Goal: Task Accomplishment & Management: Use online tool/utility

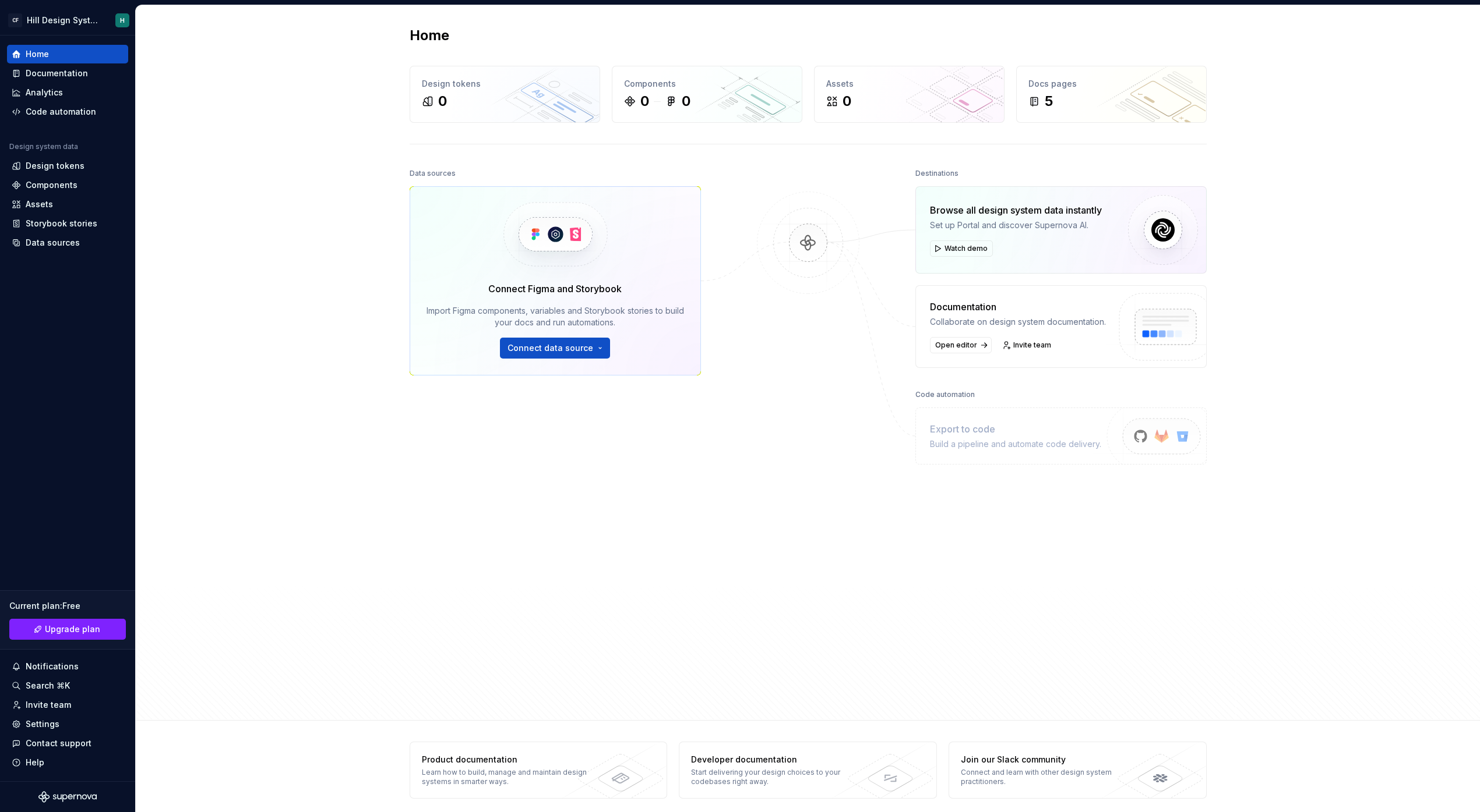
click at [548, 372] on div "Connect Figma and Storybook Import Figma components, variables and Storybook st…" at bounding box center [555, 281] width 291 height 189
click at [555, 354] on button "Connect data source" at bounding box center [555, 348] width 110 height 21
click at [556, 386] on p "Import styles, components and icons." at bounding box center [589, 386] width 130 height 9
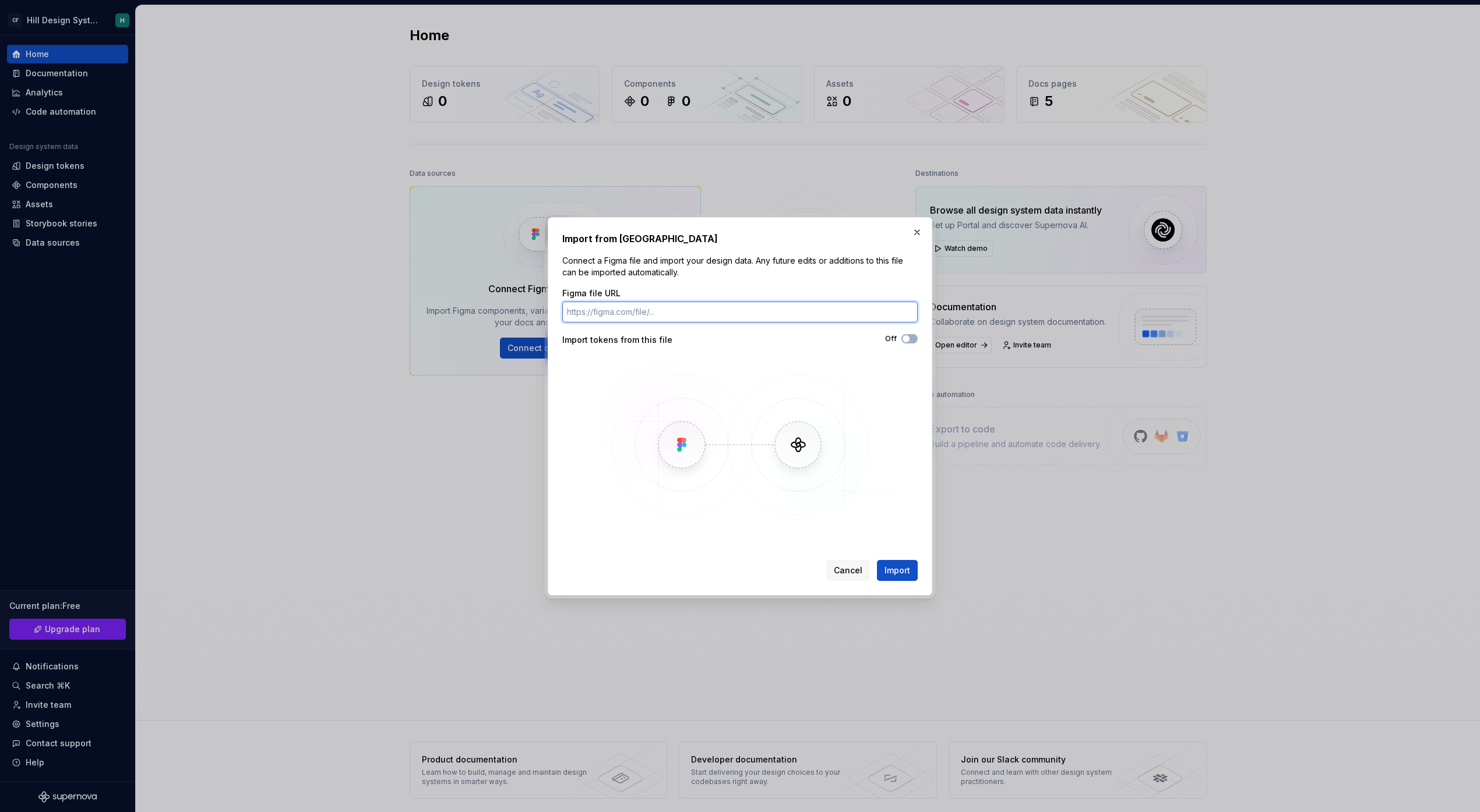
paste input "https://www.figma.com/design/OabkIbVtti1n747fJICVgn/Hill-Design-System--Base-Ta…"
type input "https://www.figma.com/design/OabkIbVtti1n747fJICVgn/Hill-Design-System--Base-Ta…"
click at [914, 337] on button "Off" at bounding box center [909, 339] width 16 height 9
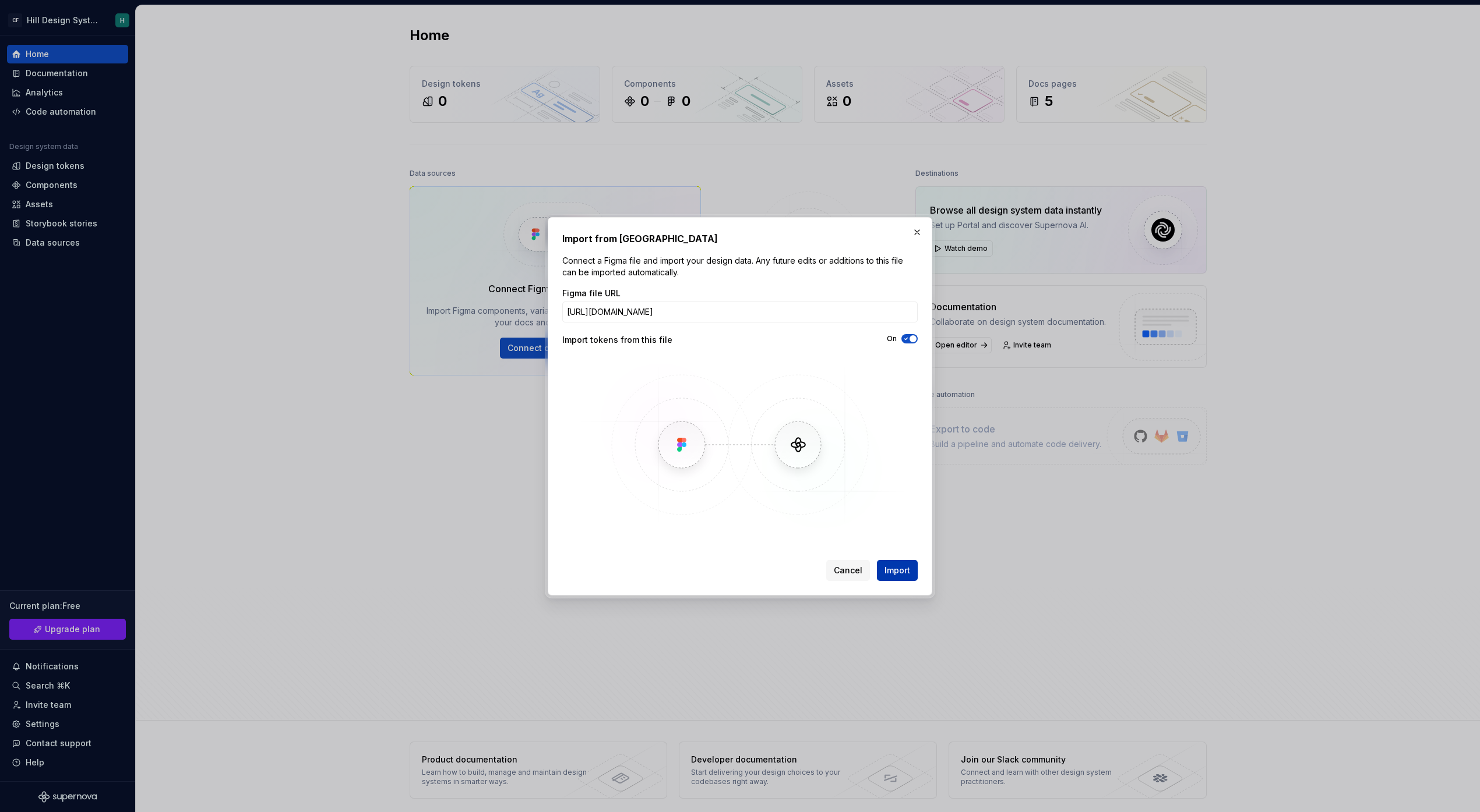
click at [912, 570] on button "Import" at bounding box center [897, 570] width 41 height 21
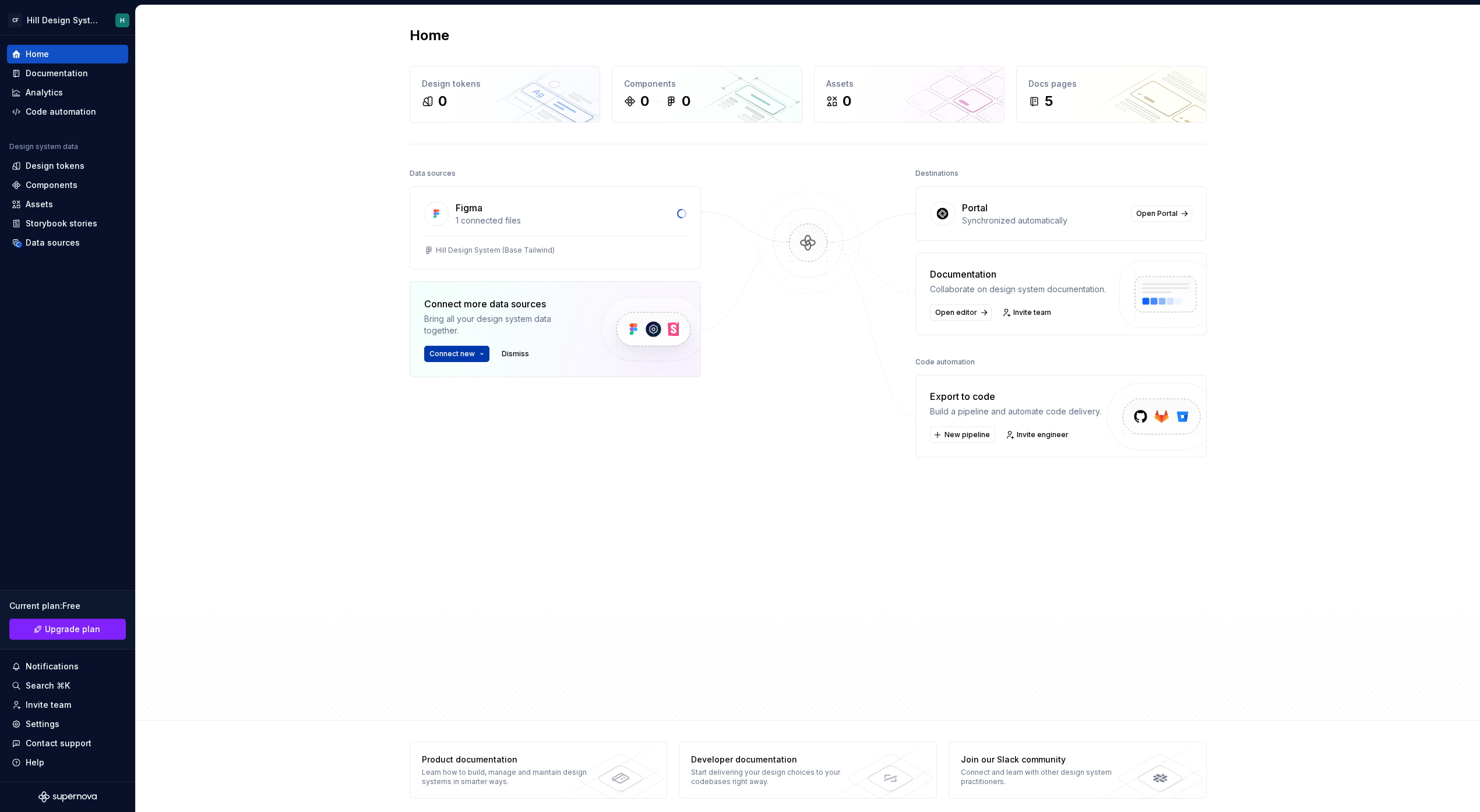
click at [478, 360] on button "Connect new" at bounding box center [457, 354] width 65 height 16
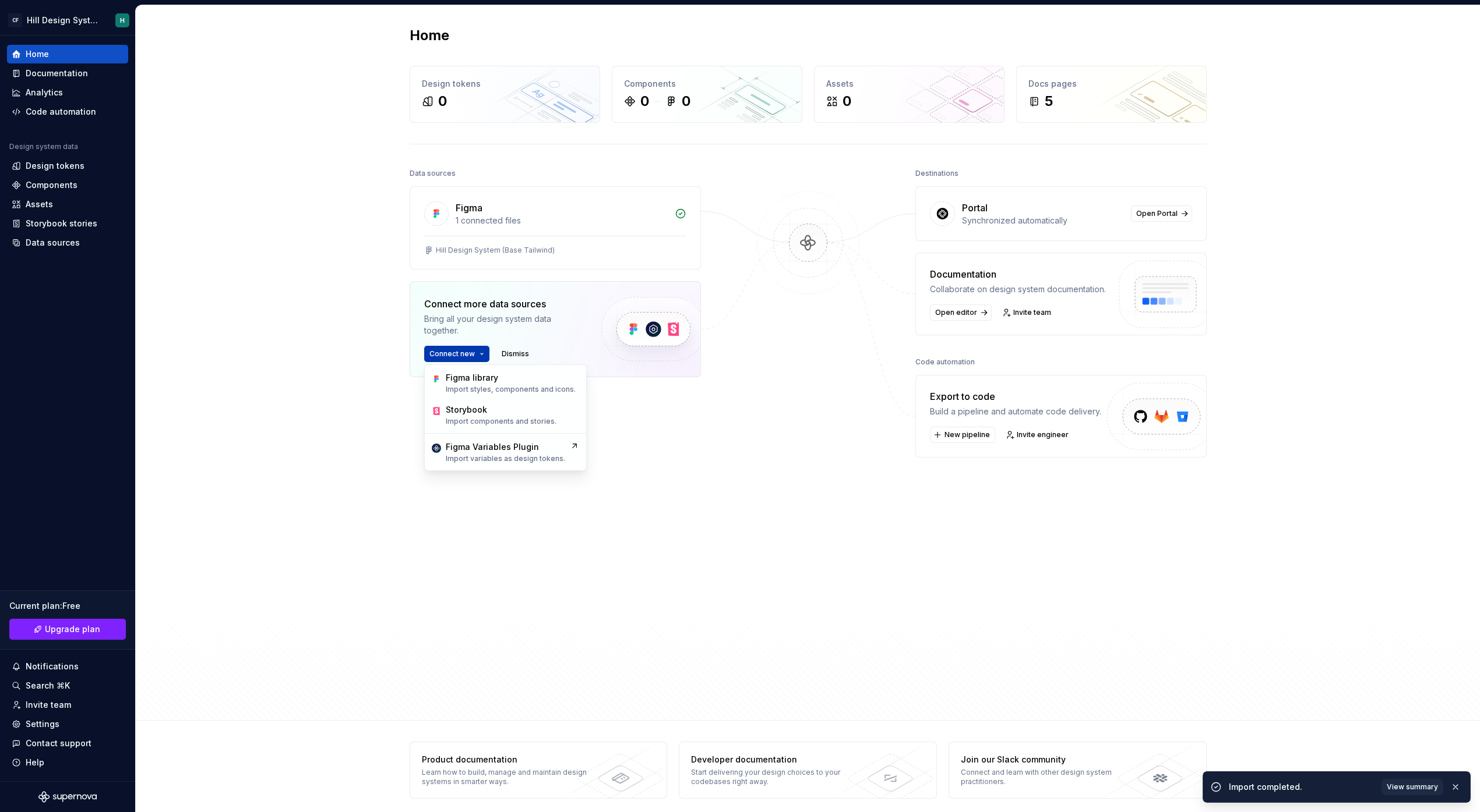
click at [478, 358] on button "Connect new" at bounding box center [457, 354] width 65 height 16
click at [586, 204] on div "Figma" at bounding box center [561, 208] width 212 height 14
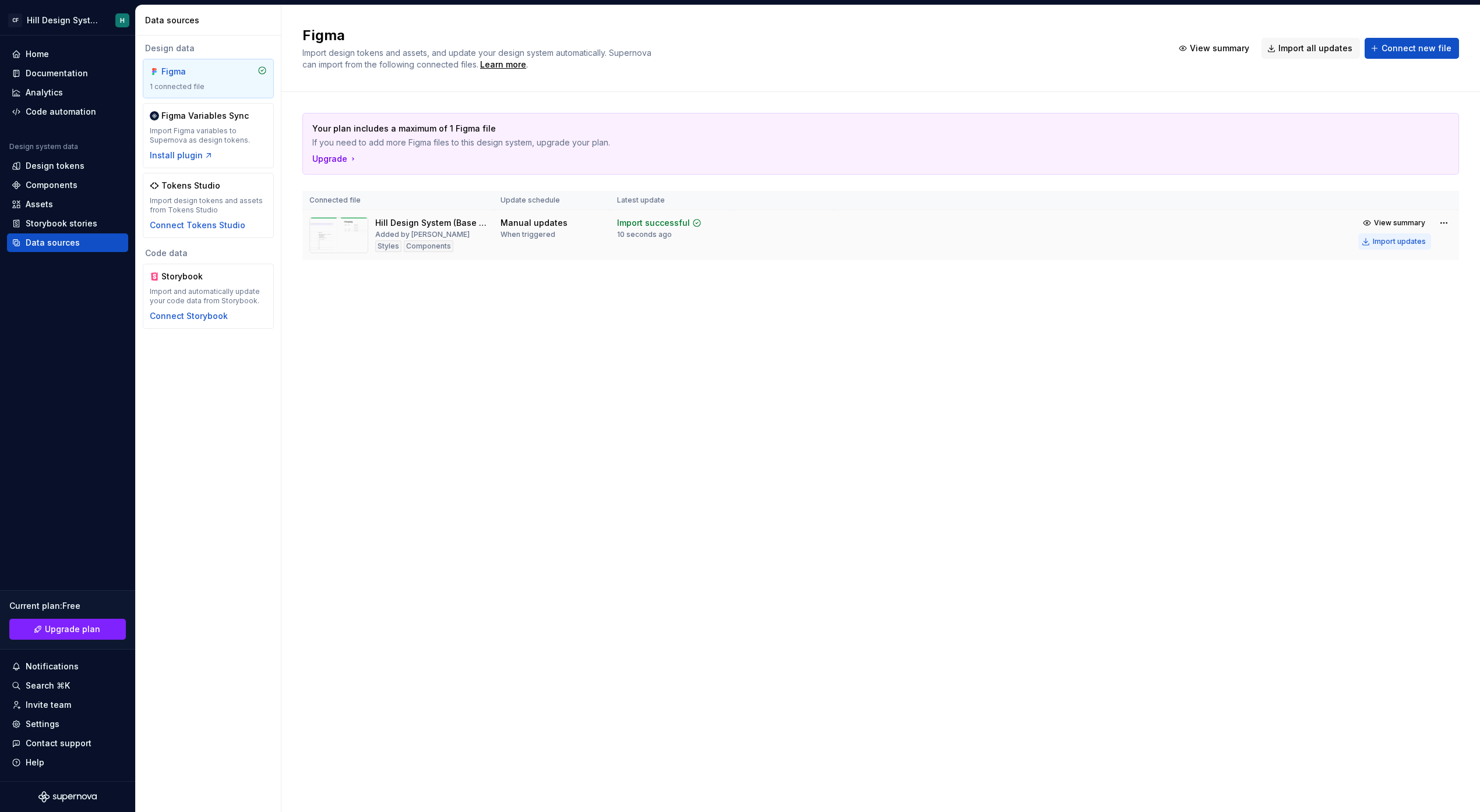
click at [1386, 245] on div "Import updates" at bounding box center [1399, 242] width 53 height 9
click at [70, 165] on div "Design tokens" at bounding box center [55, 166] width 59 height 12
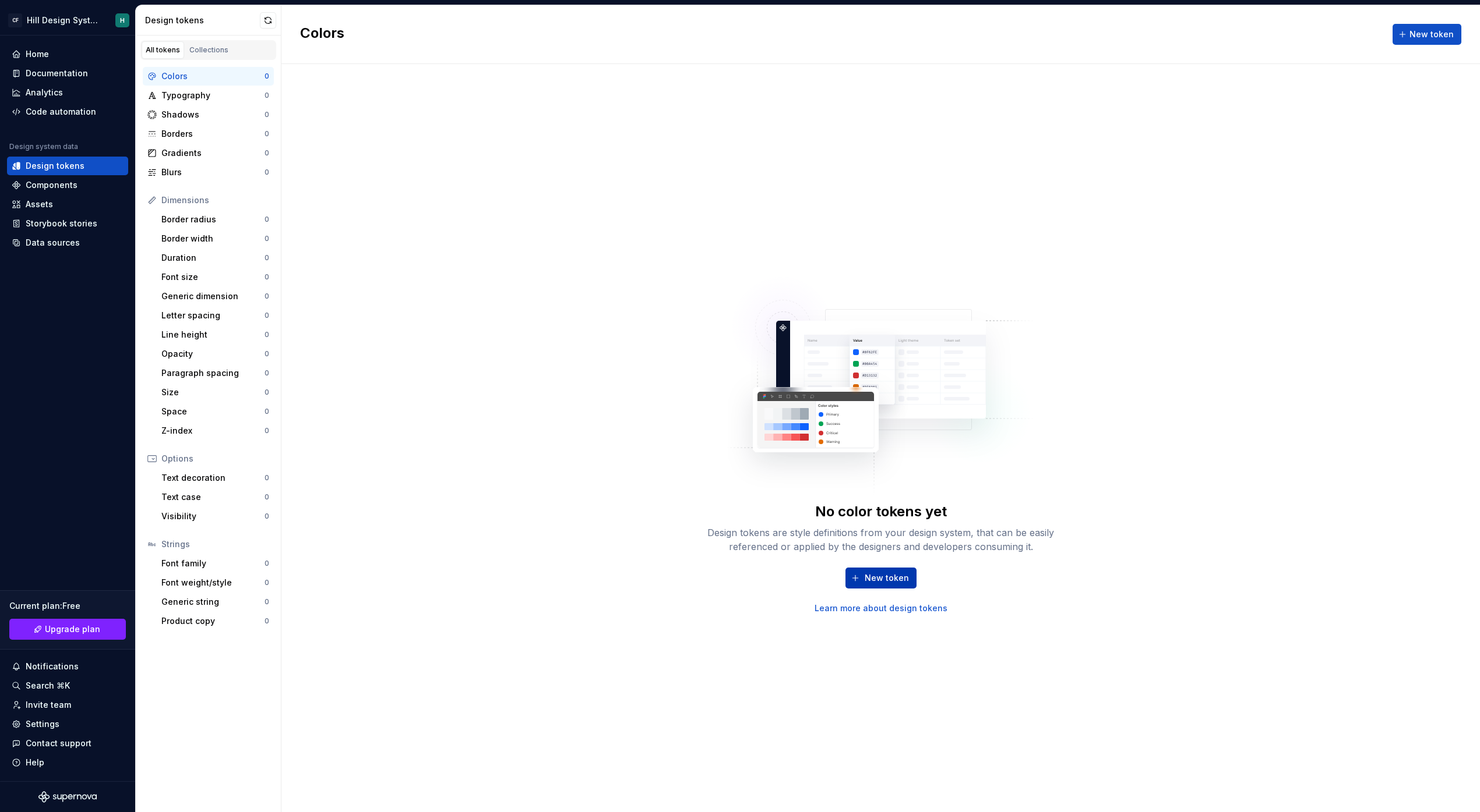
click at [881, 582] on span "New token" at bounding box center [886, 577] width 44 height 12
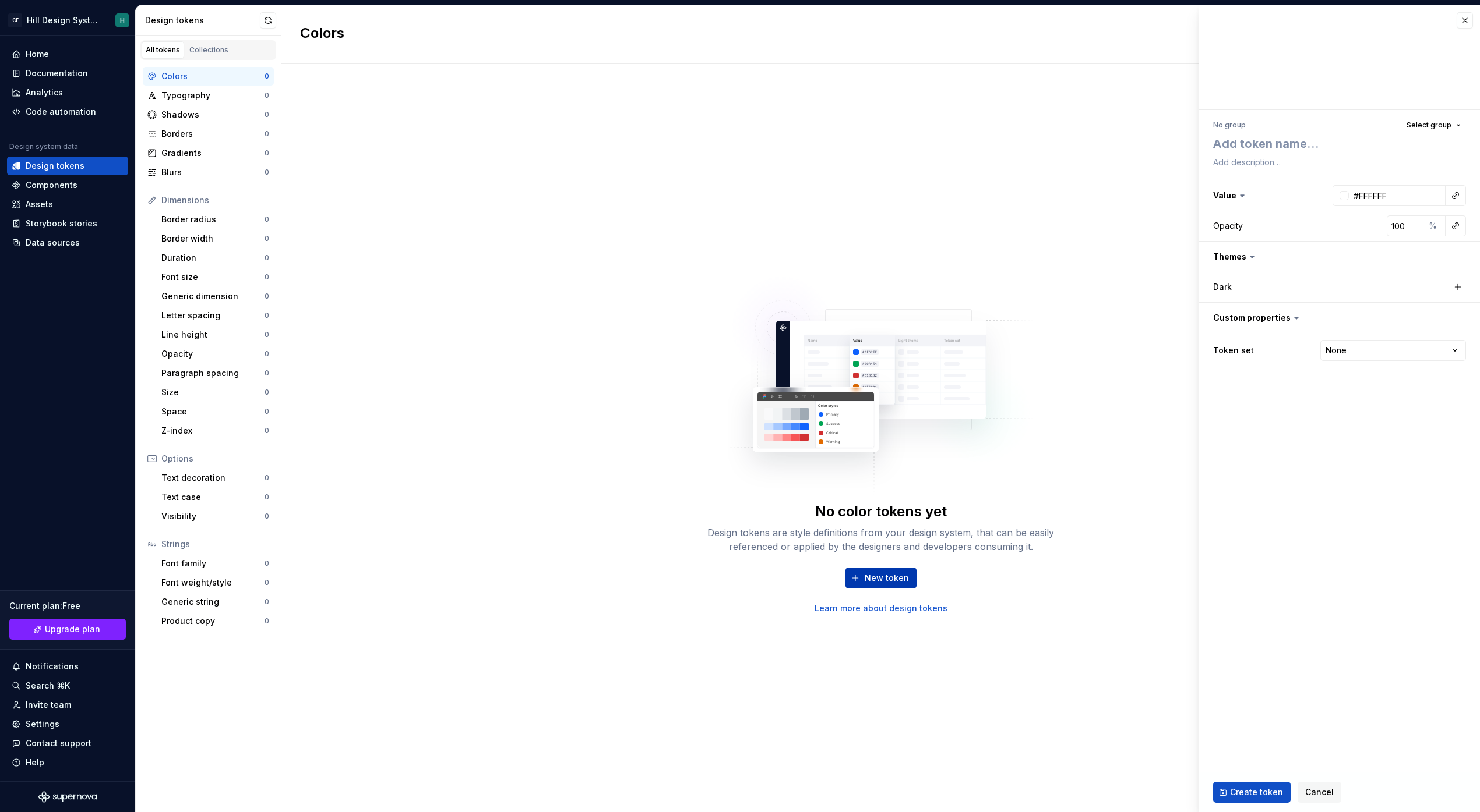
type textarea "*"
click at [1074, 255] on div "No color tokens yet Design tokens are style definitions from your design system…" at bounding box center [880, 438] width 1198 height 749
click at [707, 62] on div "Colors New token" at bounding box center [880, 35] width 1198 height 59
click at [675, 140] on div "No color tokens yet Design tokens are style definitions from your design system…" at bounding box center [880, 438] width 1198 height 749
click at [1465, 22] on button "button" at bounding box center [1465, 20] width 16 height 16
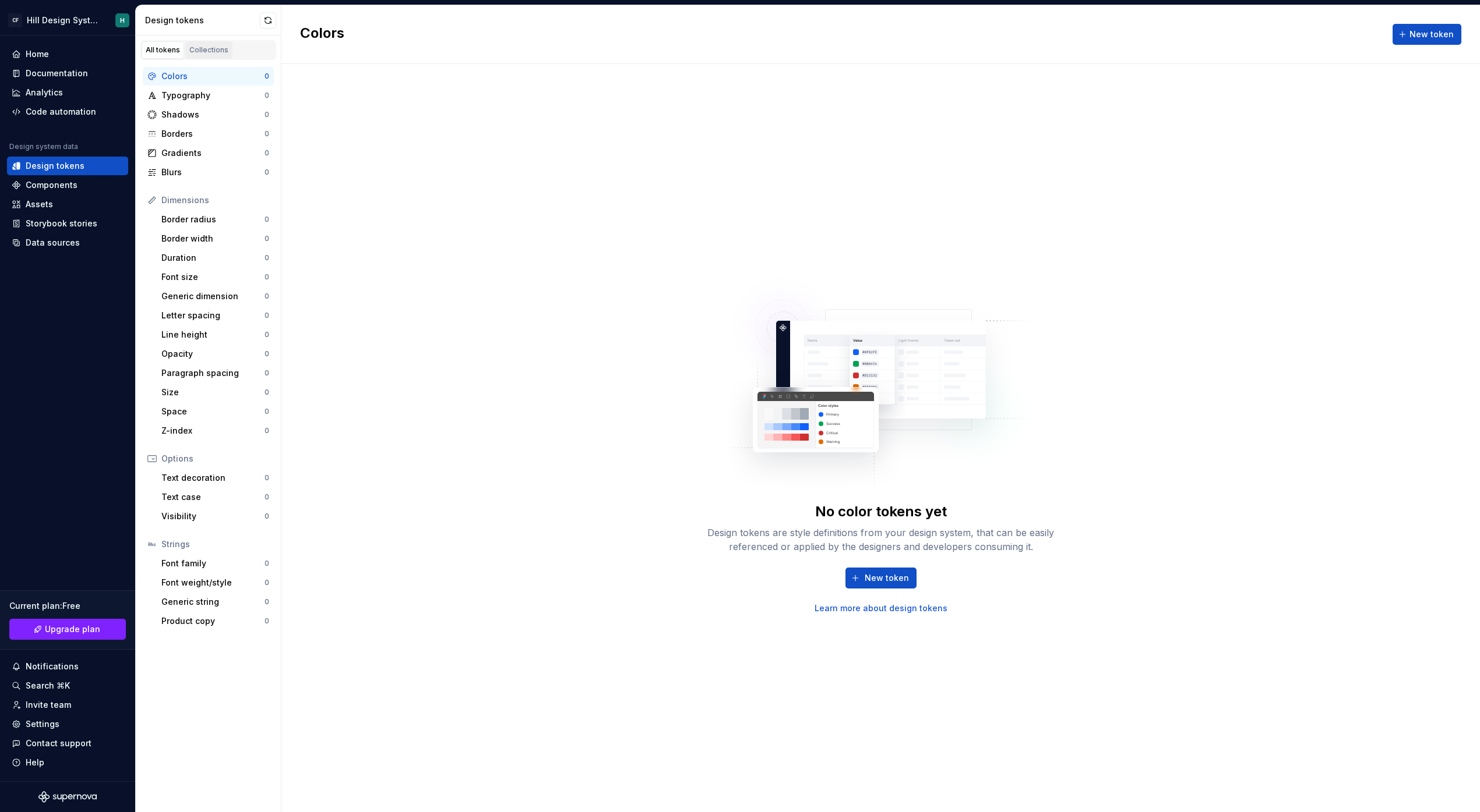
click at [210, 46] on div "Collections" at bounding box center [208, 50] width 39 height 9
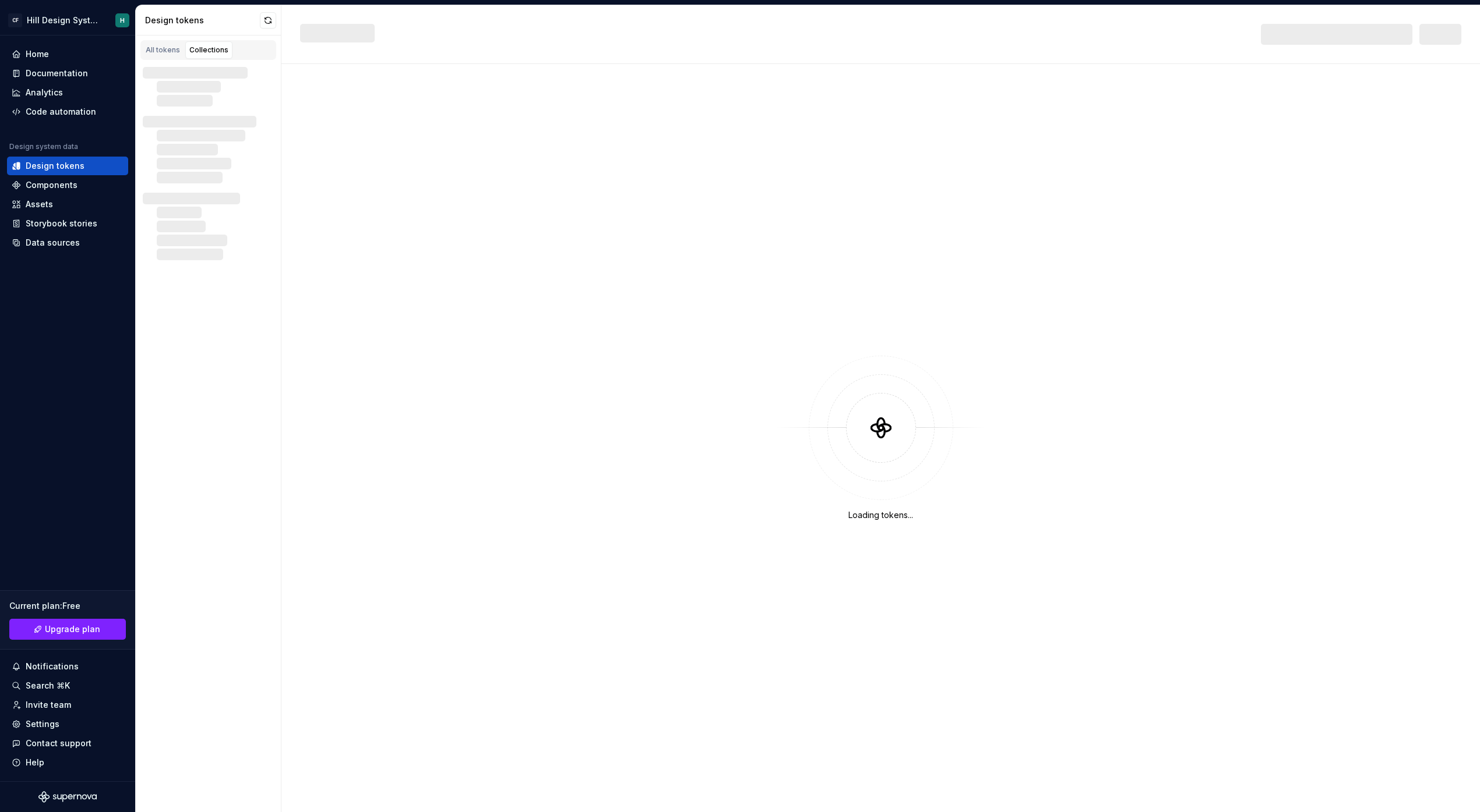
click at [201, 55] on link "Collections" at bounding box center [208, 50] width 47 height 18
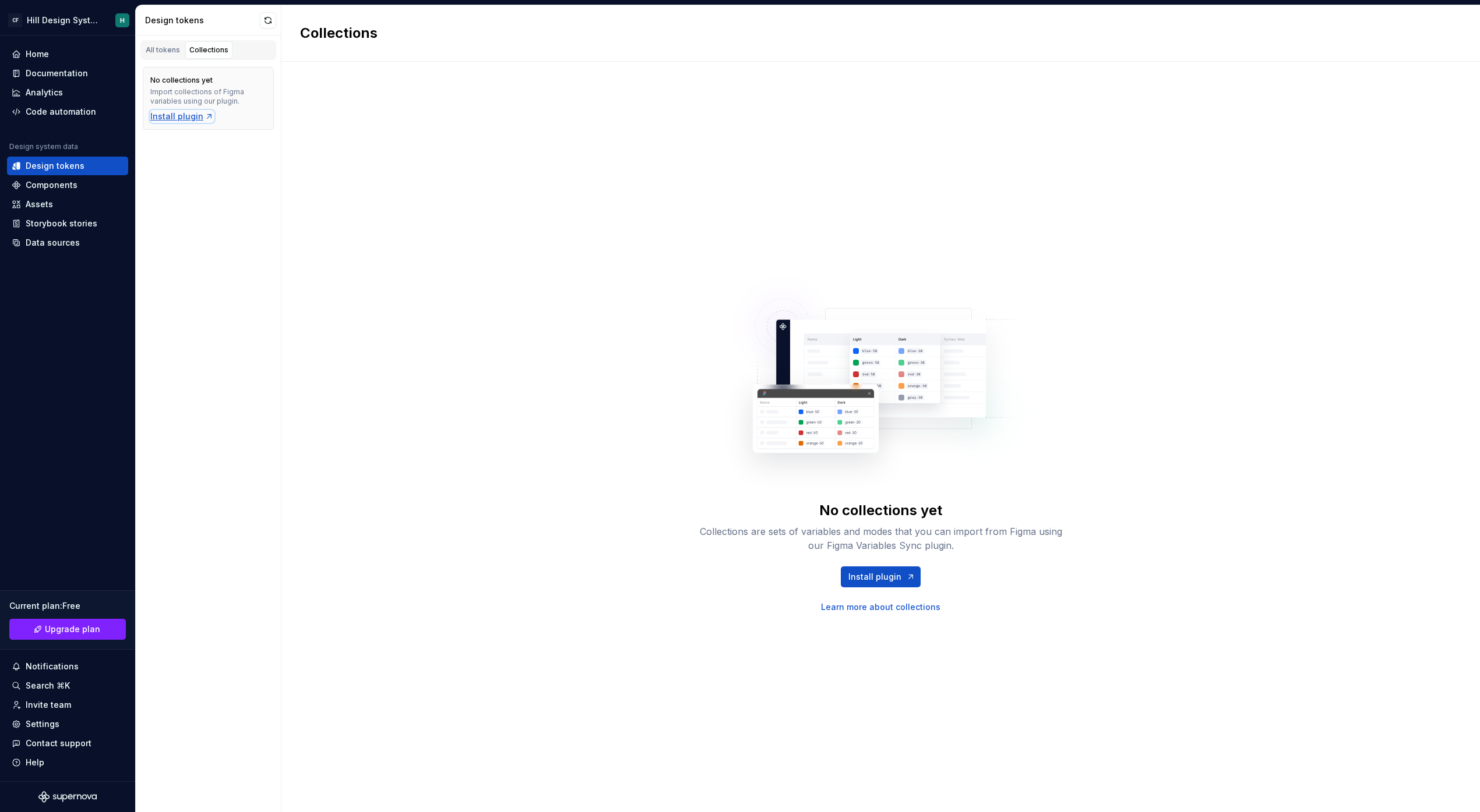
click at [187, 114] on div "Install plugin" at bounding box center [182, 116] width 64 height 12
click at [495, 367] on div "No collections yet Collections are sets of variables and modes that you can imp…" at bounding box center [880, 437] width 1198 height 751
click at [74, 200] on div "Assets" at bounding box center [67, 204] width 112 height 12
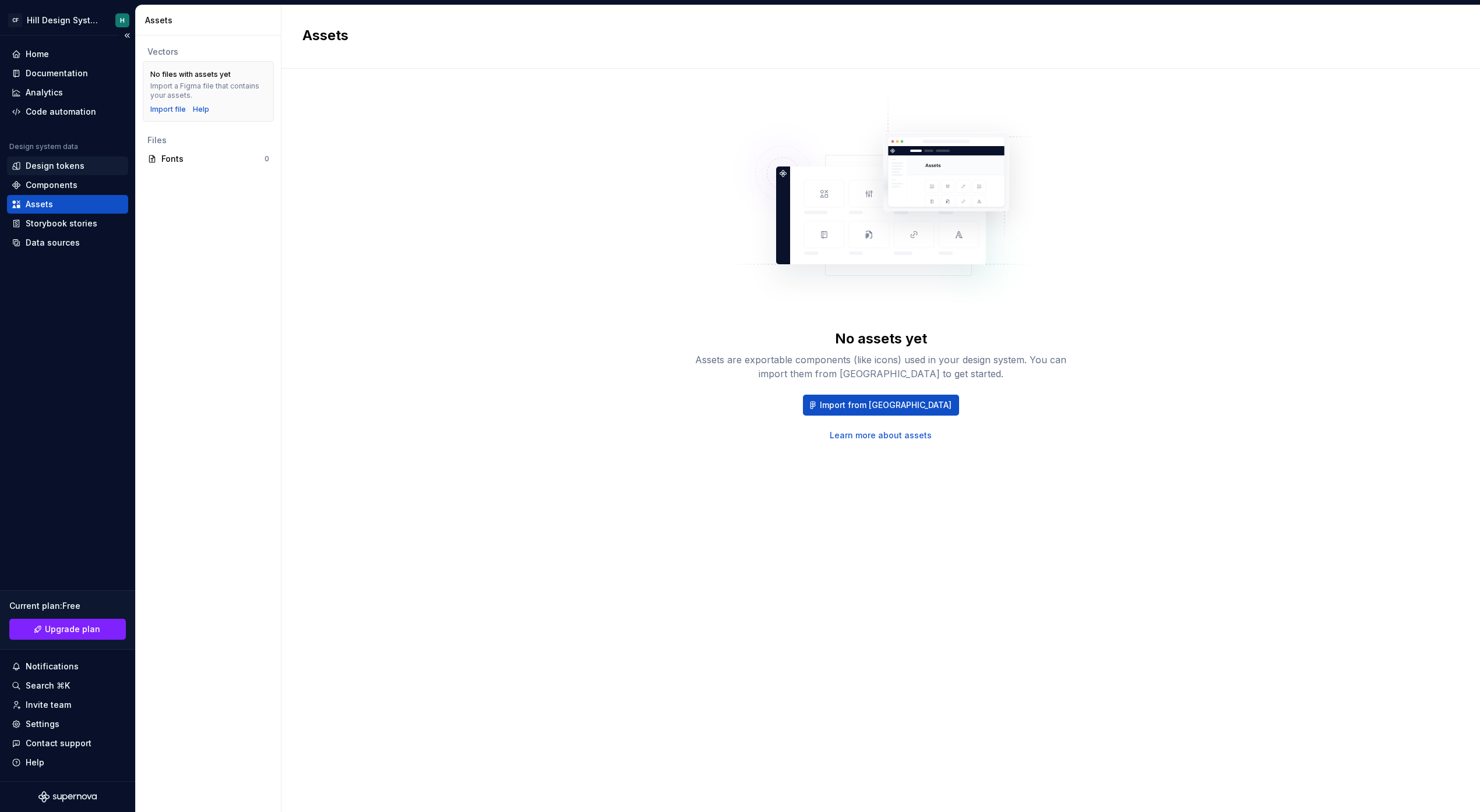
click at [62, 159] on div "Design tokens" at bounding box center [67, 166] width 121 height 19
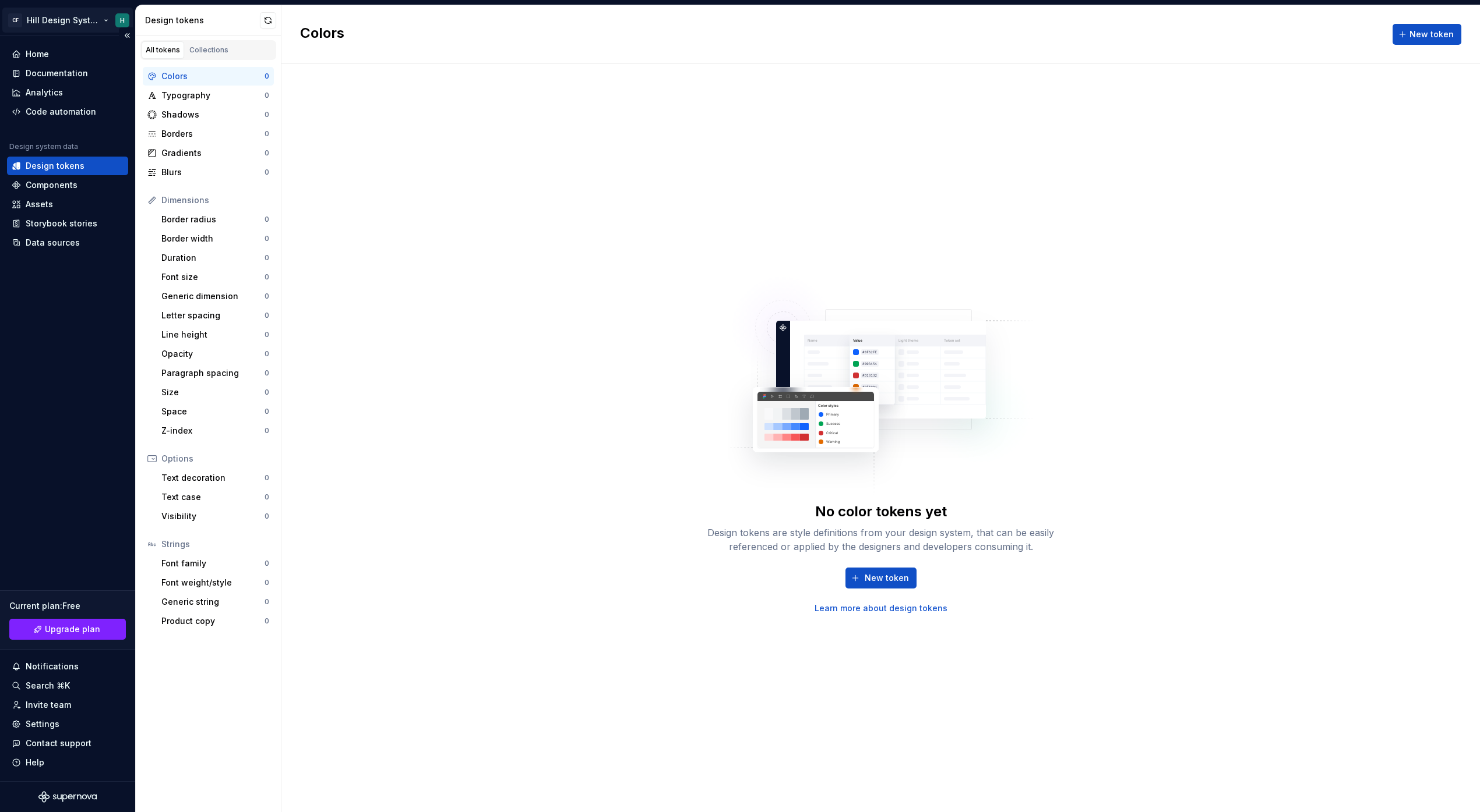
click at [81, 20] on html "CF Hill Design System H Home Documentation Analytics Code automation Design sys…" at bounding box center [740, 406] width 1480 height 812
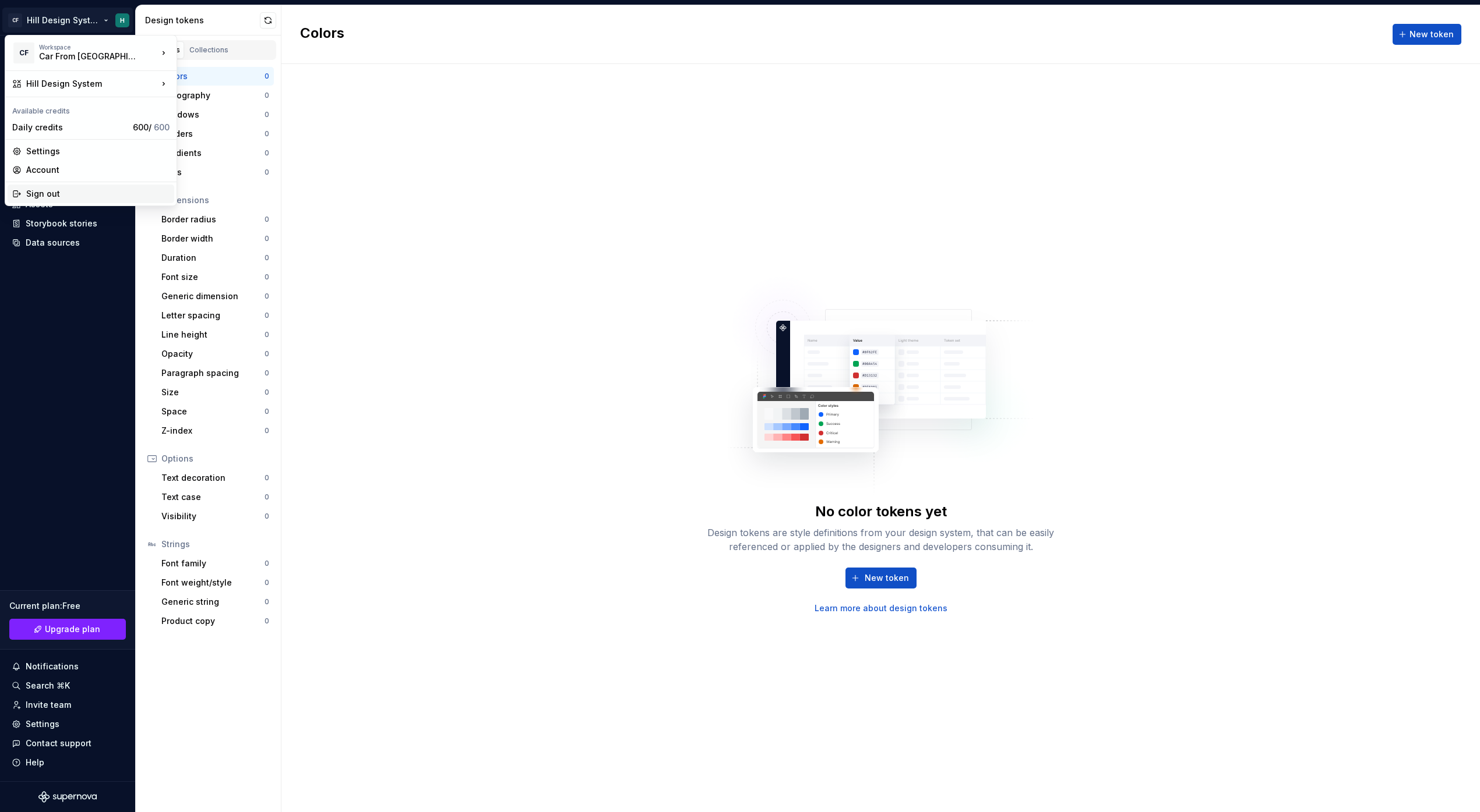
click at [43, 198] on div "Sign out" at bounding box center [98, 194] width 143 height 12
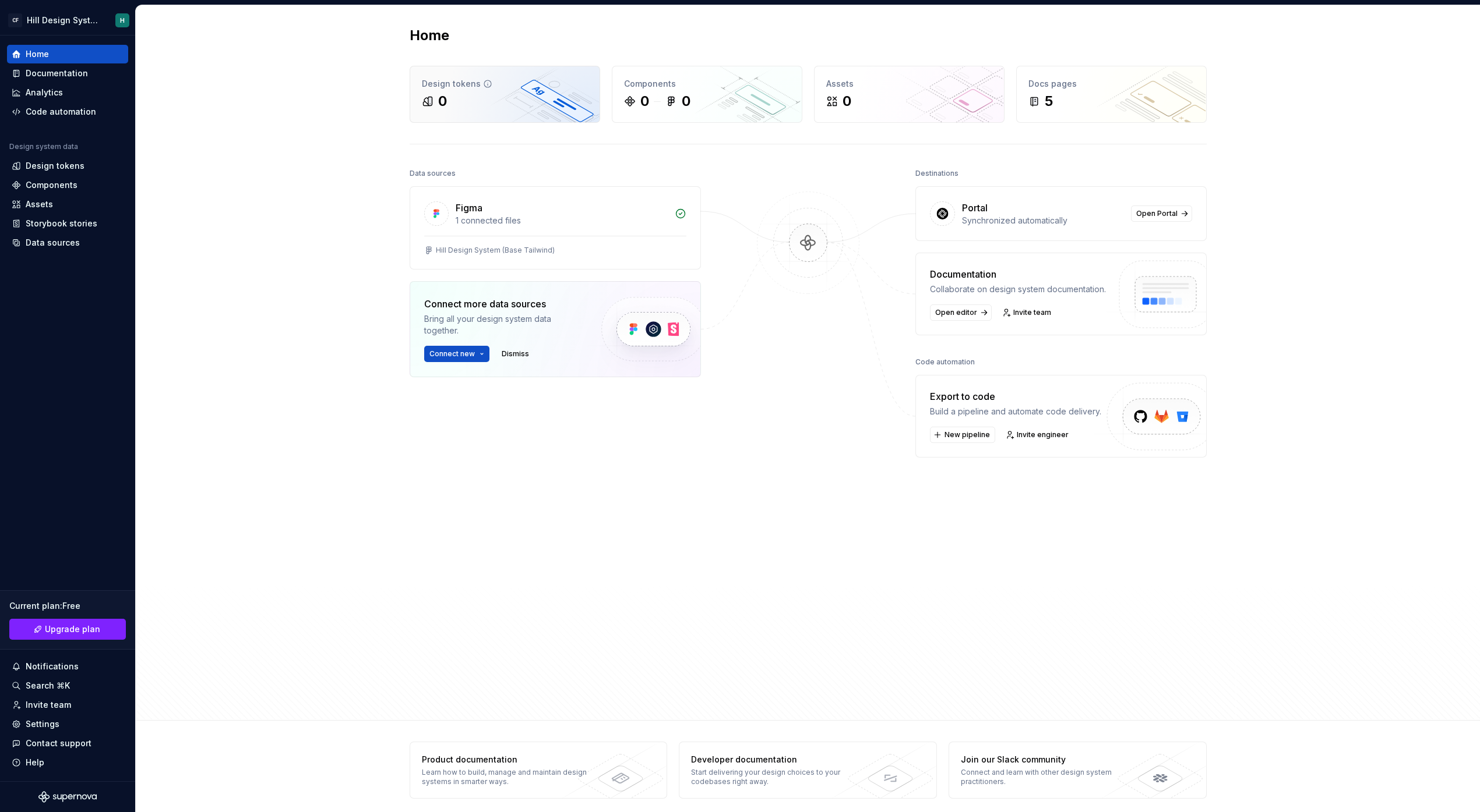
click at [502, 95] on div "0" at bounding box center [505, 101] width 166 height 19
click at [479, 355] on button "Connect new" at bounding box center [457, 354] width 65 height 16
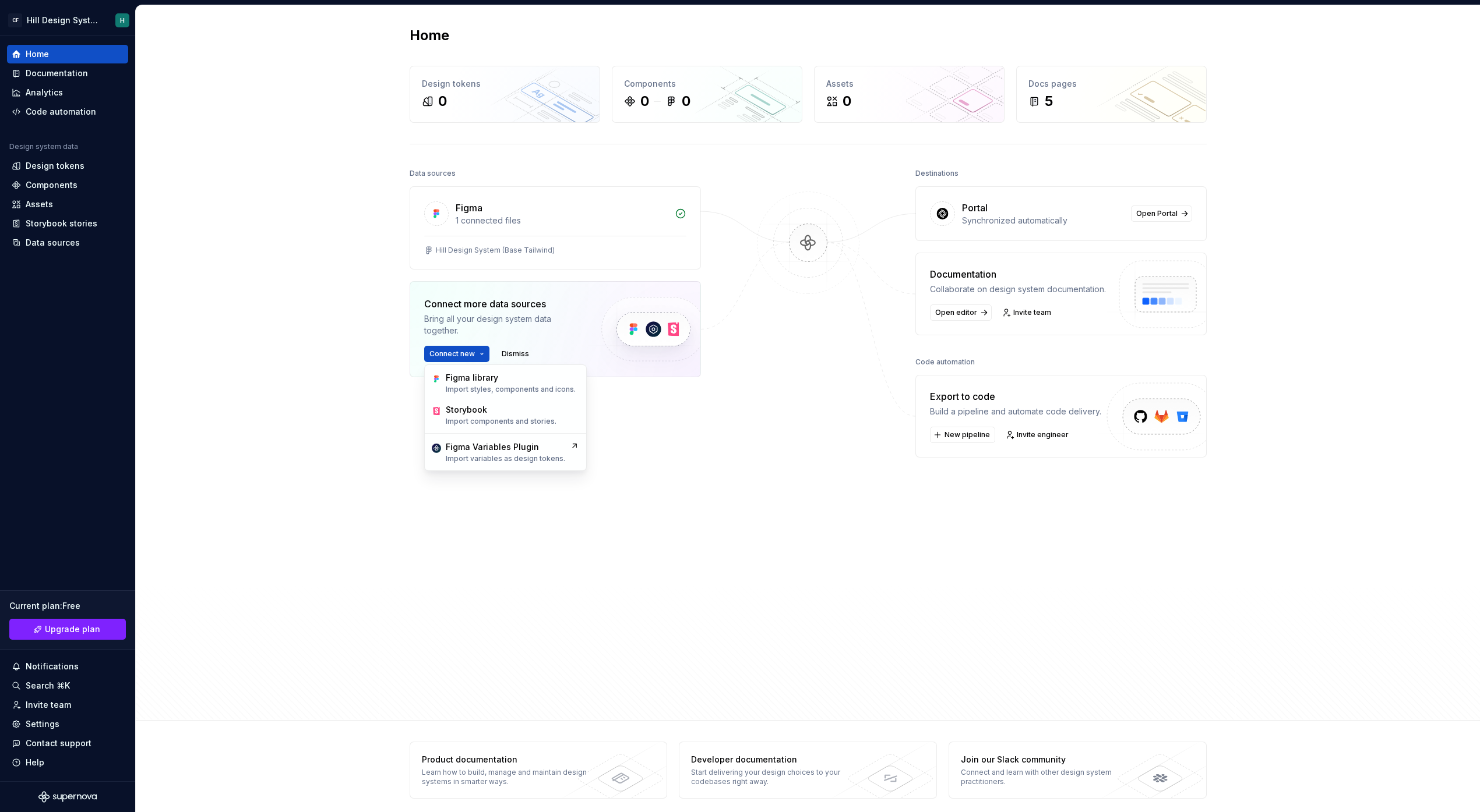
click at [875, 311] on div "Data sources Figma 1 connected files Hill Design System (Base Tailwind) Connect…" at bounding box center [808, 433] width 797 height 534
click at [620, 248] on div "Hill Design System (Base Tailwind)" at bounding box center [555, 250] width 263 height 9
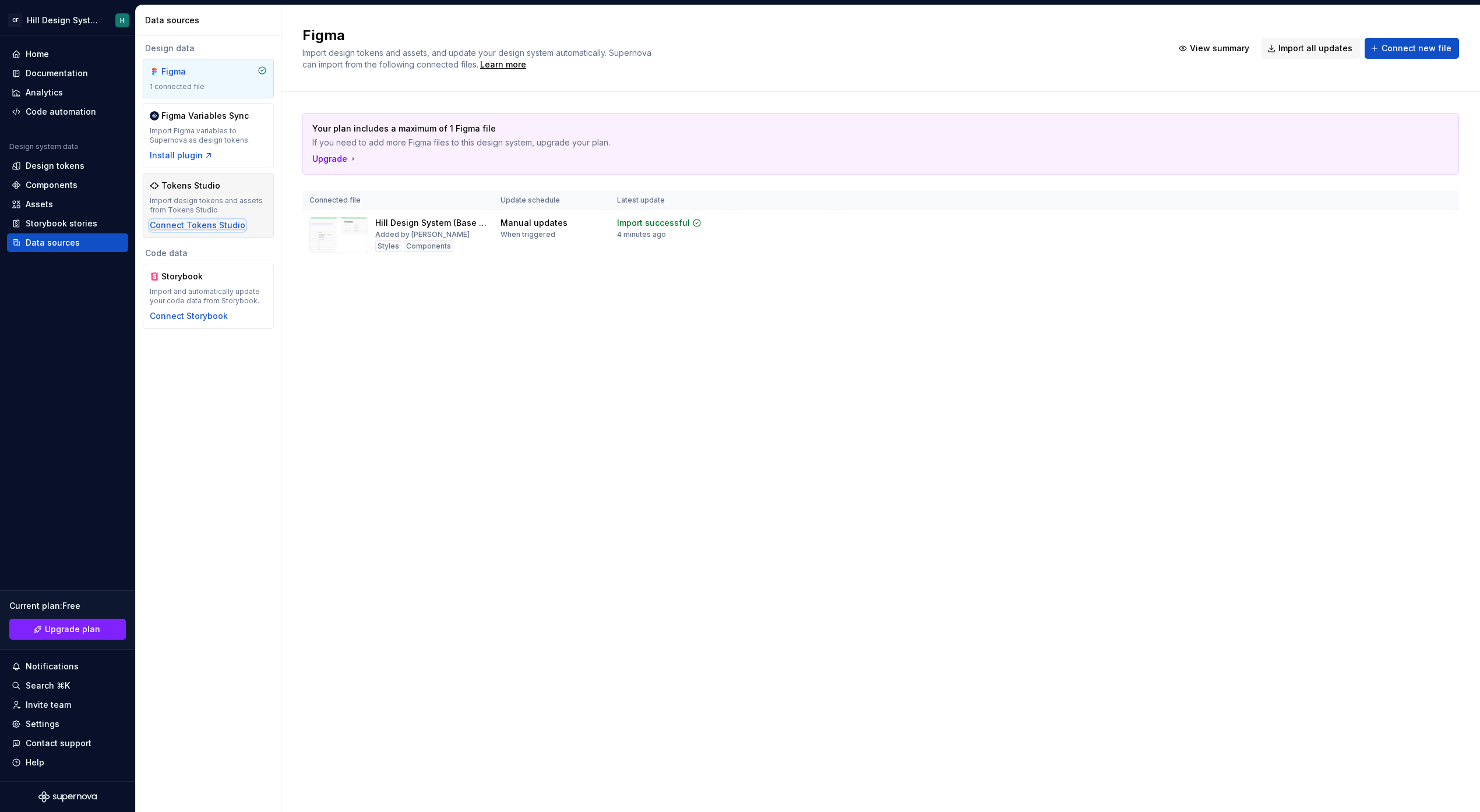
click at [221, 230] on div "Connect Tokens Studio" at bounding box center [197, 225] width 95 height 12
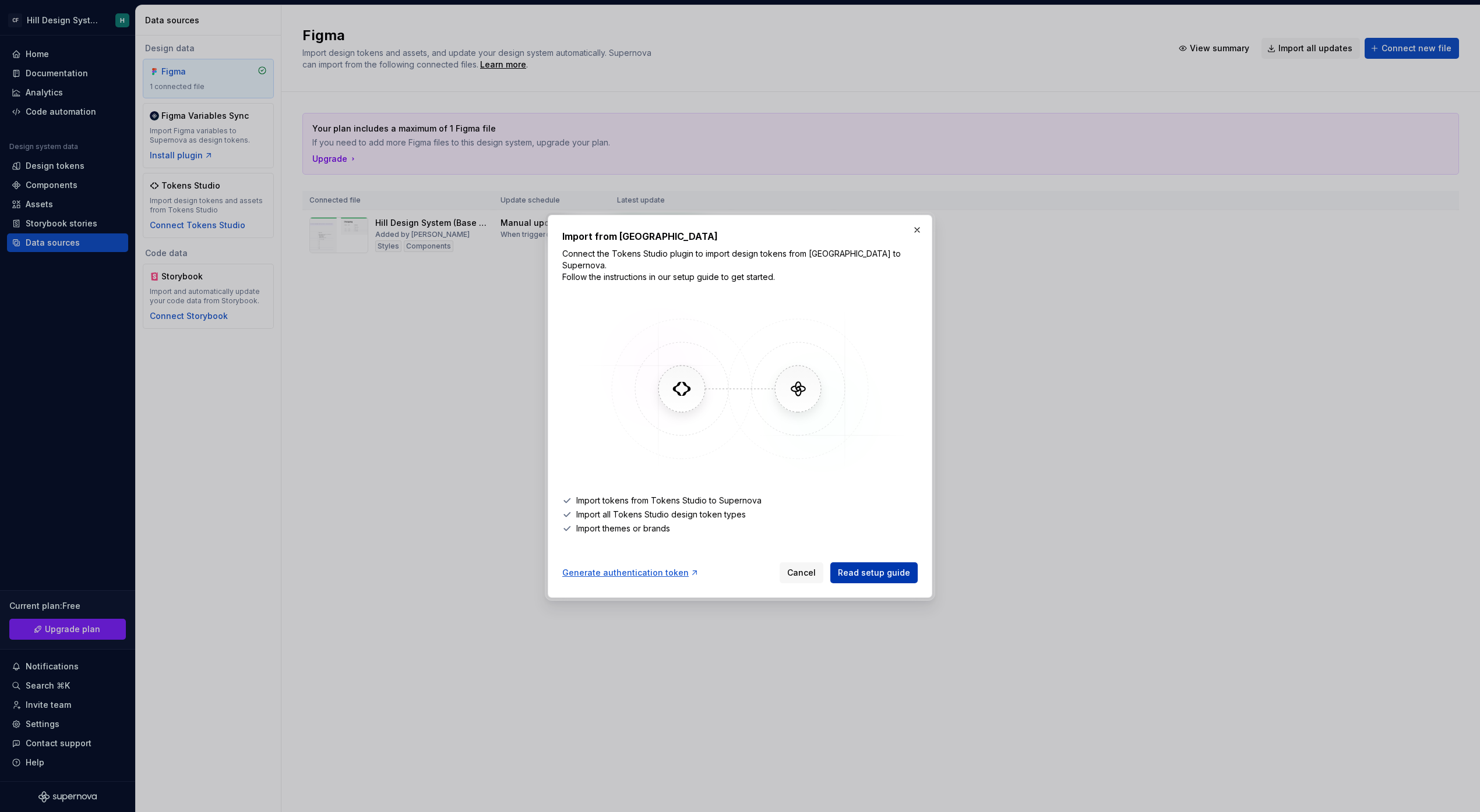
click at [863, 570] on span "Read setup guide" at bounding box center [874, 573] width 72 height 12
click at [918, 234] on button "button" at bounding box center [917, 230] width 16 height 16
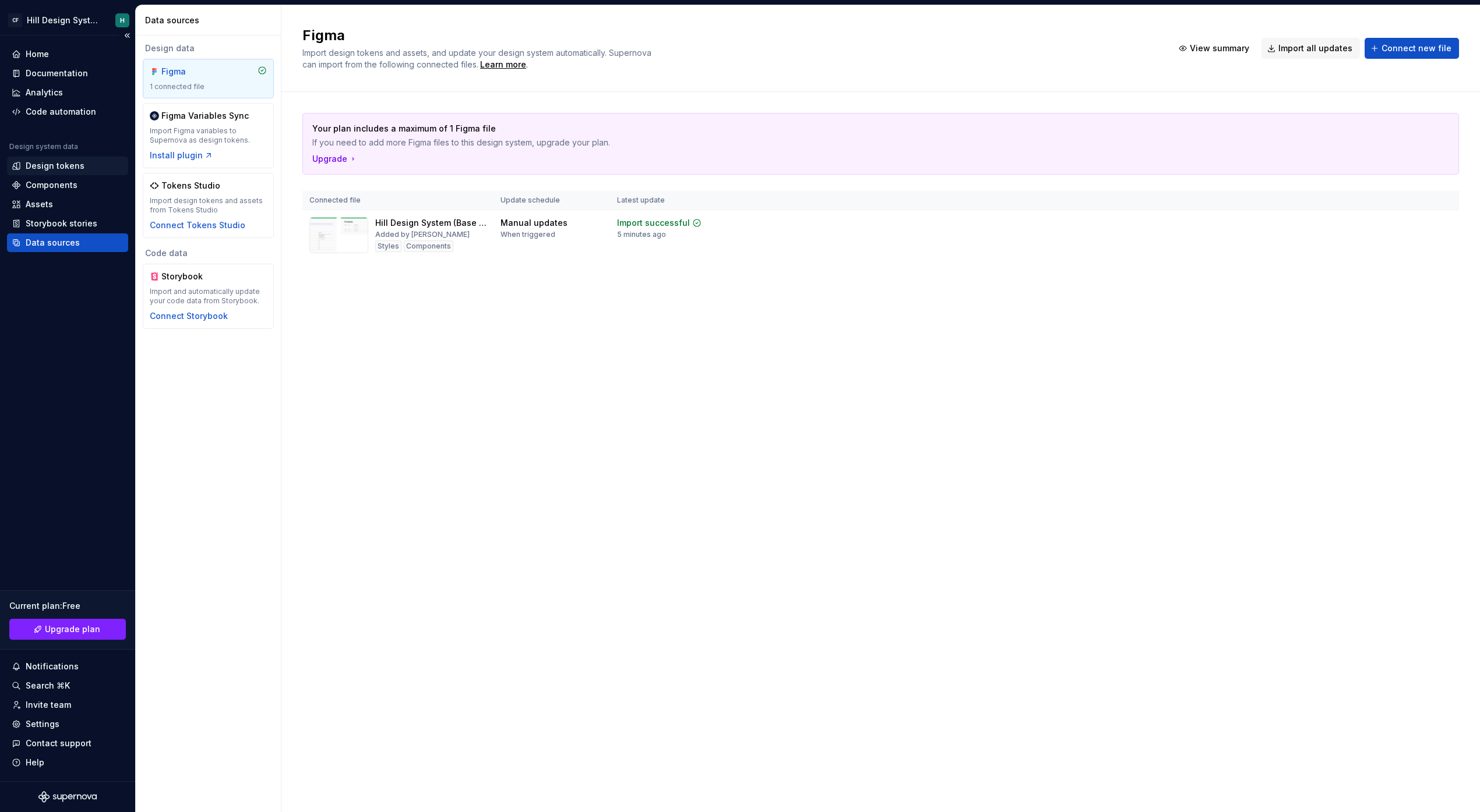
click at [48, 163] on div "Design tokens" at bounding box center [55, 166] width 59 height 12
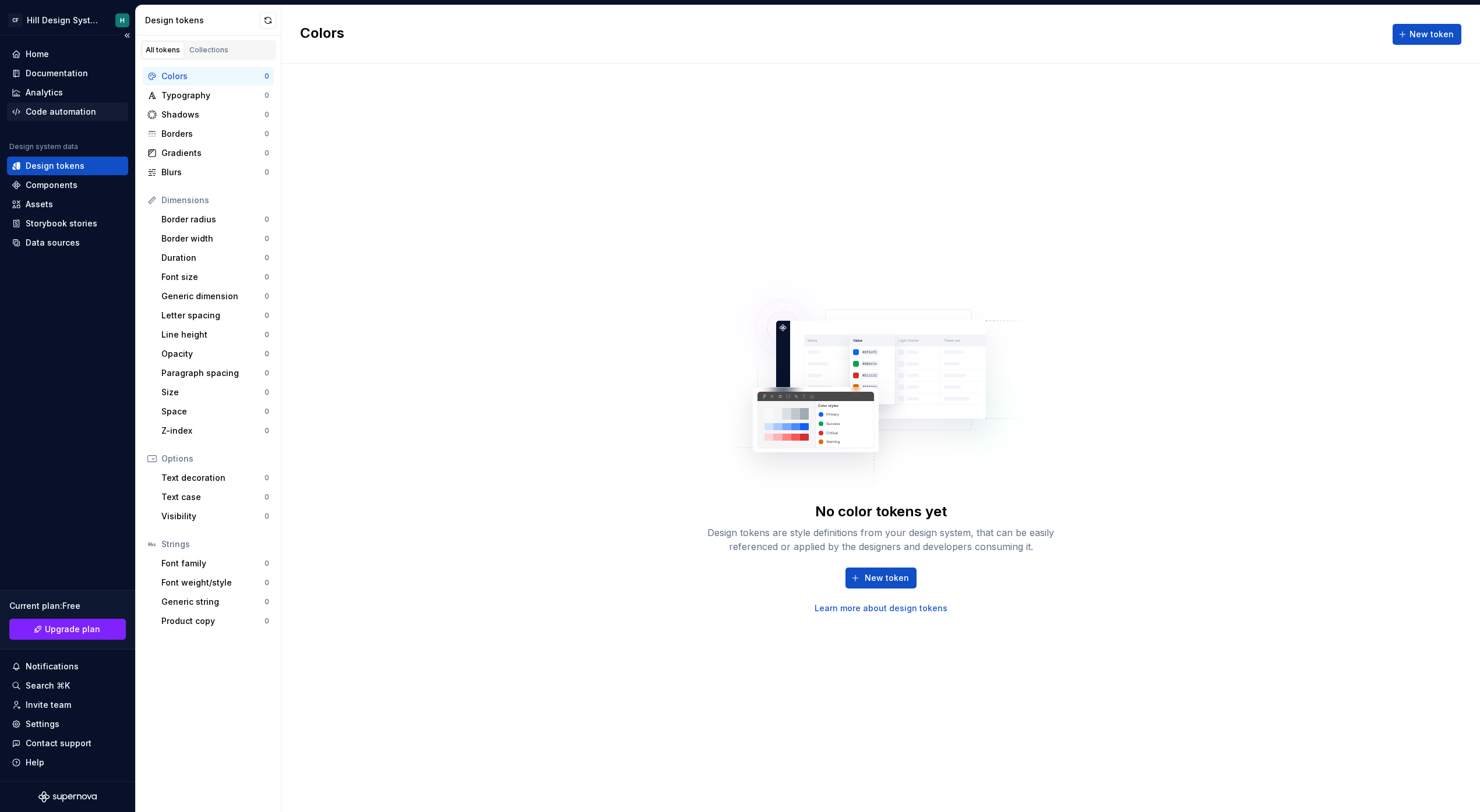
click at [56, 112] on div "Code automation" at bounding box center [60, 111] width 70 height 12
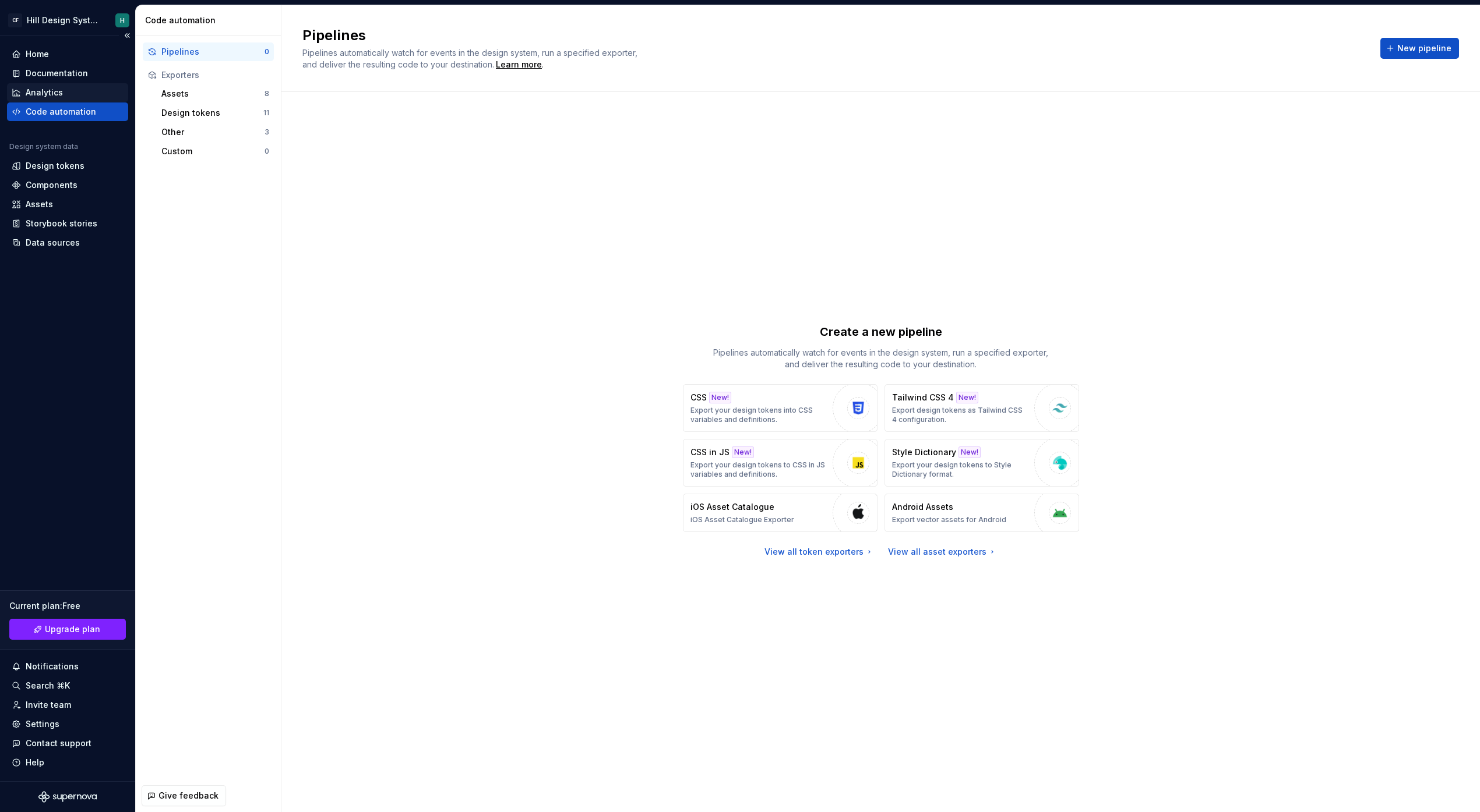
click at [59, 91] on div "Analytics" at bounding box center [44, 92] width 37 height 12
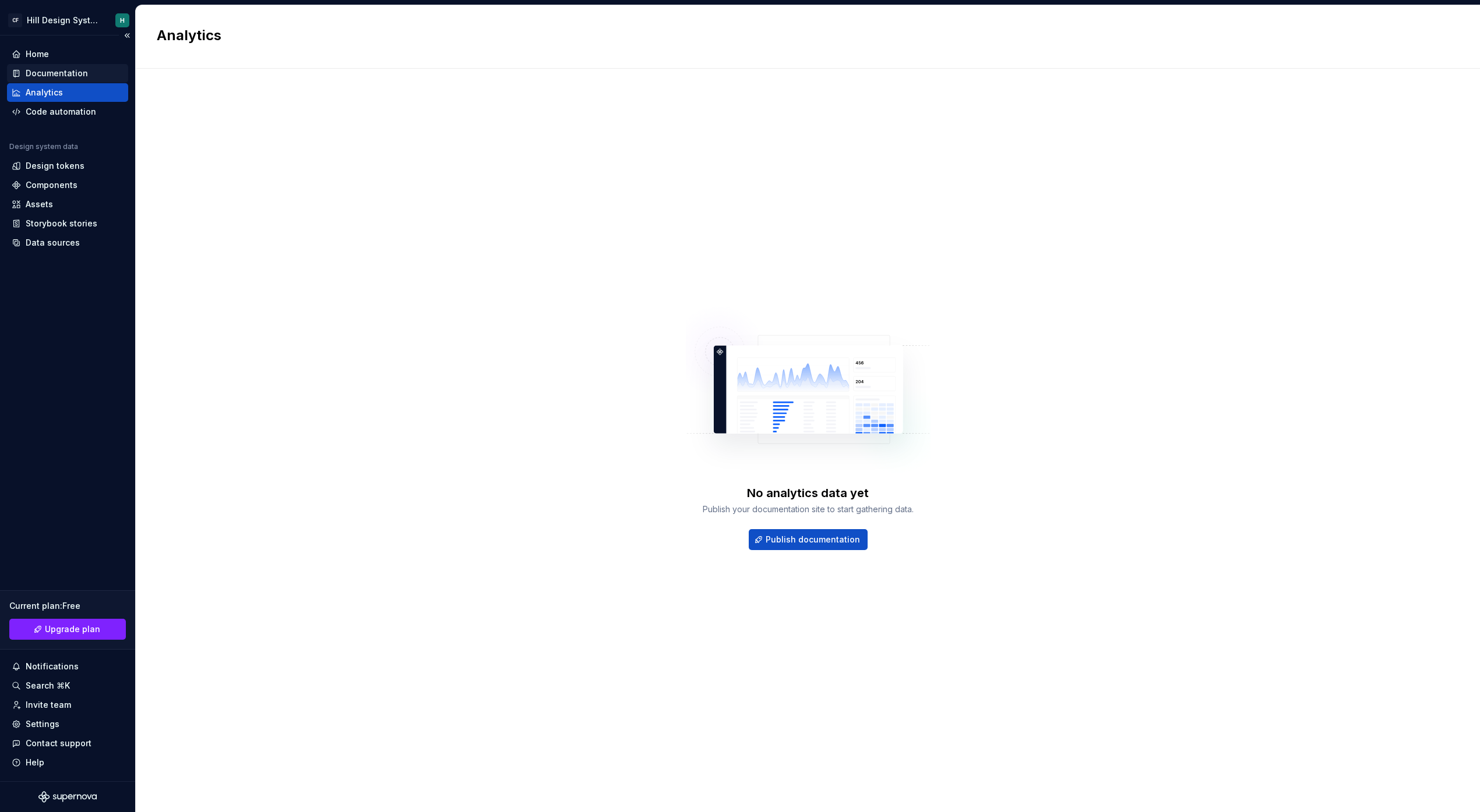
click at [57, 69] on div "Documentation" at bounding box center [57, 73] width 62 height 12
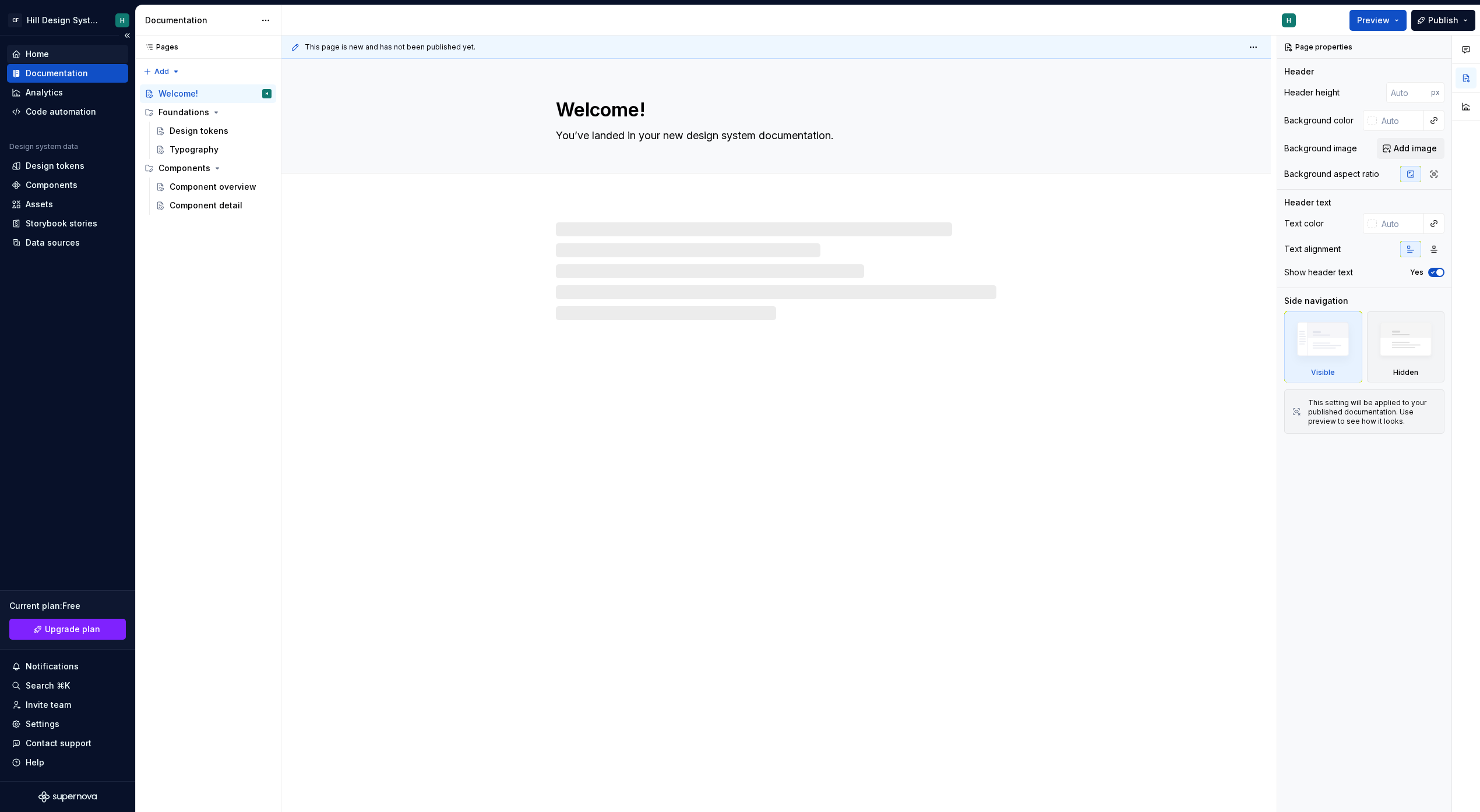
click at [42, 53] on div "Home" at bounding box center [37, 53] width 23 height 12
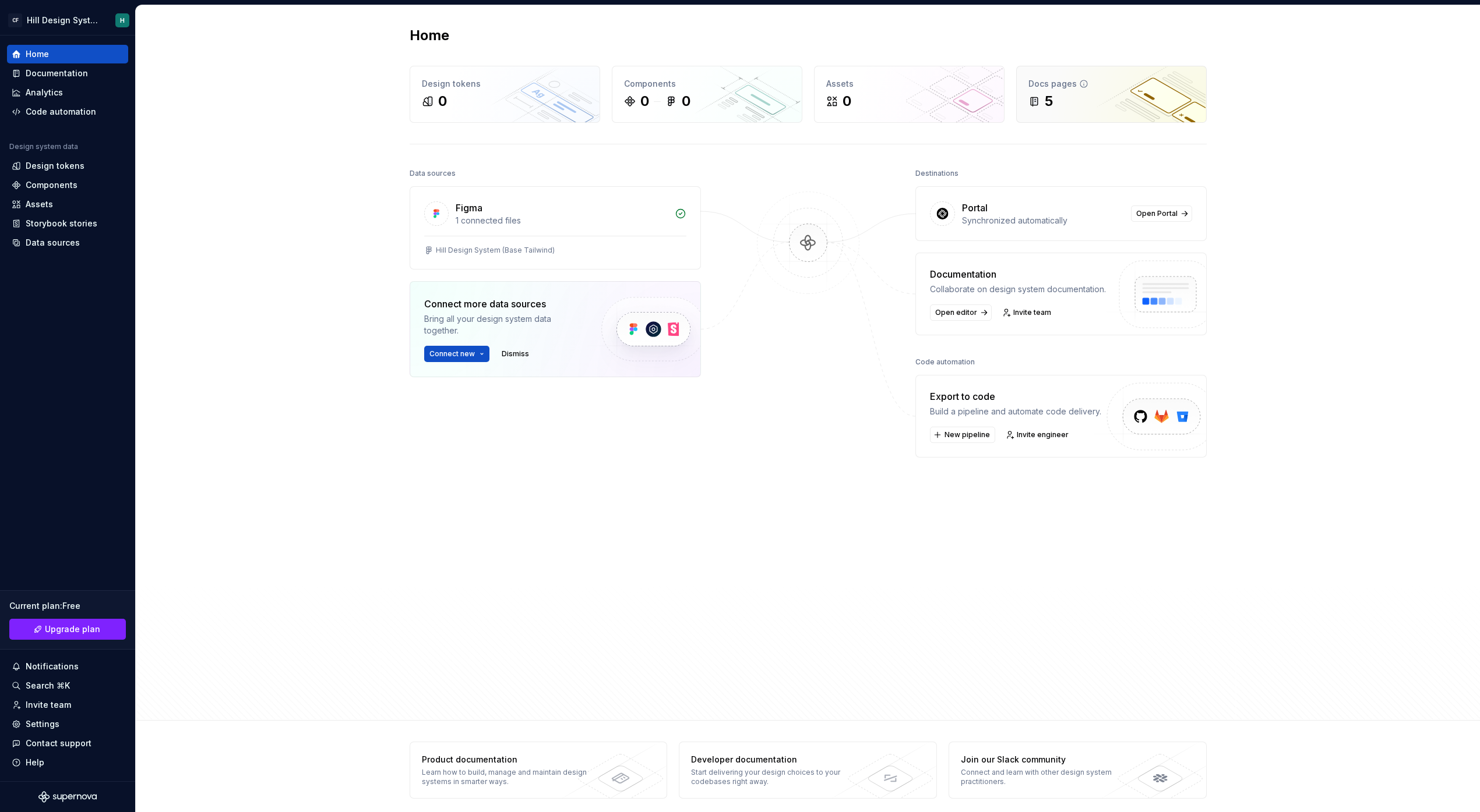
click at [1078, 91] on div "Docs pages 5" at bounding box center [1111, 94] width 189 height 56
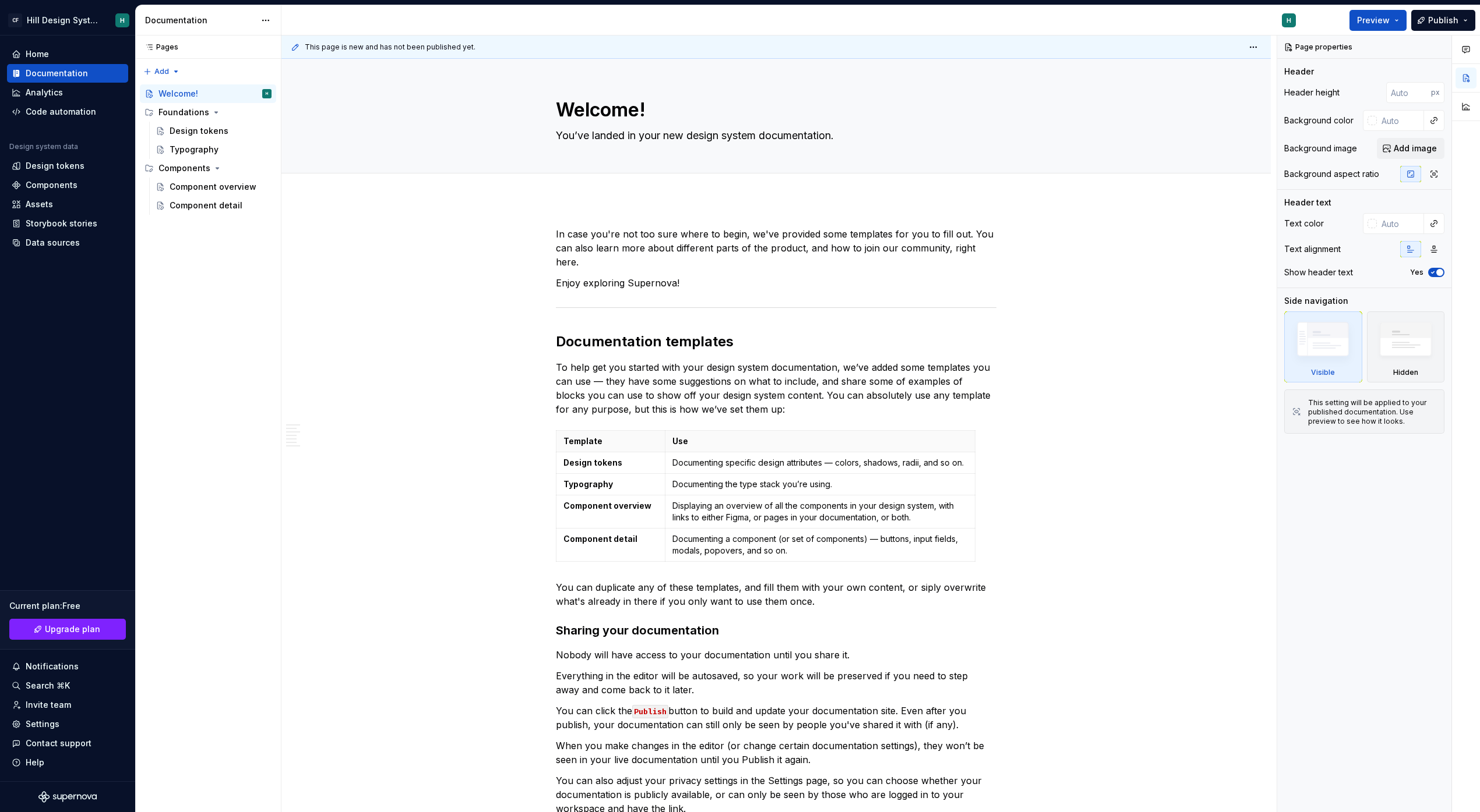
type textarea "*"
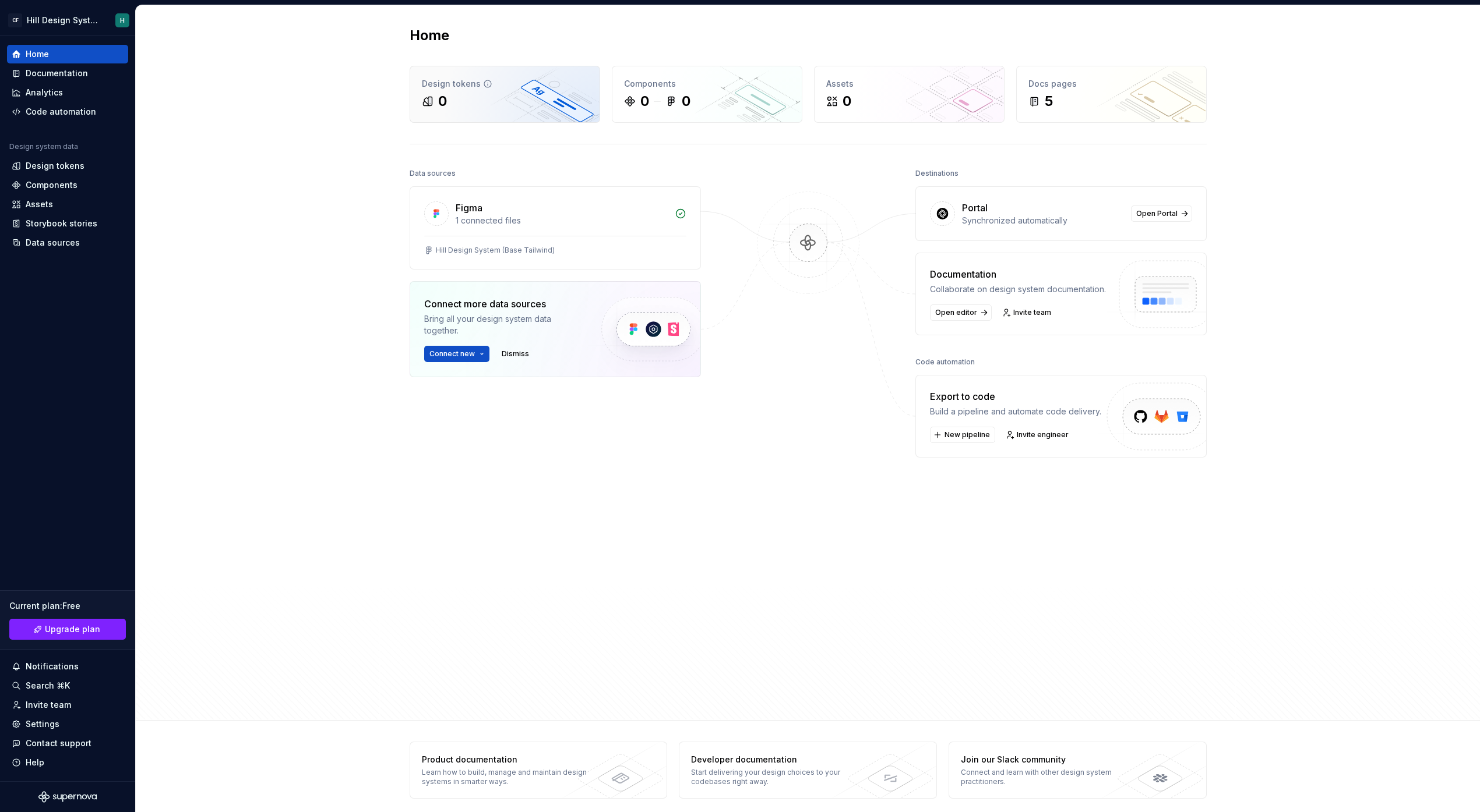
click at [472, 98] on div "0" at bounding box center [505, 101] width 166 height 19
click at [70, 20] on html "CF Hill Design System H Home Documentation Analytics Code automation Design sys…" at bounding box center [740, 406] width 1480 height 812
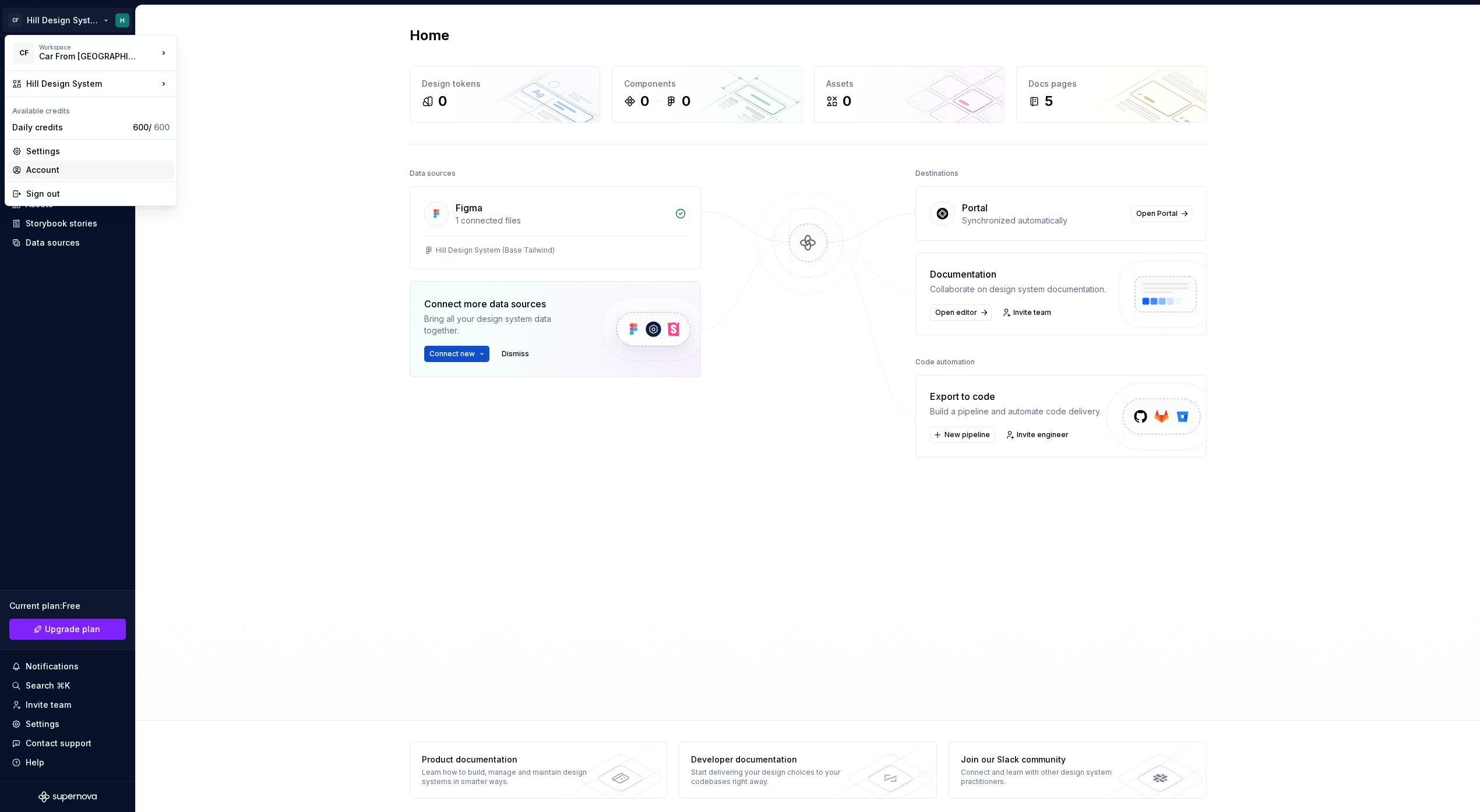
click at [51, 170] on div "Account" at bounding box center [98, 170] width 143 height 12
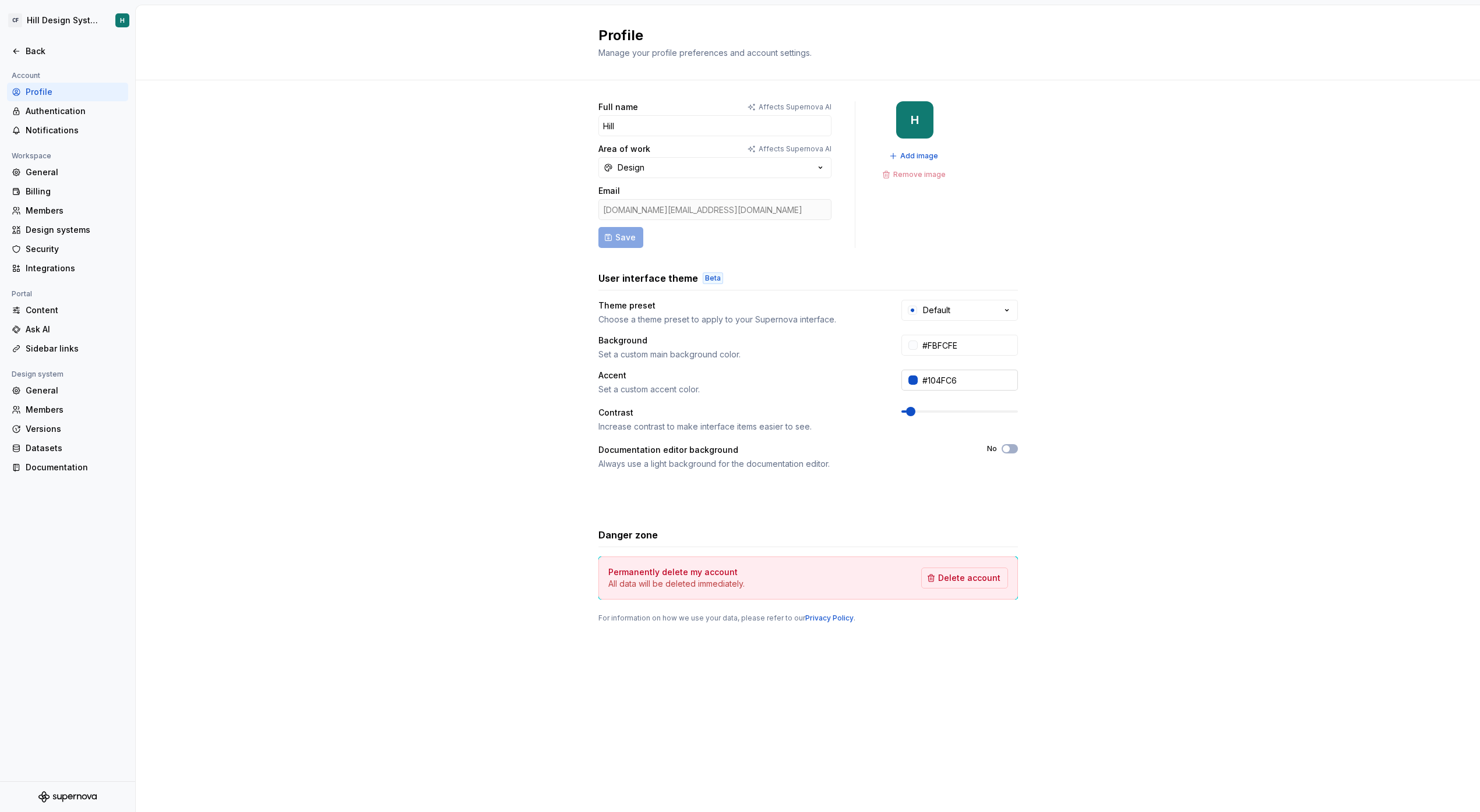
click at [916, 381] on div at bounding box center [913, 380] width 9 height 9
drag, startPoint x: 945, startPoint y: 461, endPoint x: 907, endPoint y: 461, distance: 38.0
click at [907, 461] on div "******* hex" at bounding box center [959, 481] width 105 height 72
type input "#4FC610"
type input "*******"
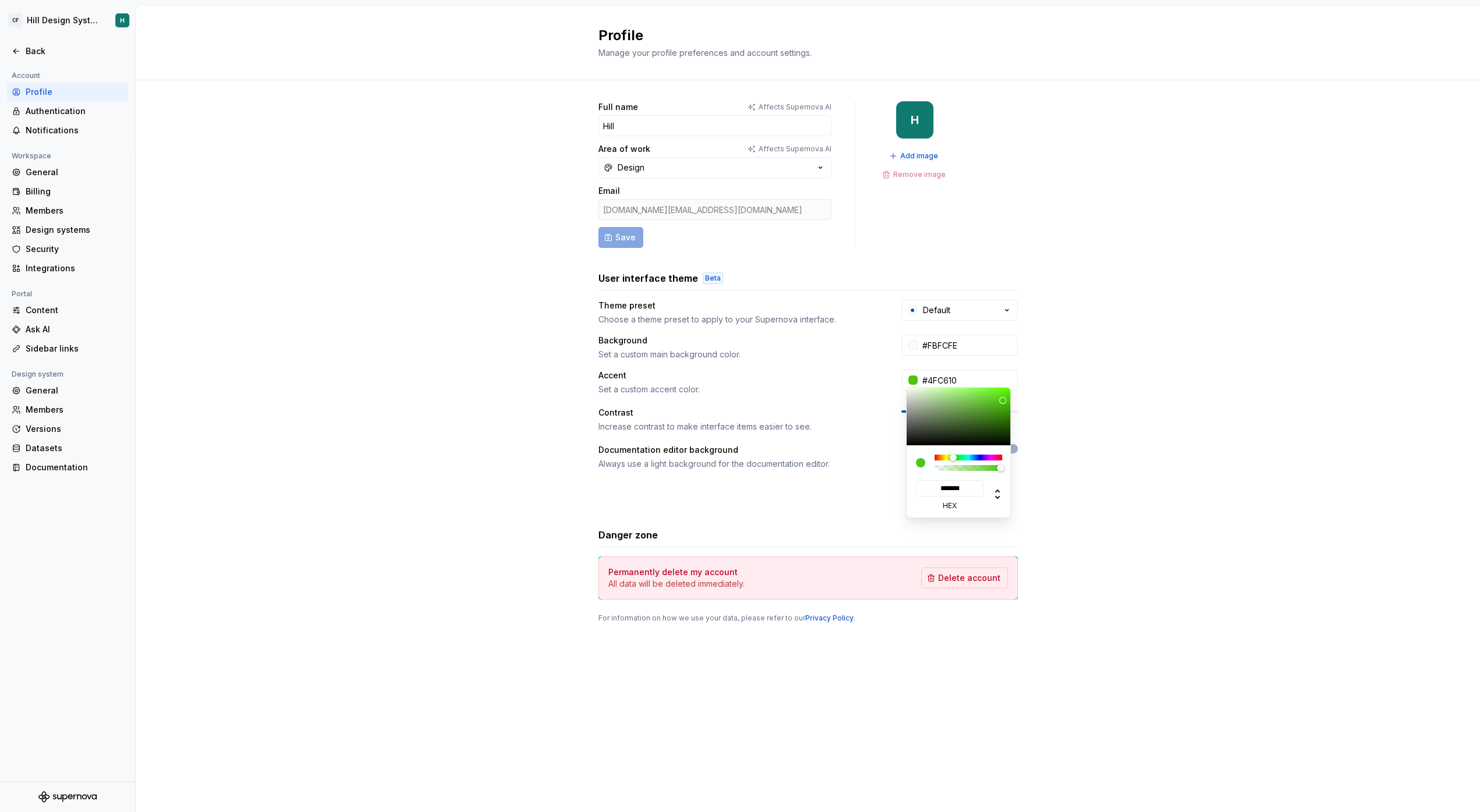
type input "#A3C610"
type input "*******"
type input "#C66E10"
type input "*******"
type input "#C61010"
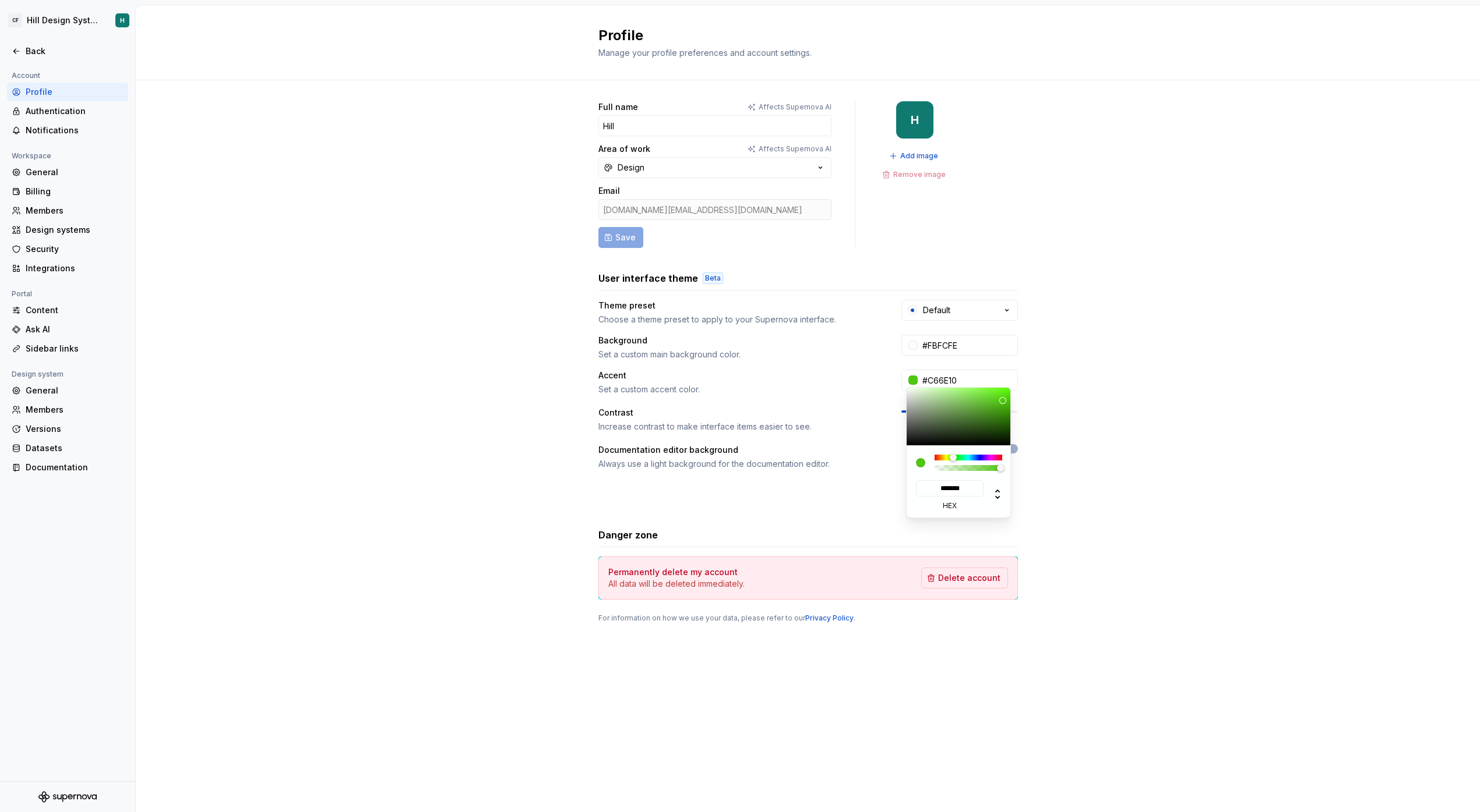
type input "*******"
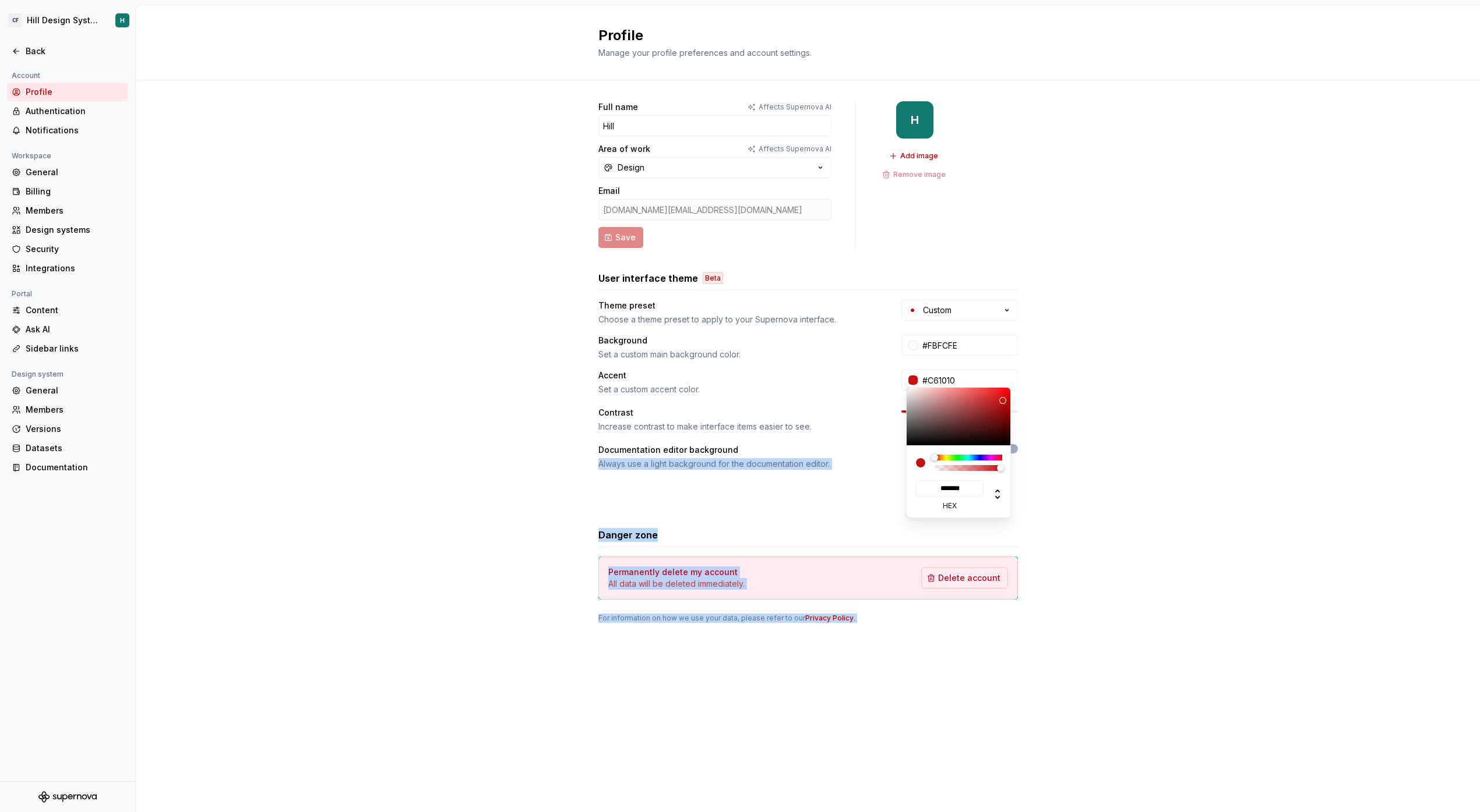
drag, startPoint x: 953, startPoint y: 457, endPoint x: 878, endPoint y: 456, distance: 75.0
click at [878, 456] on html "CF Hill Design System H Back Account Profile Authentication Notifications Works…" at bounding box center [740, 406] width 1480 height 812
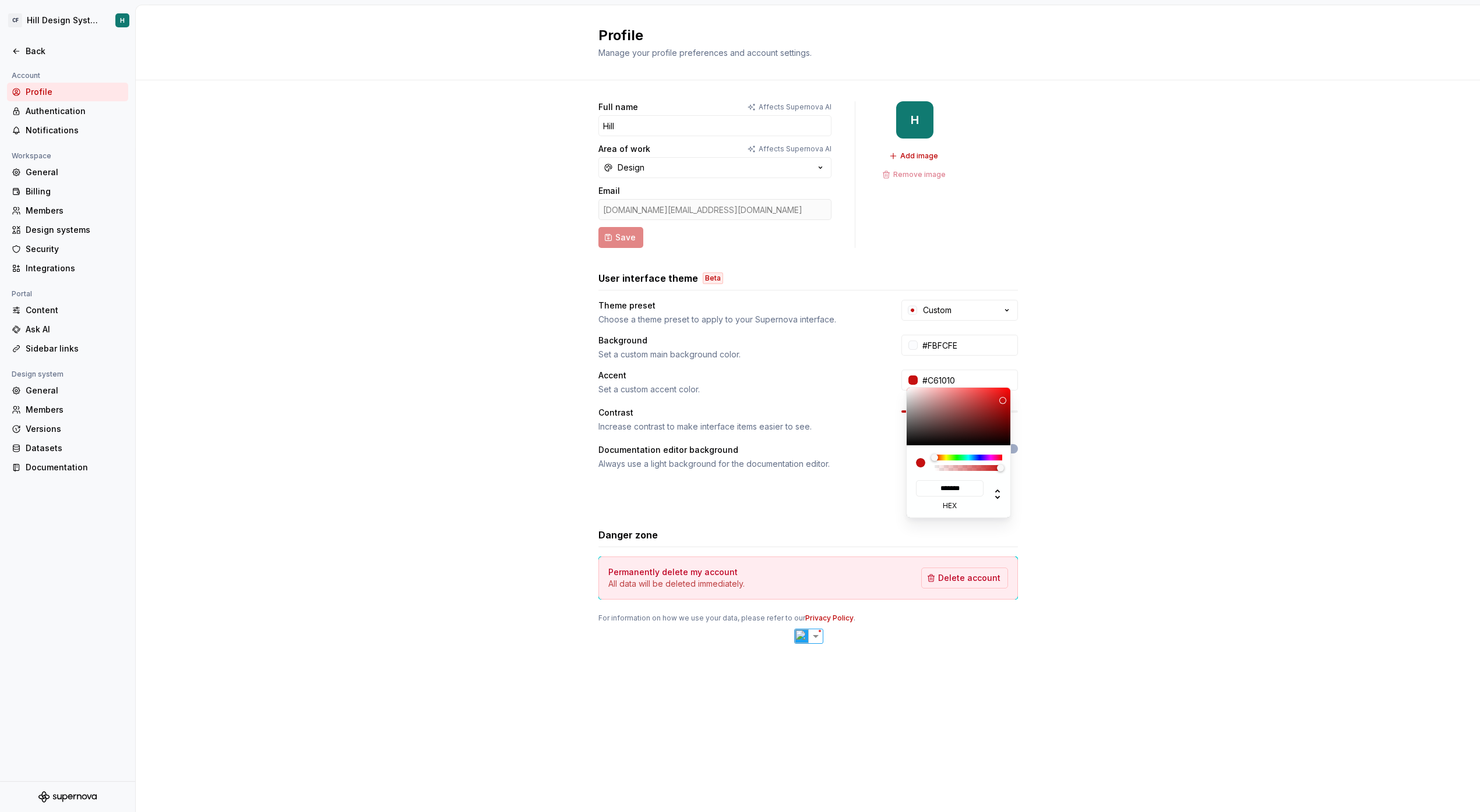
click at [1173, 358] on html "CF Hill Design System H Back Account Profile Authentication Notifications Works…" at bounding box center [740, 406] width 1480 height 812
click at [1159, 360] on html "CF Hill Design System H Back Account Profile Authentication Notifications Works…" at bounding box center [740, 406] width 1480 height 812
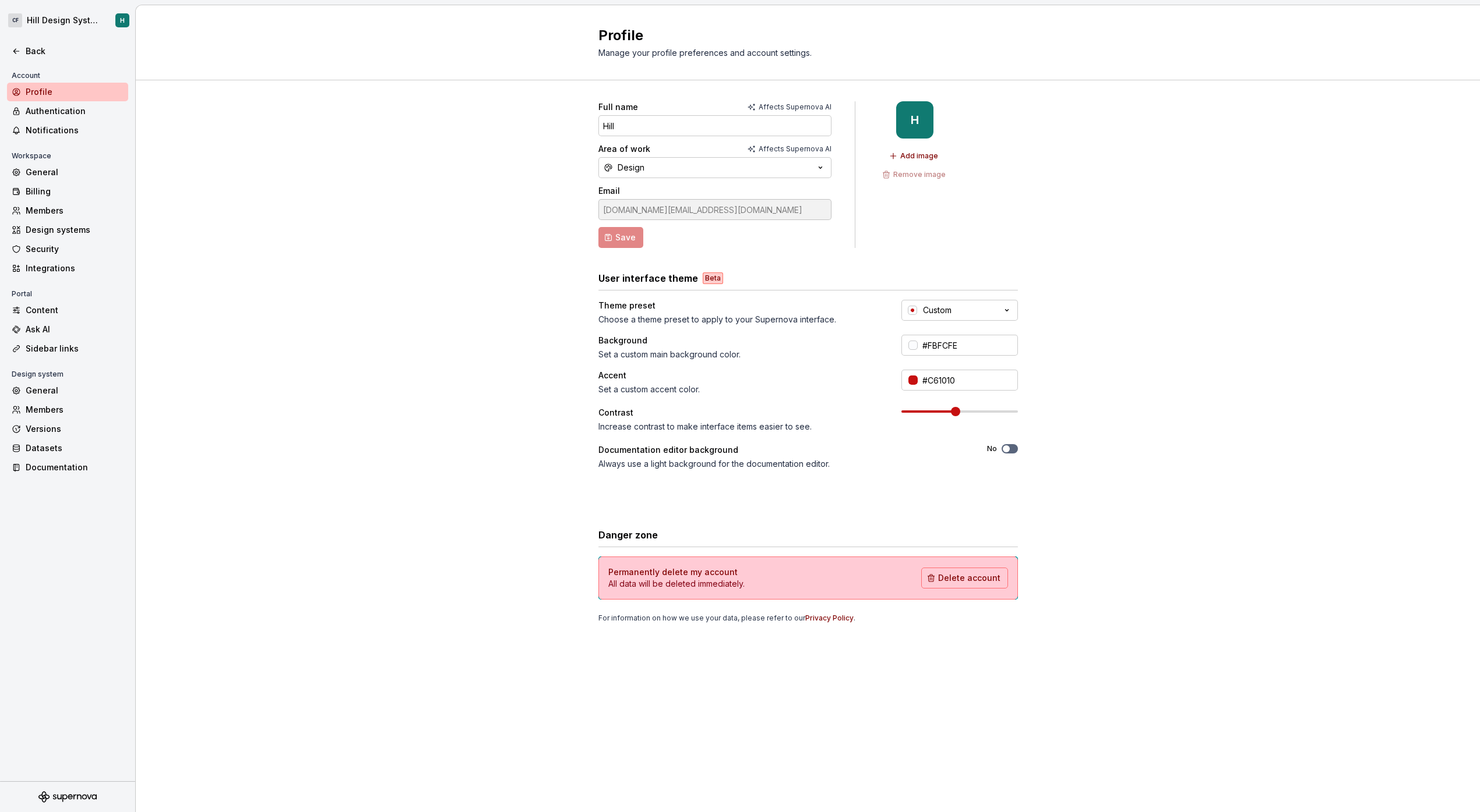
click at [955, 407] on span at bounding box center [956, 412] width 9 height 9
click at [776, 430] on div "Increase contrast to make interface items easier to see." at bounding box center [740, 427] width 282 height 12
click at [623, 234] on form "Full name Affects Supernova AI Hill Area of work Affects Supernova AI Design Em…" at bounding box center [715, 175] width 233 height 147
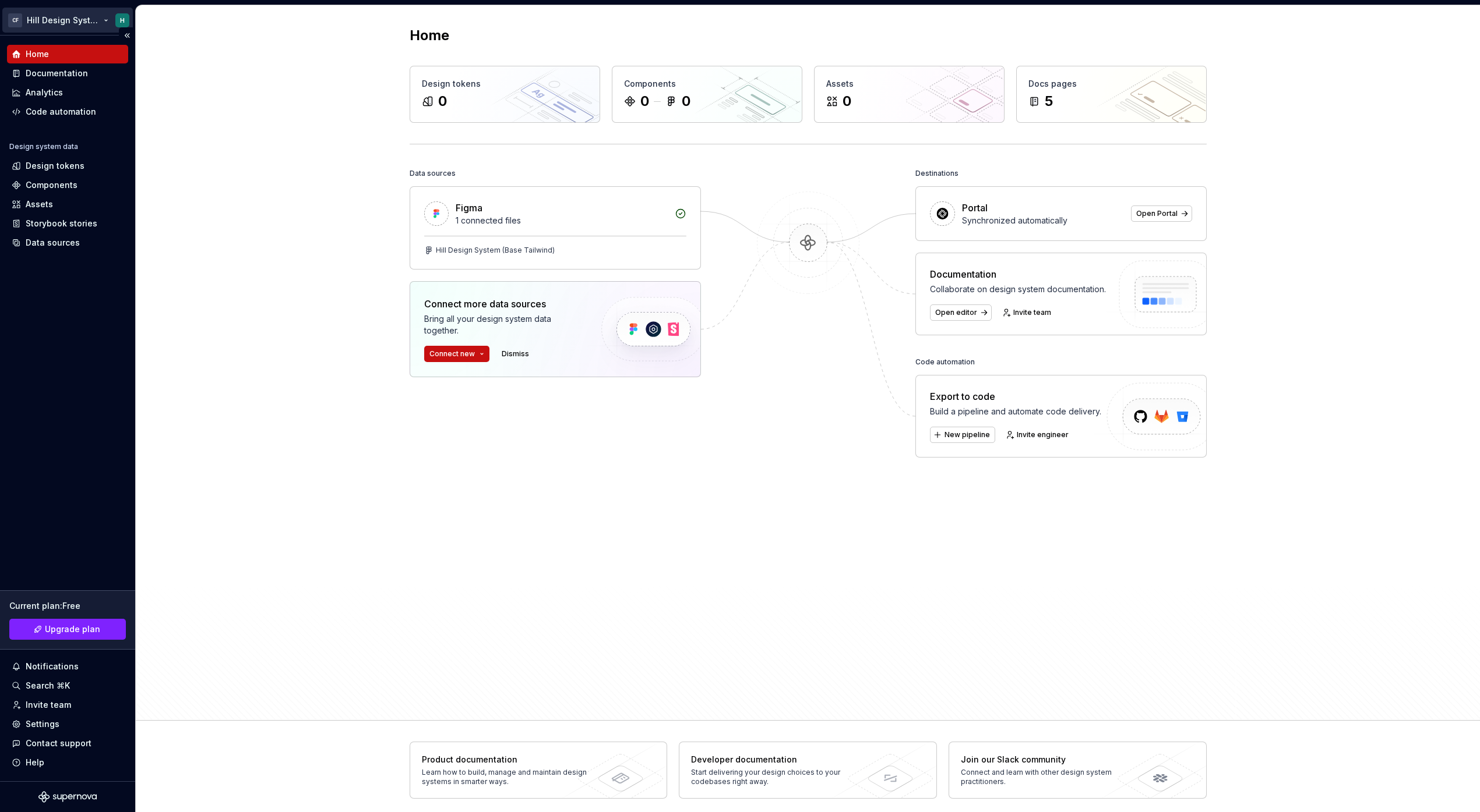
click at [84, 22] on html "CF Hill Design System H Home Documentation Analytics Code automation Design sys…" at bounding box center [740, 406] width 1480 height 812
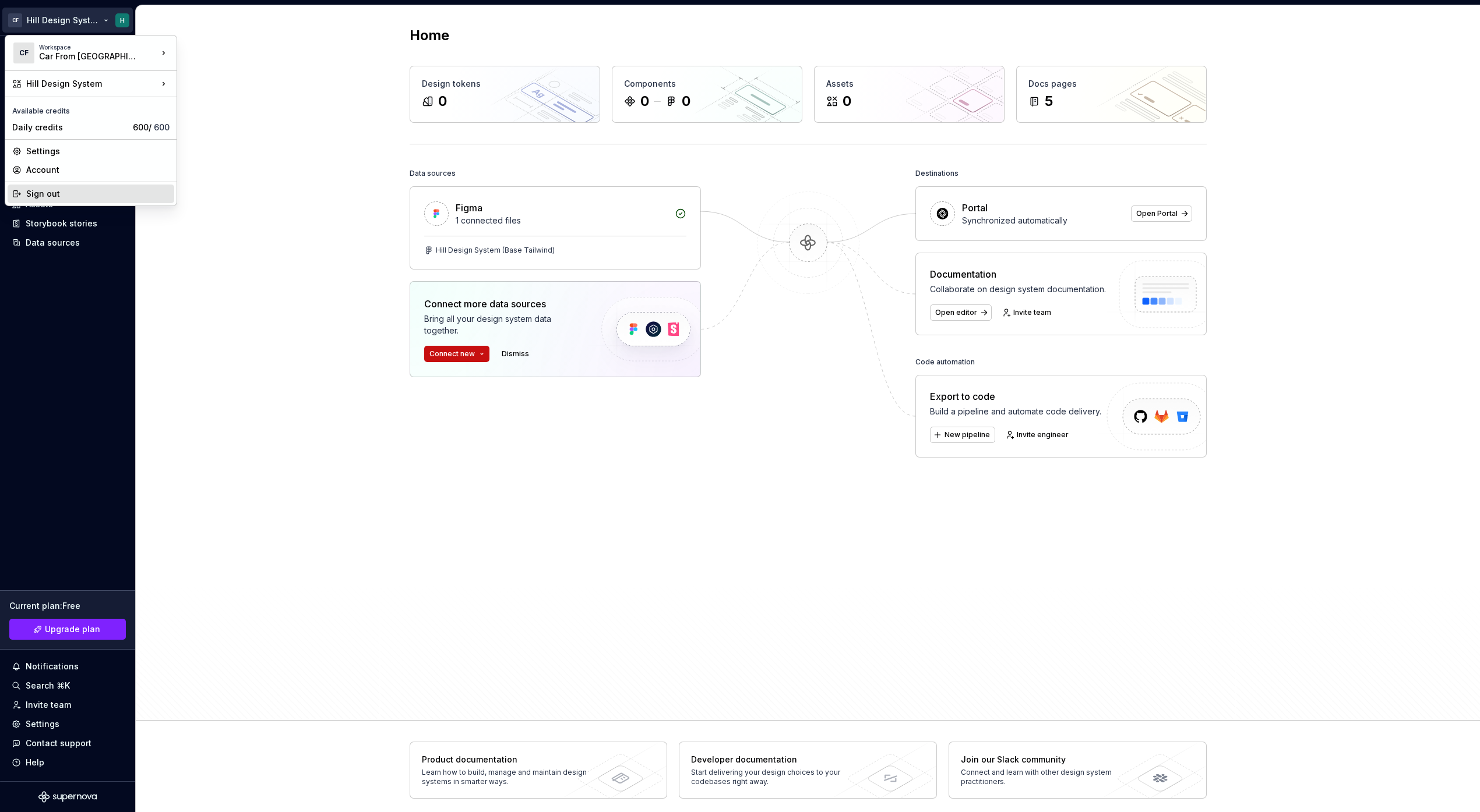
click at [79, 191] on div "Sign out" at bounding box center [98, 194] width 143 height 12
click at [68, 22] on html "CF Hill Design System H Home Documentation Analytics Code automation Design sys…" at bounding box center [740, 406] width 1480 height 812
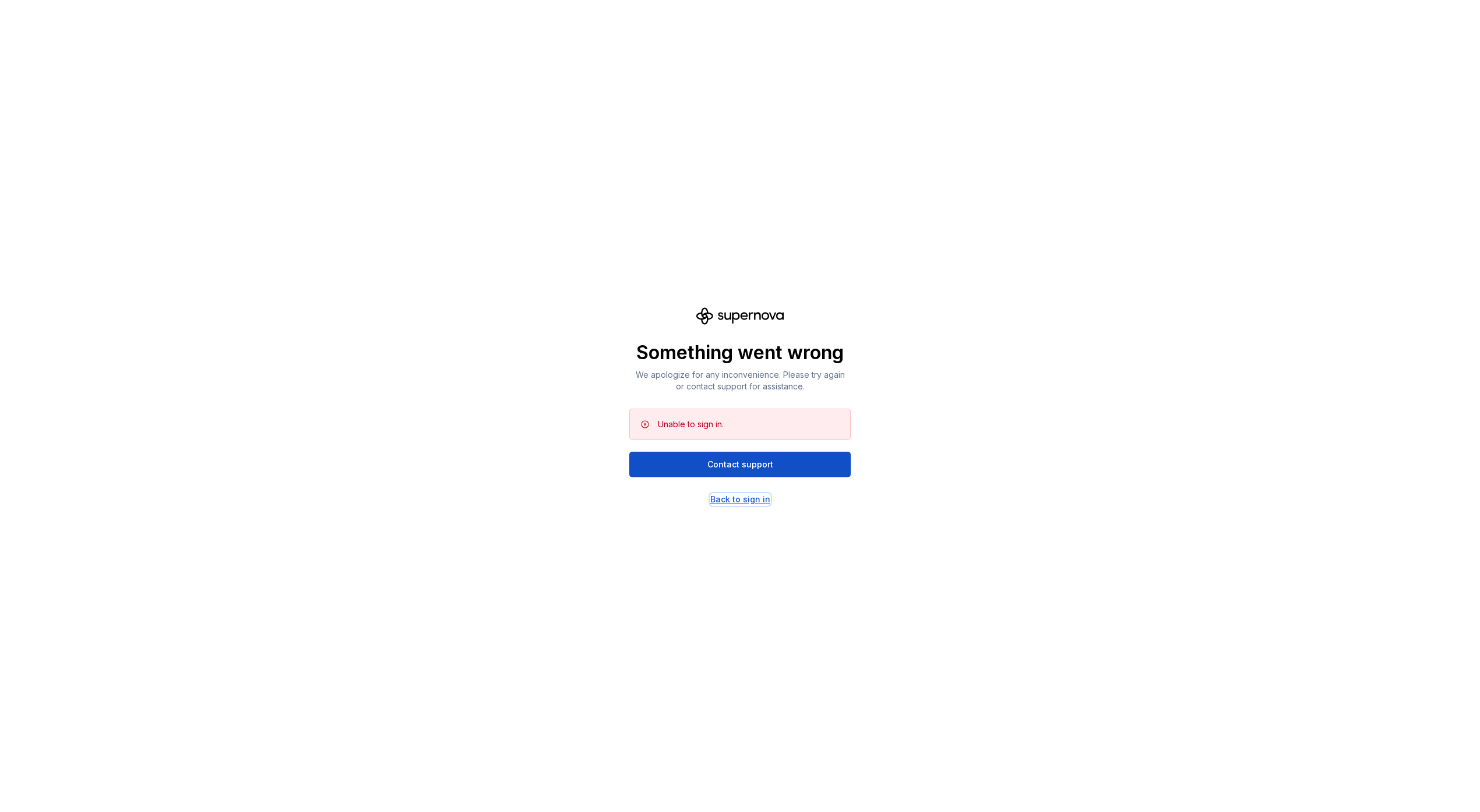
click at [742, 499] on div "Back to sign in" at bounding box center [740, 499] width 60 height 12
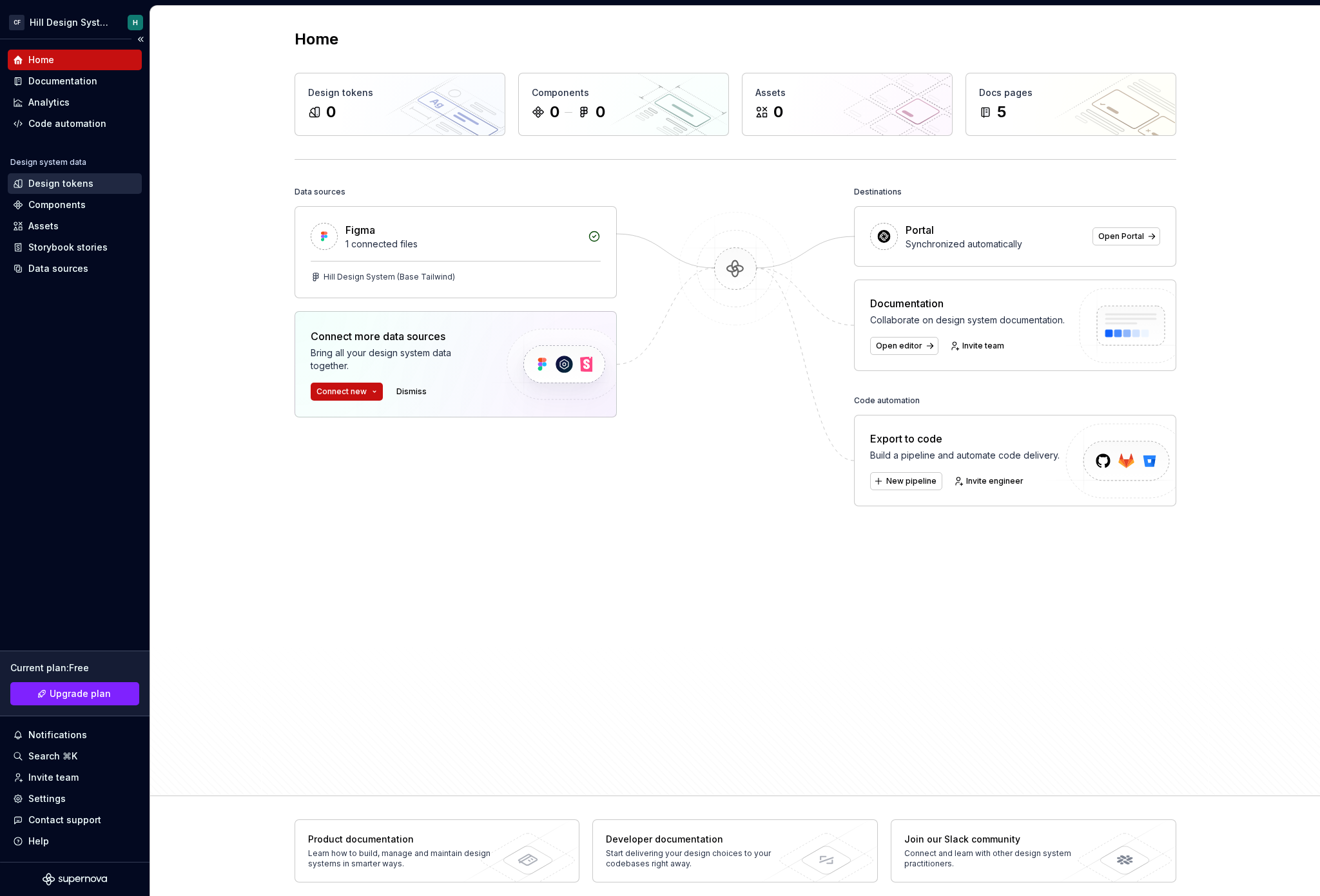
click at [85, 179] on div "Design tokens" at bounding box center [61, 183] width 65 height 13
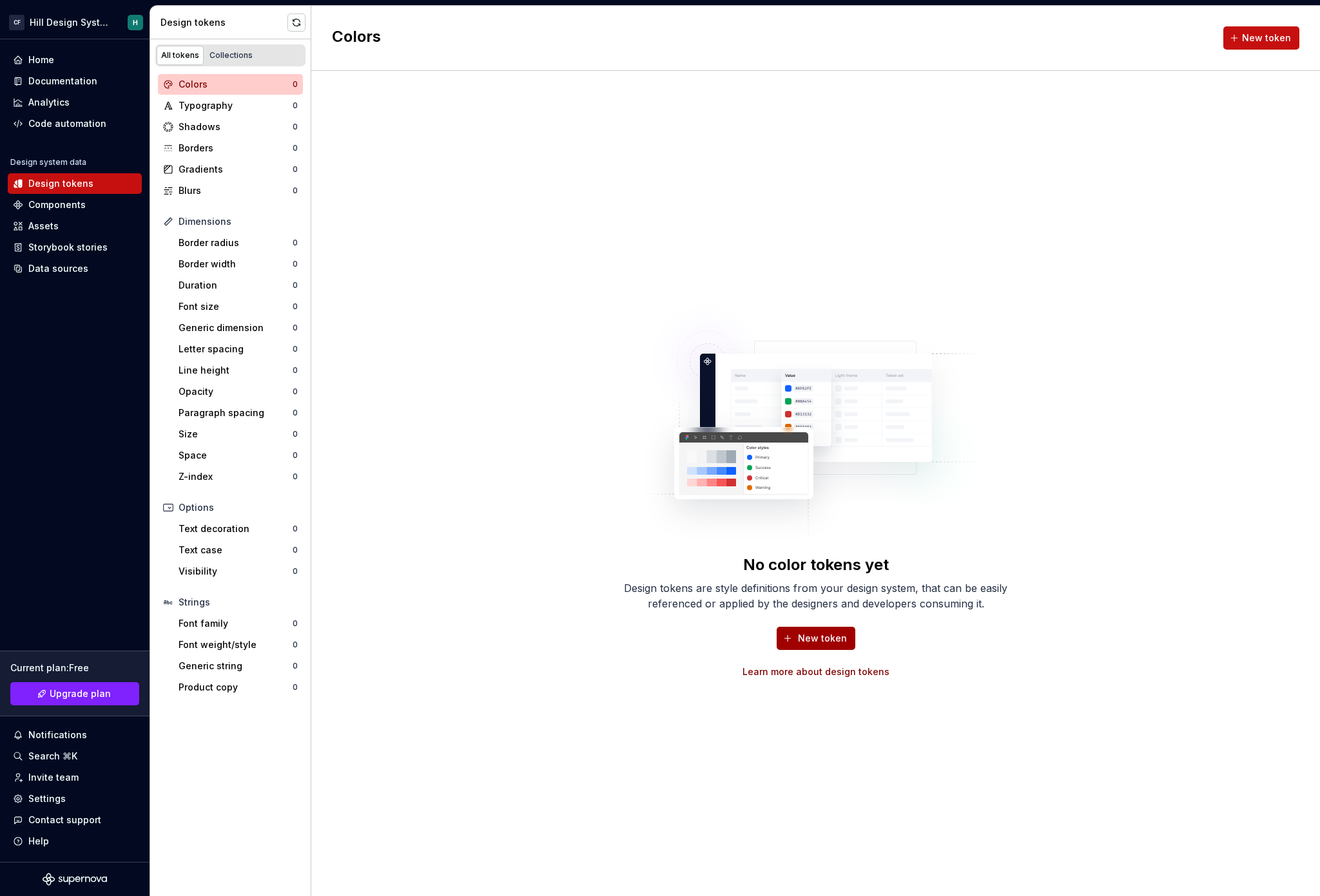
click at [805, 649] on button "New token" at bounding box center [815, 638] width 79 height 23
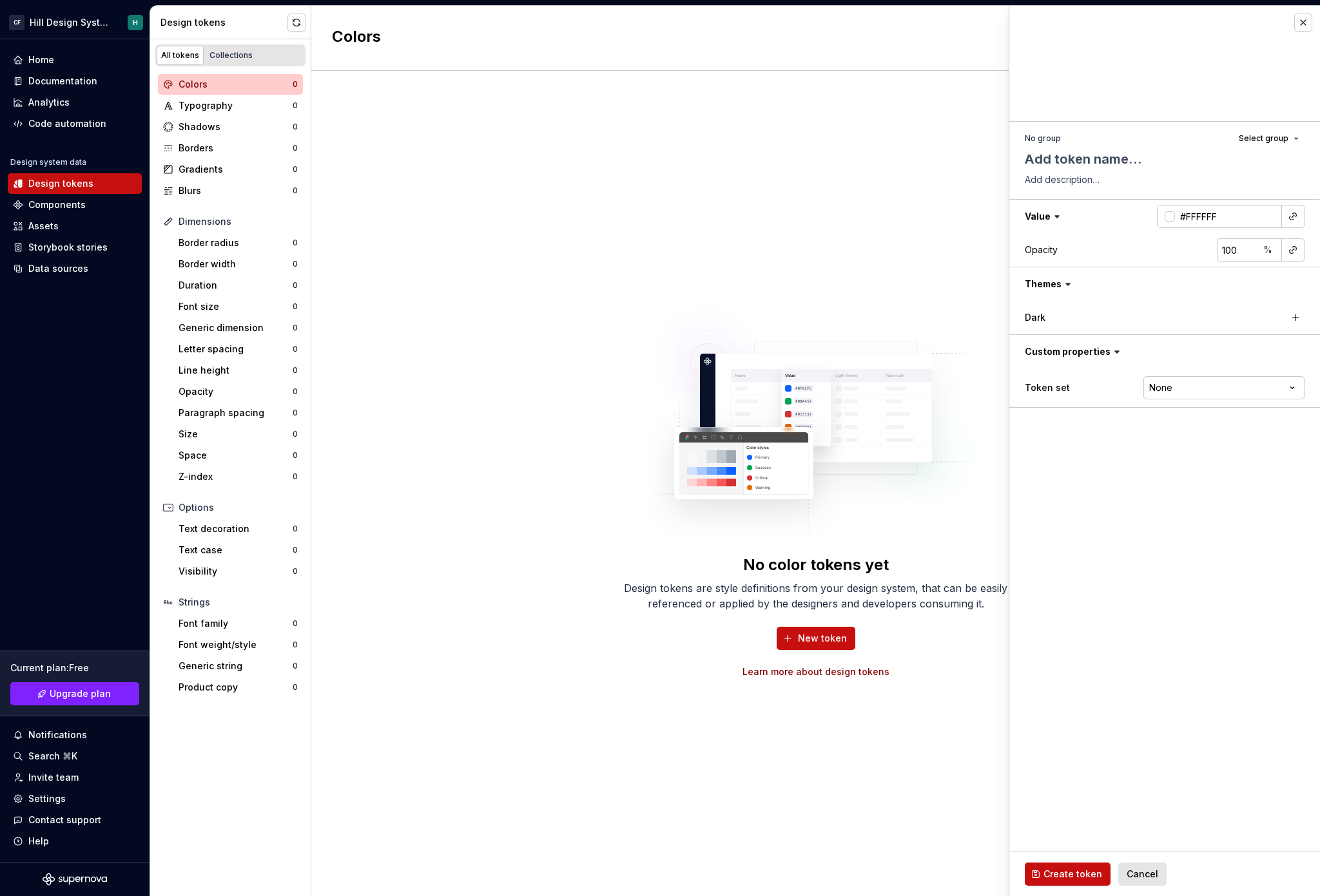
type textarea "*"
click at [935, 257] on div "No color tokens yet Design tokens are style definitions from your design system…" at bounding box center [815, 484] width 1008 height 826
click at [924, 257] on div "No color tokens yet Design tokens are style definitions from your design system…" at bounding box center [815, 484] width 1008 height 826
click at [58, 58] on div "Home" at bounding box center [75, 59] width 123 height 13
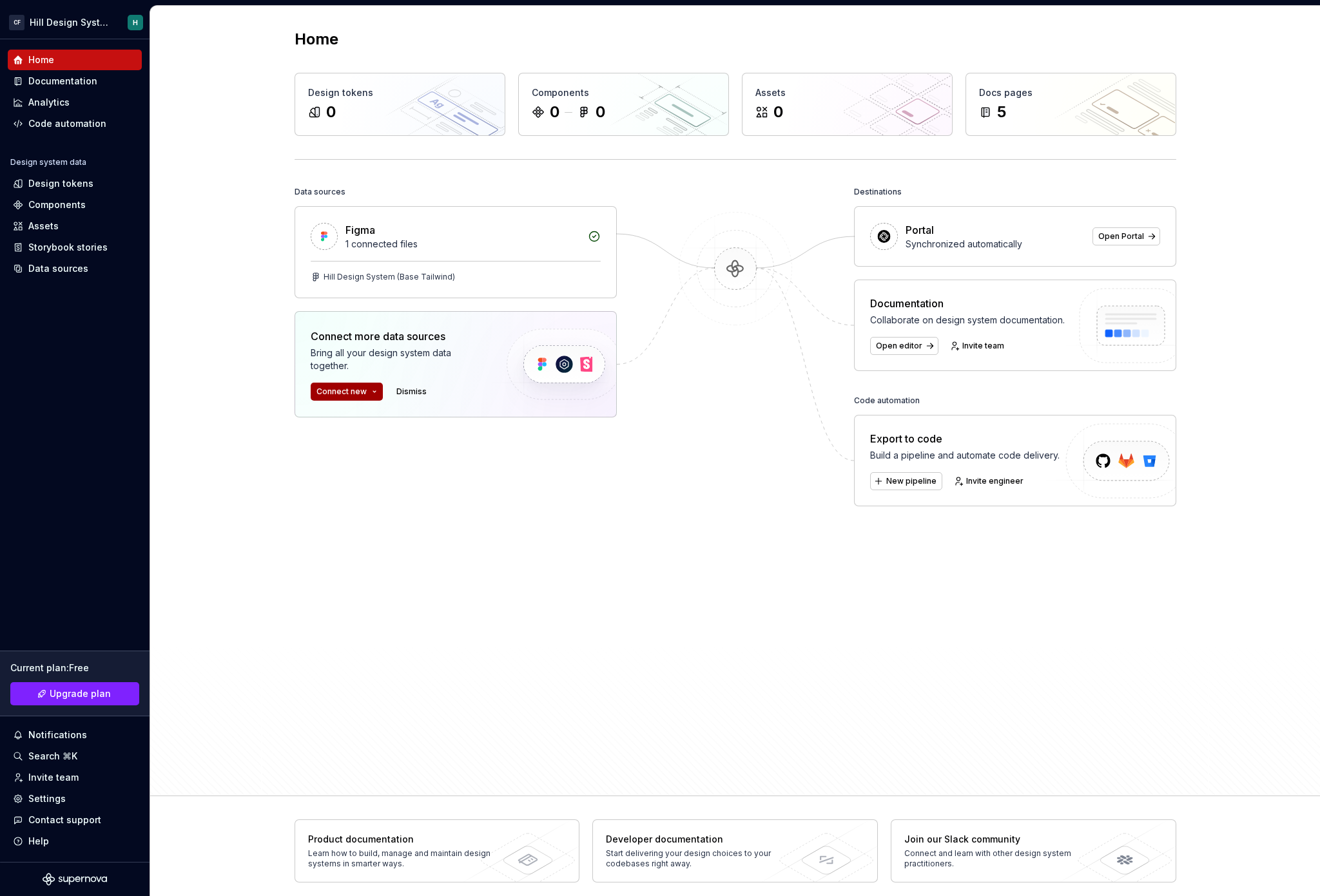
click at [359, 397] on span "Connect new" at bounding box center [341, 391] width 51 height 10
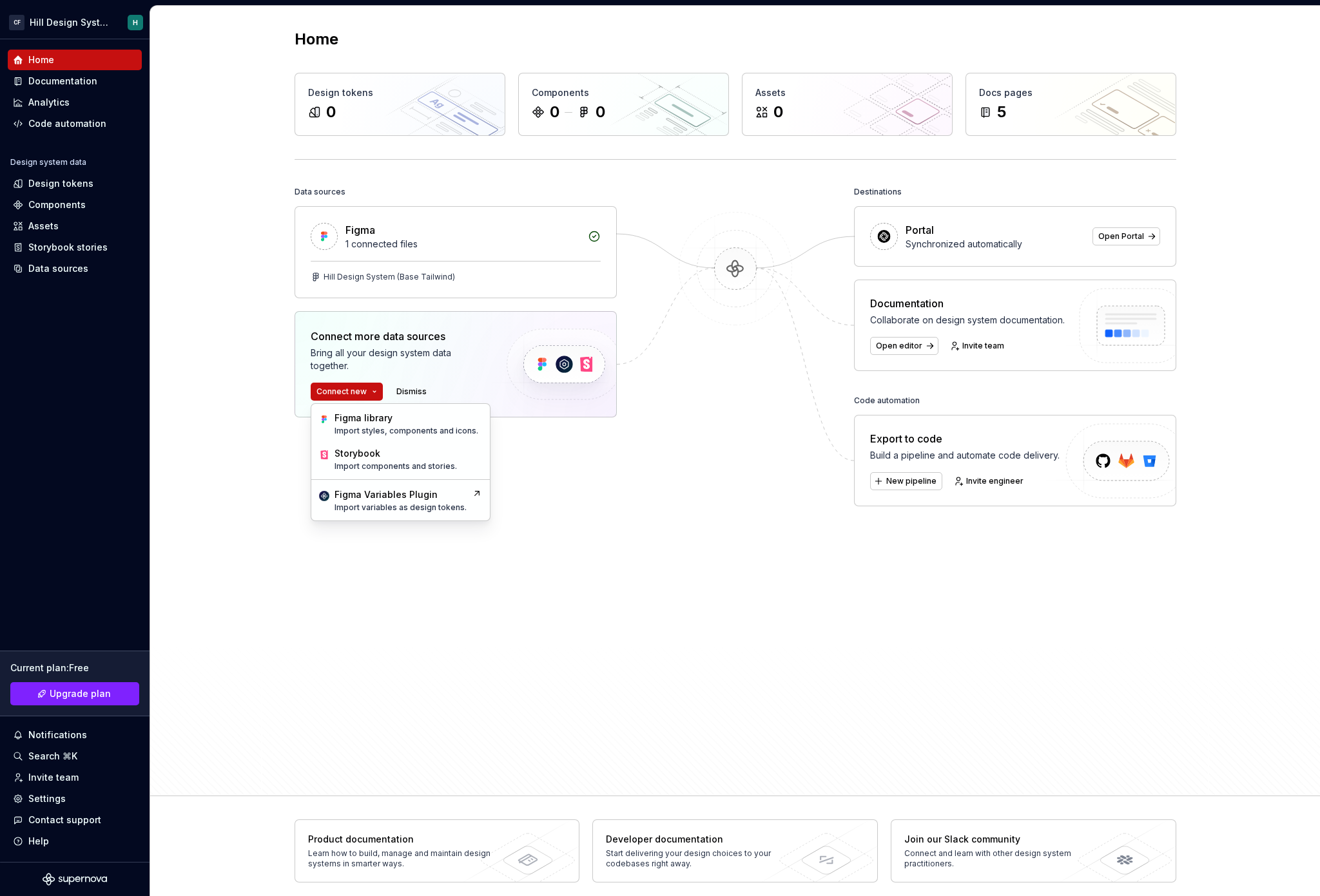
click at [552, 687] on div "Data sources Figma 1 connected files Hill Design System (Base Tailwind) Connect…" at bounding box center [456, 452] width 322 height 538
click at [544, 693] on div "Data sources Figma 1 connected files Hill Design System (Base Tailwind) Connect…" at bounding box center [456, 452] width 322 height 538
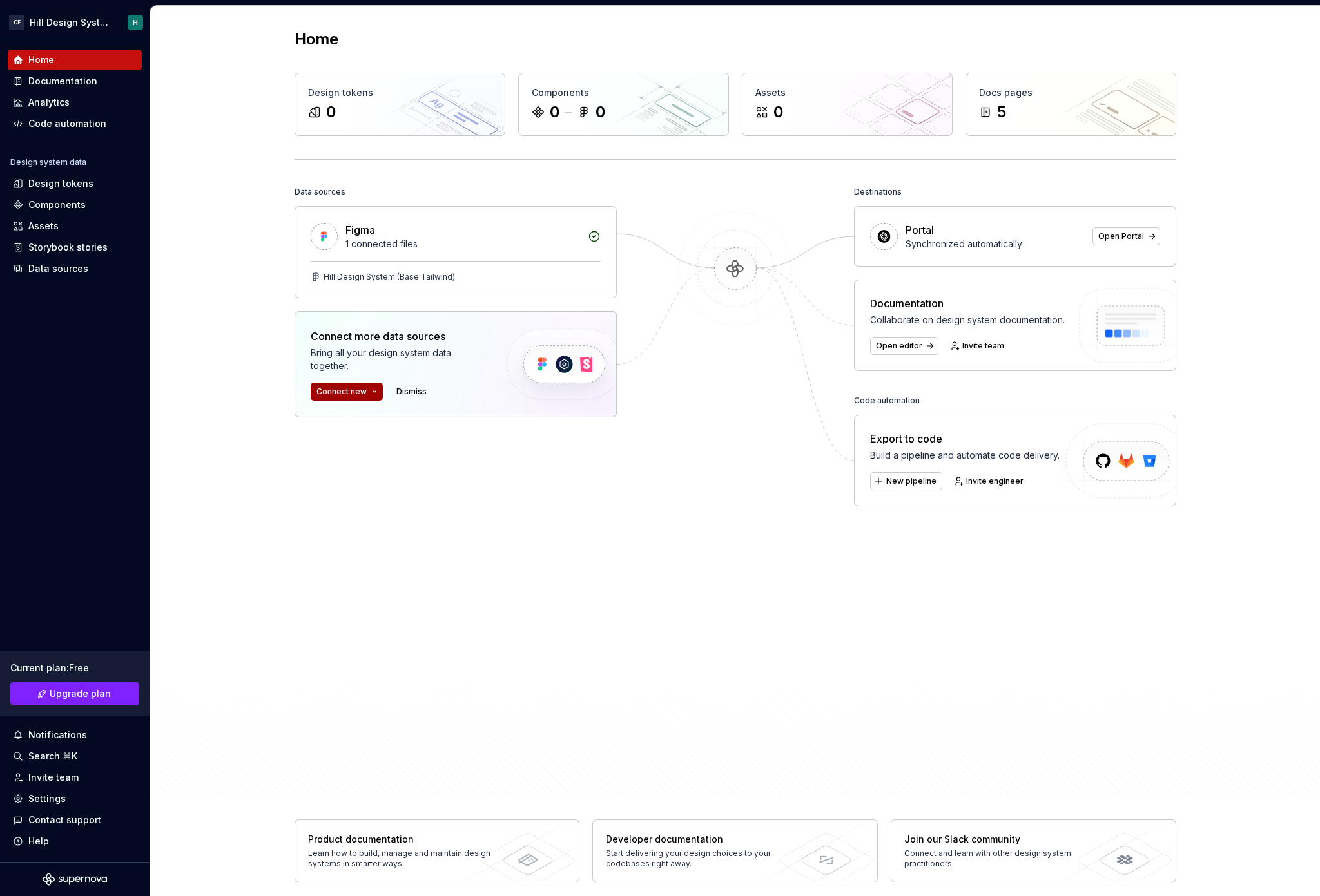
click at [368, 389] on button "Connect new" at bounding box center [347, 391] width 72 height 18
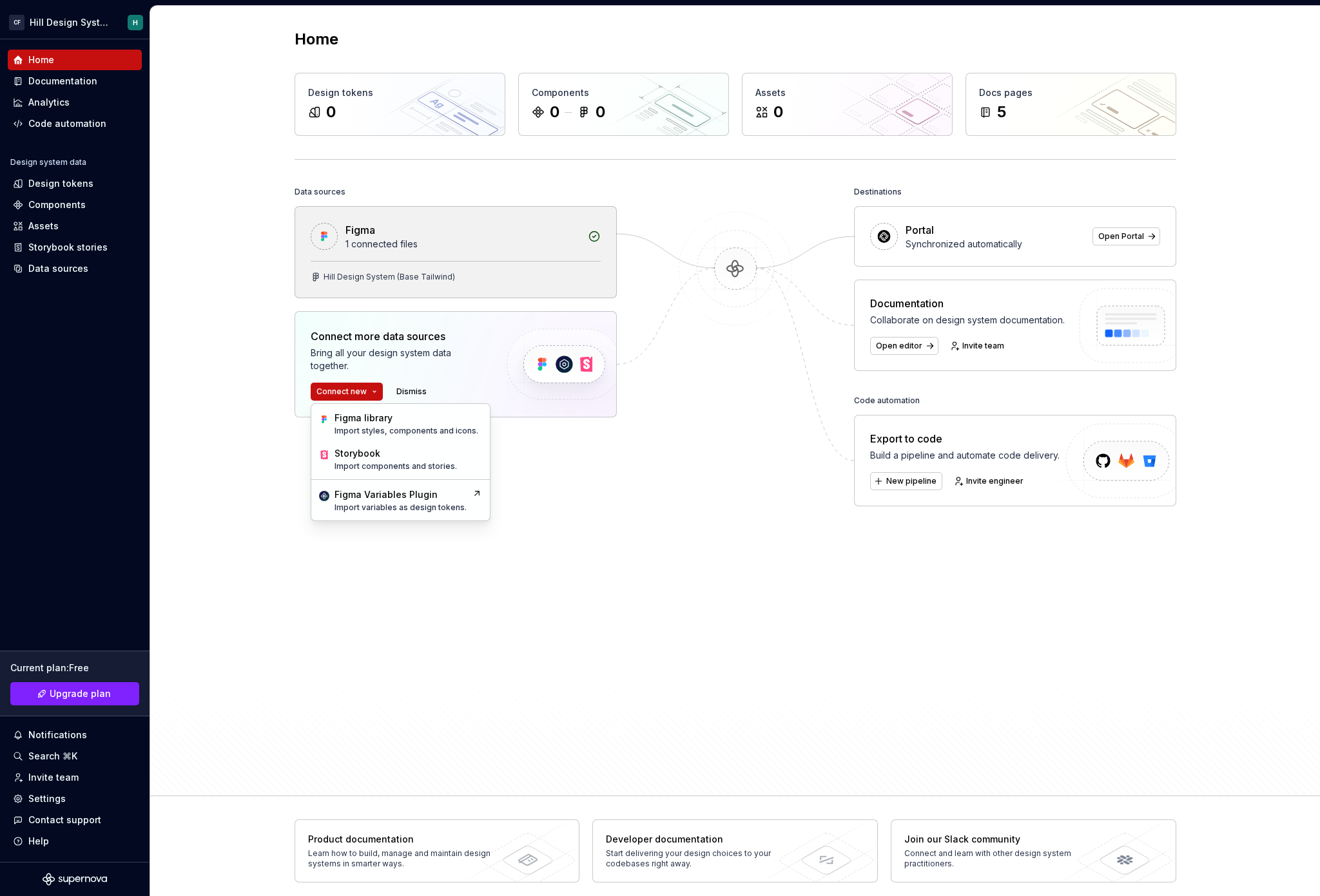
click at [457, 257] on div "Figma 1 connected files" at bounding box center [456, 233] width 321 height 54
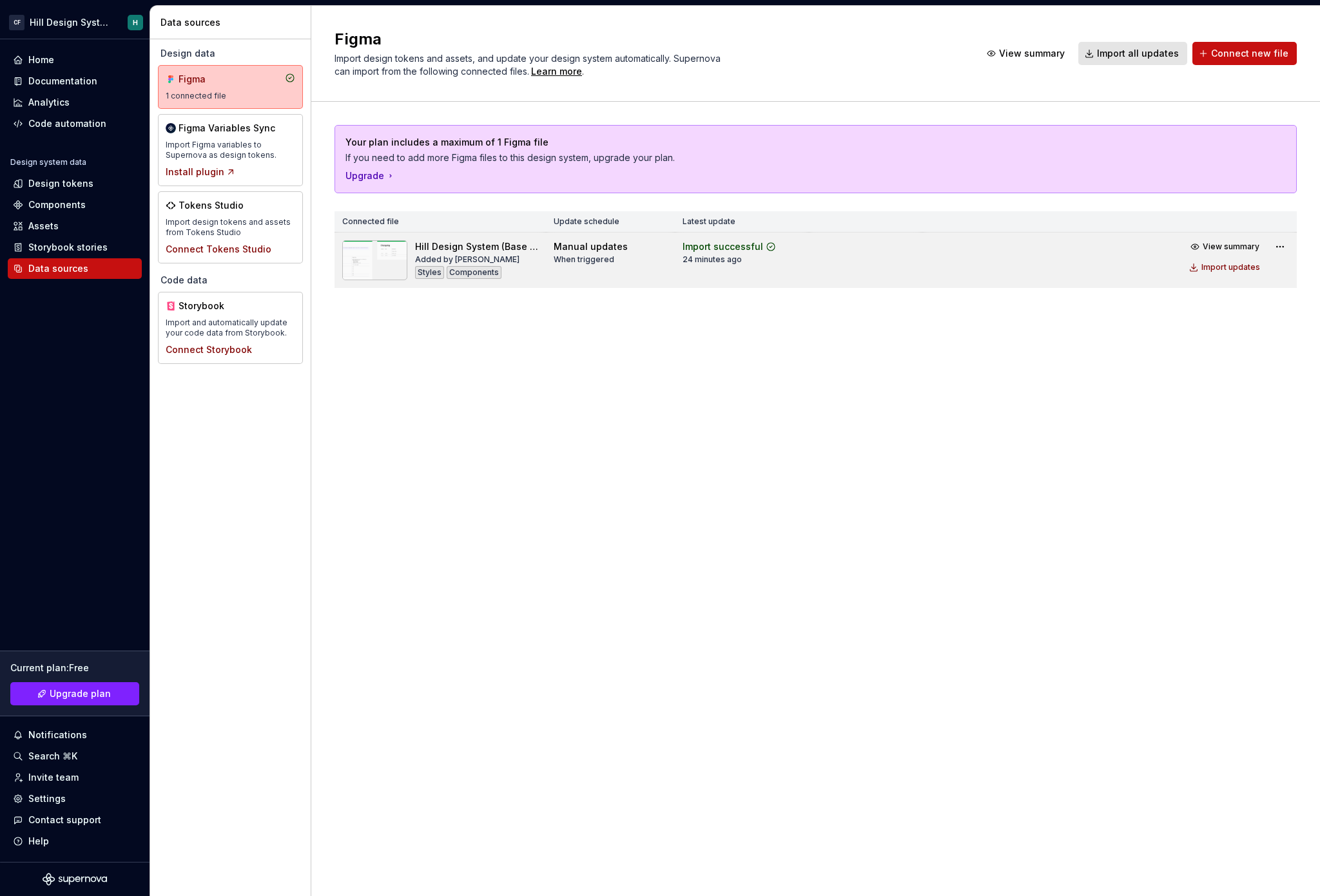
click at [456, 272] on div "Components" at bounding box center [474, 272] width 55 height 13
click at [379, 261] on img at bounding box center [374, 260] width 65 height 40
click at [1284, 248] on html "CF Hill Design System H Home Documentation Analytics Code automation Design sys…" at bounding box center [660, 448] width 1320 height 896
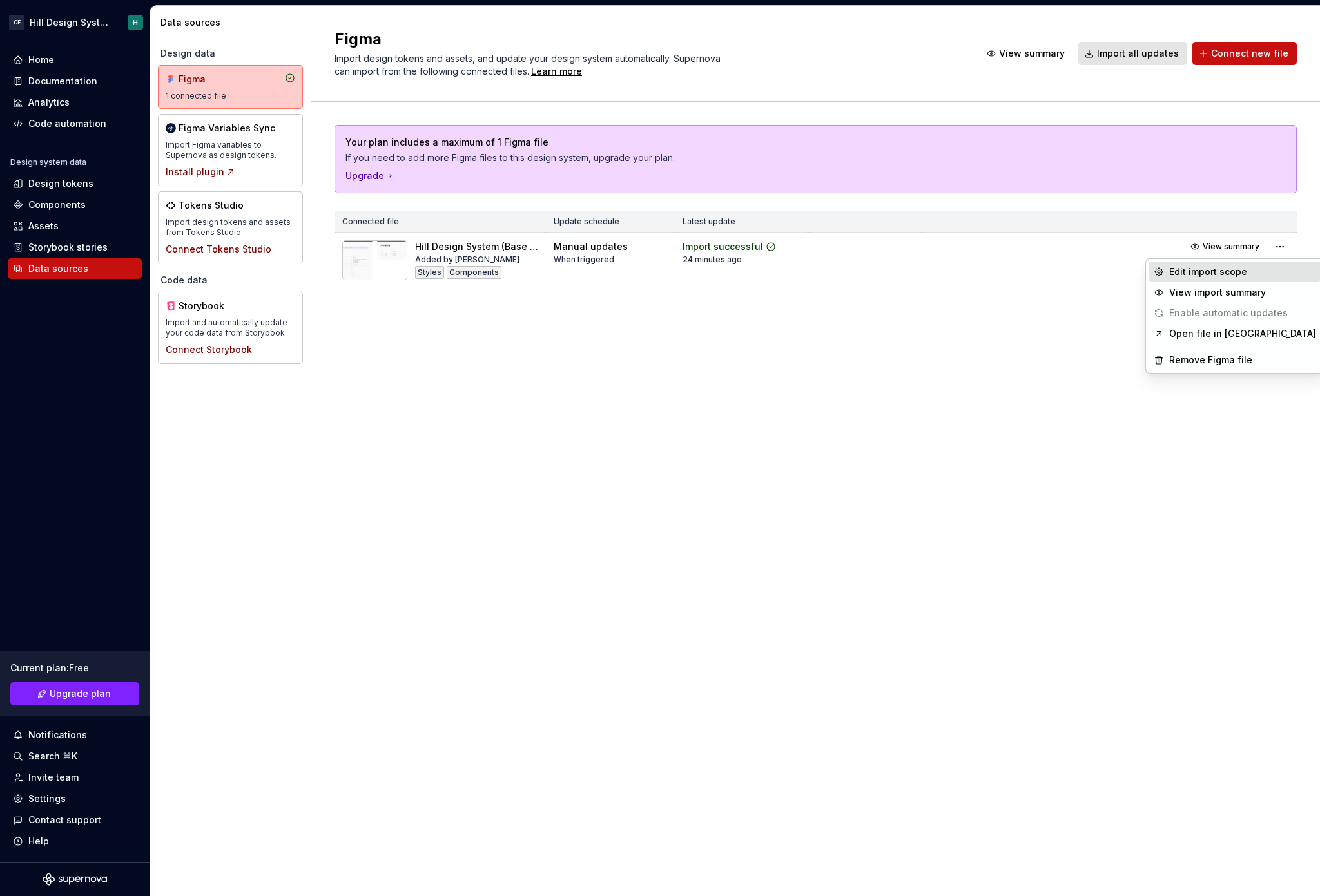
click at [1239, 278] on div "Edit import scope" at bounding box center [1235, 272] width 173 height 21
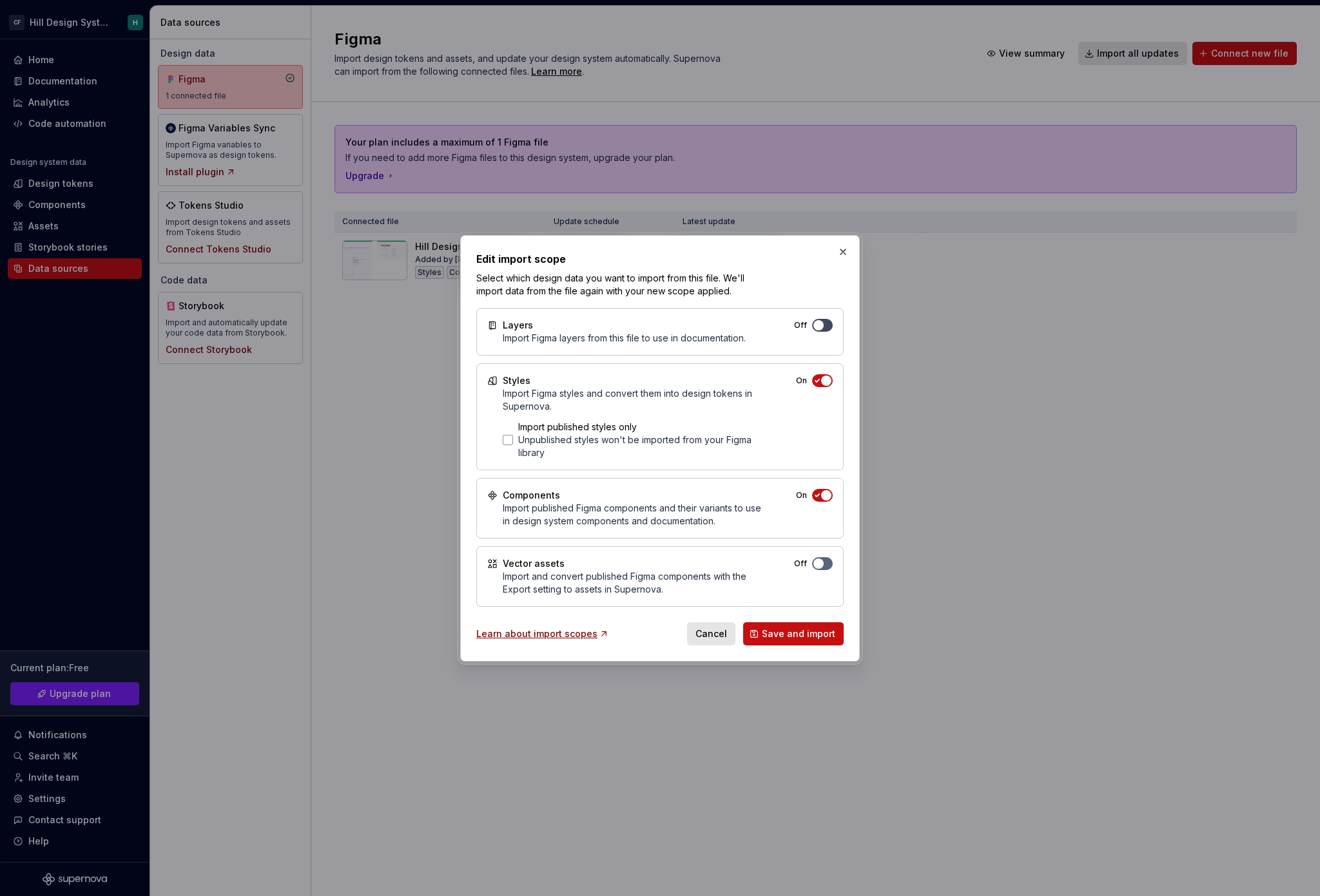
click at [822, 326] on span "button" at bounding box center [818, 326] width 10 height 10
click at [826, 560] on button "On" at bounding box center [822, 564] width 21 height 13
click at [508, 441] on div at bounding box center [508, 440] width 10 height 10
click at [790, 636] on span "Save and import" at bounding box center [798, 634] width 74 height 13
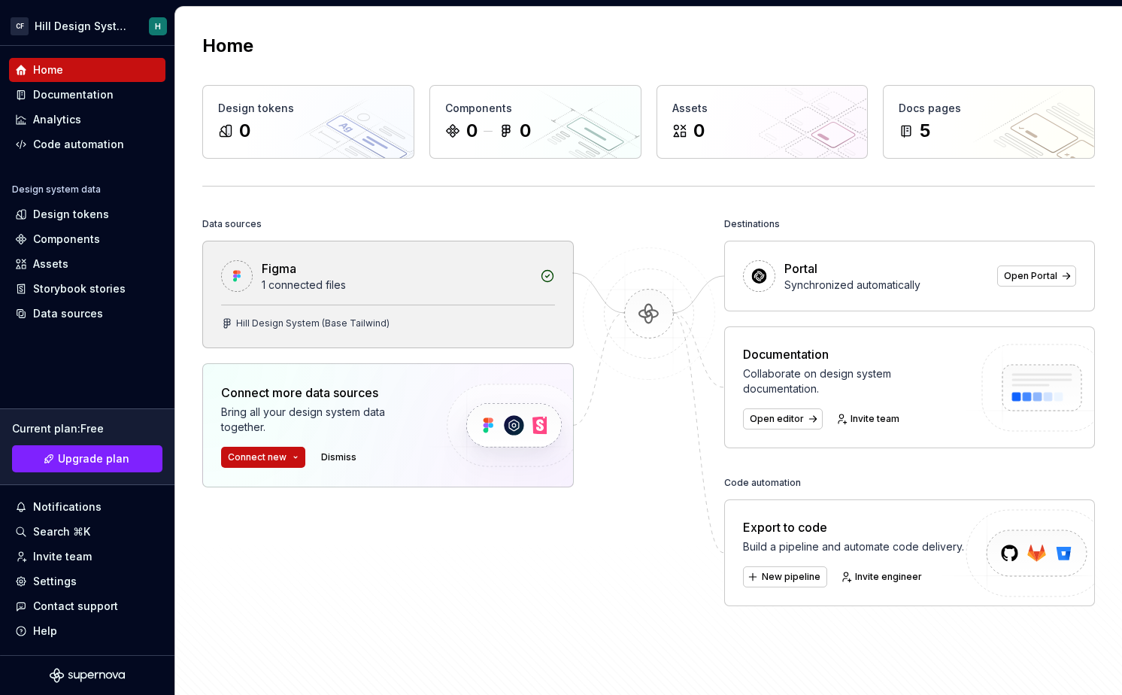
click at [332, 275] on div "Figma" at bounding box center [396, 269] width 269 height 18
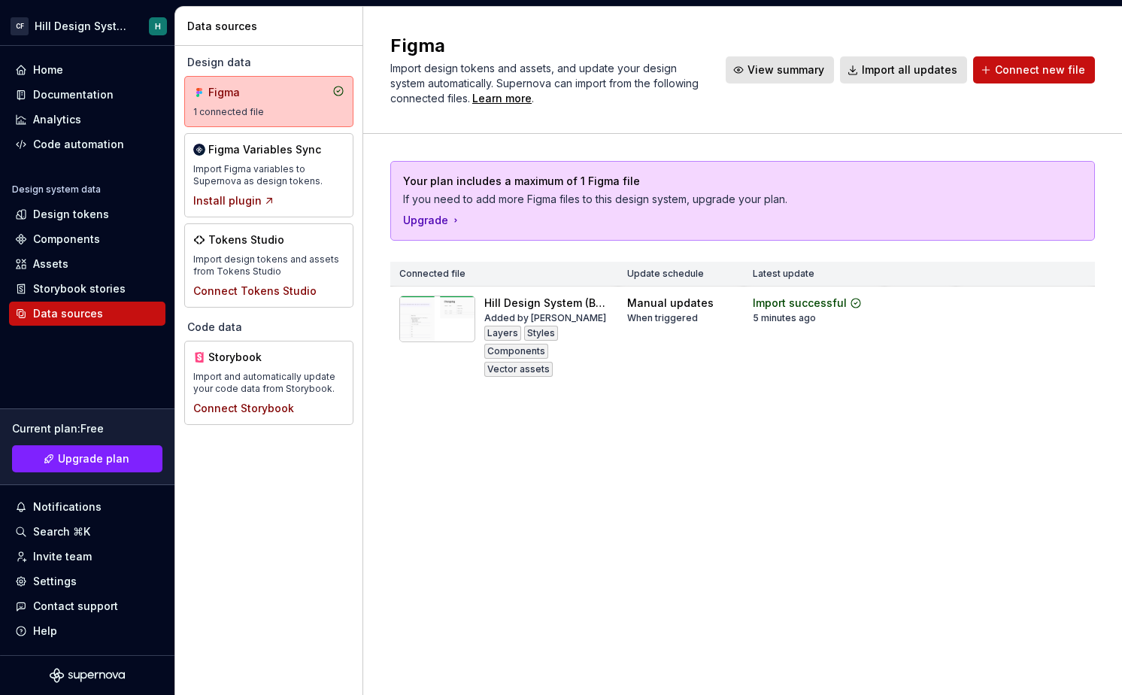
click at [800, 65] on span "View summary" at bounding box center [786, 69] width 77 height 15
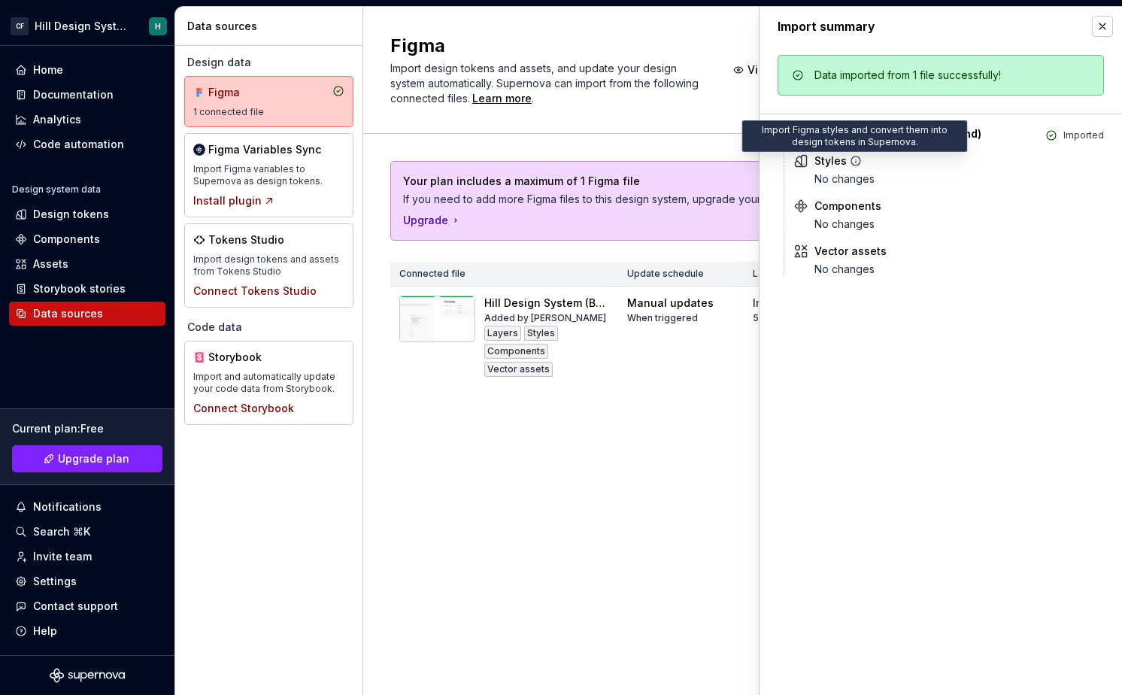
click at [852, 156] on icon at bounding box center [856, 161] width 12 height 12
click at [636, 504] on div "Figma Import design tokens and assets, and update your design system automatica…" at bounding box center [742, 351] width 759 height 688
click at [665, 457] on div "Figma Import design tokens and assets, and update your design system automatica…" at bounding box center [742, 351] width 759 height 688
click at [909, 21] on button "button" at bounding box center [1102, 26] width 21 height 21
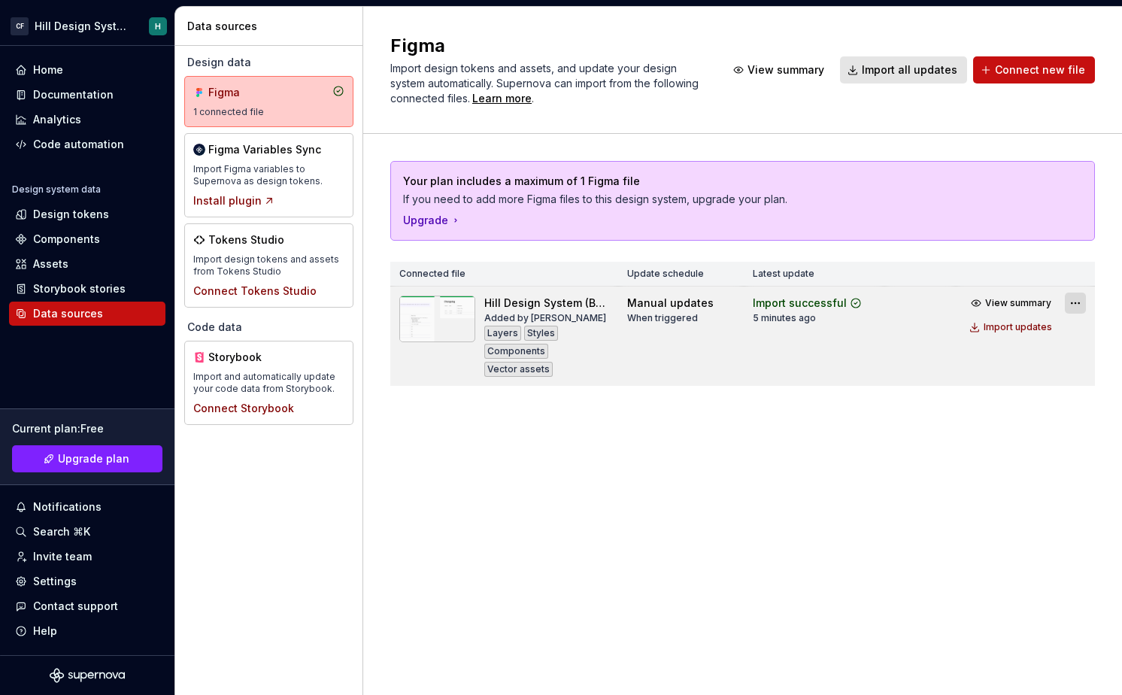
click at [909, 307] on html "CF Hill Design System H Home Documentation Analytics Code automation Design sys…" at bounding box center [561, 347] width 1122 height 695
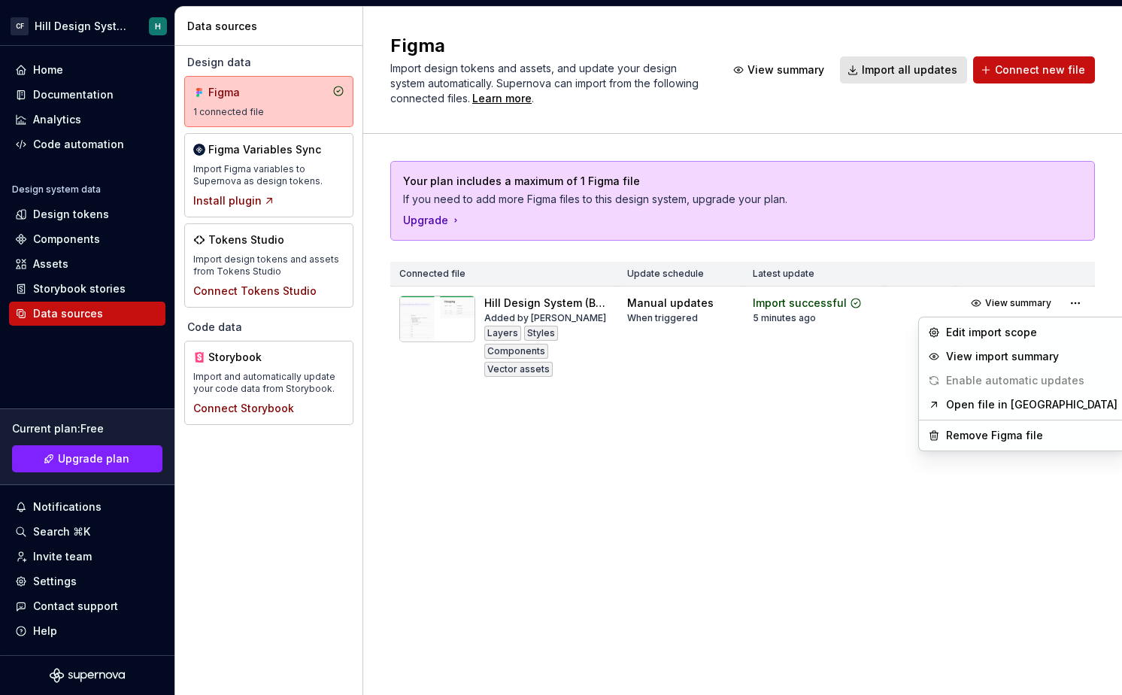
click at [734, 512] on html "CF Hill Design System H Home Documentation Analytics Code automation Design sys…" at bounding box center [561, 347] width 1122 height 695
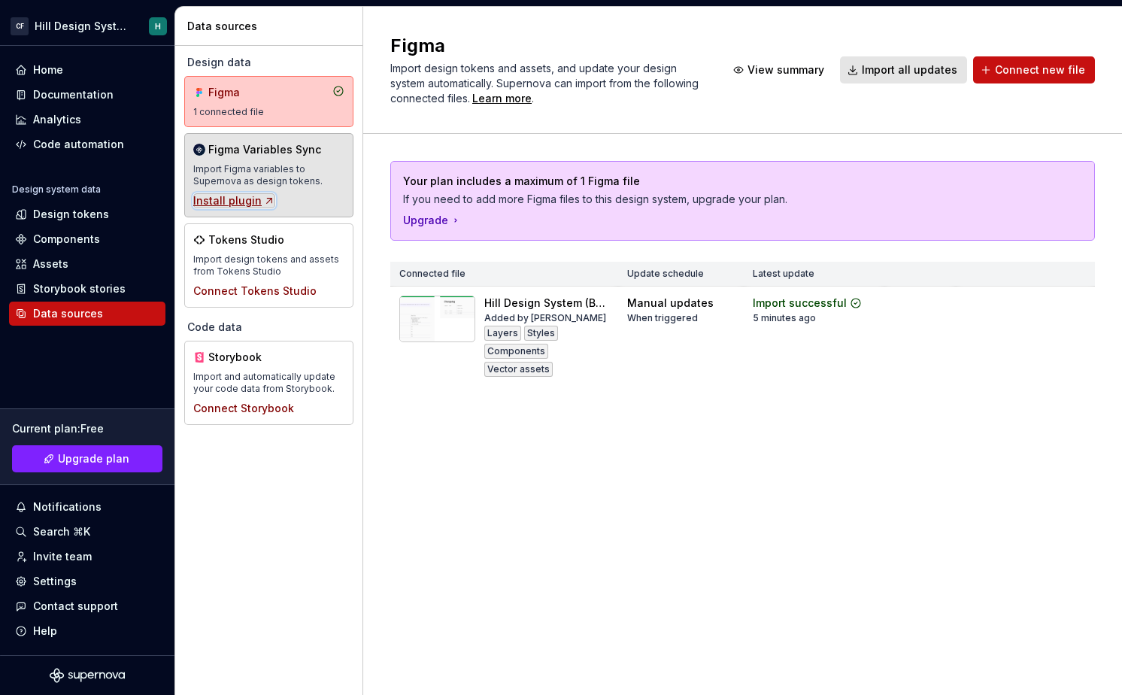
click at [239, 199] on div "Install plugin" at bounding box center [234, 200] width 82 height 15
click at [270, 154] on div "Figma Variables Sync" at bounding box center [264, 149] width 113 height 15
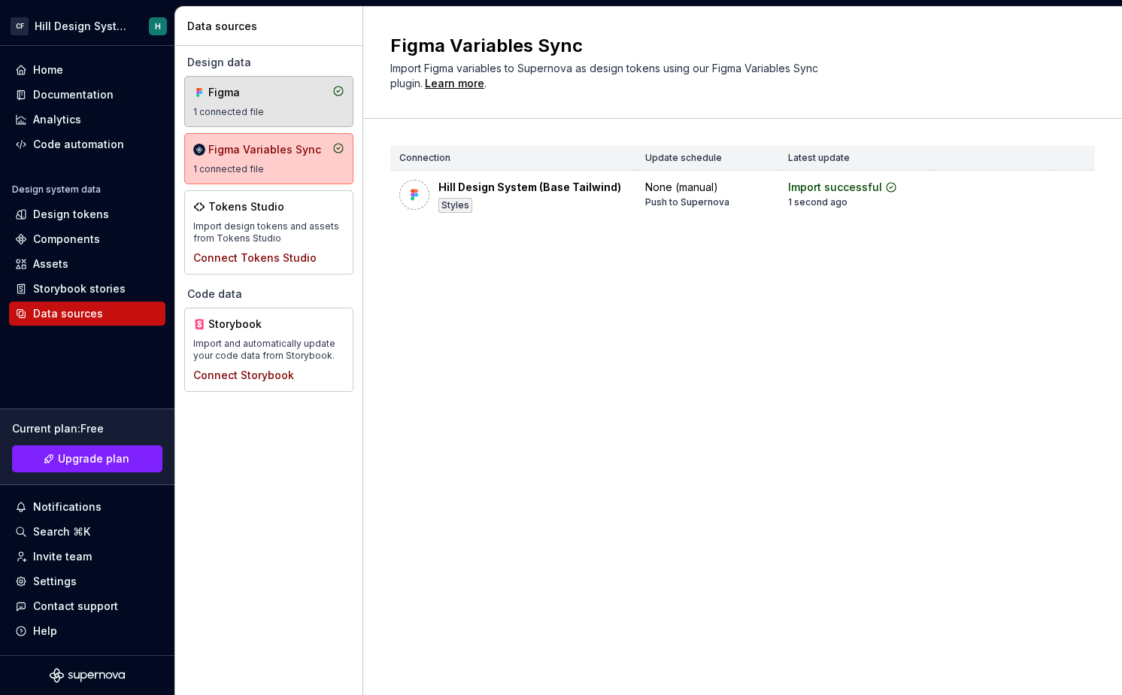
click at [287, 103] on div "Figma 1 connected file" at bounding box center [268, 101] width 151 height 33
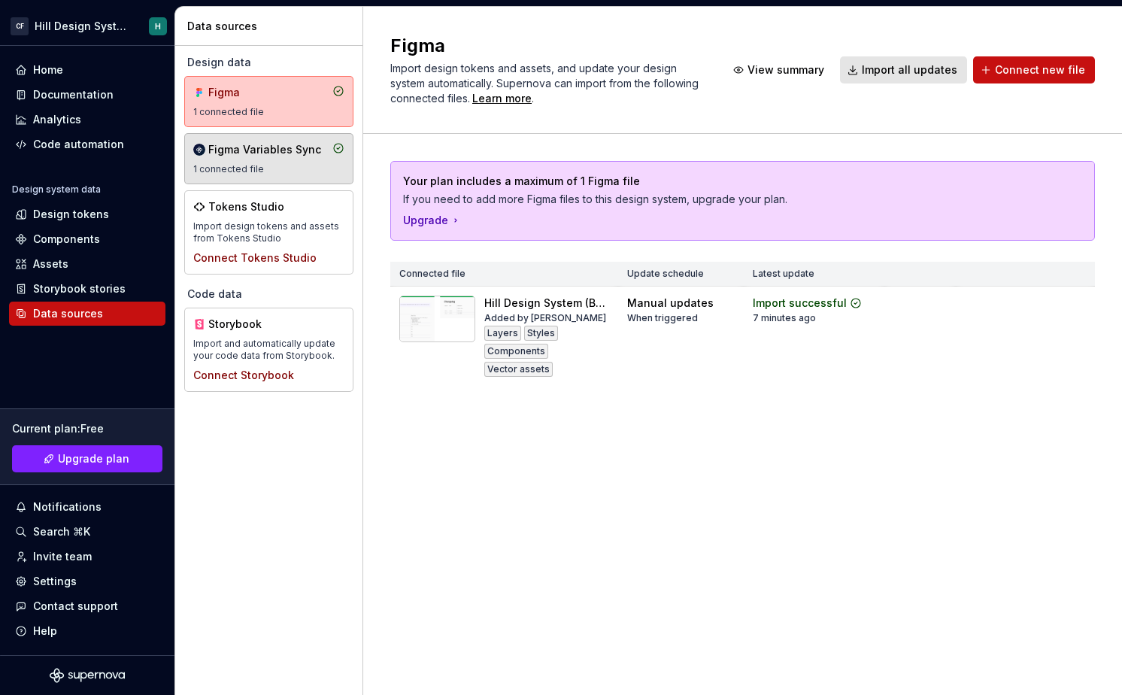
click at [267, 147] on div "Figma Variables Sync" at bounding box center [264, 149] width 113 height 15
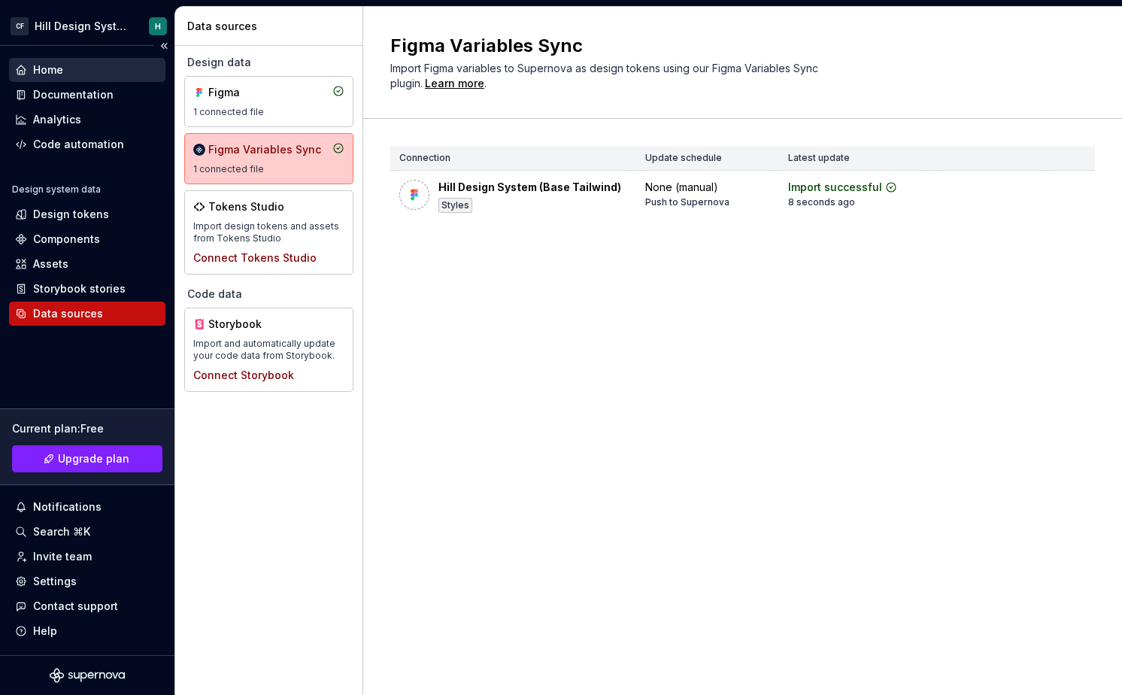
click at [86, 62] on div "Home" at bounding box center [87, 69] width 144 height 15
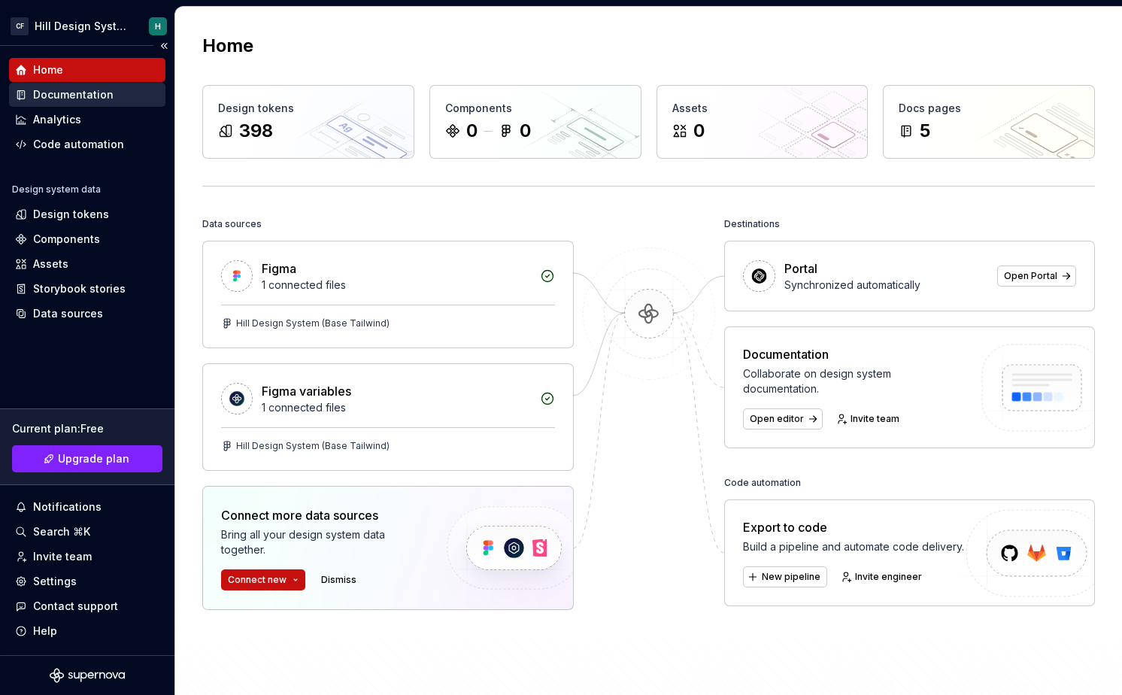
click at [111, 95] on div "Documentation" at bounding box center [87, 94] width 144 height 15
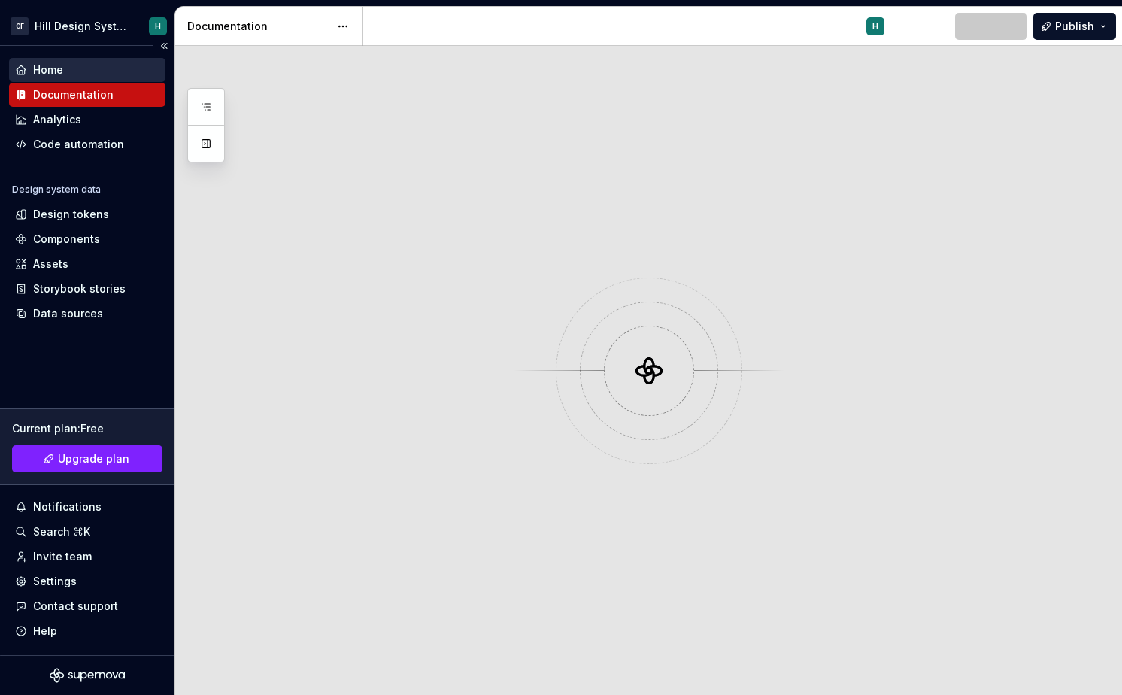
click at [125, 61] on div "Home" at bounding box center [87, 70] width 156 height 24
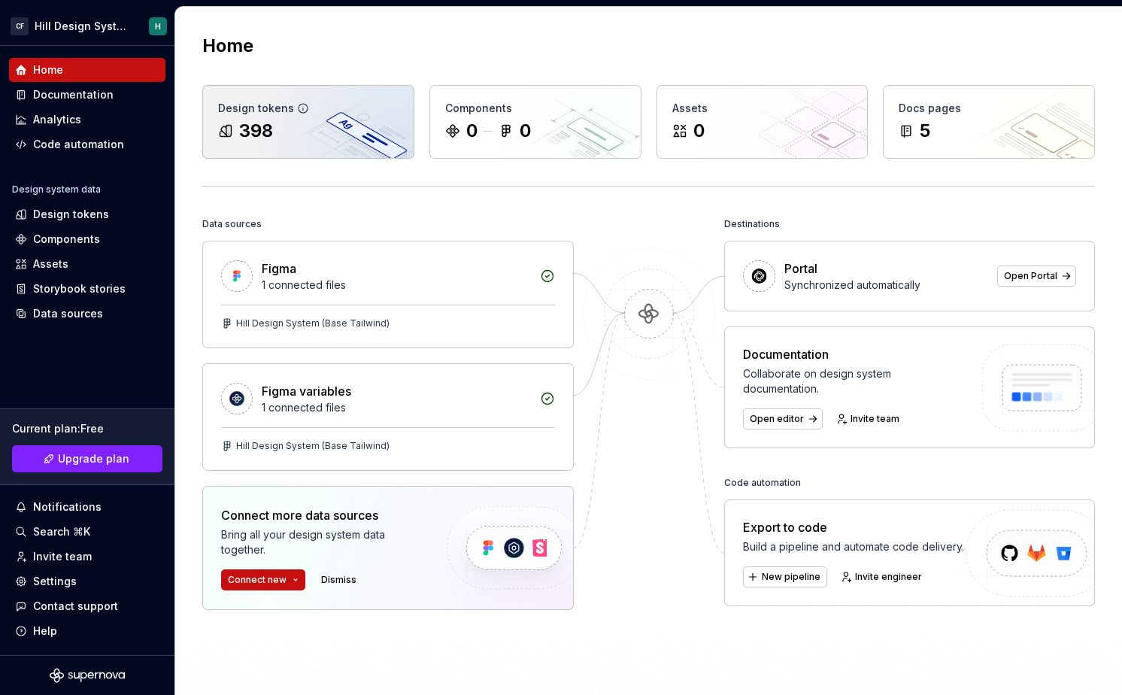
click at [352, 120] on div "398" at bounding box center [308, 131] width 181 height 24
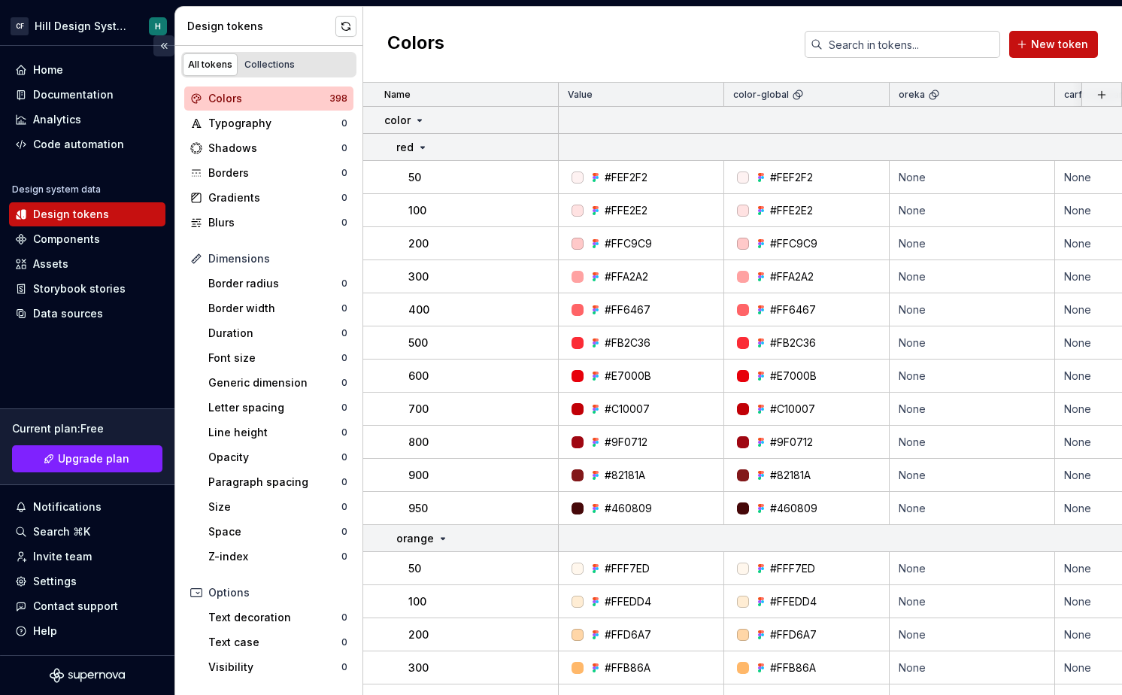
click at [165, 38] on button "Collapse sidebar" at bounding box center [163, 45] width 21 height 21
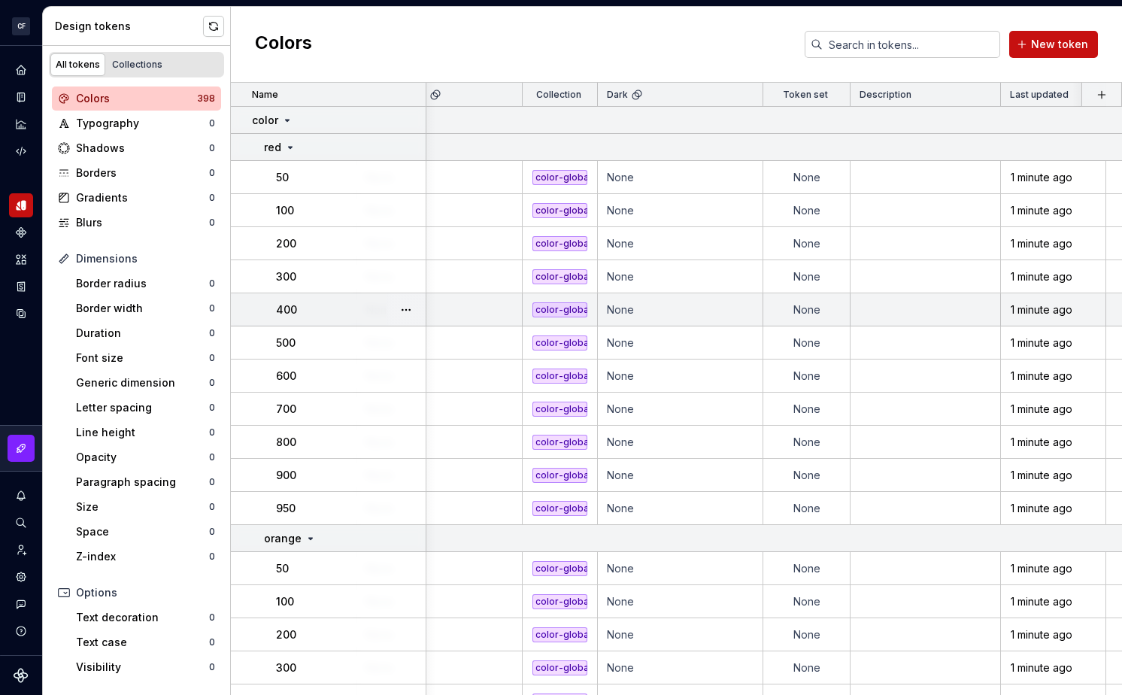
scroll to position [0, 590]
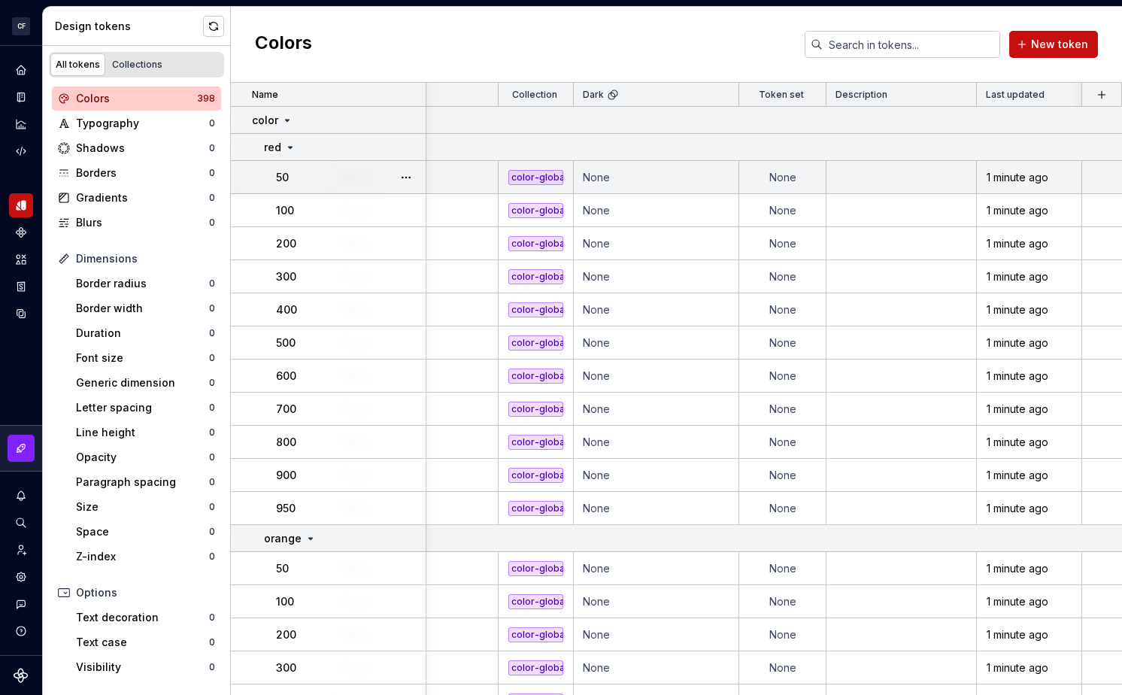
click at [797, 180] on td "None" at bounding box center [782, 177] width 87 height 33
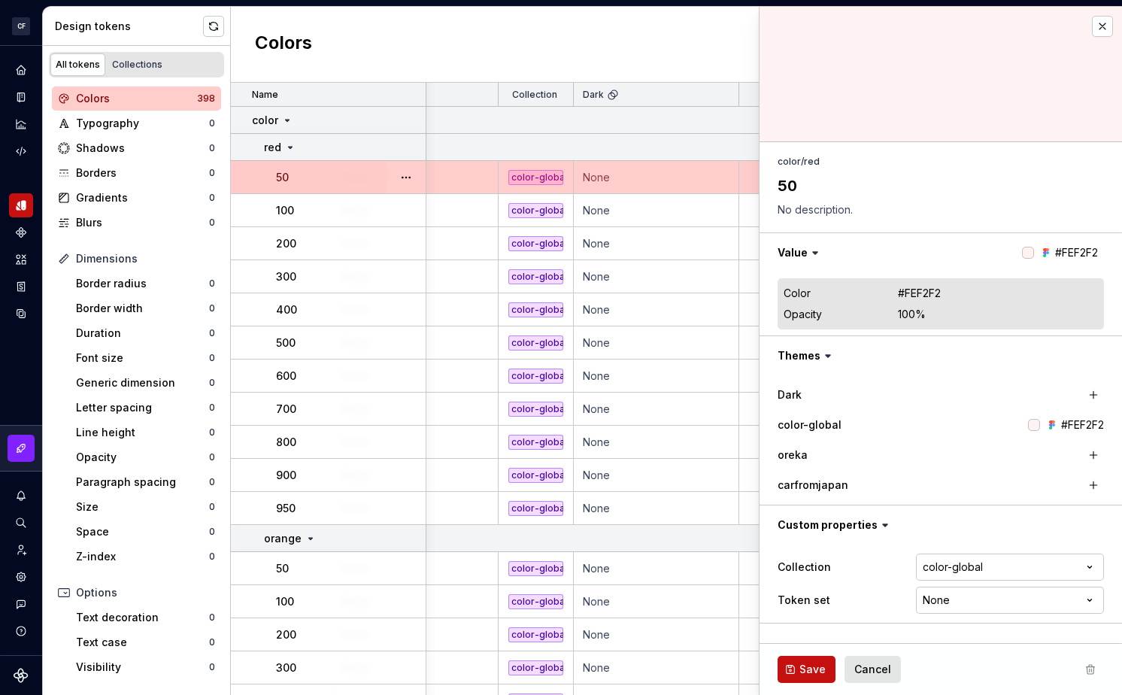
click at [797, 180] on textarea "50" at bounding box center [938, 185] width 326 height 27
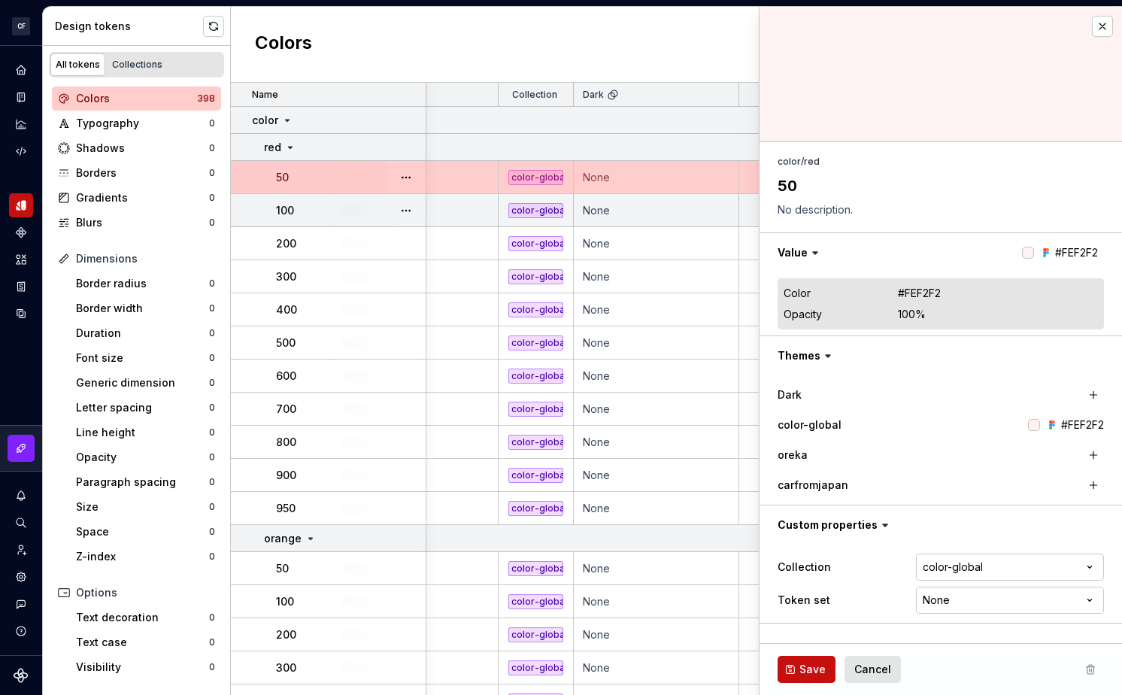
type textarea "*"
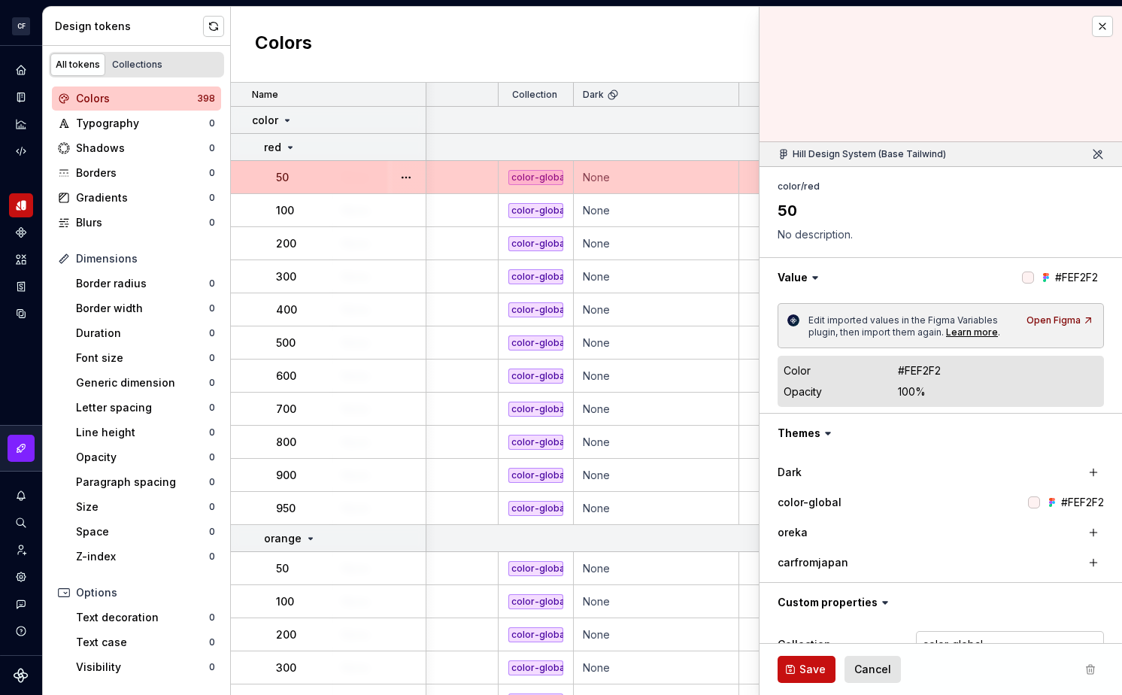
scroll to position [67, 0]
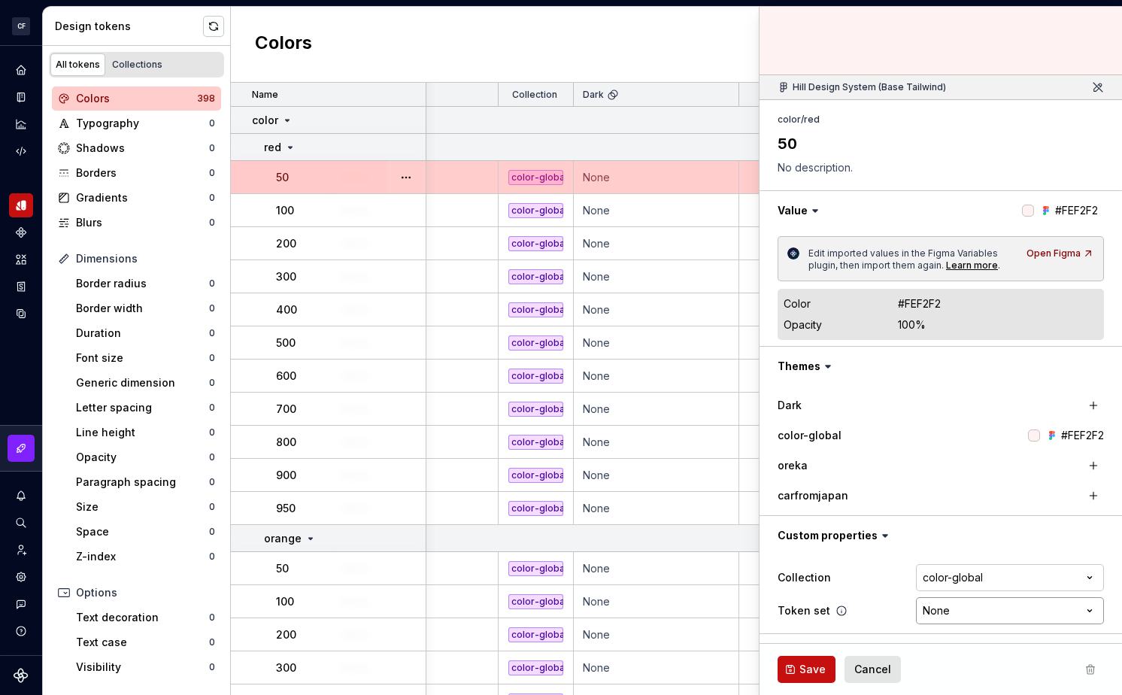
click at [909, 611] on html "CF Hill Design System H Design system data Design tokens All tokens Collections…" at bounding box center [561, 347] width 1122 height 695
click at [909, 617] on html "CF Hill Design System H Design system data Design tokens All tokens Collections…" at bounding box center [561, 347] width 1122 height 695
select select "**********"
type textarea "*"
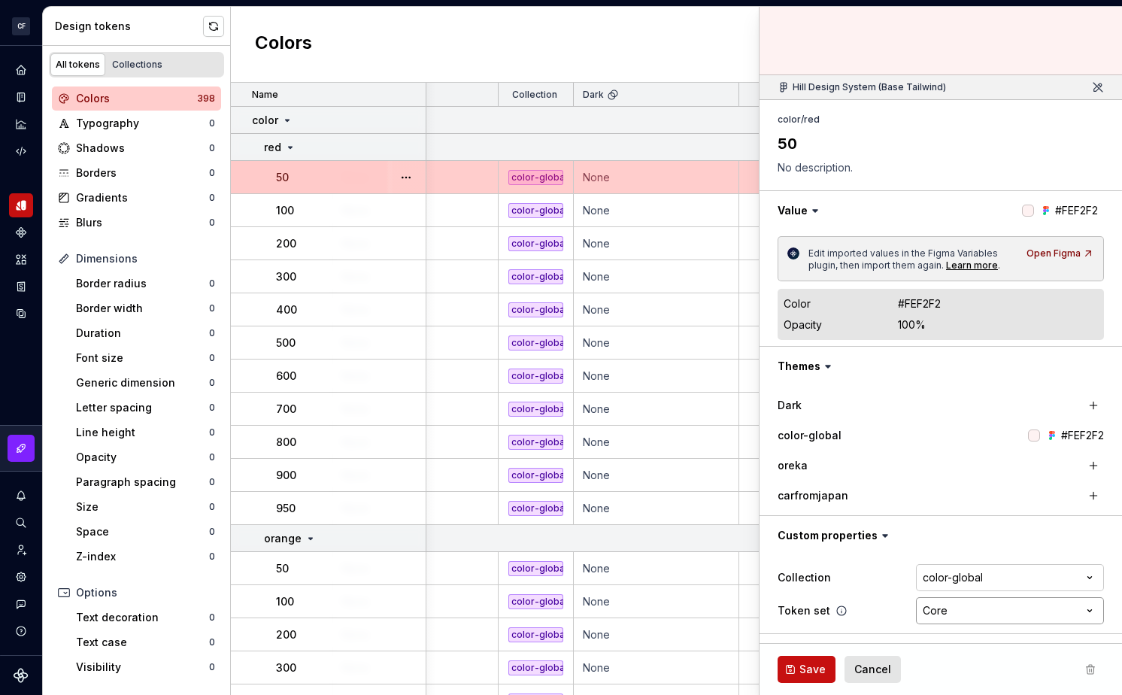
click at [909, 621] on html "CF Hill Design System H Design system data Design tokens All tokens Collections…" at bounding box center [561, 347] width 1122 height 695
select select
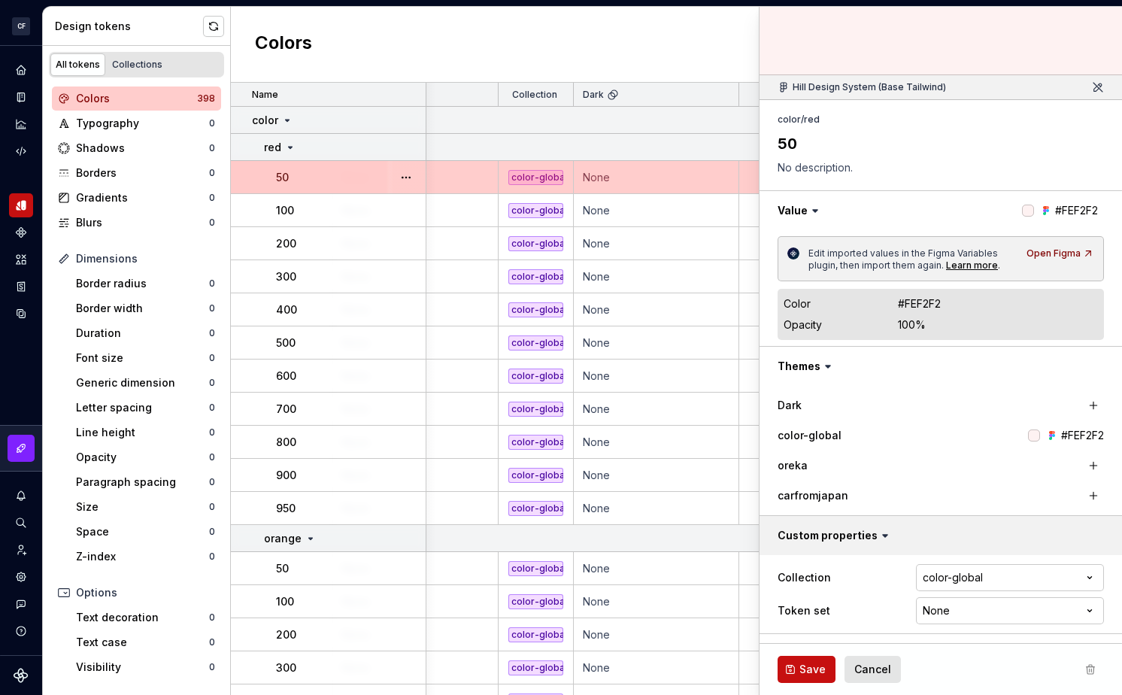
click at [850, 537] on button "button" at bounding box center [941, 535] width 363 height 39
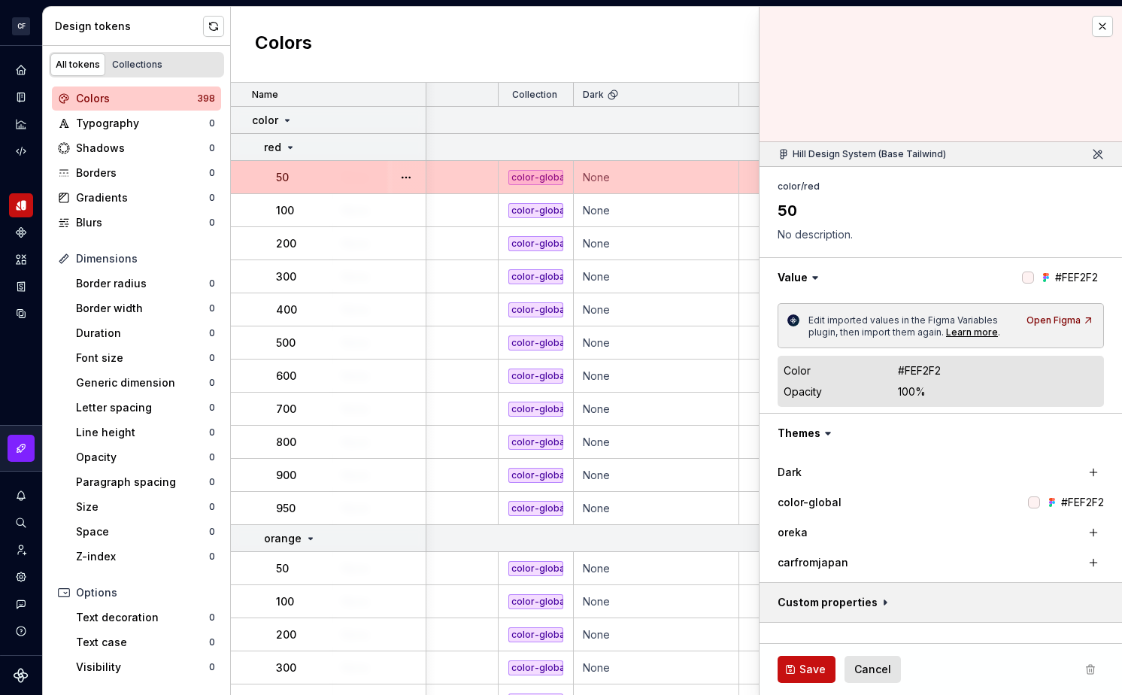
click at [853, 595] on button "button" at bounding box center [941, 602] width 363 height 39
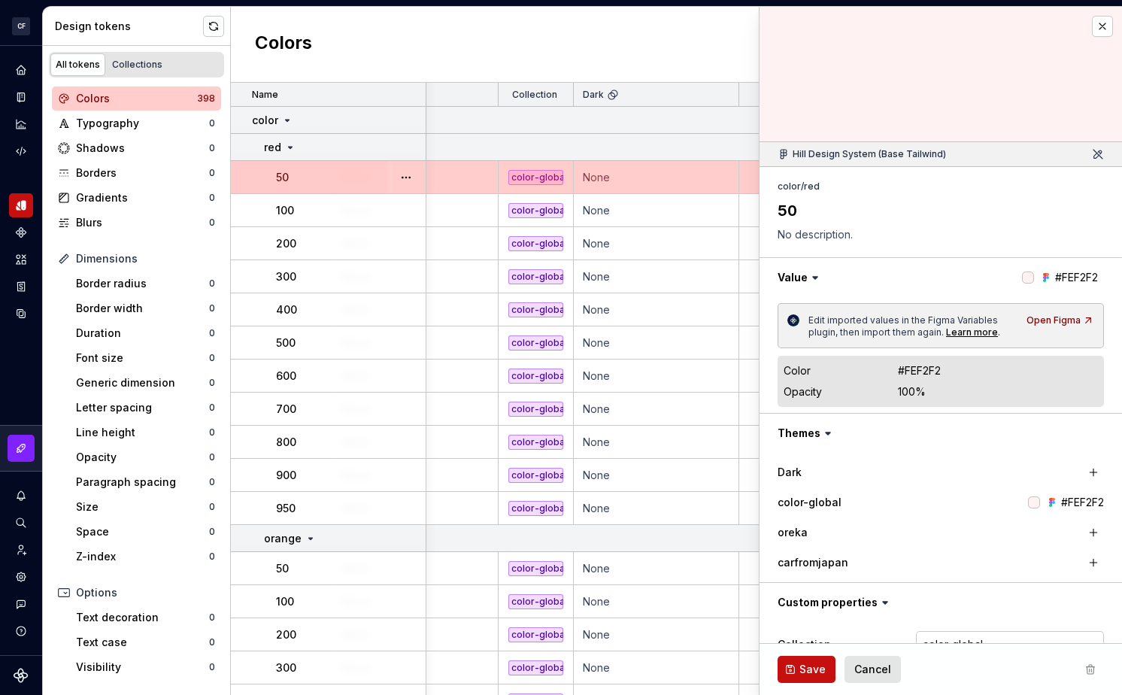
scroll to position [67, 0]
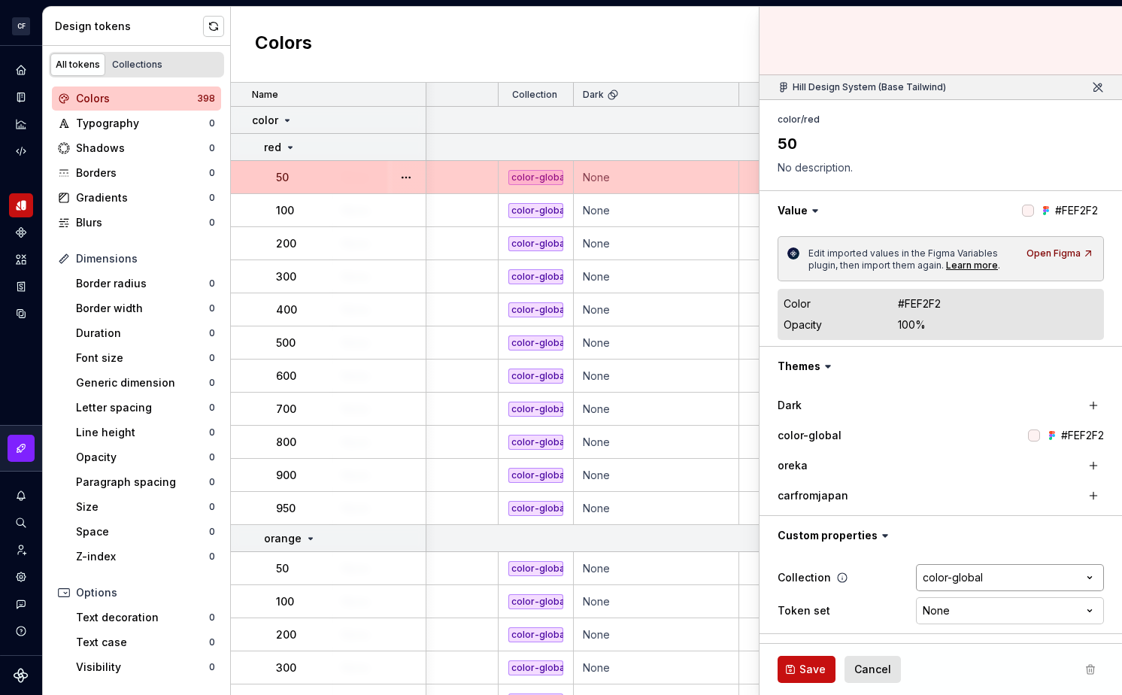
click at [909, 568] on html "CF Hill Design System H Design system data Design tokens All tokens Collections…" at bounding box center [561, 347] width 1122 height 695
click at [909, 570] on html "CF Hill Design System H Design system data Design tokens All tokens Collections…" at bounding box center [561, 347] width 1122 height 695
click at [820, 671] on span "Save" at bounding box center [813, 669] width 26 height 15
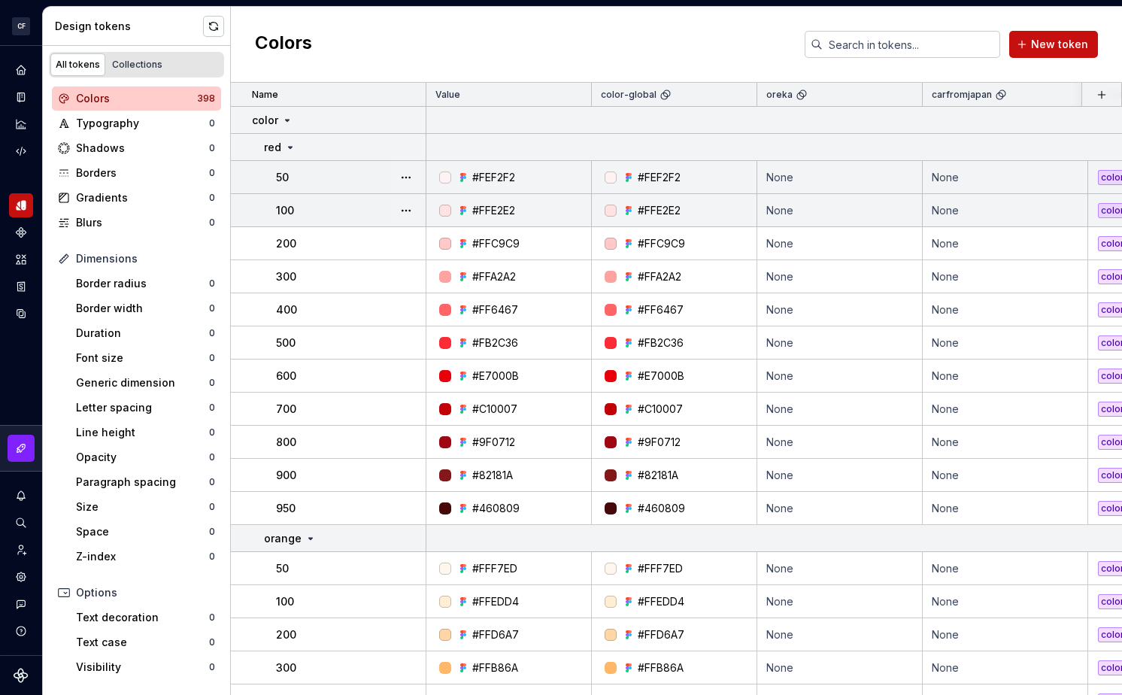
click at [281, 209] on p "100" at bounding box center [285, 210] width 18 height 15
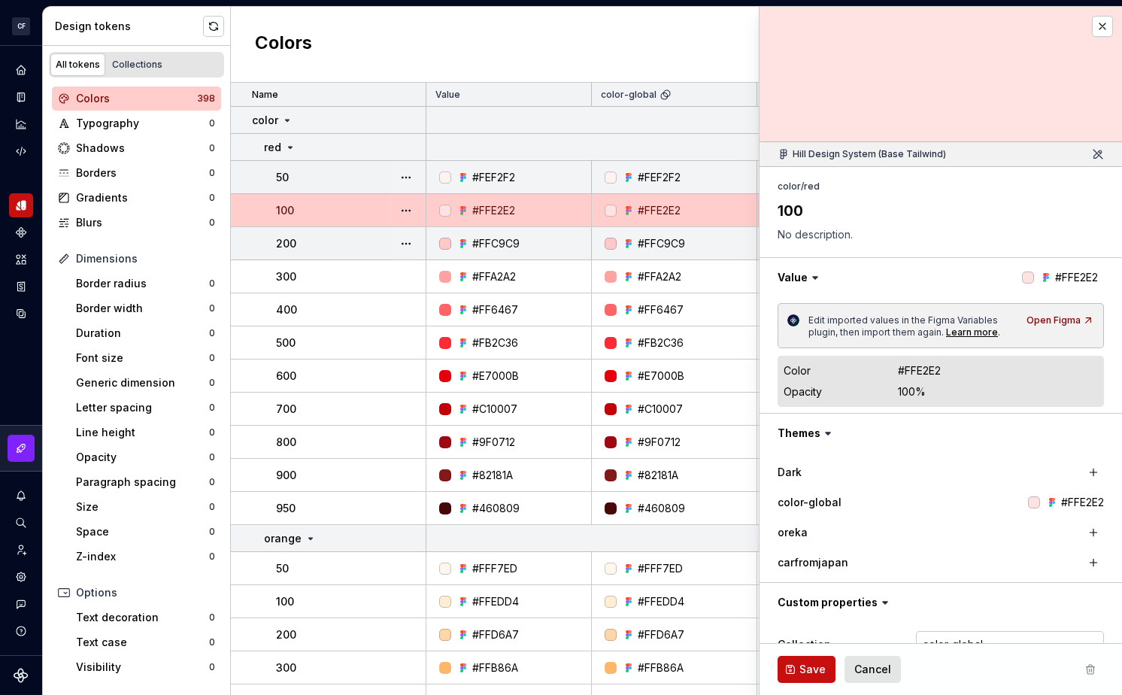
click at [378, 238] on div "200" at bounding box center [350, 243] width 149 height 15
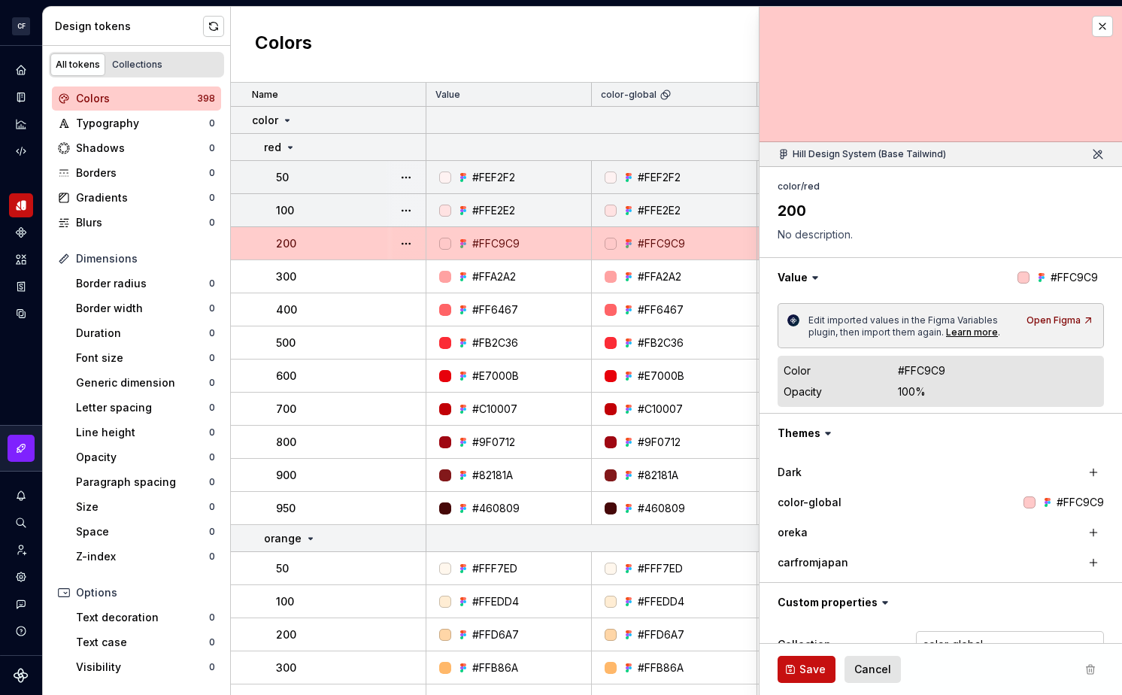
scroll to position [67, 0]
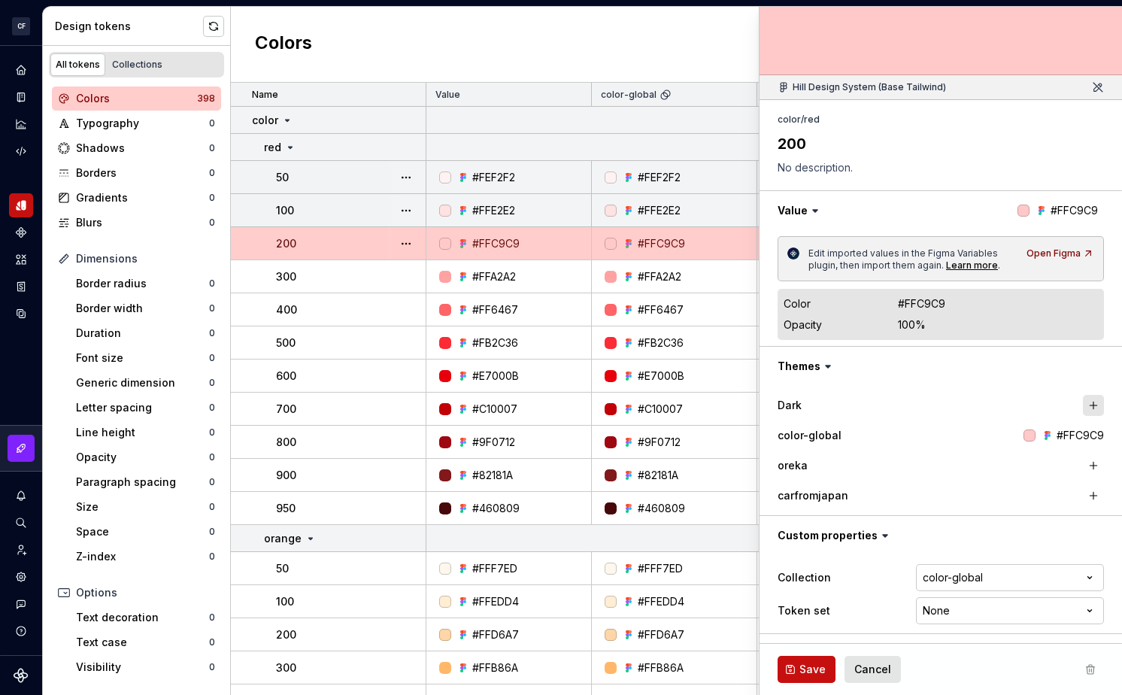
click at [909, 403] on button "button" at bounding box center [1093, 405] width 21 height 21
click at [909, 408] on div "Dark" at bounding box center [853, 405] width 150 height 15
click at [909, 408] on button "button" at bounding box center [941, 405] width 27 height 27
click at [700, 35] on div "Colors New token" at bounding box center [676, 45] width 891 height 76
click at [909, 406] on button "button" at bounding box center [1093, 405] width 21 height 21
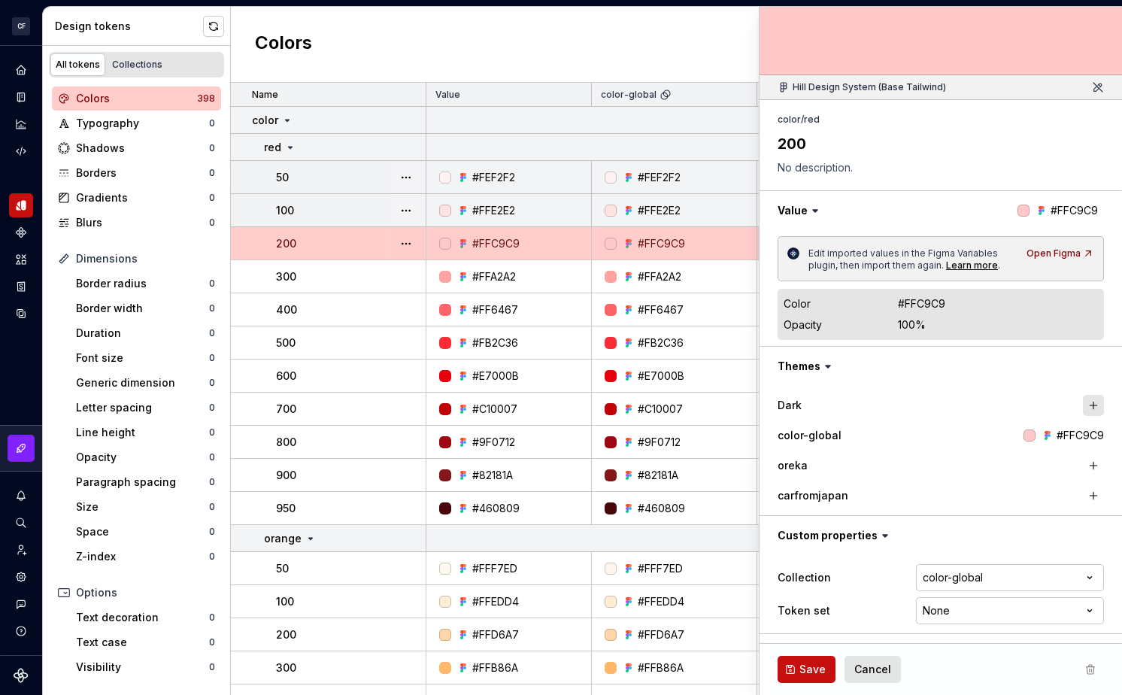
type textarea "*"
click at [909, 413] on button "#FFC9C9" at bounding box center [1021, 405] width 120 height 27
type input "#00ffff"
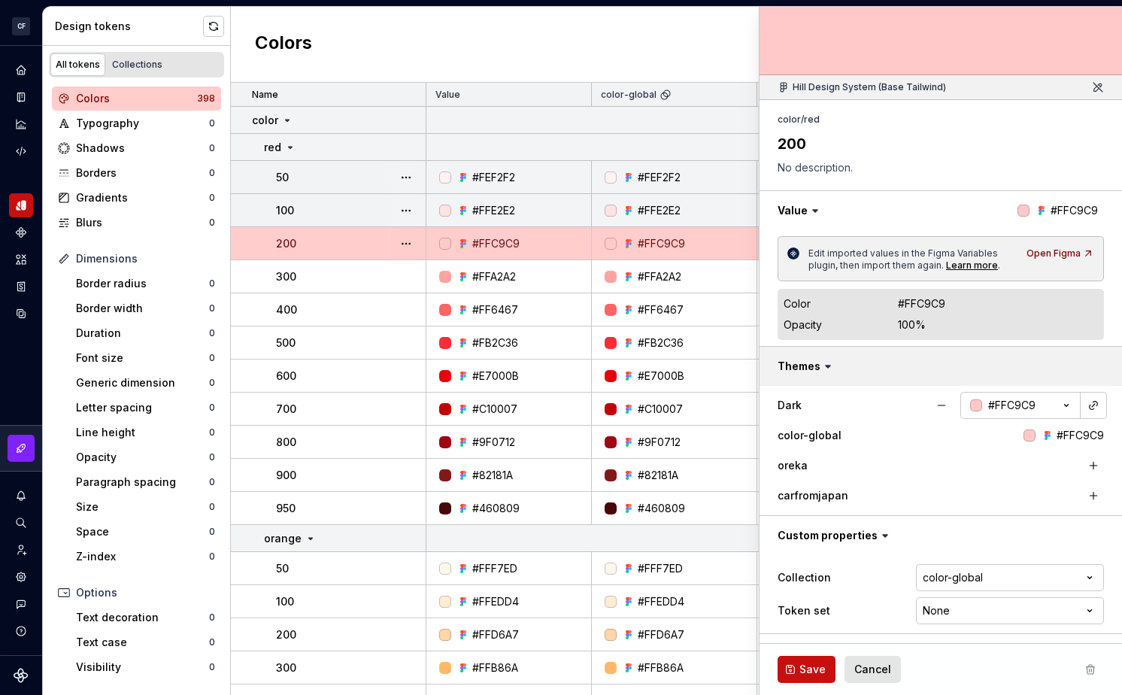
click at [909, 381] on button "button" at bounding box center [941, 366] width 363 height 39
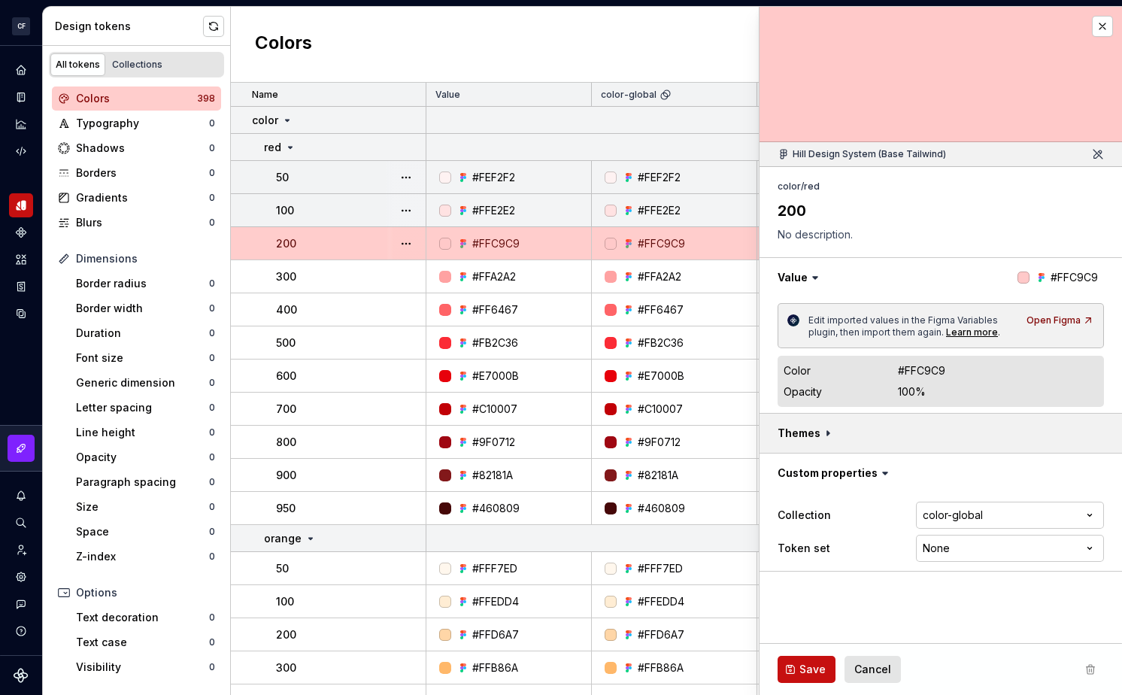
click at [909, 432] on button "button" at bounding box center [941, 433] width 363 height 39
type textarea "*"
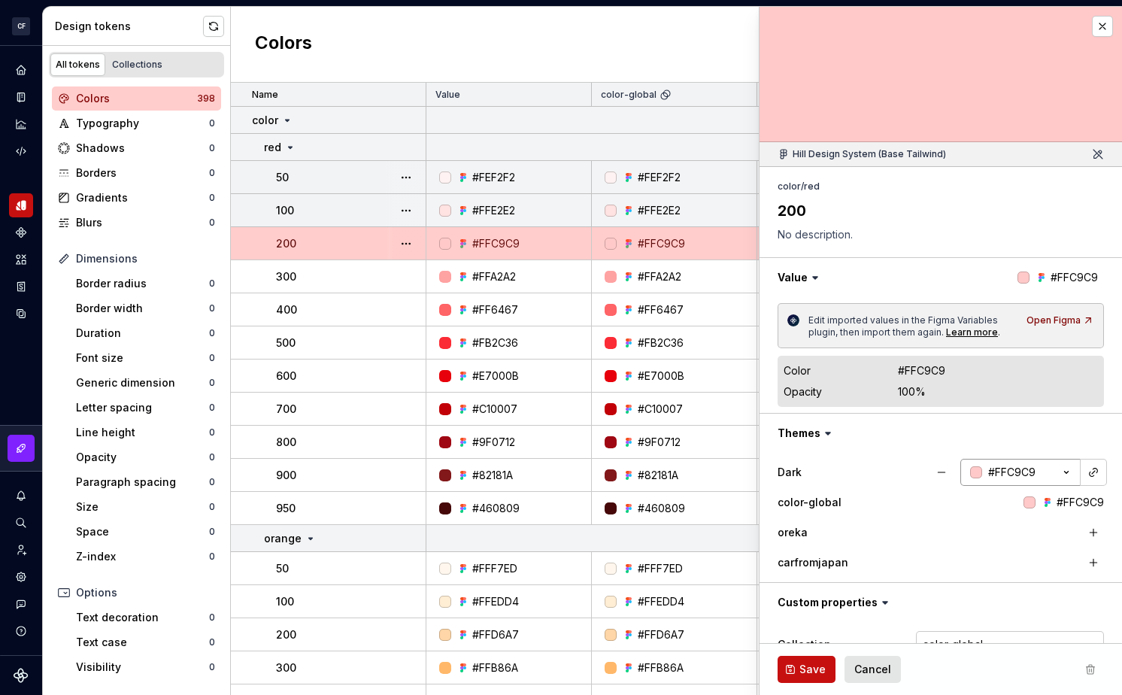
click at [909, 469] on div "#FFC9C9" at bounding box center [1011, 472] width 47 height 15
type input "f"
type input "00đ"
type textarea "*"
type input "00dddd"
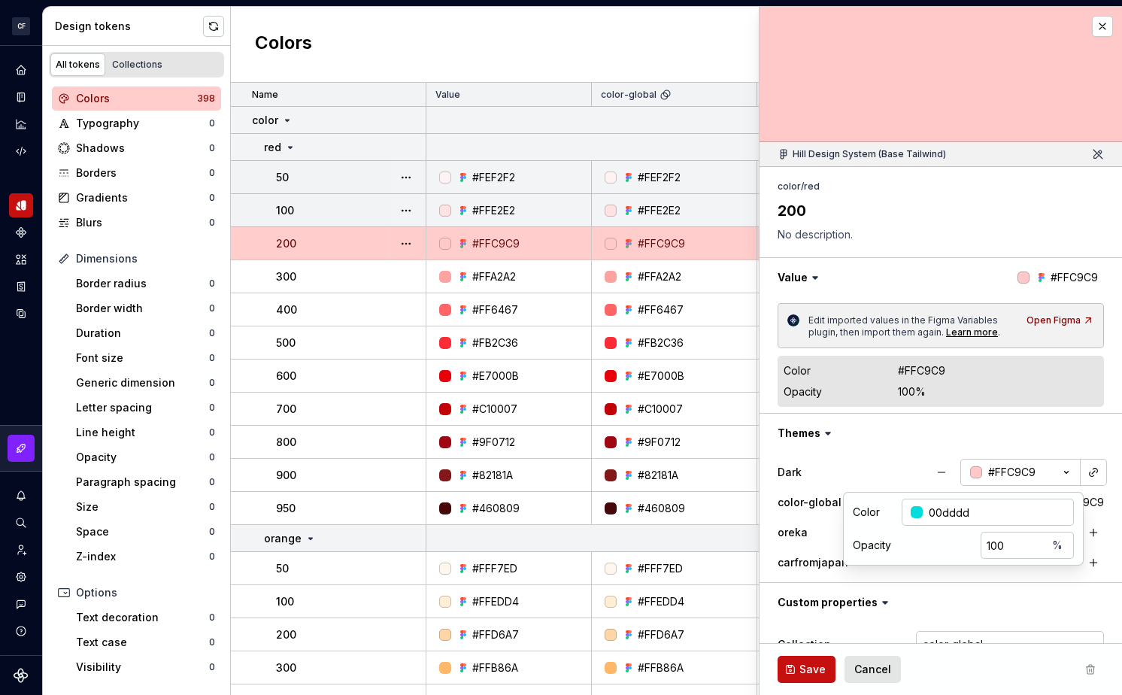
type textarea "*"
type input "#00DDDD"
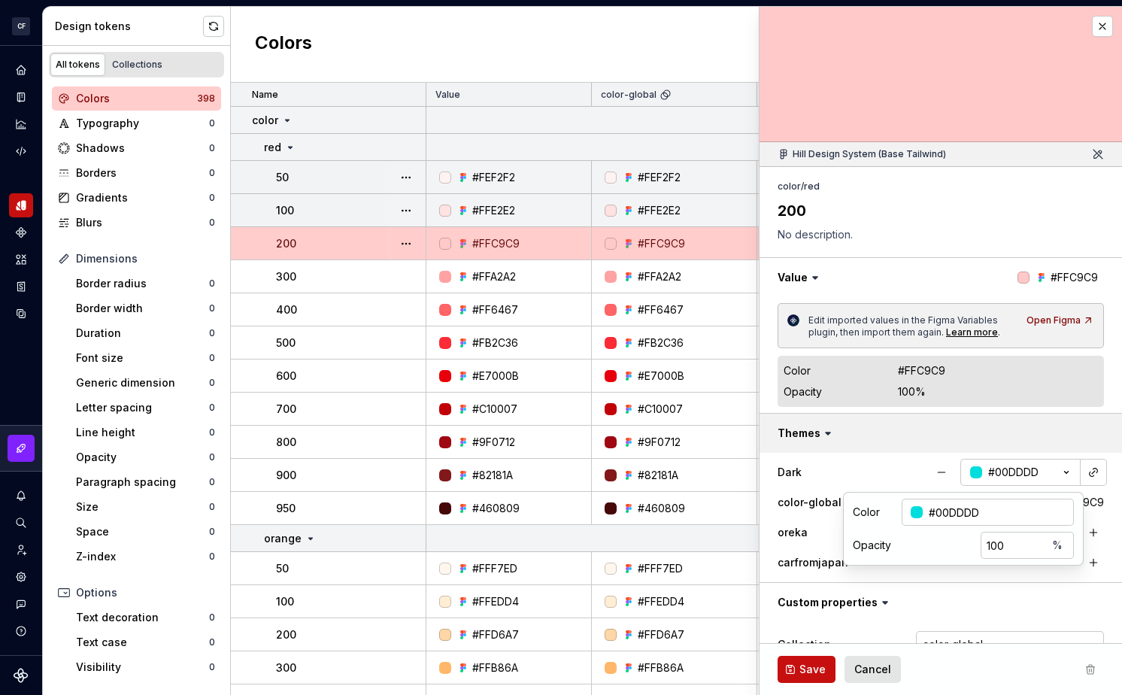
click at [909, 418] on button "button" at bounding box center [941, 433] width 363 height 39
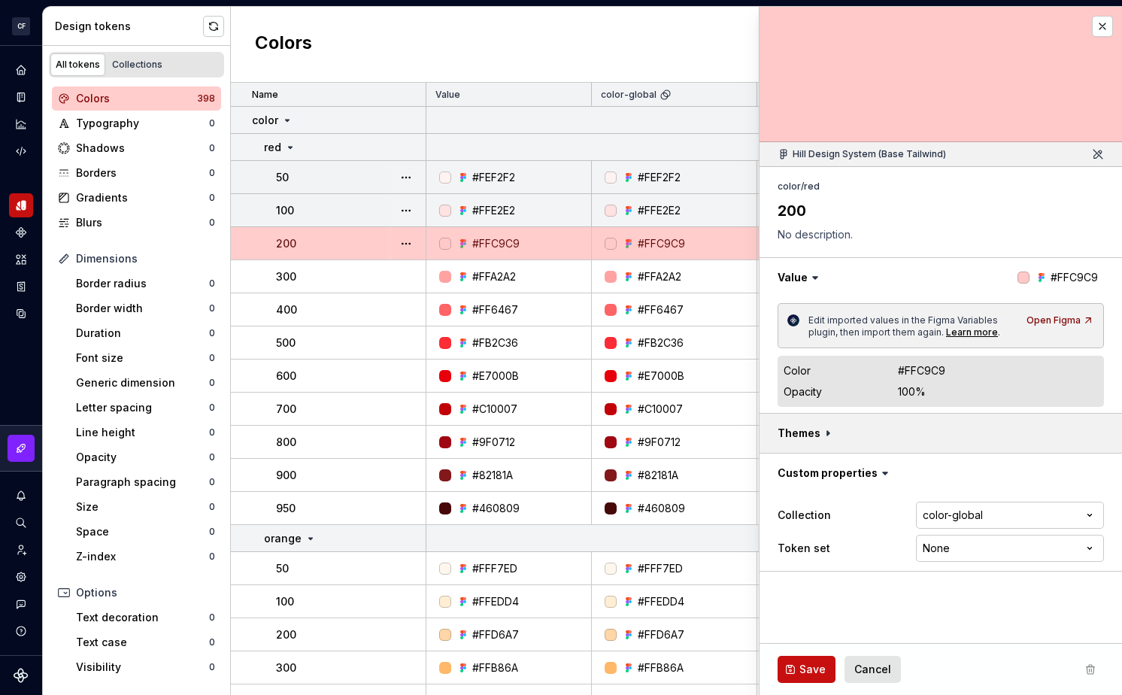
click at [909, 418] on button "button" at bounding box center [941, 433] width 363 height 39
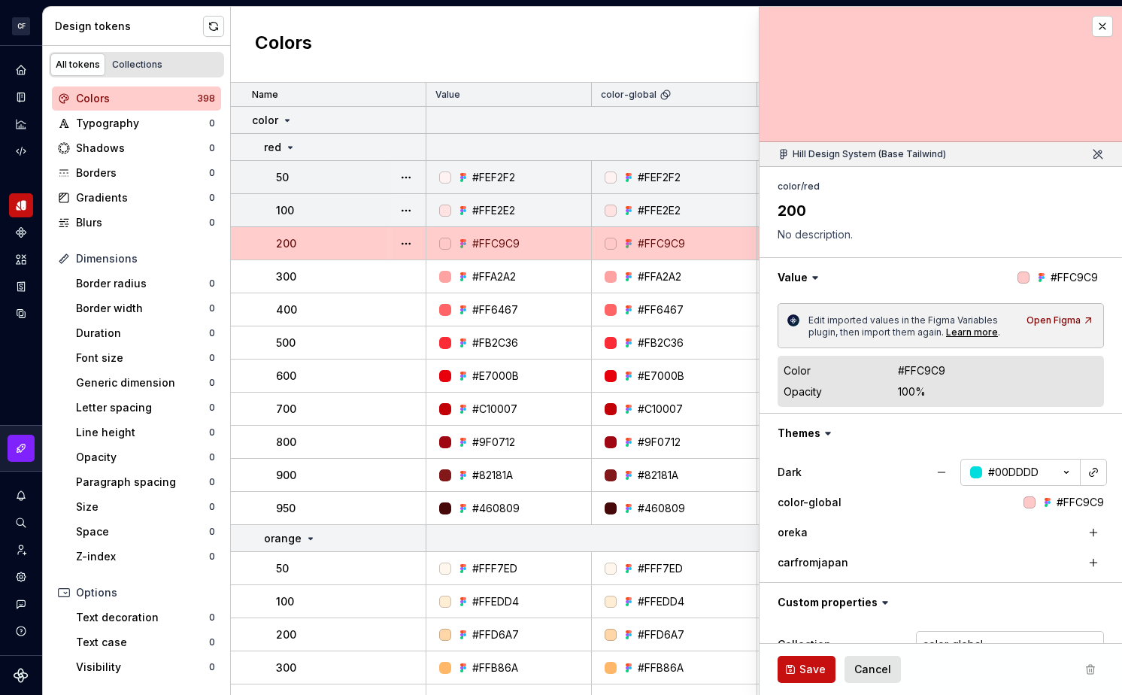
click at [909, 403] on div "Edit imported values in the Figma Variables plugin, then import them again. Lea…" at bounding box center [941, 355] width 363 height 116
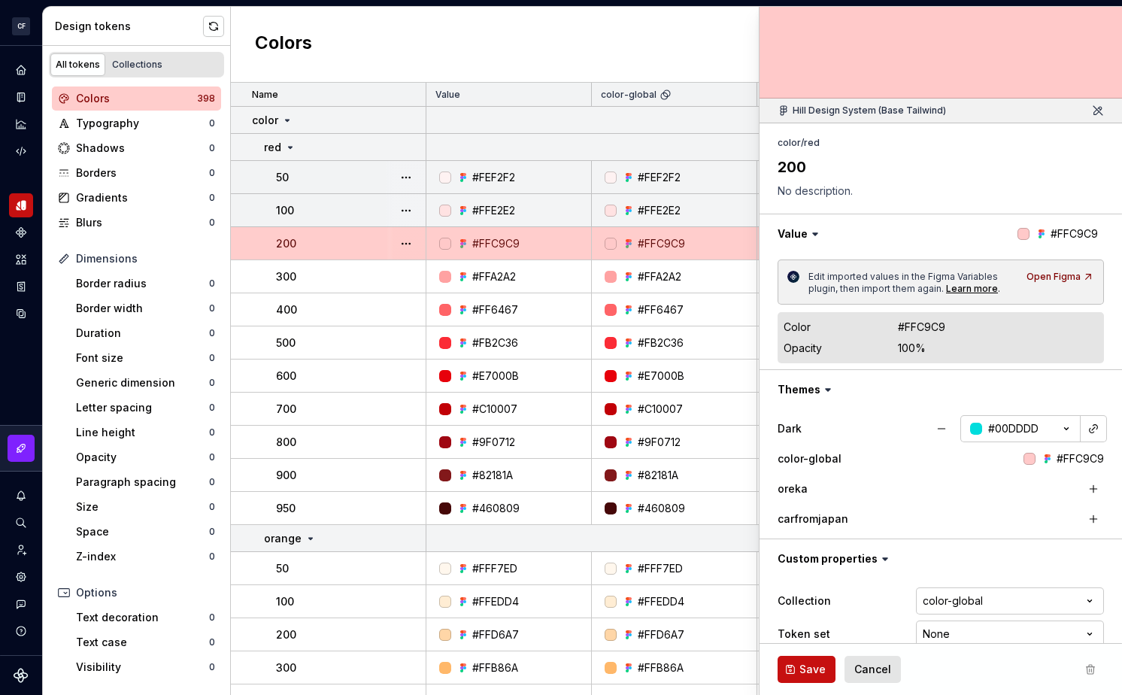
scroll to position [67, 0]
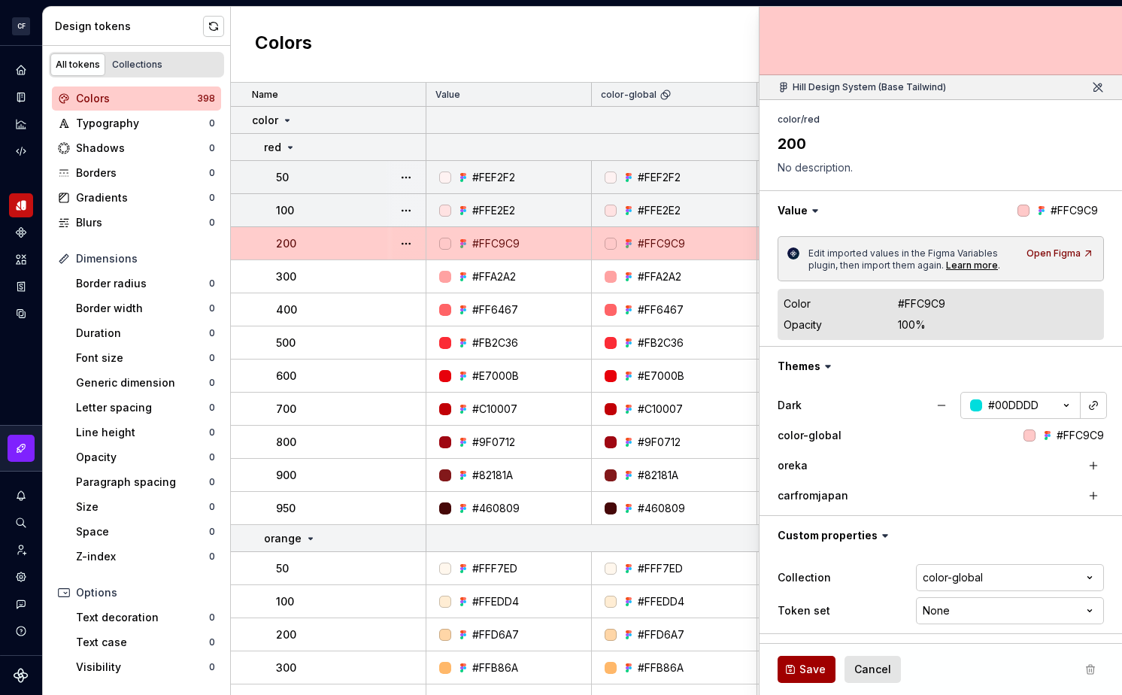
click at [817, 662] on span "Save" at bounding box center [813, 669] width 26 height 15
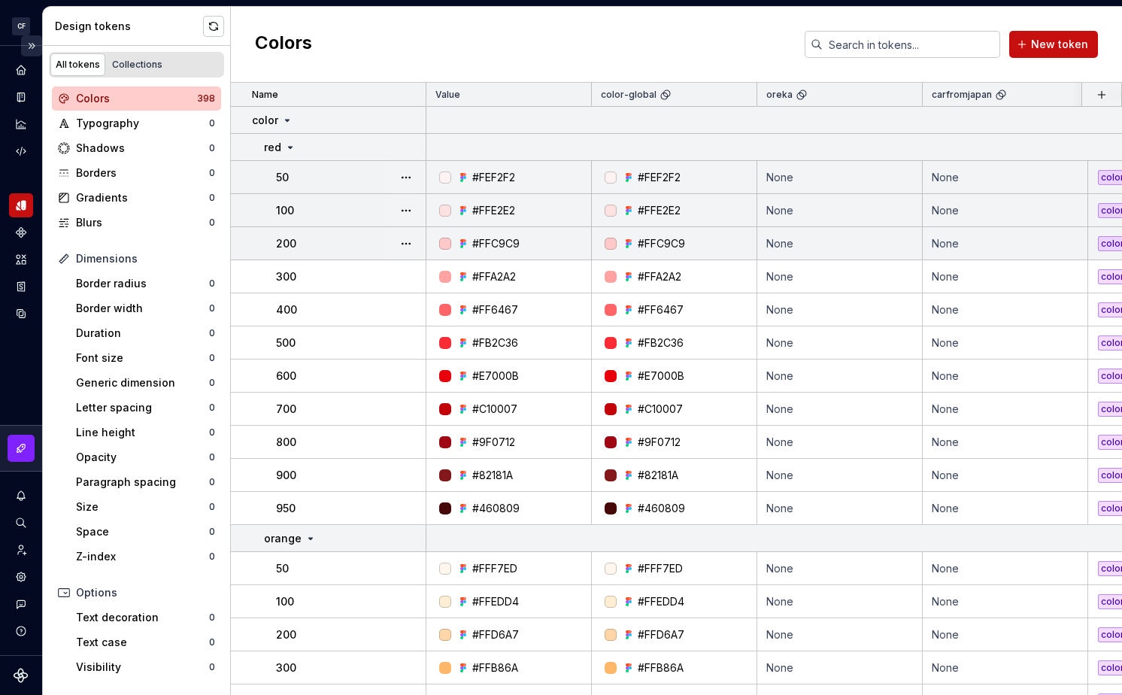
click at [32, 47] on button "Expand sidebar" at bounding box center [31, 45] width 21 height 21
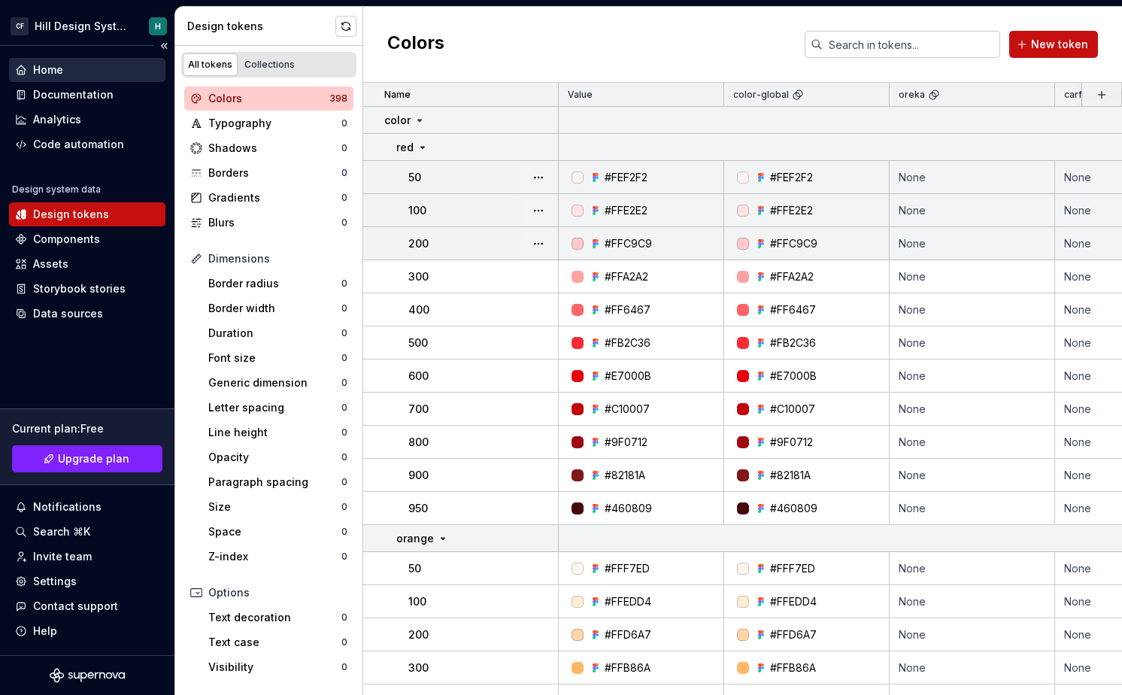
click at [108, 71] on div "Home" at bounding box center [87, 69] width 144 height 15
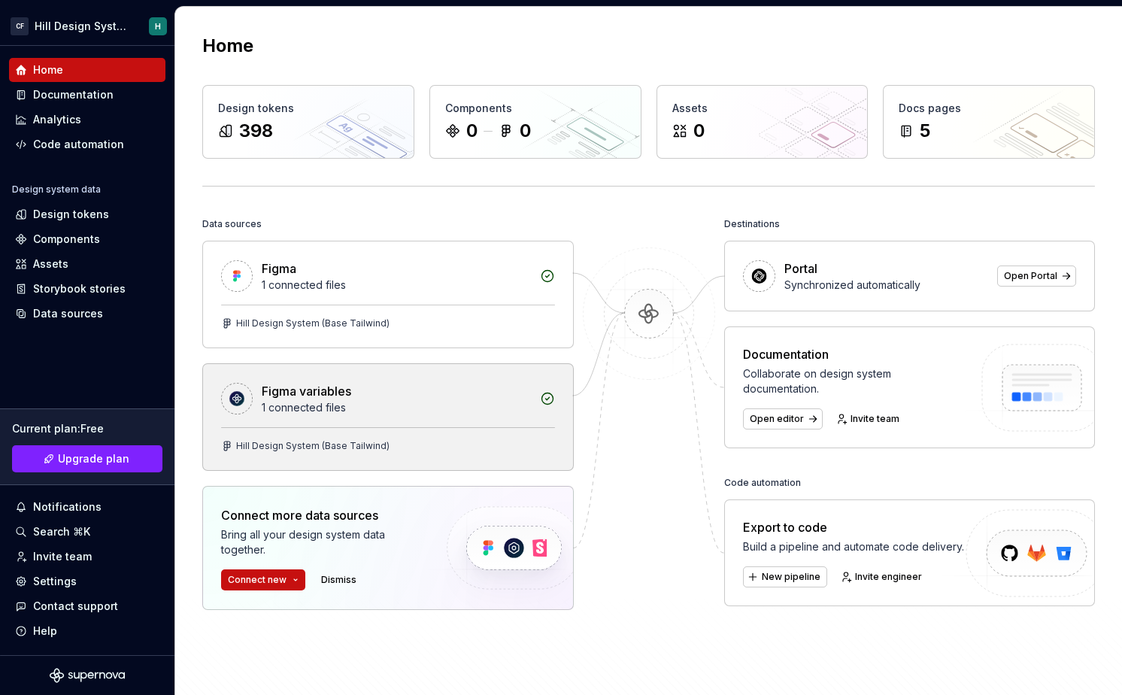
click at [493, 415] on div "Figma variables 1 connected files" at bounding box center [388, 395] width 370 height 63
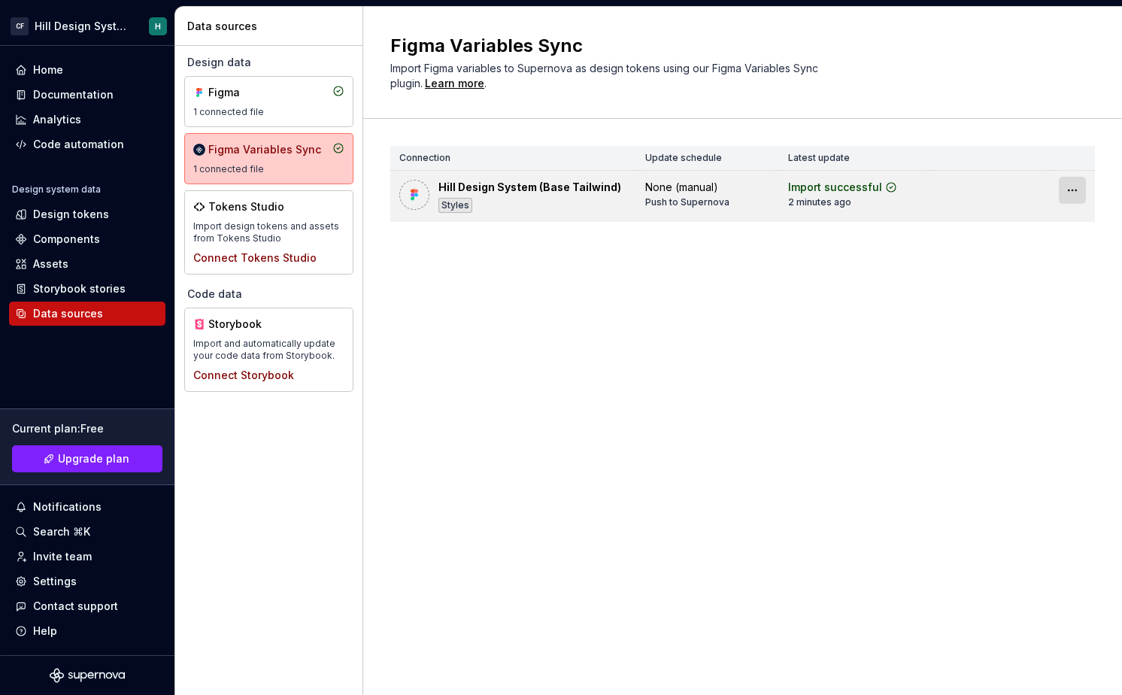
click at [909, 190] on html "CF Hill Design System H Home Documentation Analytics Code automation Design sys…" at bounding box center [561, 347] width 1122 height 695
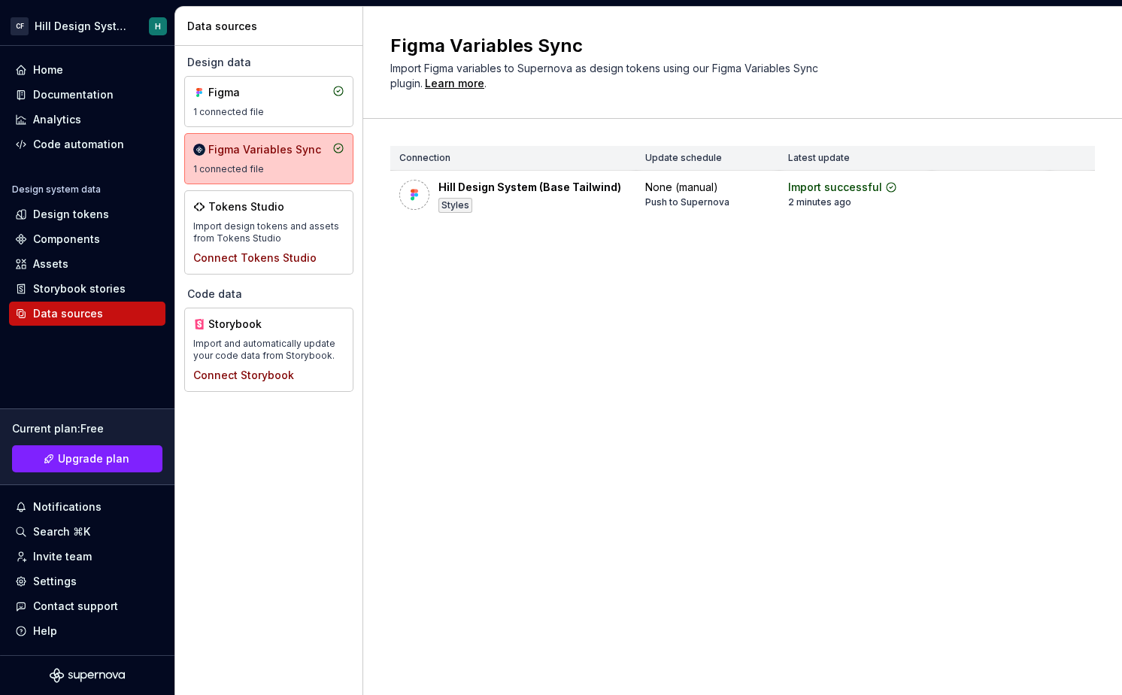
click at [816, 249] on html "CF Hill Design System H Home Documentation Analytics Code automation Design sys…" at bounding box center [561, 347] width 1122 height 695
click at [79, 69] on div "Home" at bounding box center [87, 69] width 144 height 15
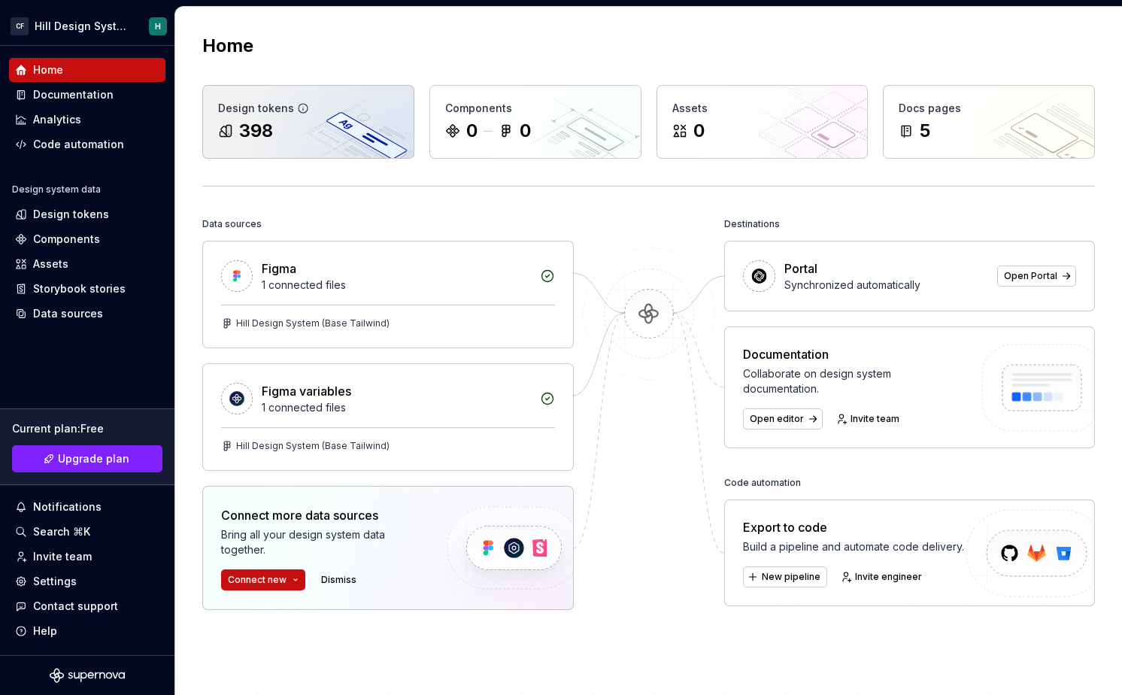
click at [297, 106] on icon at bounding box center [303, 108] width 12 height 12
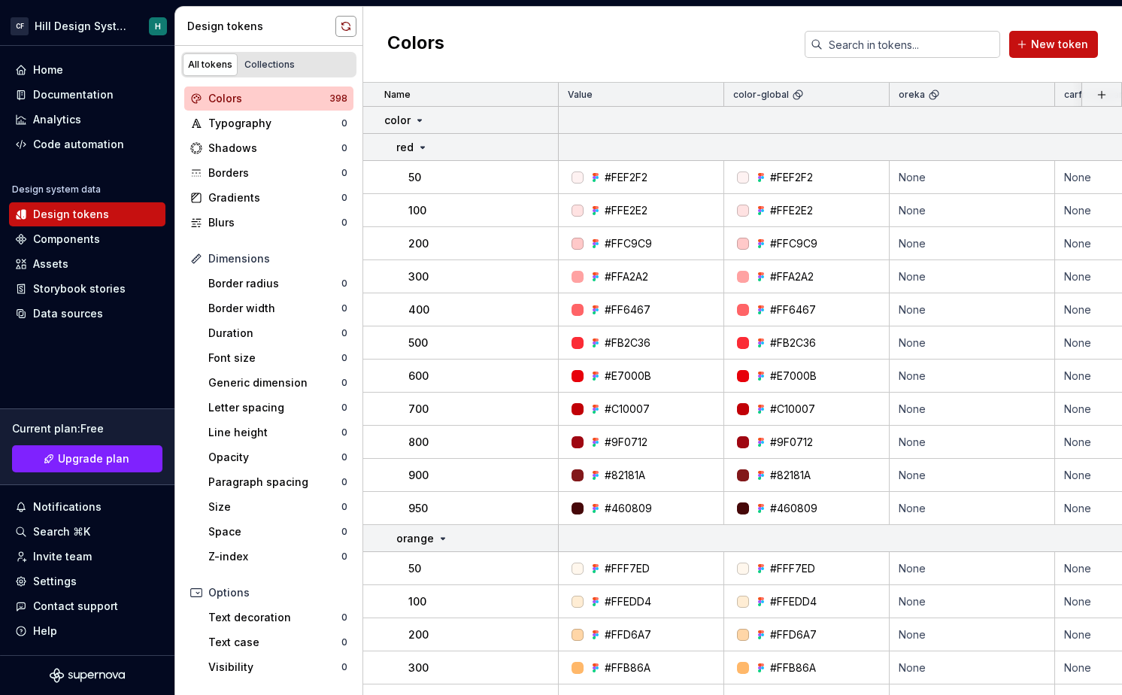
click at [351, 25] on button "button" at bounding box center [346, 26] width 21 height 21
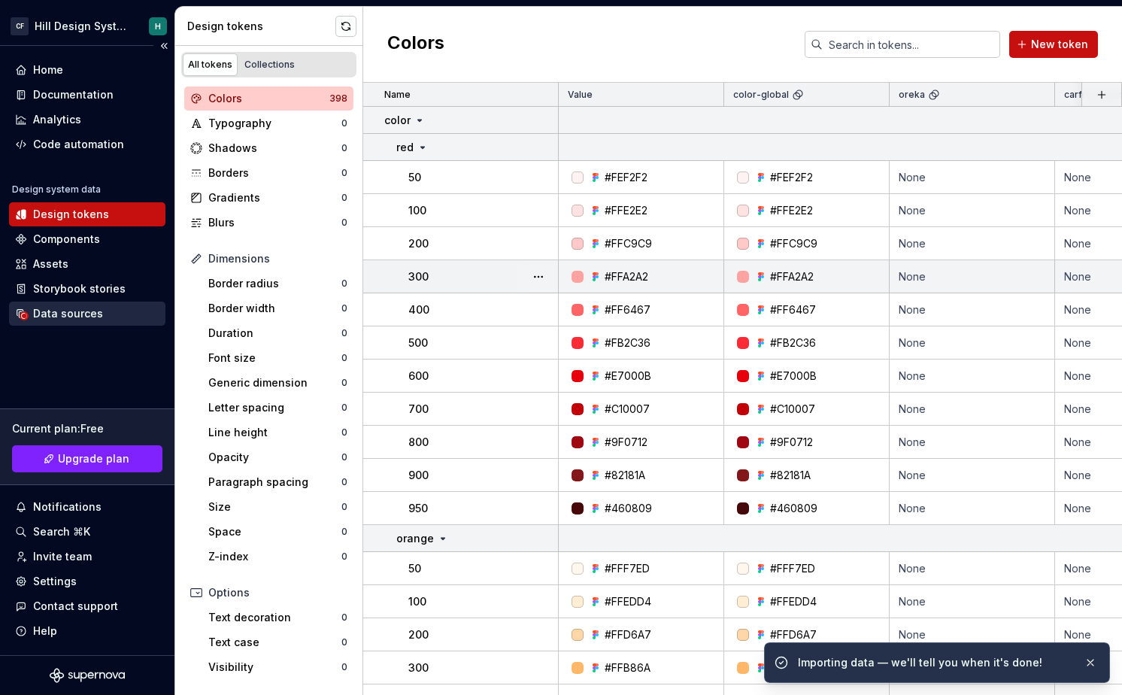
click at [67, 314] on div "Data sources" at bounding box center [68, 313] width 70 height 15
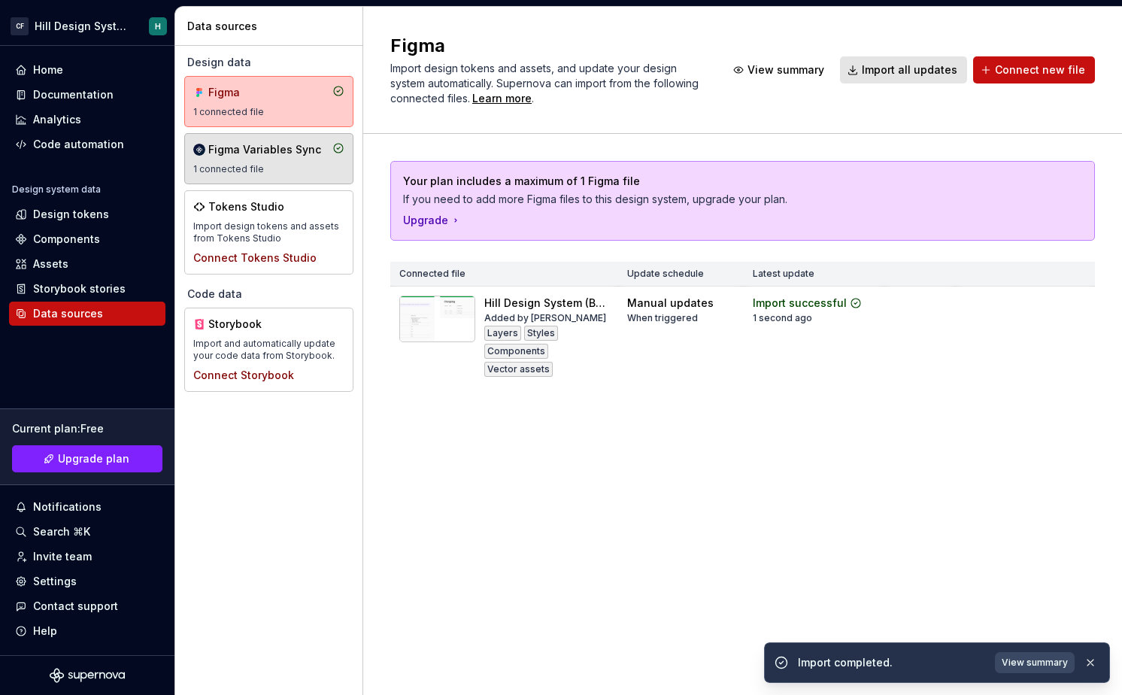
click at [302, 168] on div "1 connected file" at bounding box center [268, 169] width 151 height 12
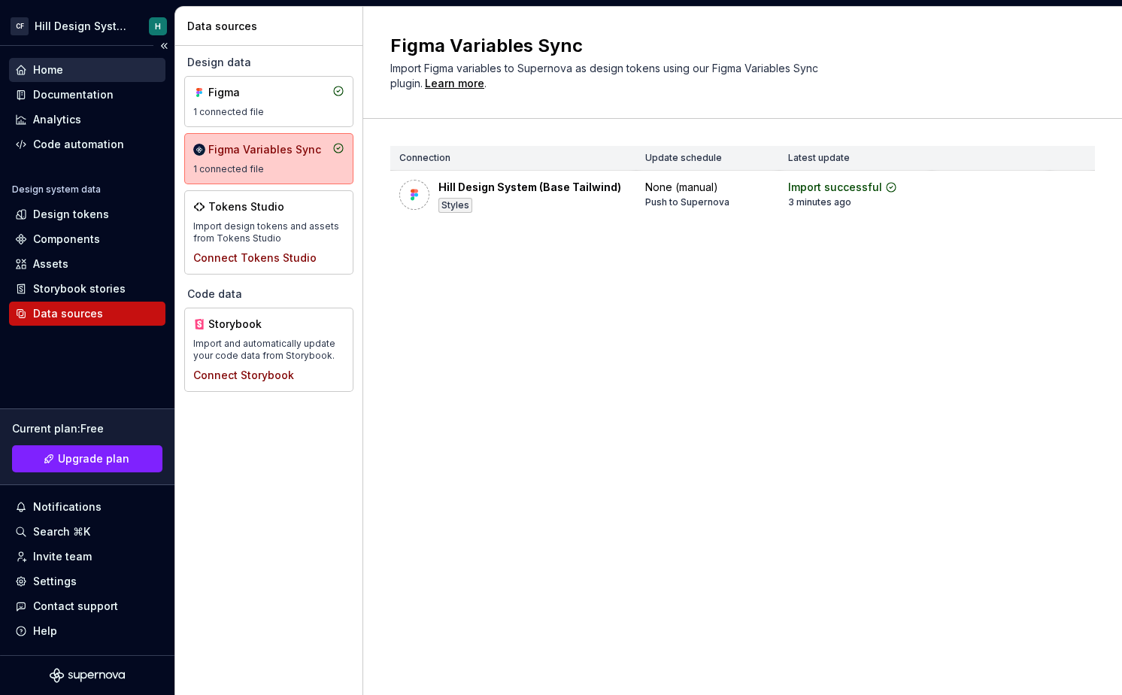
click at [88, 66] on div "Home" at bounding box center [87, 69] width 144 height 15
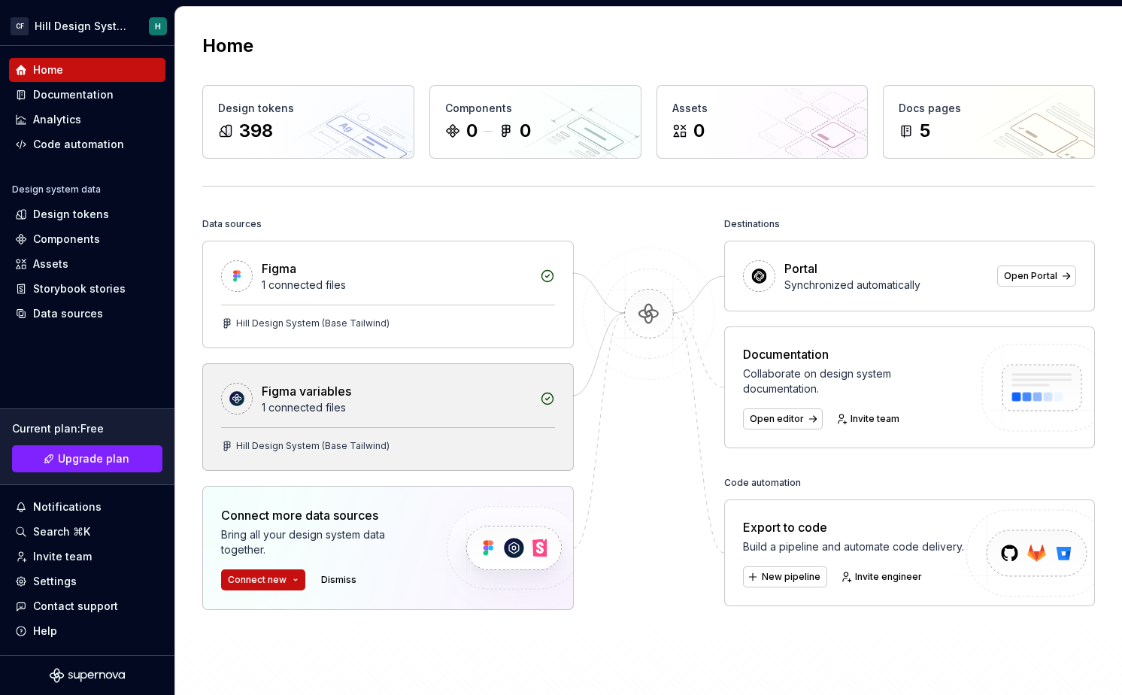
click at [483, 391] on div "Figma variables" at bounding box center [396, 391] width 269 height 18
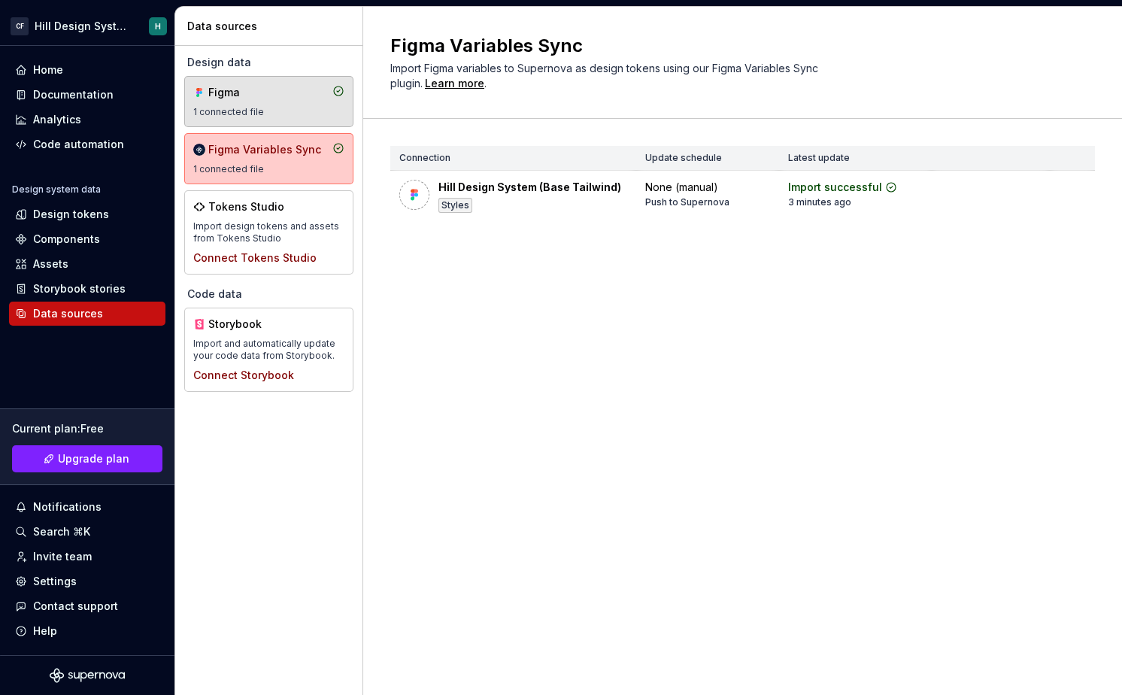
click at [290, 108] on div "1 connected file" at bounding box center [268, 112] width 151 height 12
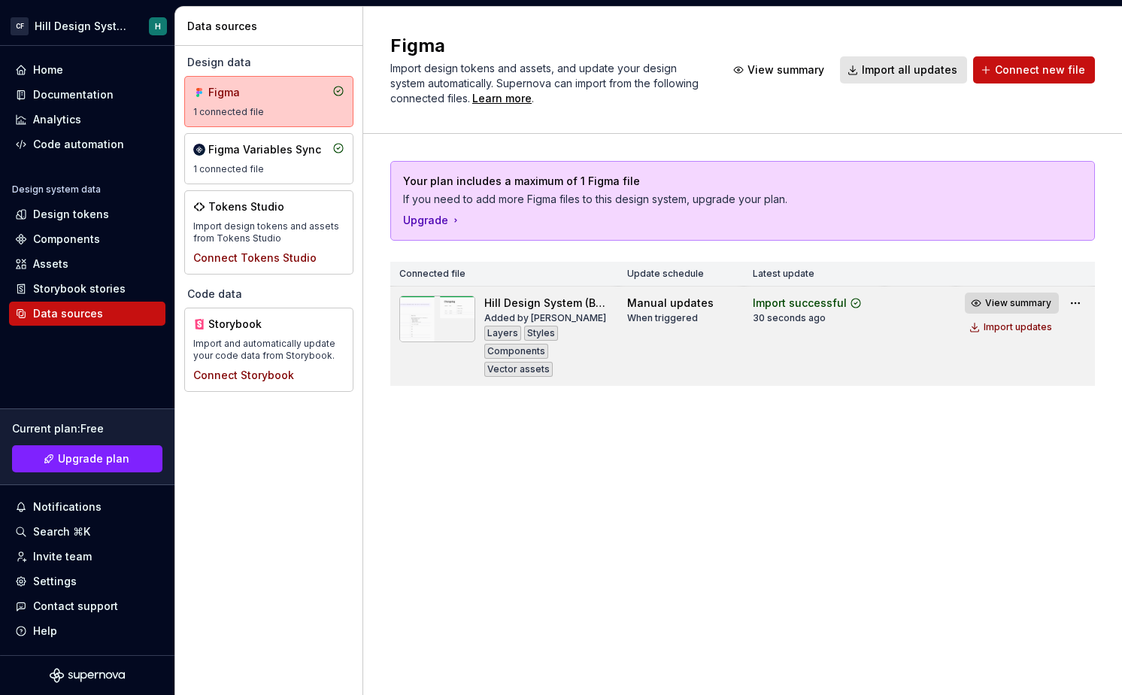
click at [909, 302] on span "View summary" at bounding box center [1018, 303] width 66 height 12
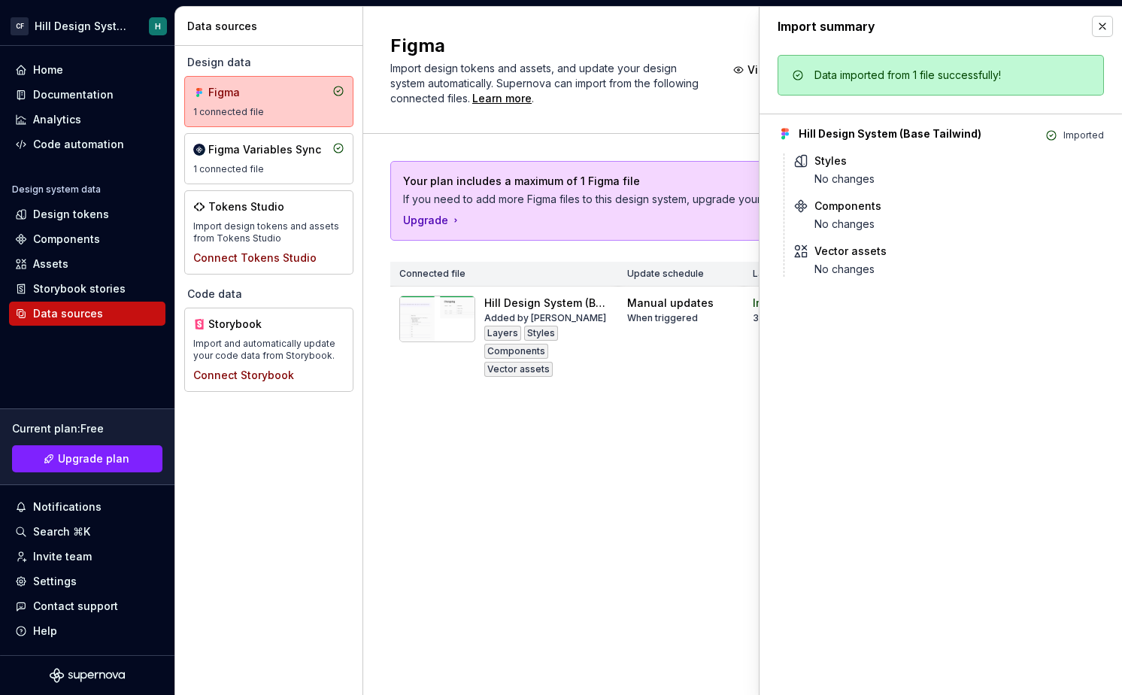
click at [621, 521] on div "Figma Import design tokens and assets, and update your design system automatica…" at bounding box center [742, 351] width 759 height 688
click at [297, 164] on div "1 connected file" at bounding box center [268, 169] width 151 height 12
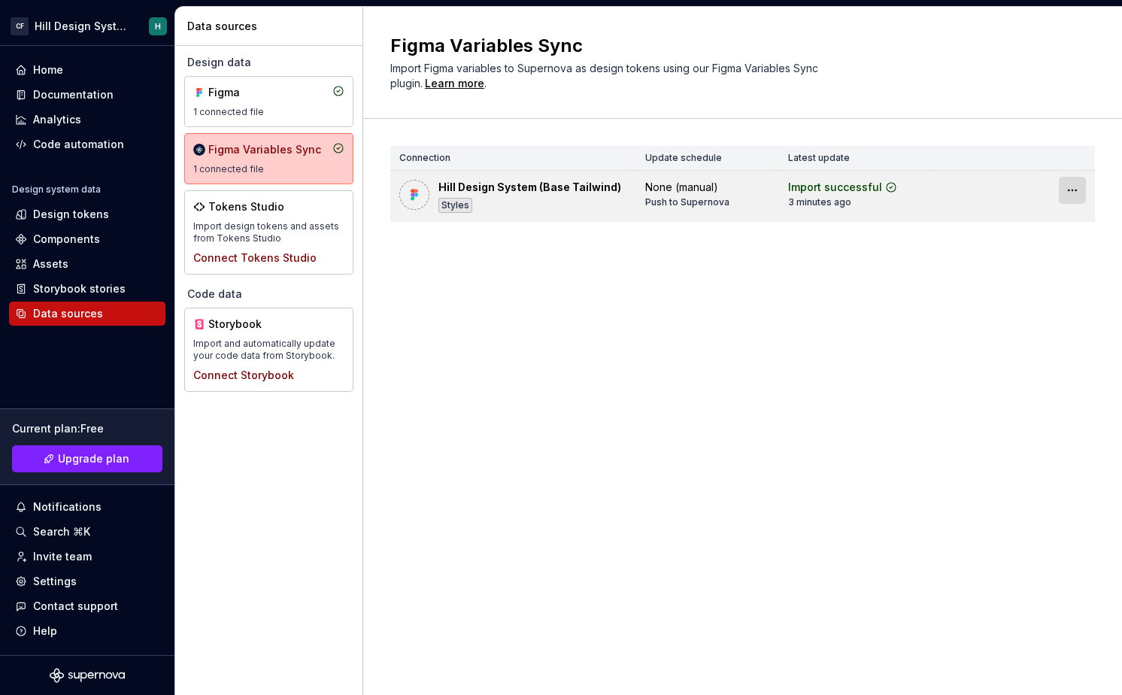
click at [909, 190] on html "CF Hill Design System H Home Documentation Analytics Code automation Design sys…" at bounding box center [561, 347] width 1122 height 695
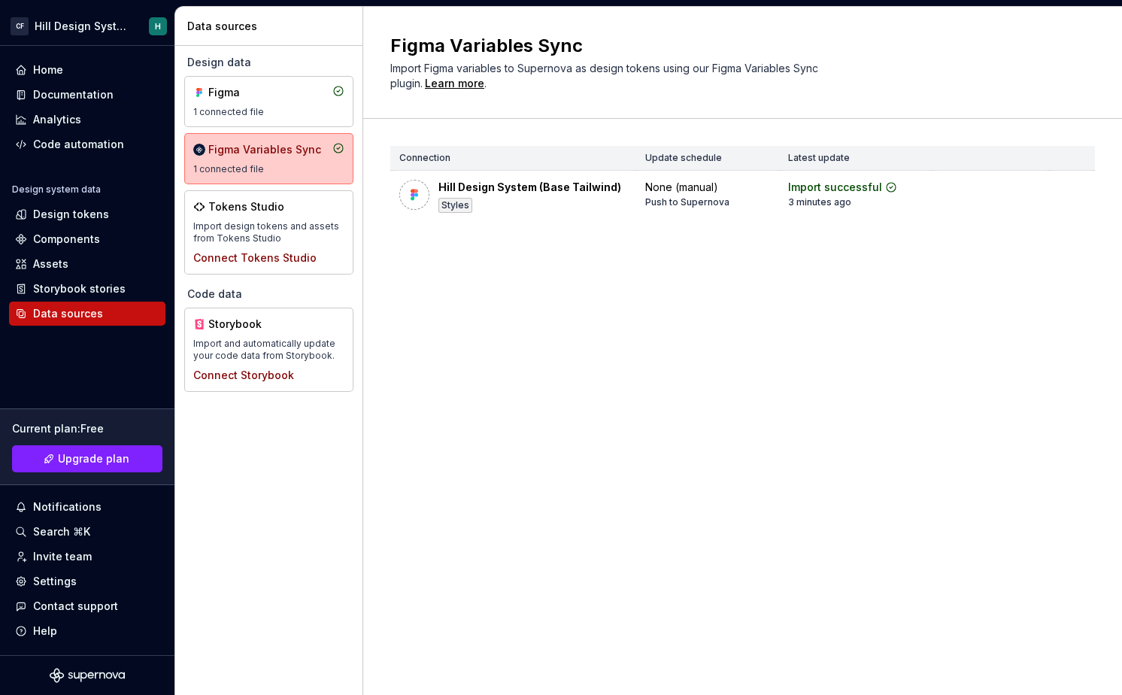
click at [842, 203] on html "CF Hill Design System H Home Documentation Analytics Code automation Design sys…" at bounding box center [561, 347] width 1122 height 695
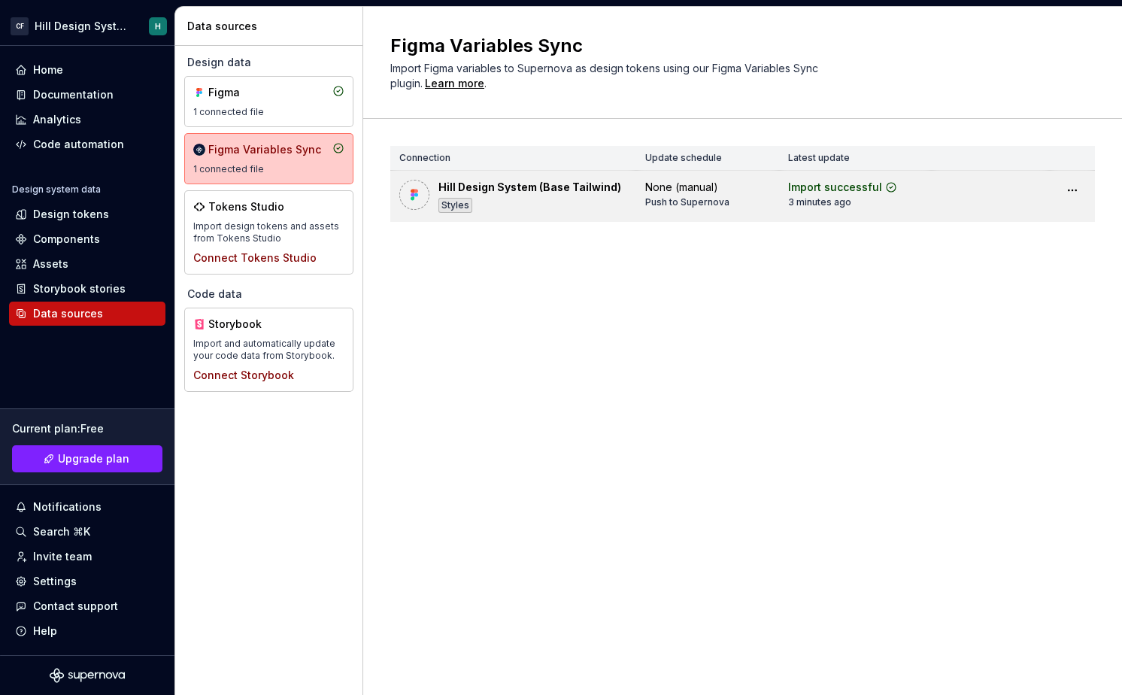
click at [688, 196] on div "Push to Supernova" at bounding box center [687, 202] width 84 height 12
click at [554, 190] on div "Hill Design System (Base Tailwind)" at bounding box center [530, 187] width 183 height 15
click at [658, 180] on div "None (manual)" at bounding box center [681, 187] width 73 height 15
click at [410, 198] on img at bounding box center [414, 194] width 15 height 15
click at [467, 202] on div "Styles" at bounding box center [456, 205] width 34 height 15
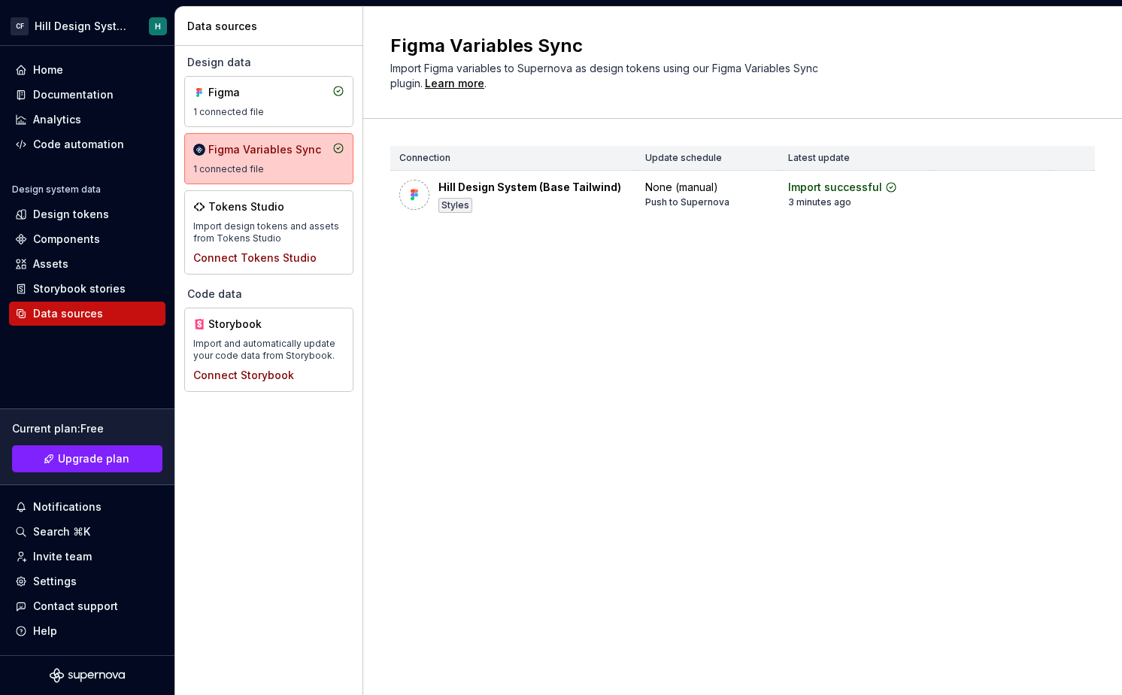
click at [496, 302] on div "Figma Variables Sync Import Figma variables to Supernova as design tokens using…" at bounding box center [742, 351] width 759 height 688
click at [99, 77] on div "Home" at bounding box center [87, 70] width 156 height 24
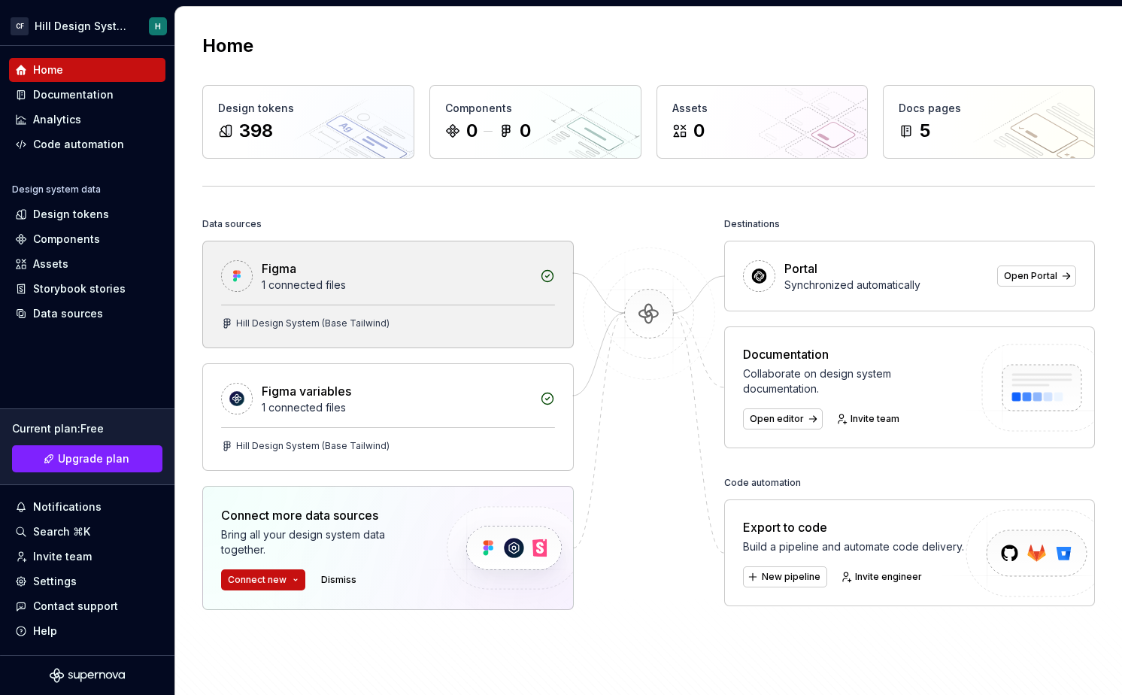
click at [501, 287] on div "1 connected files" at bounding box center [396, 285] width 269 height 15
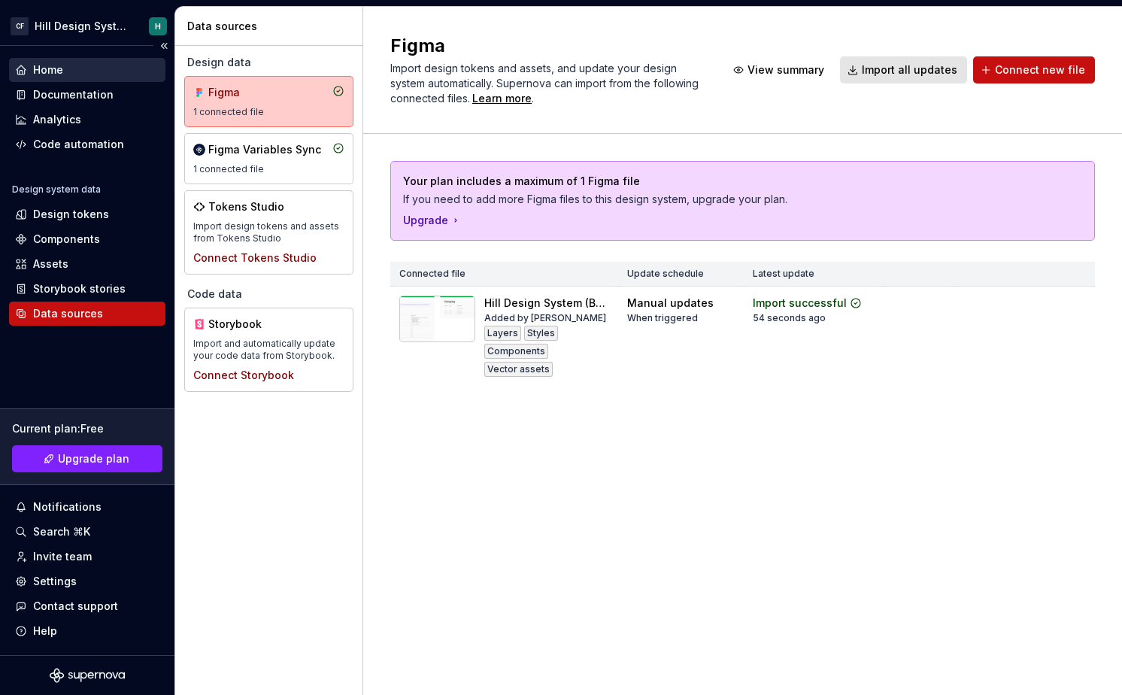
click at [63, 74] on div "Home" at bounding box center [87, 69] width 144 height 15
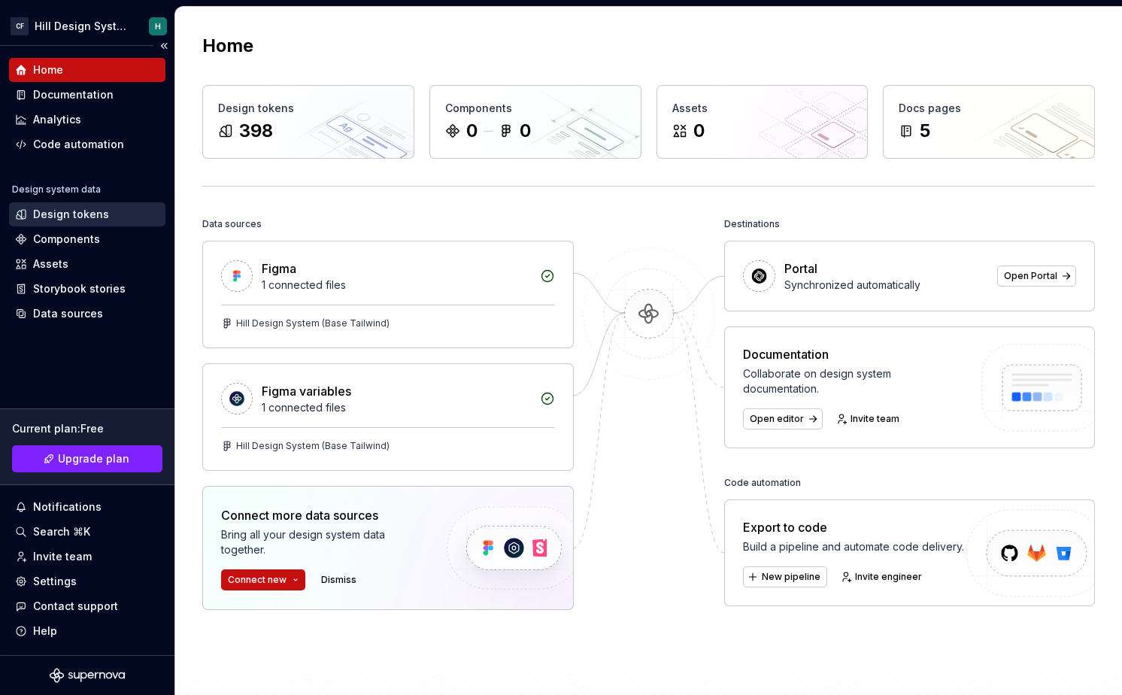
click at [84, 216] on div "Design tokens" at bounding box center [71, 214] width 76 height 15
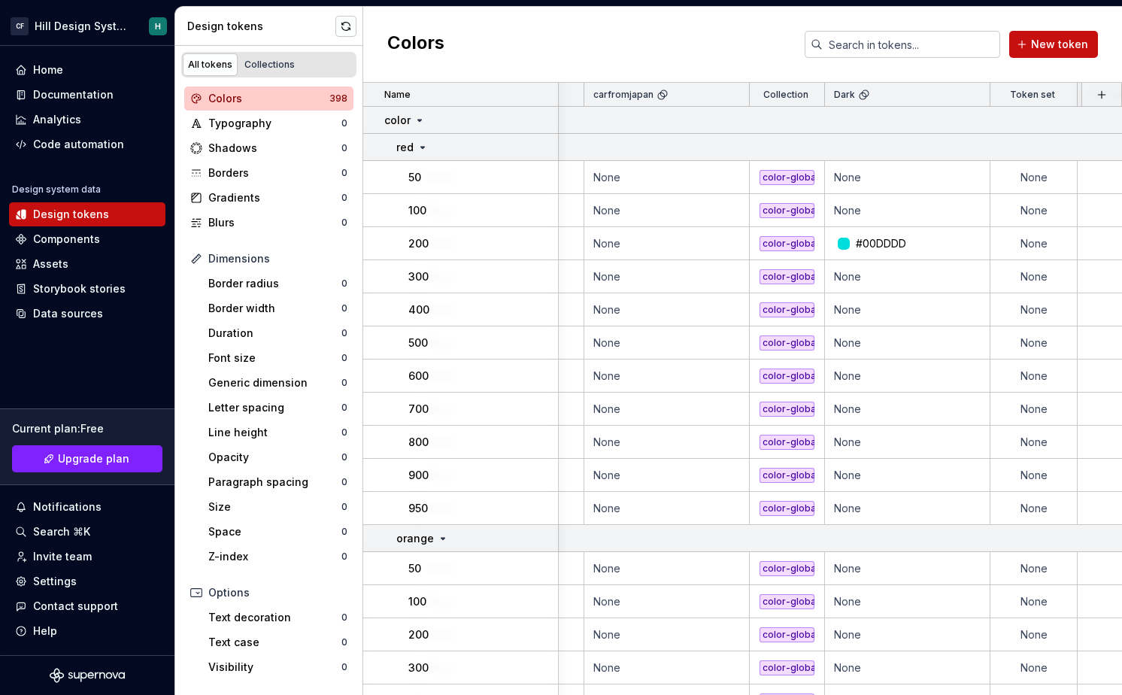
scroll to position [0, 560]
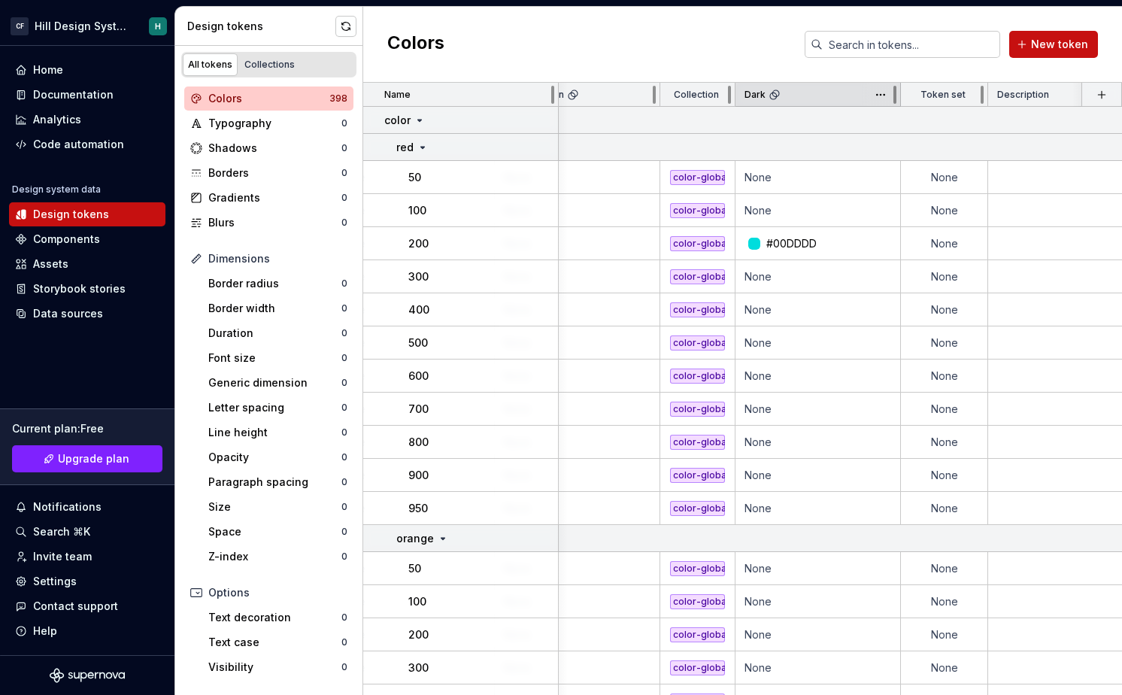
click at [773, 102] on div "Dark" at bounding box center [818, 95] width 165 height 24
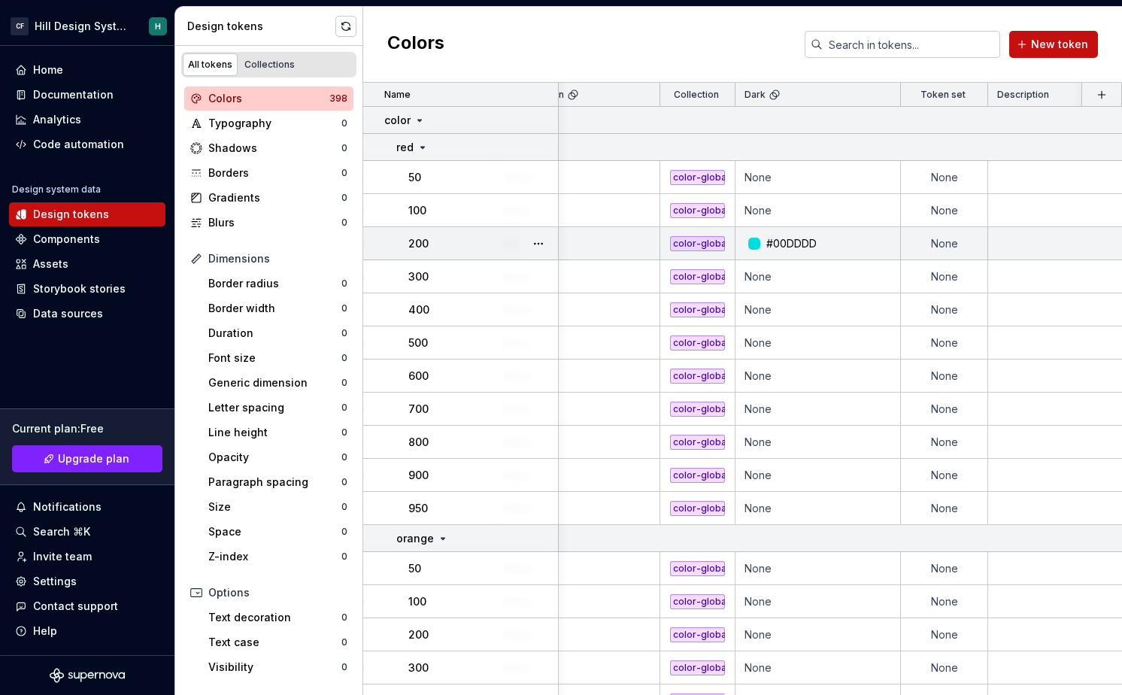
click at [796, 247] on div "#00DDDD" at bounding box center [792, 243] width 50 height 15
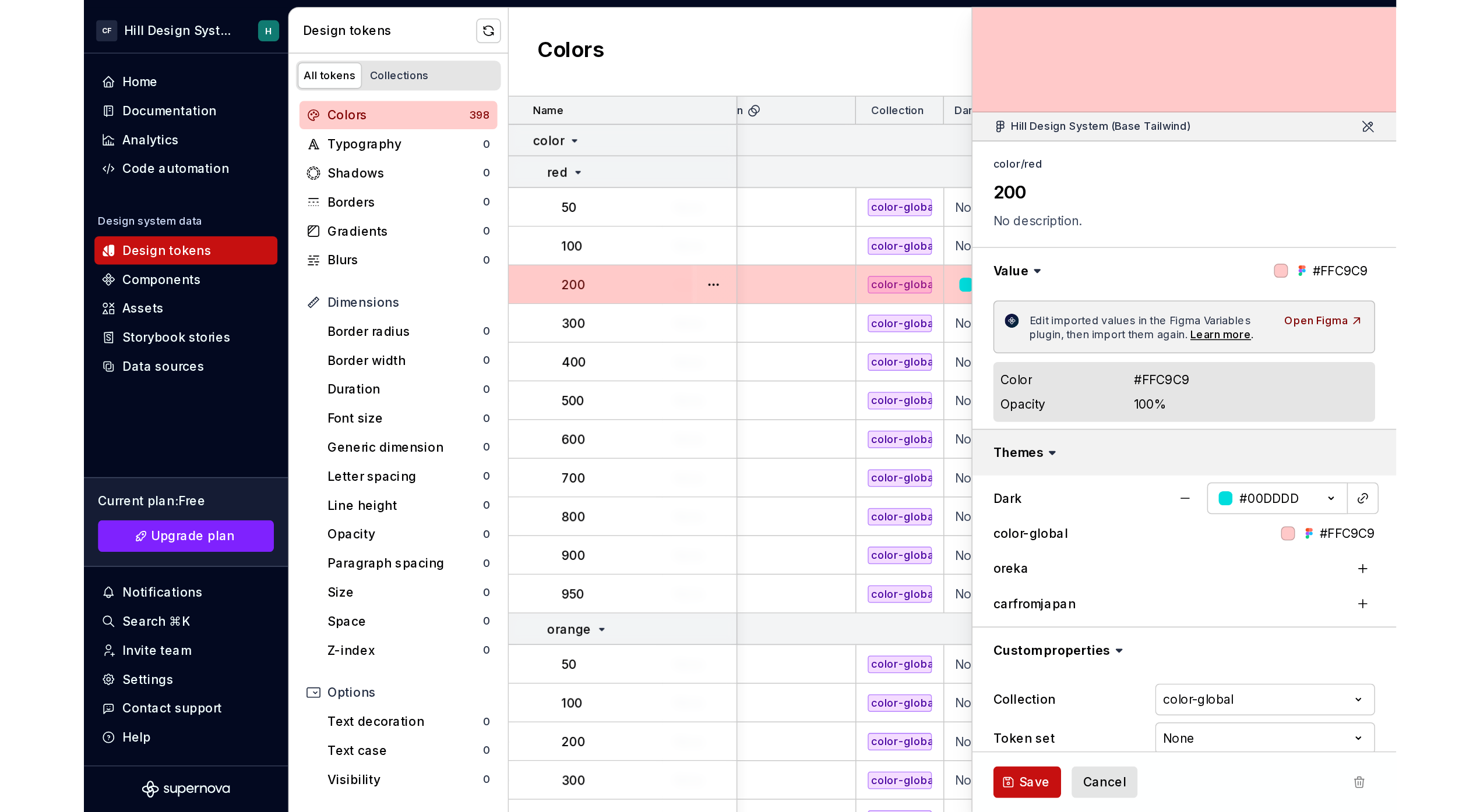
scroll to position [52, 0]
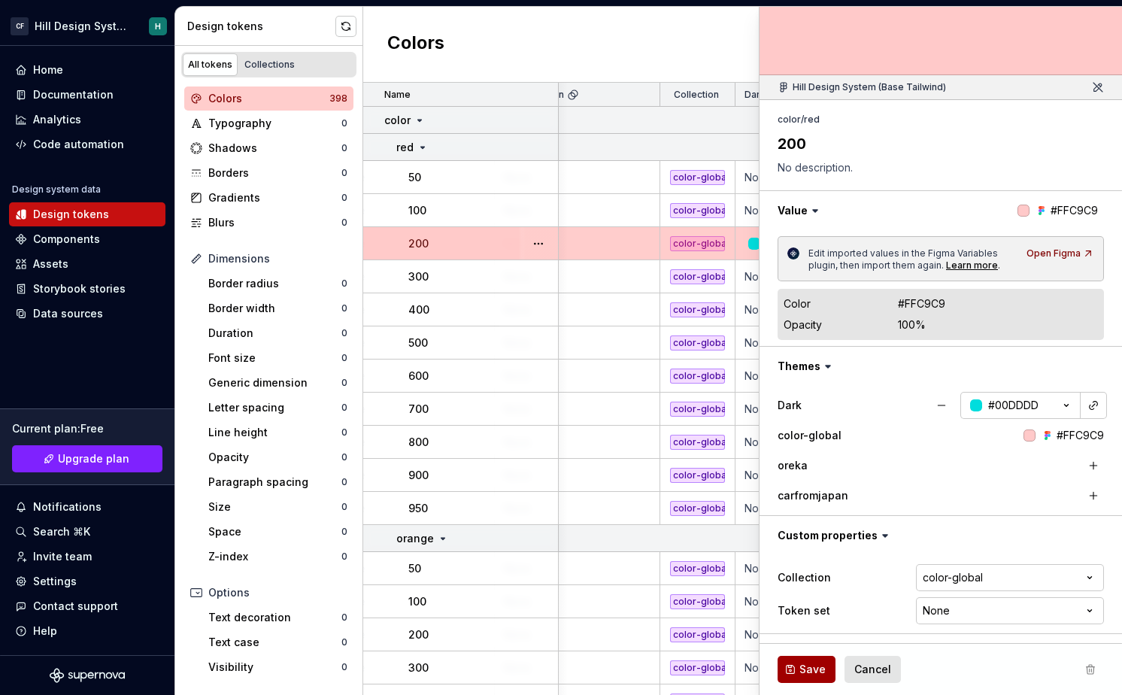
click at [807, 672] on span "Save" at bounding box center [813, 669] width 26 height 15
click at [909, 250] on div "Open Figma" at bounding box center [1061, 253] width 68 height 12
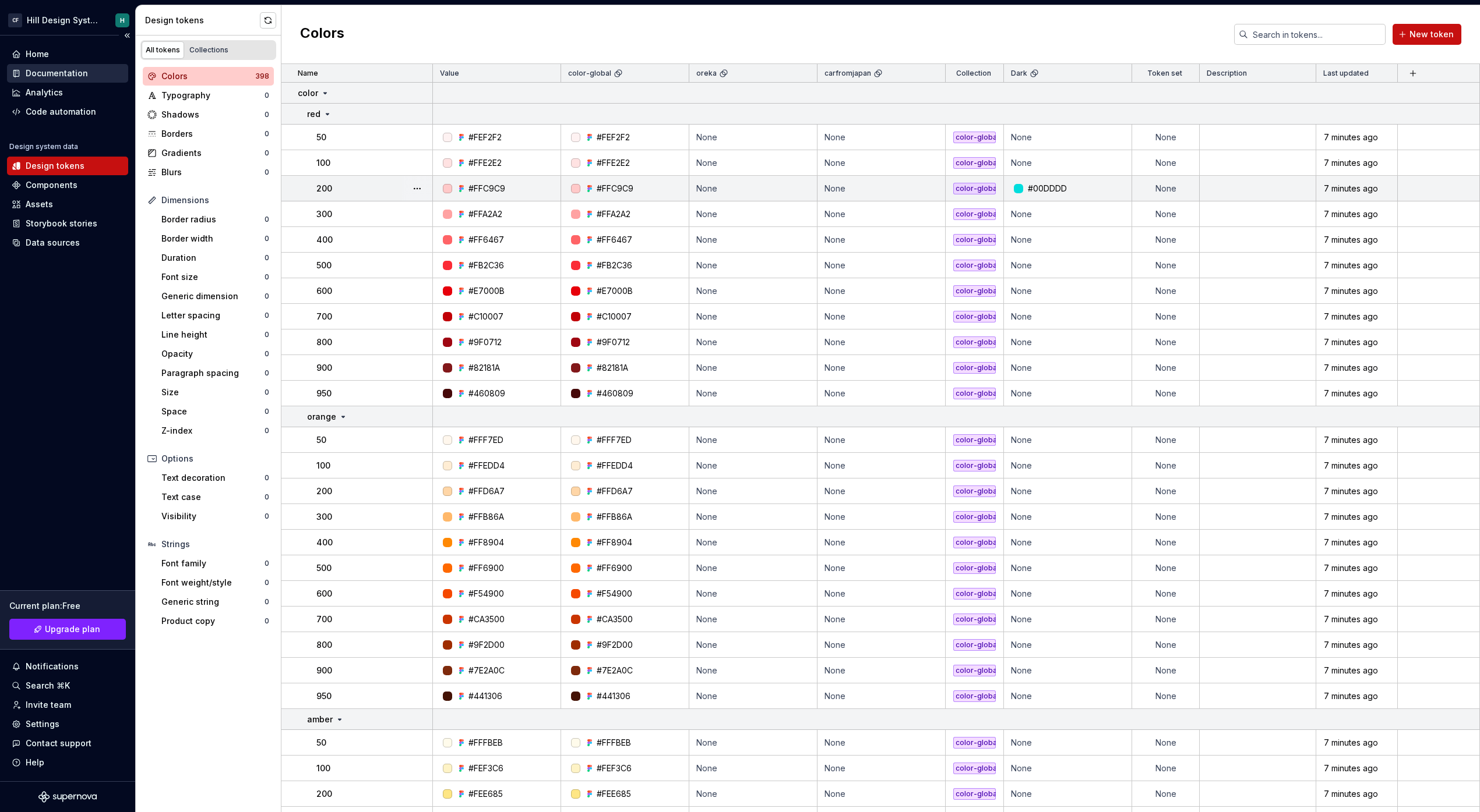
click at [64, 67] on div "Documentation" at bounding box center [57, 73] width 62 height 12
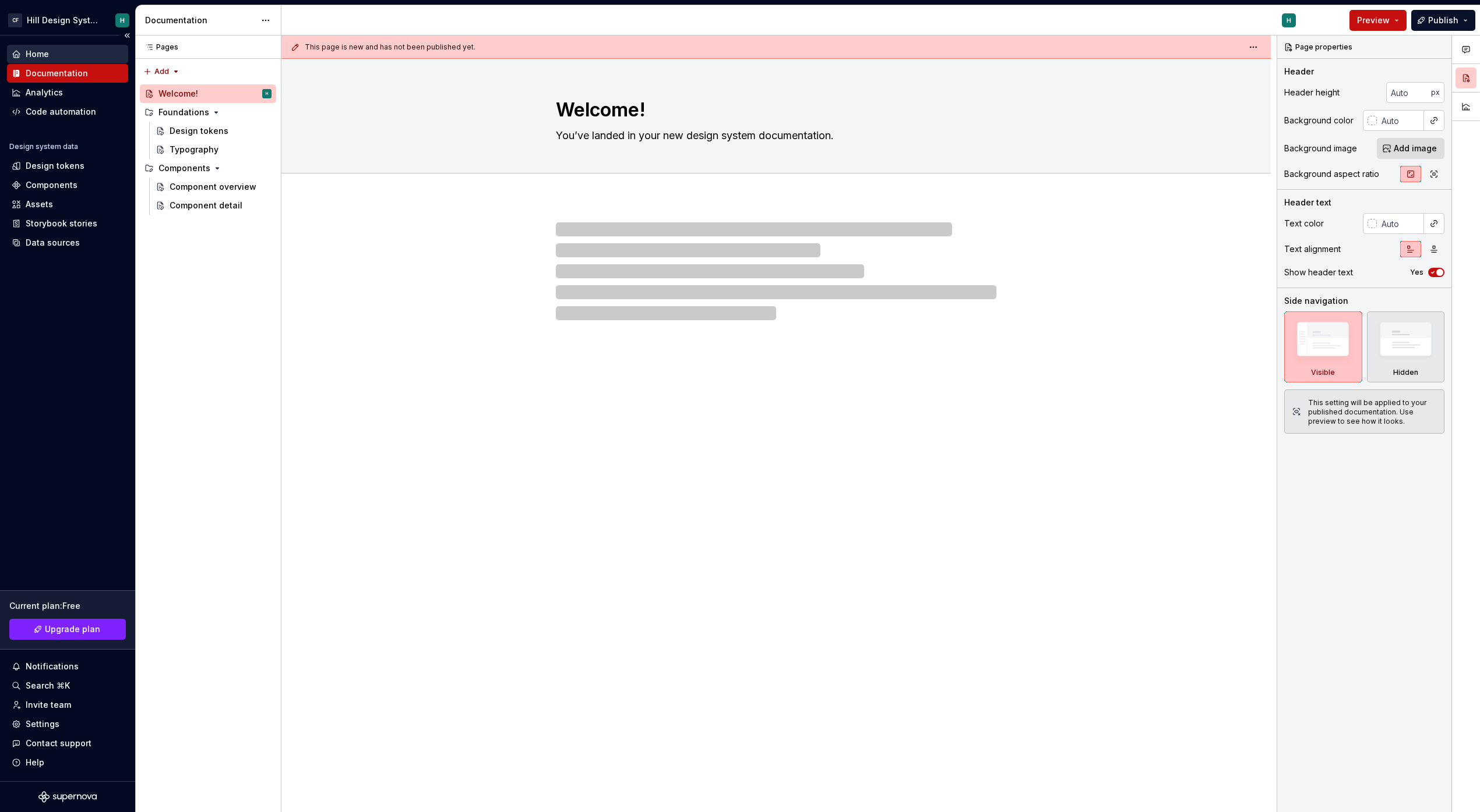
click at [66, 54] on div "Home" at bounding box center [67, 53] width 112 height 12
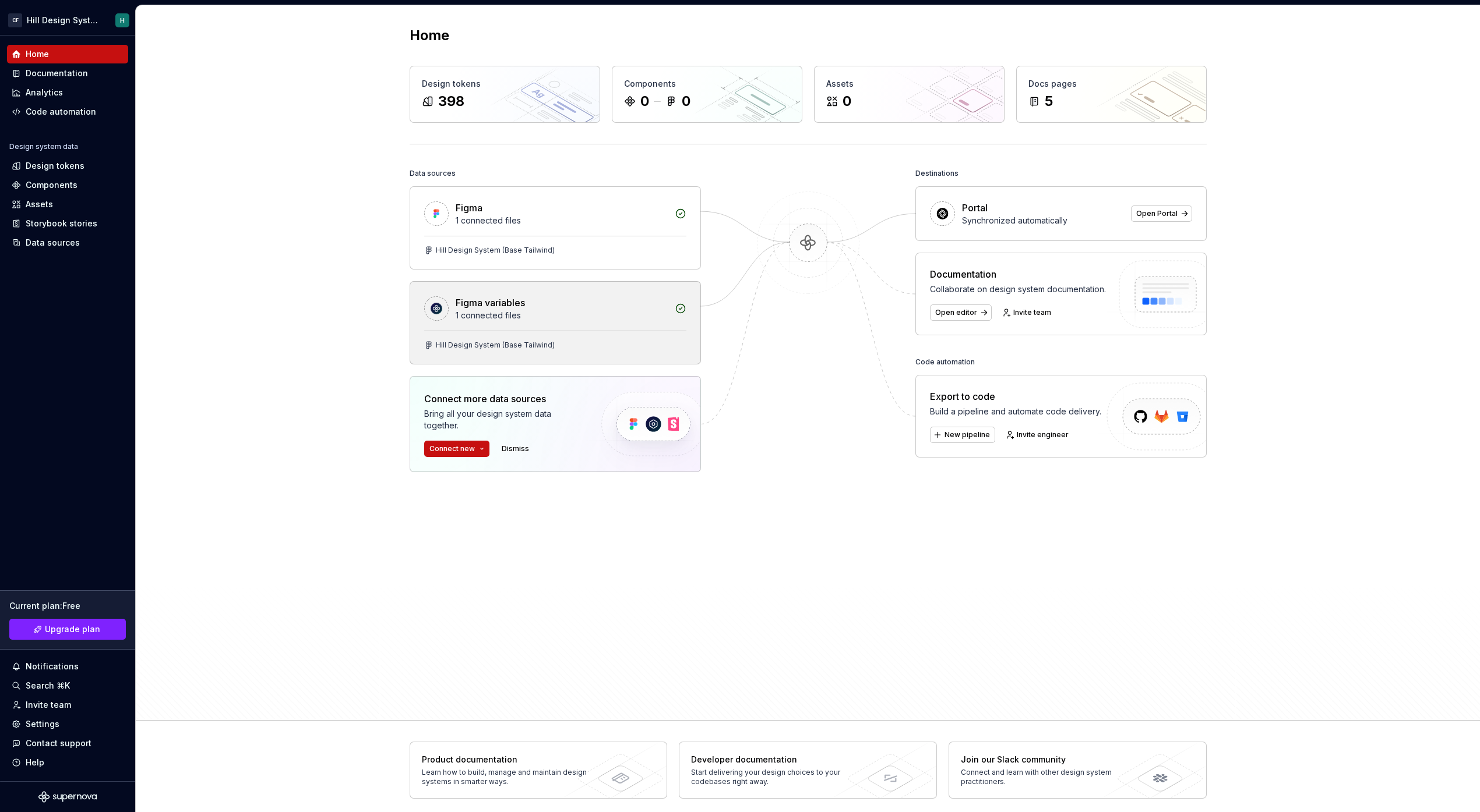
click at [596, 310] on div "1 connected files" at bounding box center [561, 315] width 212 height 12
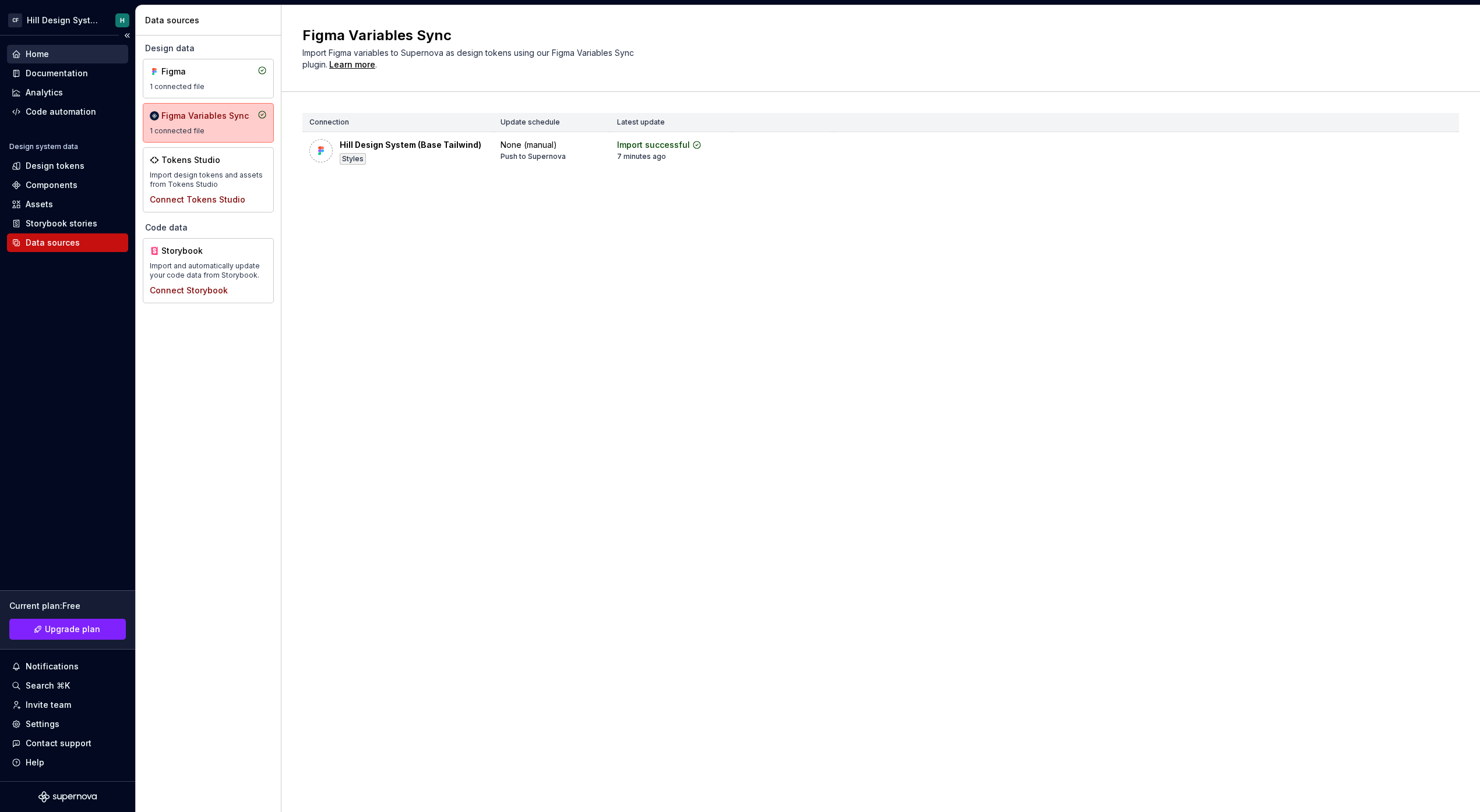
click at [32, 53] on div "Home" at bounding box center [37, 53] width 23 height 12
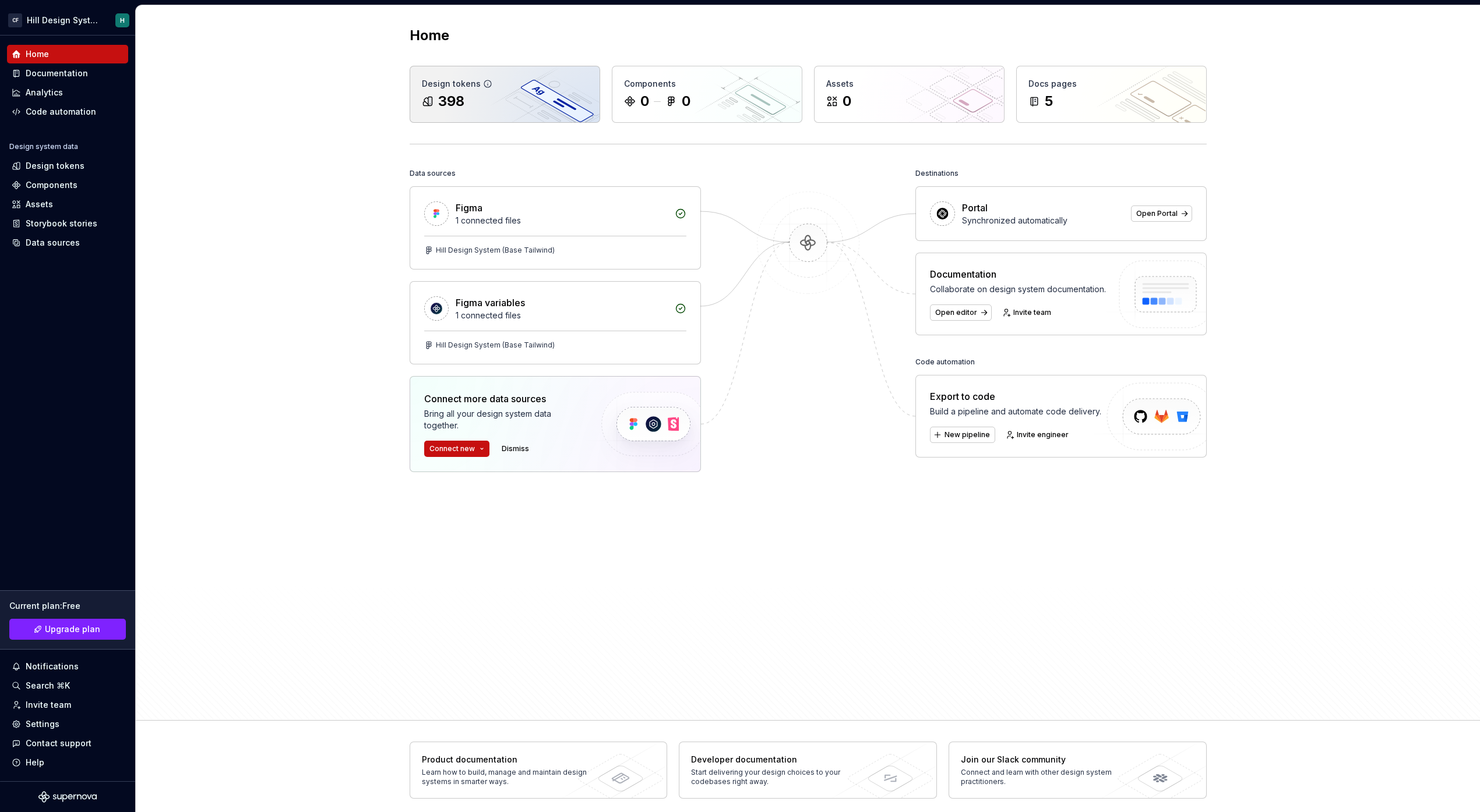
click at [472, 92] on div "398" at bounding box center [505, 101] width 166 height 19
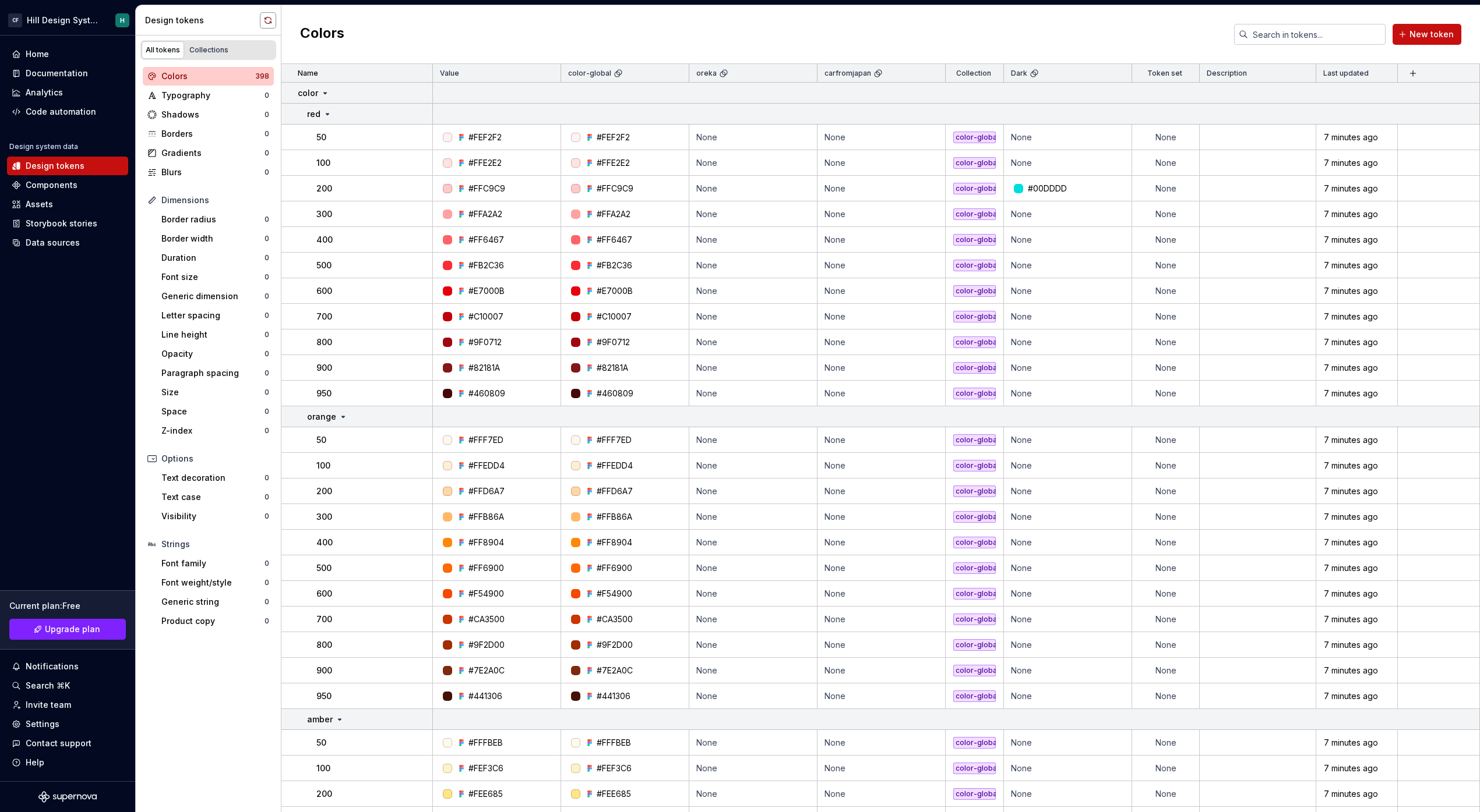
click at [266, 20] on button "button" at bounding box center [268, 20] width 16 height 16
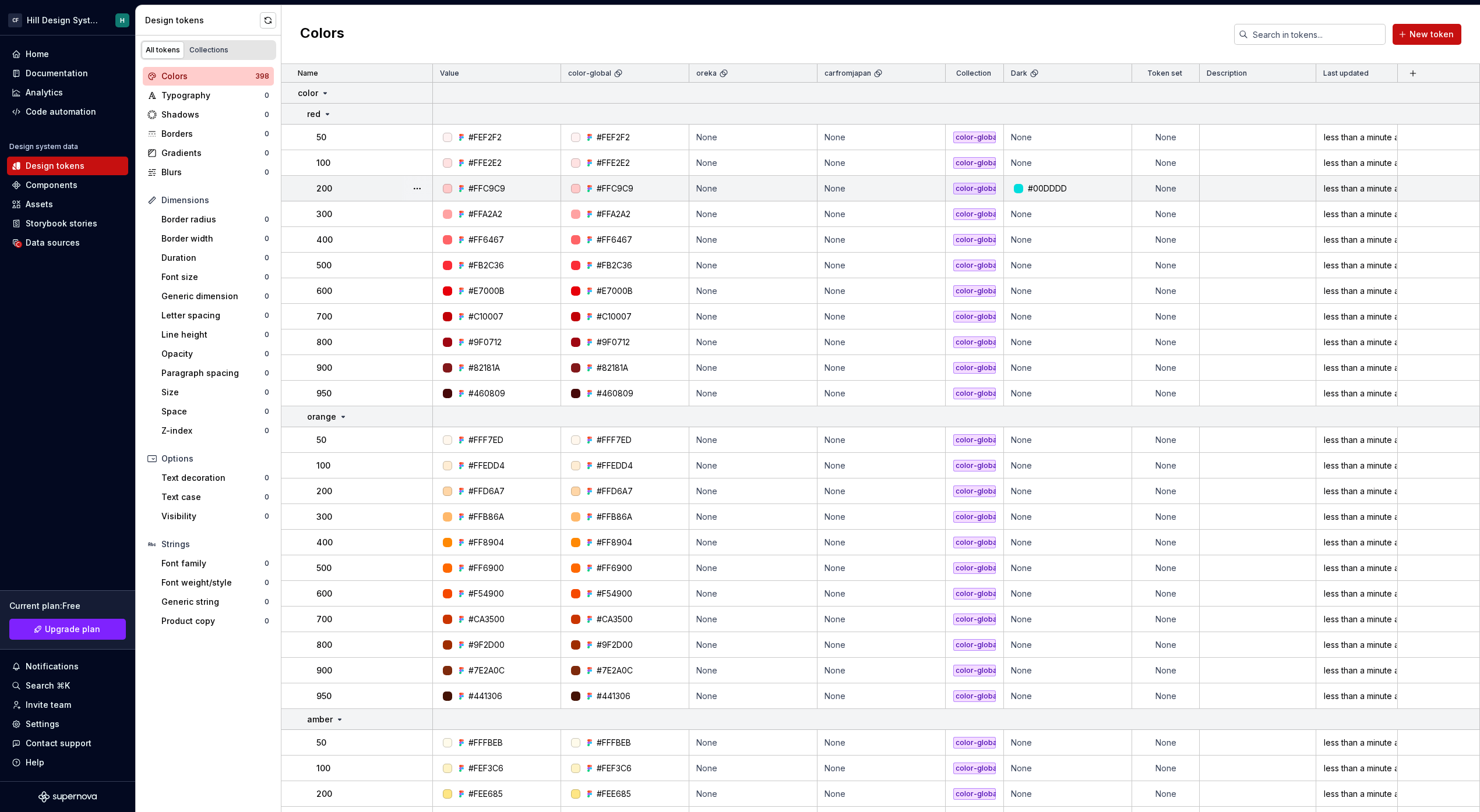
click at [704, 189] on div "#00DDDD" at bounding box center [1047, 188] width 39 height 12
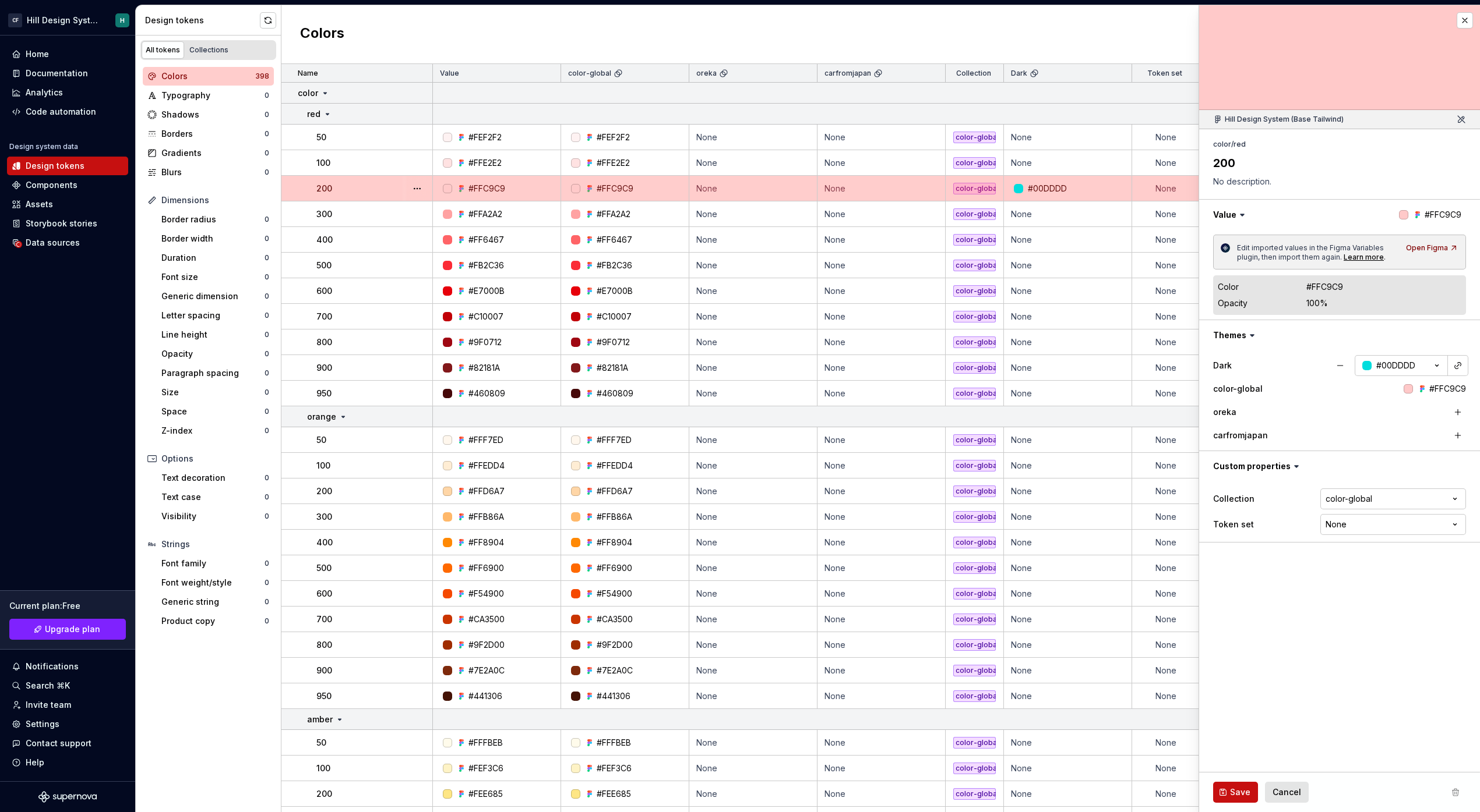
click at [704, 183] on div "#00DDDD" at bounding box center [1071, 188] width 119 height 12
click at [704, 369] on icon "button" at bounding box center [1437, 365] width 12 height 12
click at [704, 367] on button "button" at bounding box center [1458, 365] width 16 height 16
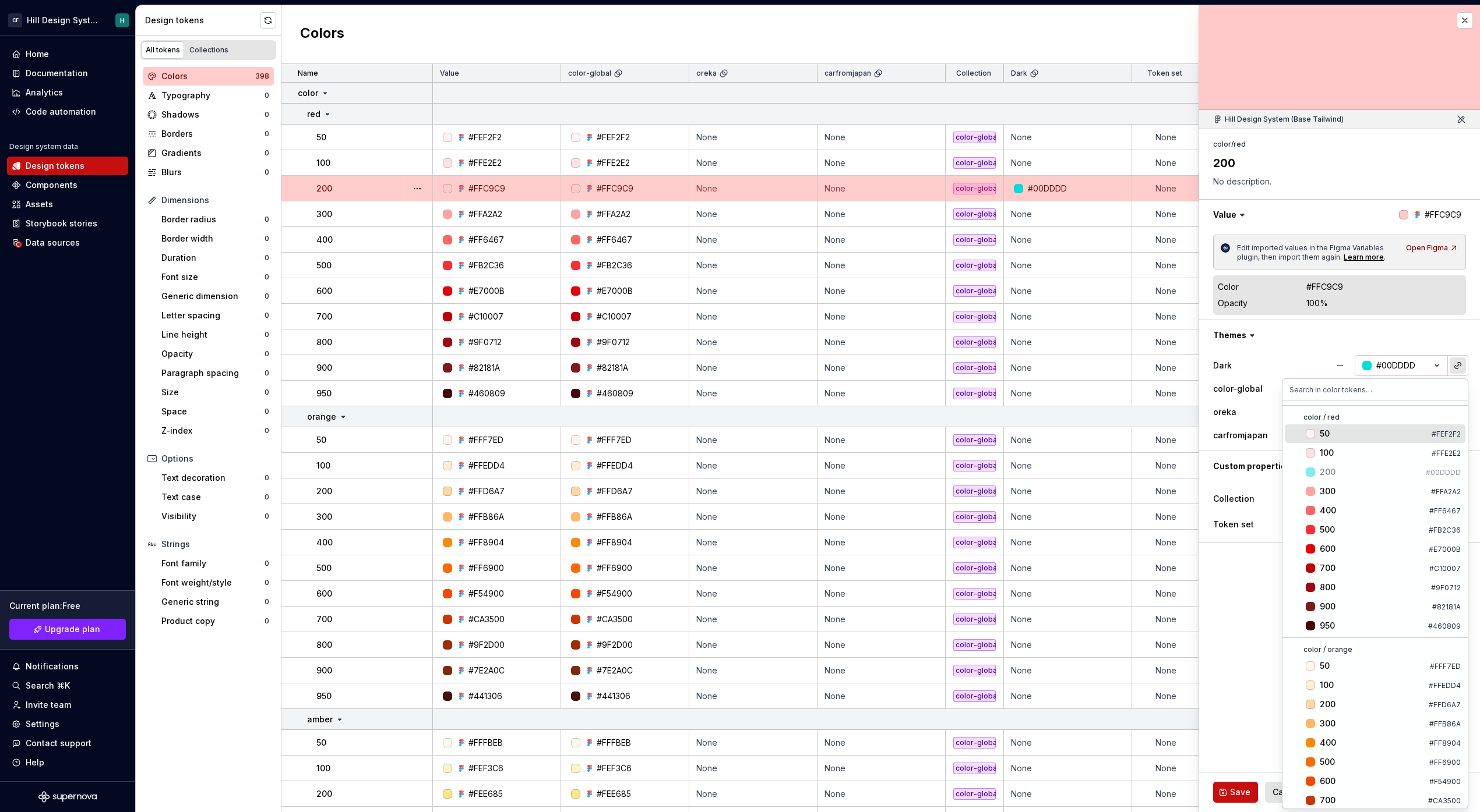
click at [704, 368] on html "CF Hill Design System H Home Documentation Analytics Code automation Design sys…" at bounding box center [740, 406] width 1480 height 812
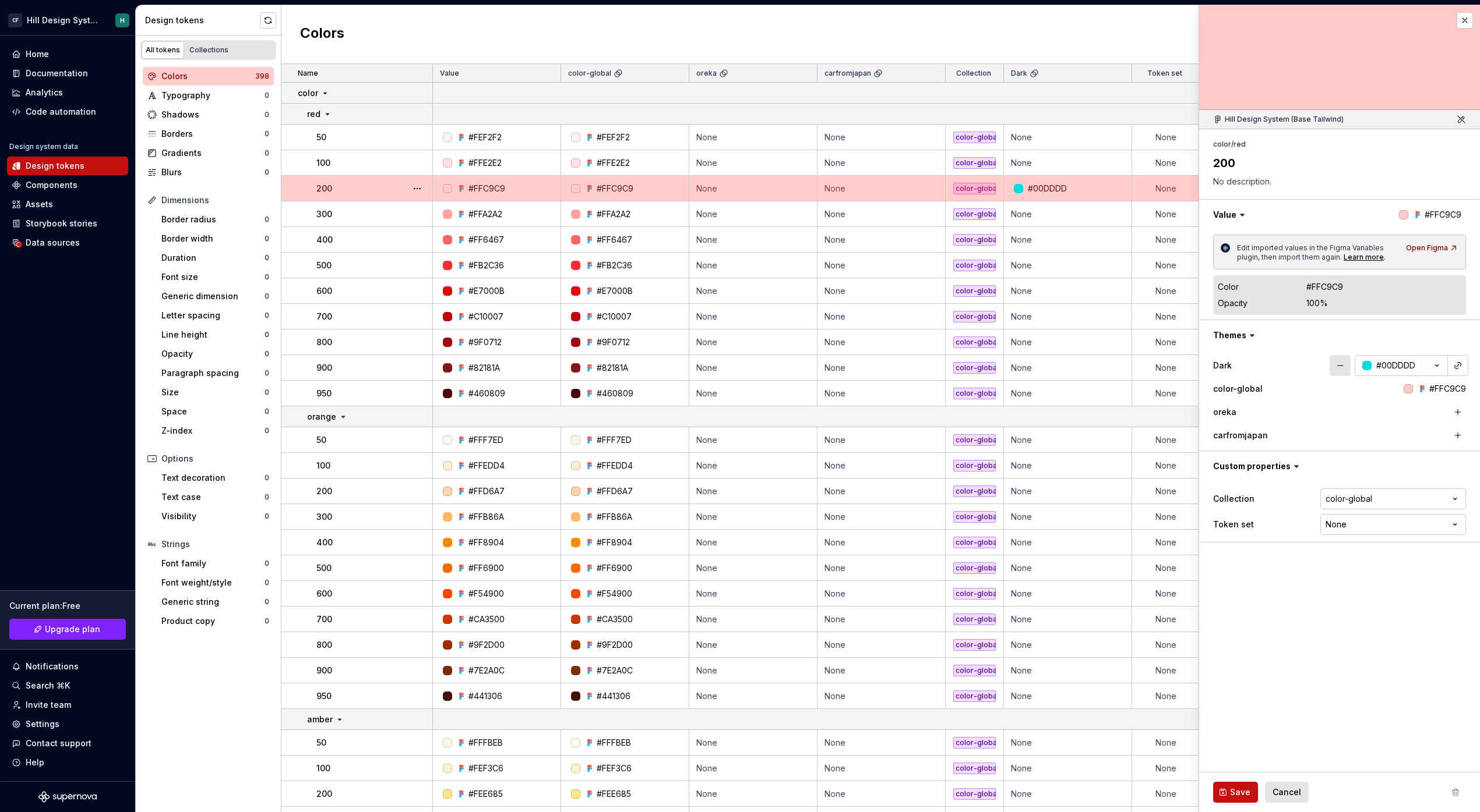
click at [704, 364] on button "button" at bounding box center [1340, 365] width 21 height 21
click at [704, 535] on button "Save" at bounding box center [1235, 792] width 45 height 21
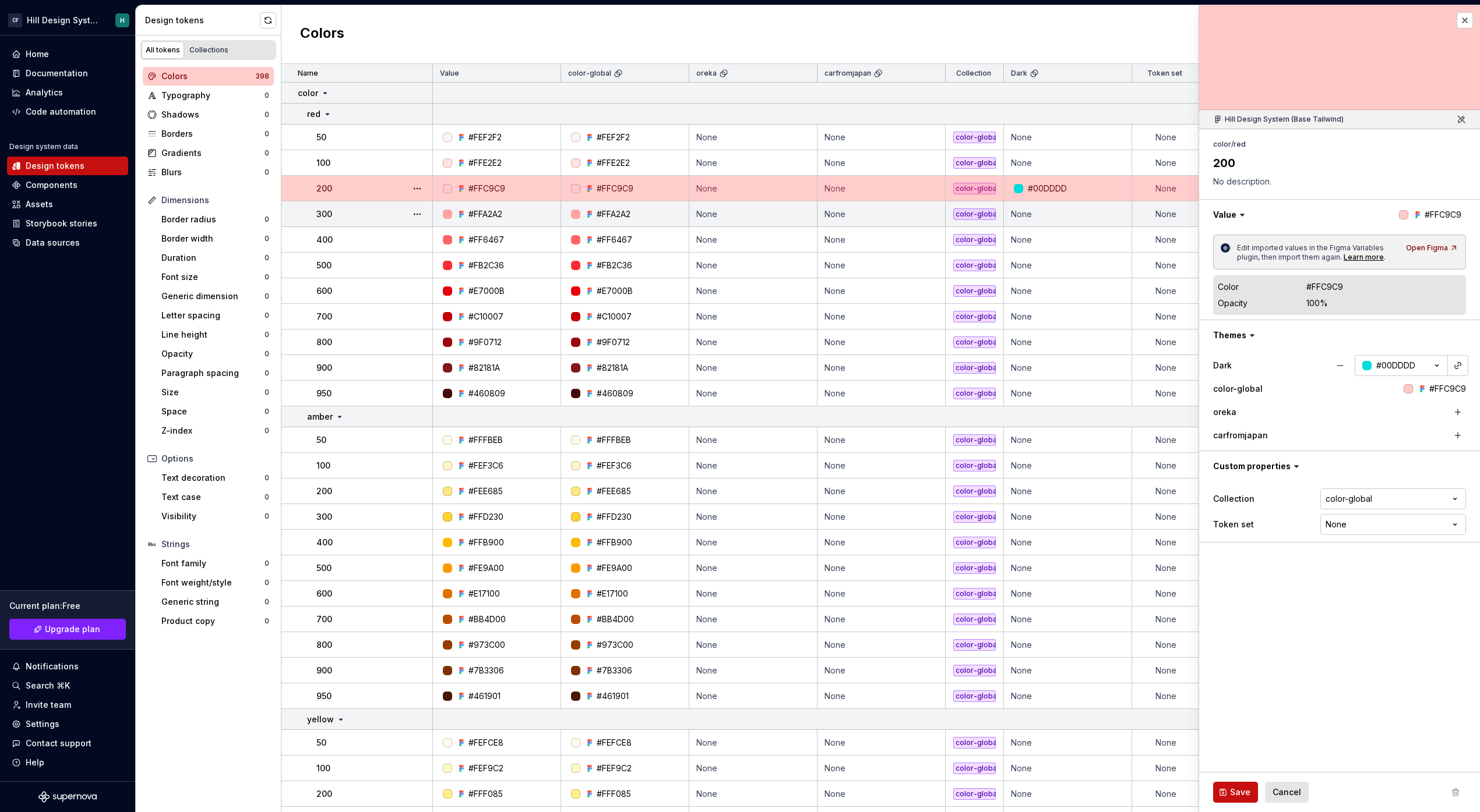
type textarea "*"
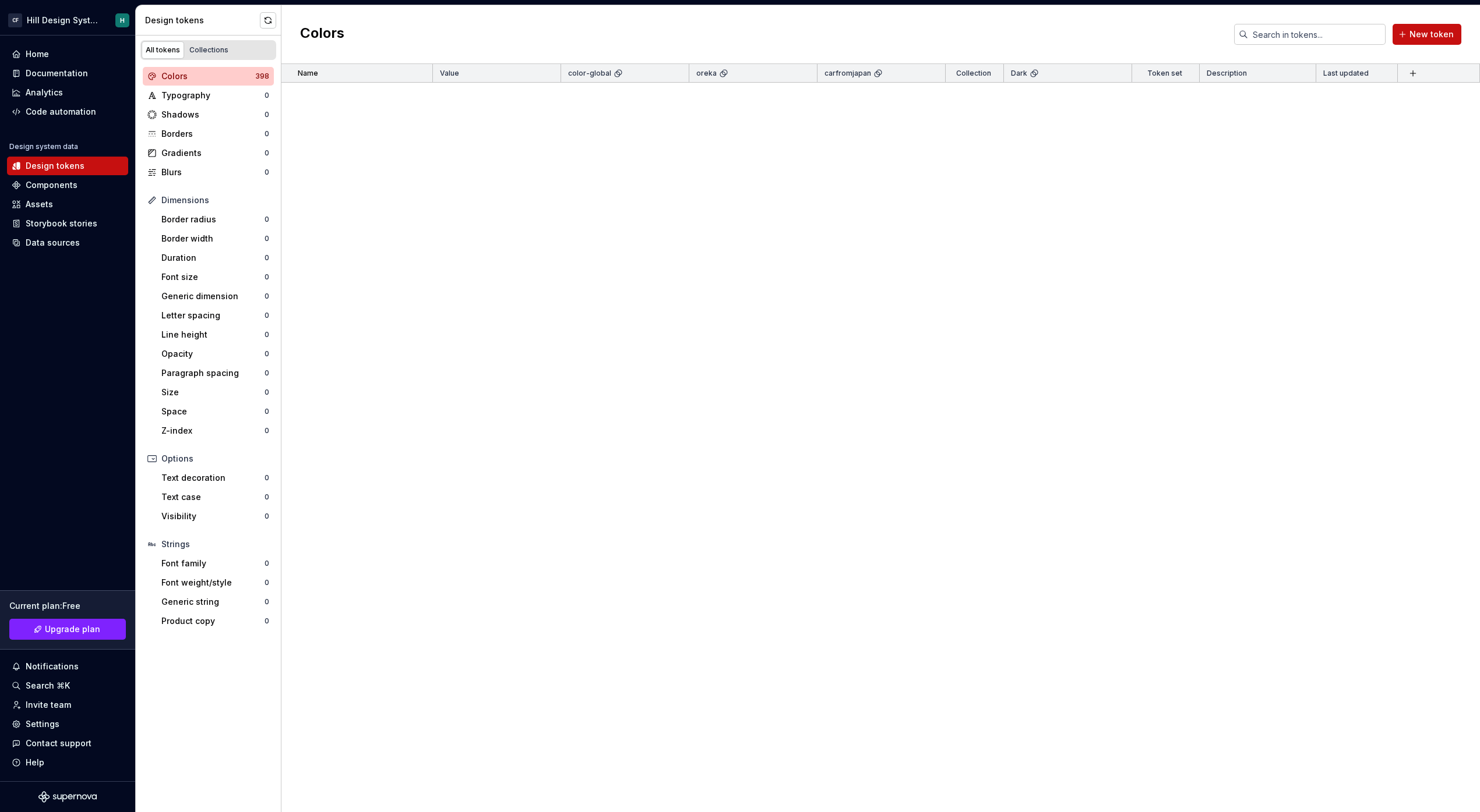
click at [71, 60] on div "Home" at bounding box center [67, 54] width 121 height 19
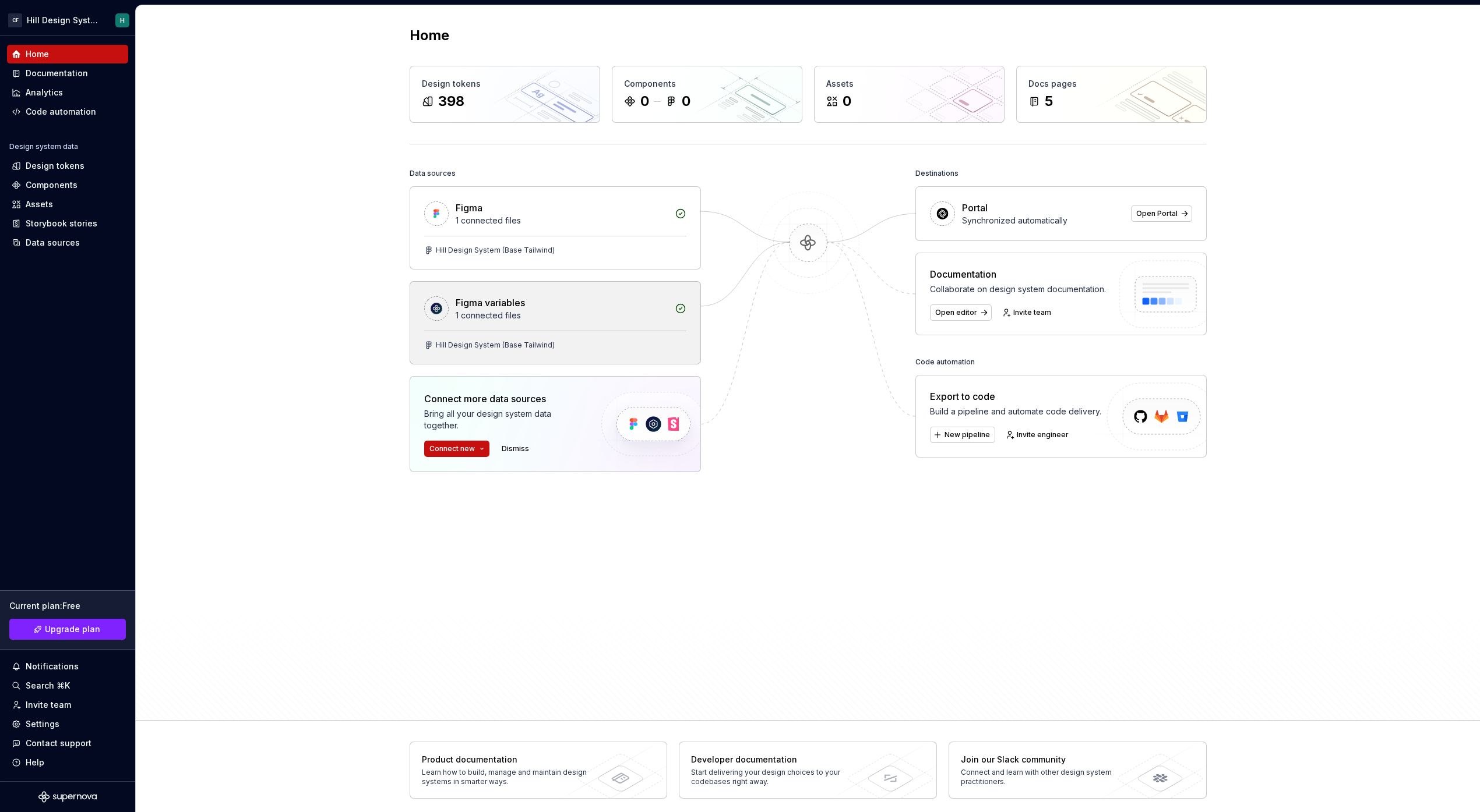
click at [627, 307] on div "Figma variables" at bounding box center [561, 303] width 212 height 14
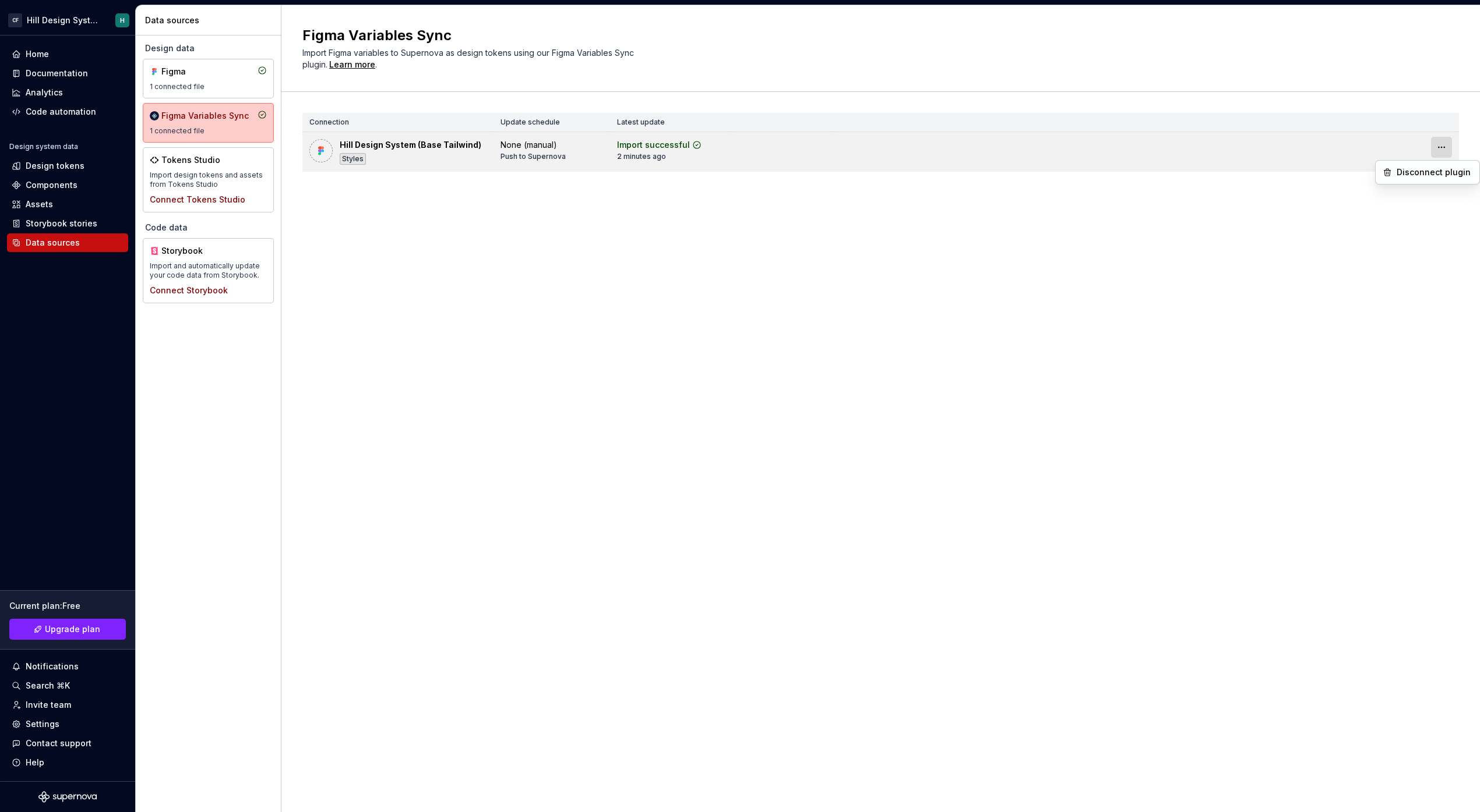
click at [1437, 148] on html "[PERSON_NAME] Design System H Home Documentation Analytics Code automation Desi…" at bounding box center [740, 406] width 1480 height 812
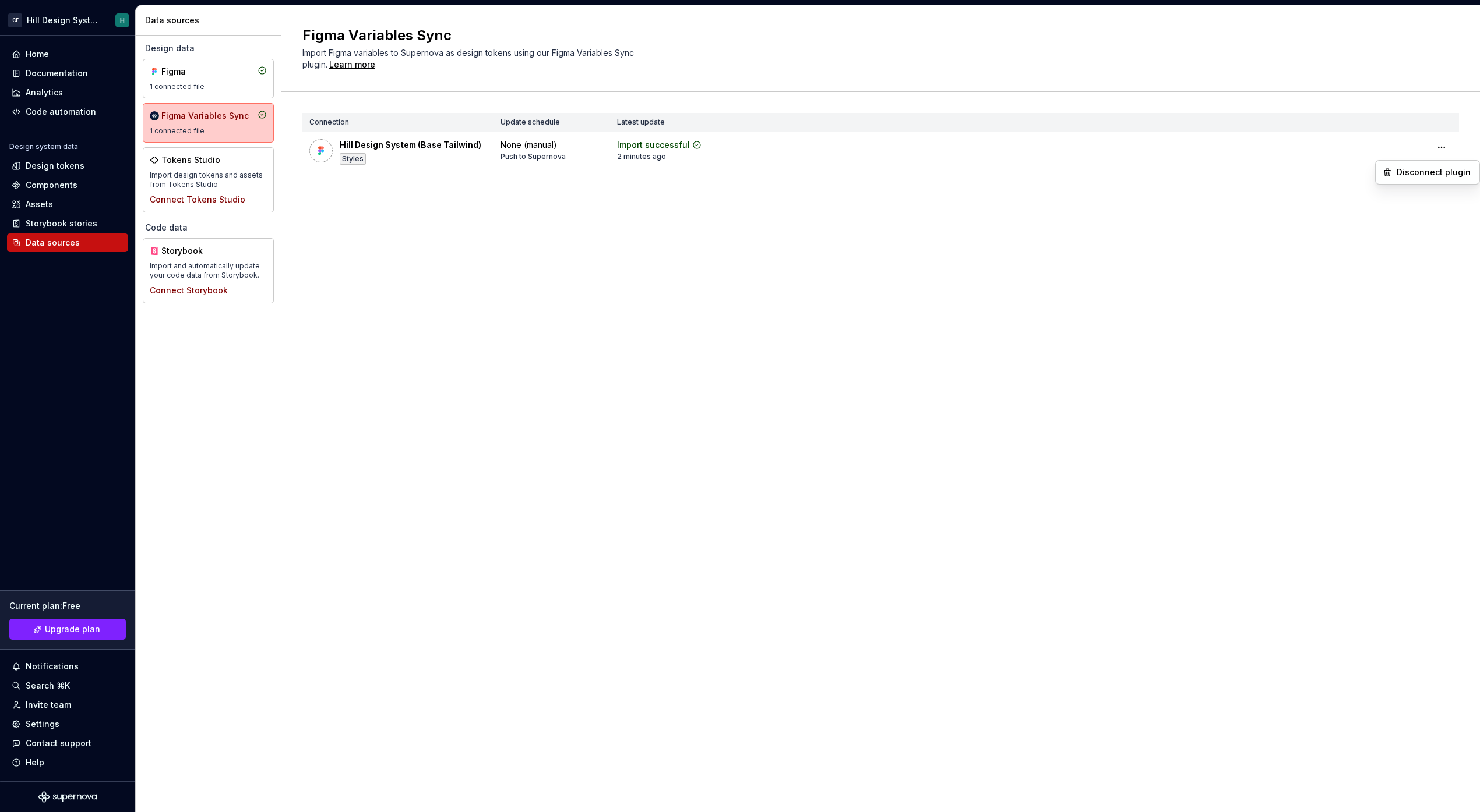
click at [897, 324] on html "[PERSON_NAME] Design System H Home Documentation Analytics Code automation Desi…" at bounding box center [740, 406] width 1480 height 812
click at [246, 74] on div "Figma" at bounding box center [208, 71] width 117 height 12
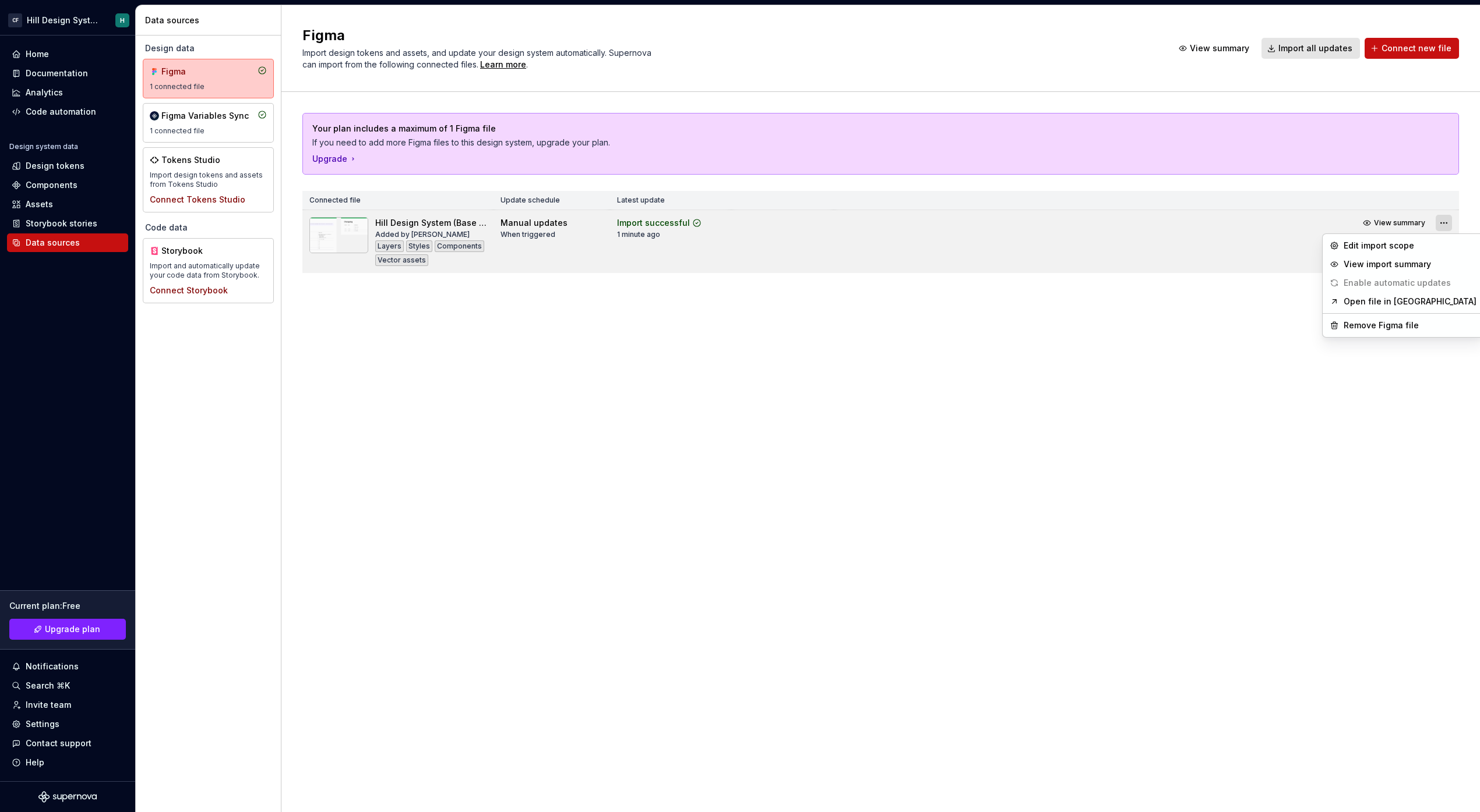
click at [1441, 224] on html "[PERSON_NAME] Design System H Home Documentation Analytics Code automation Desi…" at bounding box center [740, 406] width 1480 height 812
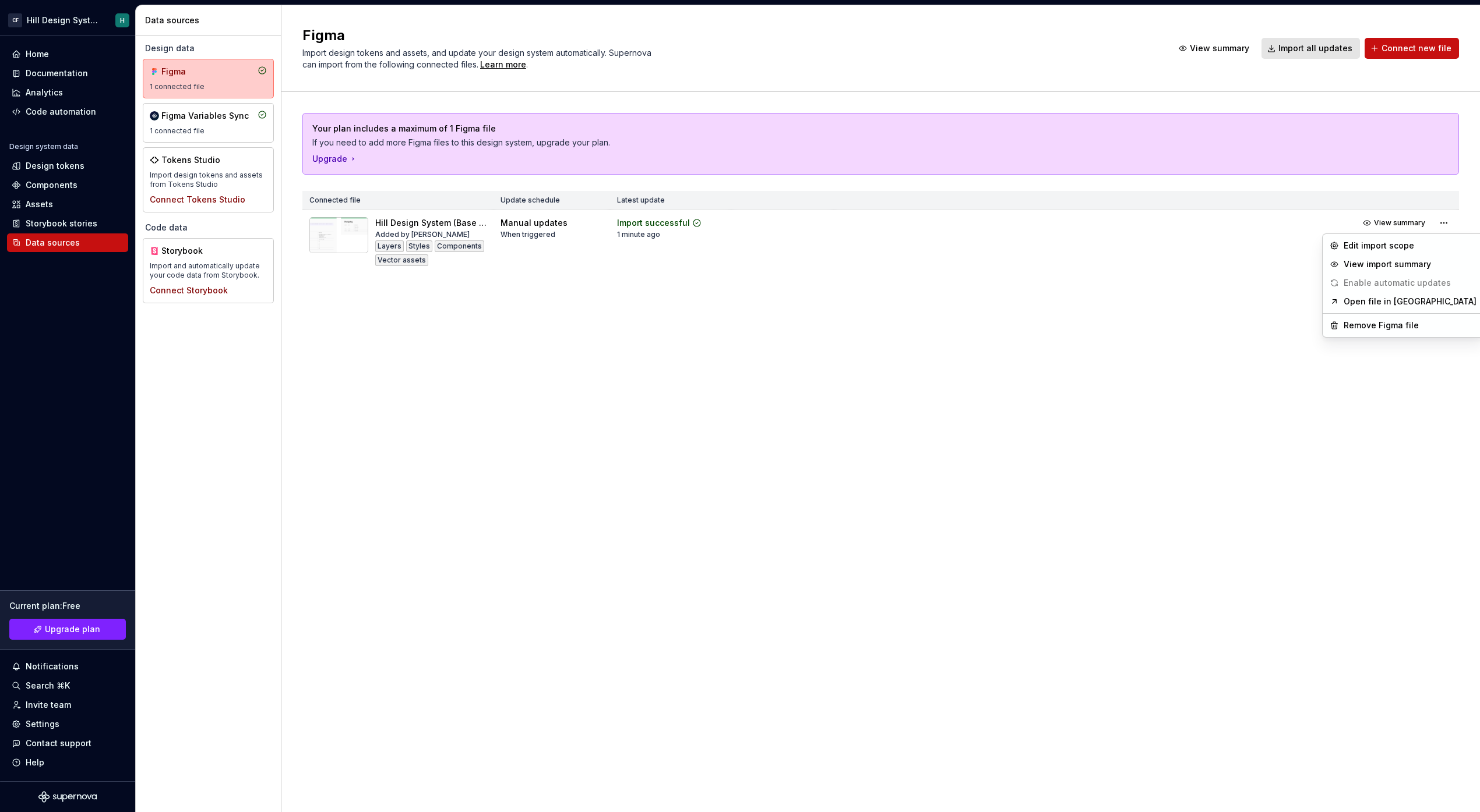
click at [1163, 296] on html "[PERSON_NAME] Design System H Home Documentation Analytics Code automation Desi…" at bounding box center [740, 406] width 1480 height 812
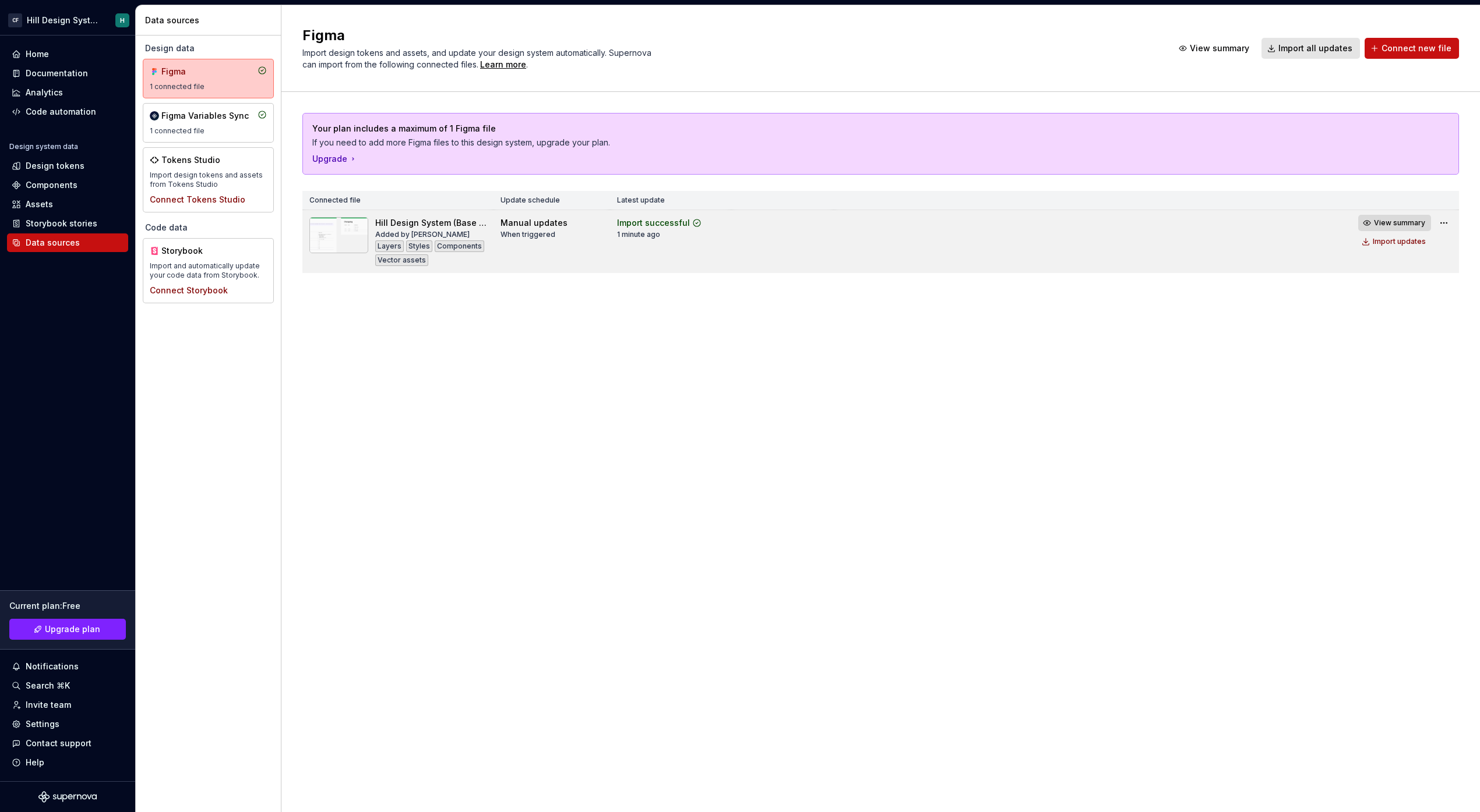
click at [1390, 219] on span "View summary" at bounding box center [1399, 223] width 51 height 9
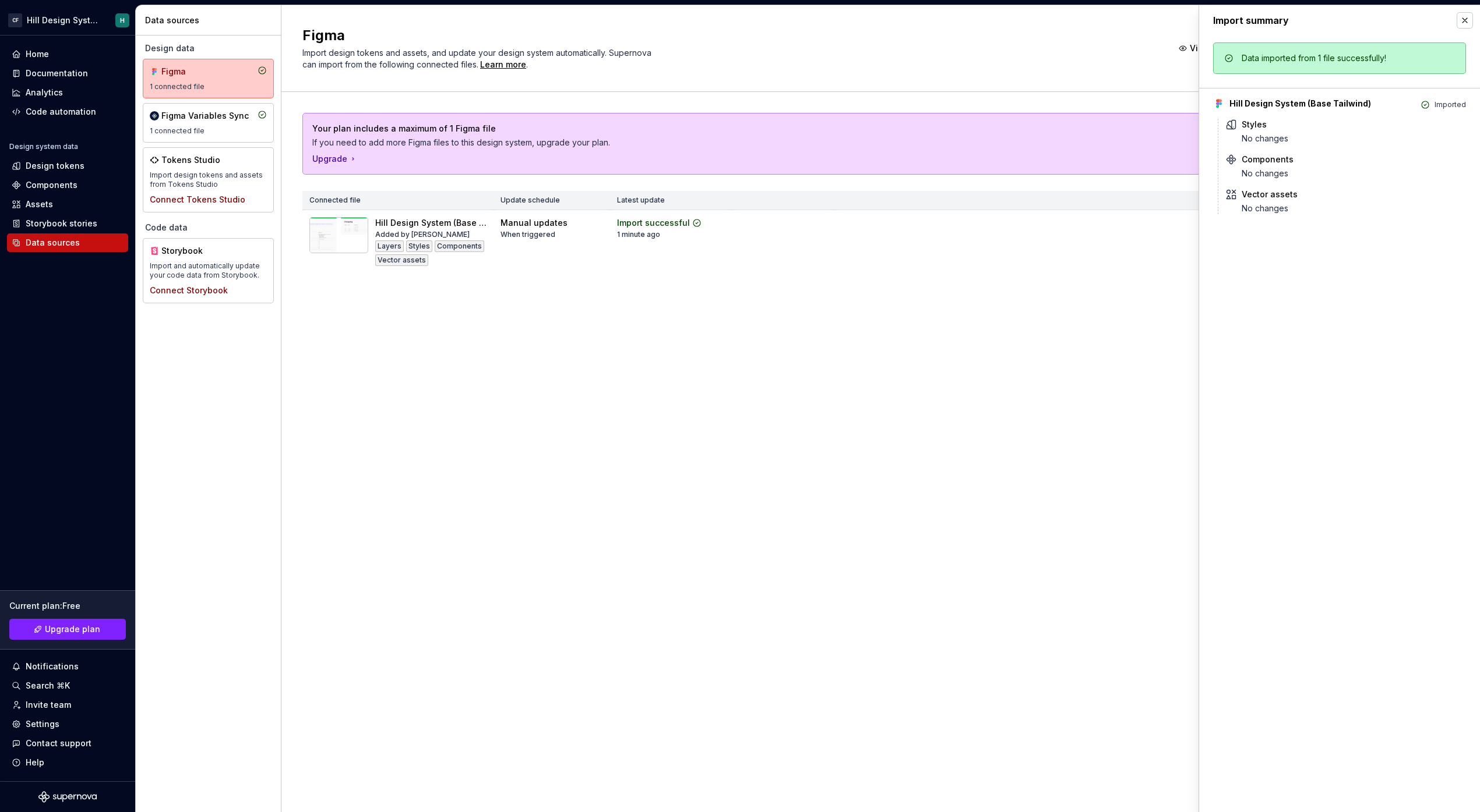
click at [951, 408] on div "Figma Import design tokens and assets, and update your design system automatica…" at bounding box center [880, 409] width 1198 height 807
click at [78, 55] on div "Home" at bounding box center [67, 53] width 112 height 12
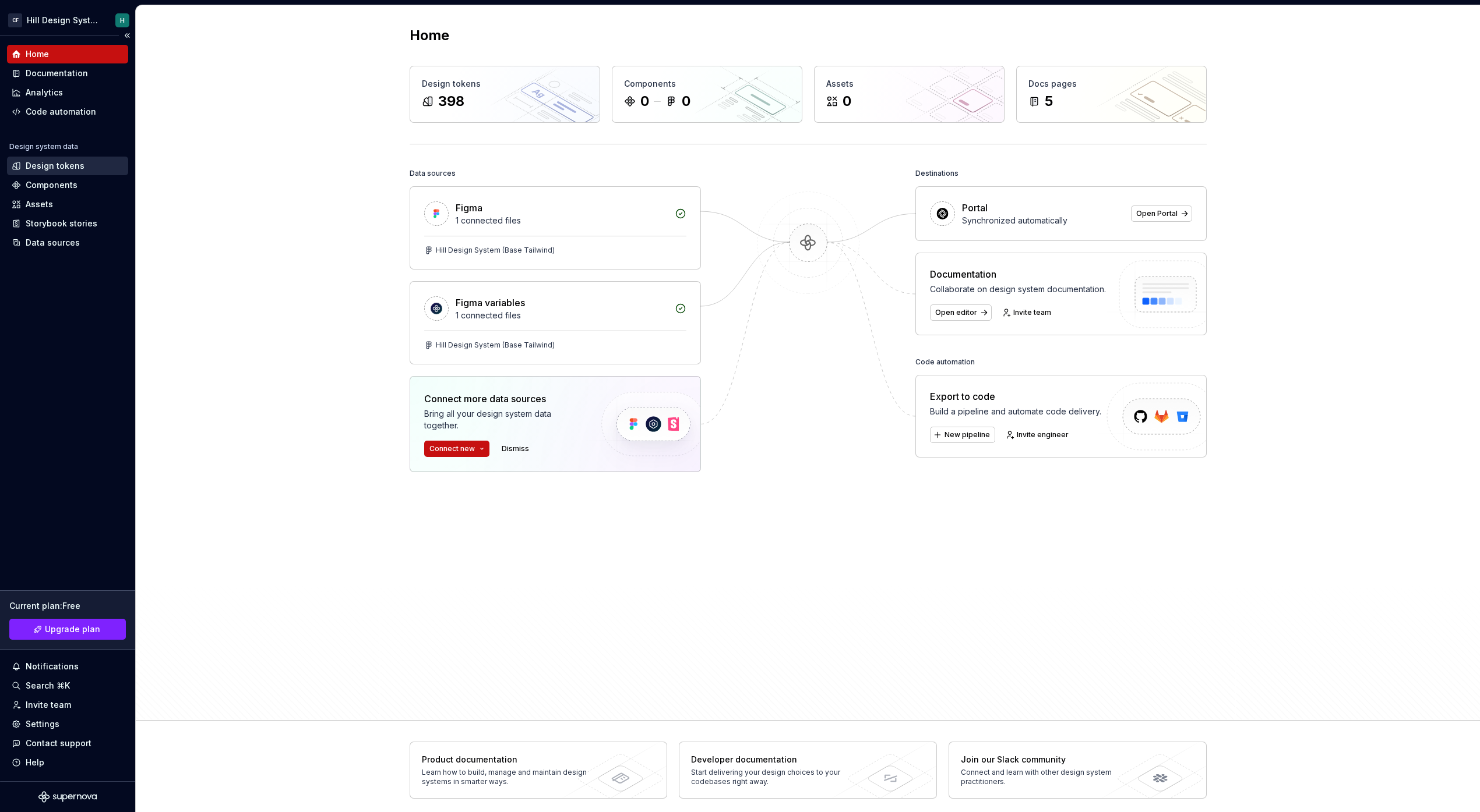
click at [67, 166] on div "Design tokens" at bounding box center [55, 166] width 59 height 12
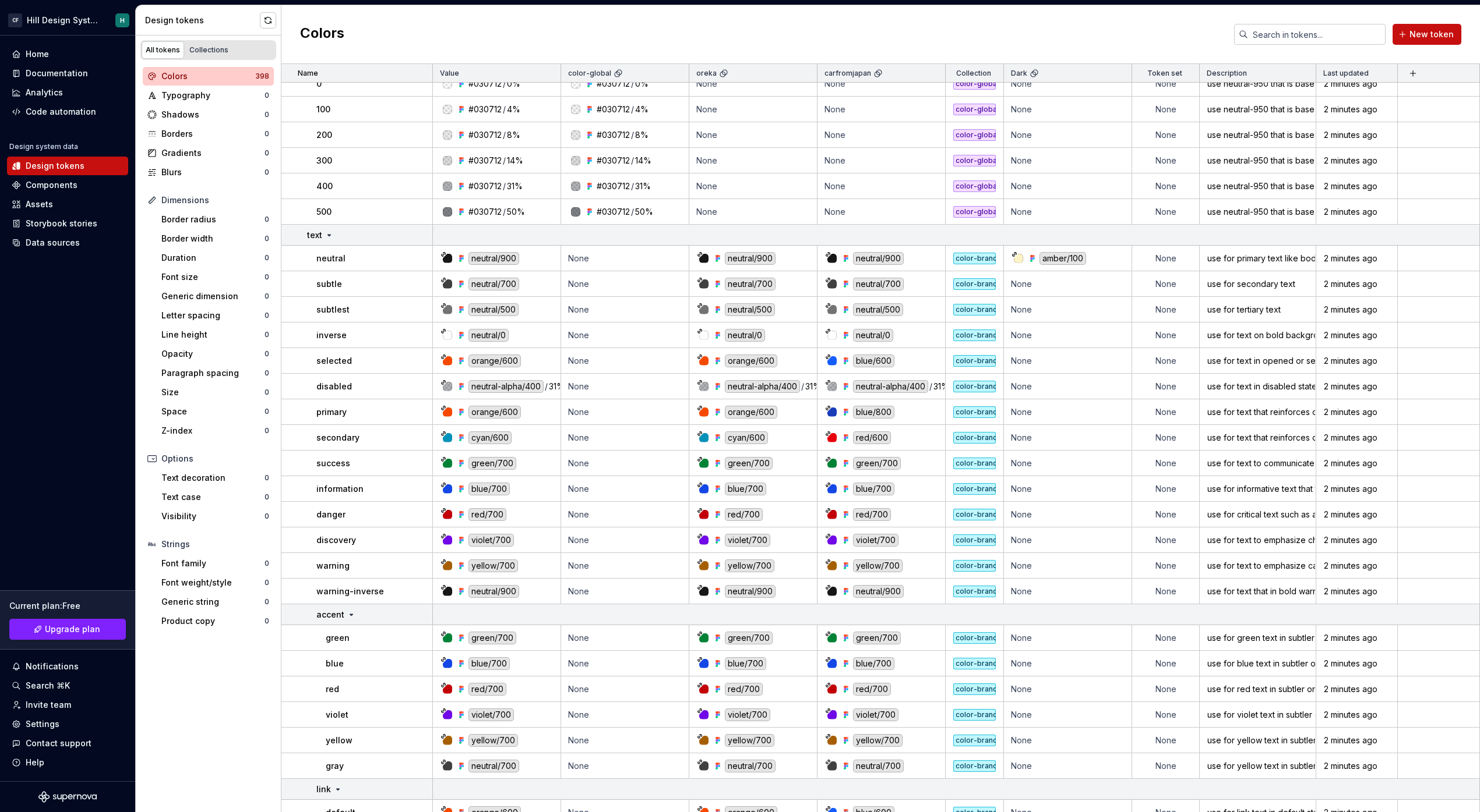
scroll to position [6797, 0]
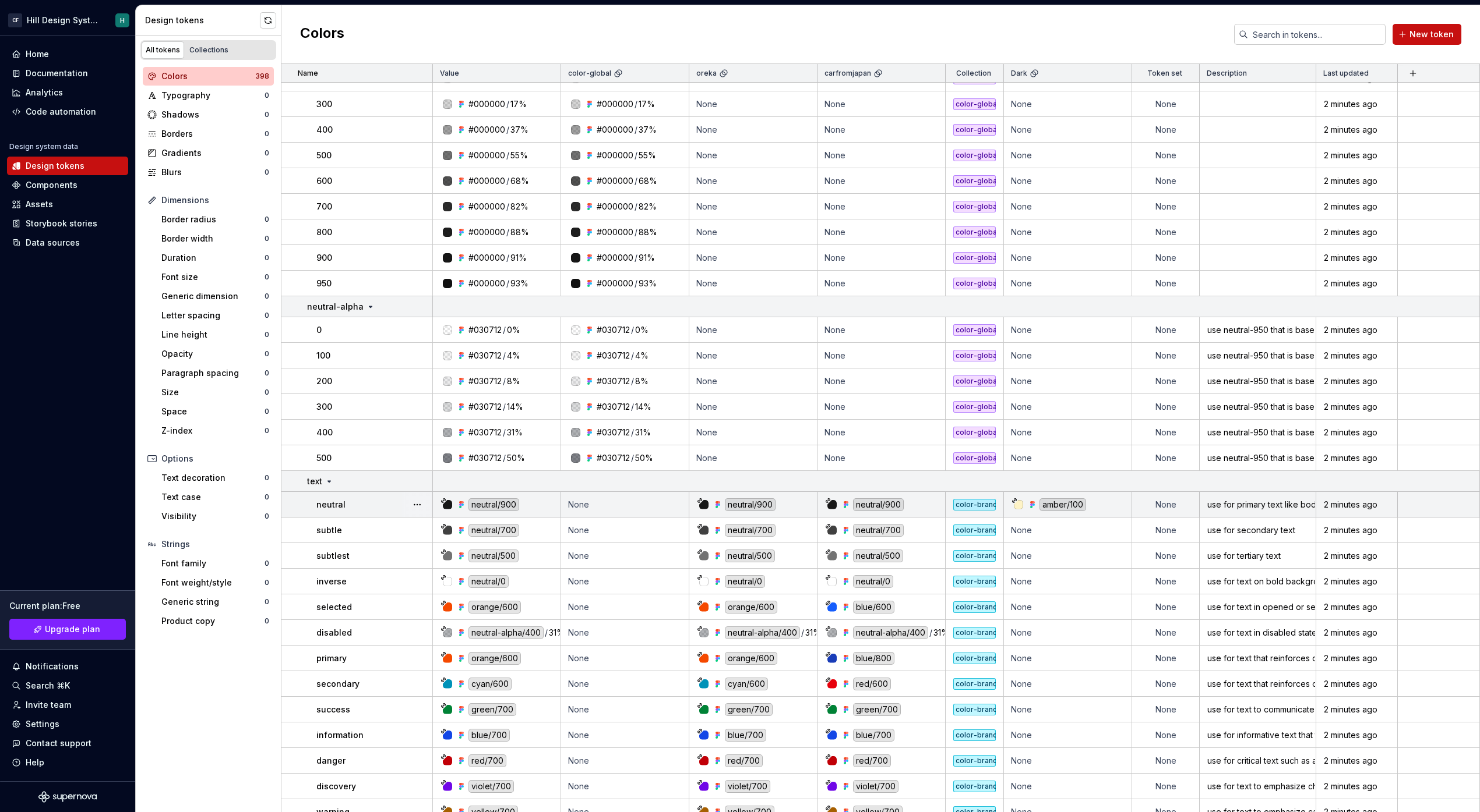
click at [1069, 499] on div "amber/100" at bounding box center [1063, 505] width 46 height 13
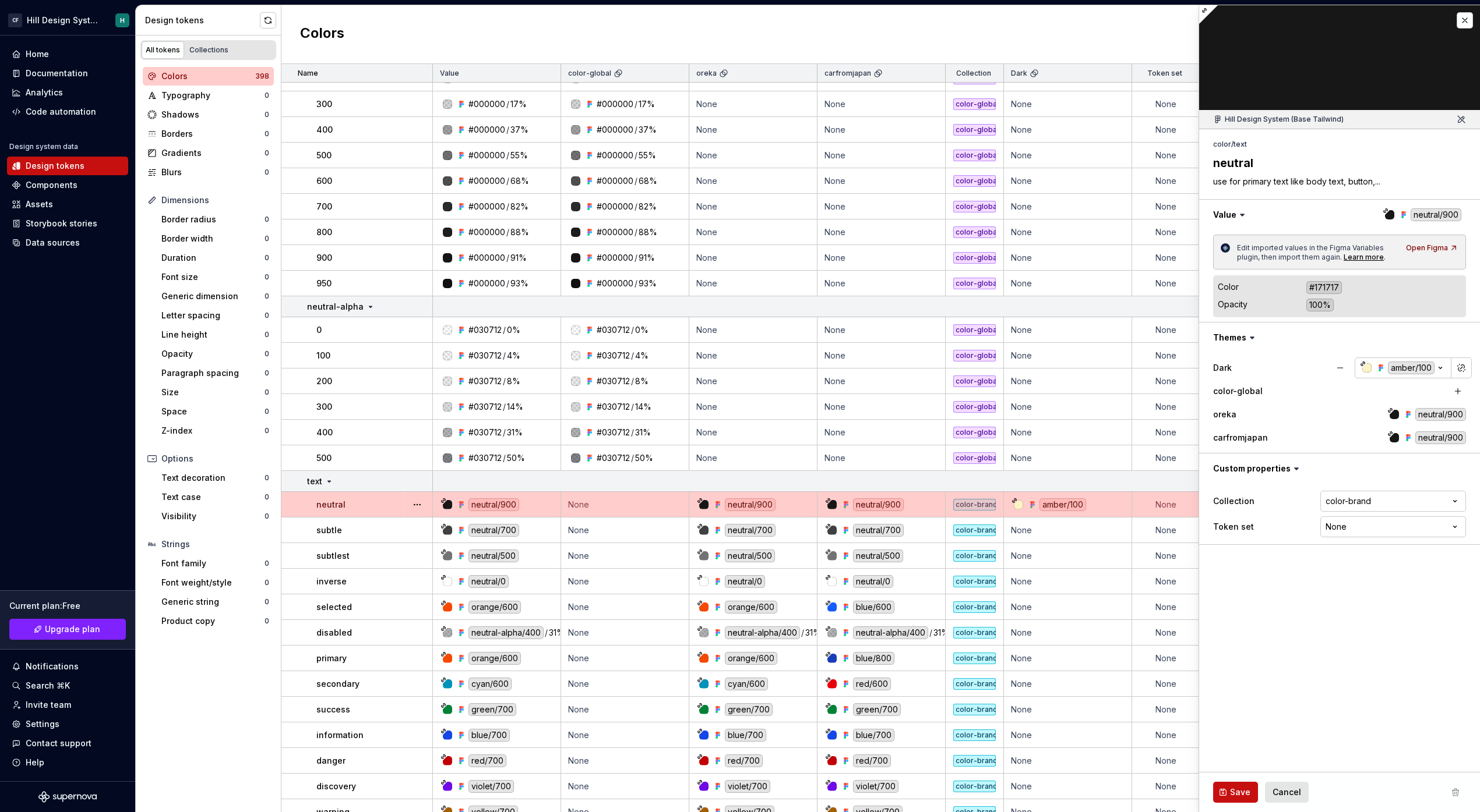
click at [1102, 502] on div "amber/100" at bounding box center [1071, 505] width 119 height 13
click at [1454, 364] on button "button" at bounding box center [1461, 368] width 16 height 16
click at [1338, 368] on button "button" at bounding box center [1340, 368] width 21 height 21
click at [1341, 363] on div "Dark" at bounding box center [1331, 368] width 236 height 12
drag, startPoint x: 1461, startPoint y: 21, endPoint x: 1197, endPoint y: 337, distance: 411.8
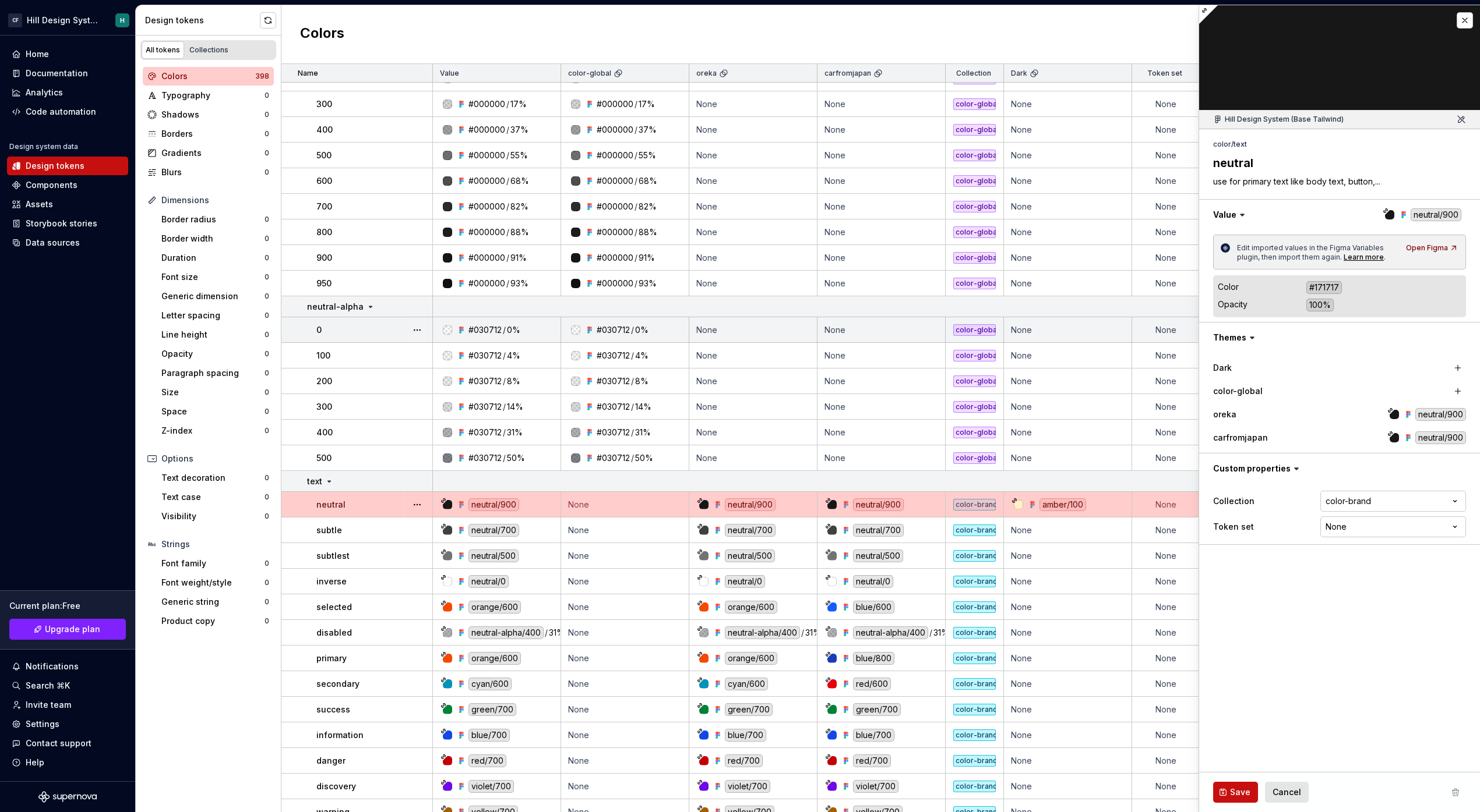
click at [1198, 336] on div "**********" at bounding box center [1338, 408] width 281 height 807
click at [1243, 799] on button "Save" at bounding box center [1235, 792] width 45 height 21
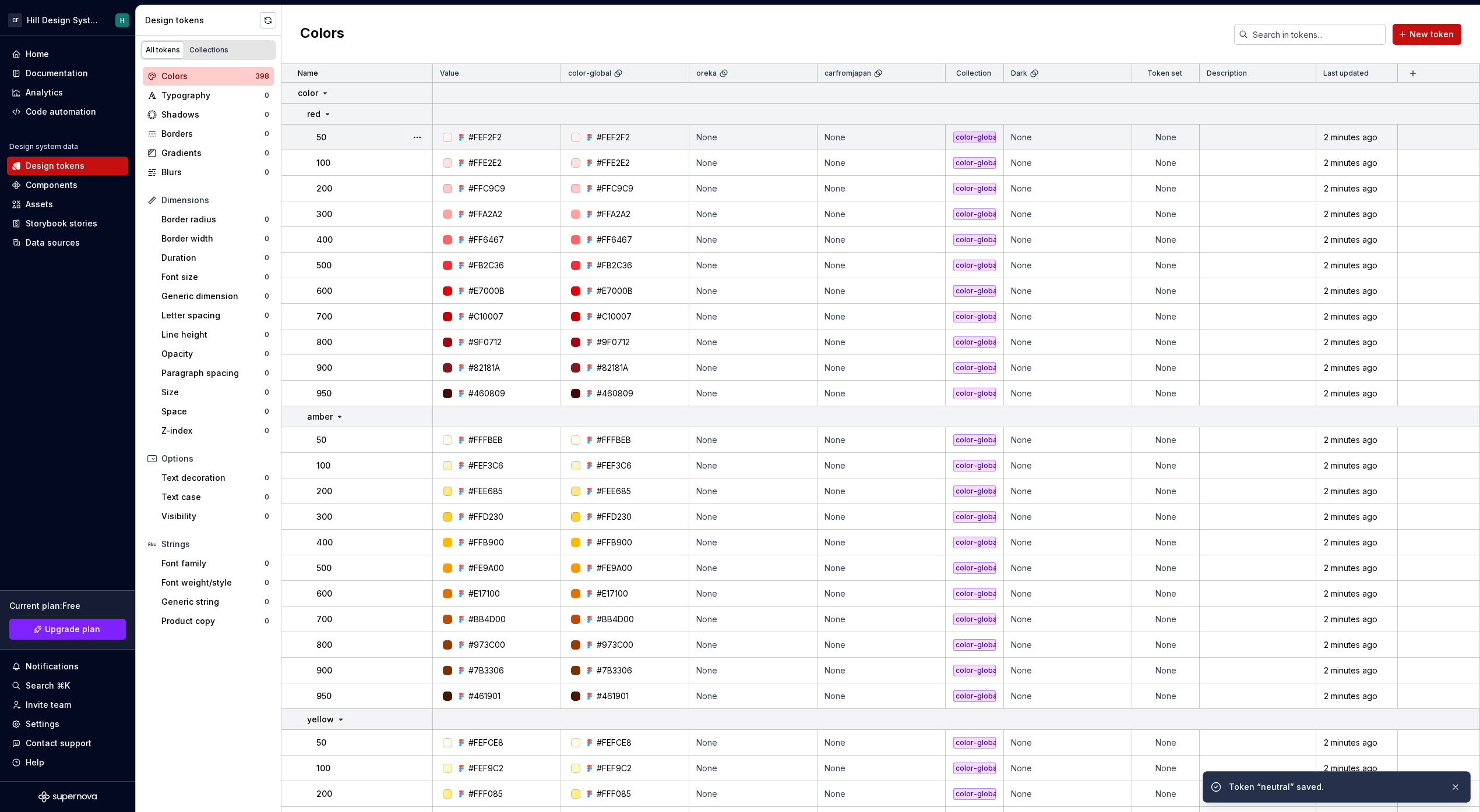
click at [484, 133] on div "#FEF2F2" at bounding box center [485, 137] width 33 height 12
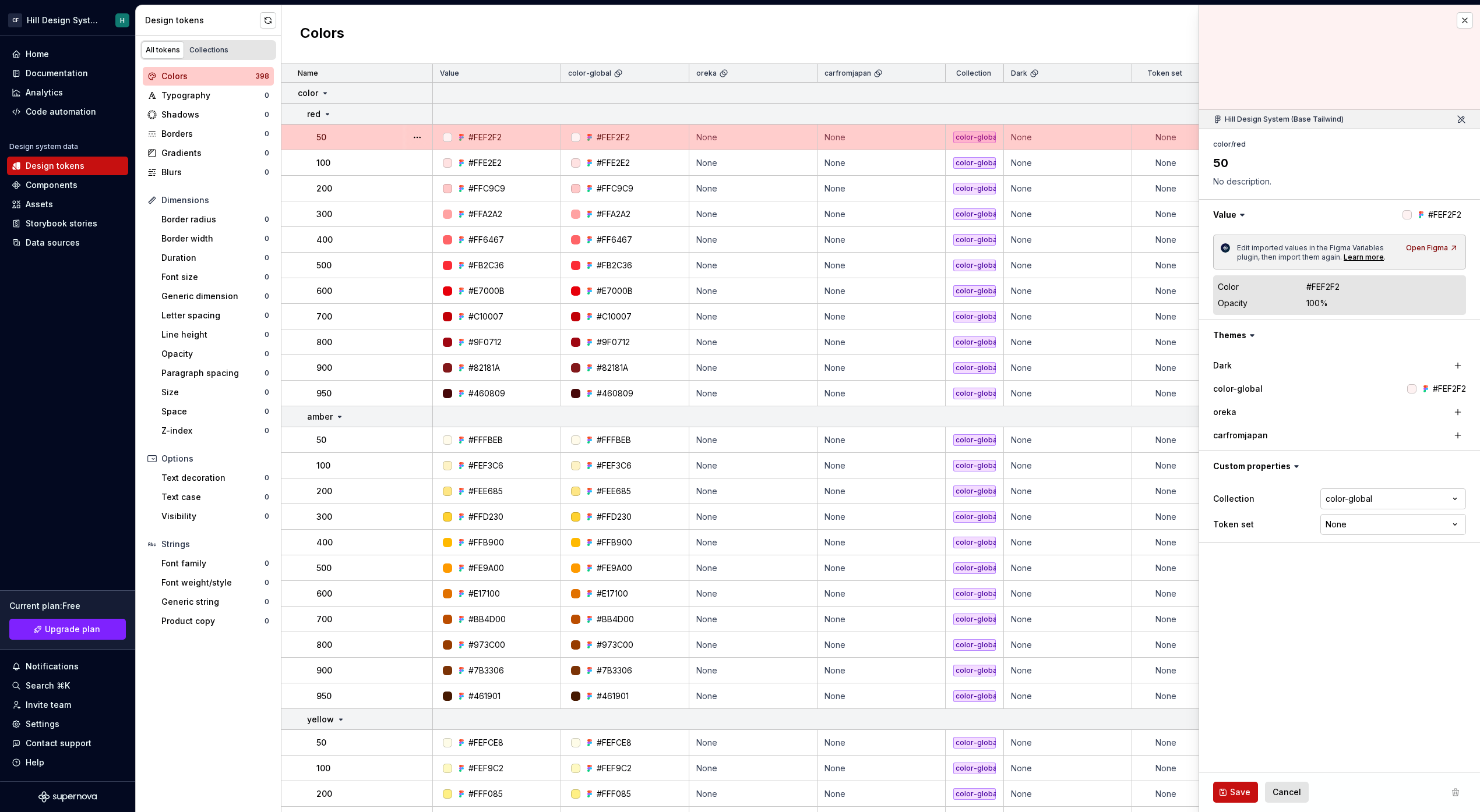
click at [1293, 293] on div "Color #FEF2F2" at bounding box center [1339, 287] width 243 height 14
click at [1430, 395] on div "color-global #FEF2F2" at bounding box center [1339, 389] width 252 height 21
click at [1441, 388] on div "#FEF2F2" at bounding box center [1449, 389] width 33 height 12
click at [1452, 382] on div "color-global #FEF2F2" at bounding box center [1339, 389] width 252 height 21
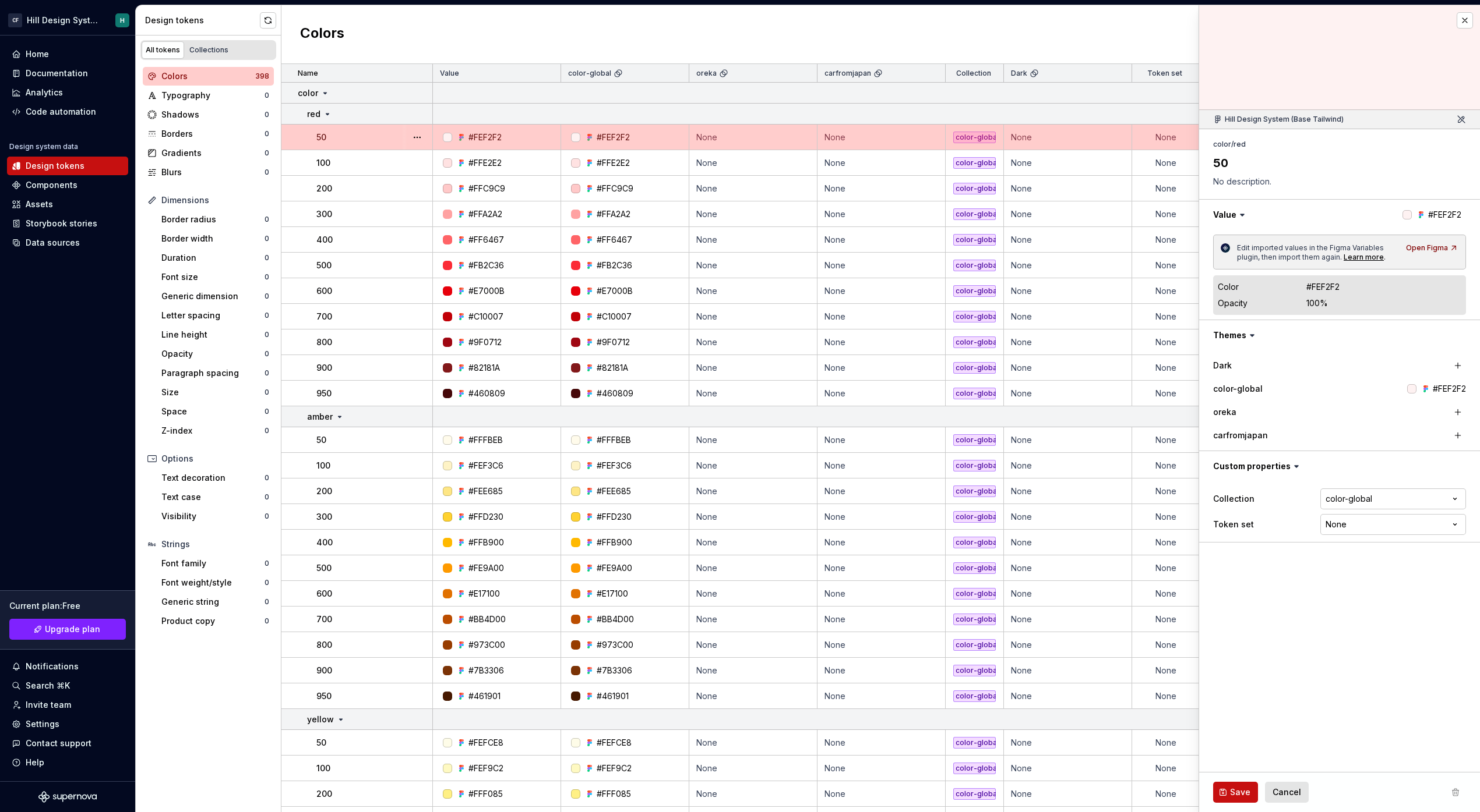
click at [1426, 385] on icon at bounding box center [1426, 389] width 9 height 9
click at [1409, 389] on div at bounding box center [1412, 389] width 9 height 9
click at [1403, 219] on div at bounding box center [1407, 215] width 9 height 9
click at [1406, 214] on div at bounding box center [1407, 215] width 9 height 9
click at [1428, 214] on button "button" at bounding box center [1339, 214] width 281 height 30
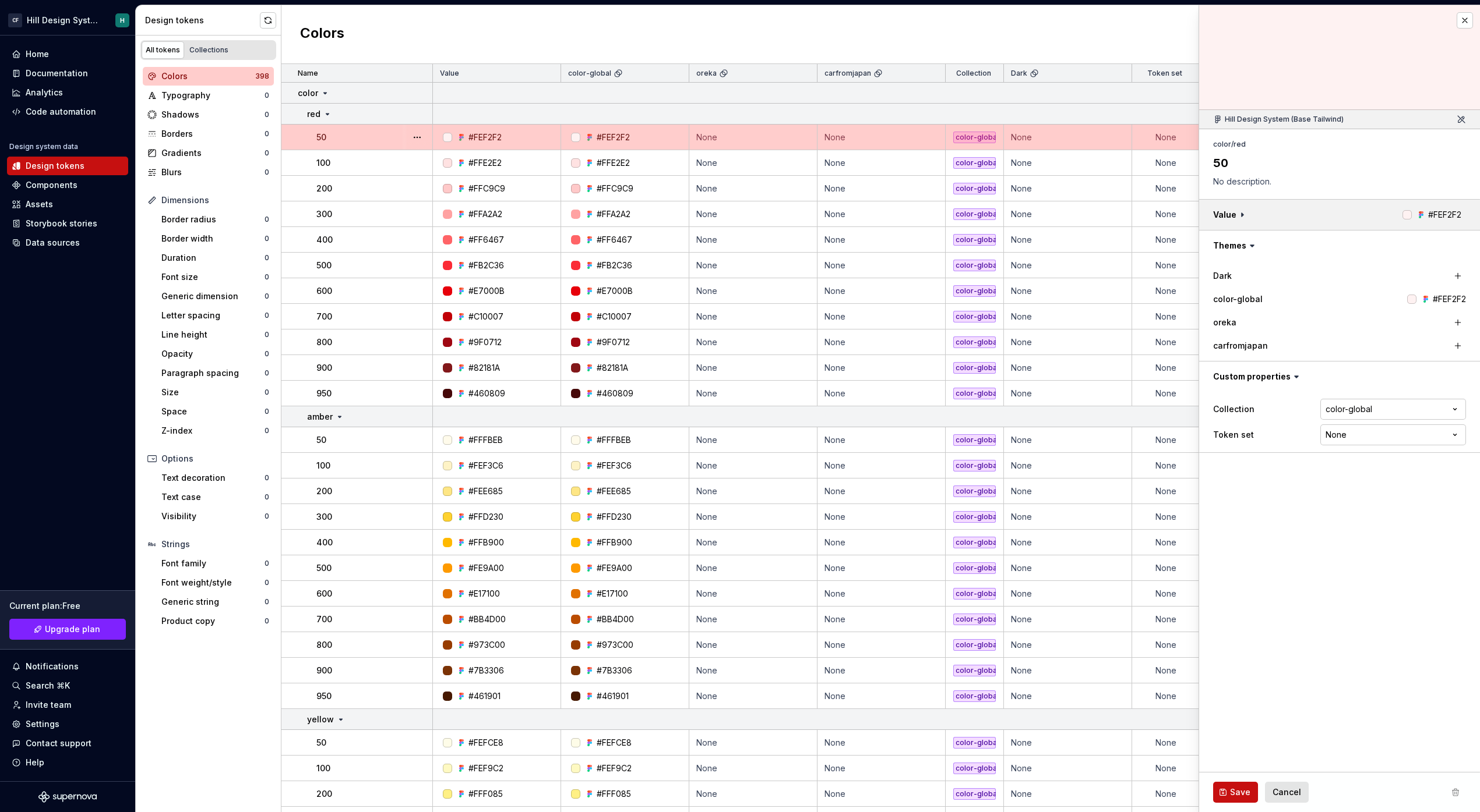
click at [1234, 211] on button "button" at bounding box center [1339, 214] width 281 height 30
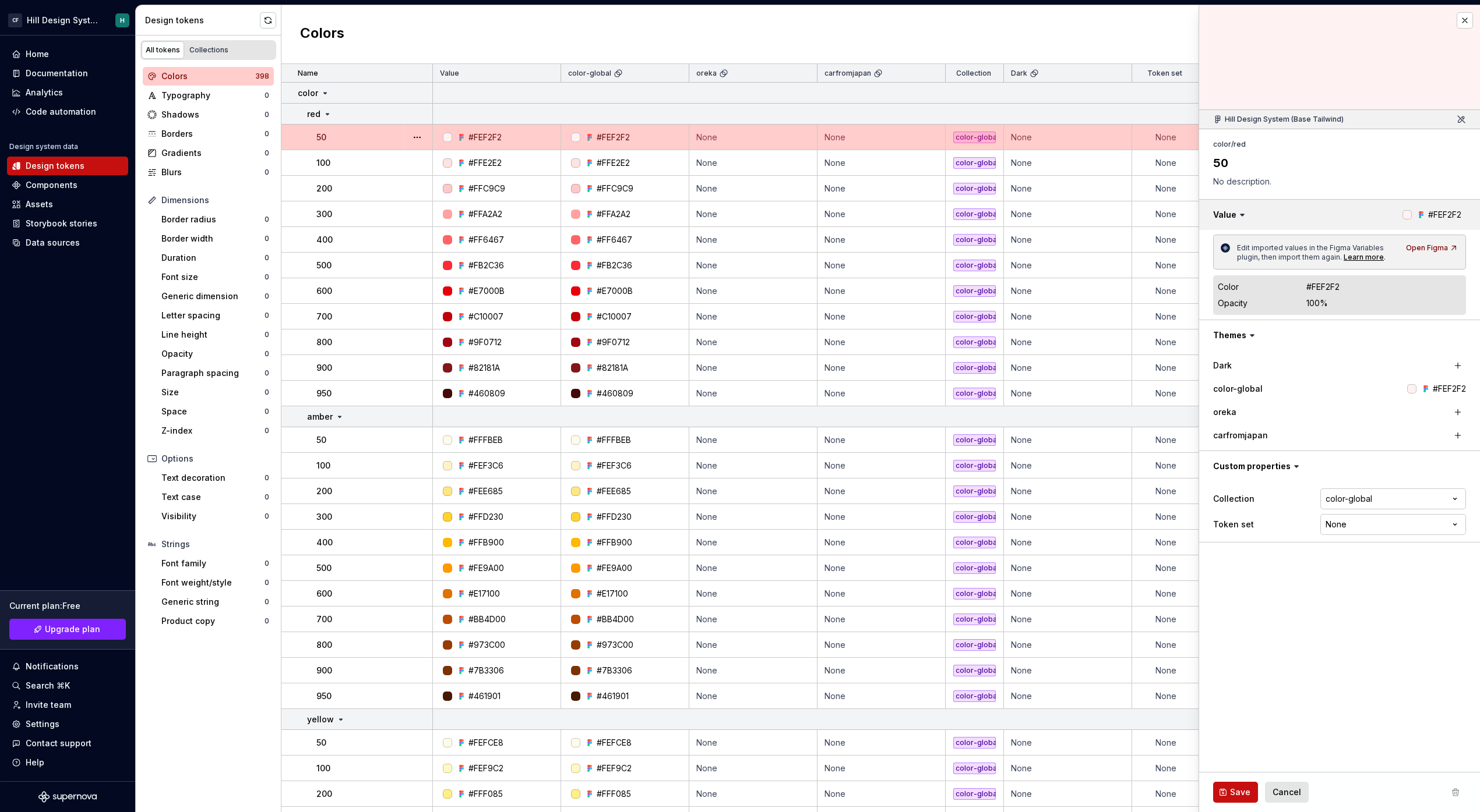
click at [1434, 214] on button "button" at bounding box center [1339, 214] width 281 height 30
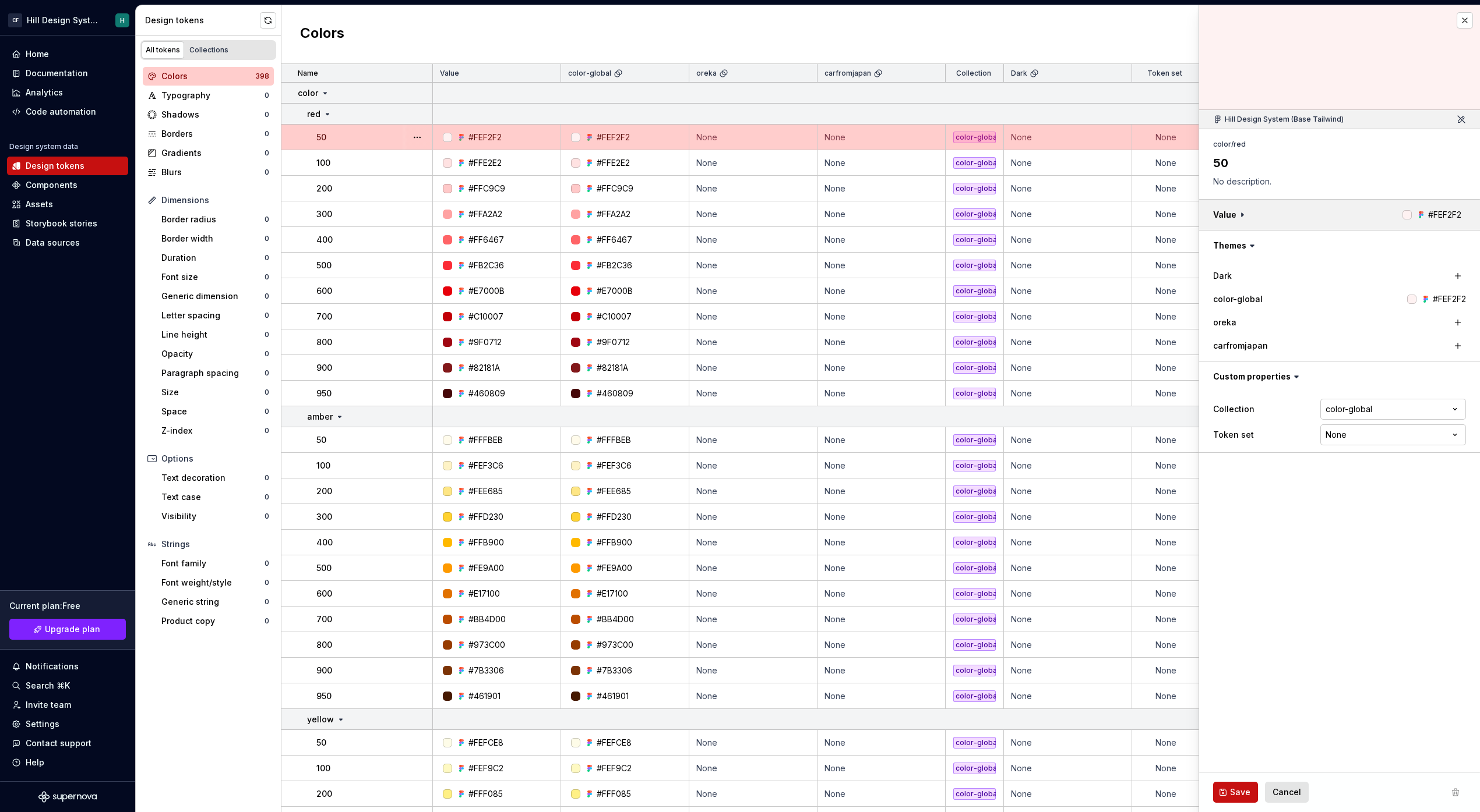
click at [1434, 214] on button "button" at bounding box center [1339, 214] width 281 height 30
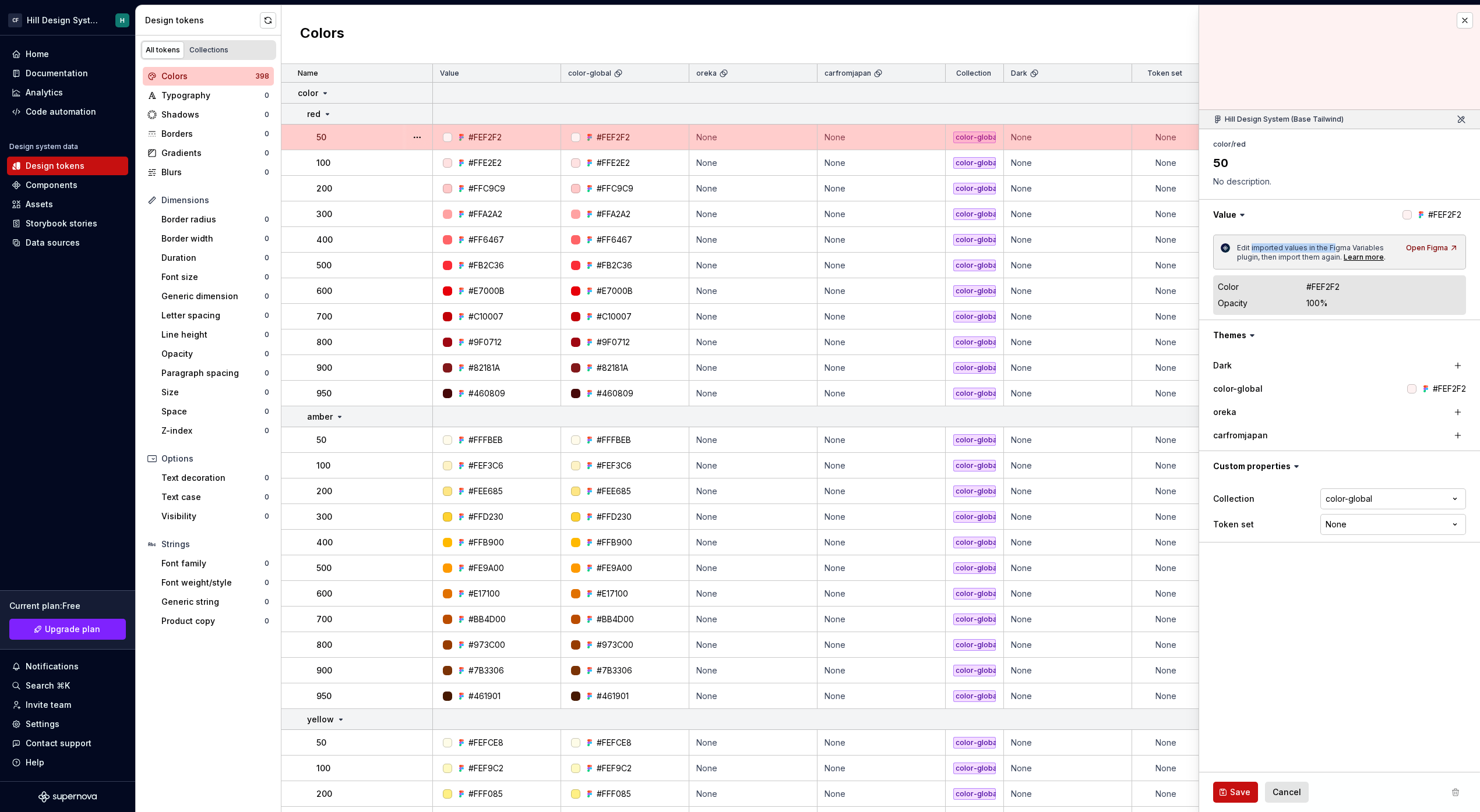
drag, startPoint x: 1252, startPoint y: 246, endPoint x: 1334, endPoint y: 243, distance: 82.1
click at [1334, 244] on span "Edit imported values in the Figma Variables plugin, then import them again." at bounding box center [1311, 252] width 149 height 18
click at [1372, 242] on div "Edit imported values in the Figma Variables plugin, then import them again. Lea…" at bounding box center [1310, 252] width 178 height 20
click at [1416, 248] on div "Open Figma" at bounding box center [1432, 248] width 53 height 9
click at [272, 22] on button "button" at bounding box center [268, 20] width 16 height 16
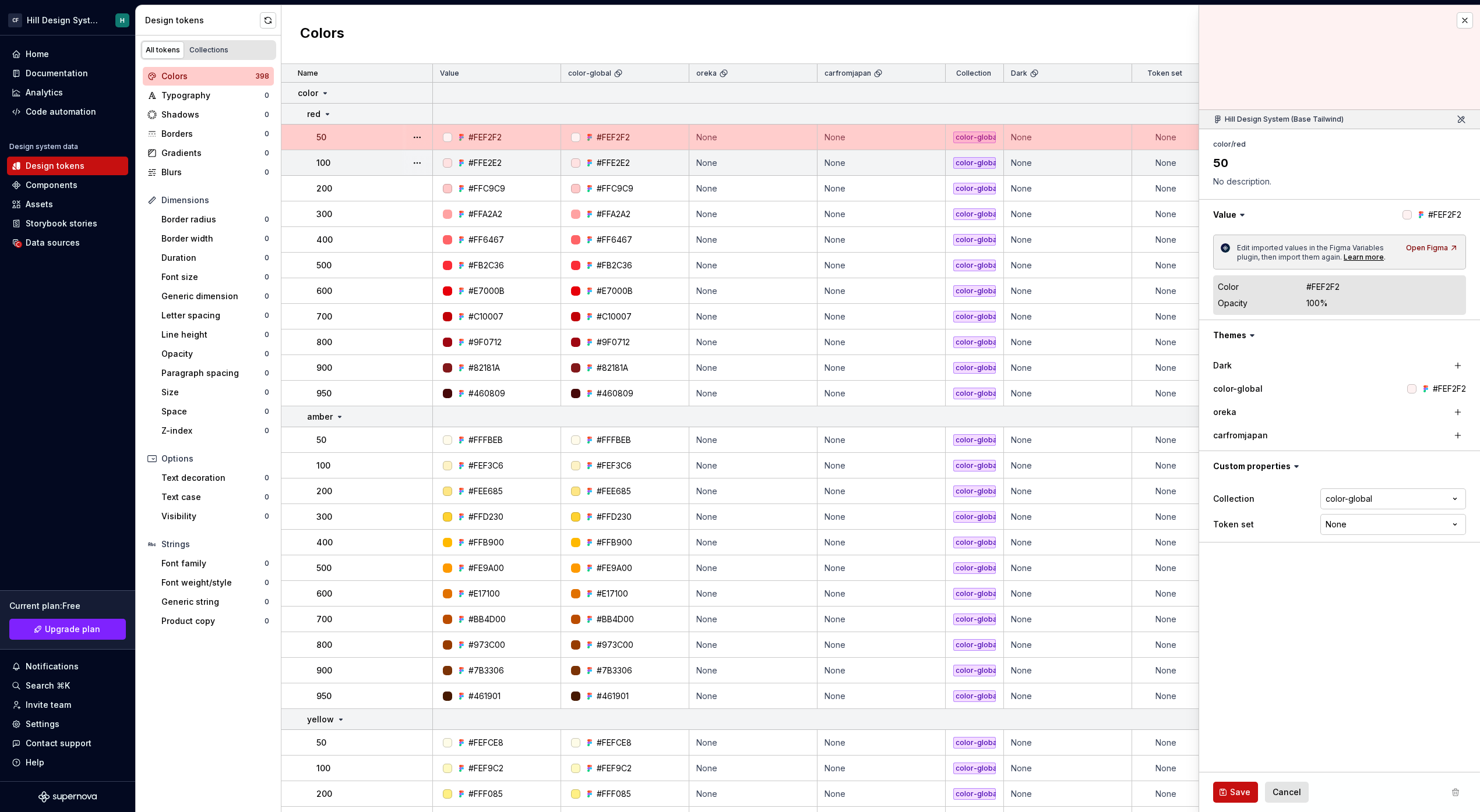
type textarea "*"
click at [265, 19] on button "button" at bounding box center [268, 20] width 16 height 16
click at [88, 248] on div "Data sources" at bounding box center [67, 242] width 112 height 12
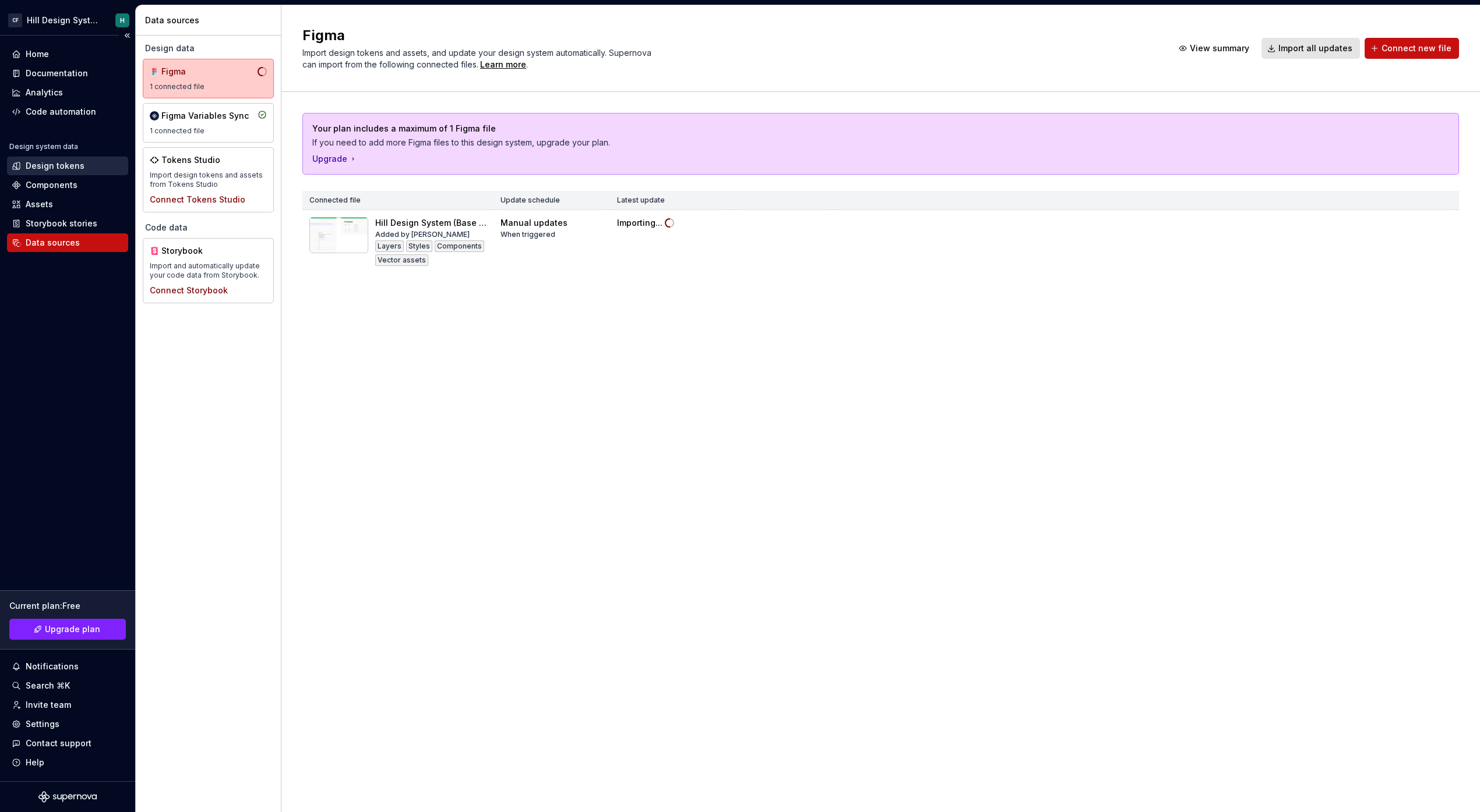
click at [64, 166] on div "Design tokens" at bounding box center [55, 166] width 59 height 12
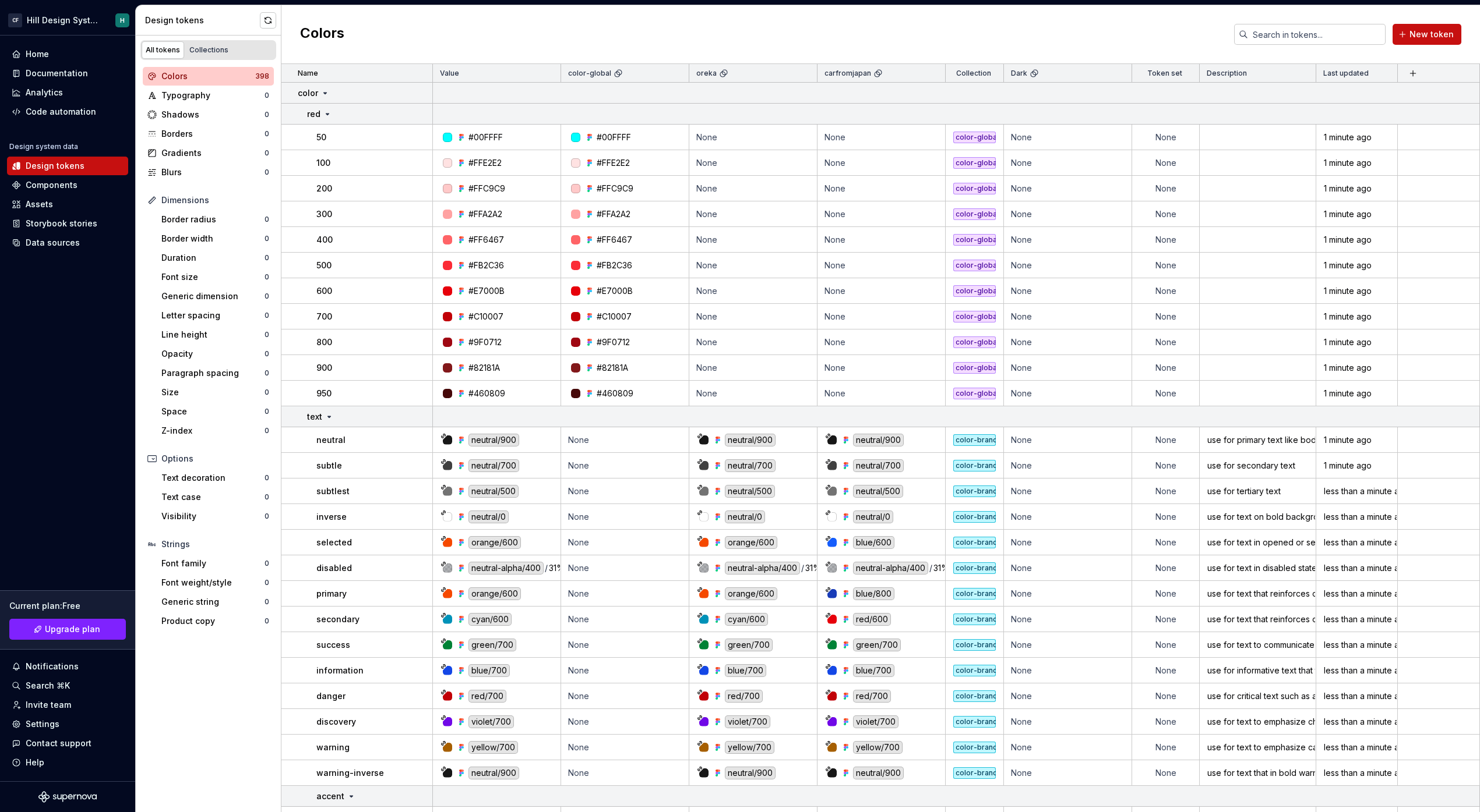
click at [270, 17] on button "button" at bounding box center [268, 20] width 16 height 16
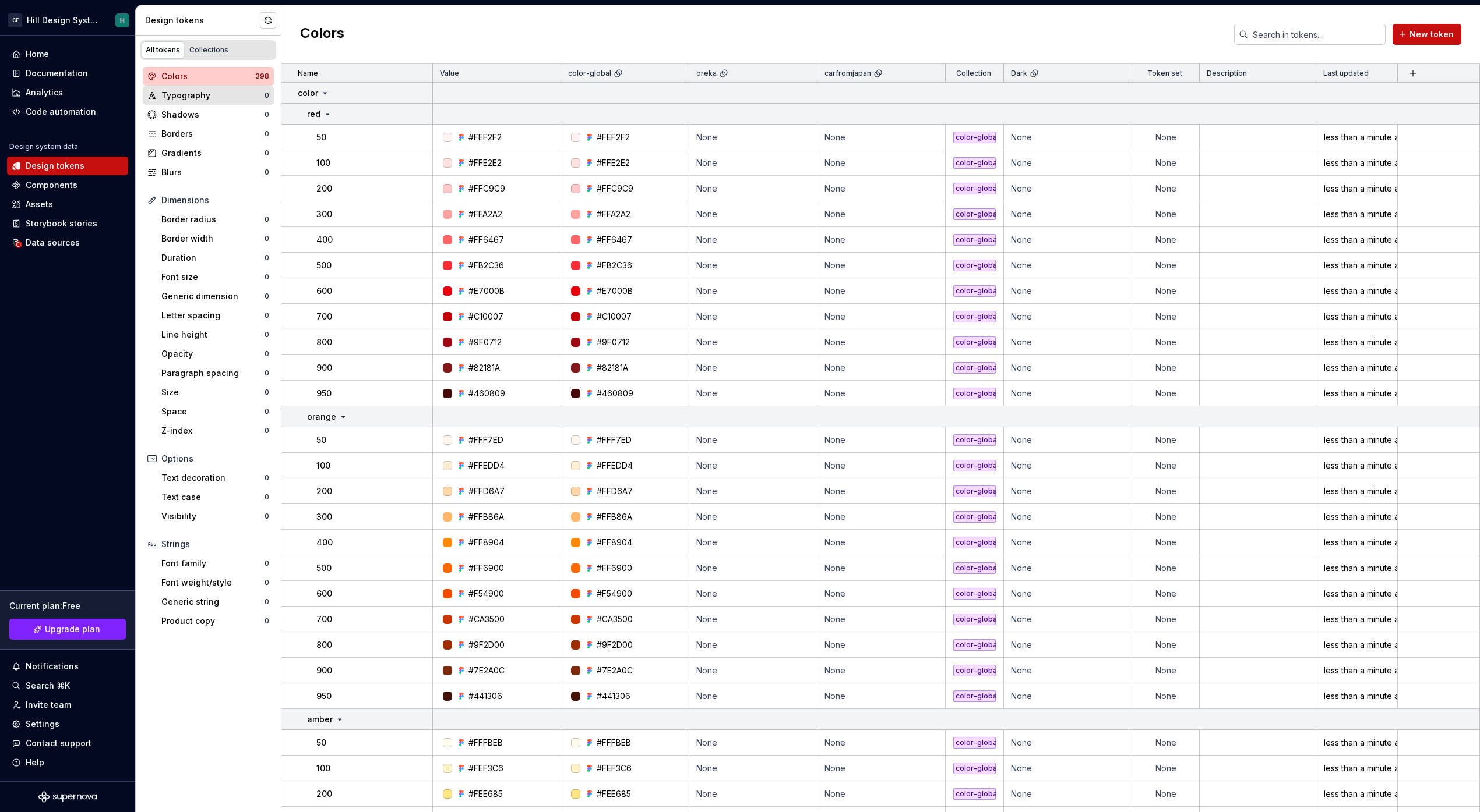
click at [222, 99] on div "Typography" at bounding box center [212, 95] width 103 height 12
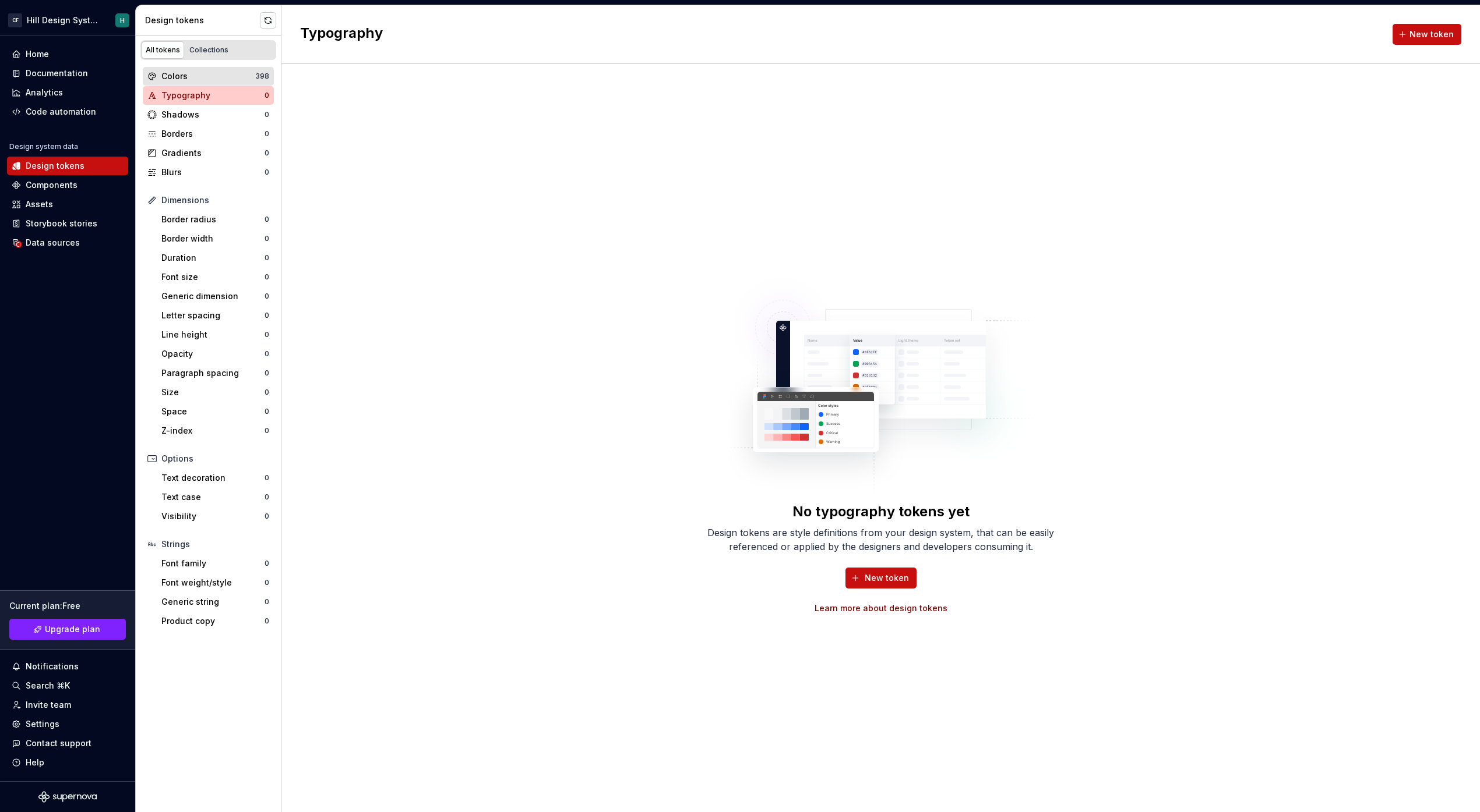
click at [222, 84] on div "Colors 398" at bounding box center [208, 77] width 131 height 19
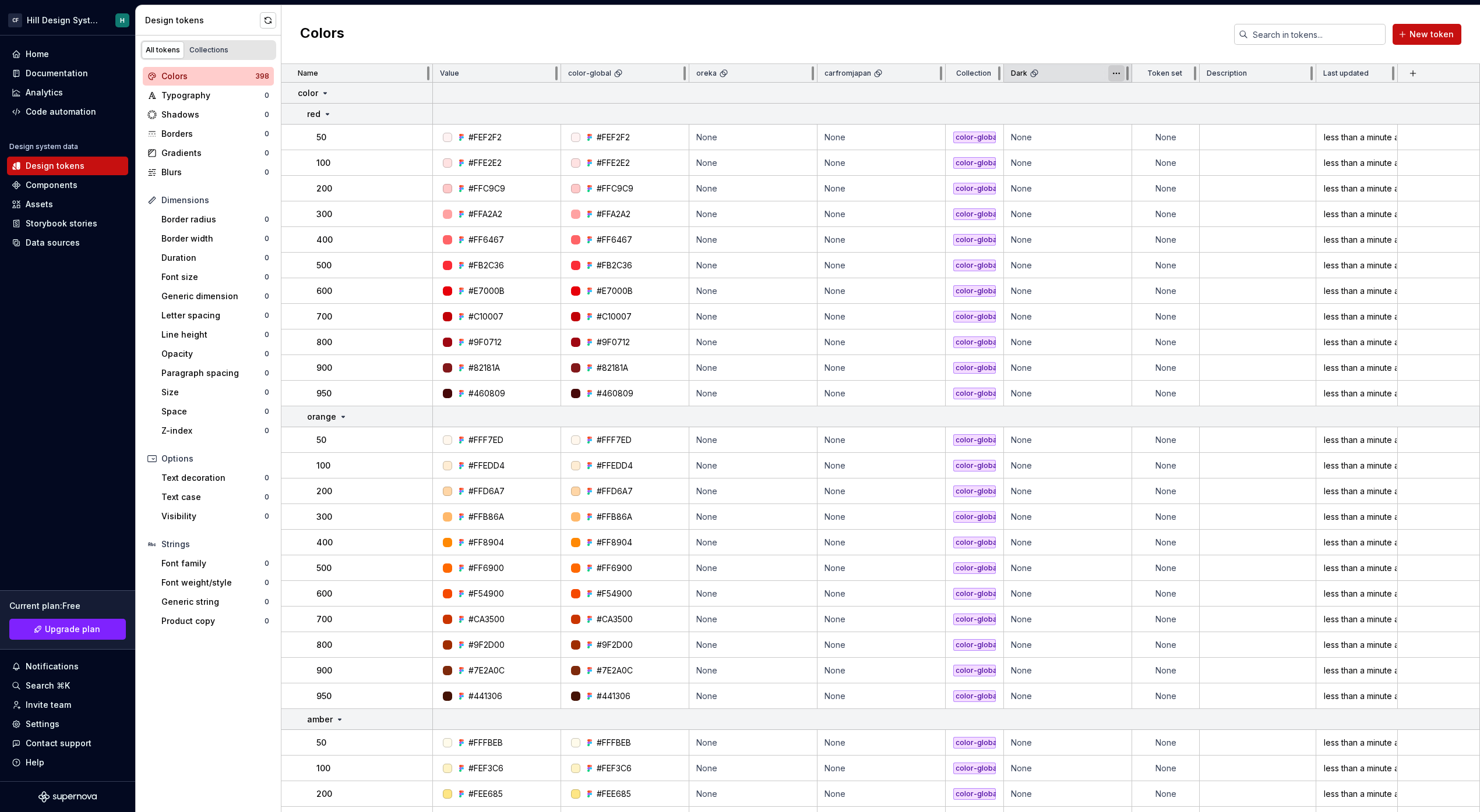
click at [1121, 73] on html "CF Hill Design System H Home Documentation Analytics Code automation Design sys…" at bounding box center [740, 406] width 1480 height 812
click at [1114, 70] on html "CF Hill Design System H Home Documentation Analytics Code automation Design sys…" at bounding box center [740, 406] width 1480 height 812
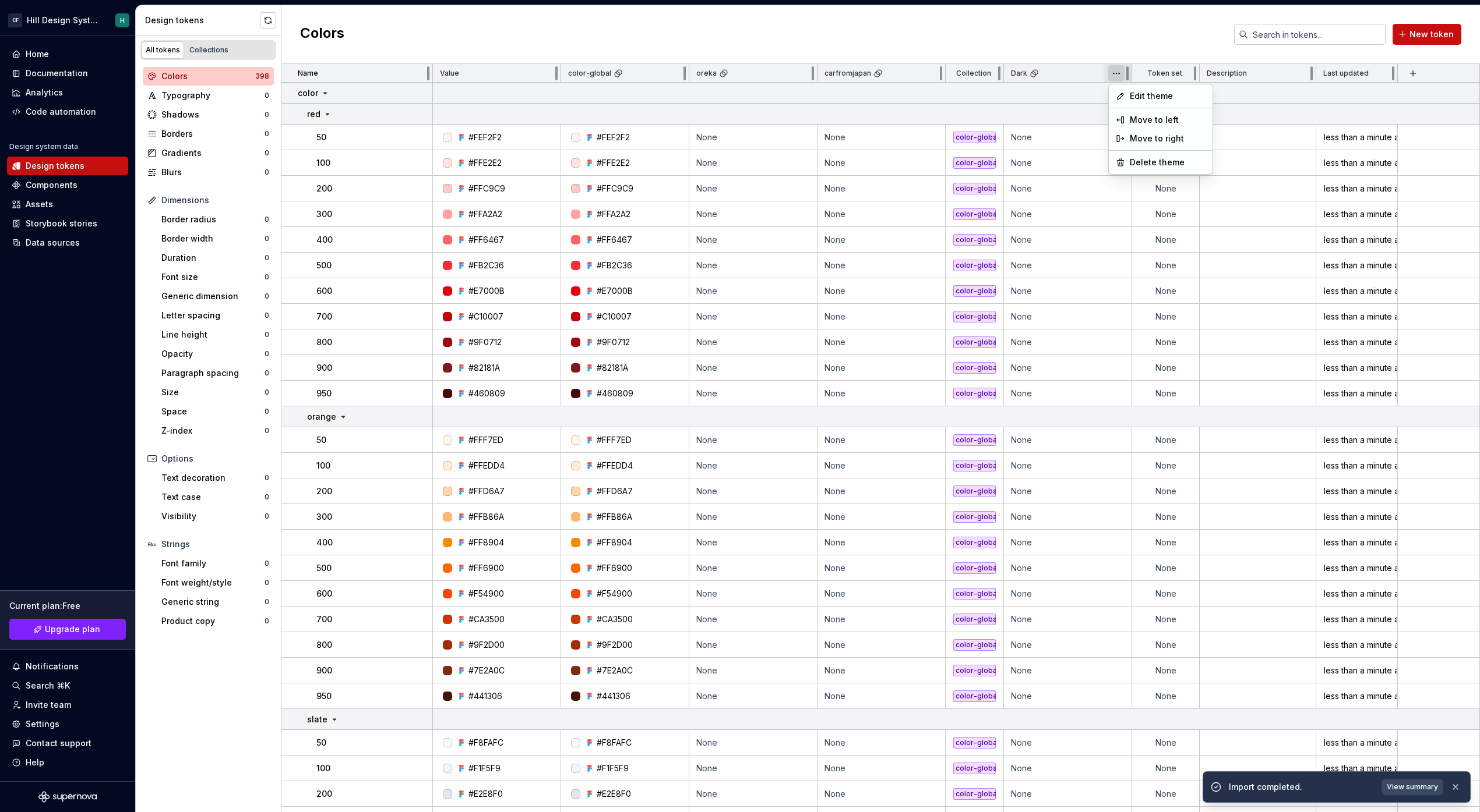
click at [1114, 70] on html "CF Hill Design System H Home Documentation Analytics Code automation Design sys…" at bounding box center [740, 406] width 1480 height 812
click at [1059, 98] on html "CF Hill Design System H Home Documentation Analytics Code automation Design sys…" at bounding box center [740, 406] width 1480 height 812
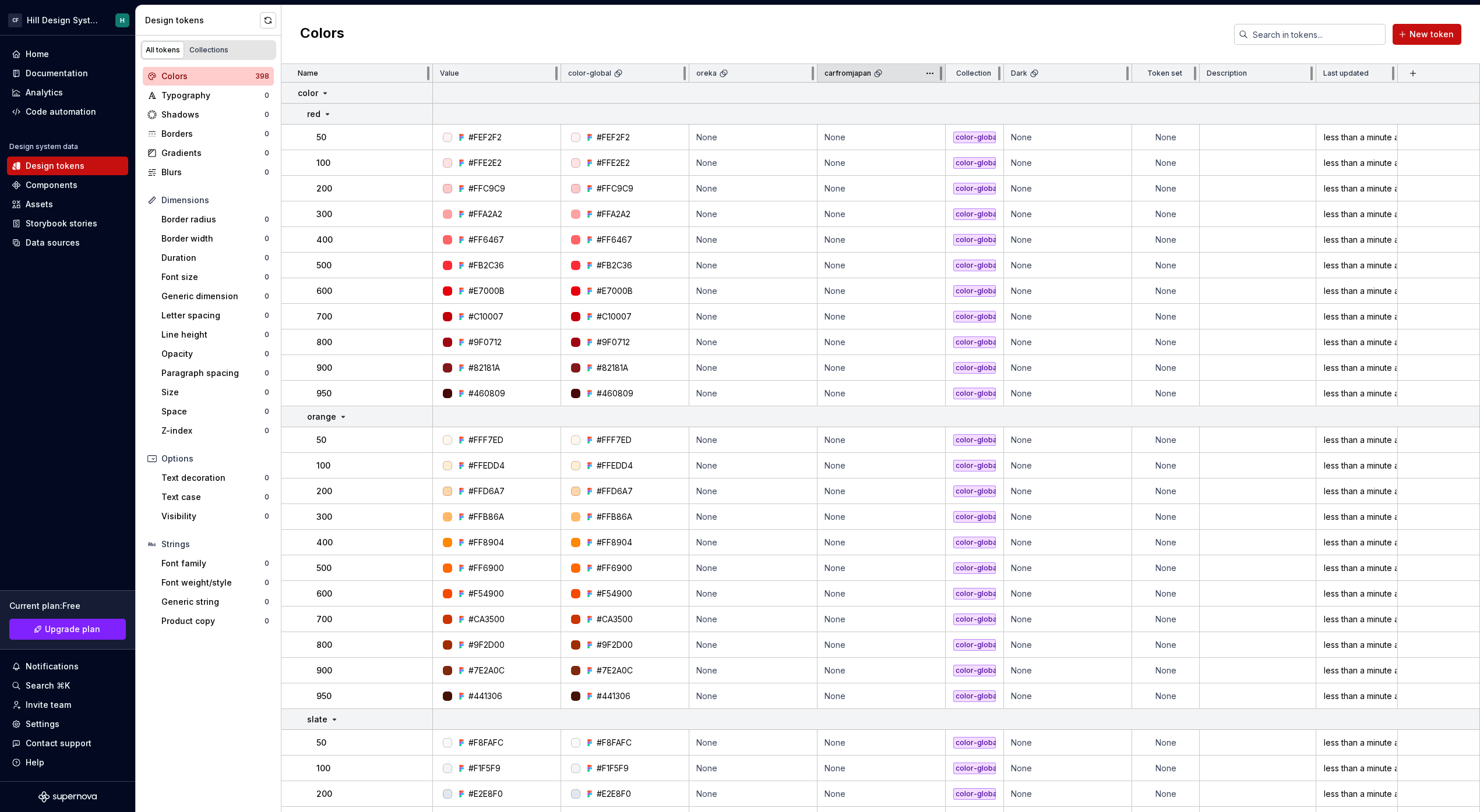
click at [862, 70] on p "carfromjapan" at bounding box center [847, 74] width 46 height 9
click at [932, 75] on html "CF Hill Design System H Home Documentation Analytics Code automation Design sys…" at bounding box center [740, 406] width 1480 height 812
click at [932, 72] on html "CF Hill Design System H Home Documentation Analytics Code automation Design sys…" at bounding box center [740, 406] width 1480 height 812
click at [1042, 81] on div "Dark" at bounding box center [1067, 74] width 128 height 19
click at [1411, 74] on button "button" at bounding box center [1413, 73] width 16 height 16
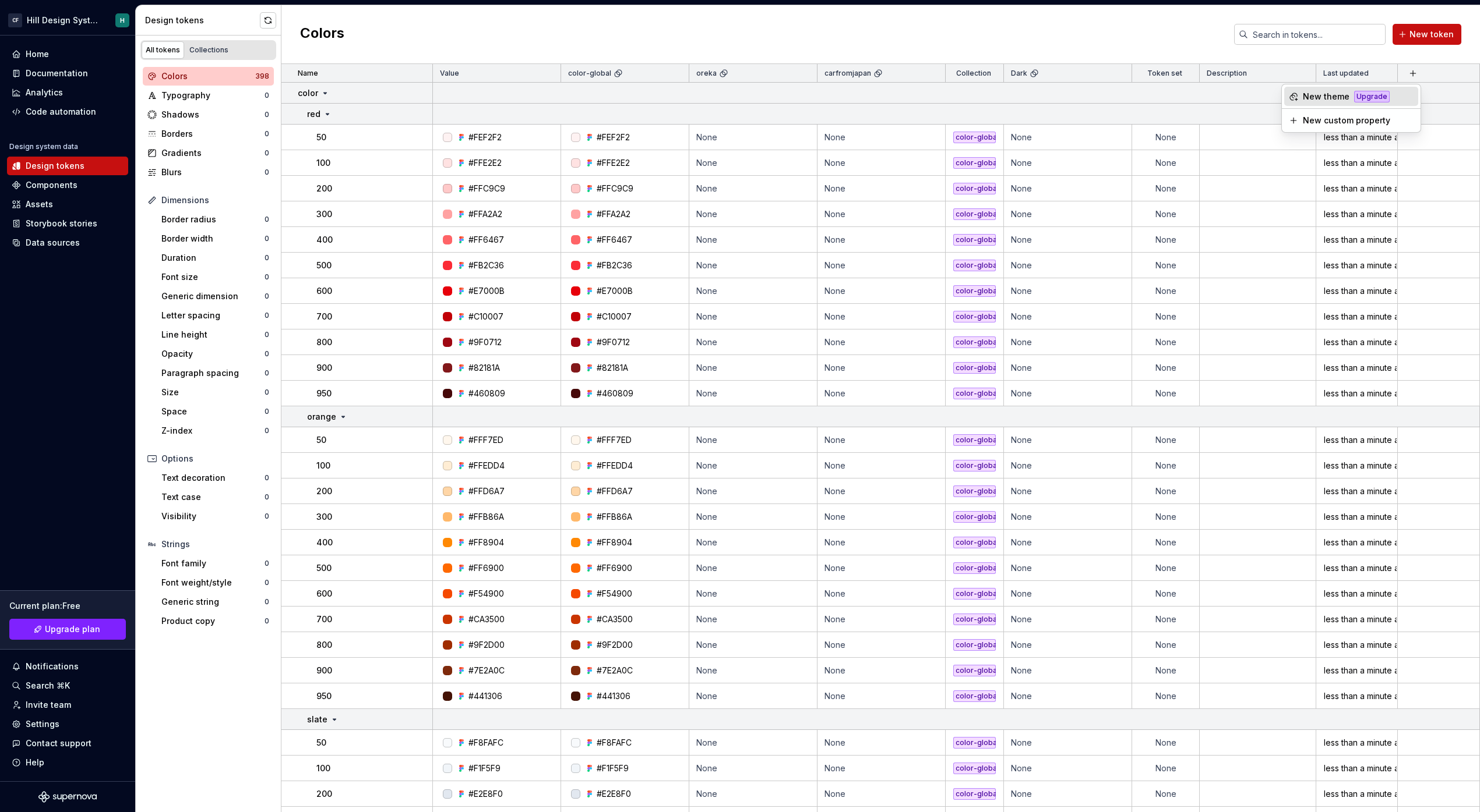
click at [1392, 94] on div "New theme Upgrade" at bounding box center [1351, 96] width 134 height 19
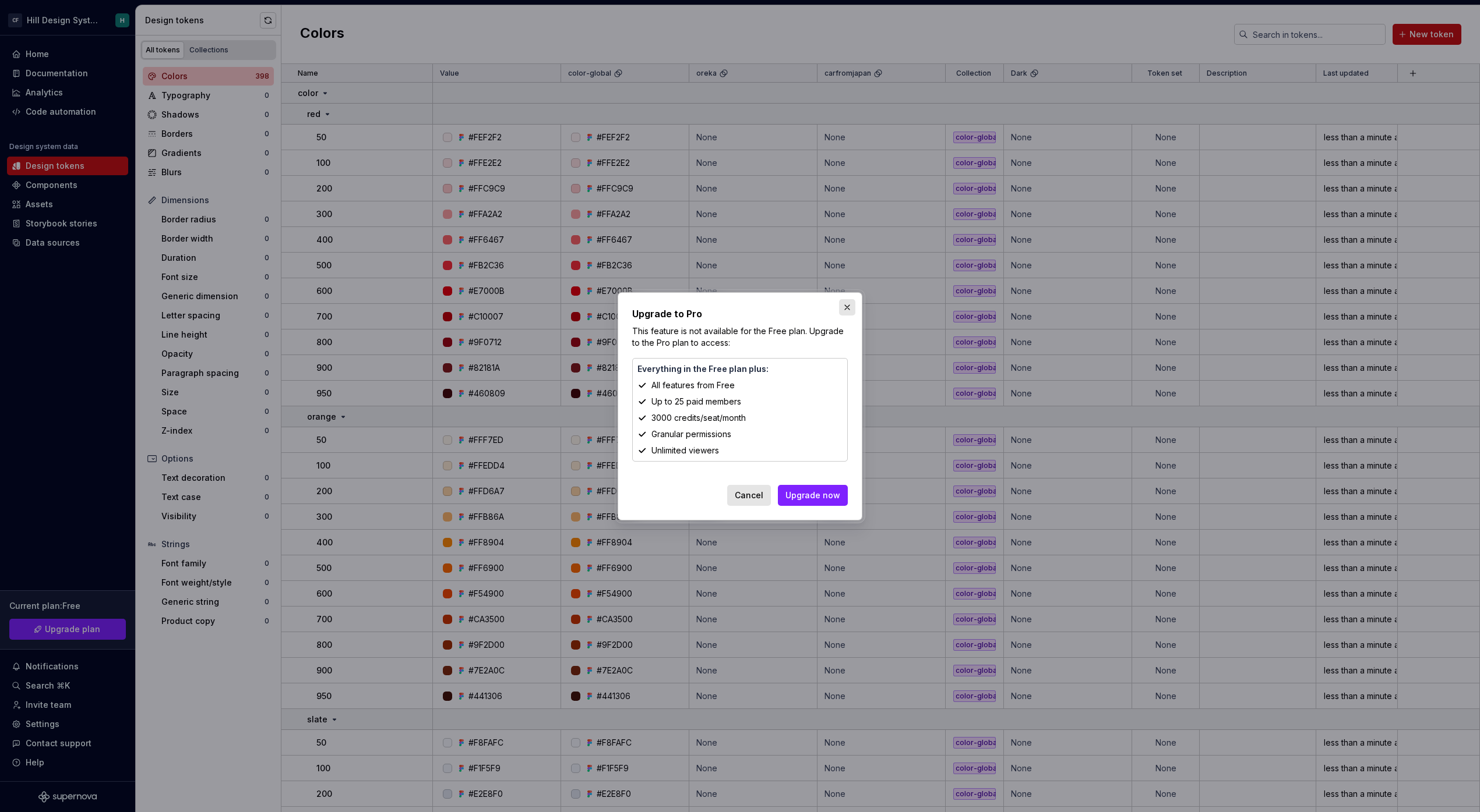
click at [847, 307] on button "button" at bounding box center [846, 307] width 16 height 16
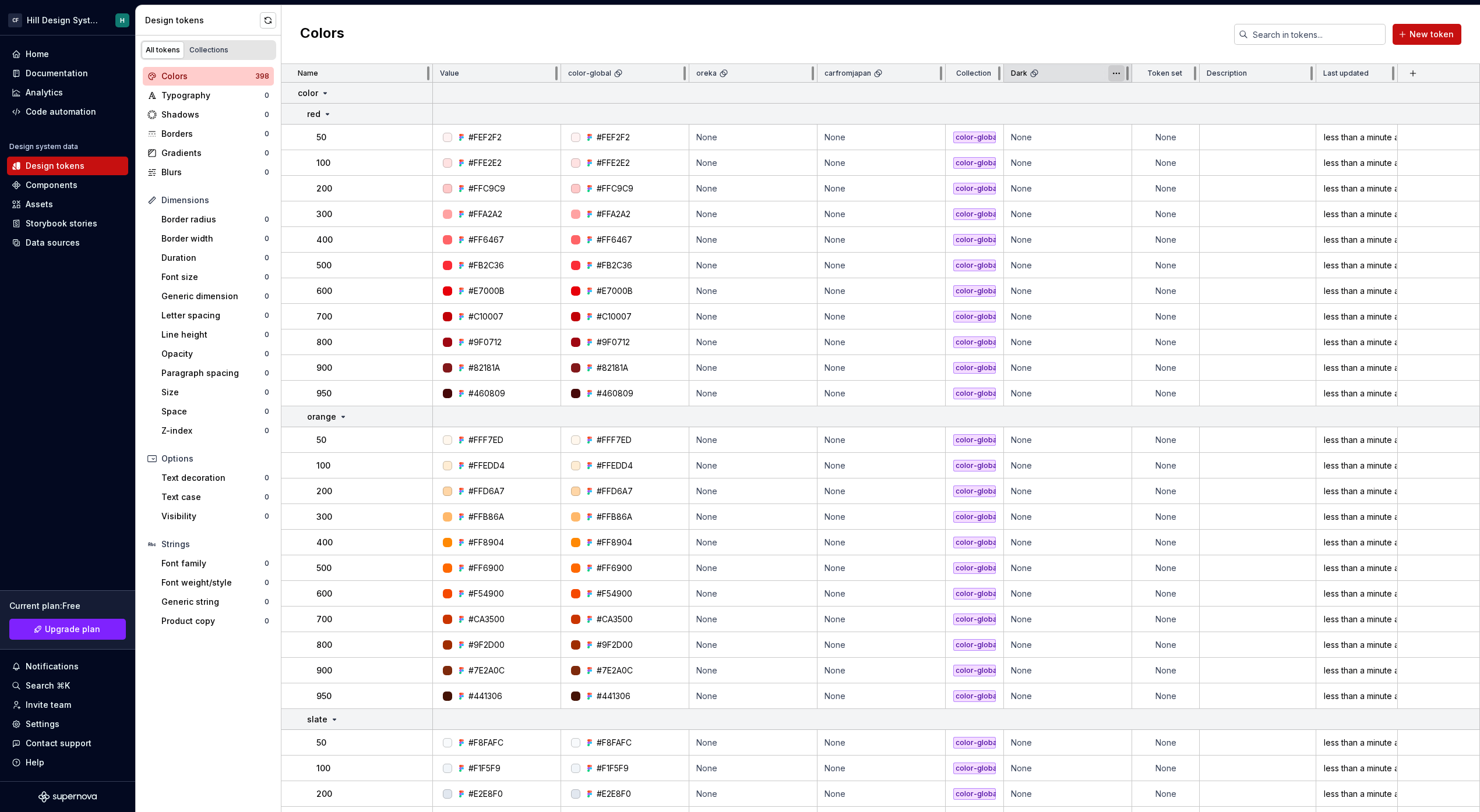
click at [1118, 77] on html "CF Hill Design System H Home Documentation Analytics Code automation Design sys…" at bounding box center [740, 406] width 1480 height 812
click at [1062, 104] on html "CF Hill Design System H Home Documentation Analytics Code automation Design sys…" at bounding box center [740, 406] width 1480 height 812
click at [1116, 77] on html "CF Hill Design System H Home Documentation Analytics Code automation Design sys…" at bounding box center [740, 406] width 1480 height 812
click at [1141, 164] on span "Delete theme" at bounding box center [1168, 162] width 76 height 12
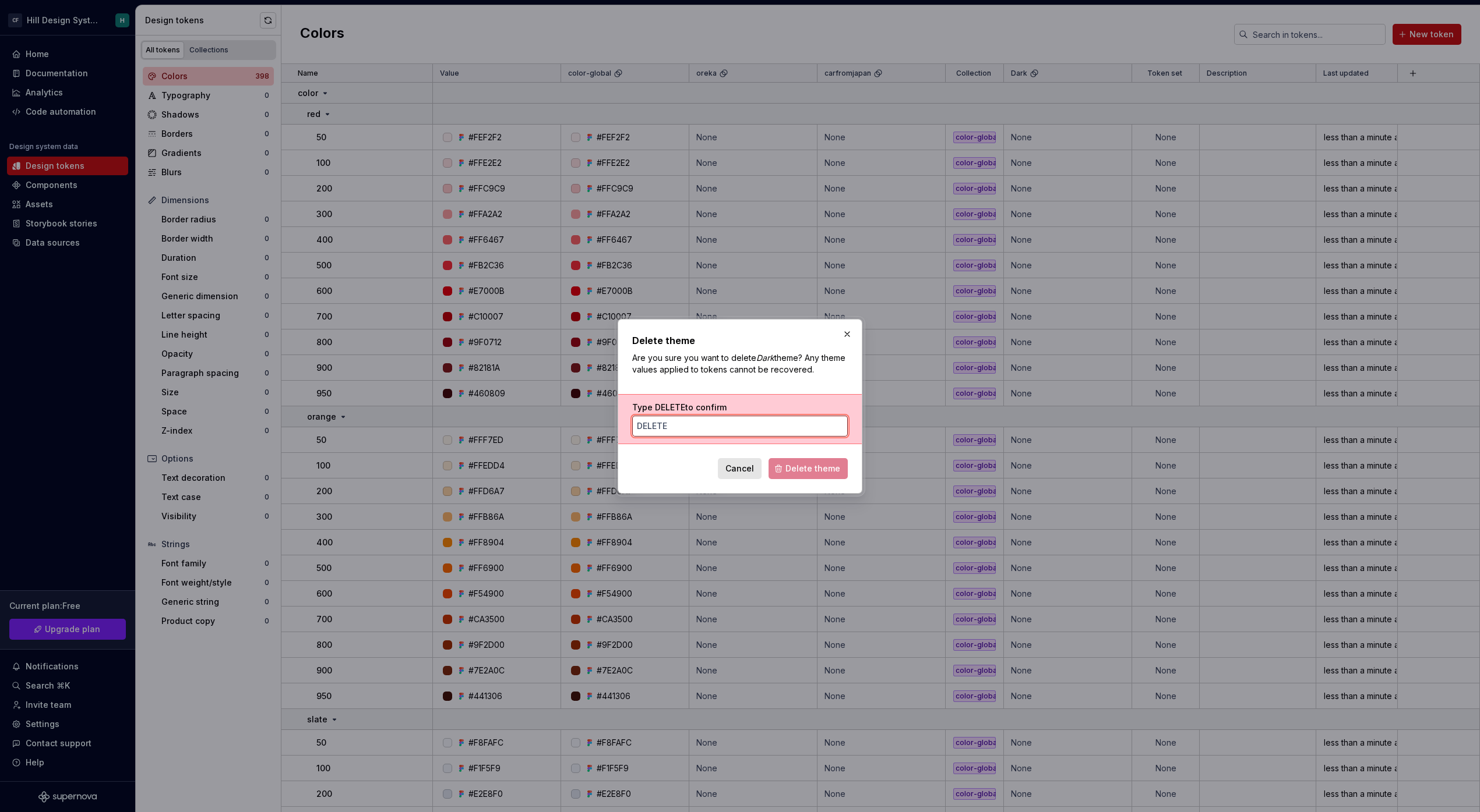
click at [777, 433] on input "Type DELETE to confirm" at bounding box center [740, 426] width 215 height 21
type input "DELETE"
click at [819, 473] on span "Delete theme" at bounding box center [812, 468] width 55 height 12
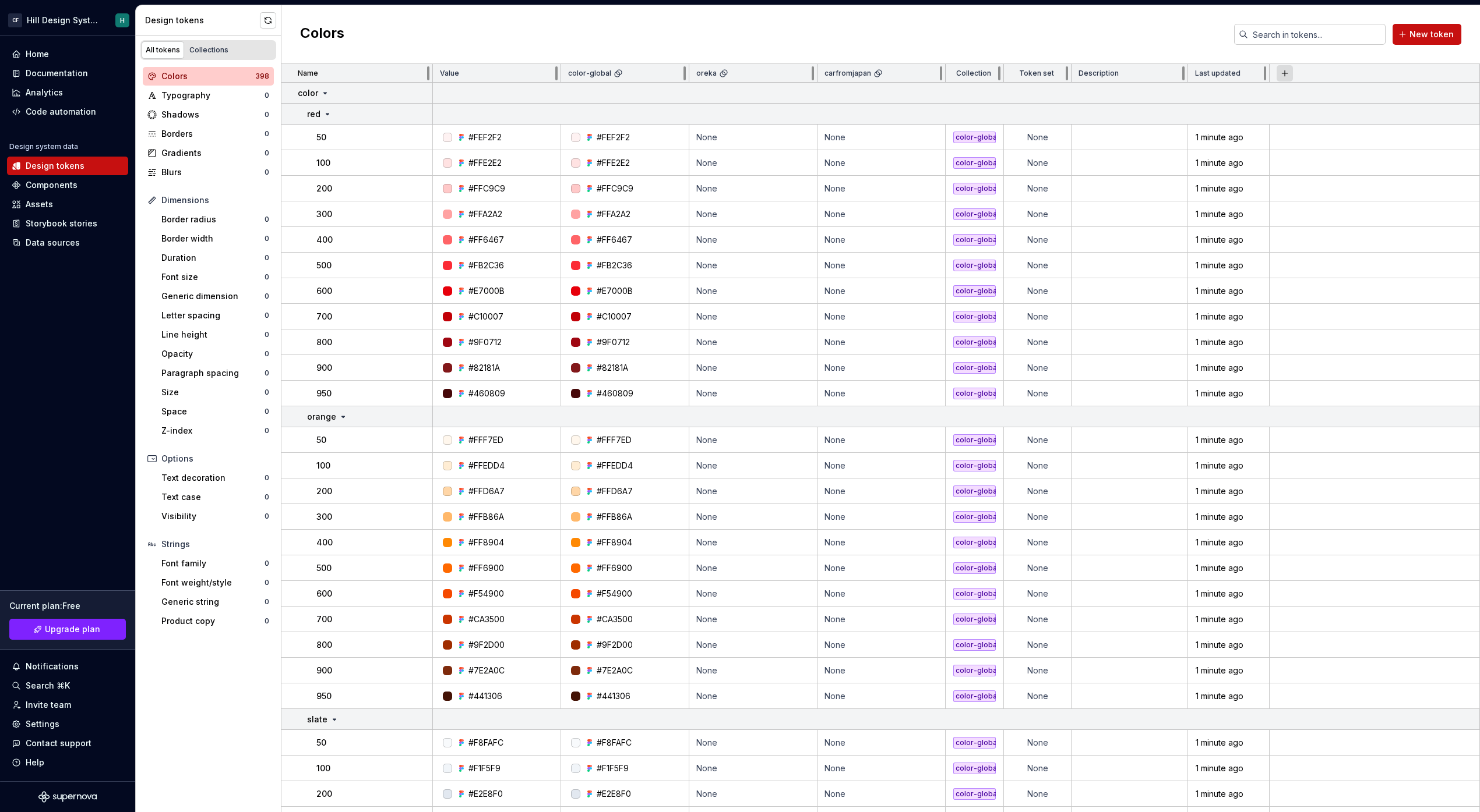
click at [1283, 81] on button "button" at bounding box center [1284, 73] width 16 height 16
click at [1260, 117] on div "New custom property" at bounding box center [1230, 120] width 111 height 12
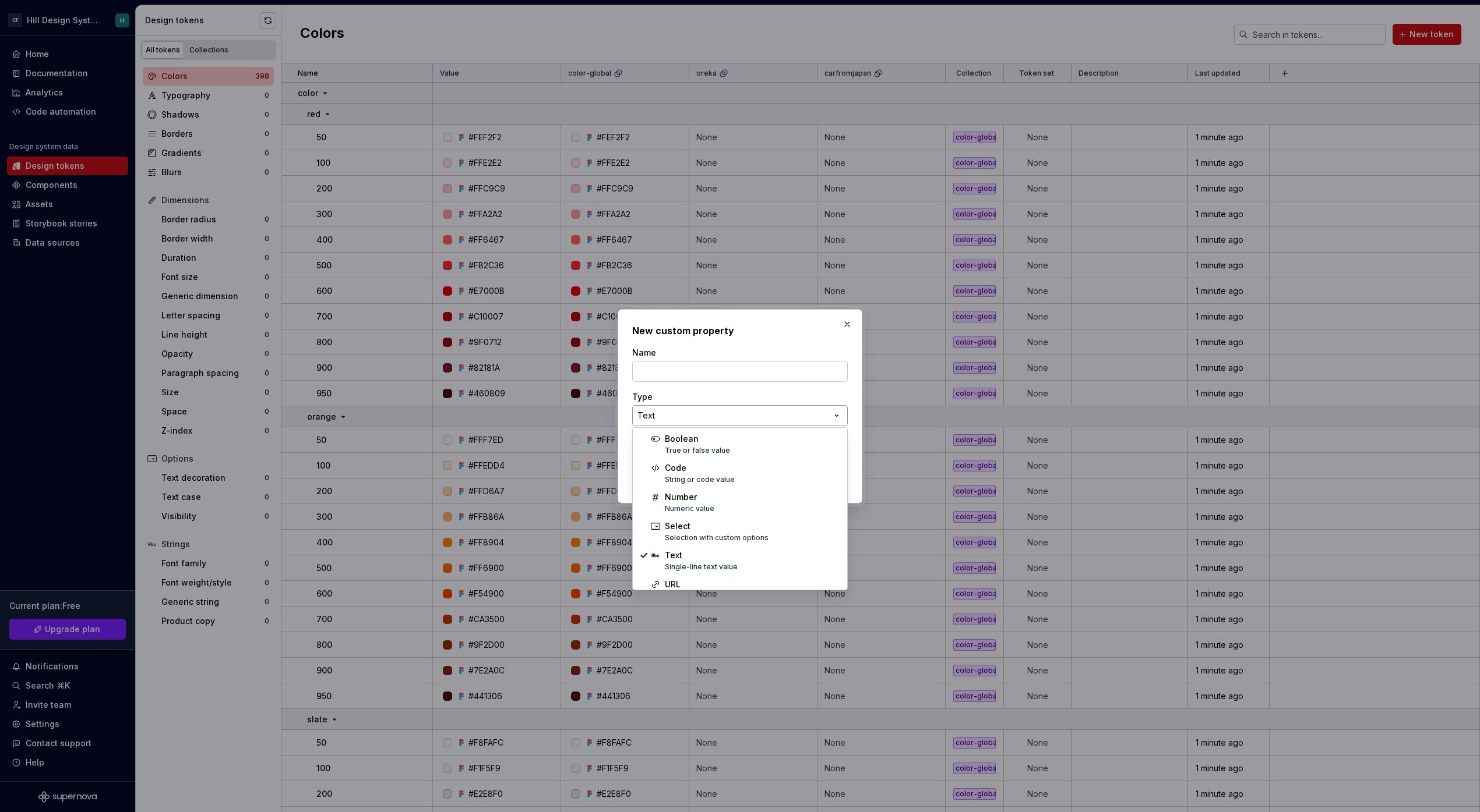
click at [671, 416] on div "**********" at bounding box center [740, 406] width 1480 height 812
click at [812, 281] on div at bounding box center [740, 406] width 1480 height 812
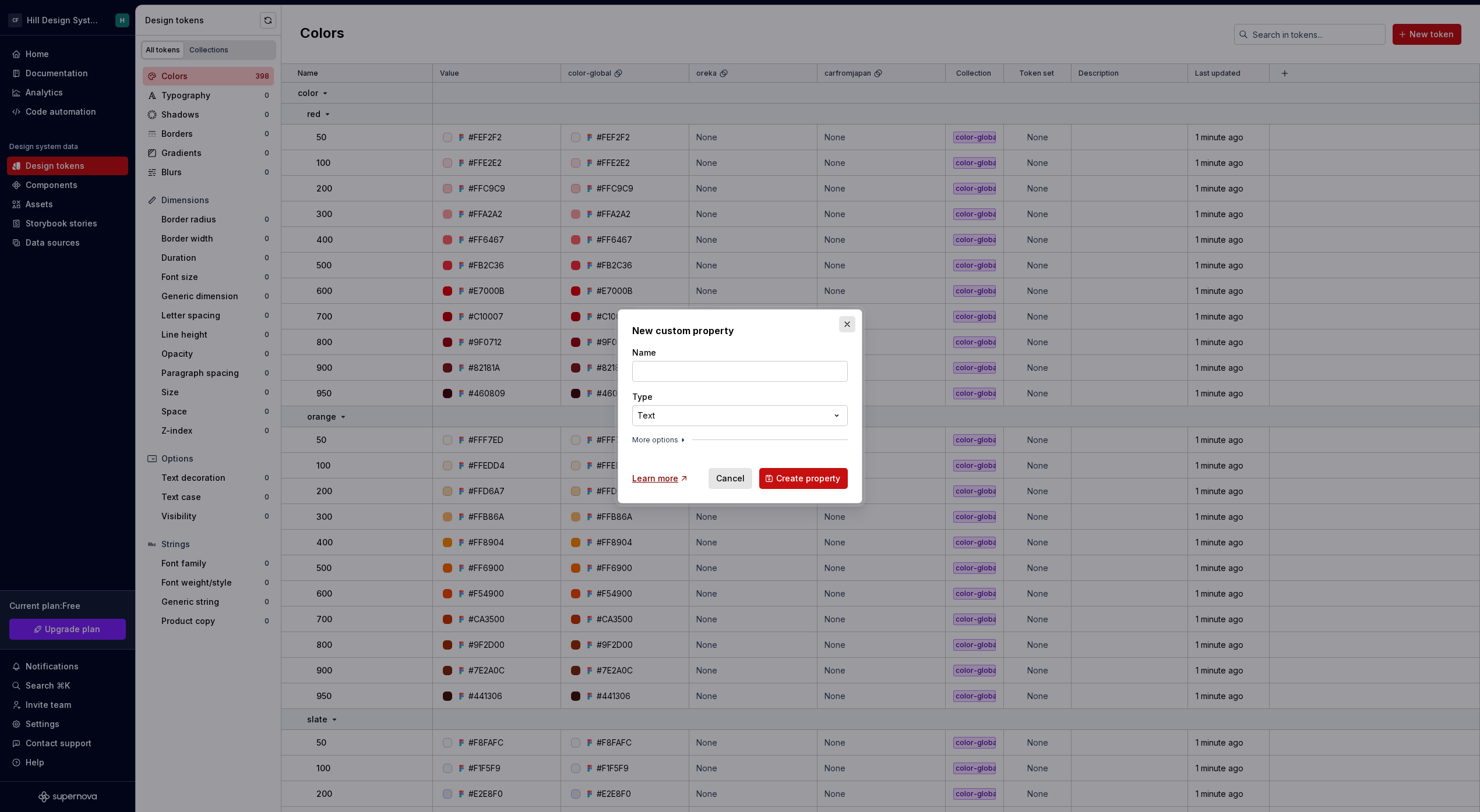
click at [848, 327] on button "button" at bounding box center [846, 324] width 16 height 16
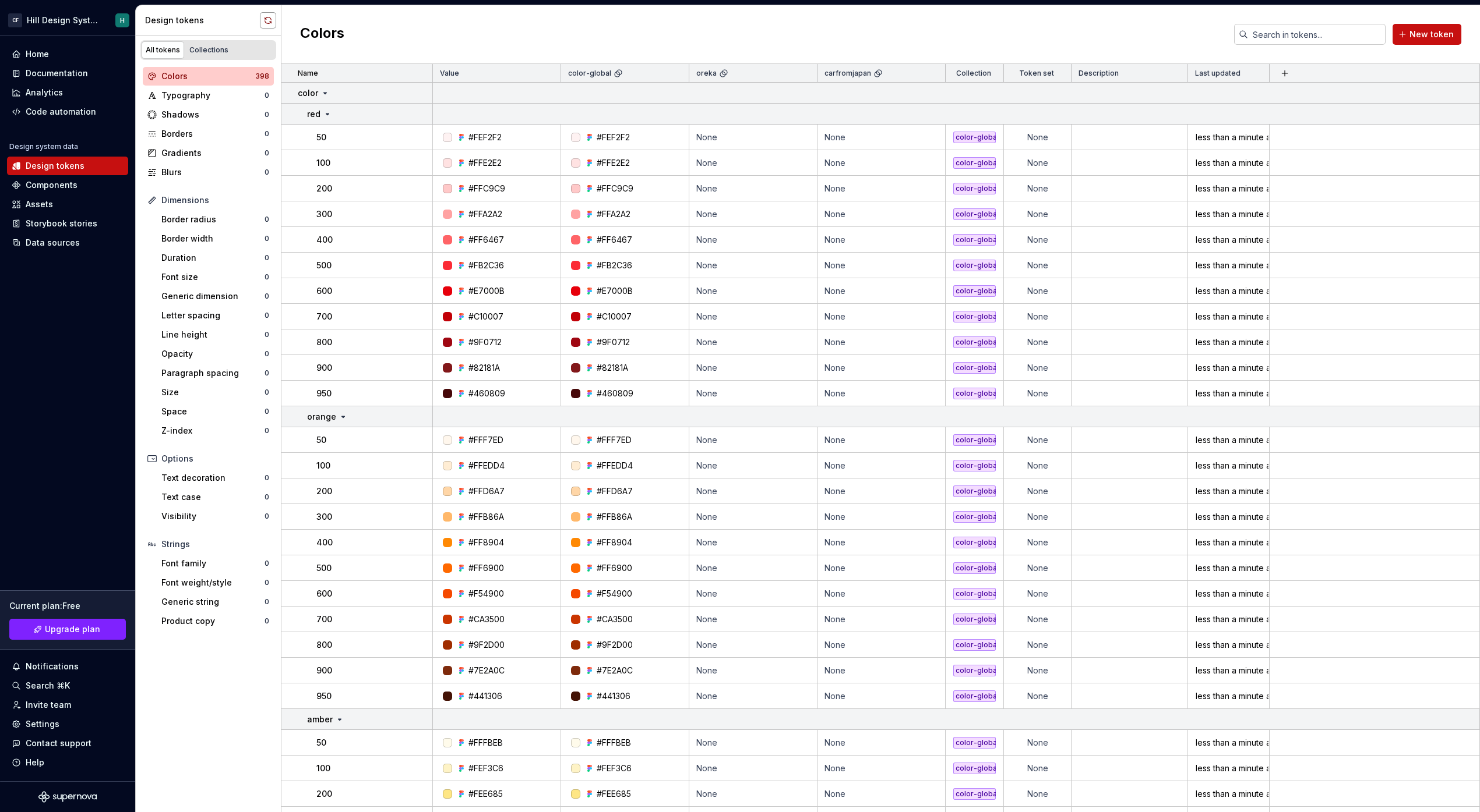
click at [266, 20] on button "button" at bounding box center [268, 20] width 16 height 16
click at [201, 52] on div "Collections" at bounding box center [208, 50] width 39 height 9
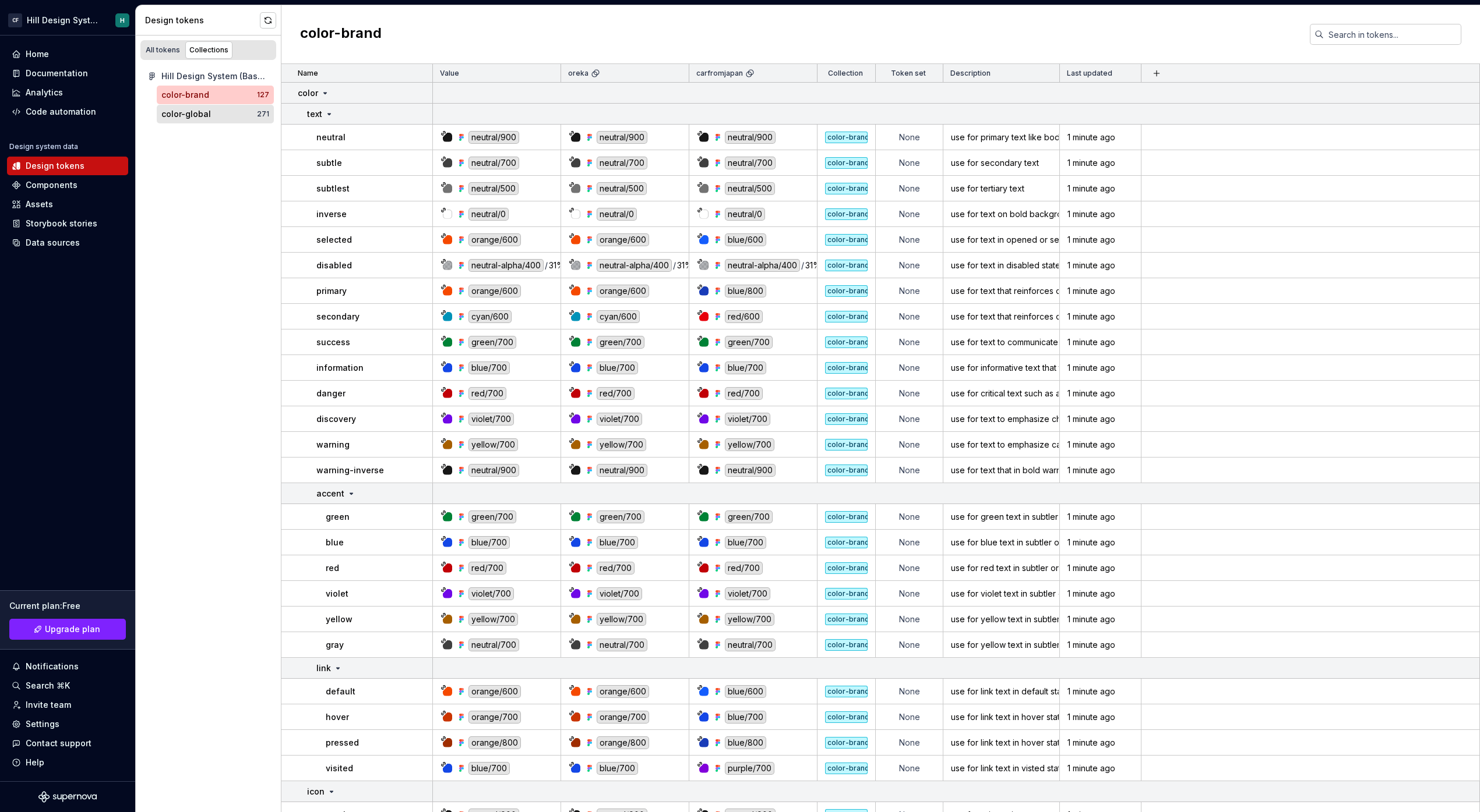
click at [201, 104] on div "color-global 271" at bounding box center [215, 114] width 117 height 19
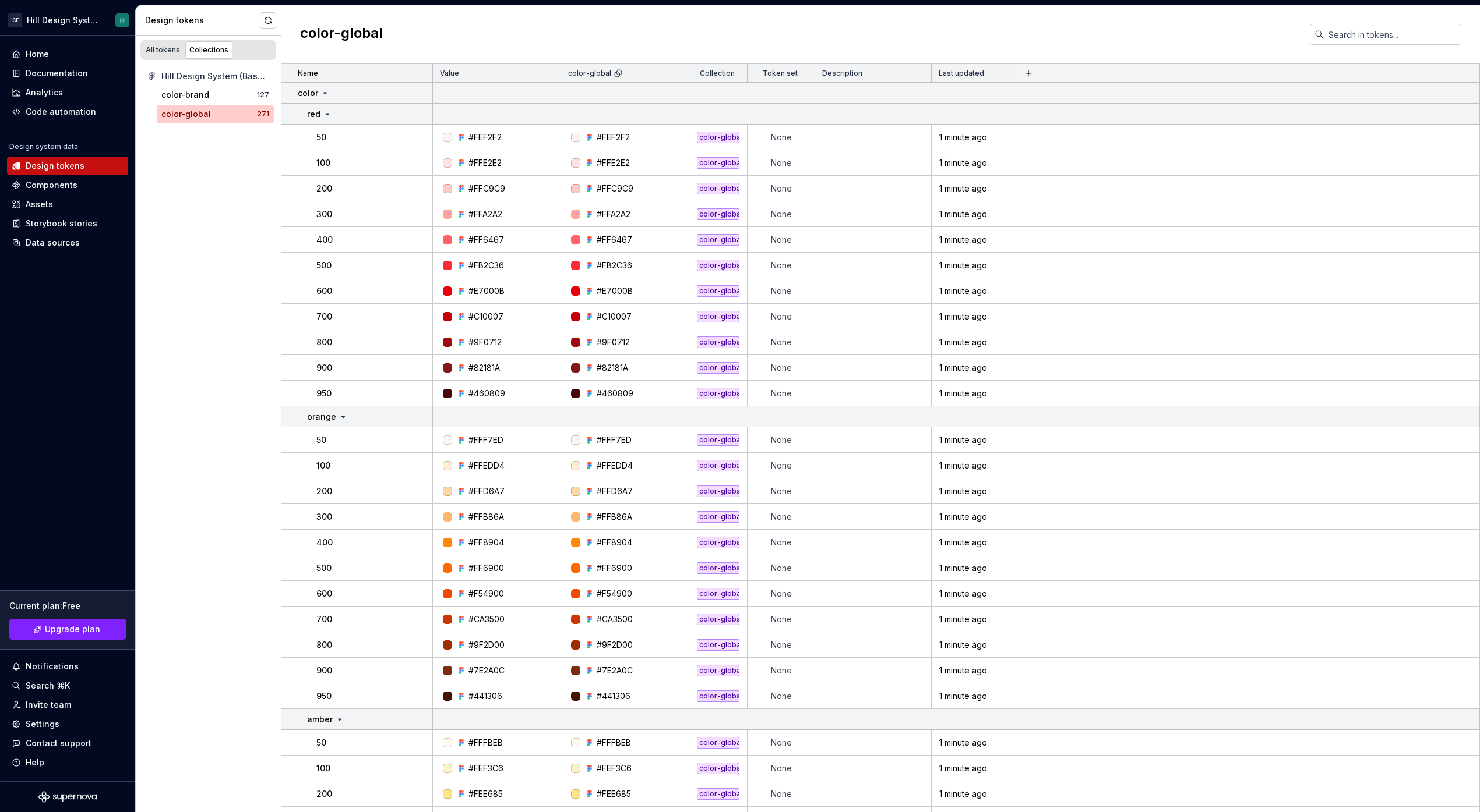
click at [191, 83] on div "Hill Design System (Base Tailwind)" at bounding box center [208, 77] width 131 height 19
click at [184, 101] on div "color-brand 127" at bounding box center [215, 95] width 117 height 19
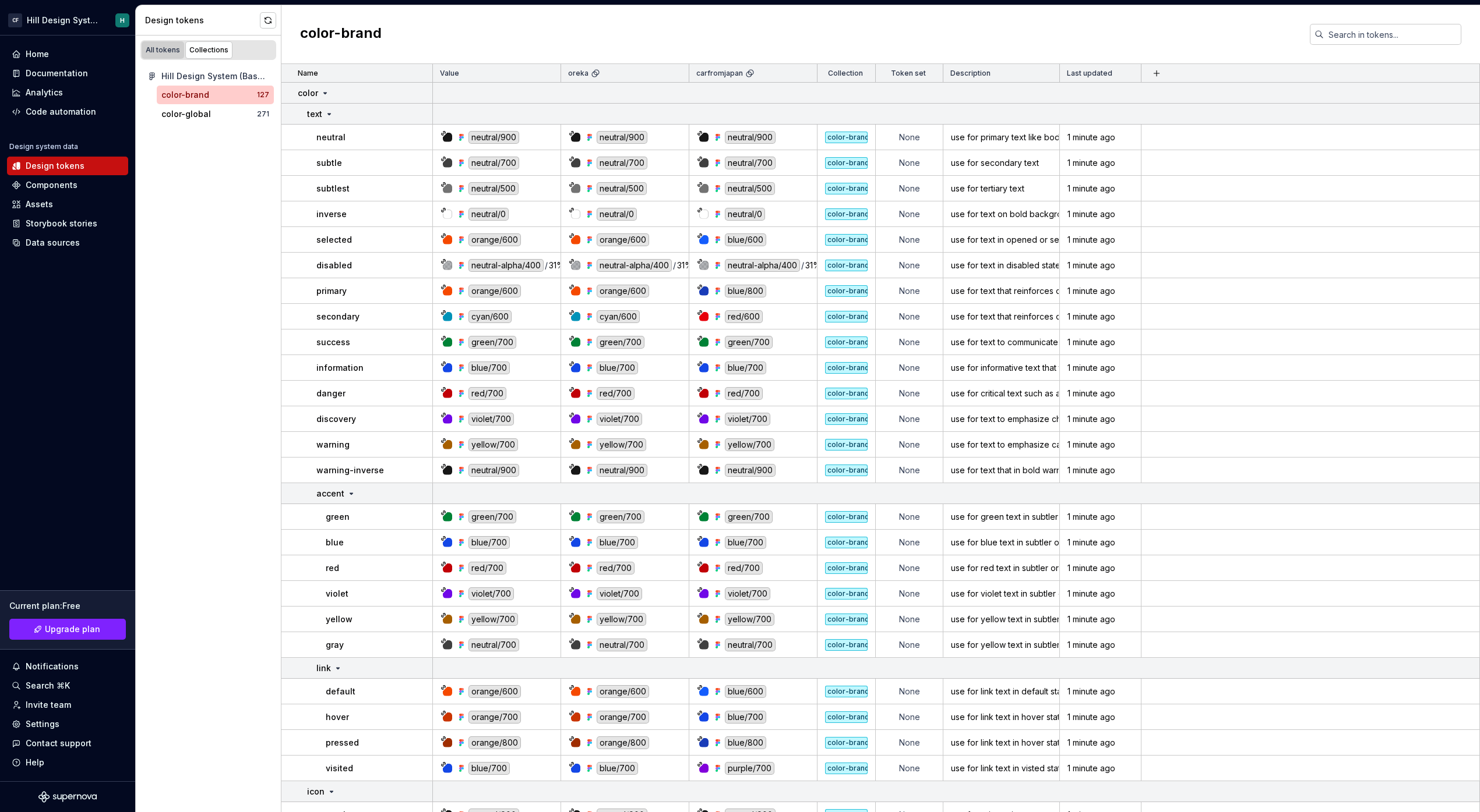
click at [173, 53] on div "All tokens" at bounding box center [163, 50] width 34 height 9
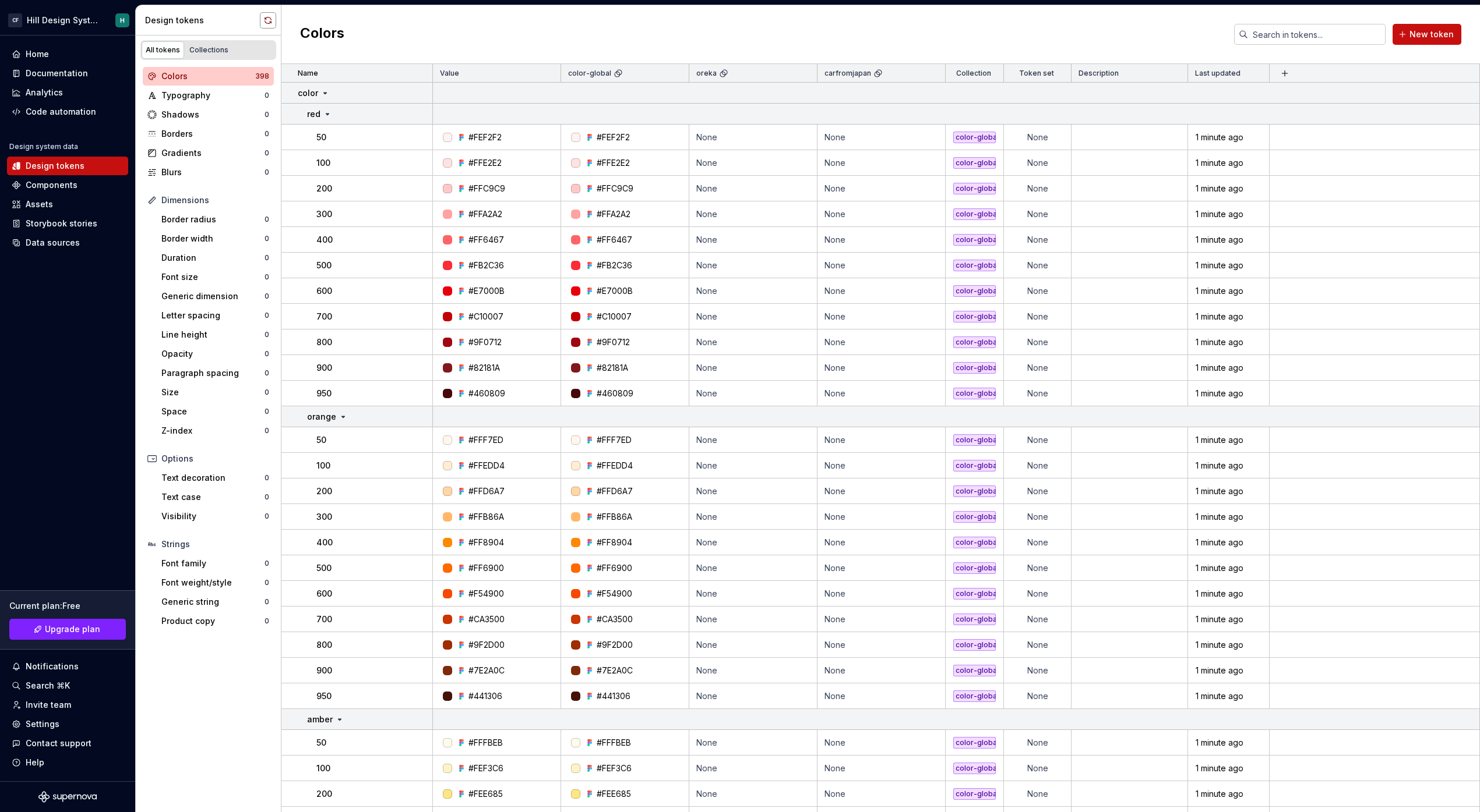
click at [267, 22] on button "button" at bounding box center [268, 20] width 16 height 16
click at [269, 19] on button "button" at bounding box center [268, 20] width 16 height 16
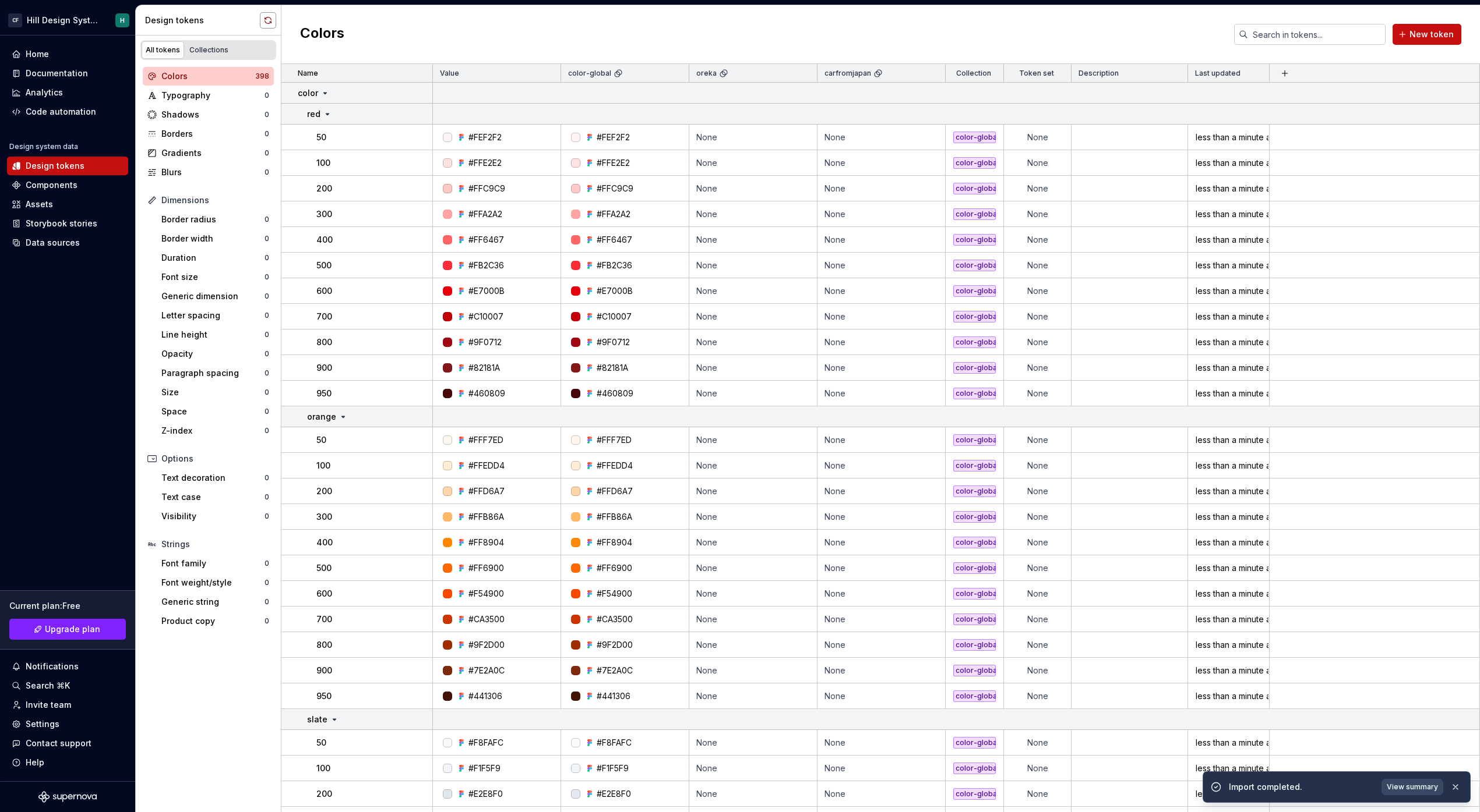
click at [264, 20] on button "button" at bounding box center [268, 20] width 16 height 16
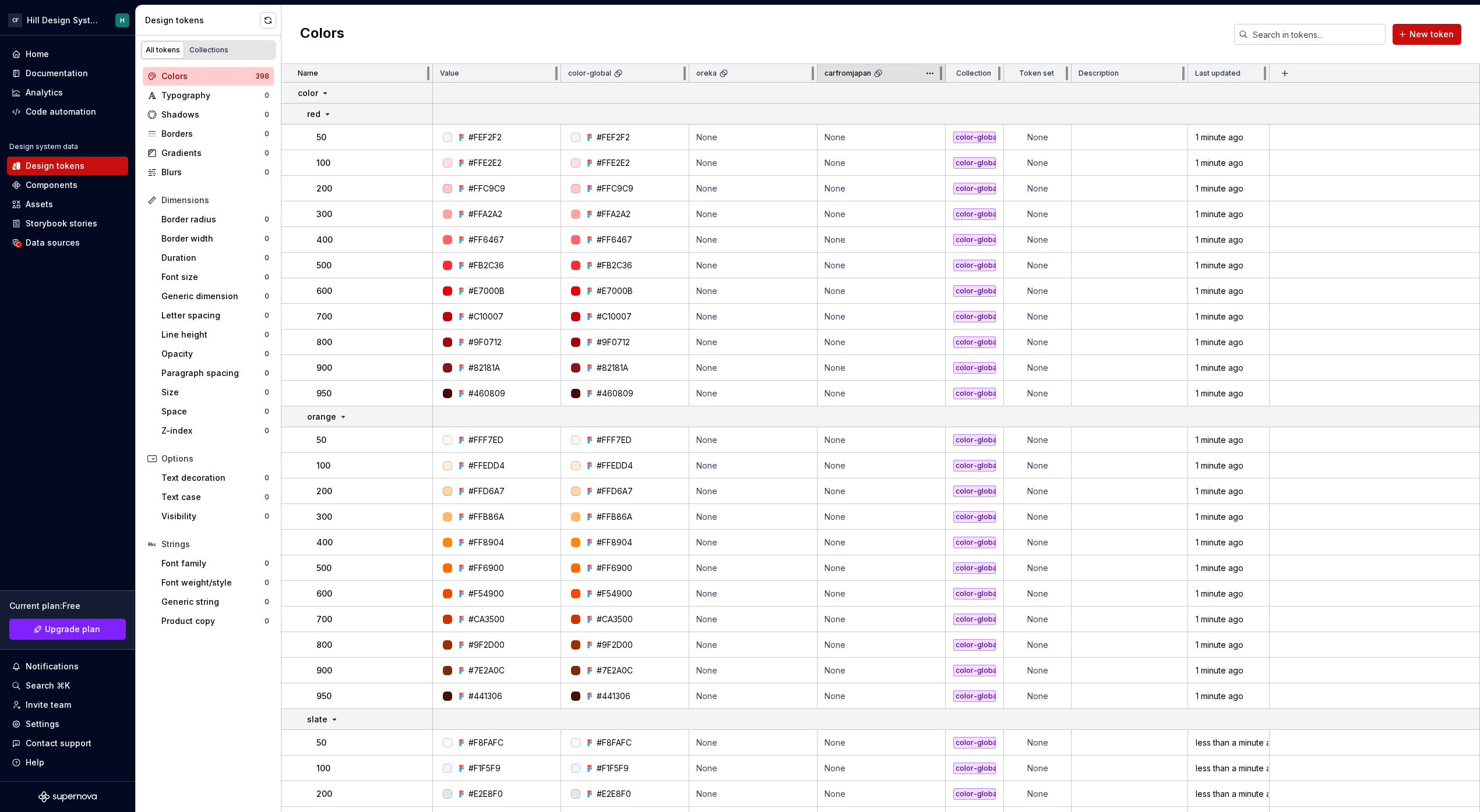
click at [853, 74] on p "carfromjapan" at bounding box center [847, 74] width 46 height 9
click at [73, 195] on div "Assets" at bounding box center [67, 204] width 121 height 19
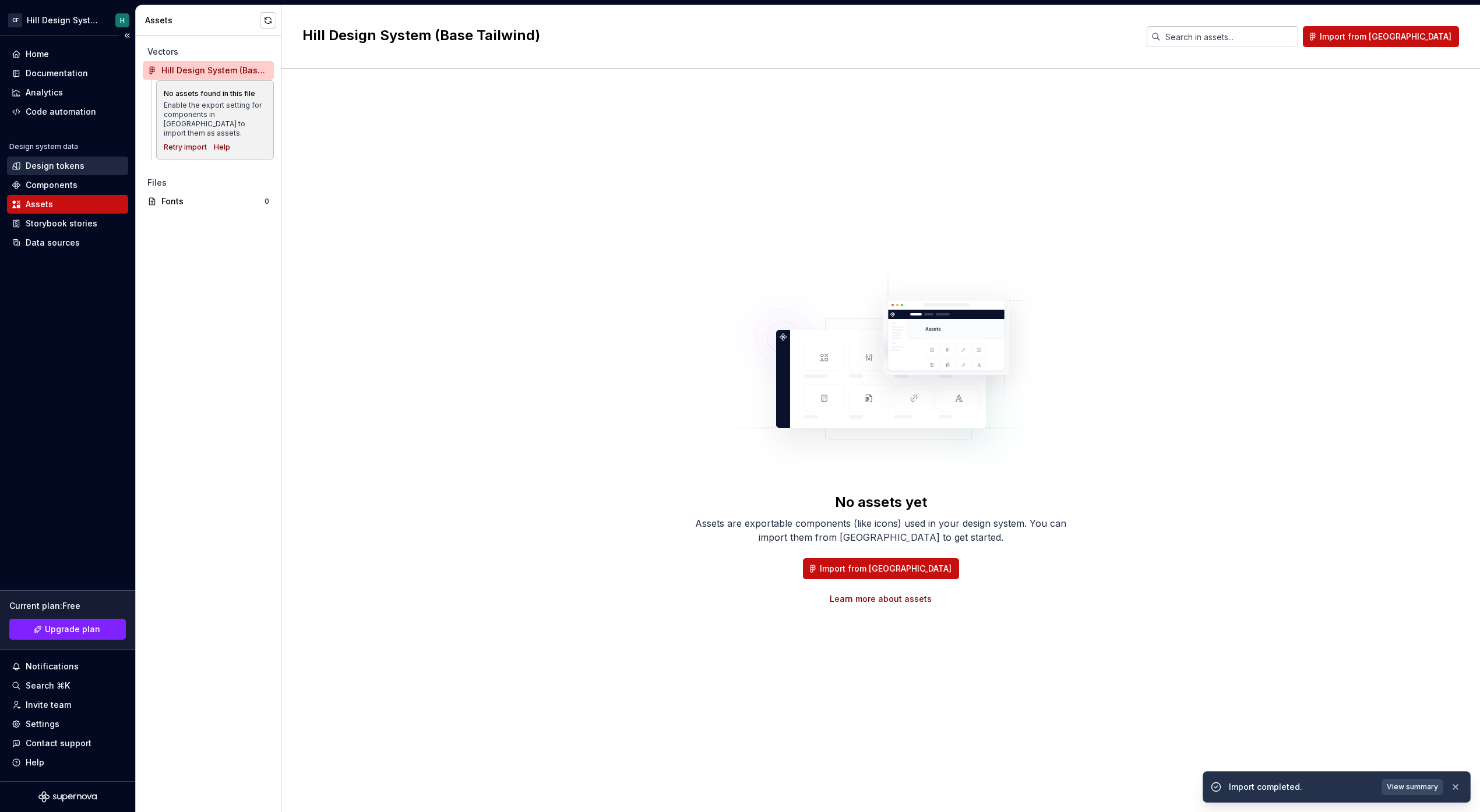
click at [74, 170] on div "Design tokens" at bounding box center [55, 166] width 59 height 12
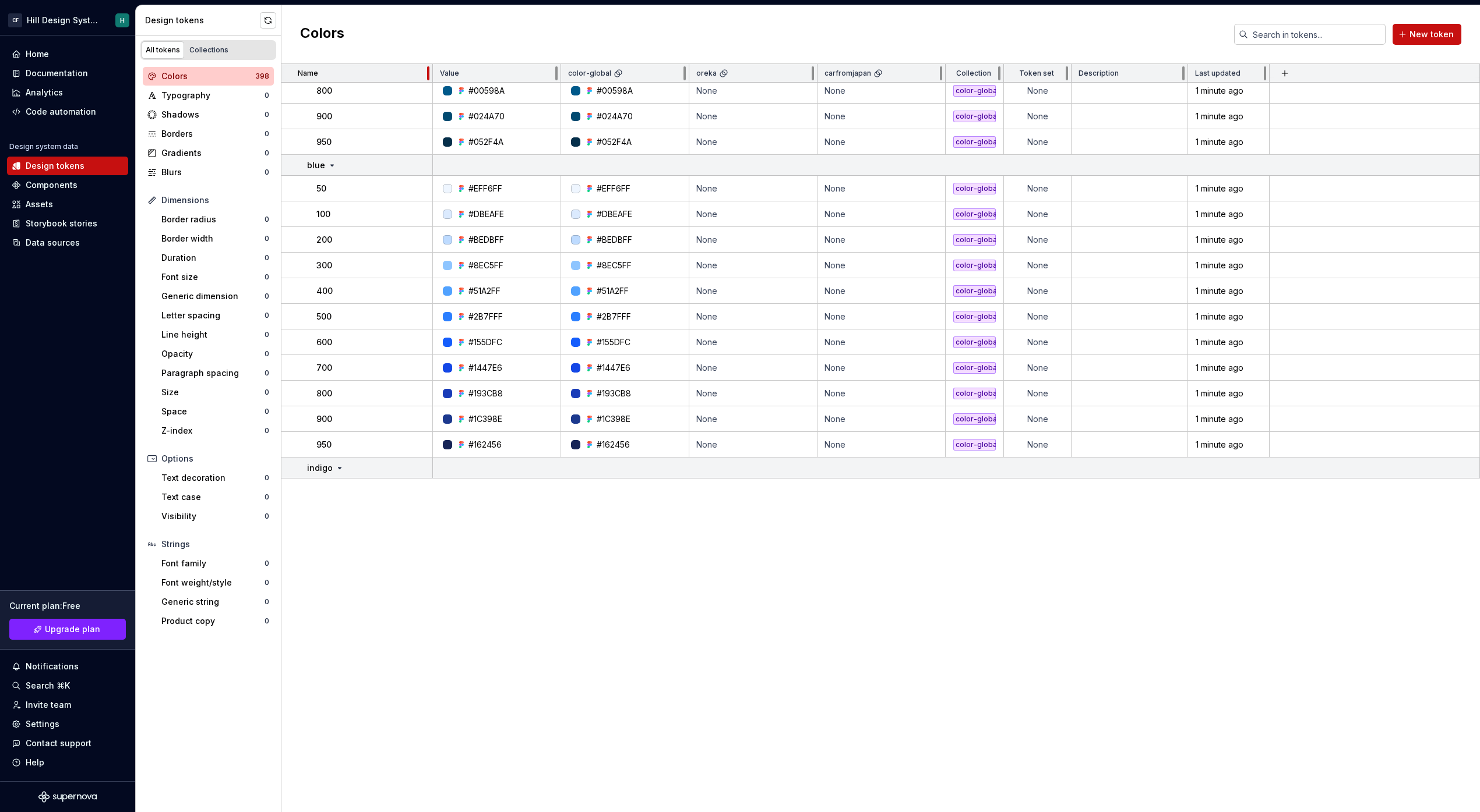
scroll to position [1759, 0]
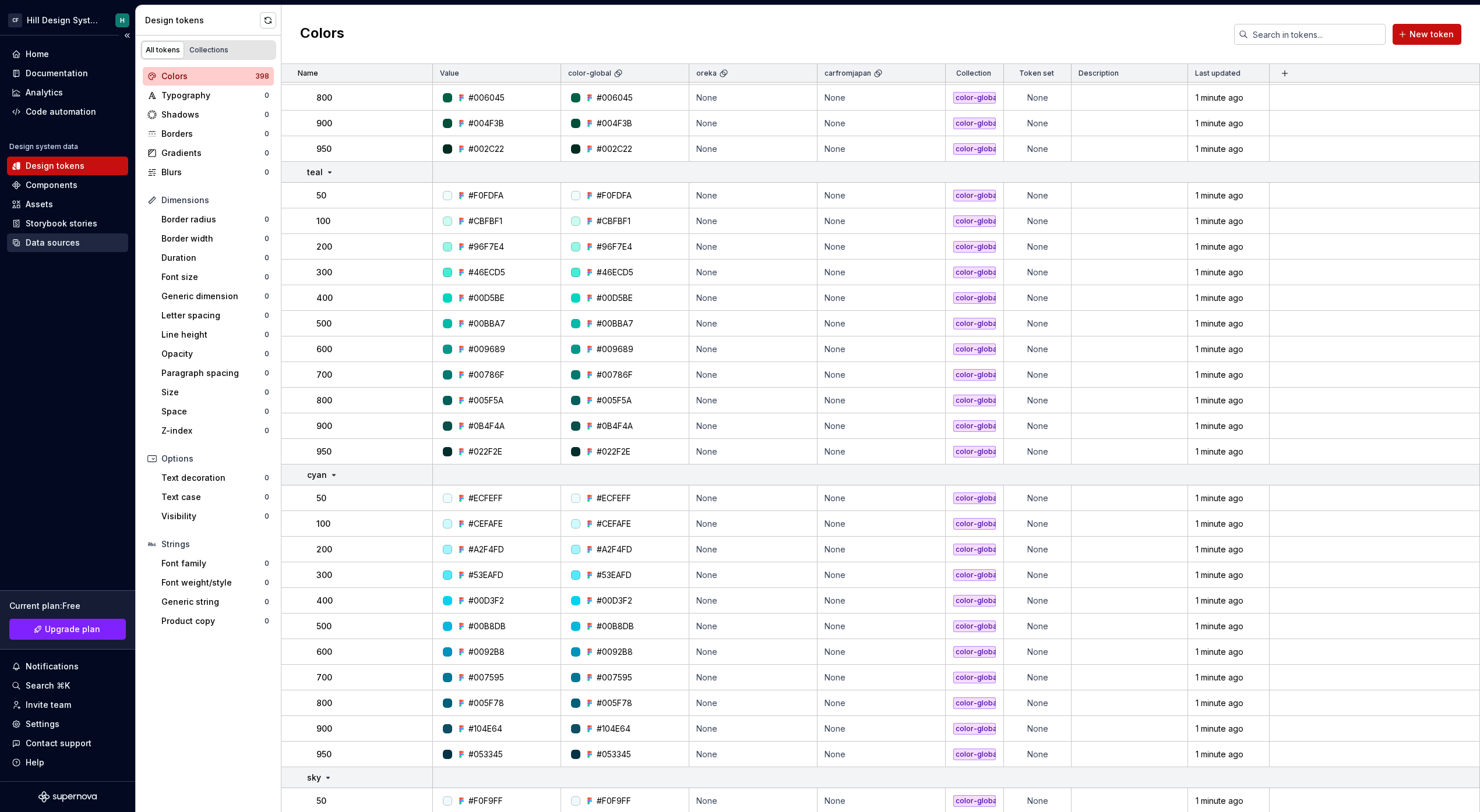
click at [76, 242] on div "Data sources" at bounding box center [53, 242] width 54 height 12
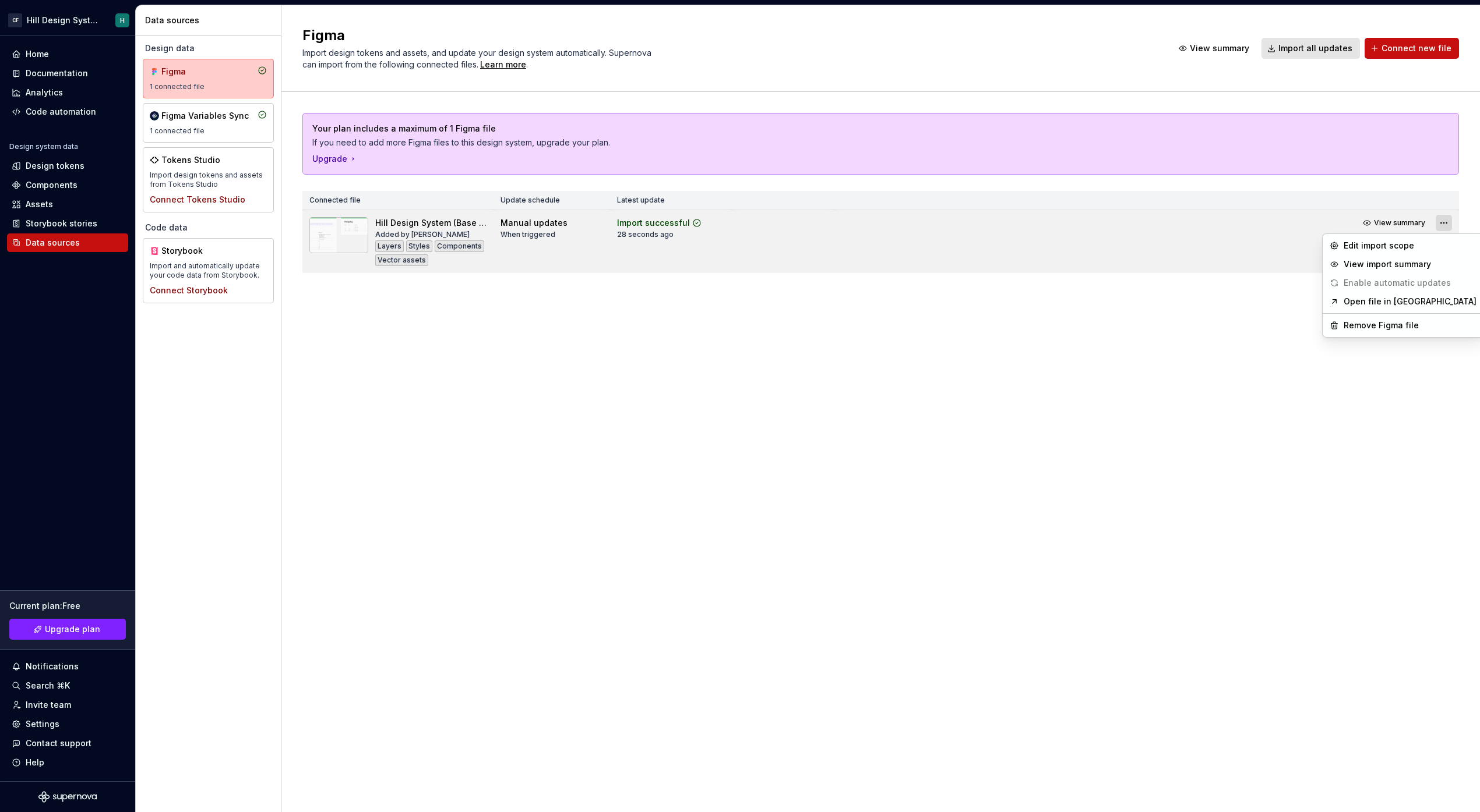
click at [1441, 221] on html "CF Hill Design System H Home Documentation Analytics Code automation Design sys…" at bounding box center [740, 406] width 1480 height 812
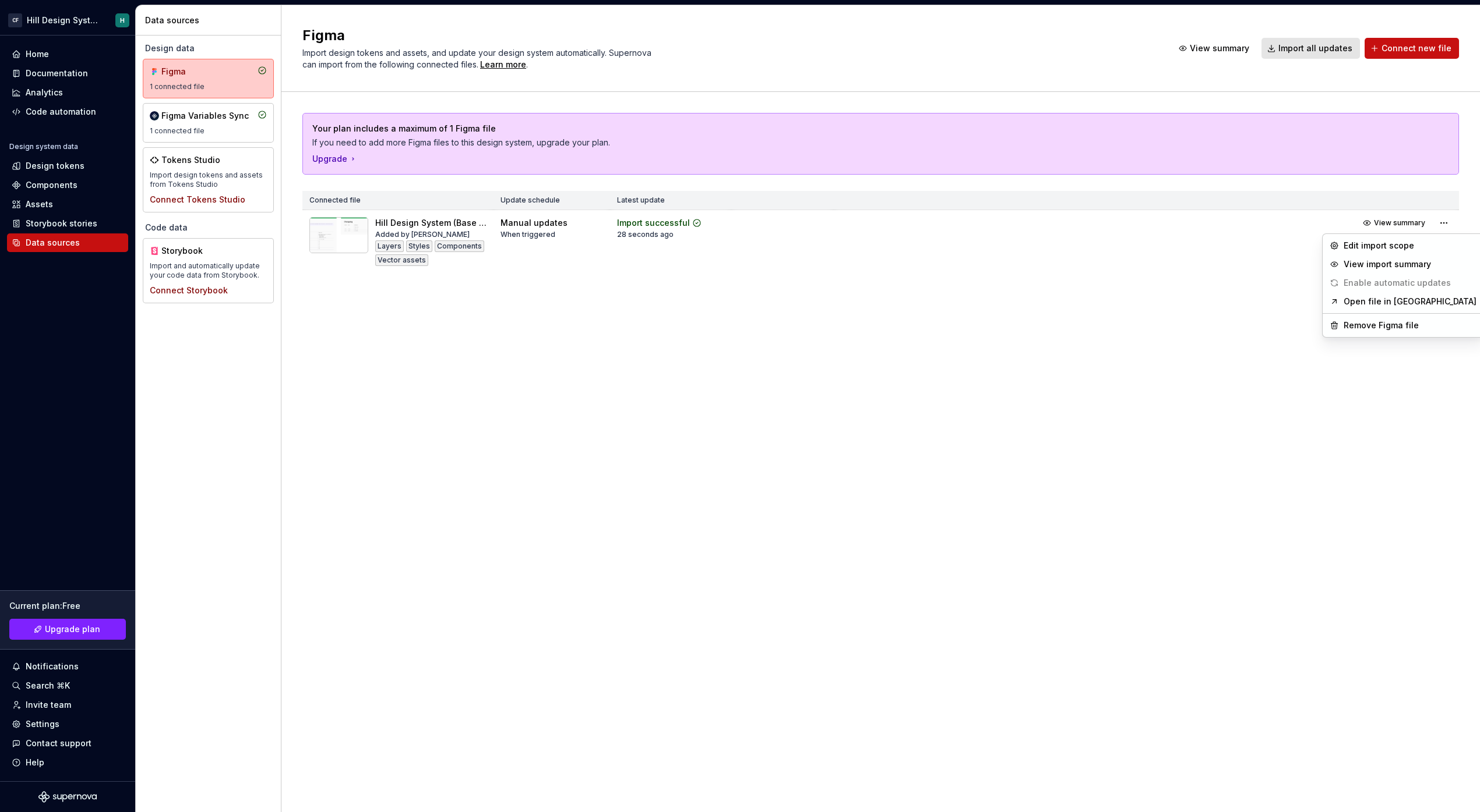
click at [804, 354] on html "CF Hill Design System H Home Documentation Analytics Code automation Design sys…" at bounding box center [740, 406] width 1480 height 812
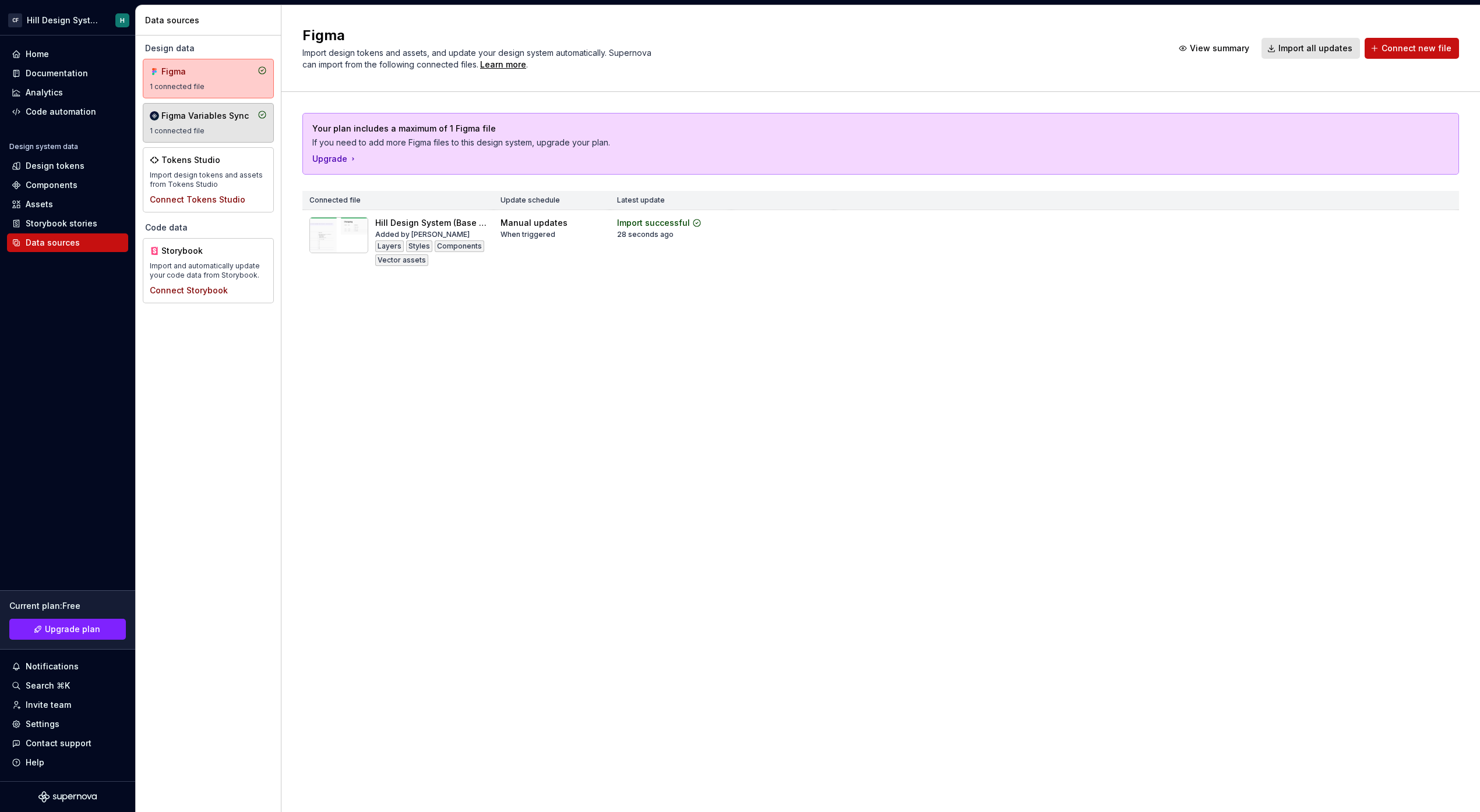
click at [197, 115] on div "Figma Variables Sync" at bounding box center [204, 115] width 88 height 12
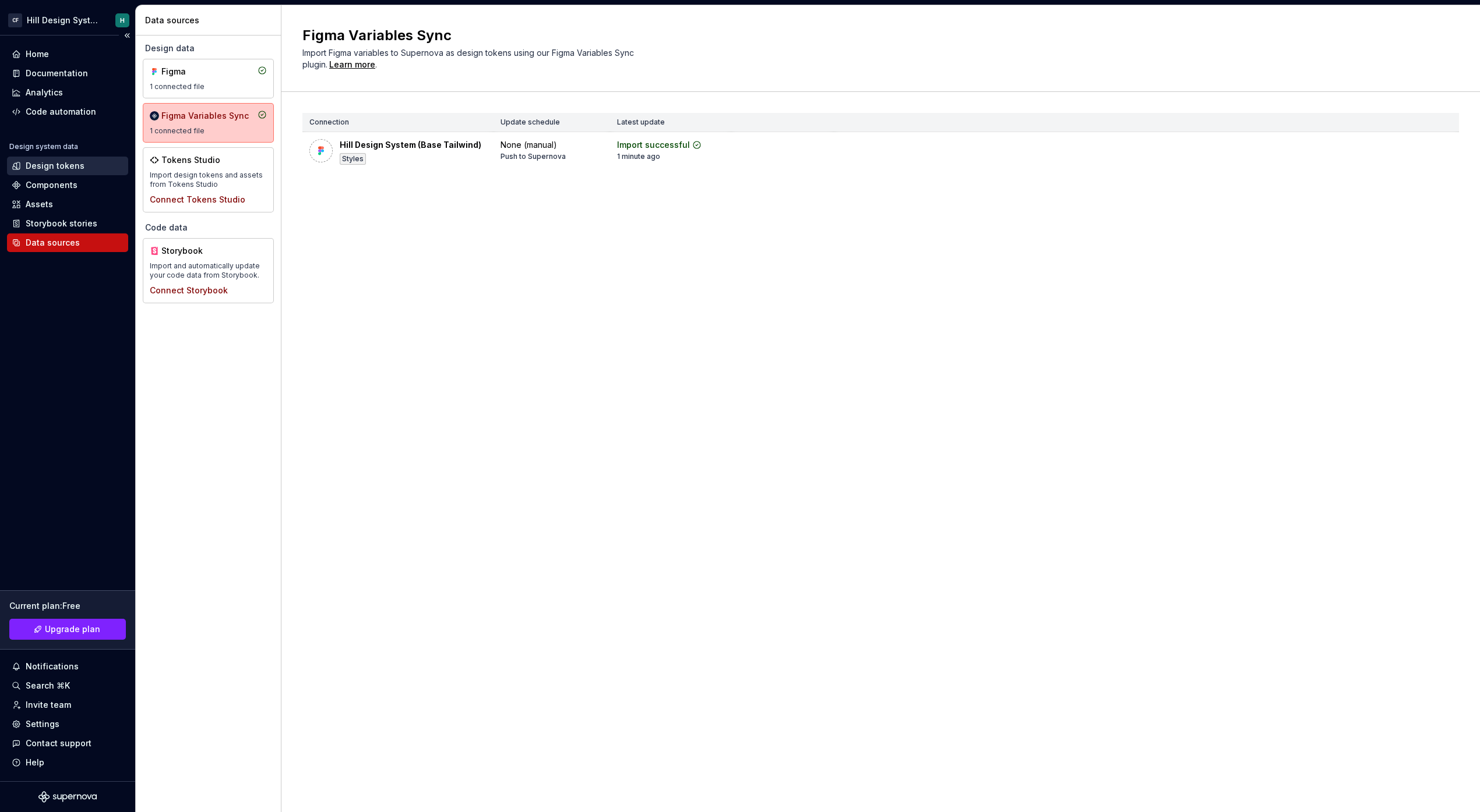
click at [61, 166] on div "Design tokens" at bounding box center [55, 166] width 59 height 12
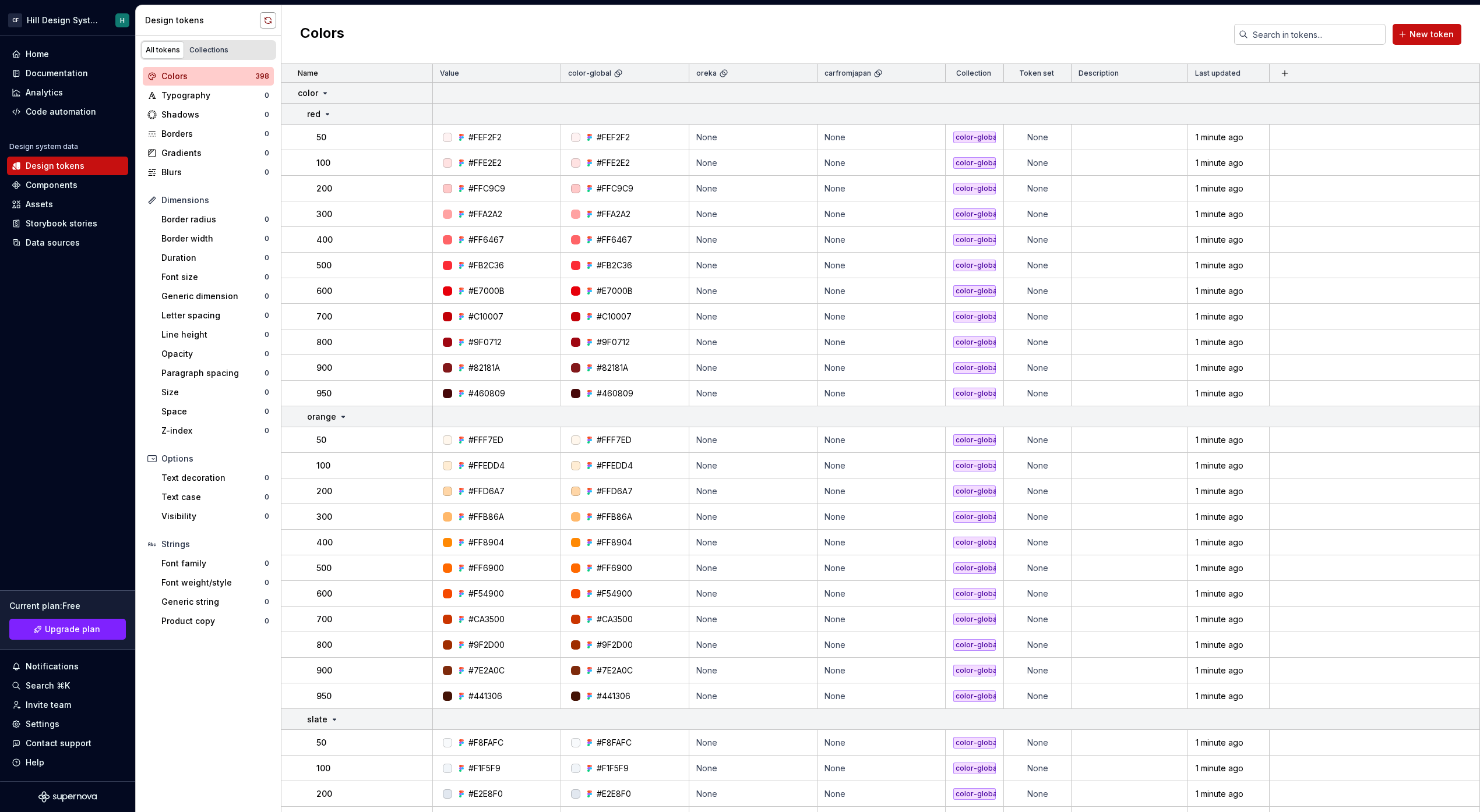
click at [270, 25] on button "button" at bounding box center [268, 20] width 16 height 16
click at [1396, 787] on span "View summary" at bounding box center [1412, 787] width 51 height 9
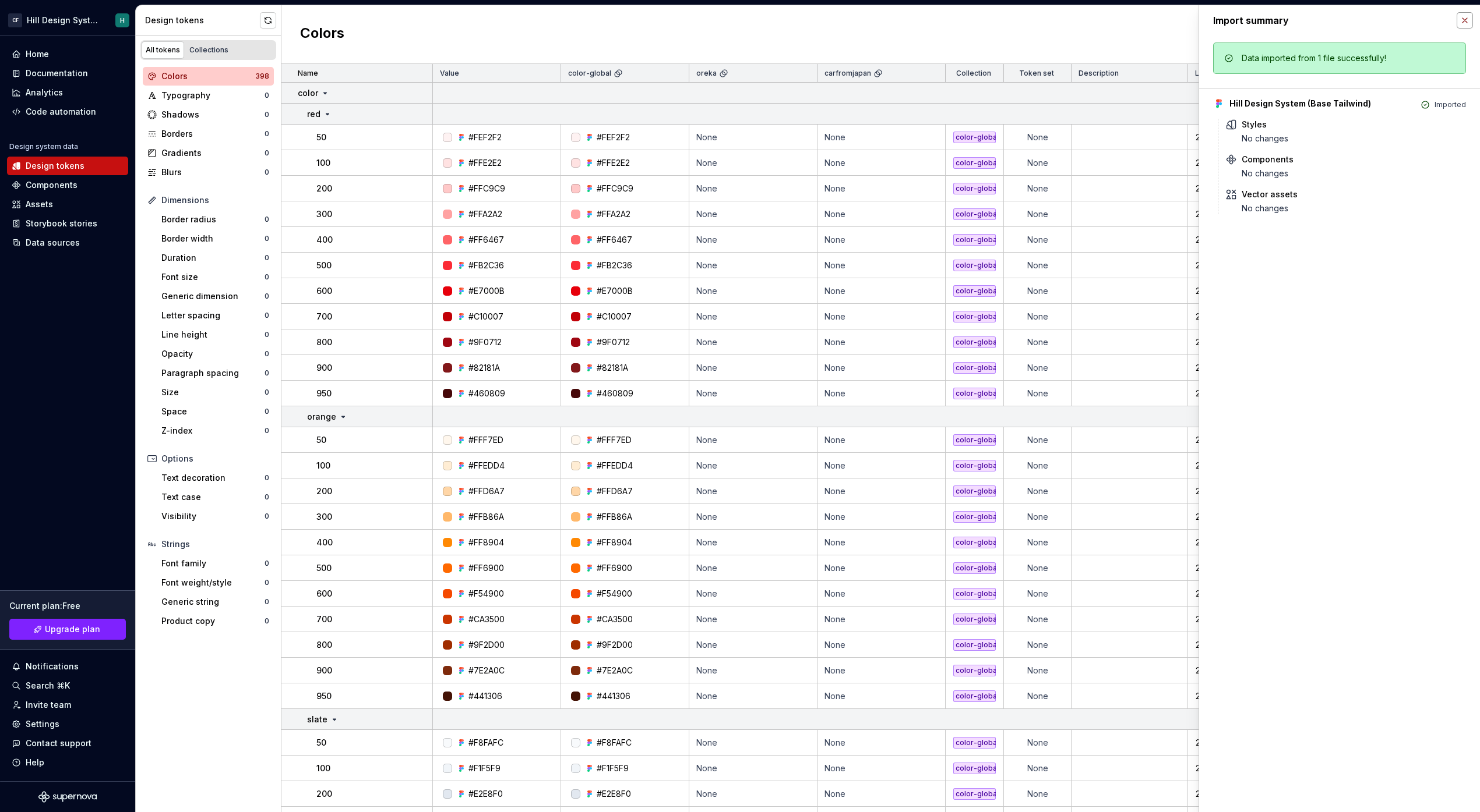
click at [1462, 27] on button "button" at bounding box center [1465, 20] width 16 height 16
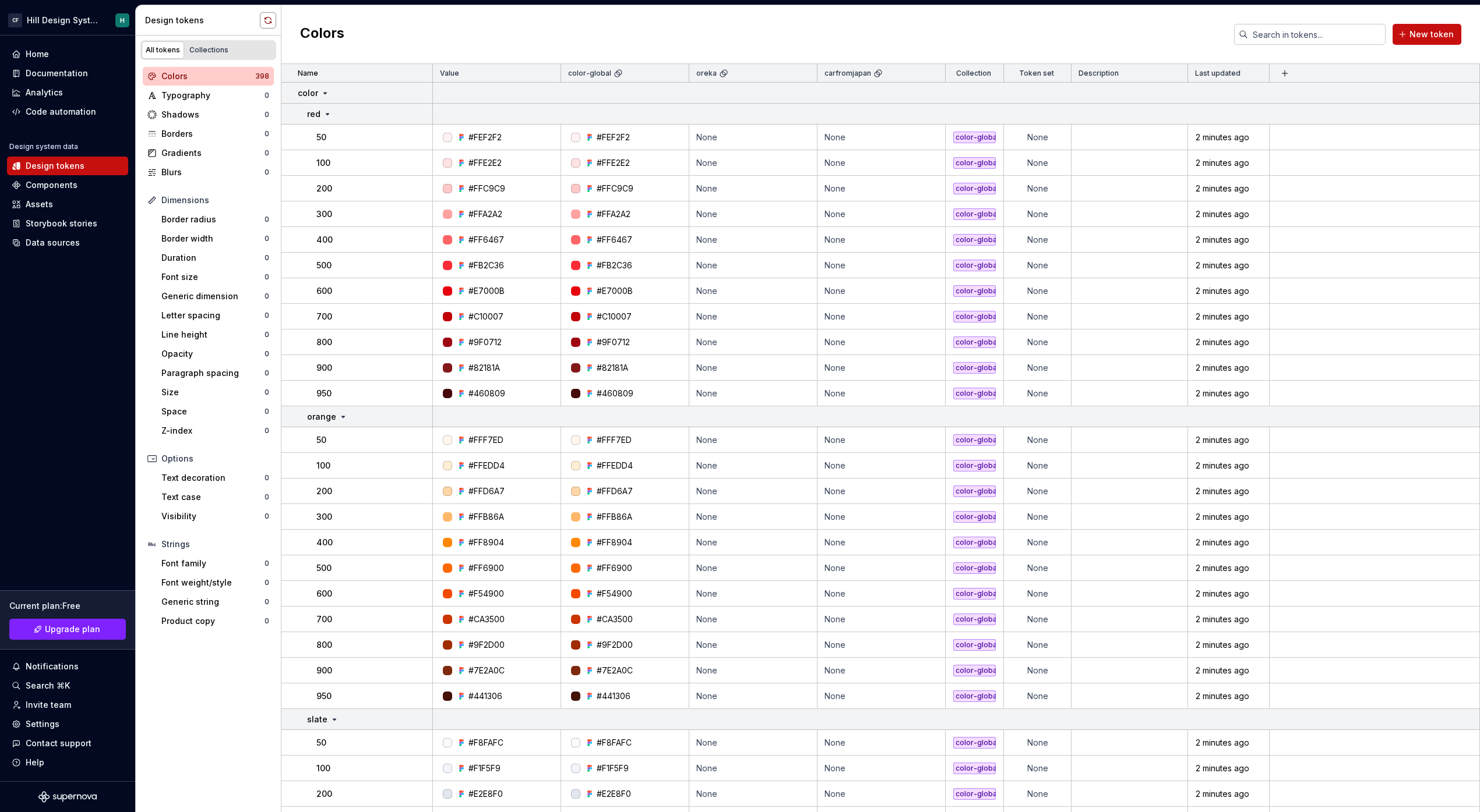
click at [272, 20] on button "button" at bounding box center [268, 20] width 16 height 16
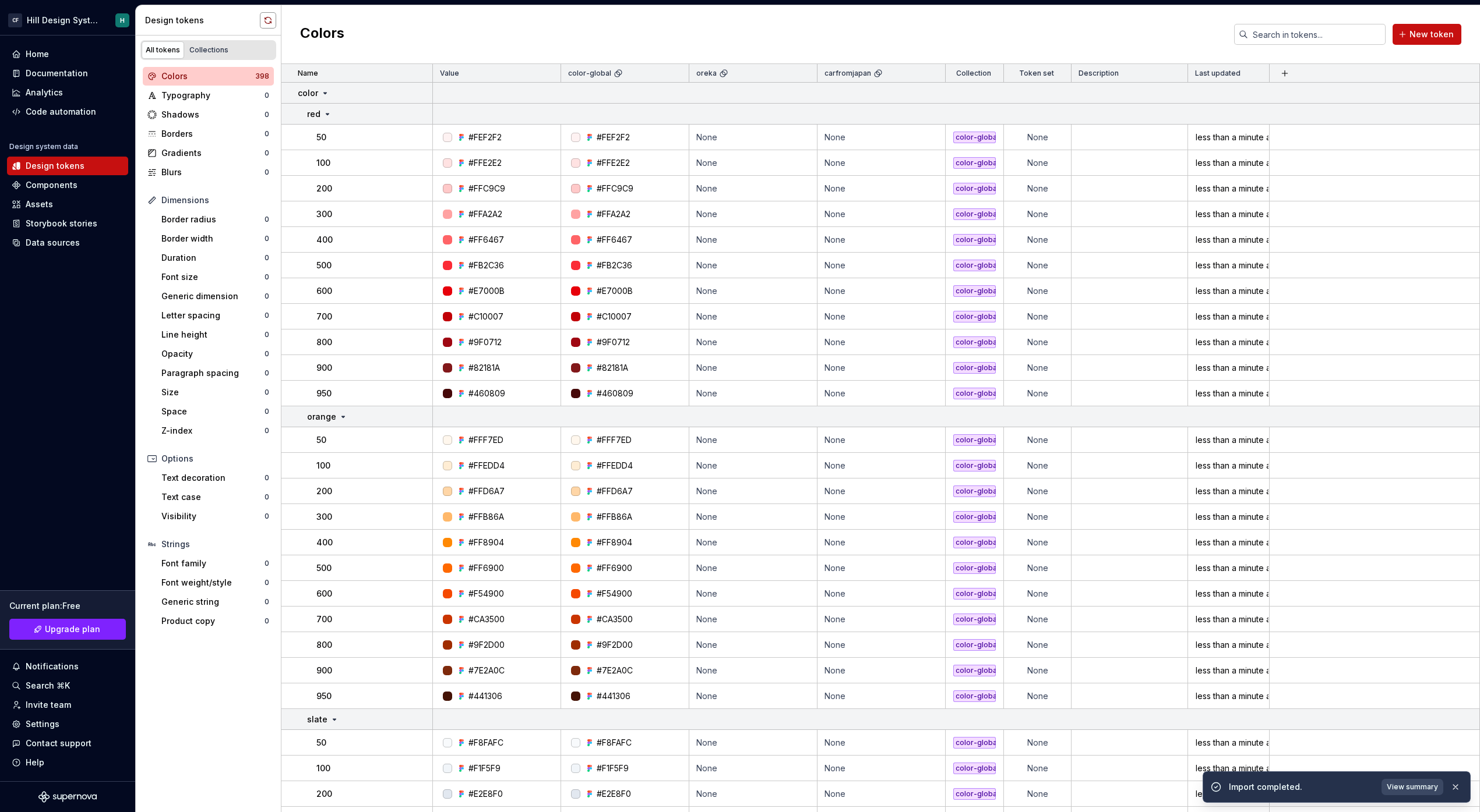
click at [263, 22] on button "button" at bounding box center [268, 20] width 16 height 16
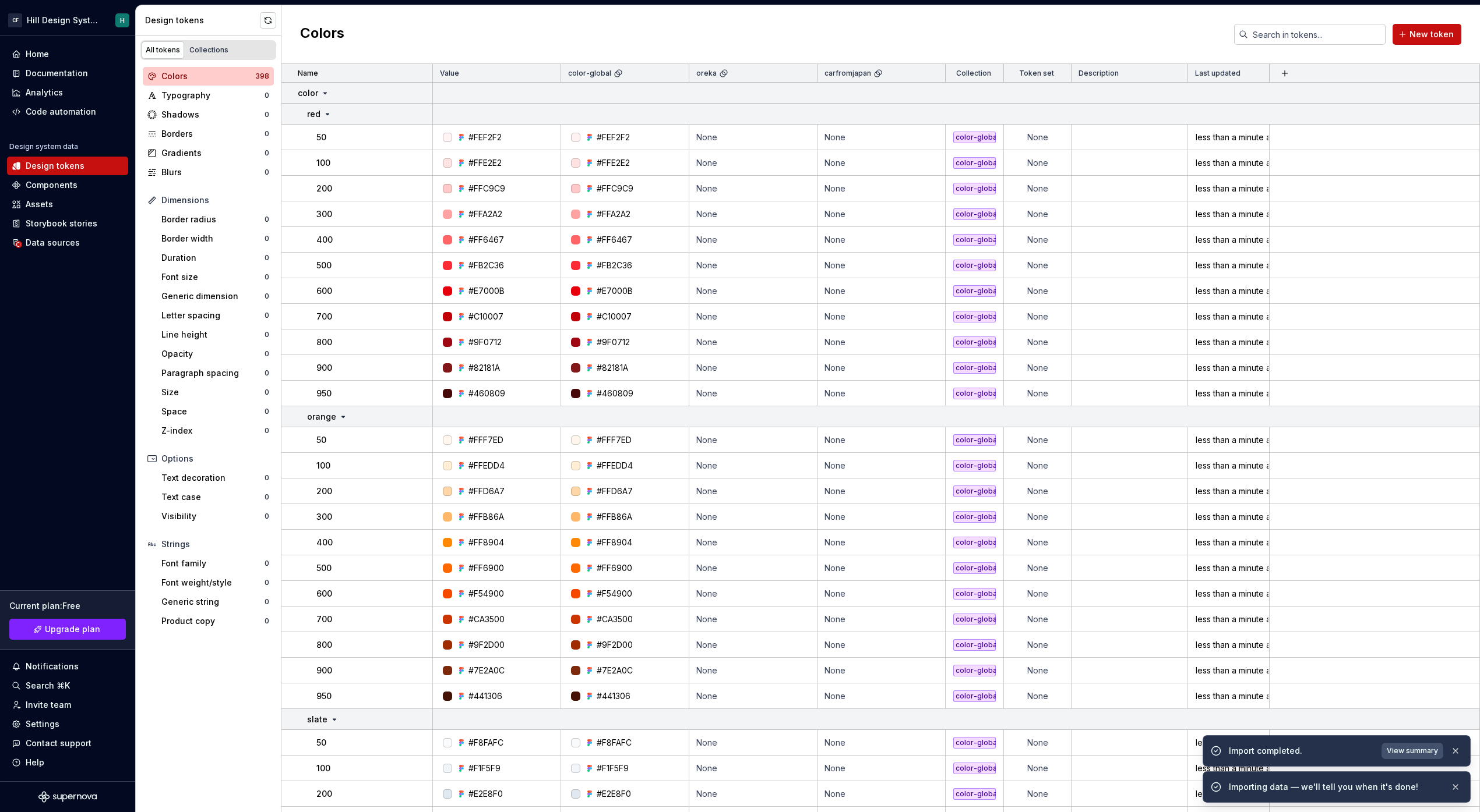
click at [1407, 753] on span "View summary" at bounding box center [1412, 751] width 51 height 9
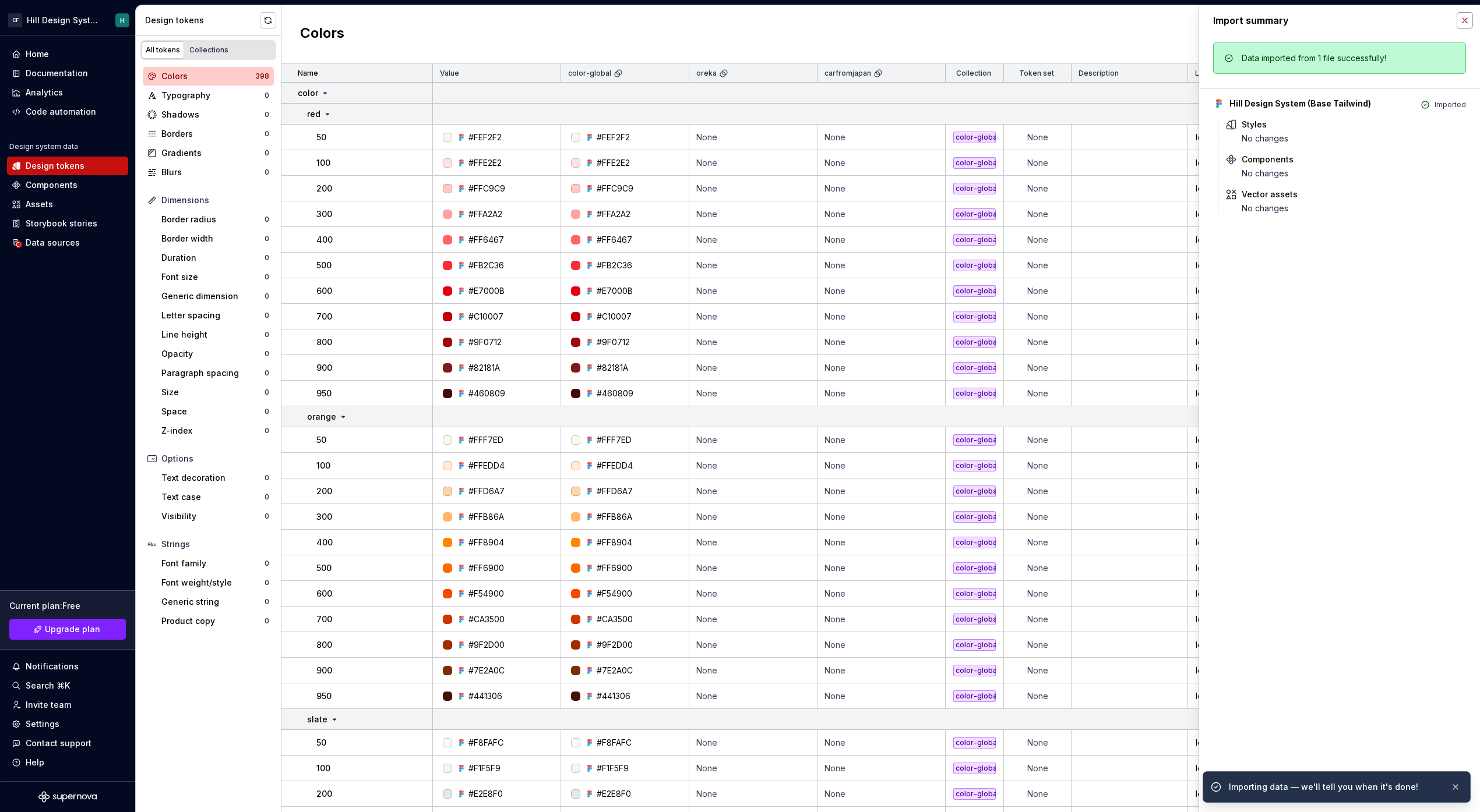
click at [1465, 27] on button "button" at bounding box center [1465, 20] width 16 height 16
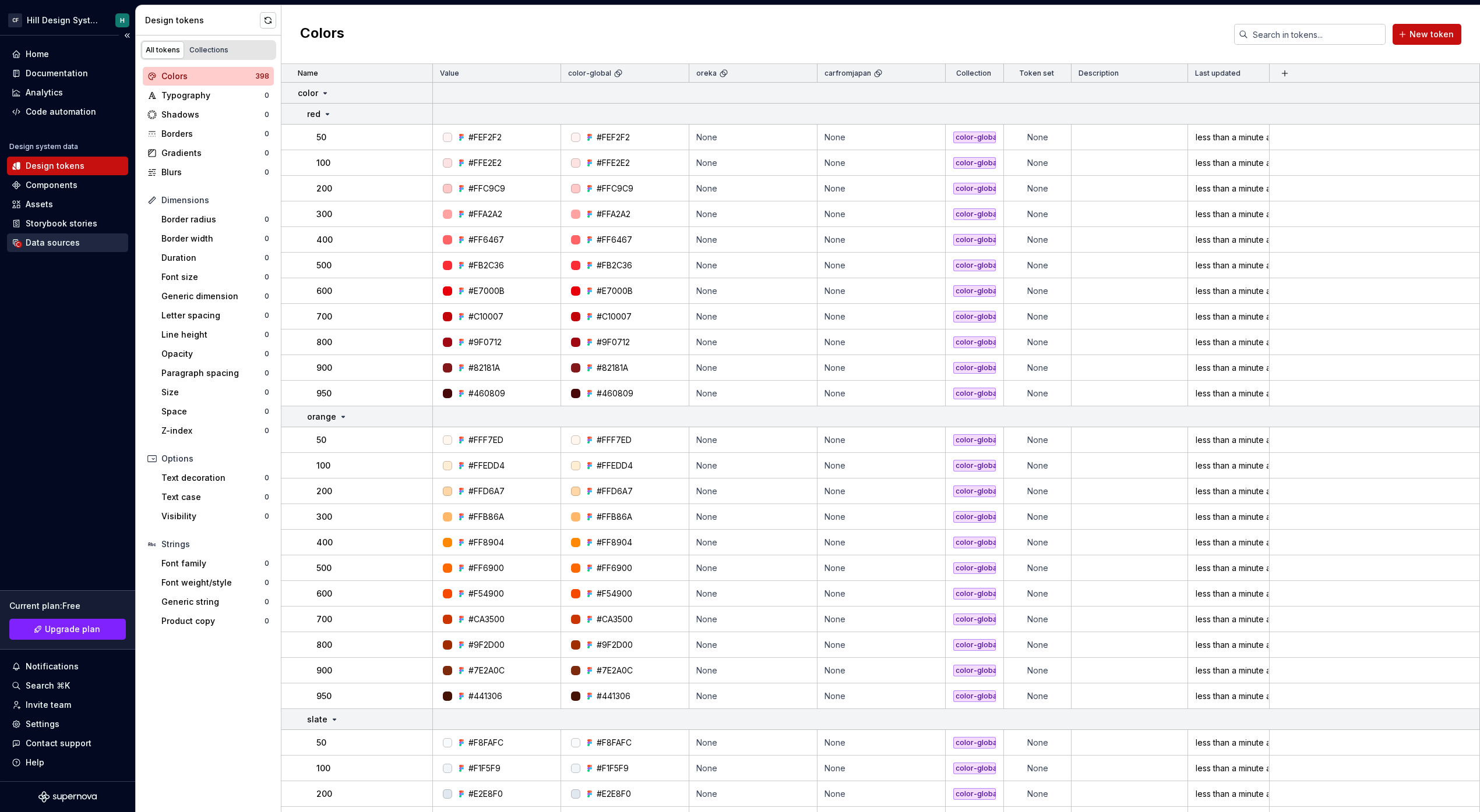
click at [35, 237] on div "Data sources" at bounding box center [53, 242] width 54 height 12
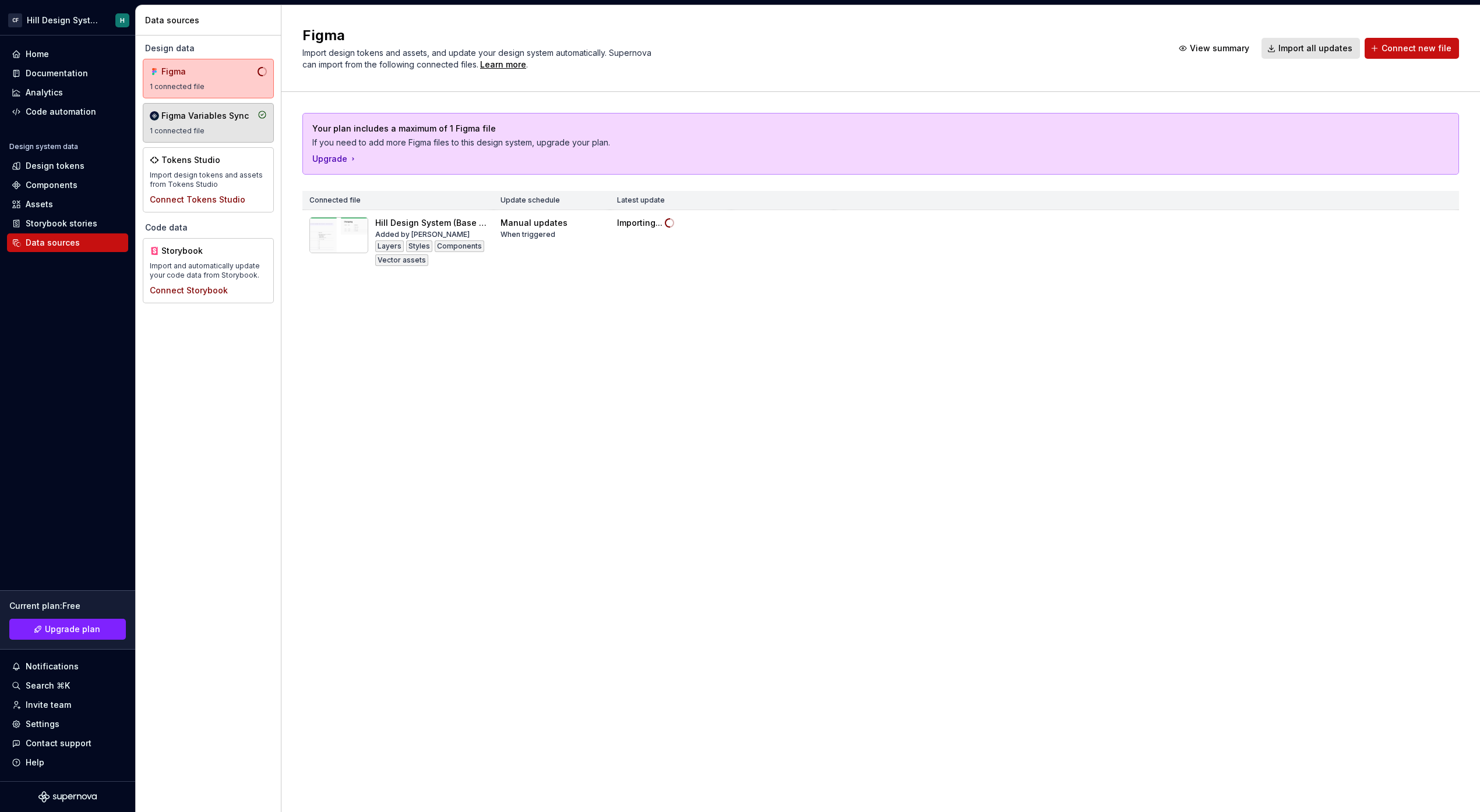
click at [235, 129] on div "1 connected file" at bounding box center [208, 131] width 117 height 9
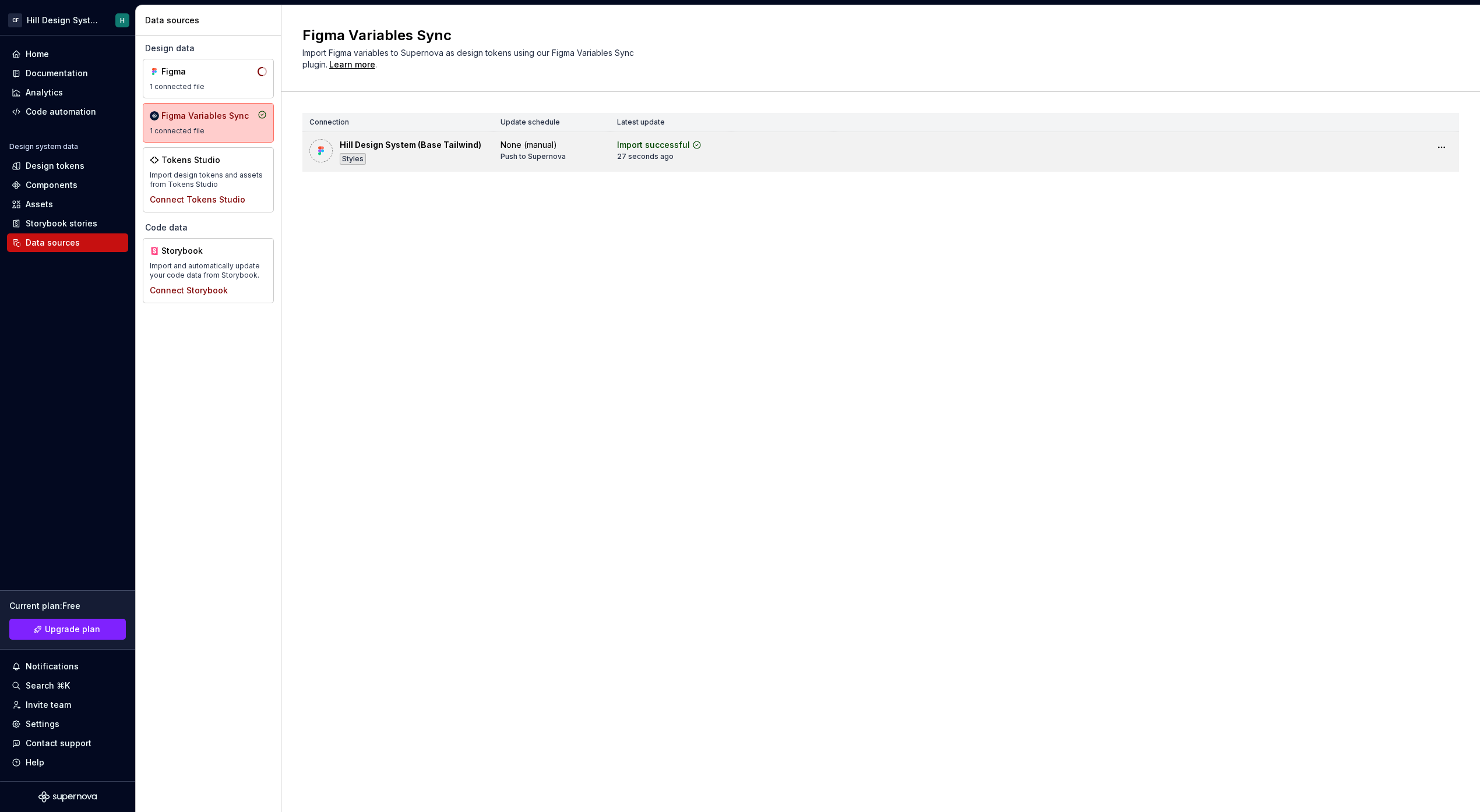
click at [410, 146] on div "Hill Design System (Base Tailwind)" at bounding box center [410, 145] width 142 height 12
click at [1443, 153] on html "CF Hill Design System H Home Documentation Analytics Code automation Design sys…" at bounding box center [740, 406] width 1480 height 812
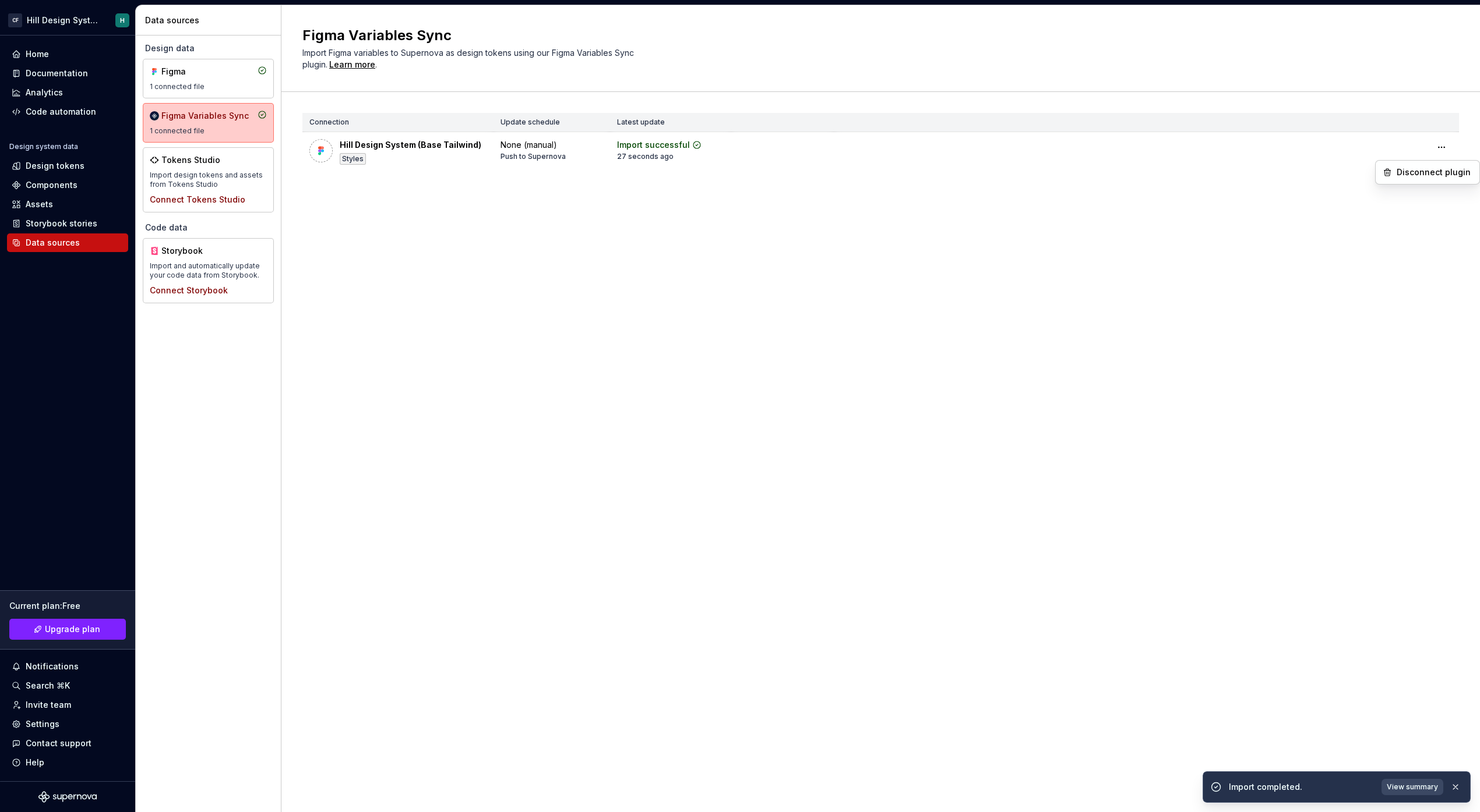
click at [568, 311] on html "CF Hill Design System H Home Documentation Analytics Code automation Design sys…" at bounding box center [740, 406] width 1480 height 812
click at [30, 166] on div "Design tokens" at bounding box center [55, 166] width 59 height 12
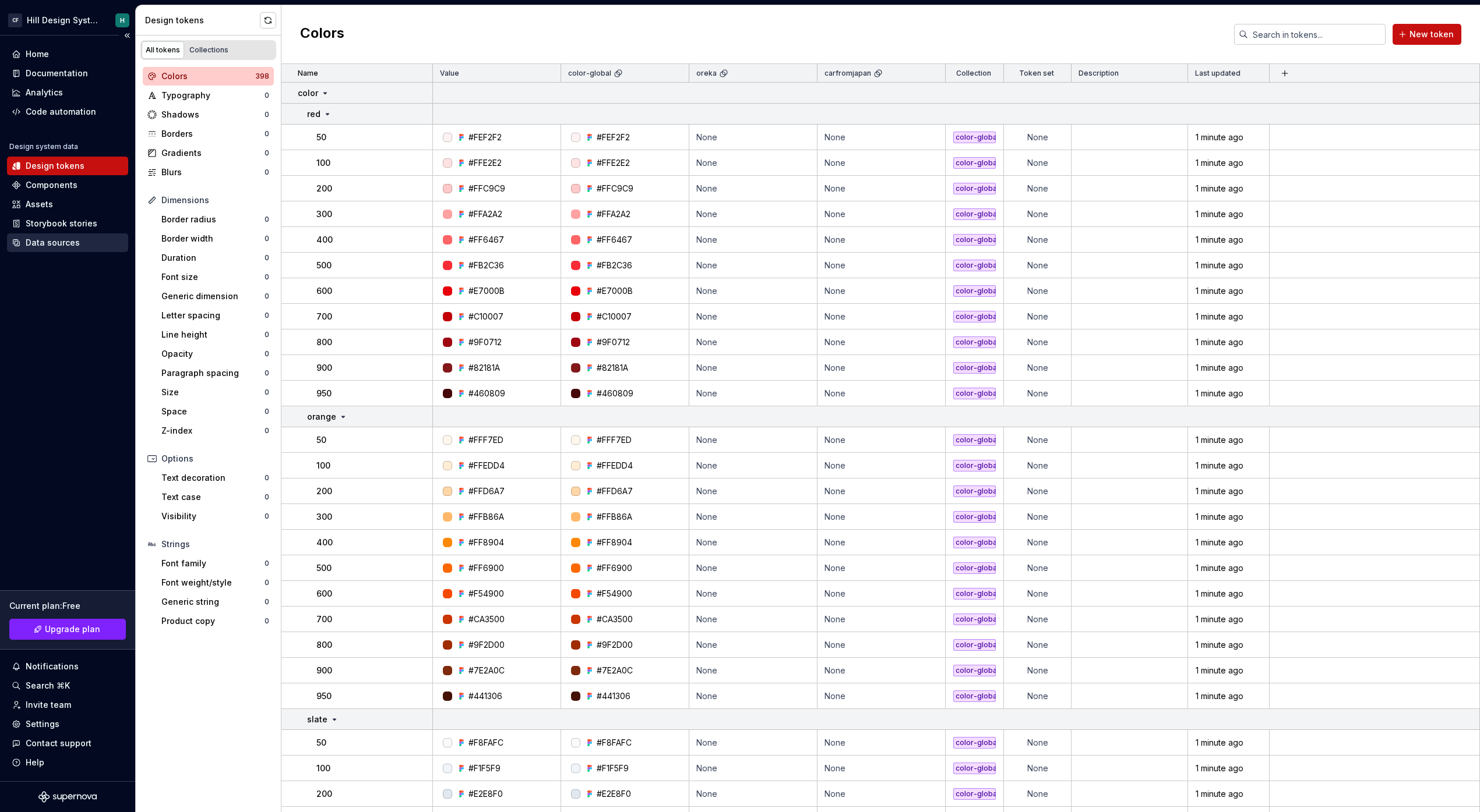
click at [86, 238] on div "Data sources" at bounding box center [67, 242] width 112 height 12
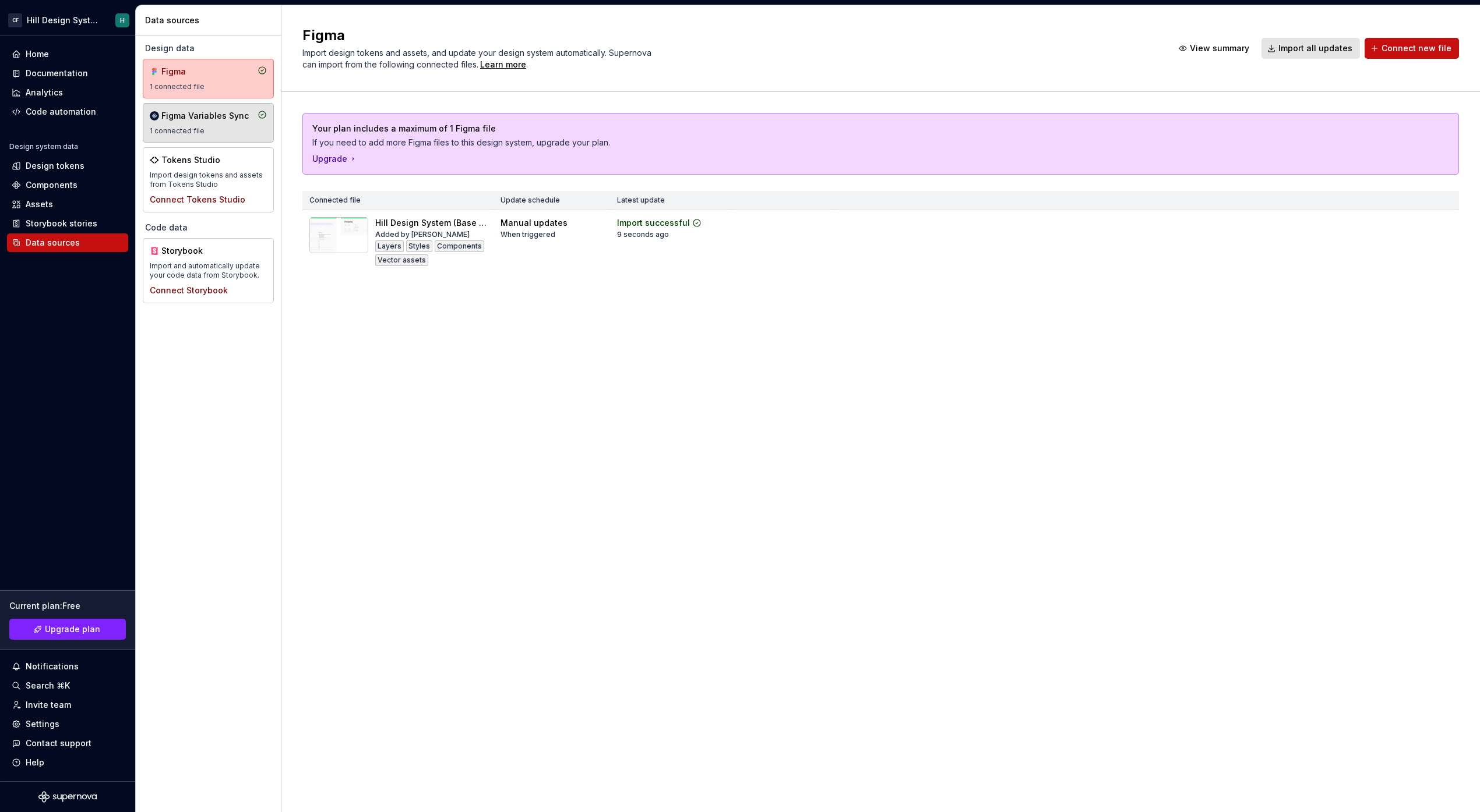
click at [260, 118] on icon at bounding box center [262, 115] width 9 height 9
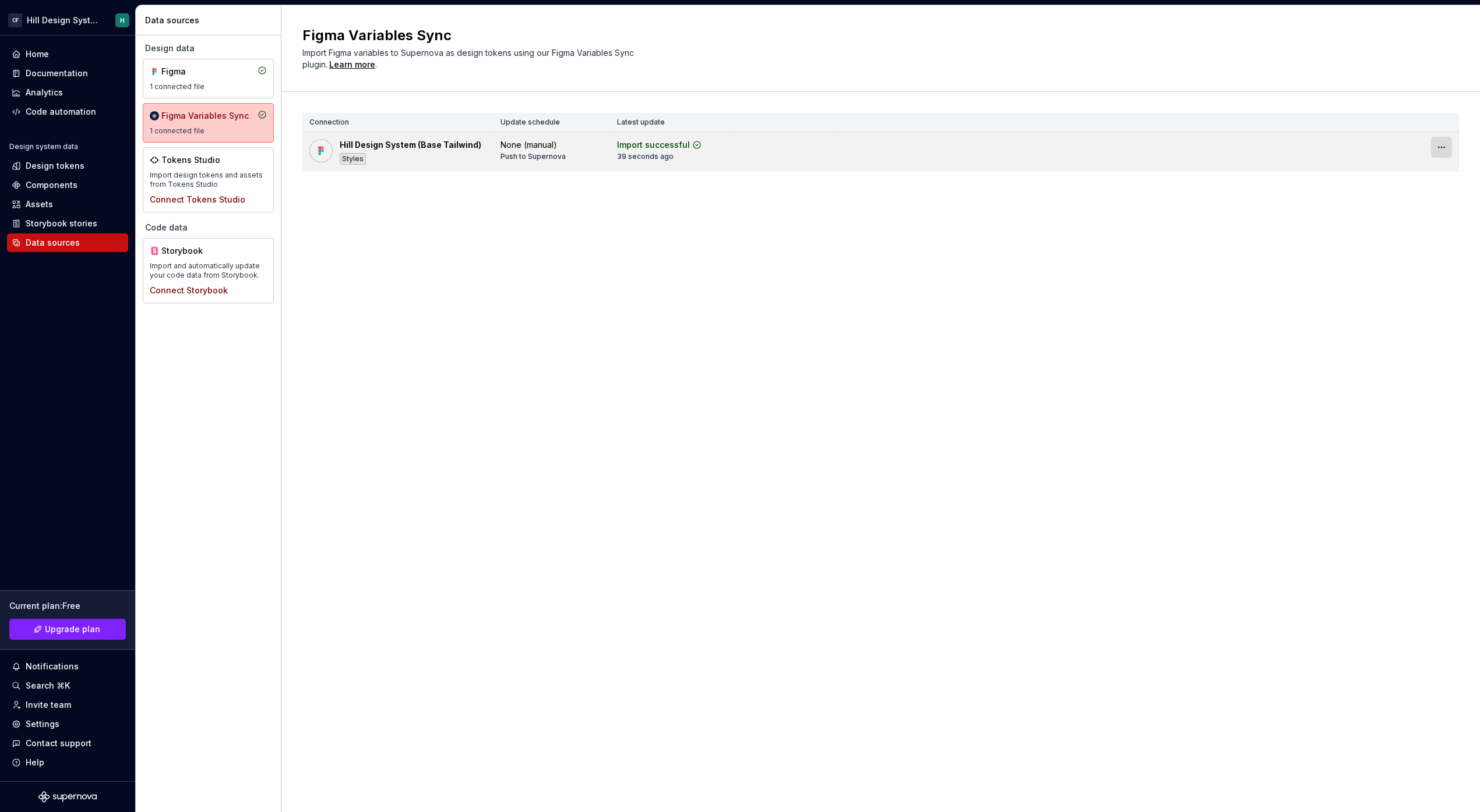
click at [1444, 149] on html "CF Hill Design System H Home Documentation Analytics Code automation Design sys…" at bounding box center [740, 406] width 1480 height 812
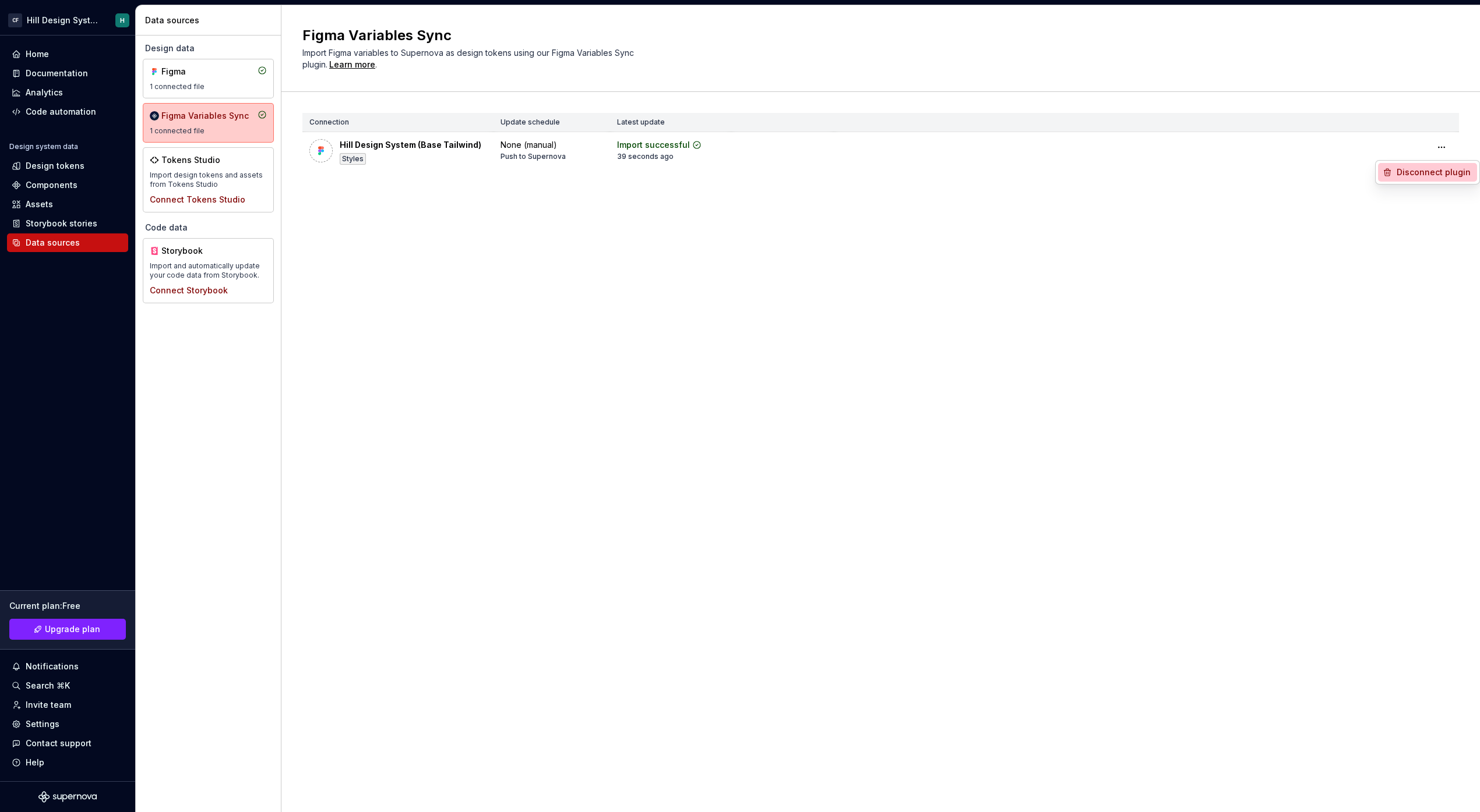
click at [1420, 167] on div "Disconnect plugin" at bounding box center [1434, 172] width 76 height 12
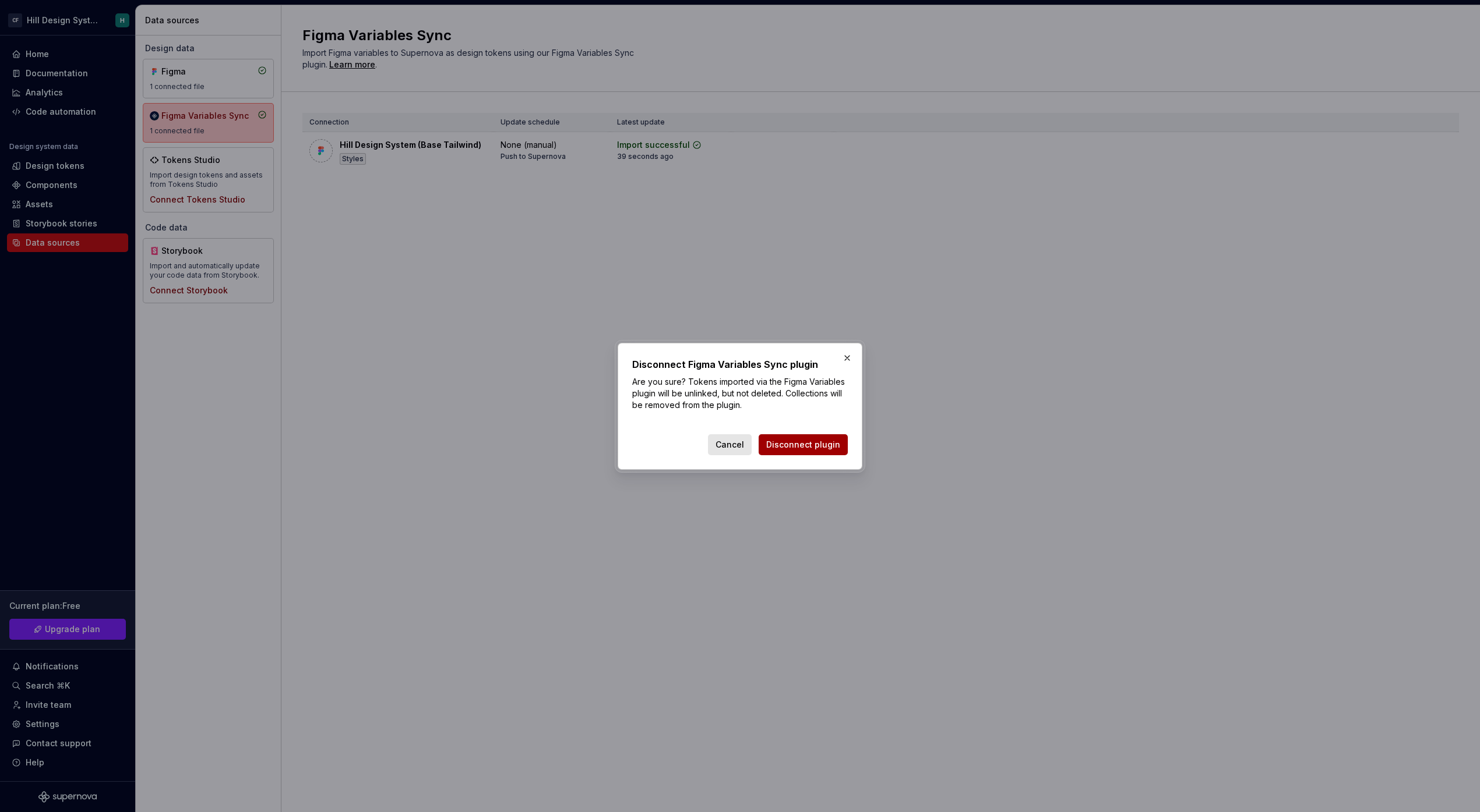
click at [814, 440] on span "Disconnect plugin" at bounding box center [803, 444] width 74 height 12
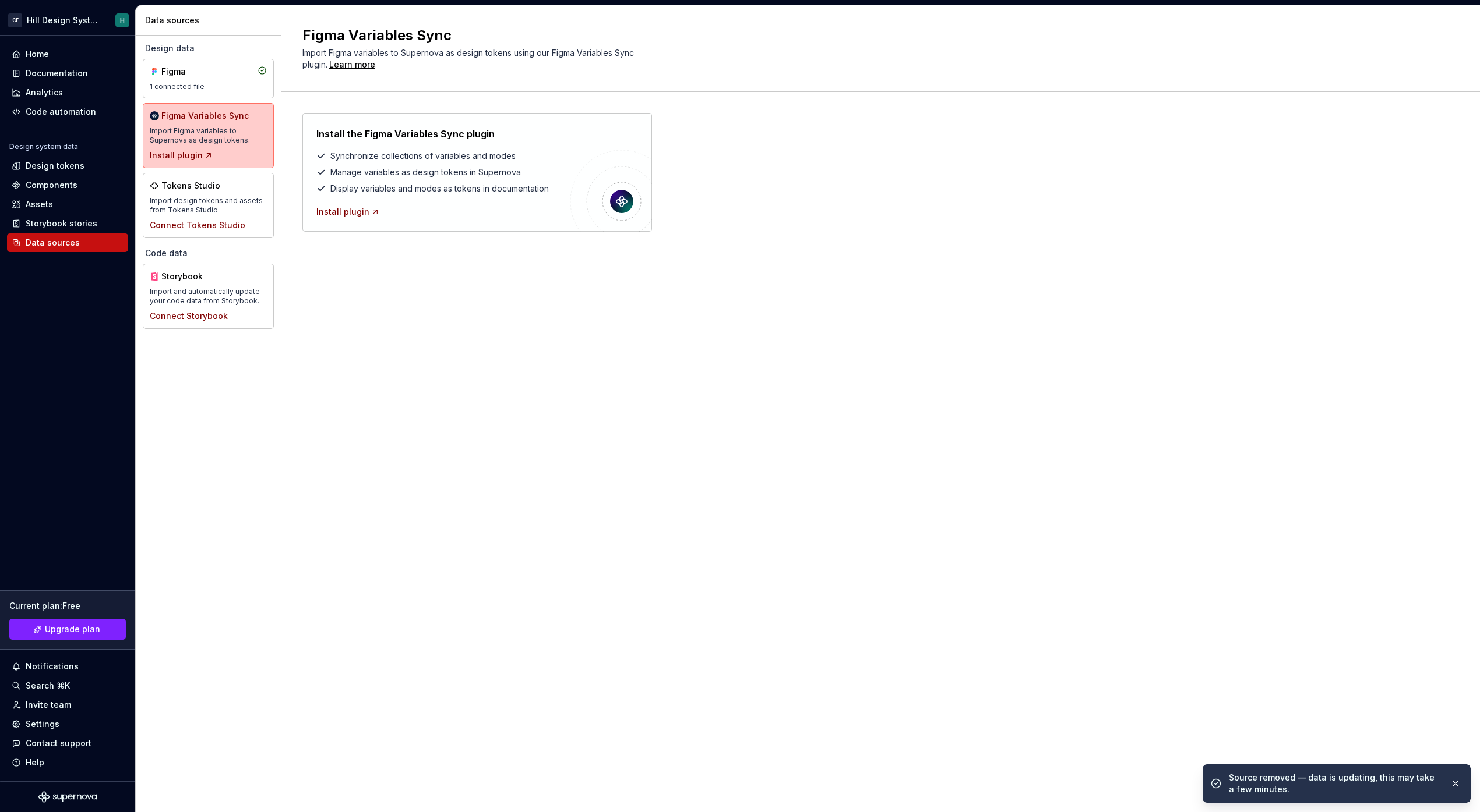
click at [490, 211] on div "Install plugin" at bounding box center [443, 211] width 254 height 12
click at [338, 207] on div "Install plugin" at bounding box center [348, 211] width 64 height 12
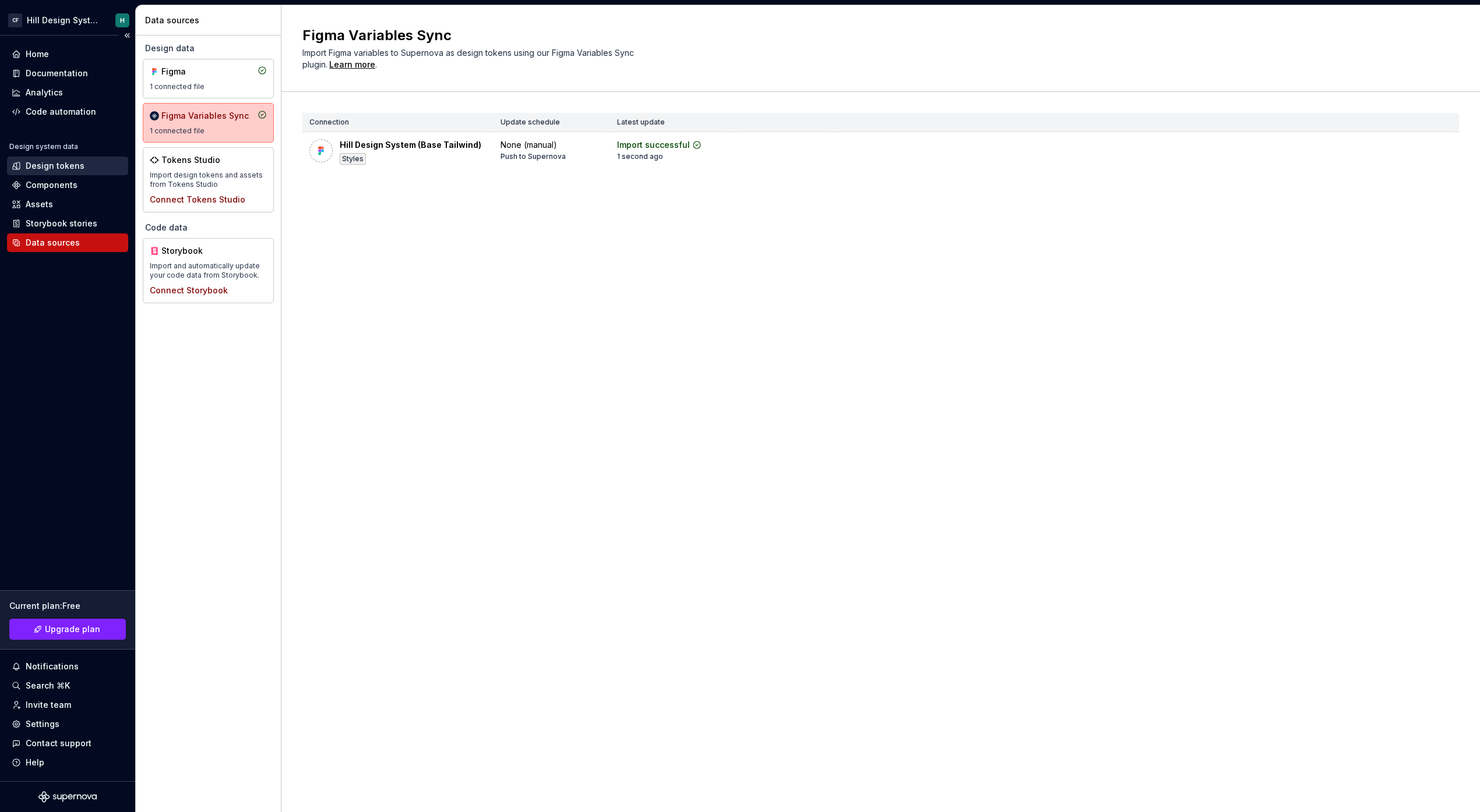
click at [77, 173] on div "Design tokens" at bounding box center [67, 166] width 121 height 19
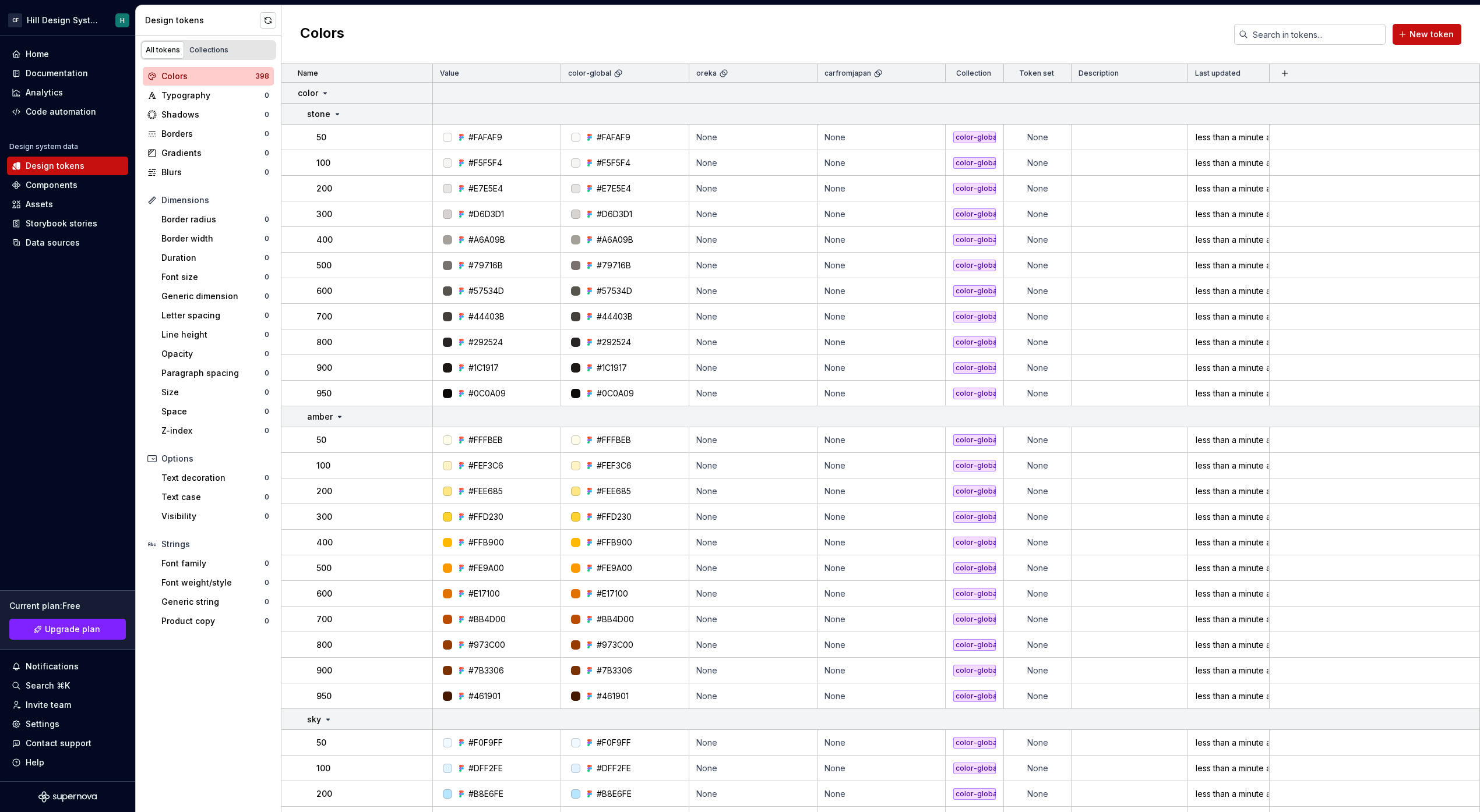
click at [212, 76] on div "Colors" at bounding box center [208, 76] width 94 height 12
click at [266, 20] on button "button" at bounding box center [268, 20] width 16 height 16
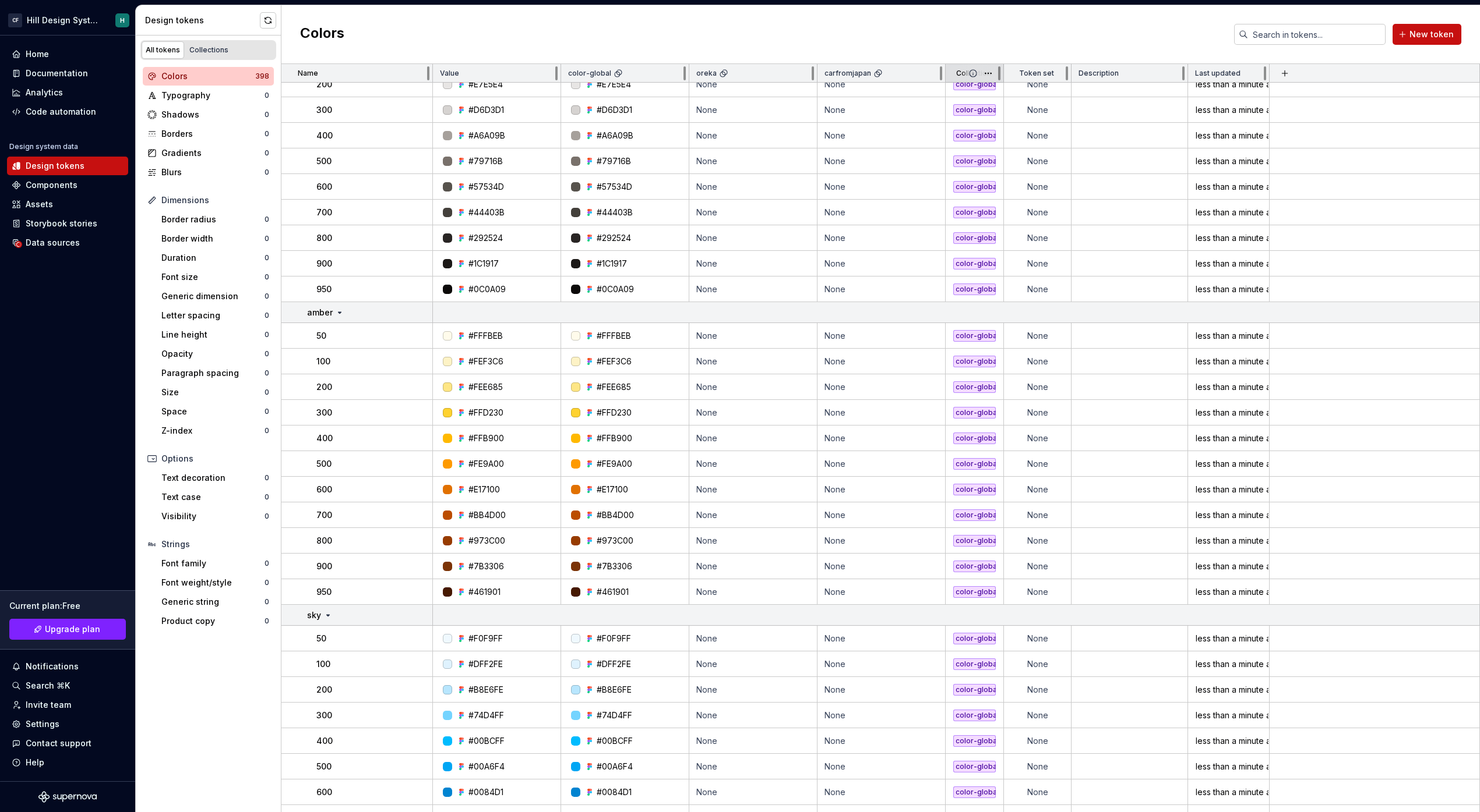
click at [977, 76] on icon at bounding box center [973, 74] width 9 height 9
click at [990, 75] on html "CF Hill Design System H Home Documentation Analytics Code automation Design sys…" at bounding box center [740, 406] width 1480 height 812
click at [973, 74] on icon at bounding box center [973, 73] width 7 height 7
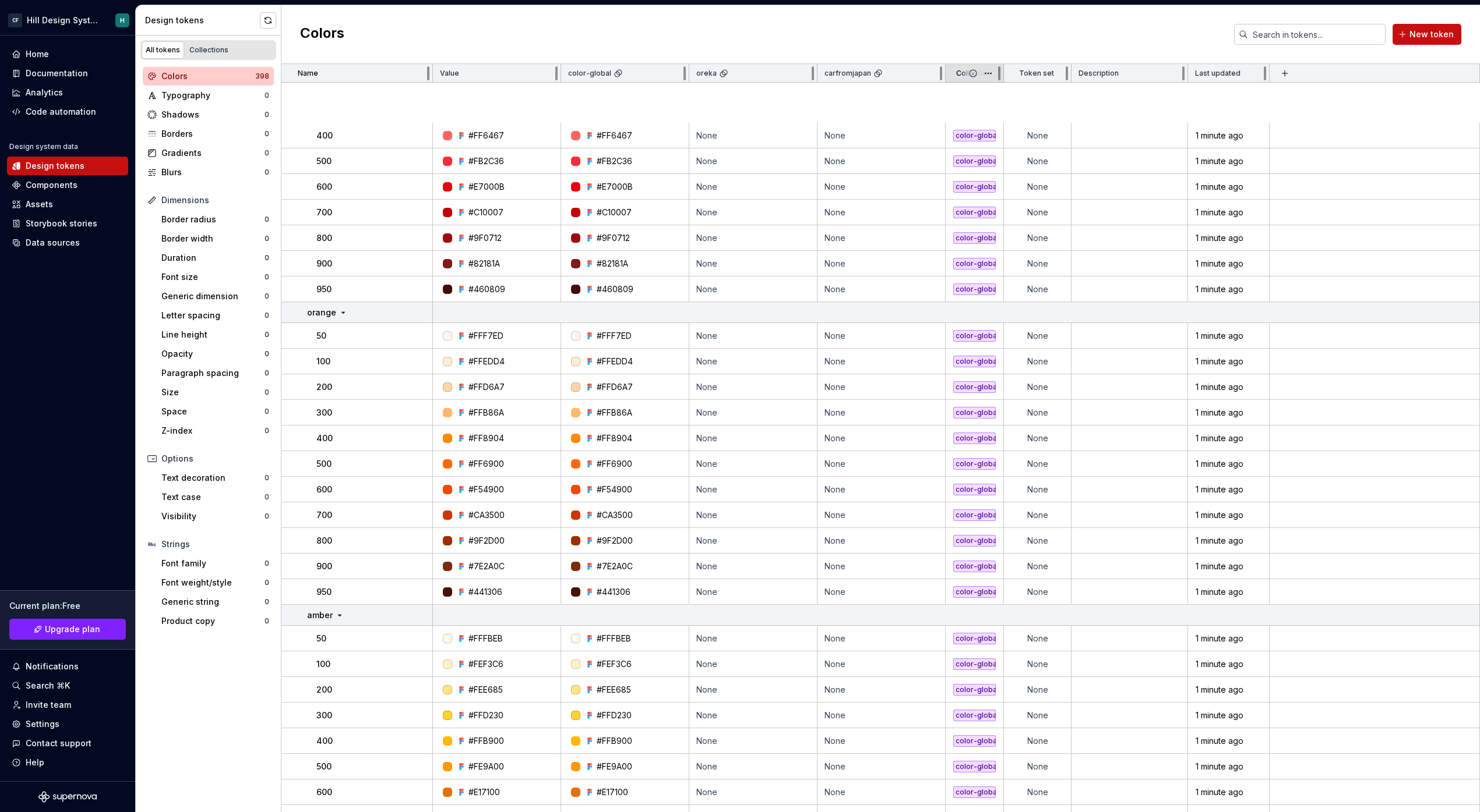
scroll to position [407, 0]
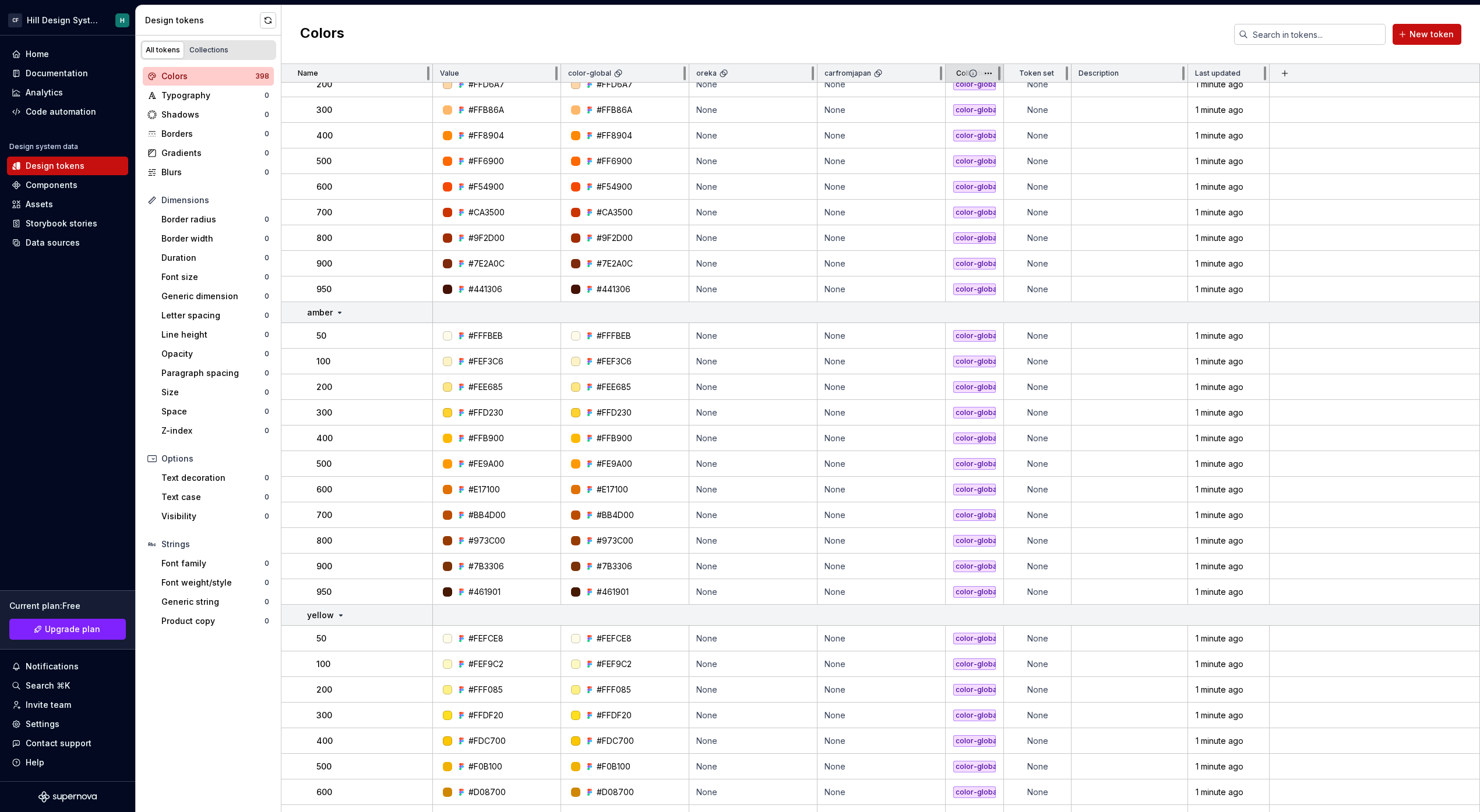
click at [963, 74] on span at bounding box center [982, 73] width 42 height 18
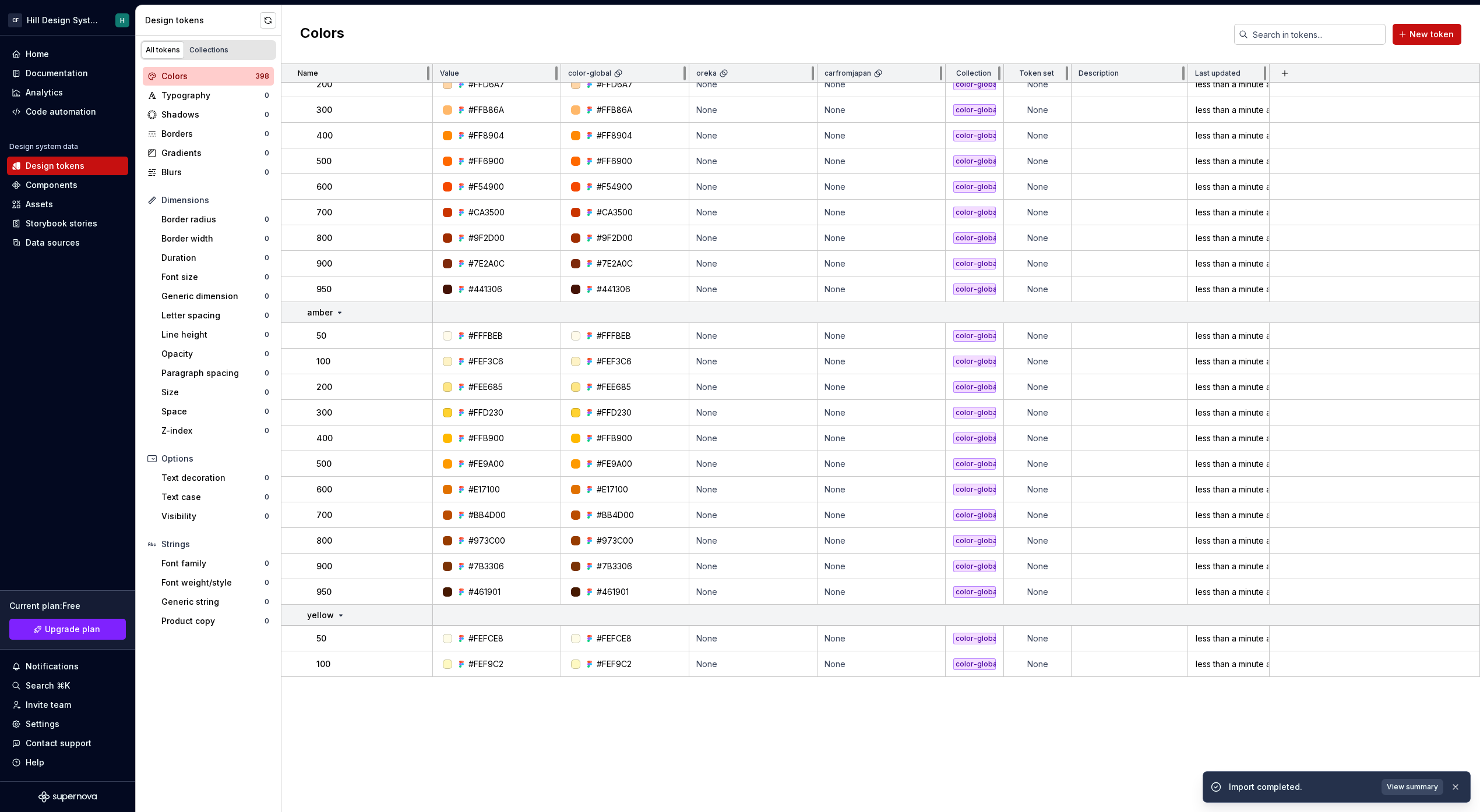
scroll to position [0, 0]
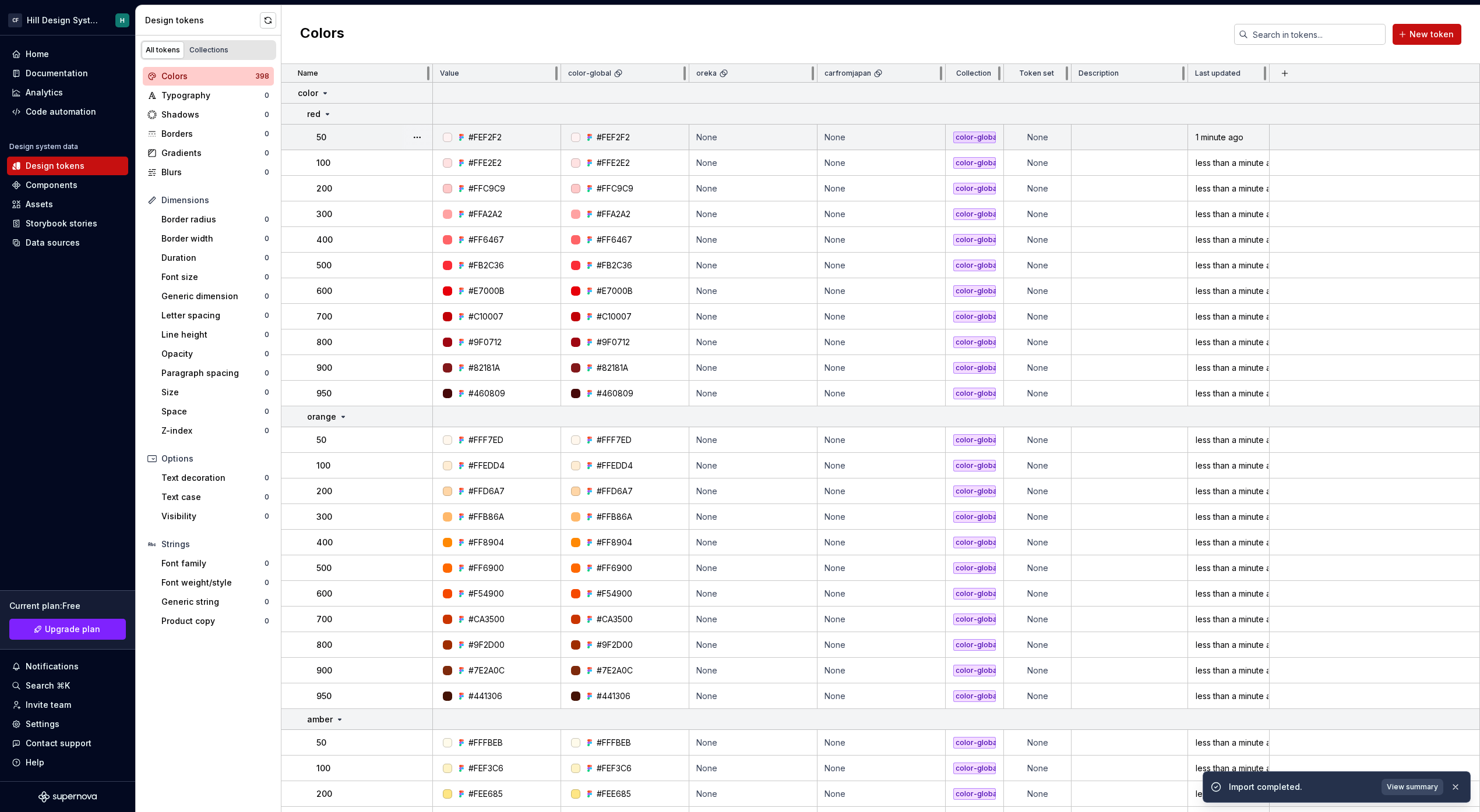
click at [980, 136] on div "color-global" at bounding box center [974, 137] width 43 height 12
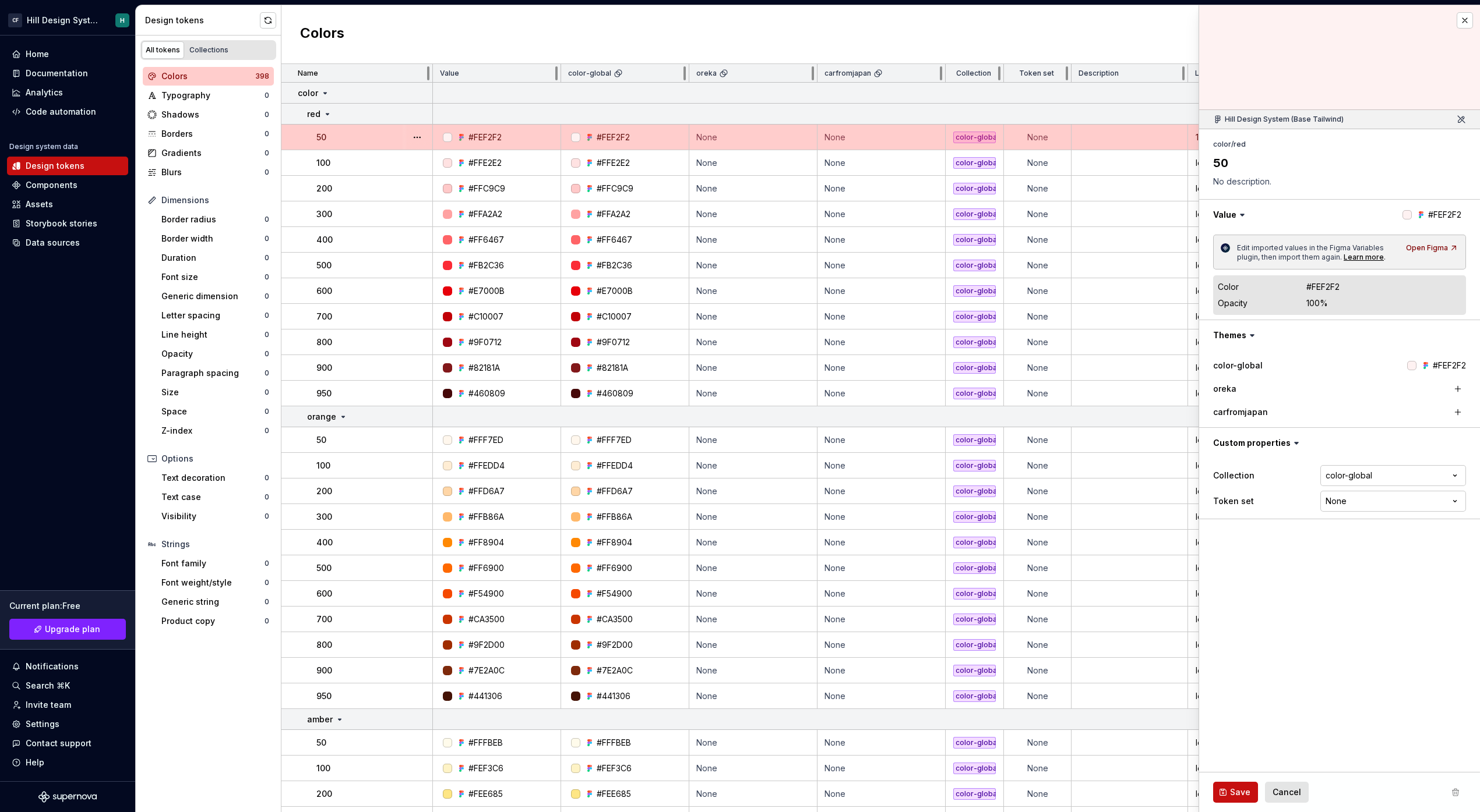
type textarea "*"
click at [1465, 19] on button "button" at bounding box center [1465, 20] width 16 height 16
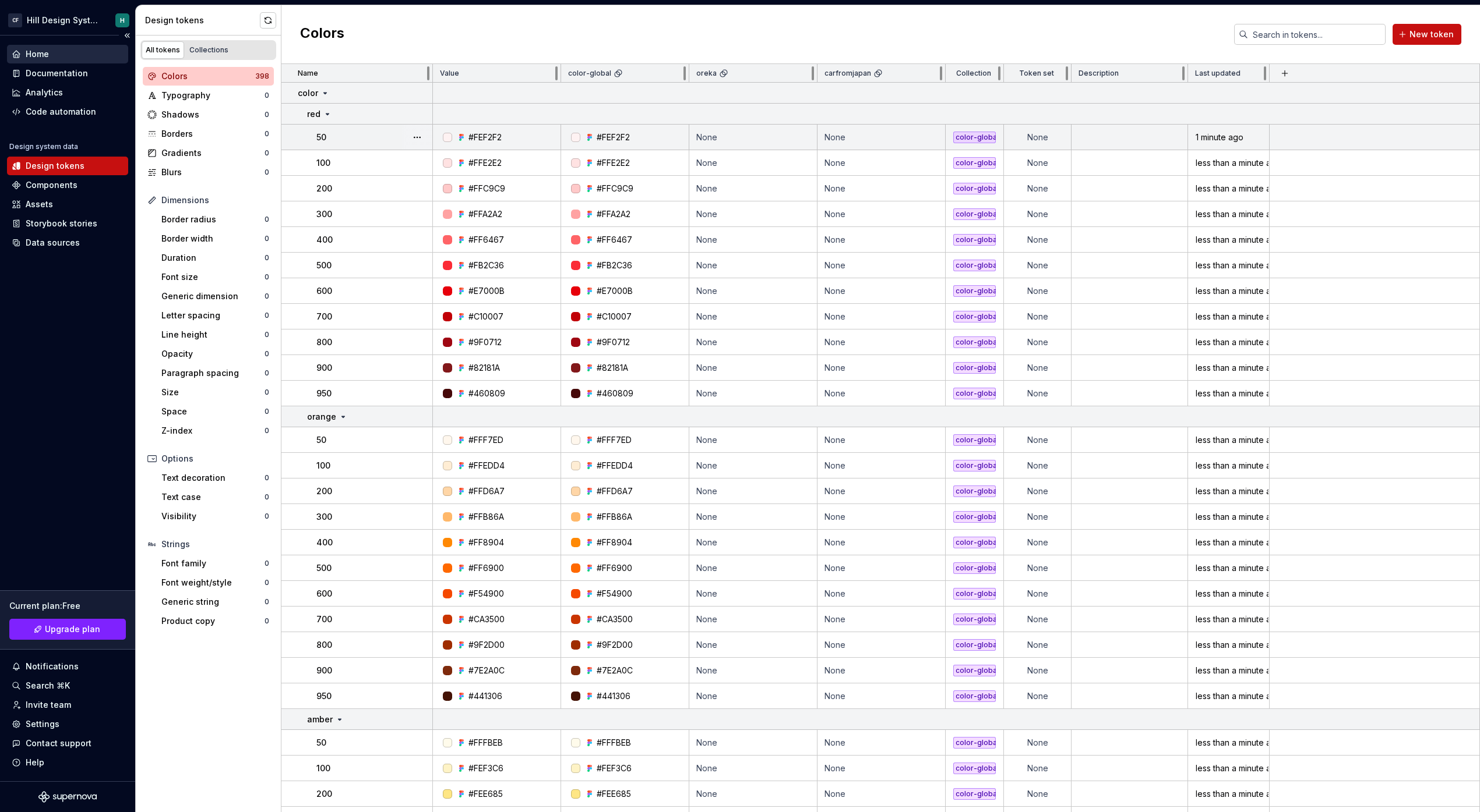
click at [67, 46] on div "Home" at bounding box center [67, 54] width 121 height 19
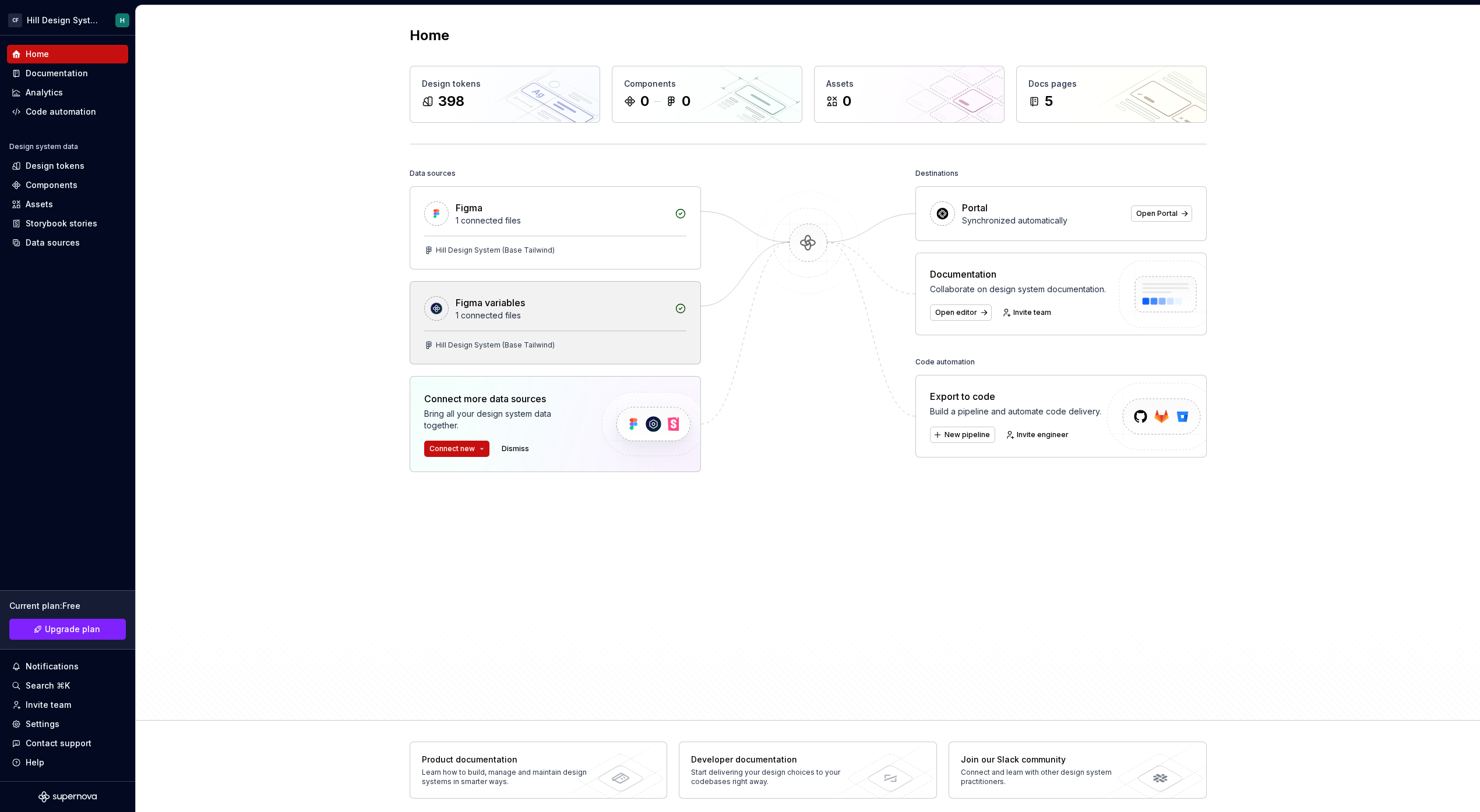
click at [676, 312] on icon at bounding box center [680, 308] width 12 height 12
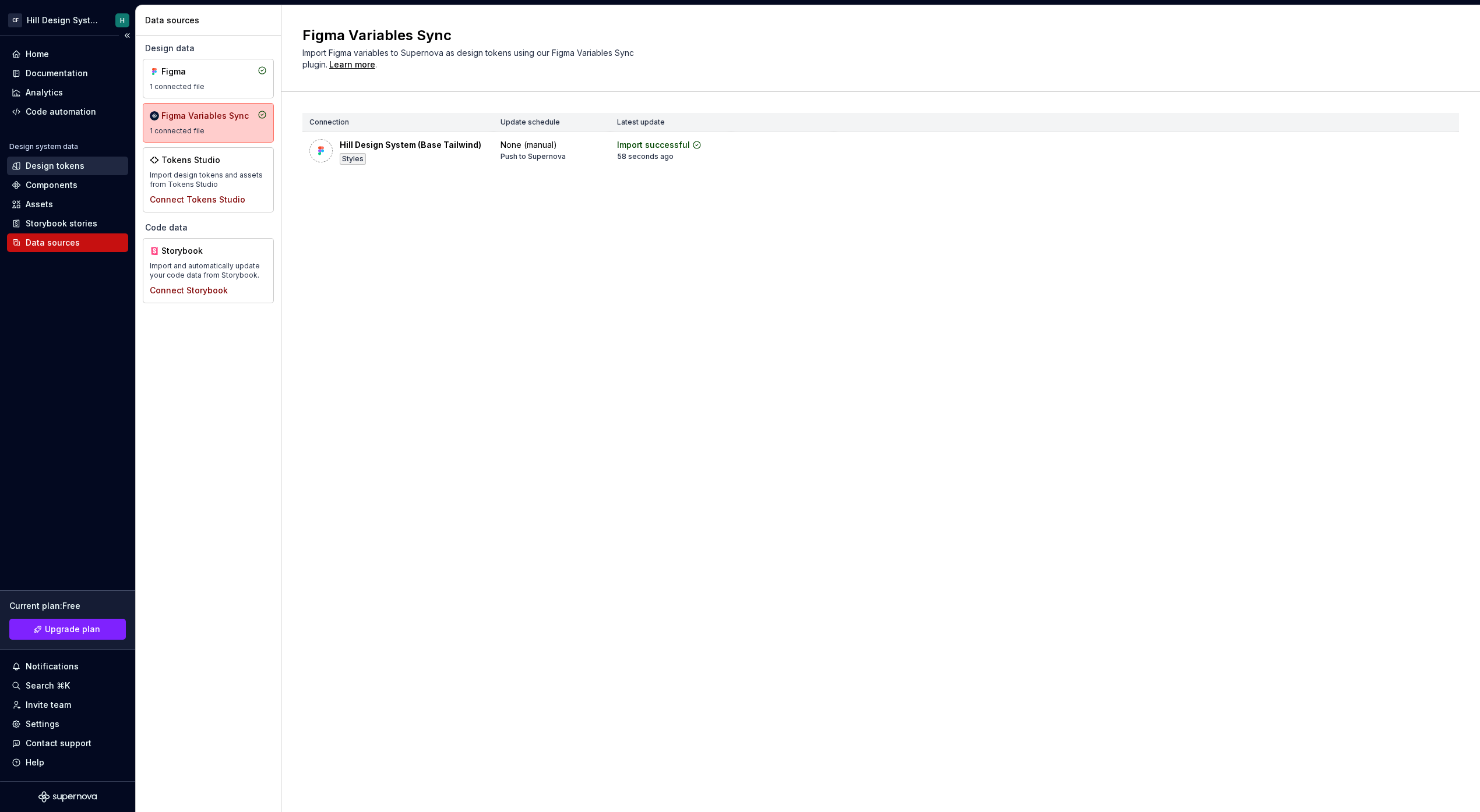
click at [67, 170] on div "Design tokens" at bounding box center [55, 166] width 59 height 12
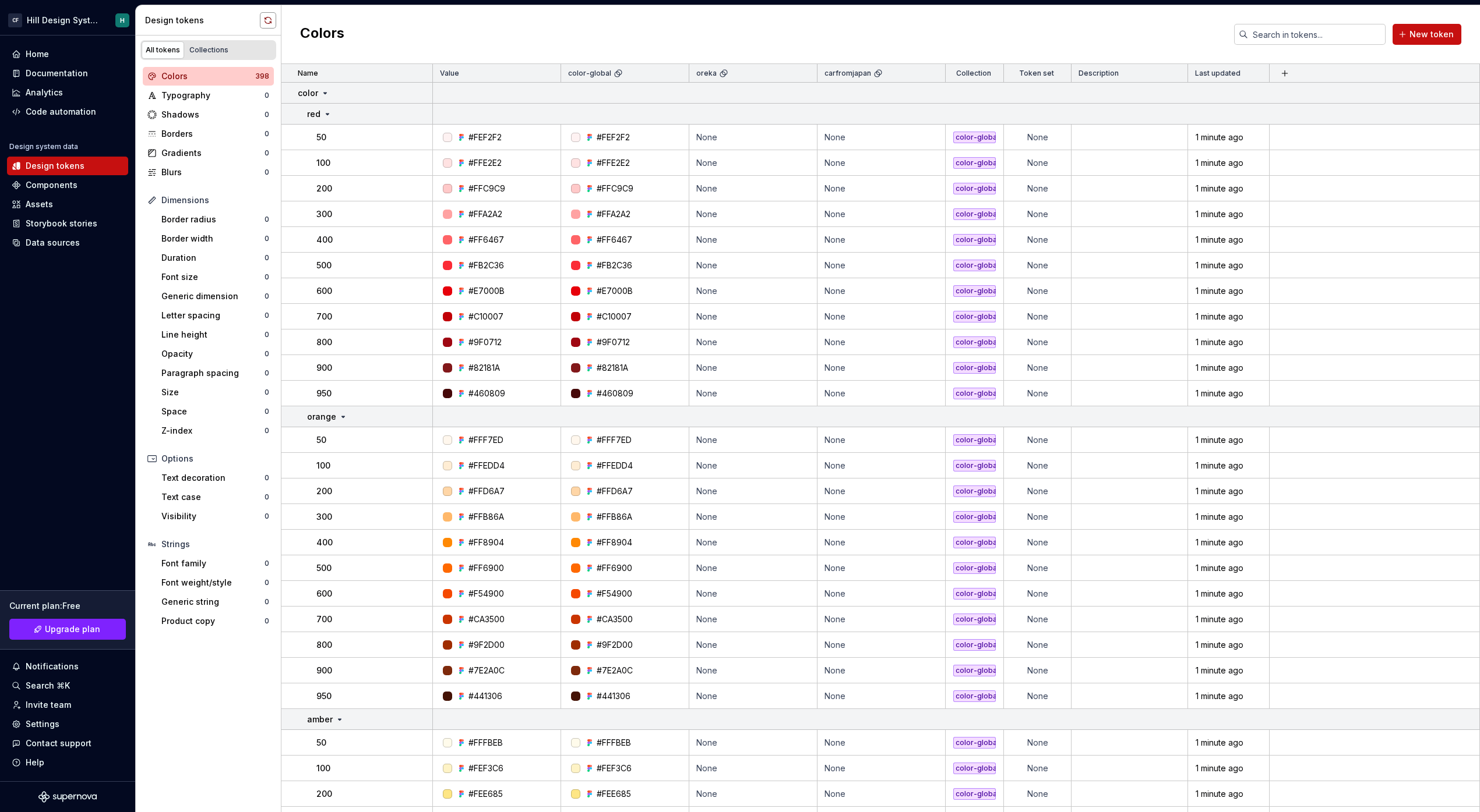
click at [267, 27] on button "button" at bounding box center [268, 20] width 16 height 16
click at [265, 22] on button "button" at bounding box center [268, 20] width 16 height 16
click at [77, 245] on div "Data sources" at bounding box center [53, 242] width 54 height 12
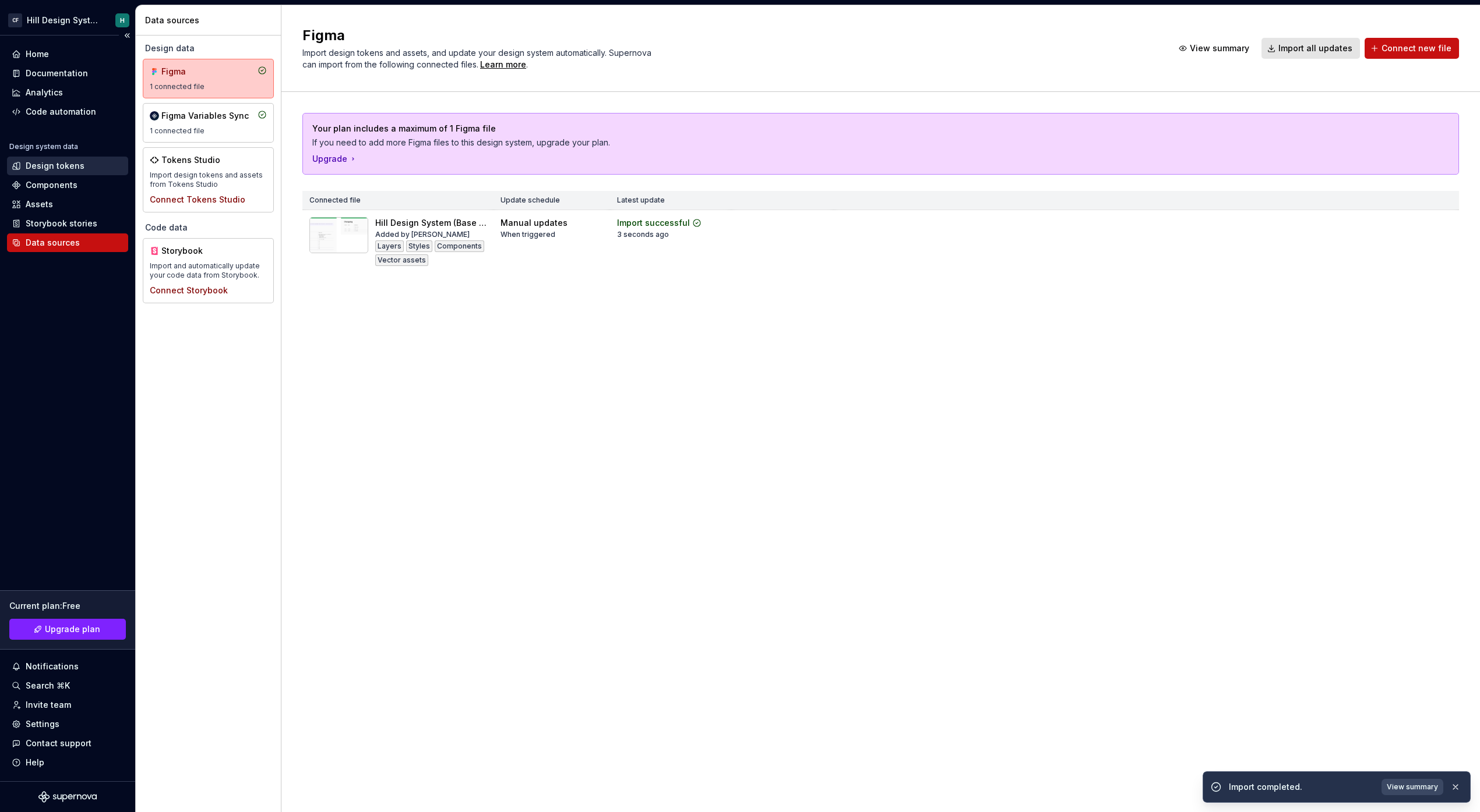
click at [64, 171] on div "Design tokens" at bounding box center [55, 166] width 59 height 12
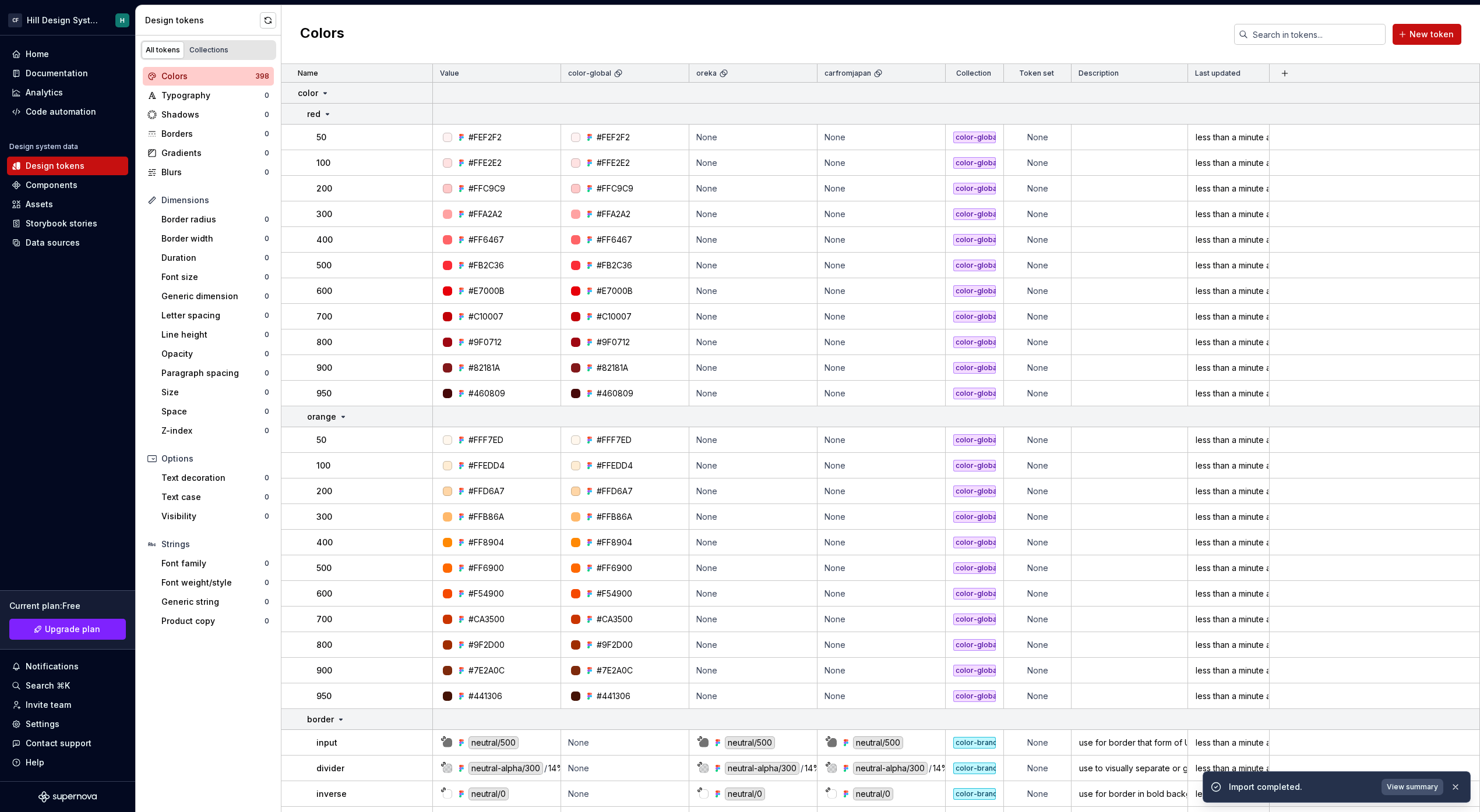
click at [1399, 784] on span "View summary" at bounding box center [1412, 787] width 51 height 9
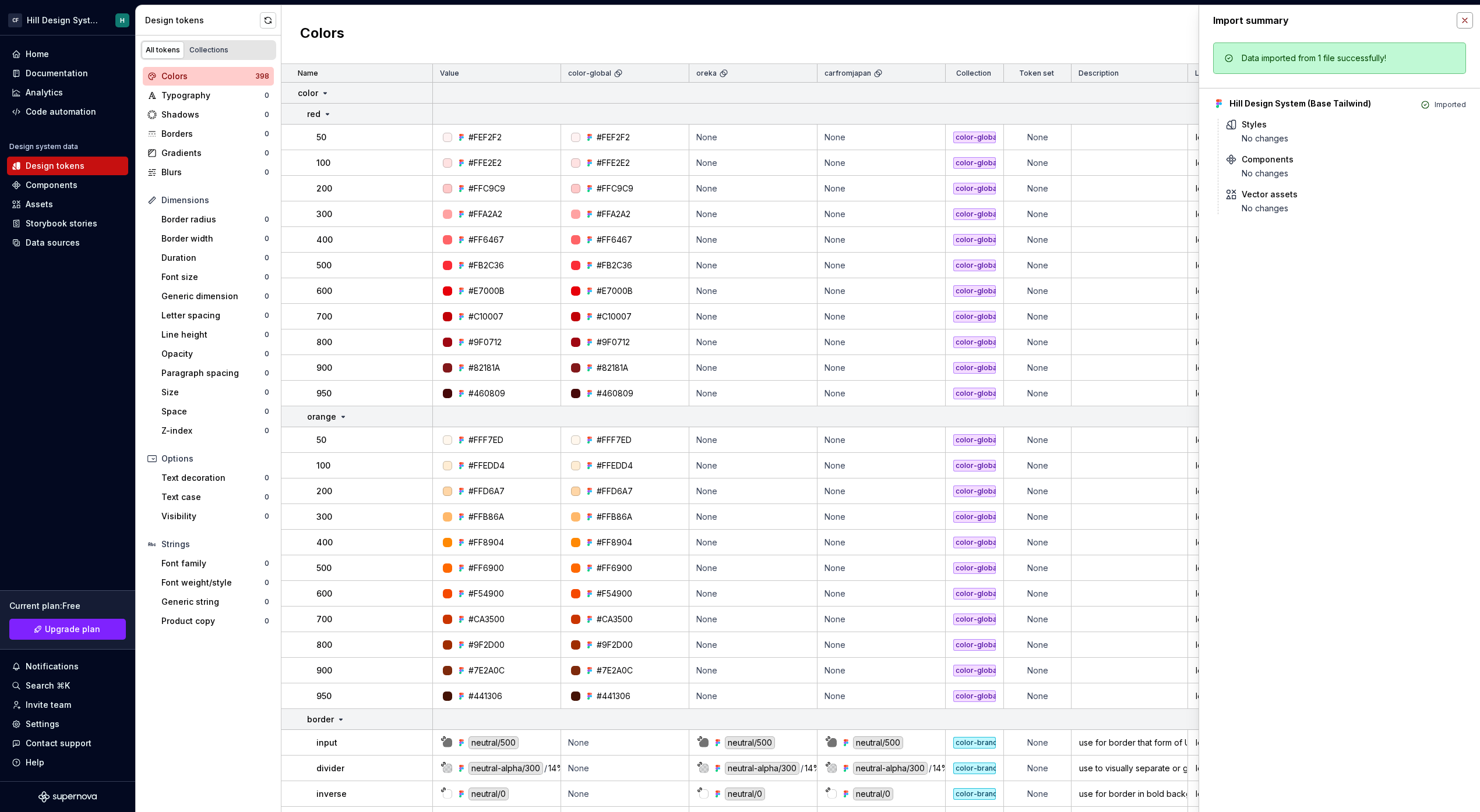
click at [1464, 25] on button "button" at bounding box center [1465, 20] width 16 height 16
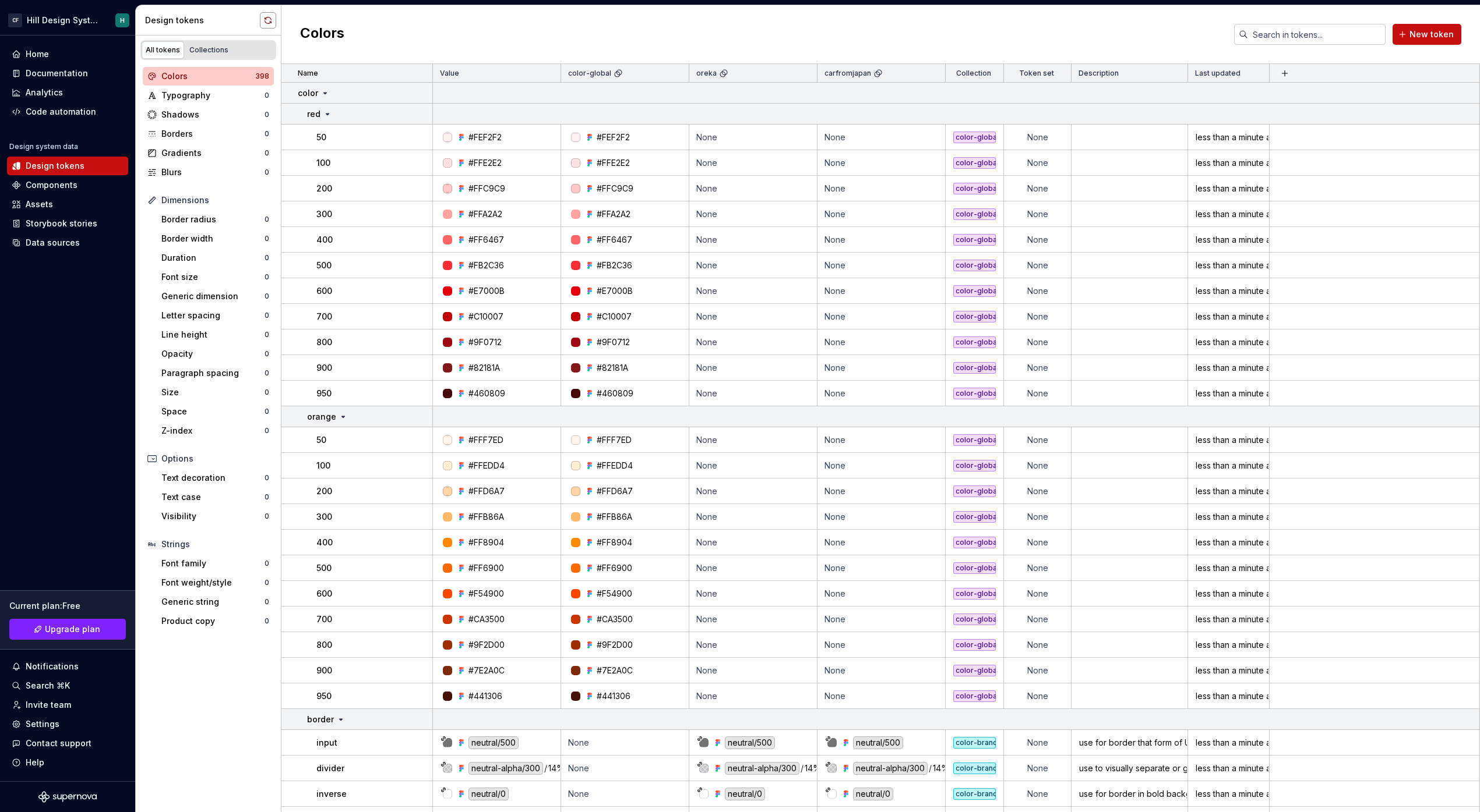
click at [268, 19] on button "button" at bounding box center [268, 20] width 16 height 16
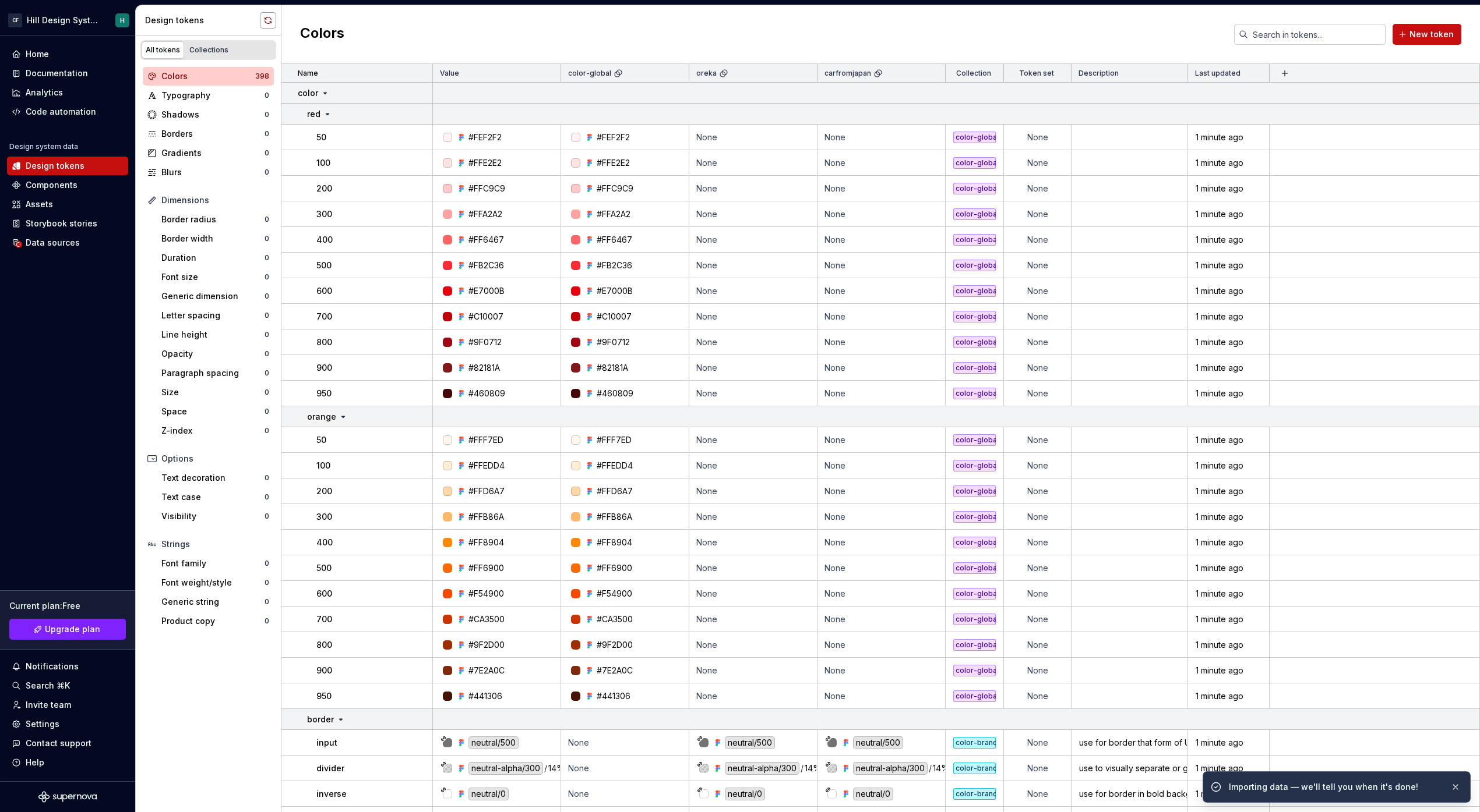
click at [268, 19] on button "button" at bounding box center [268, 20] width 16 height 16
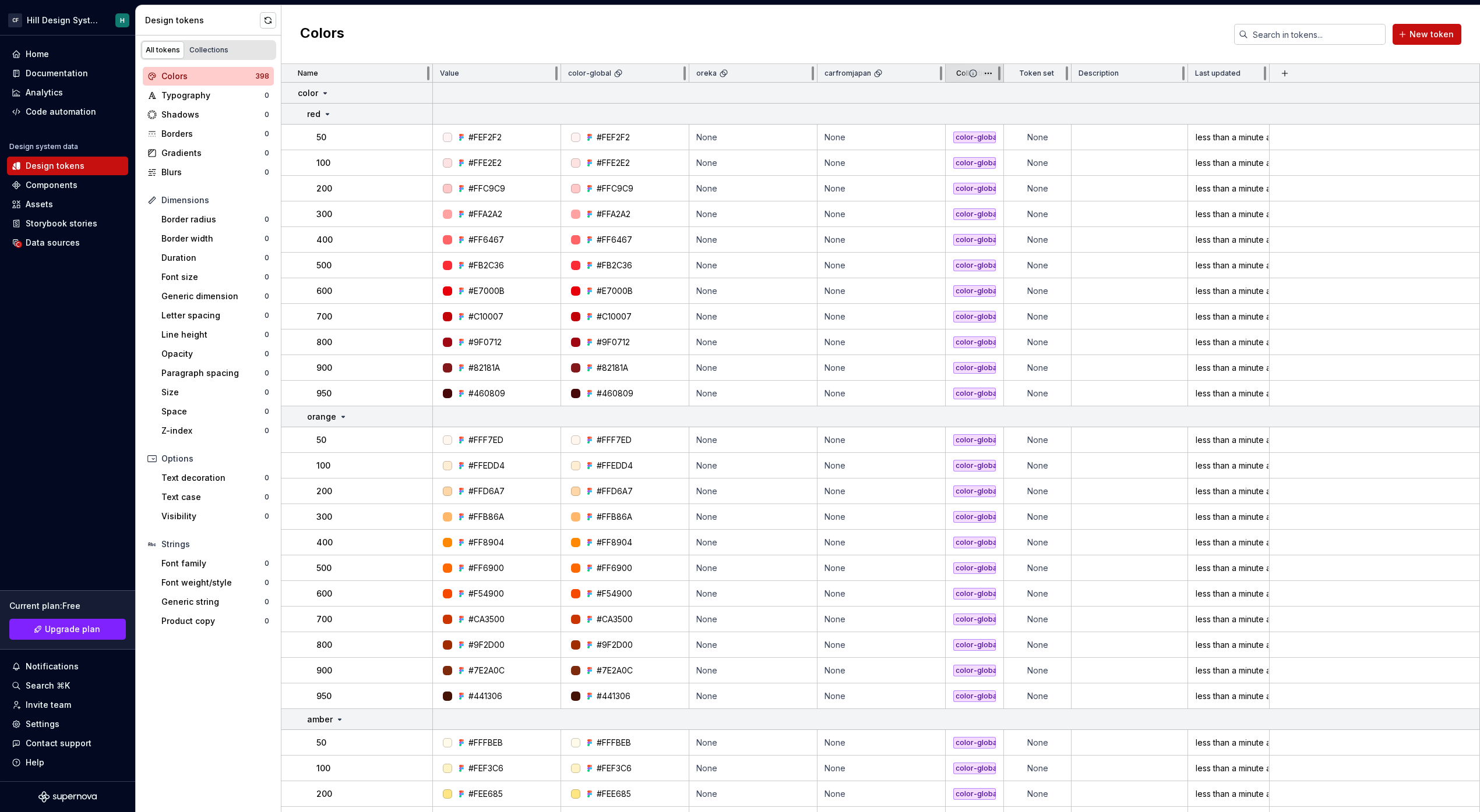
click at [976, 77] on icon at bounding box center [973, 74] width 9 height 9
click at [956, 77] on div "Collection" at bounding box center [974, 74] width 58 height 19
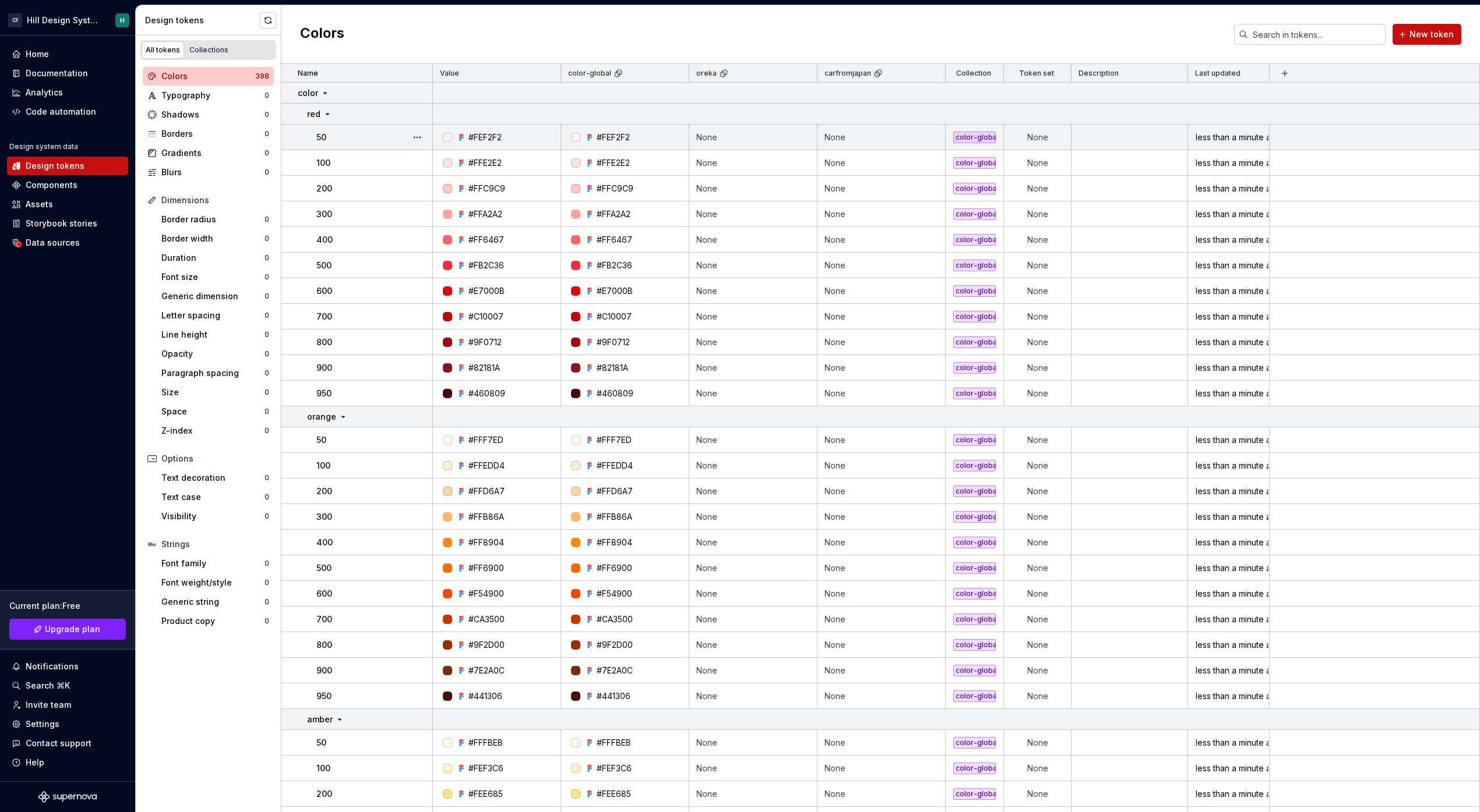
click at [979, 135] on div "color-global" at bounding box center [974, 137] width 43 height 12
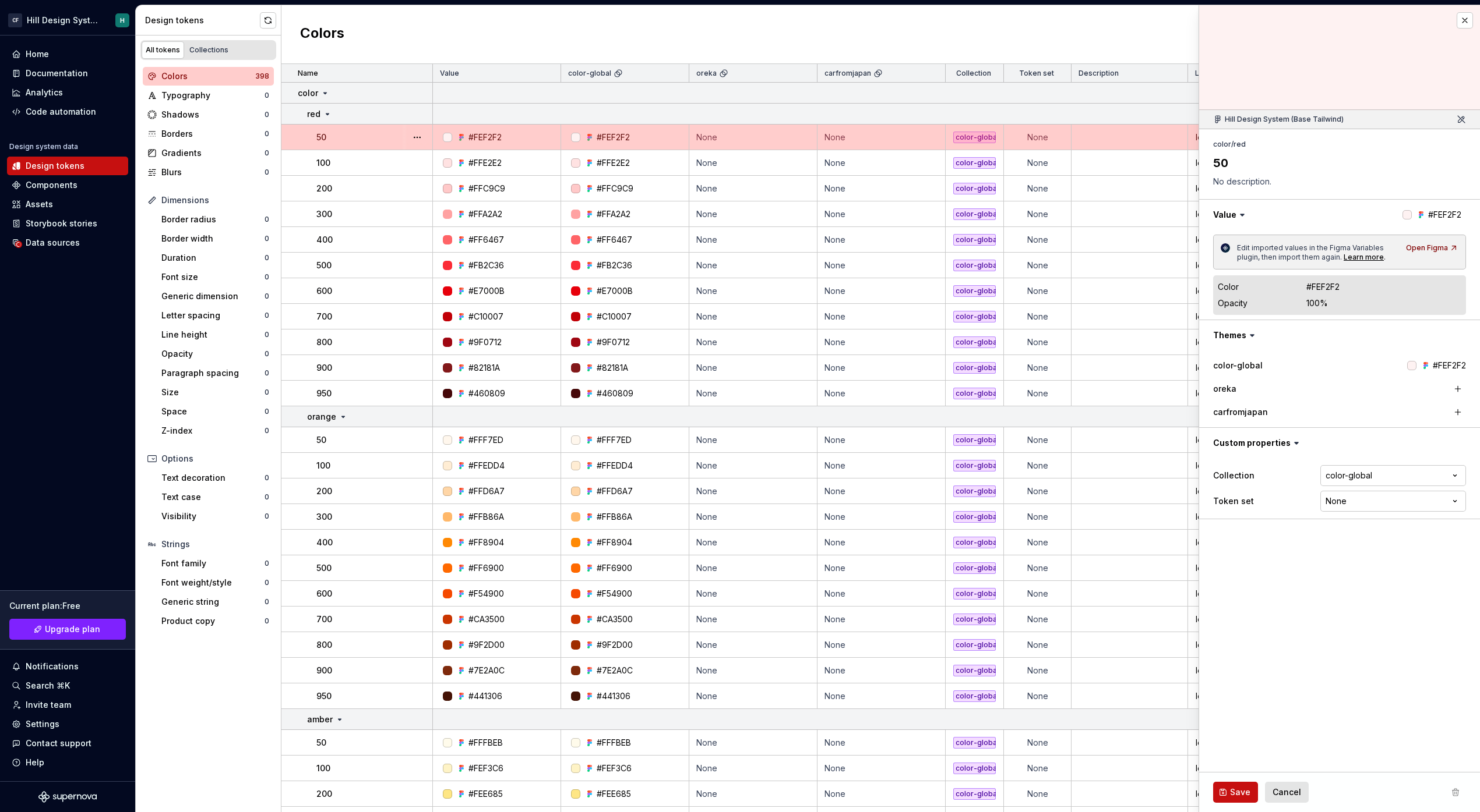
drag, startPoint x: 1006, startPoint y: 132, endPoint x: 995, endPoint y: 128, distance: 11.7
click at [995, 128] on td "color-global" at bounding box center [974, 137] width 58 height 26
type textarea "*"
click at [1461, 18] on button "button" at bounding box center [1465, 20] width 16 height 16
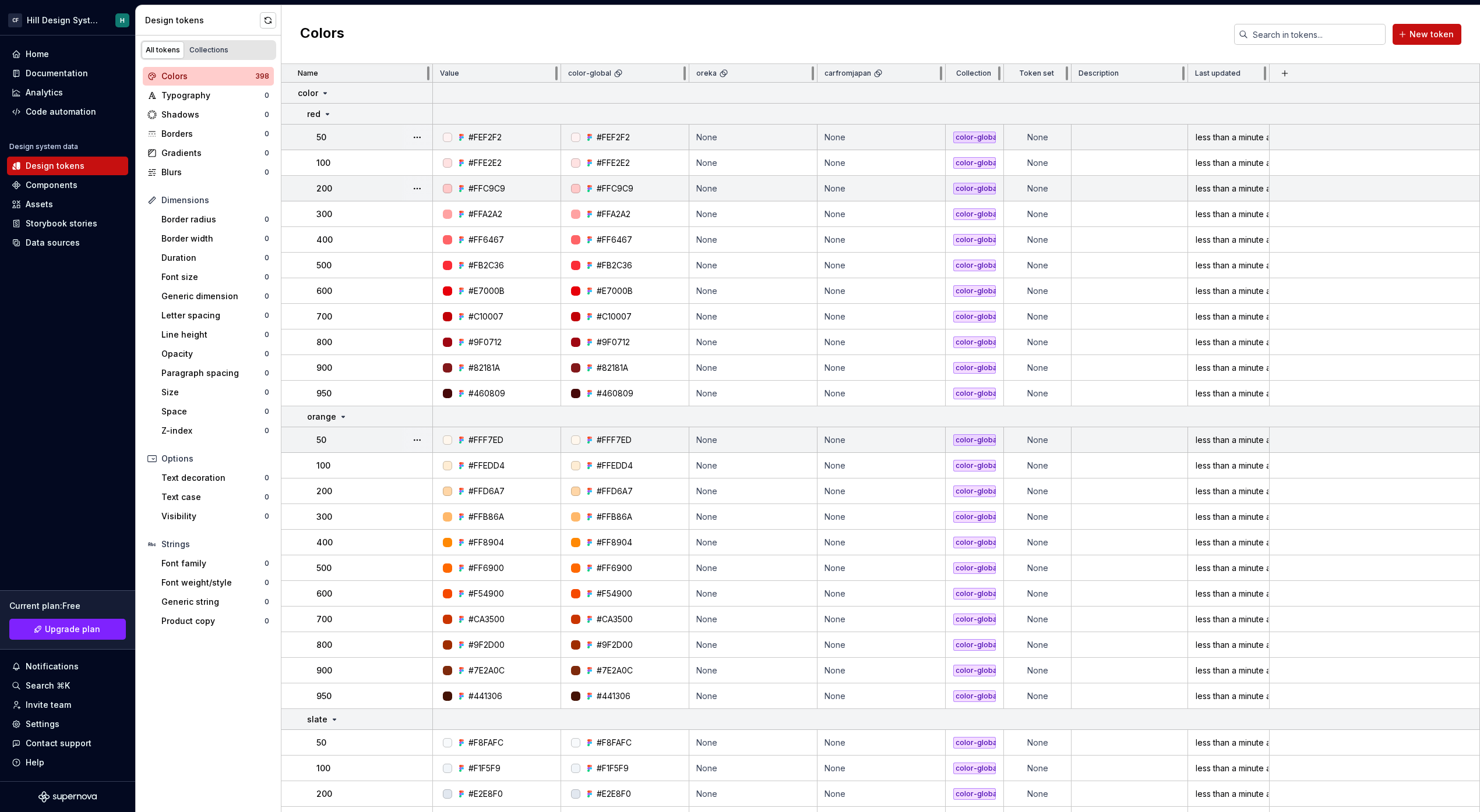
click at [335, 79] on div "Name" at bounding box center [357, 74] width 152 height 19
click at [358, 72] on div "Name" at bounding box center [361, 74] width 128 height 9
click at [1288, 31] on input "text" at bounding box center [1317, 34] width 138 height 21
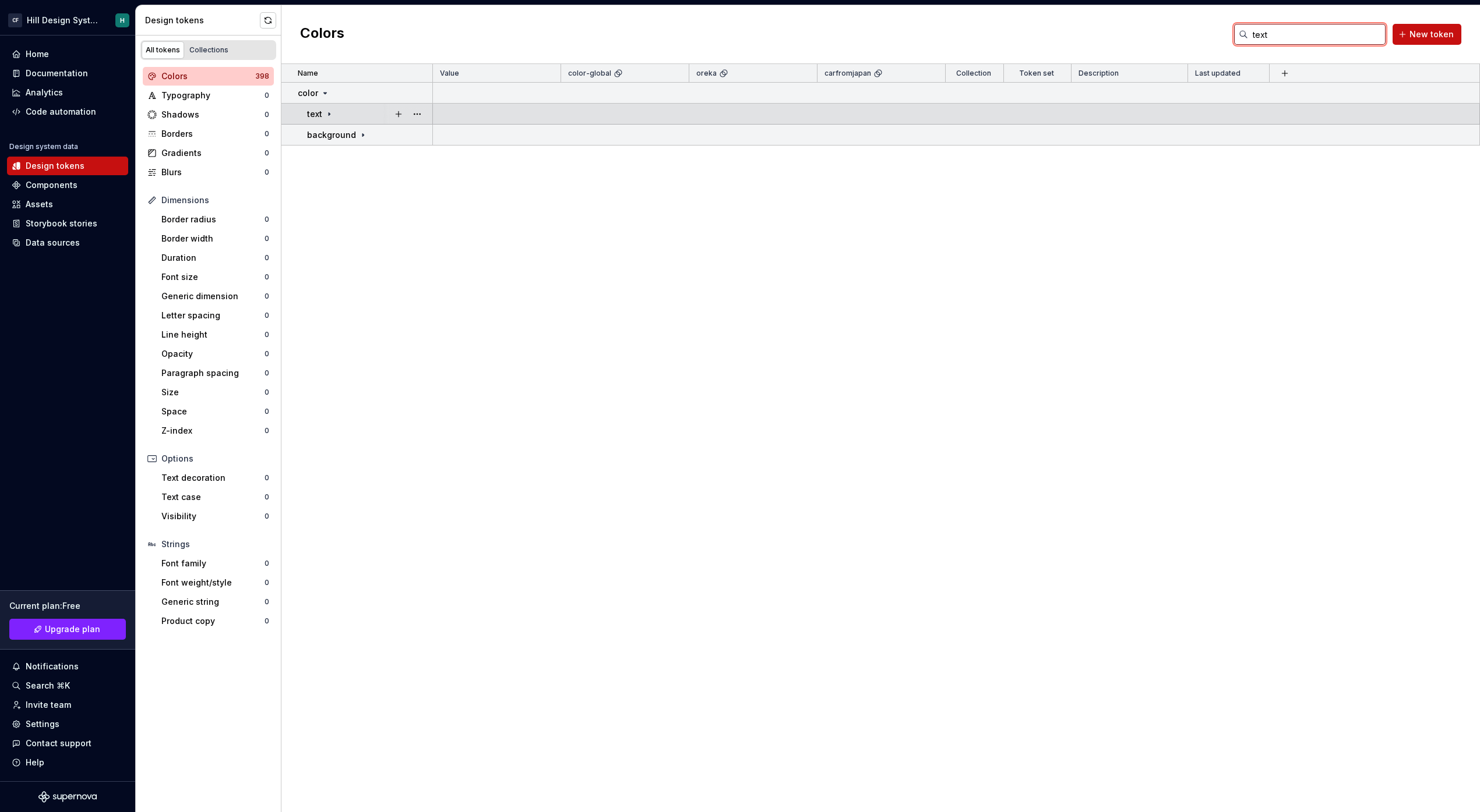
type input "text"
click at [331, 116] on icon at bounding box center [329, 114] width 9 height 9
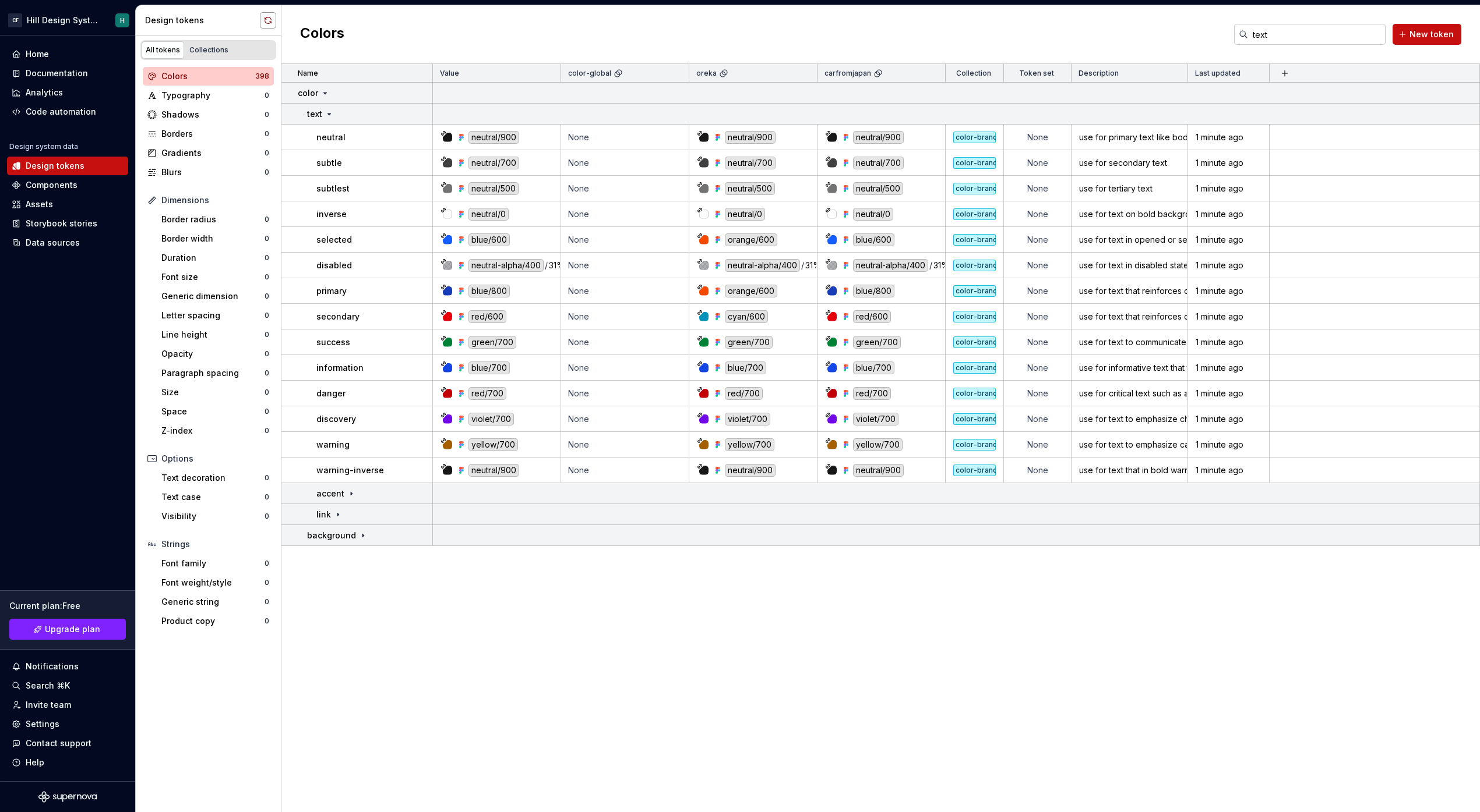
click at [263, 18] on button "button" at bounding box center [268, 20] width 16 height 16
click at [55, 241] on div "Data sources" at bounding box center [53, 242] width 54 height 12
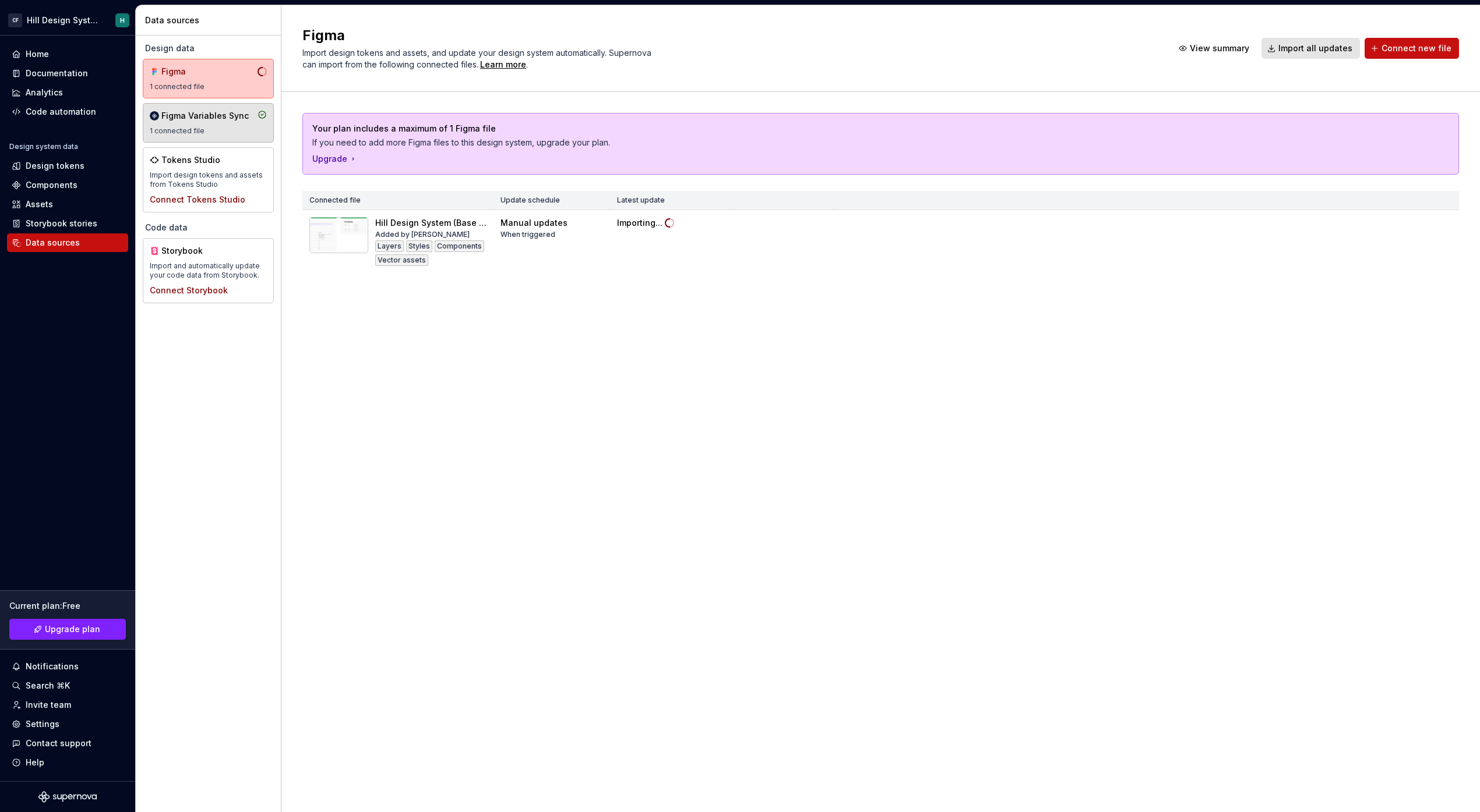
click at [184, 121] on div "Figma Variables Sync" at bounding box center [204, 115] width 88 height 12
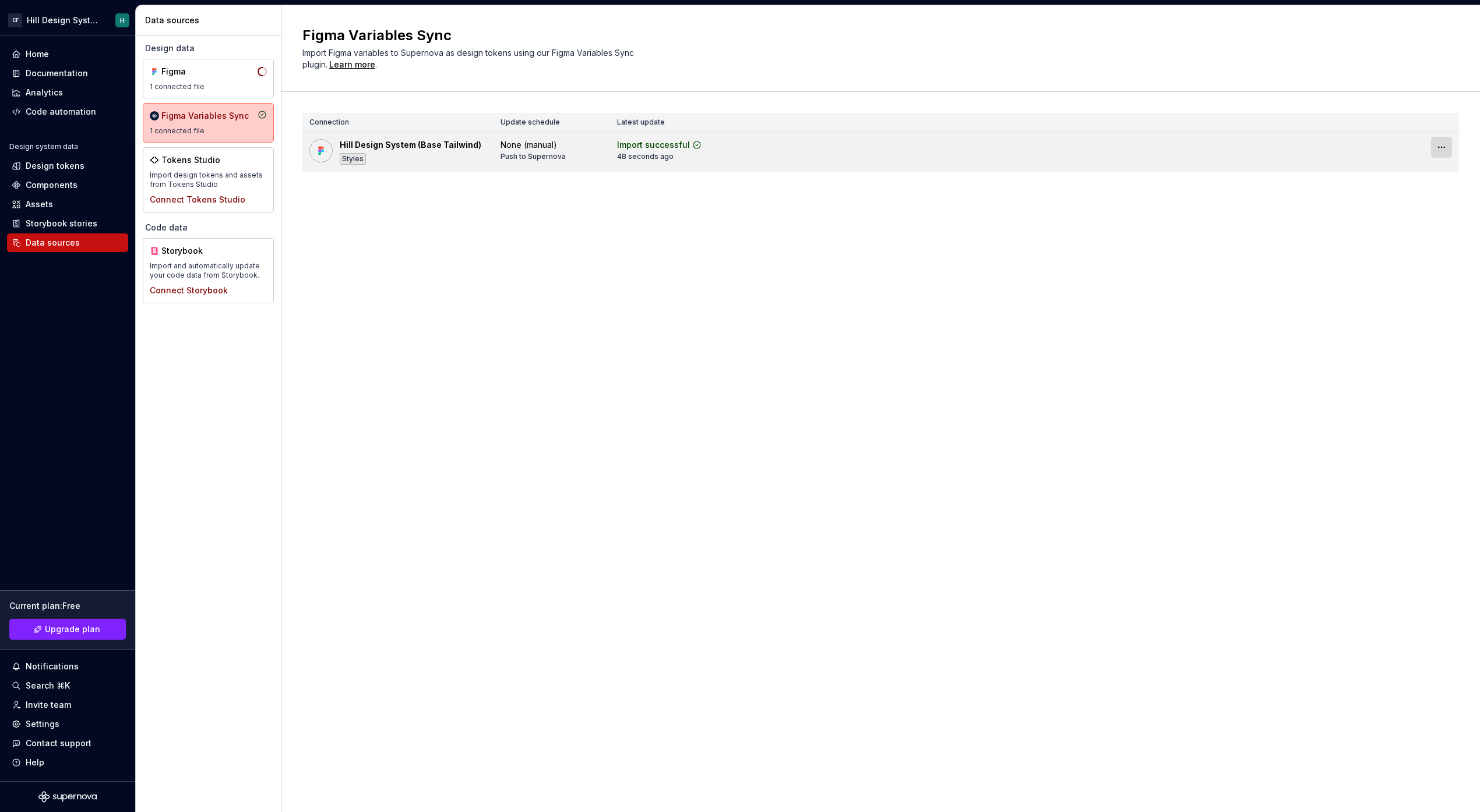
click at [1438, 152] on html "CF Hill Design System H Home Documentation Analytics Code automation Design sys…" at bounding box center [740, 406] width 1480 height 812
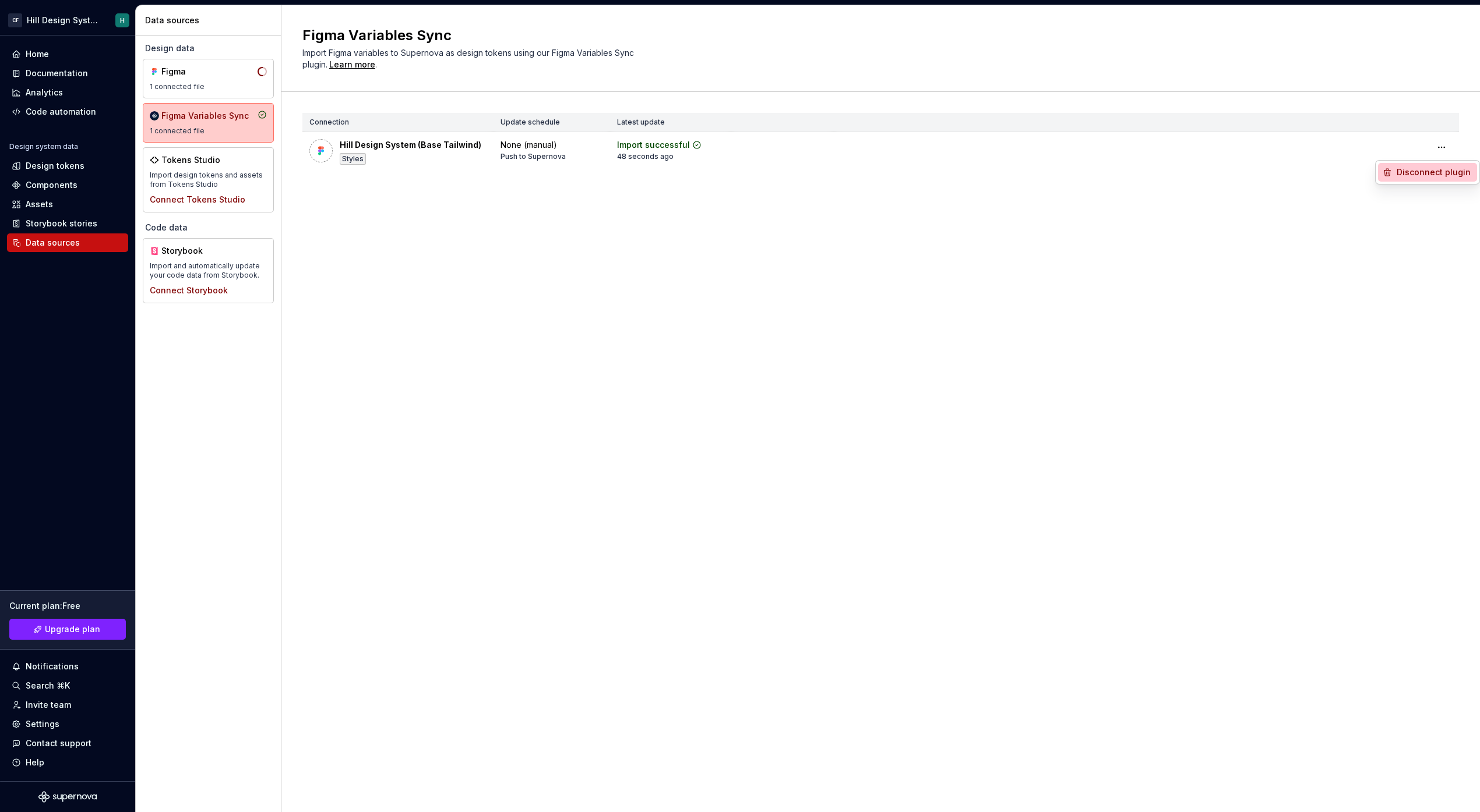
click at [1406, 176] on div "Disconnect plugin" at bounding box center [1434, 172] width 76 height 12
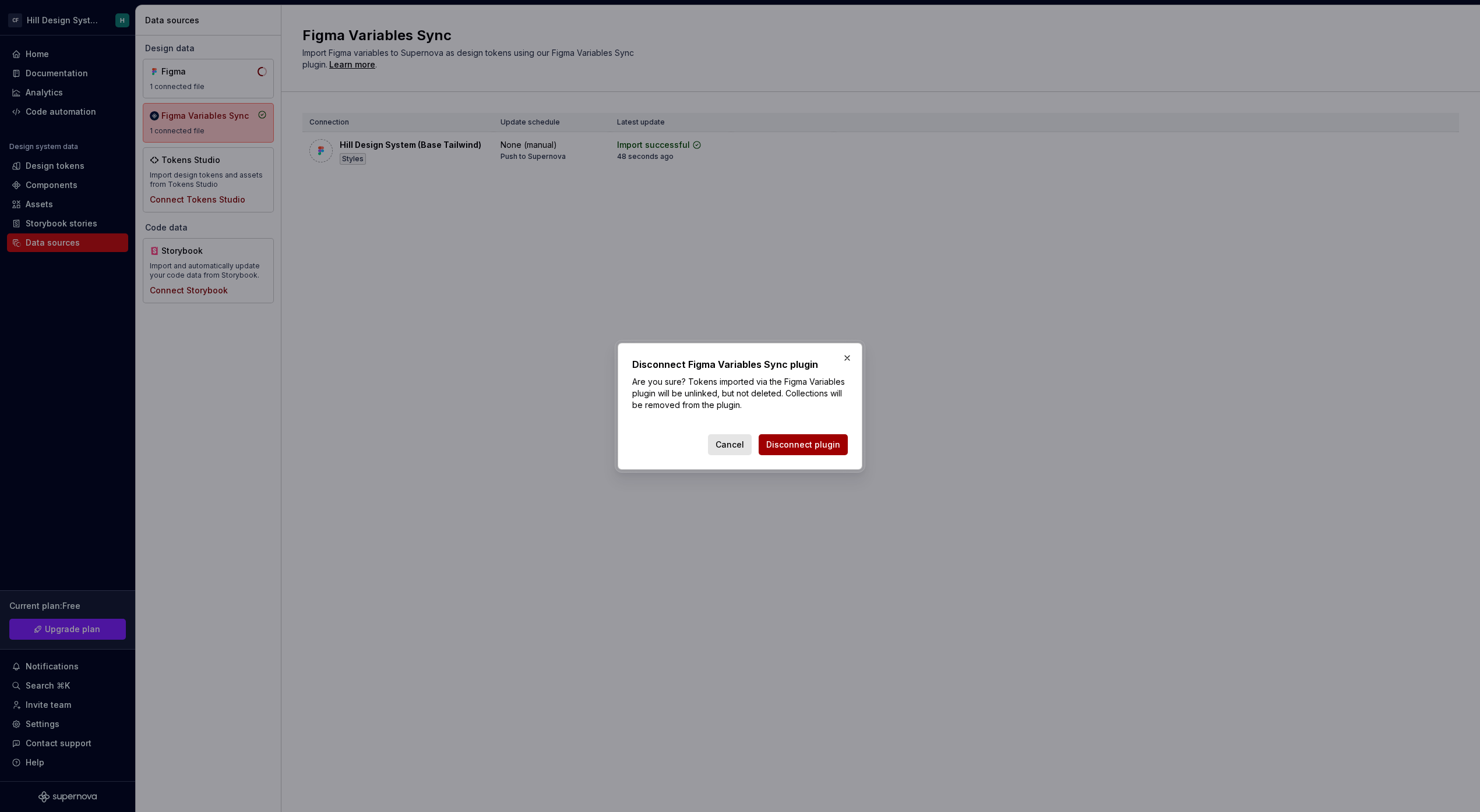
click at [792, 444] on span "Disconnect plugin" at bounding box center [803, 444] width 74 height 12
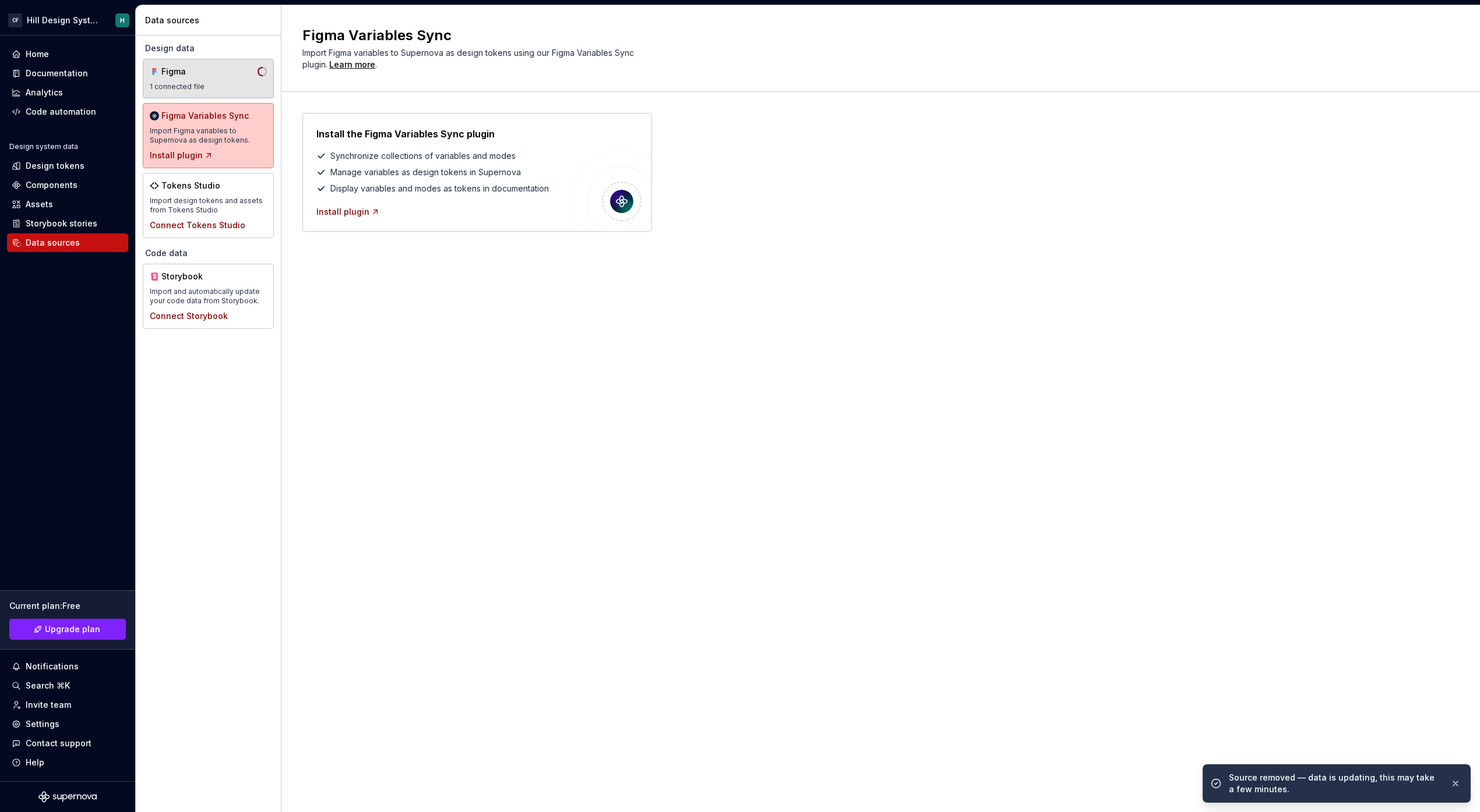
click at [216, 67] on div "Figma" at bounding box center [189, 71] width 56 height 12
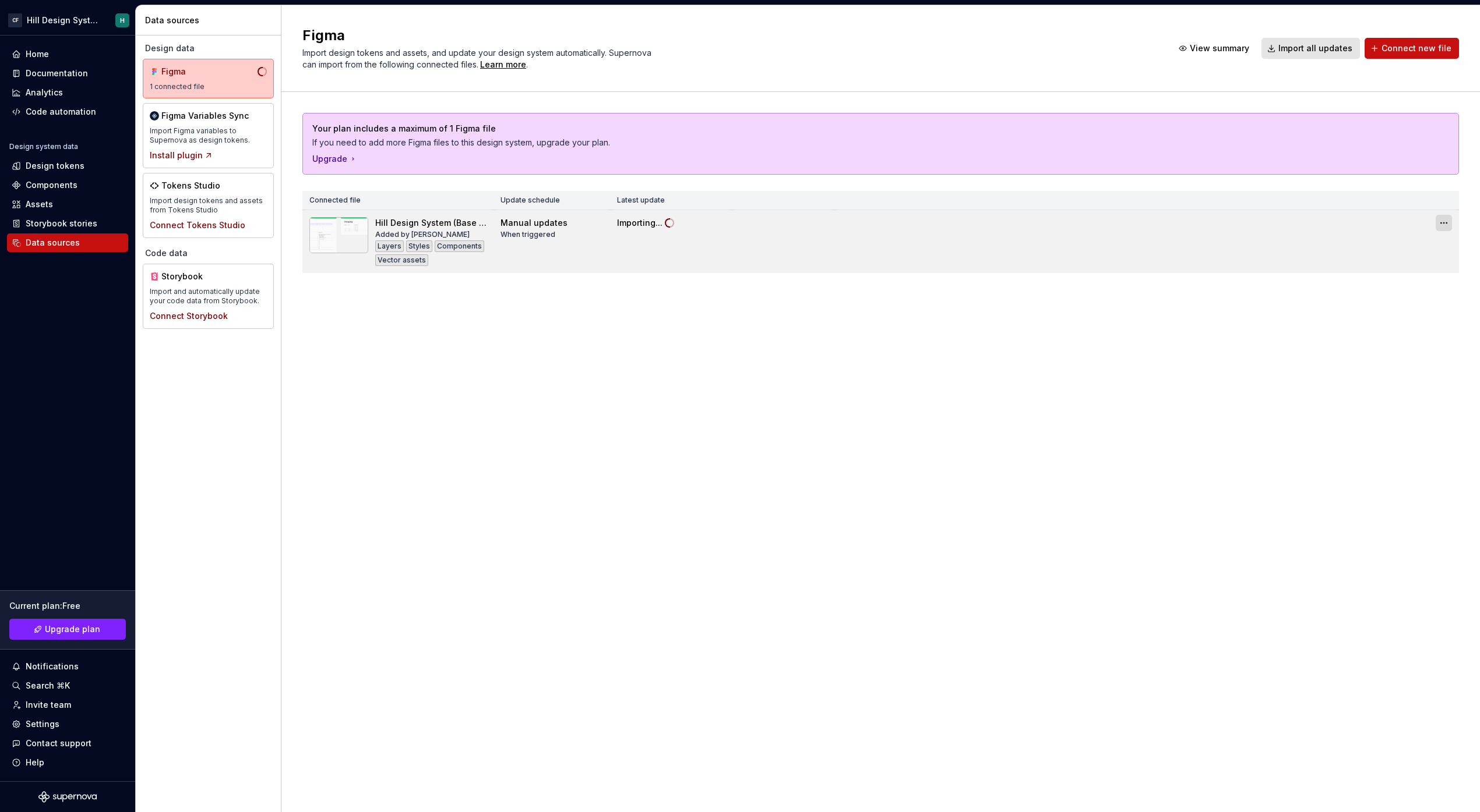
click at [1446, 222] on html "CF Hill Design System H Home Documentation Analytics Code automation Design sys…" at bounding box center [740, 406] width 1480 height 812
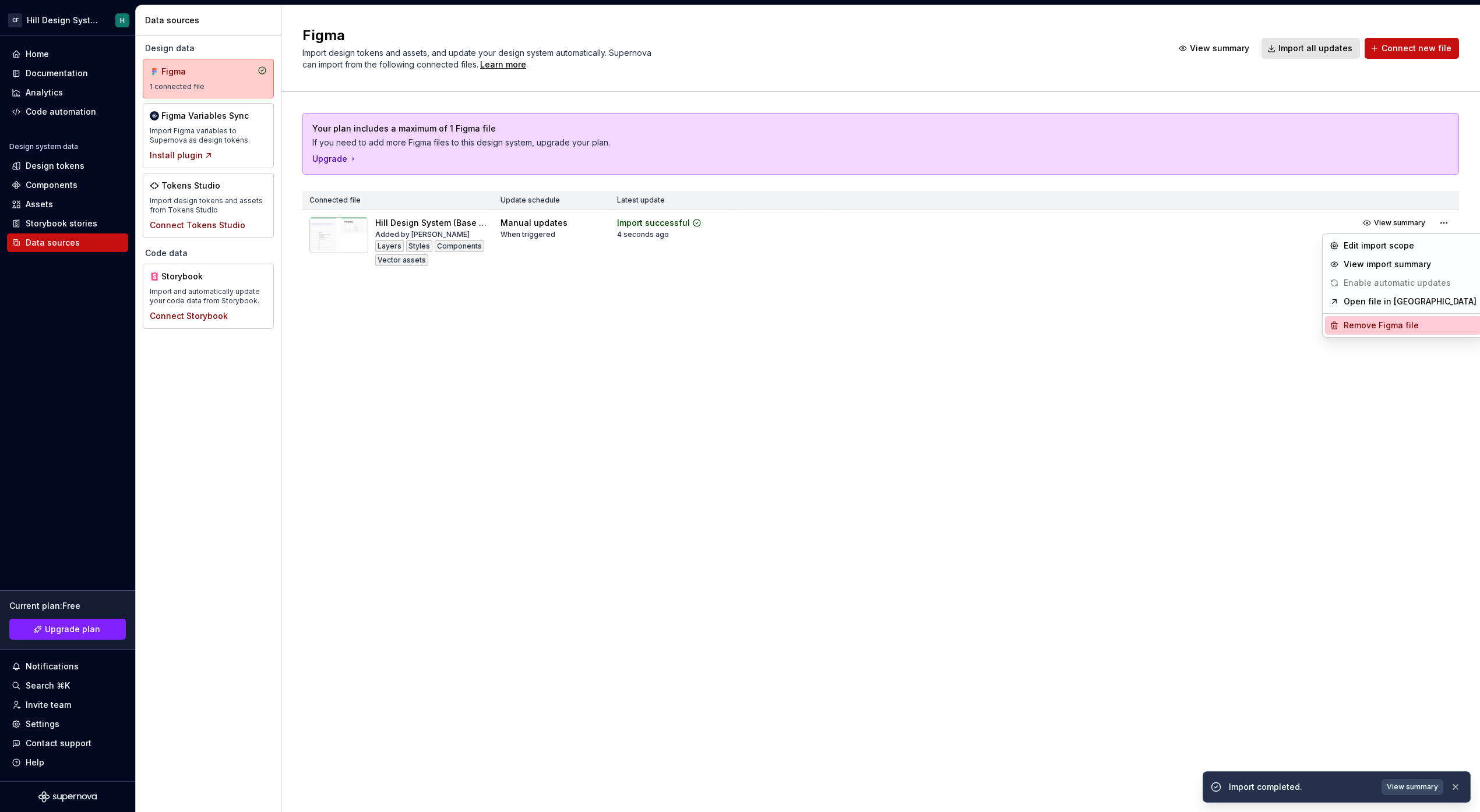
click at [1378, 325] on div "Remove Figma file" at bounding box center [1410, 325] width 133 height 12
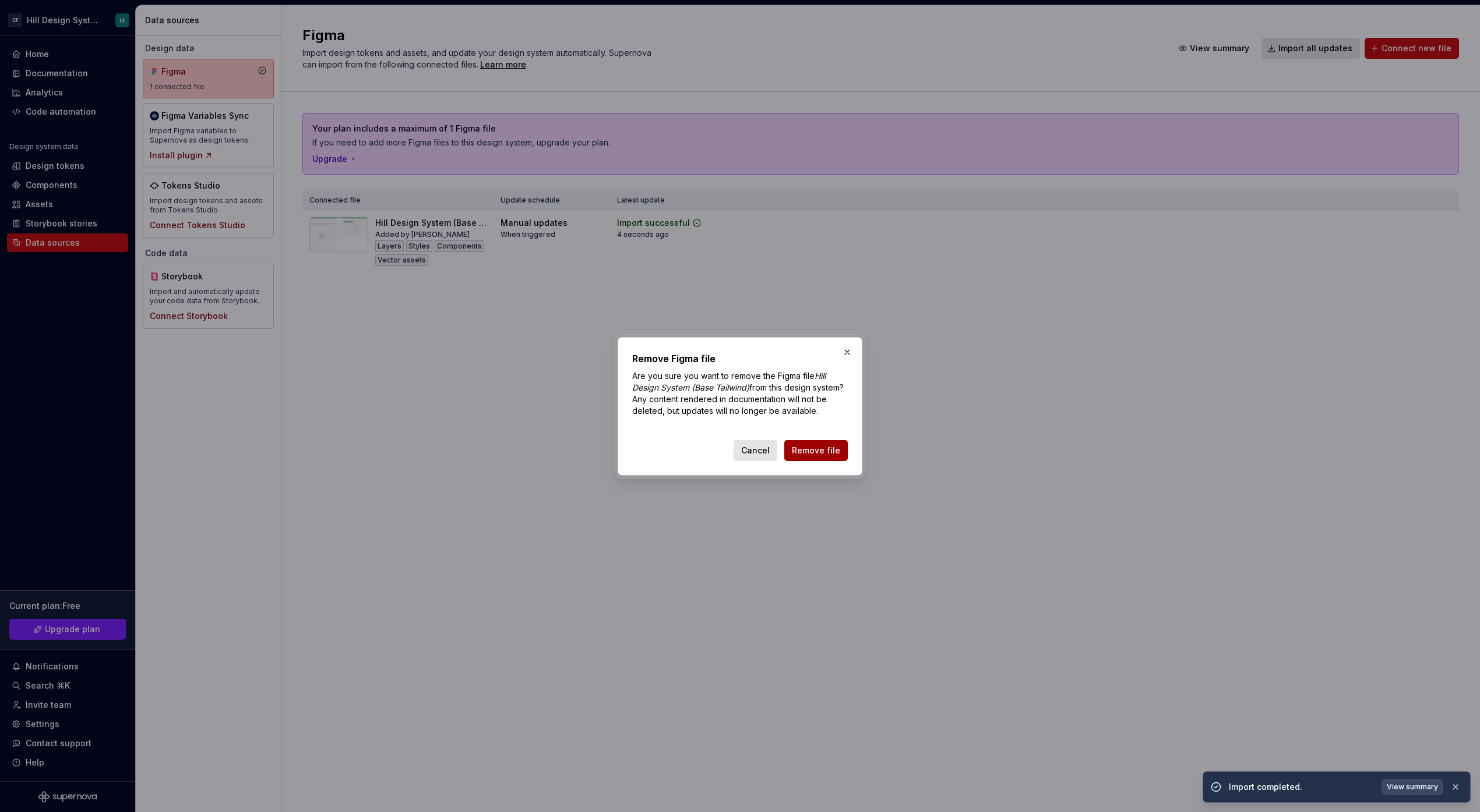
click at [801, 447] on span "Remove file" at bounding box center [816, 451] width 48 height 12
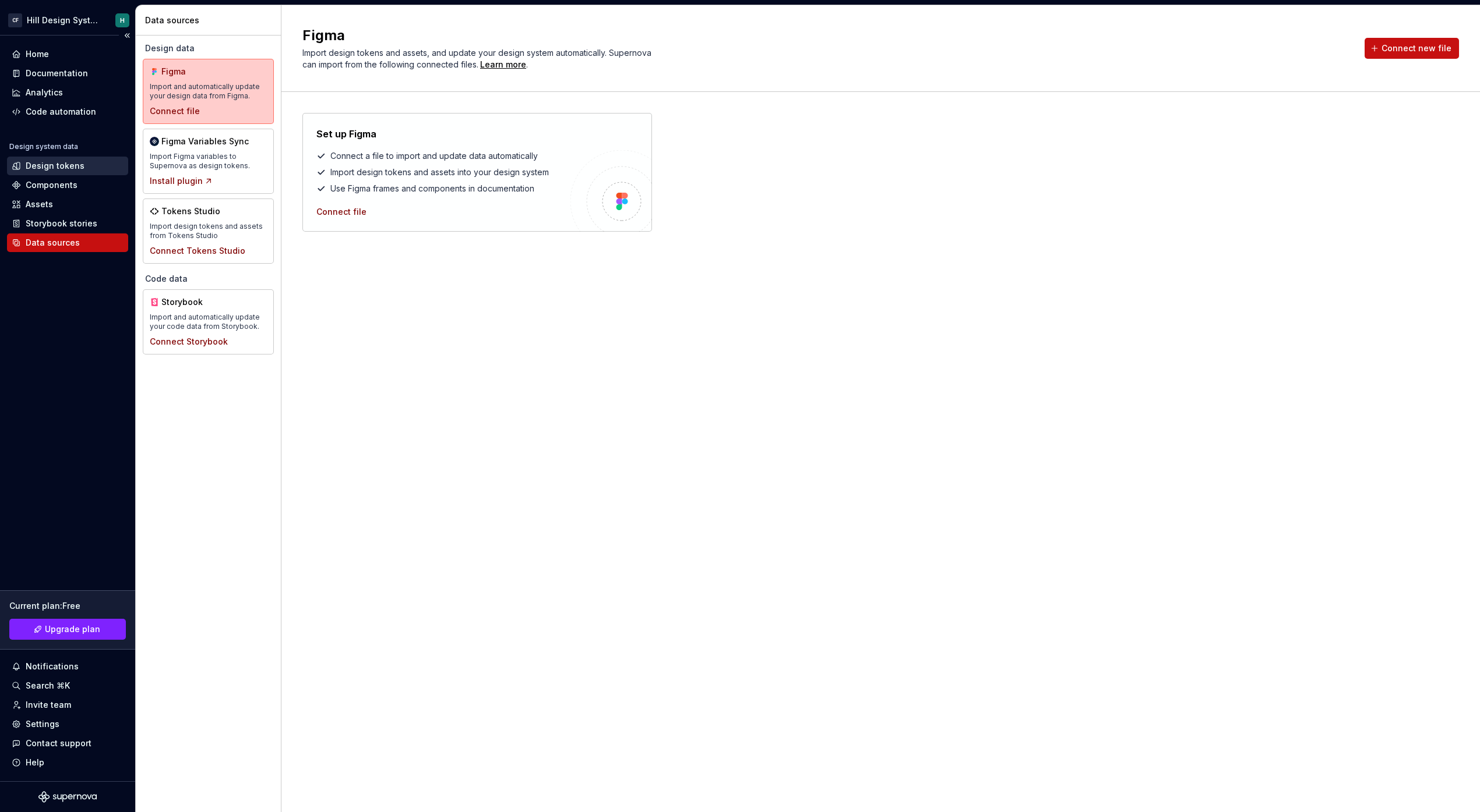
click at [103, 166] on div "Design tokens" at bounding box center [67, 166] width 112 height 12
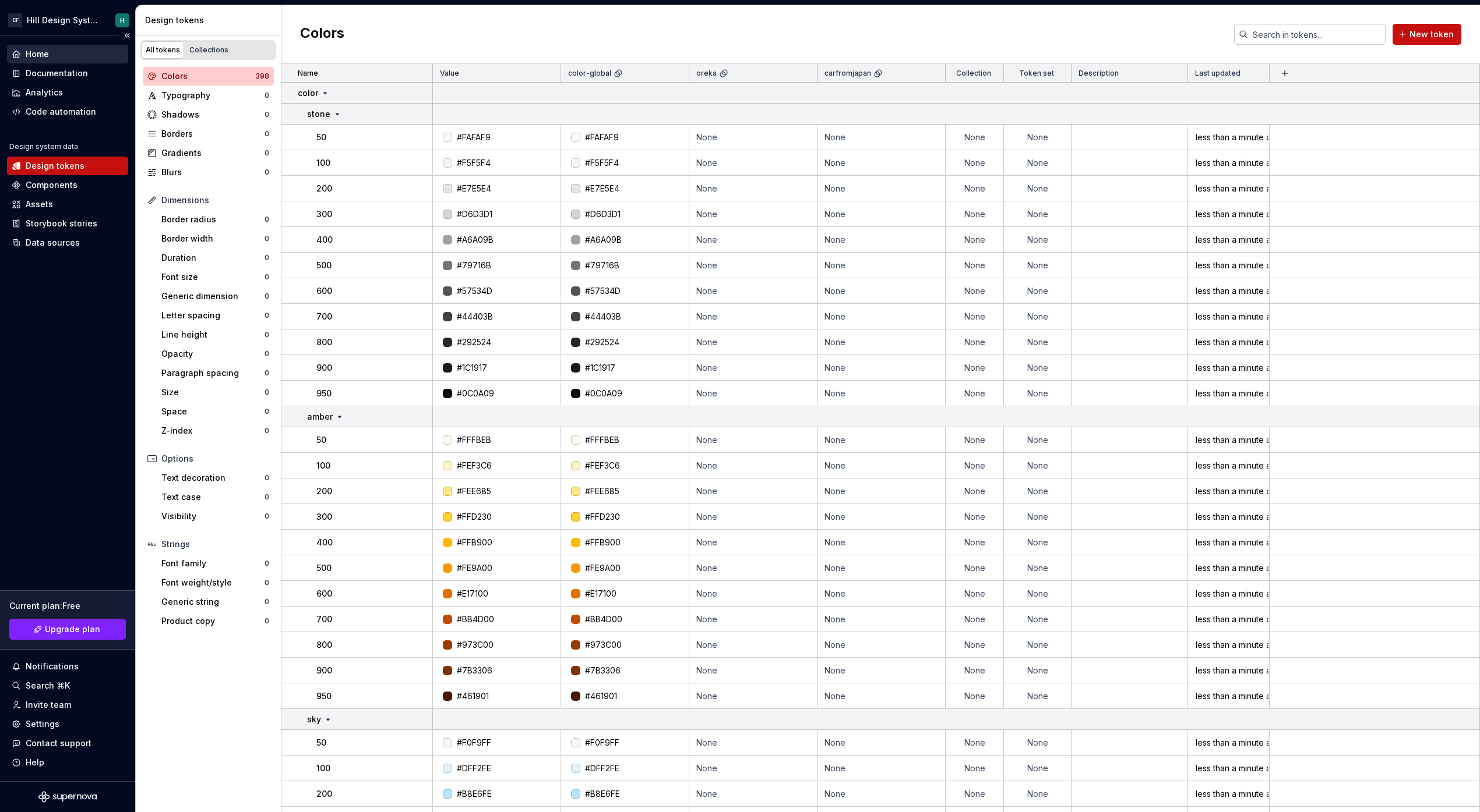
click at [70, 52] on div "Home" at bounding box center [67, 53] width 112 height 12
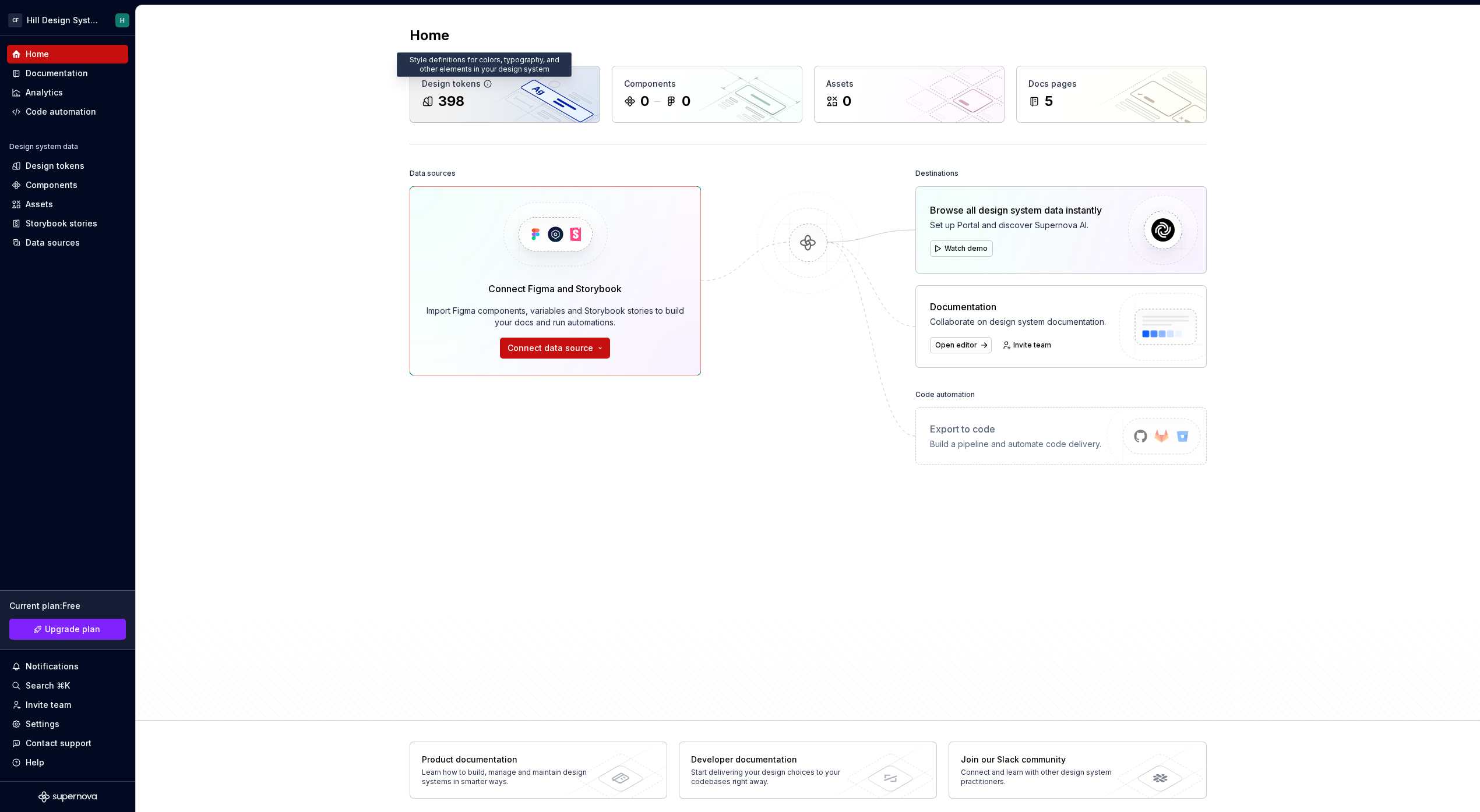
click at [486, 81] on icon at bounding box center [487, 84] width 7 height 7
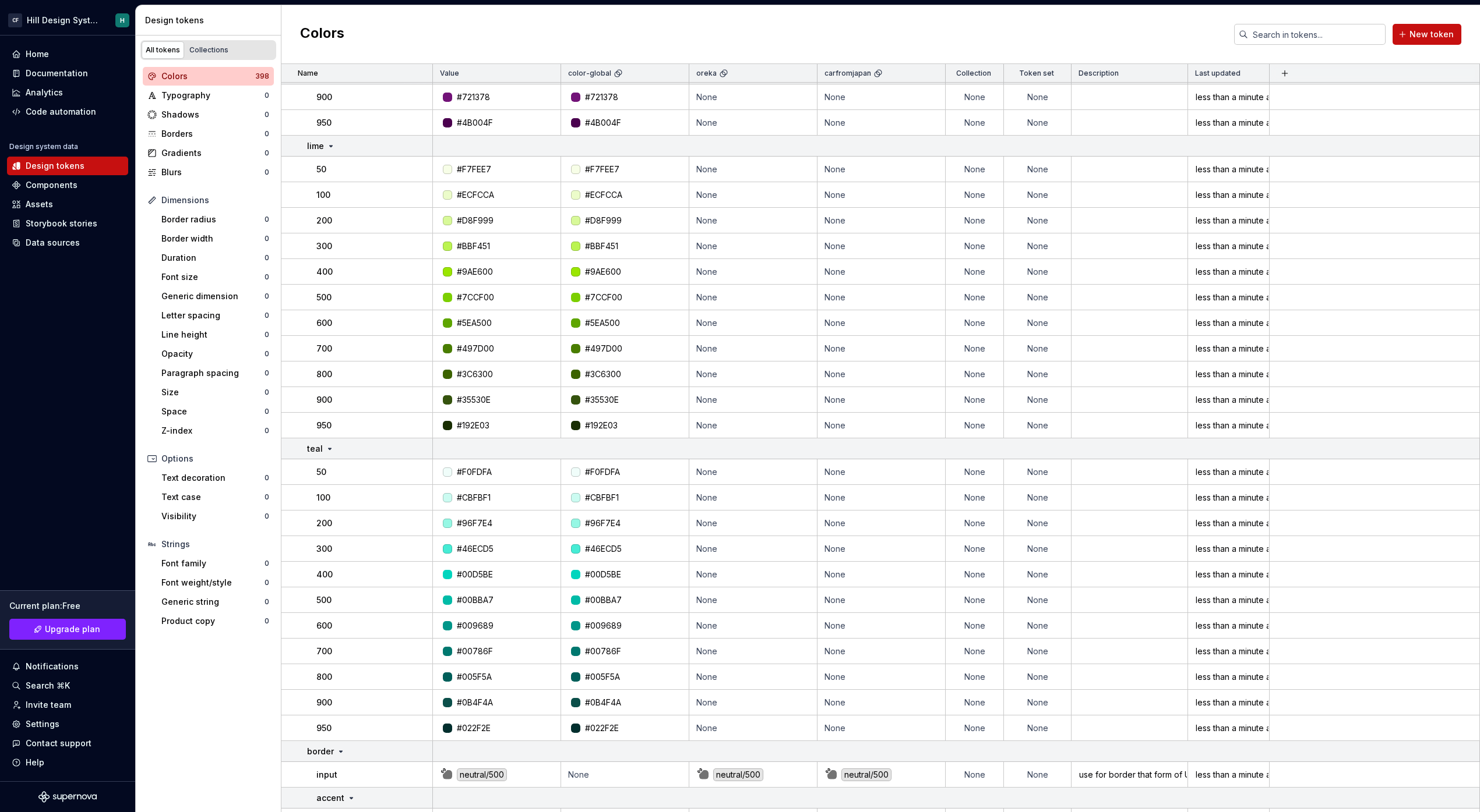
scroll to position [3298, 0]
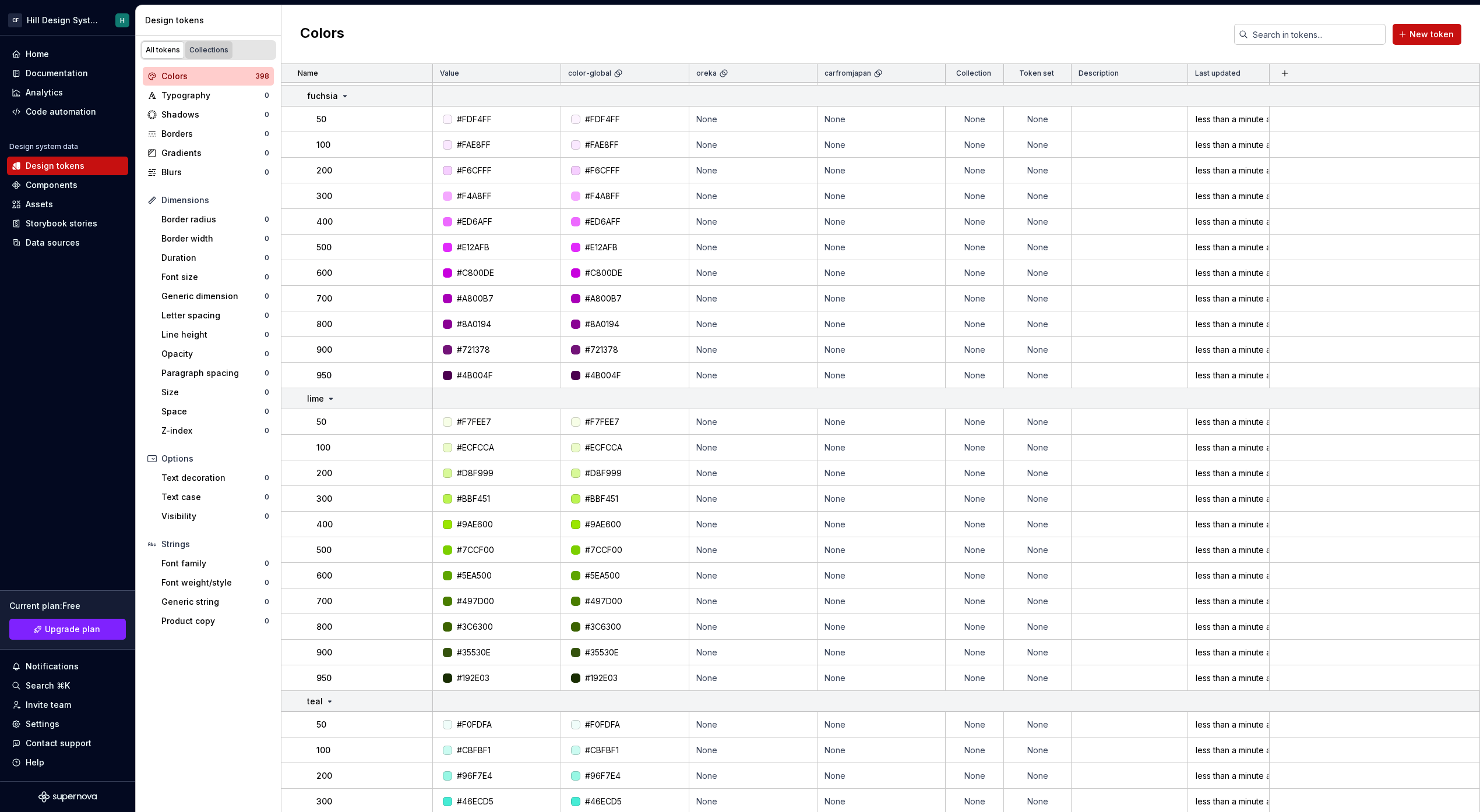
click at [211, 46] on div "Collections" at bounding box center [208, 50] width 39 height 9
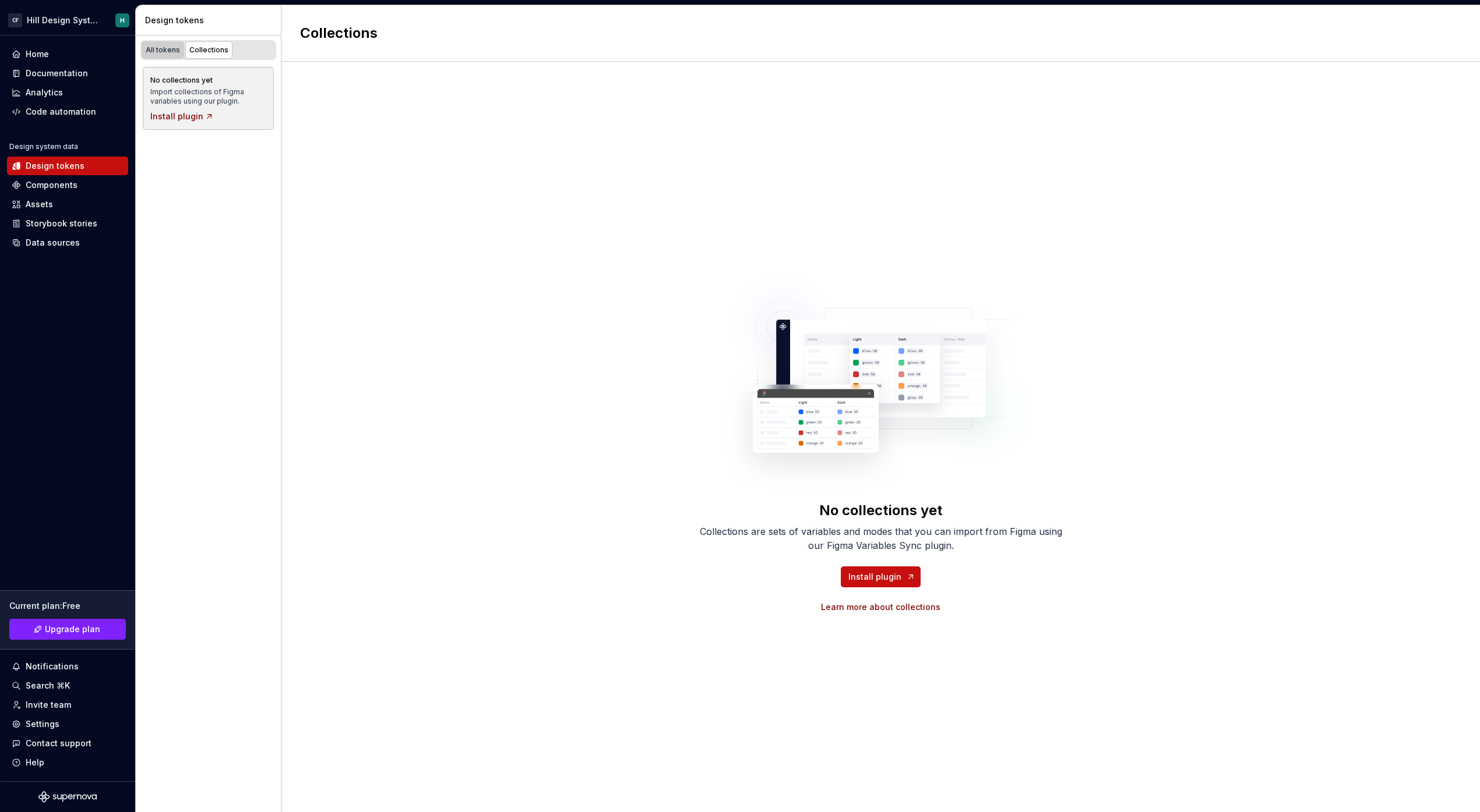
click at [163, 48] on div "All tokens" at bounding box center [163, 50] width 34 height 9
click at [175, 46] on div "All tokens" at bounding box center [163, 50] width 34 height 9
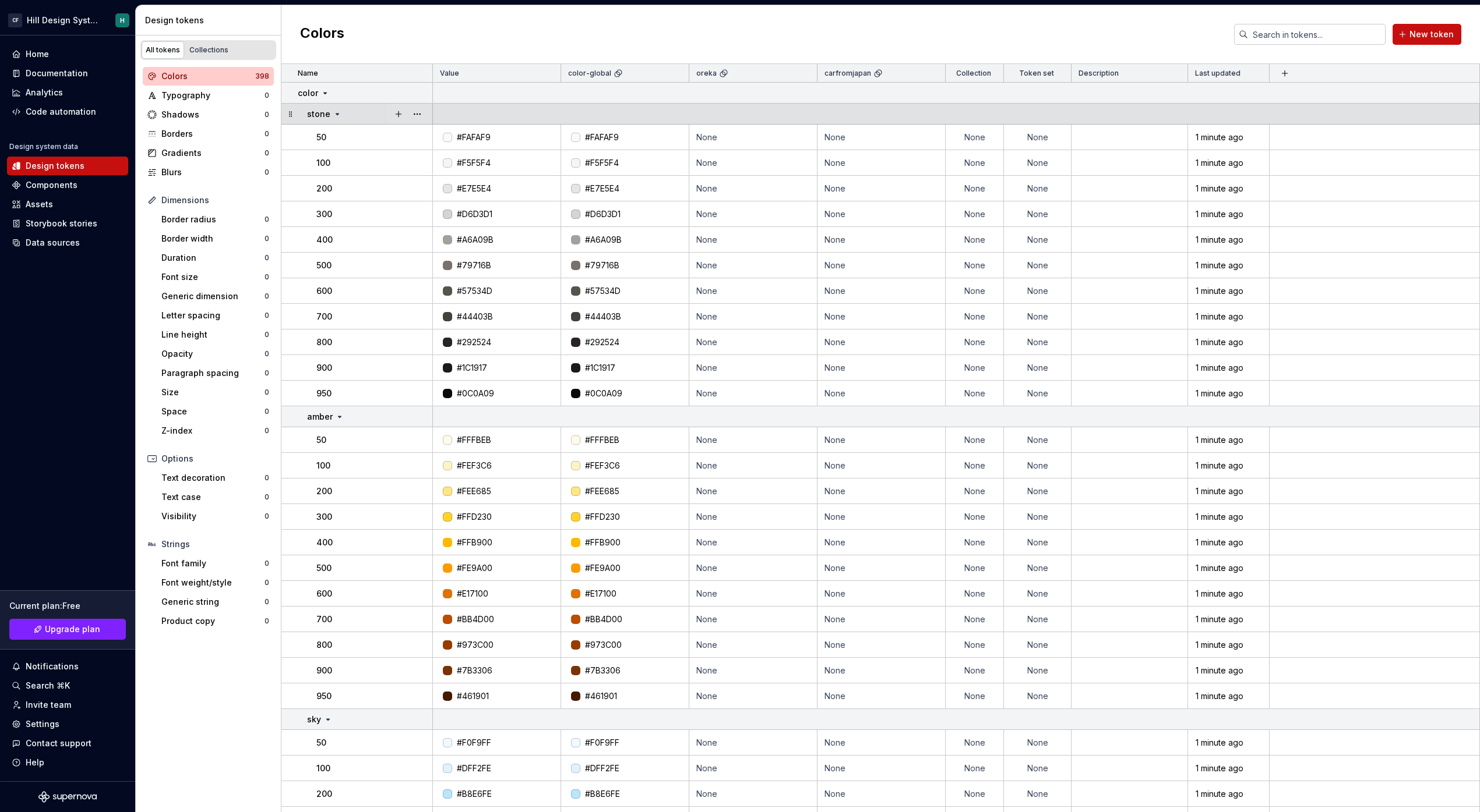
click at [290, 110] on icon at bounding box center [290, 114] width 9 height 9
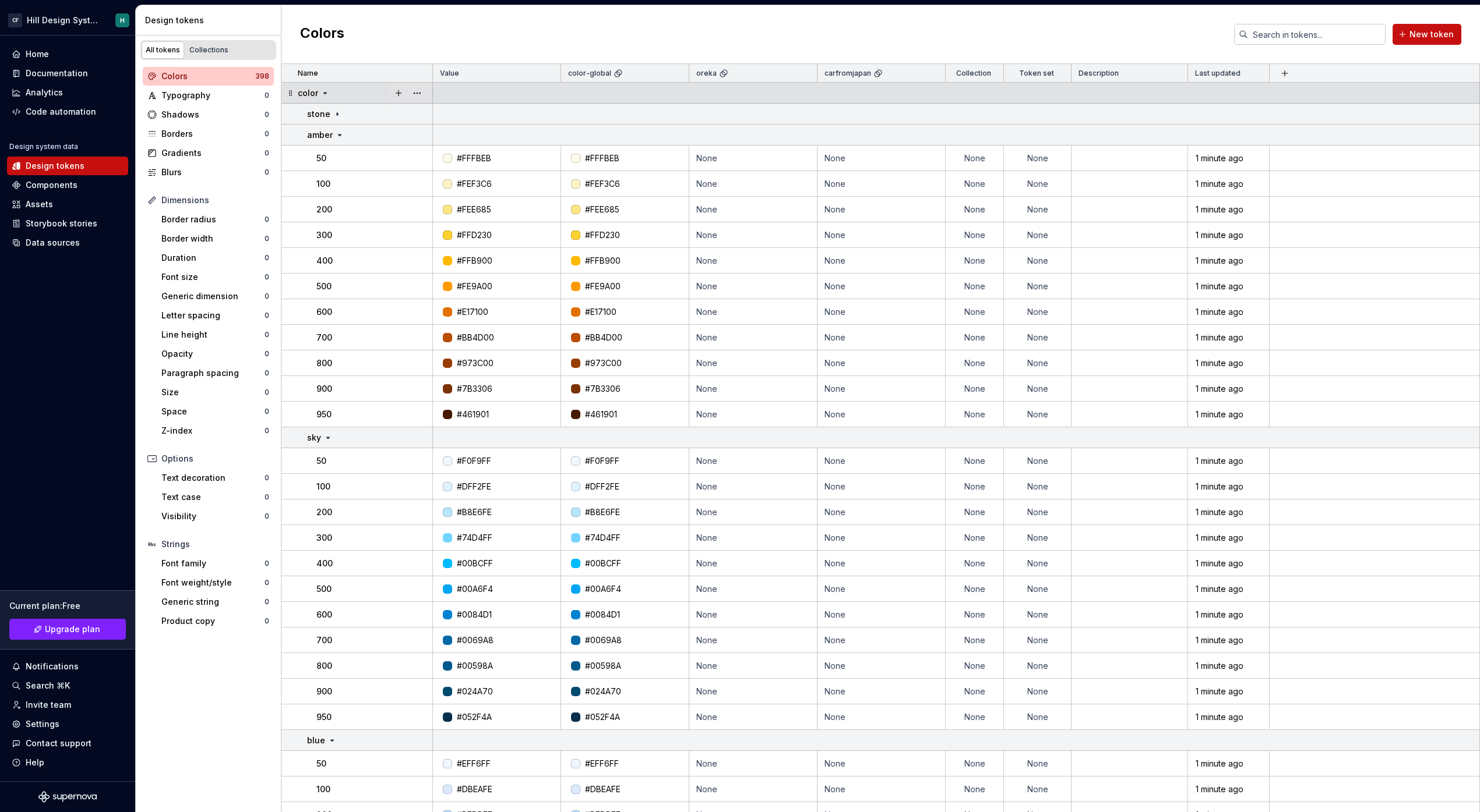
click at [290, 95] on icon at bounding box center [290, 93] width 9 height 9
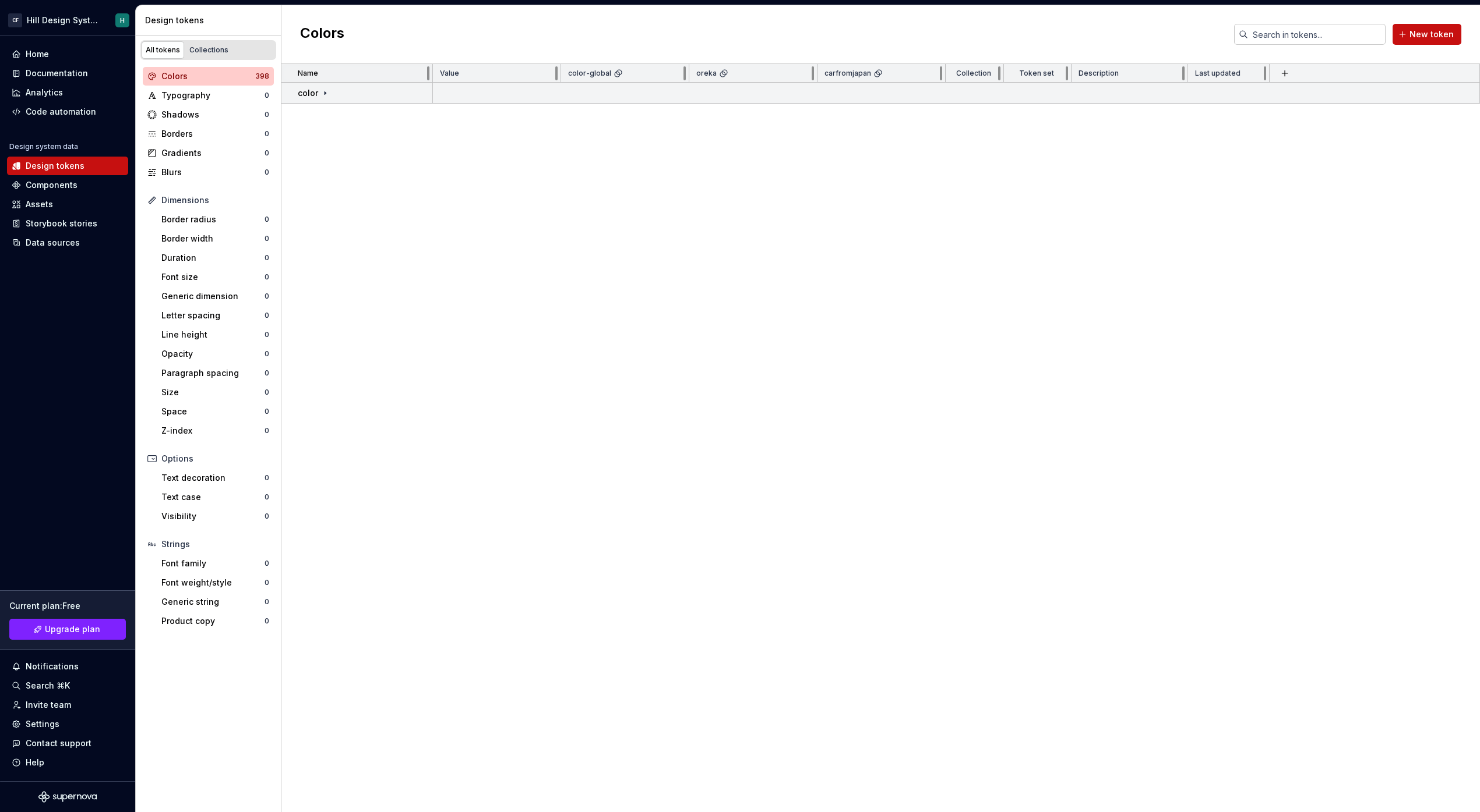
click at [310, 72] on p "Name" at bounding box center [307, 74] width 20 height 9
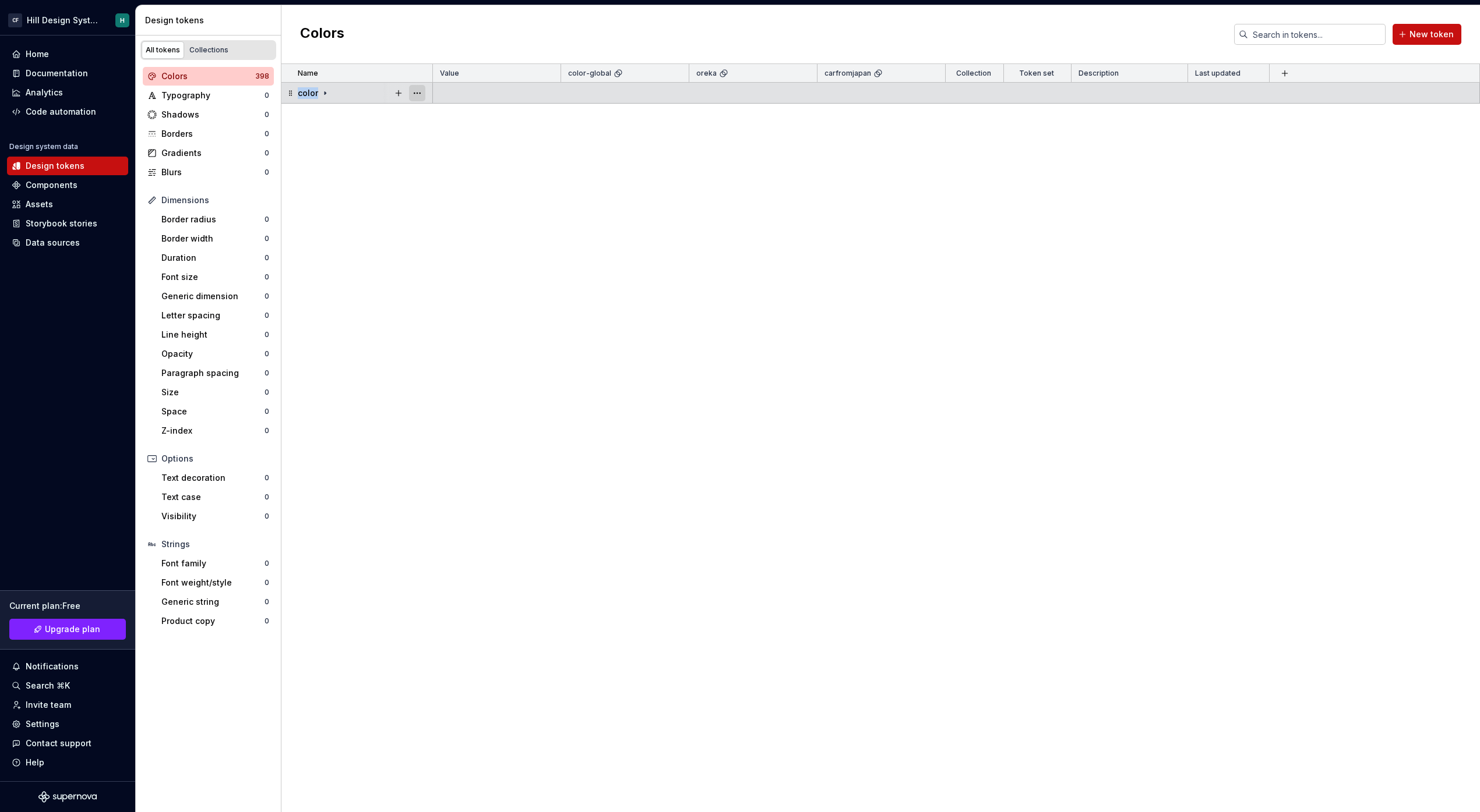
click at [421, 91] on button "button" at bounding box center [417, 93] width 16 height 16
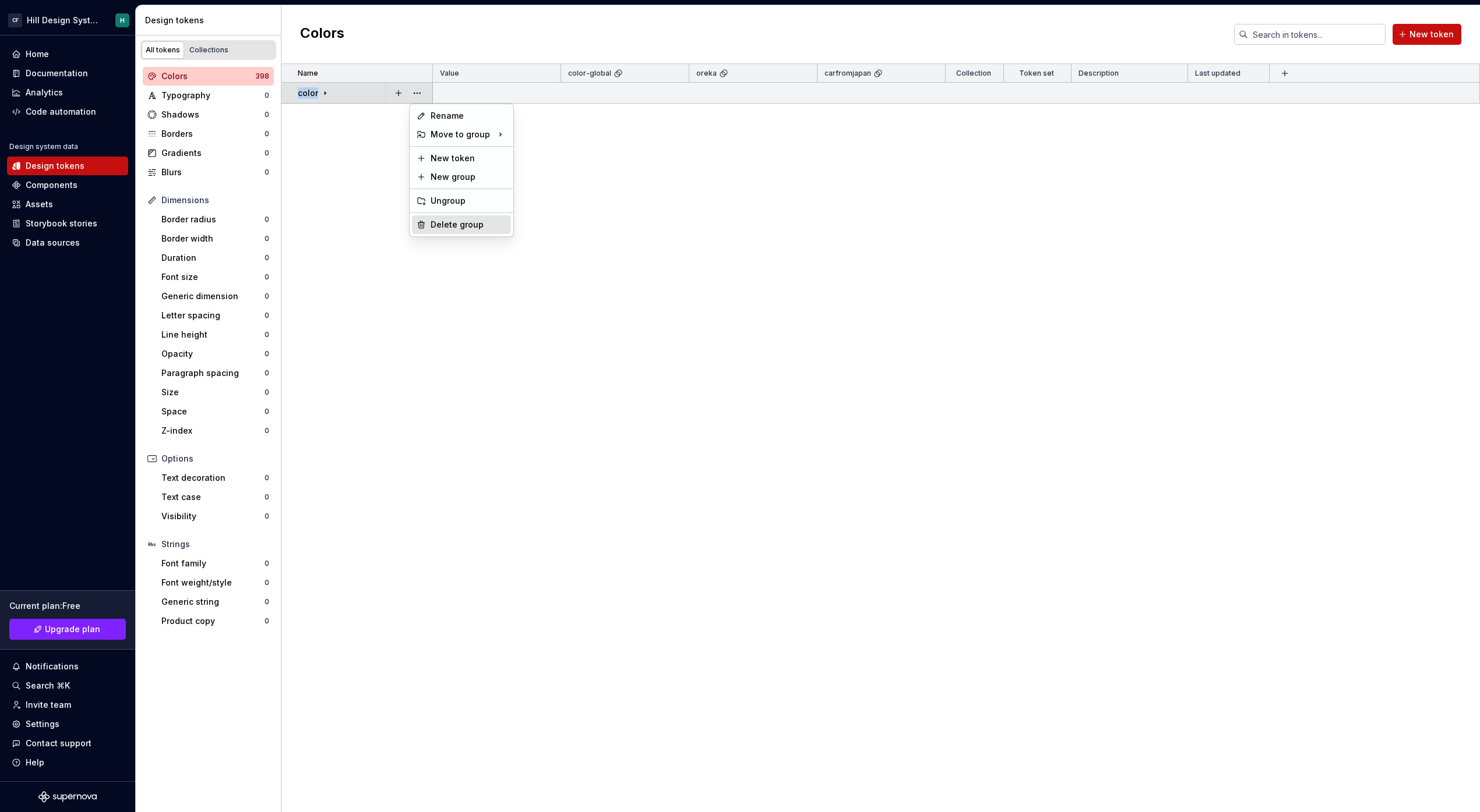
click at [456, 222] on div "Delete group" at bounding box center [469, 224] width 76 height 12
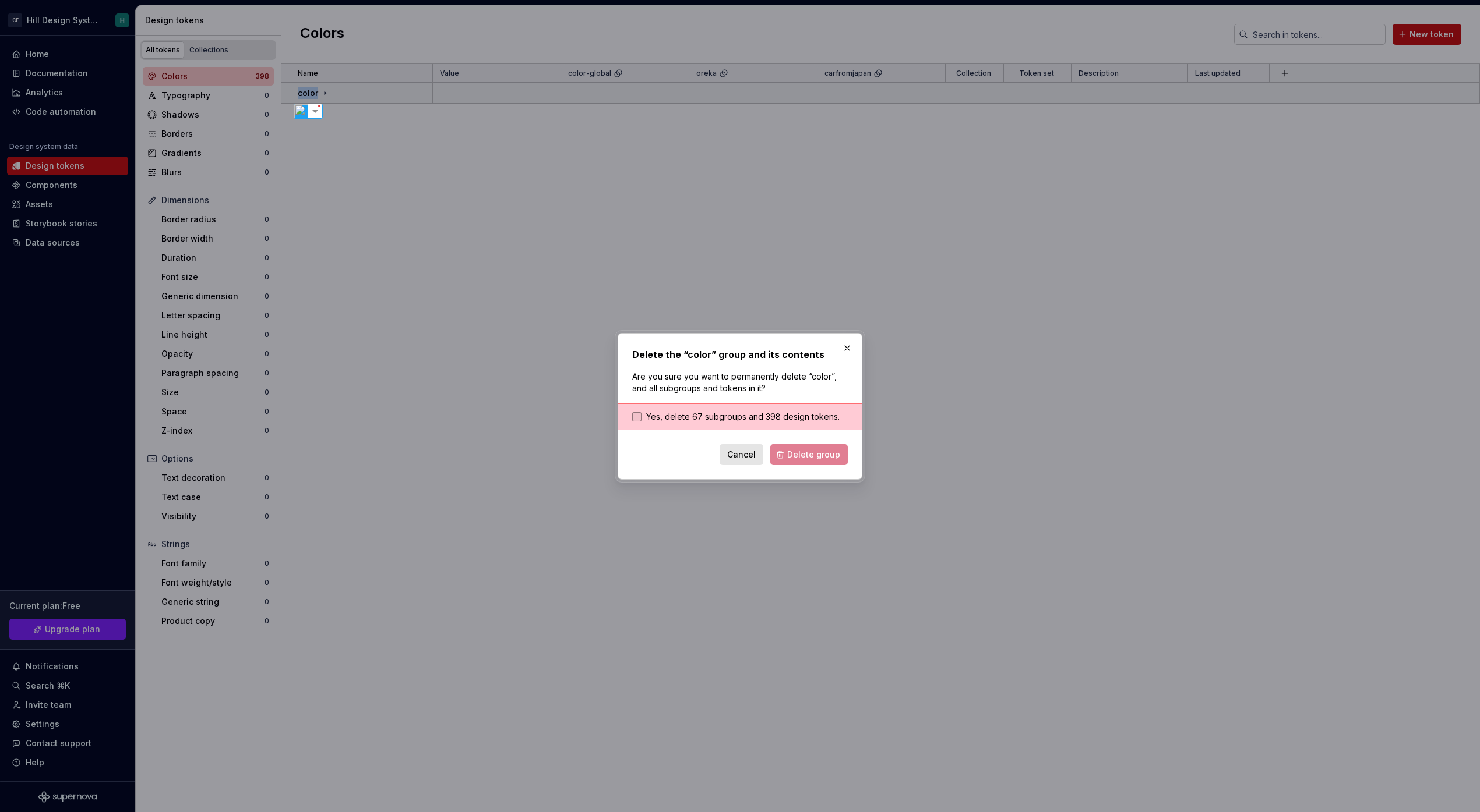
click at [638, 411] on label "Yes, delete 67 subgroups and 398 design tokens." at bounding box center [736, 416] width 208 height 12
click at [796, 449] on span "Delete group" at bounding box center [813, 454] width 53 height 12
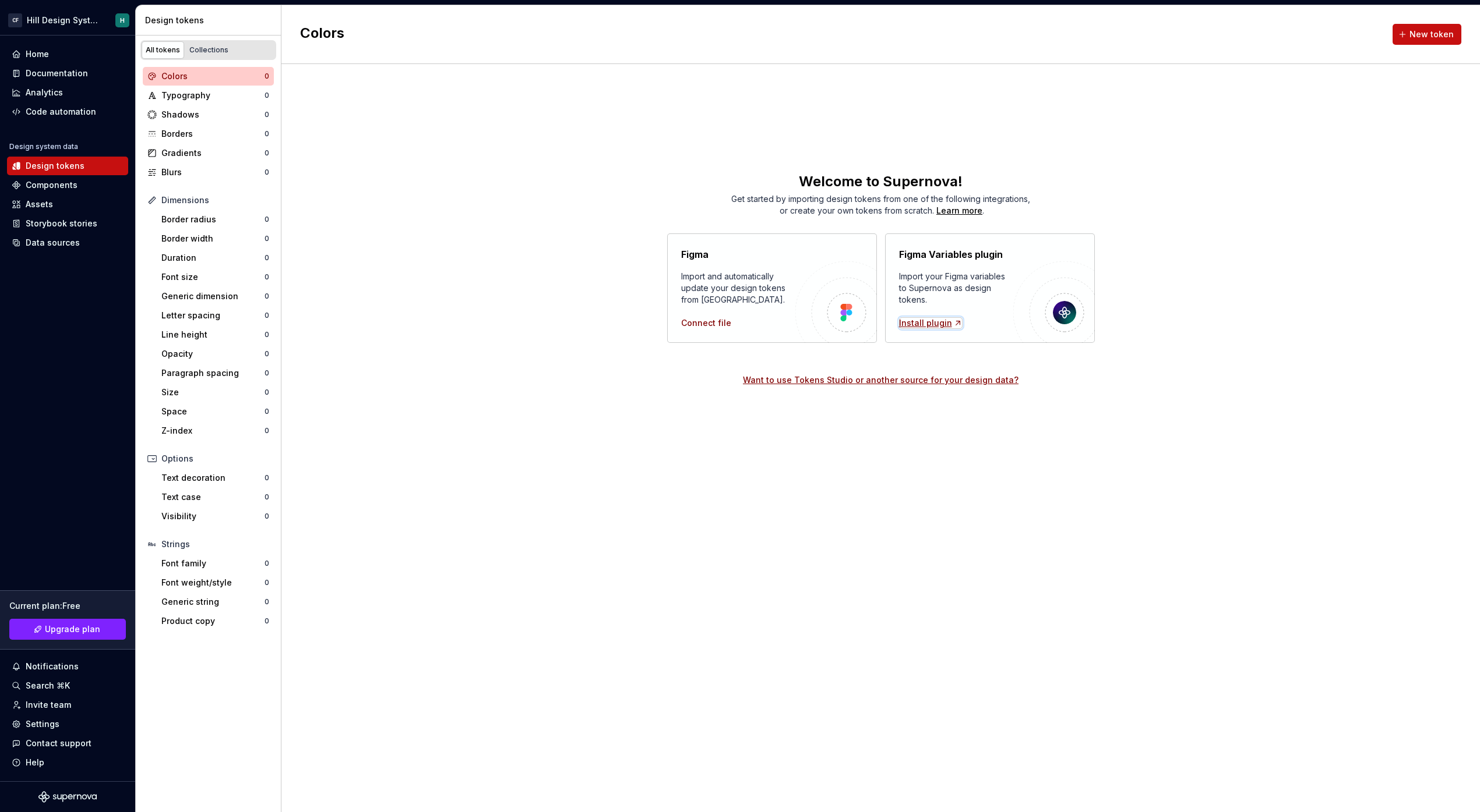
click at [933, 322] on div "Install plugin" at bounding box center [931, 323] width 64 height 12
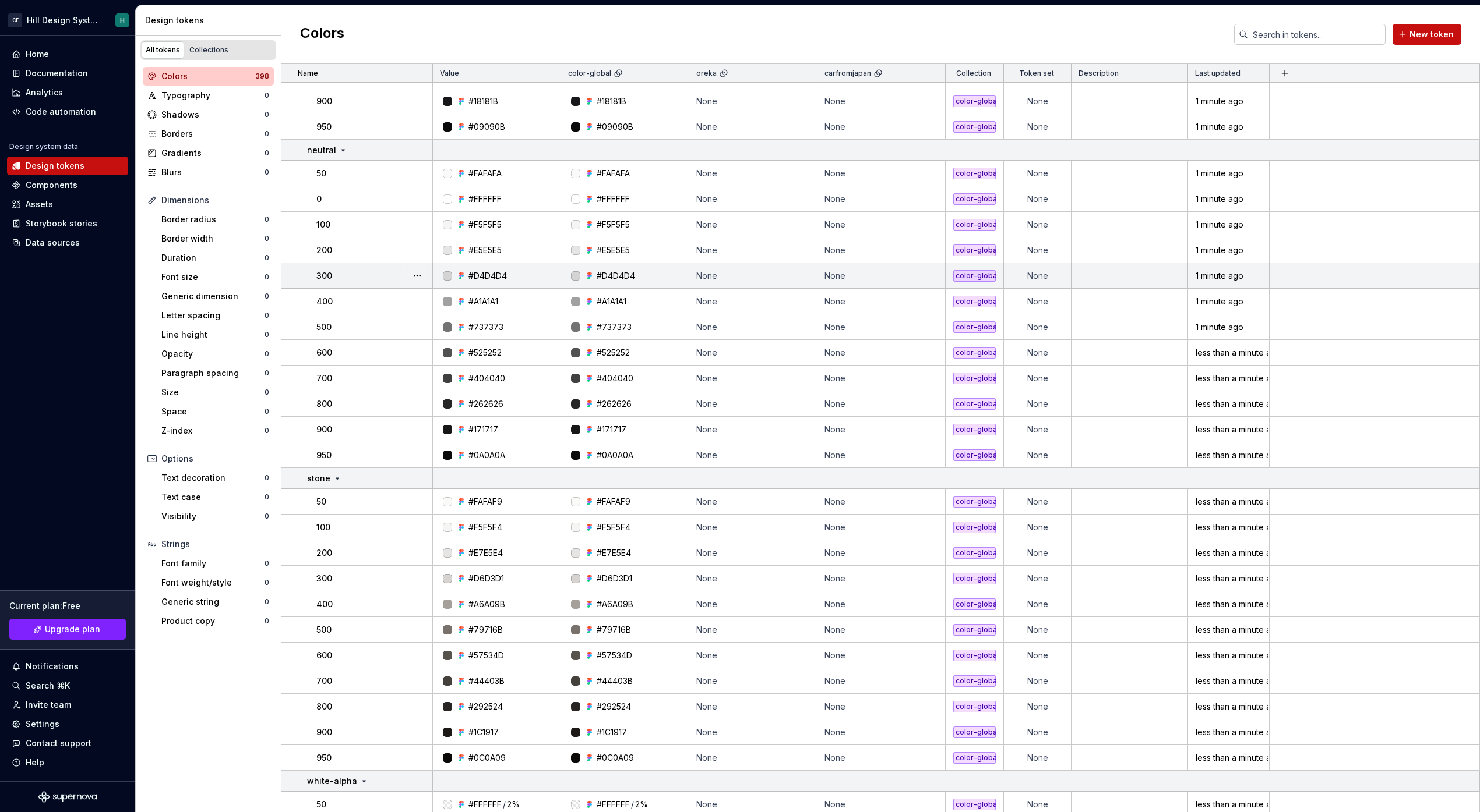
scroll to position [6000, 0]
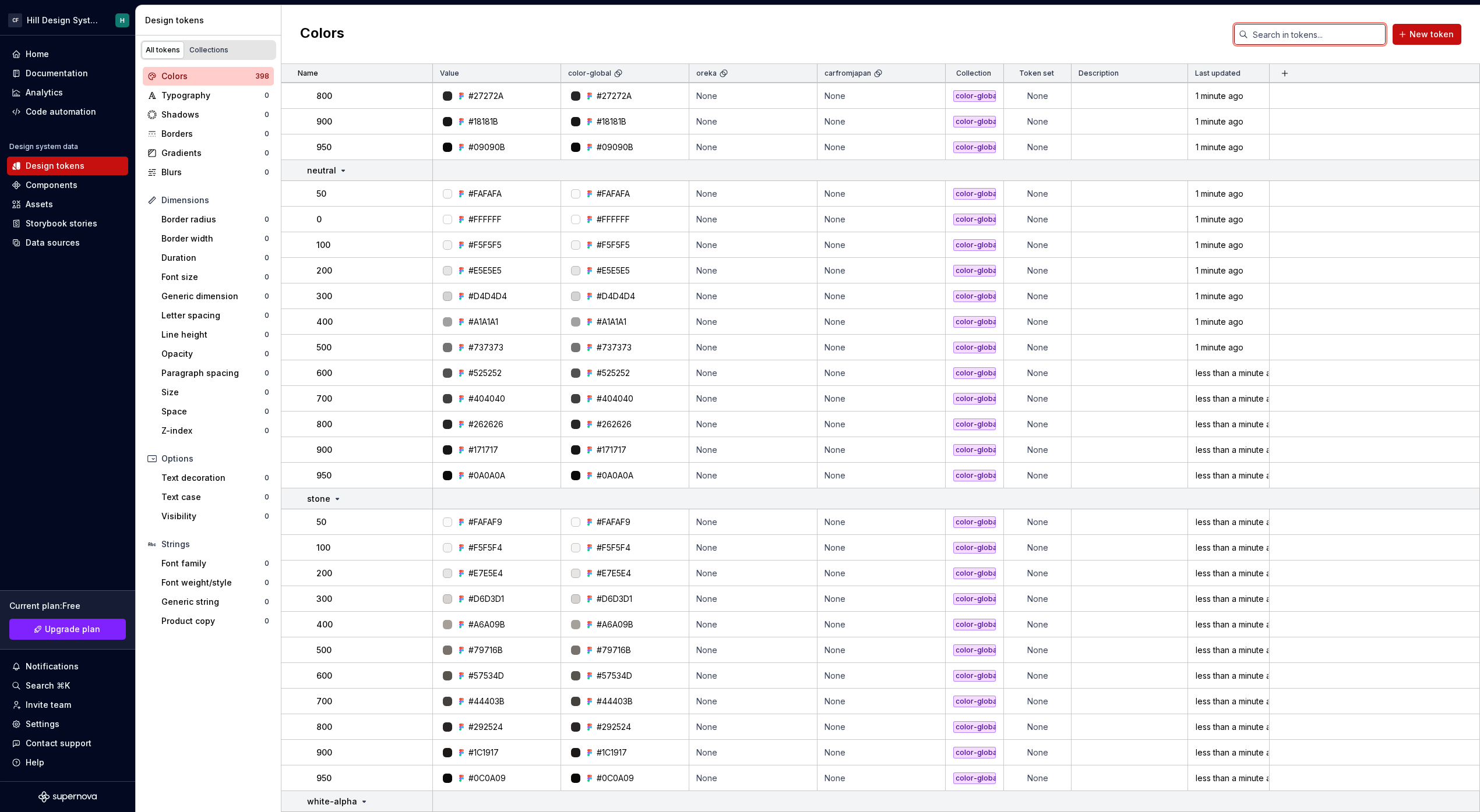
click at [1337, 41] on input "text" at bounding box center [1317, 34] width 138 height 21
type input "r"
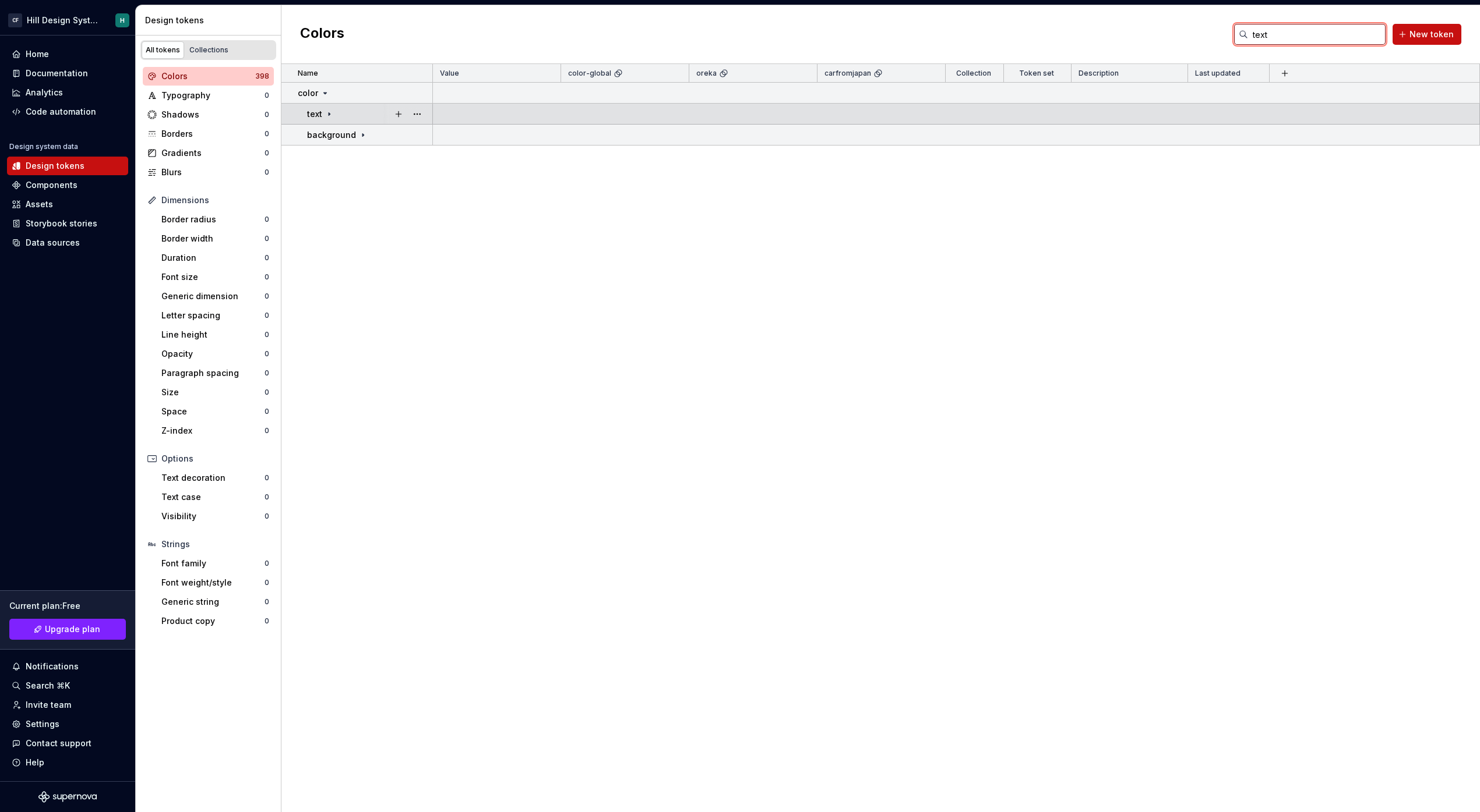
type input "text"
click at [328, 115] on icon at bounding box center [329, 114] width 9 height 9
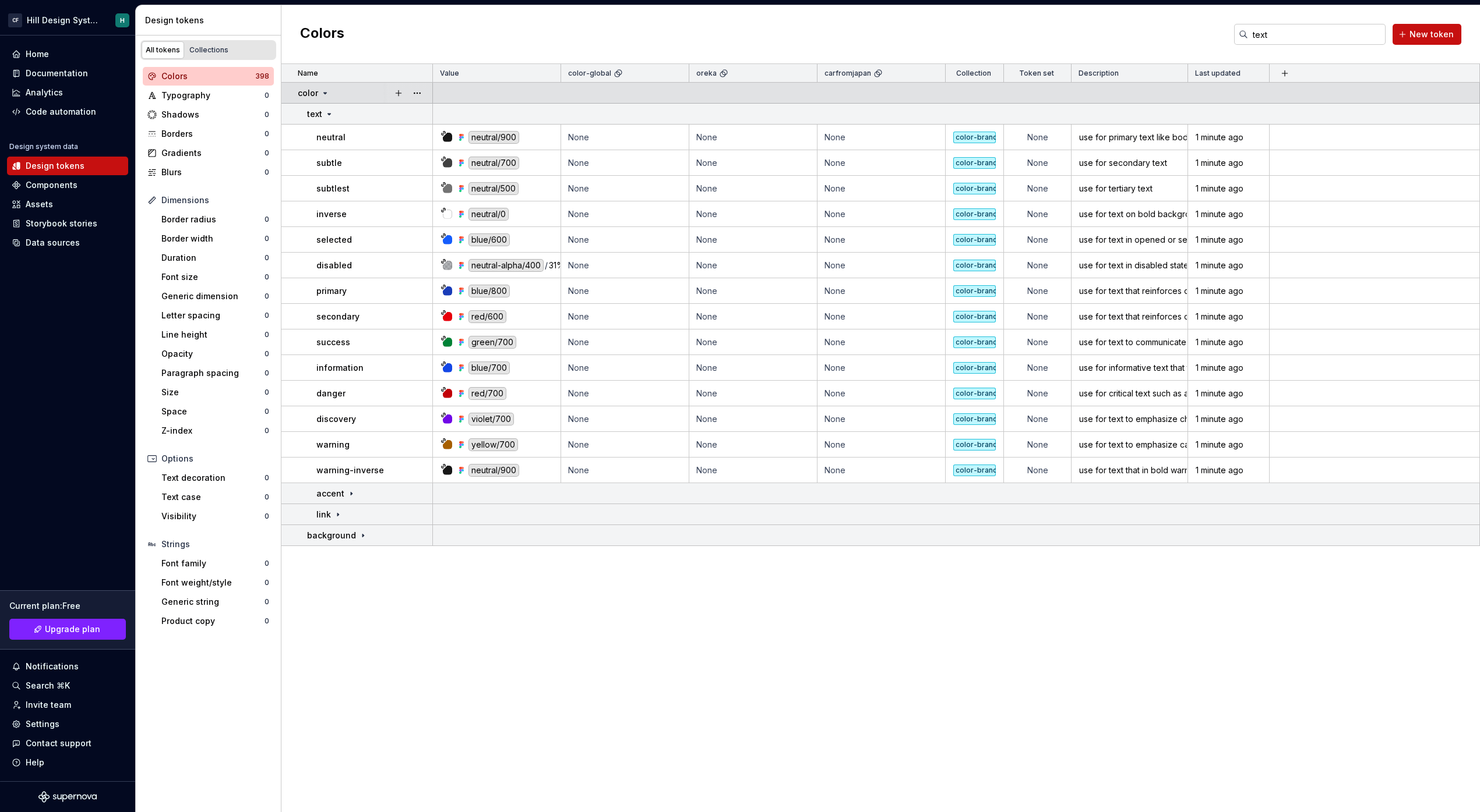
click at [322, 92] on icon at bounding box center [325, 93] width 9 height 9
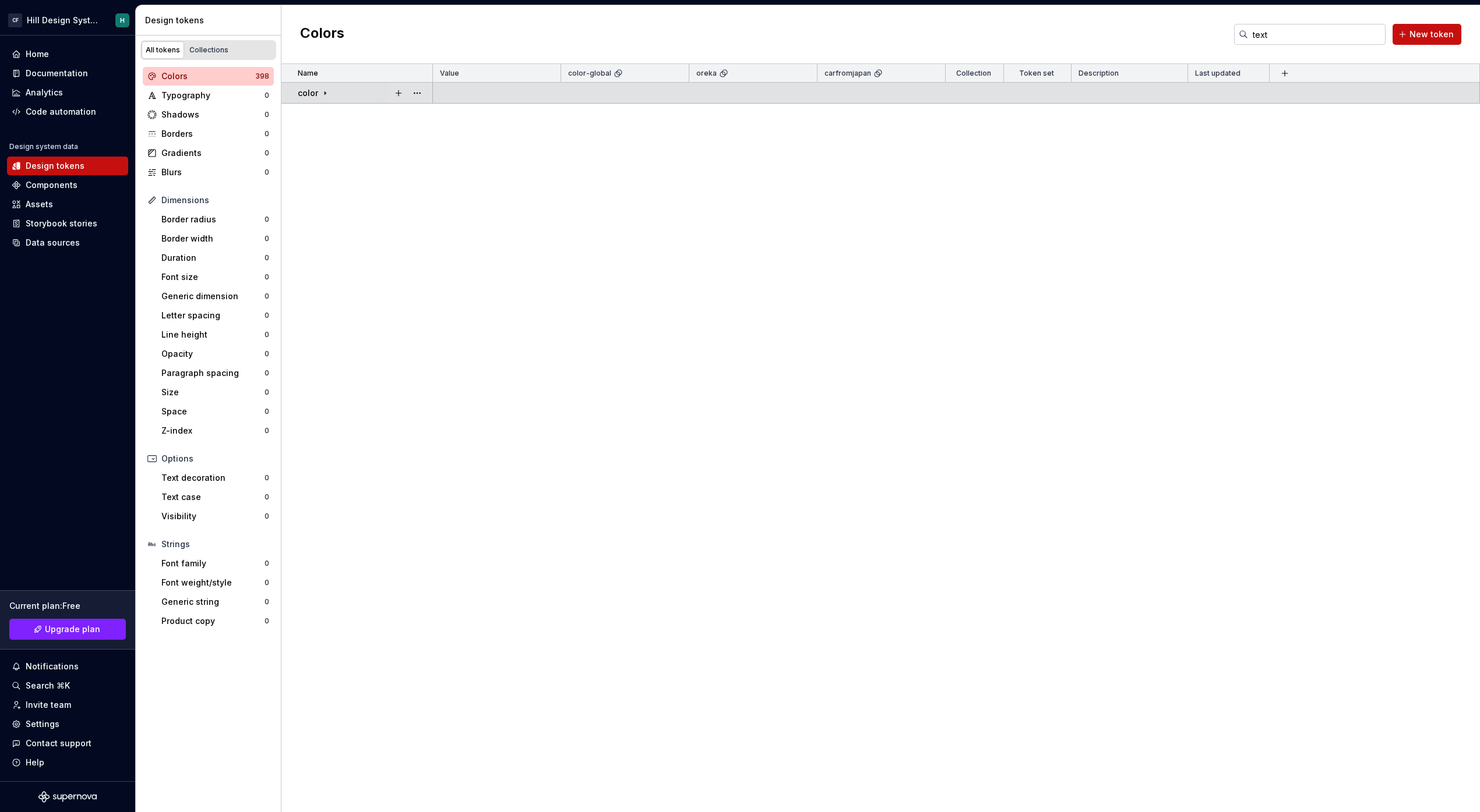
click at [322, 92] on icon at bounding box center [325, 93] width 9 height 9
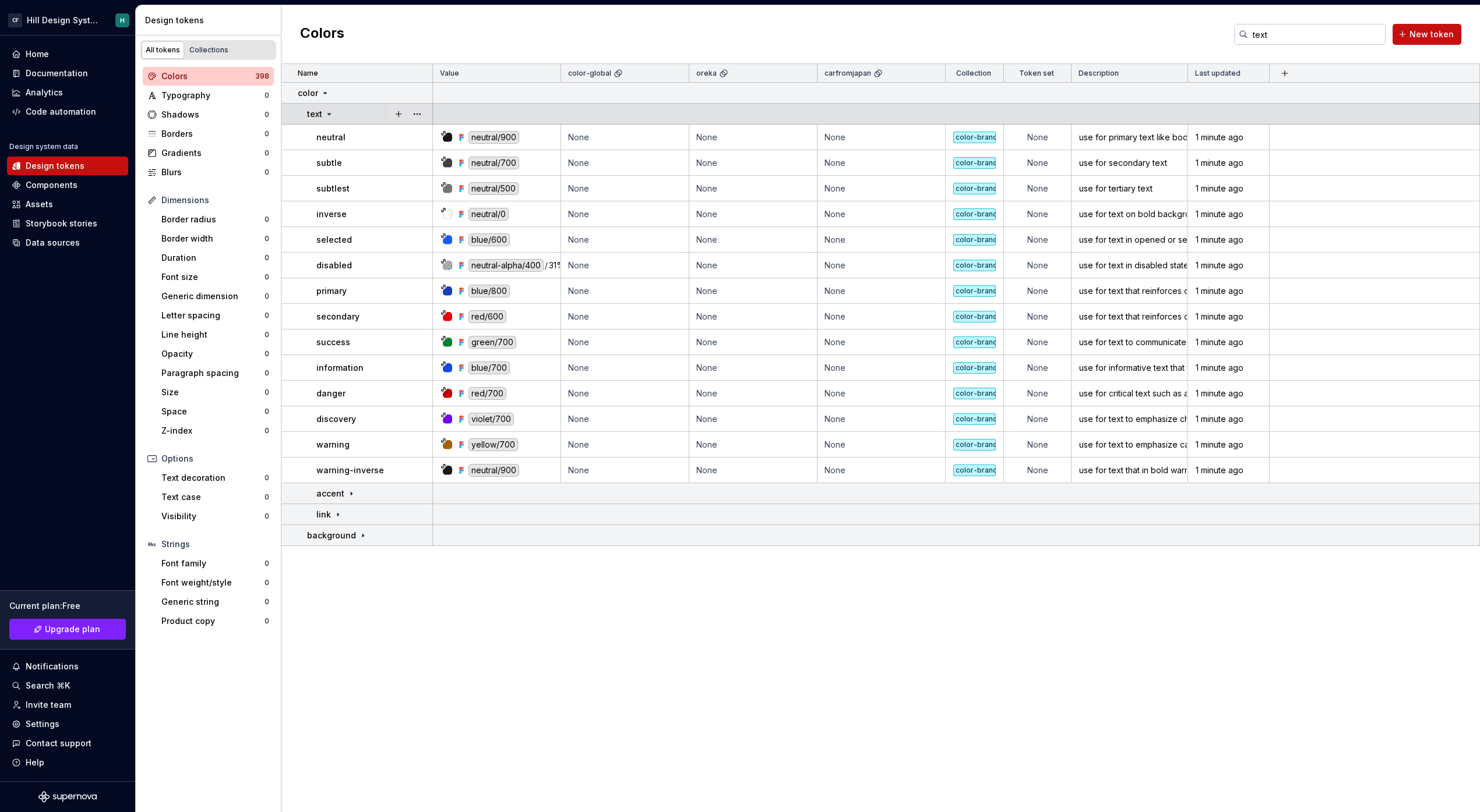
click at [329, 117] on icon at bounding box center [329, 114] width 9 height 9
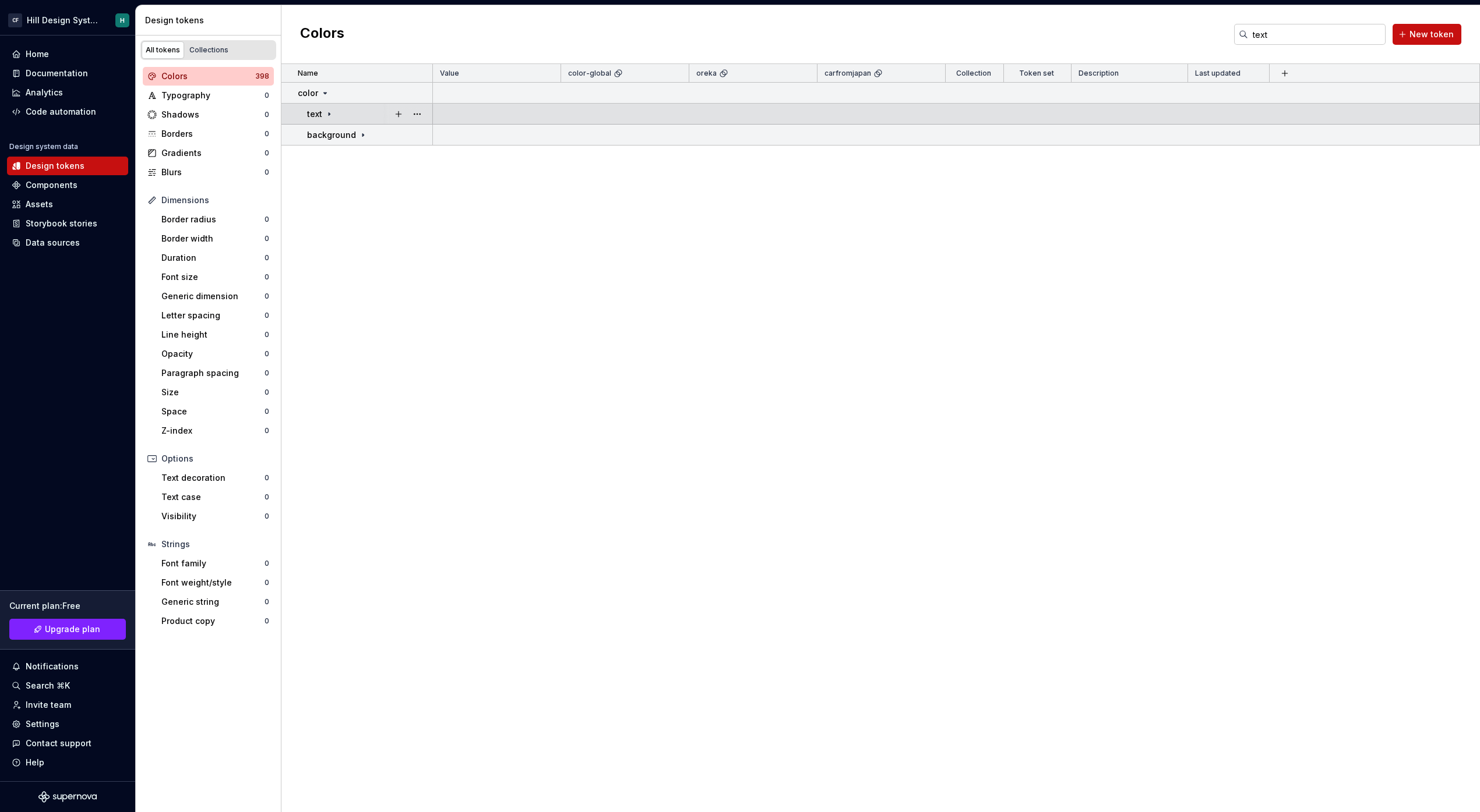
click at [329, 117] on icon at bounding box center [329, 114] width 9 height 9
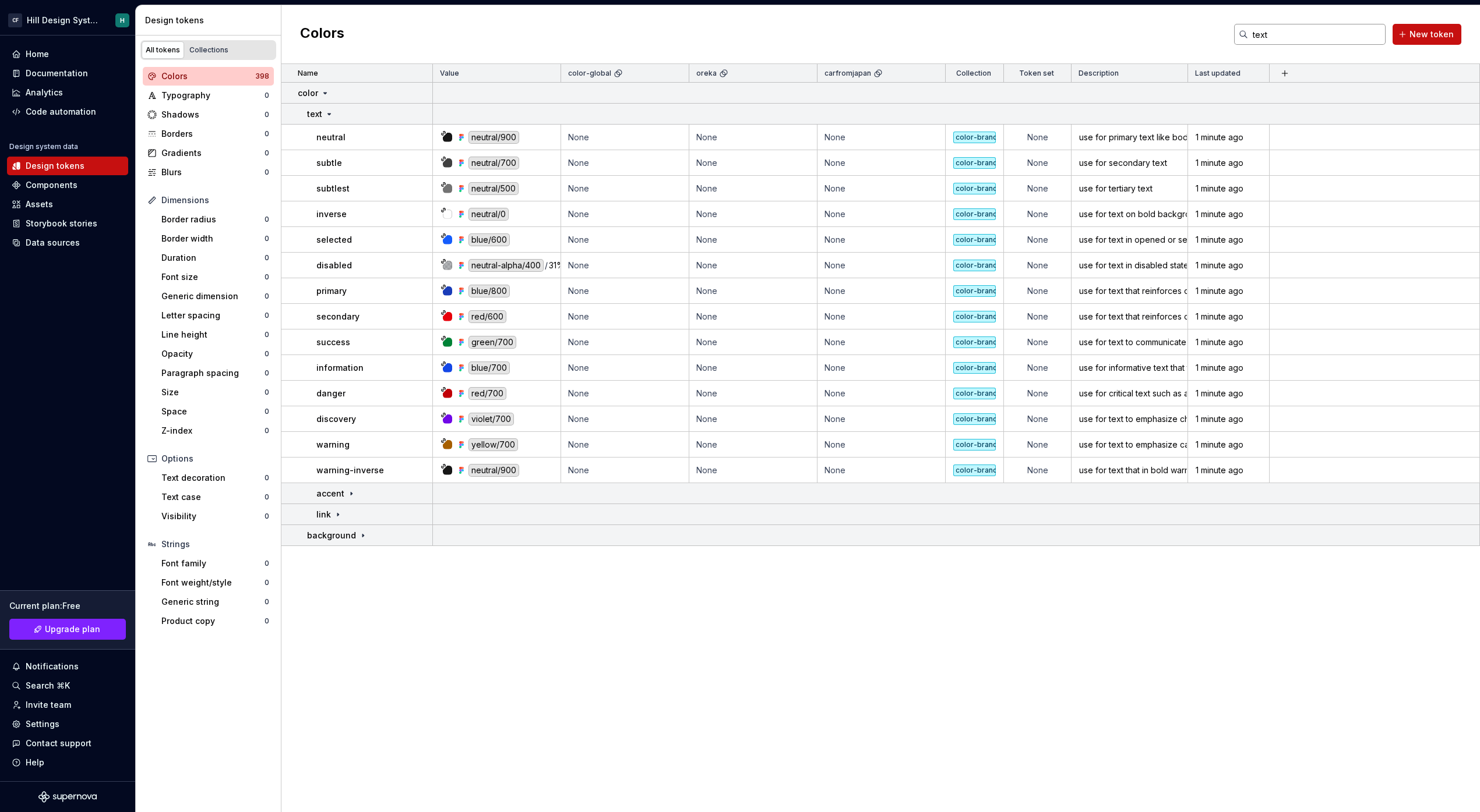
click at [1303, 29] on input "text" at bounding box center [1317, 34] width 138 height 21
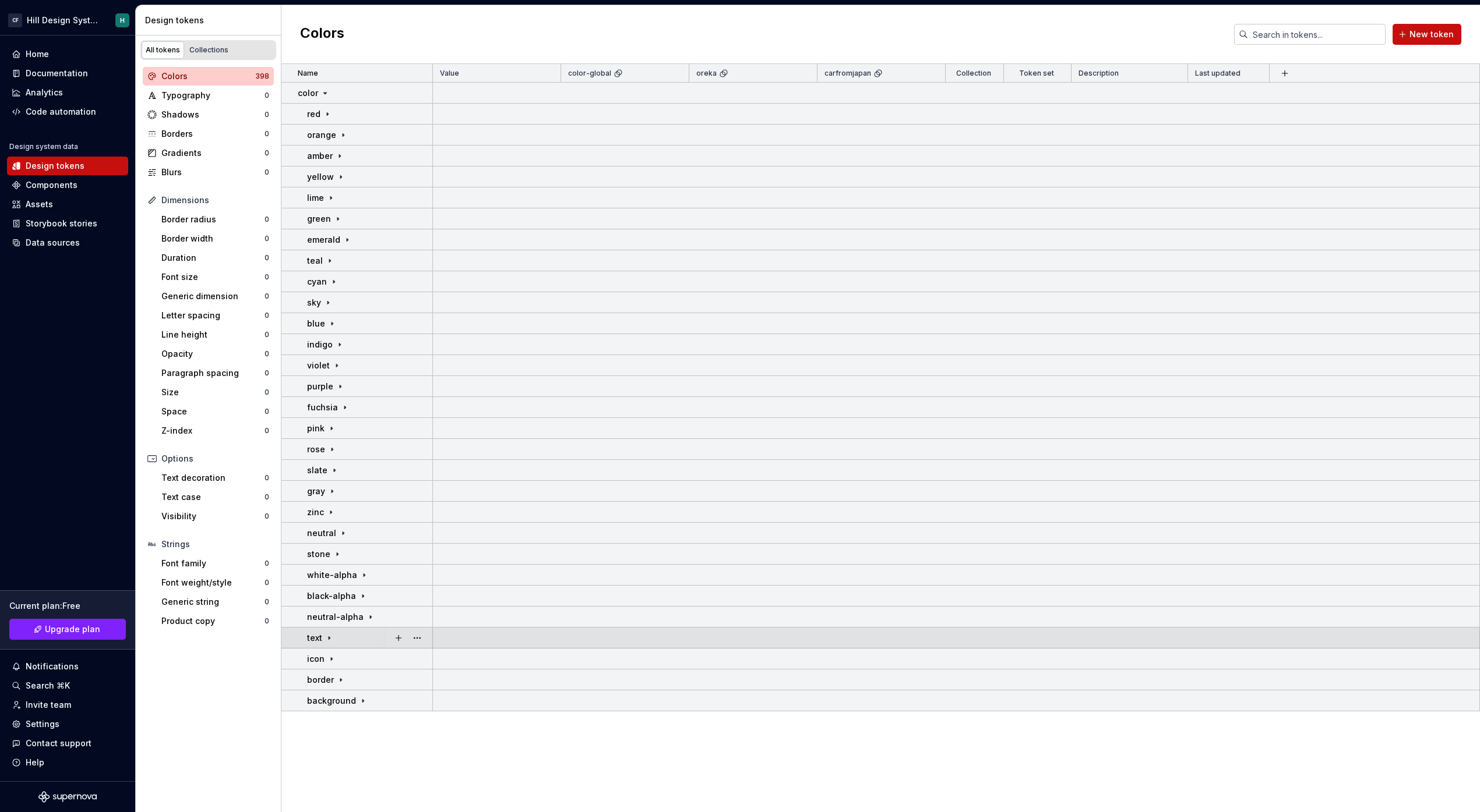
click at [326, 642] on icon at bounding box center [329, 638] width 9 height 9
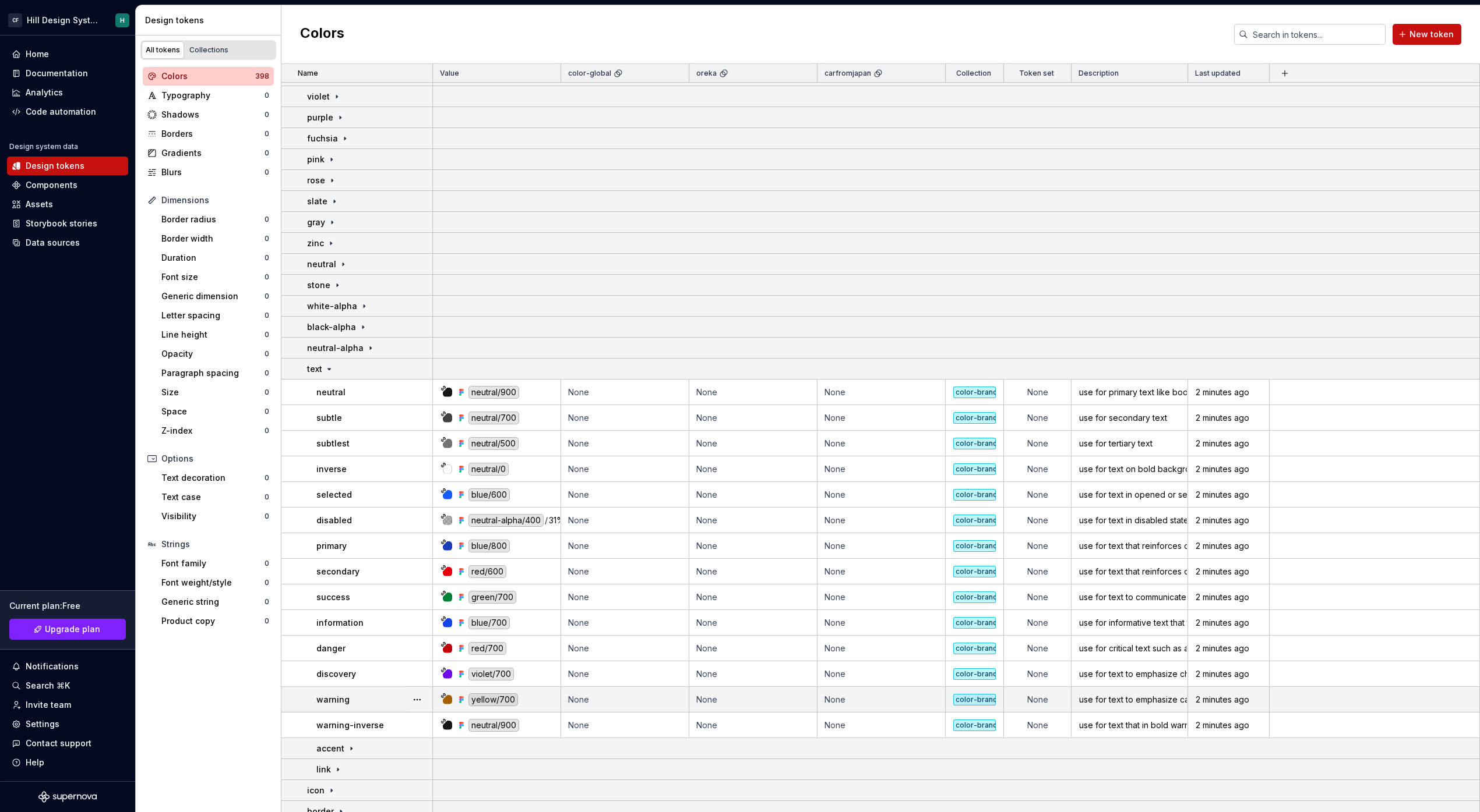
scroll to position [267, 0]
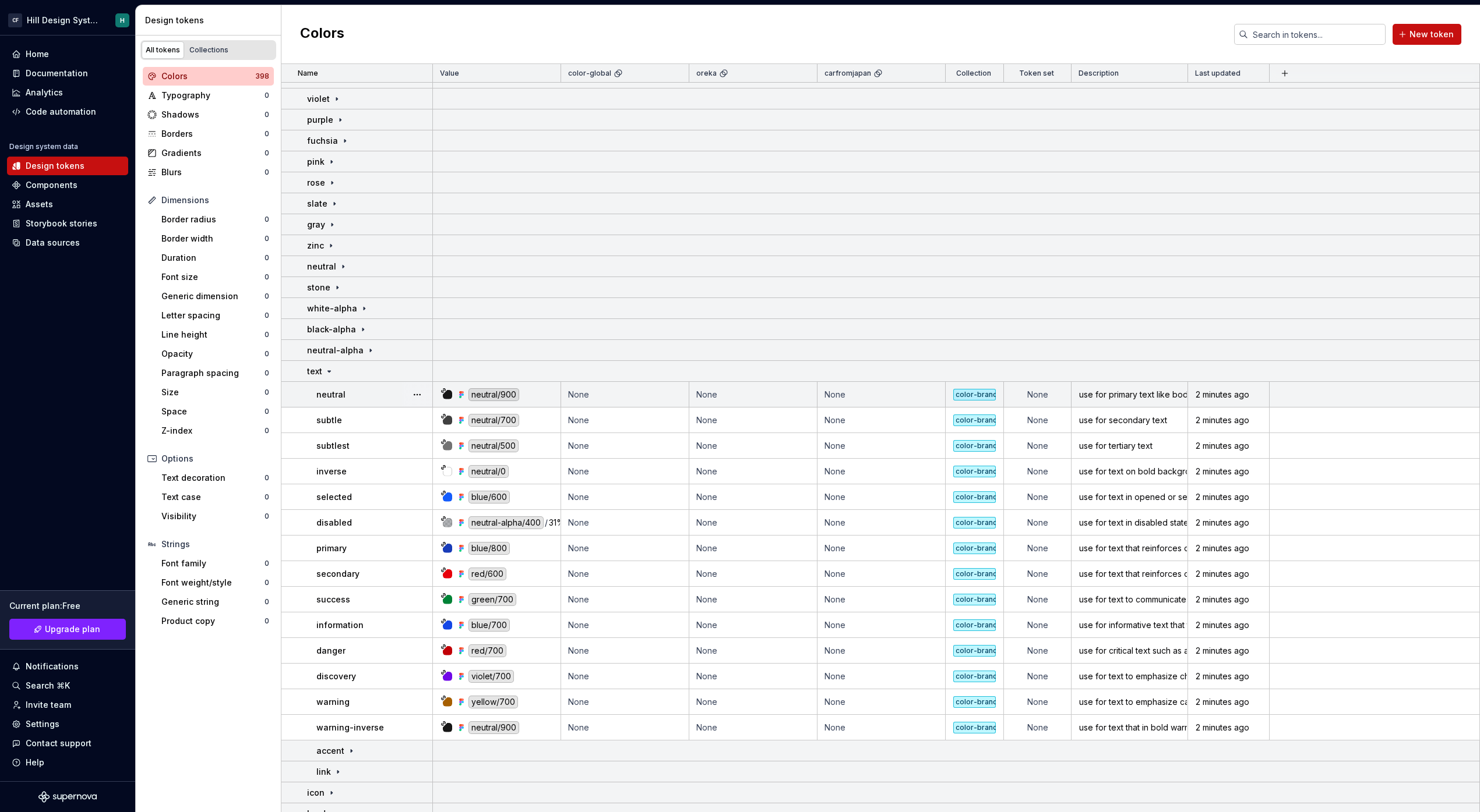
click at [378, 392] on div "neutral" at bounding box center [373, 395] width 115 height 12
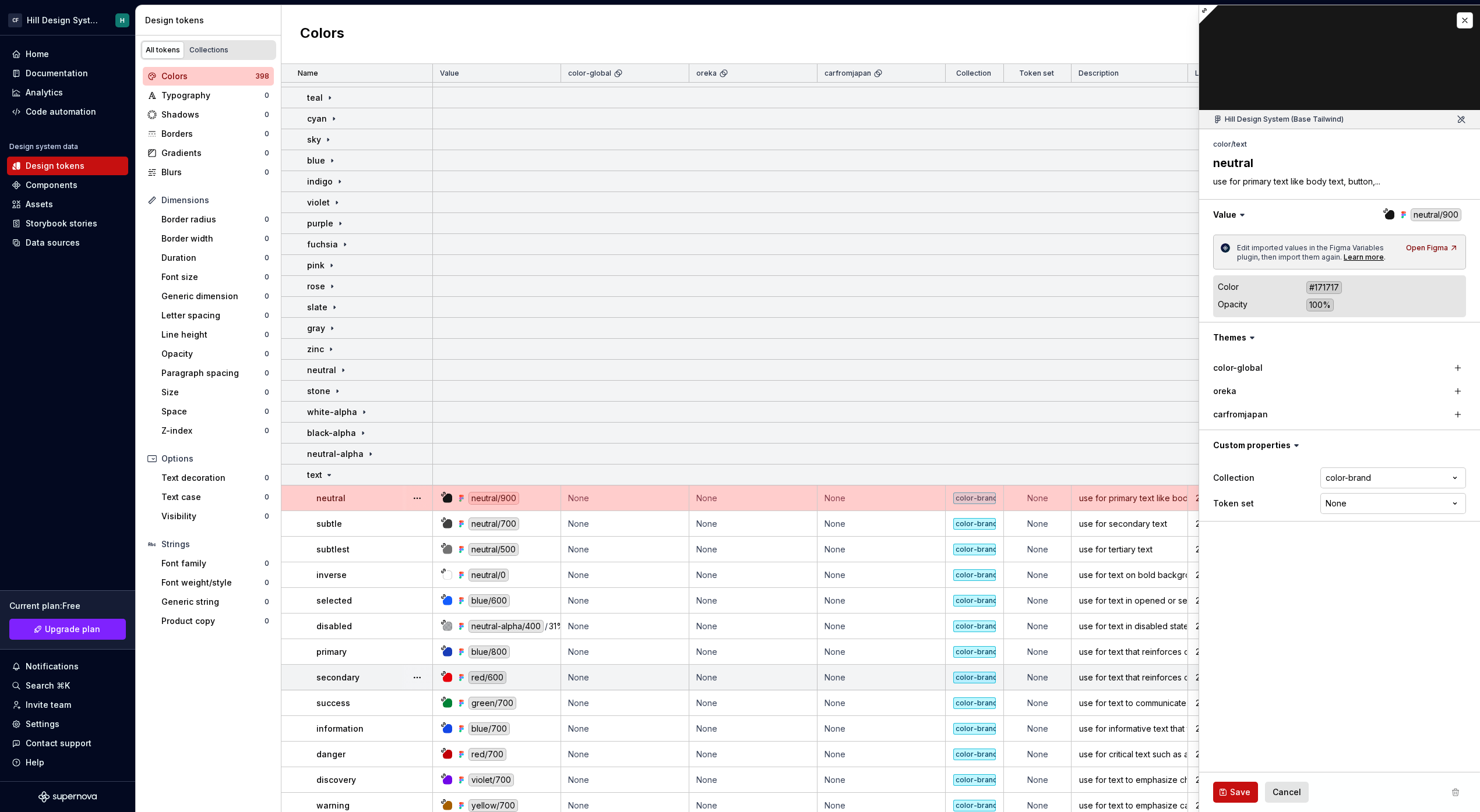
scroll to position [166, 0]
click at [745, 500] on td "None" at bounding box center [753, 495] width 128 height 26
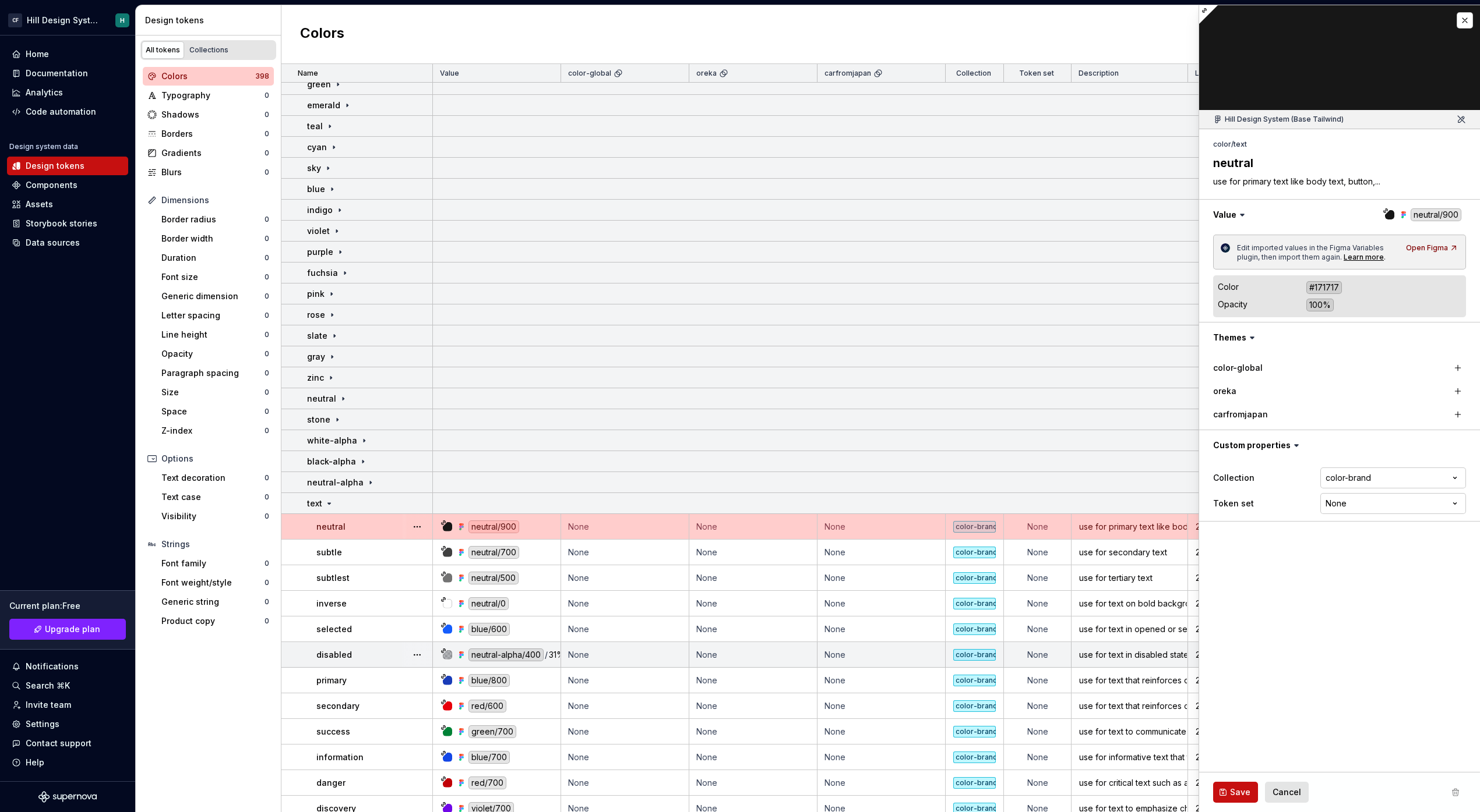
scroll to position [300, 0]
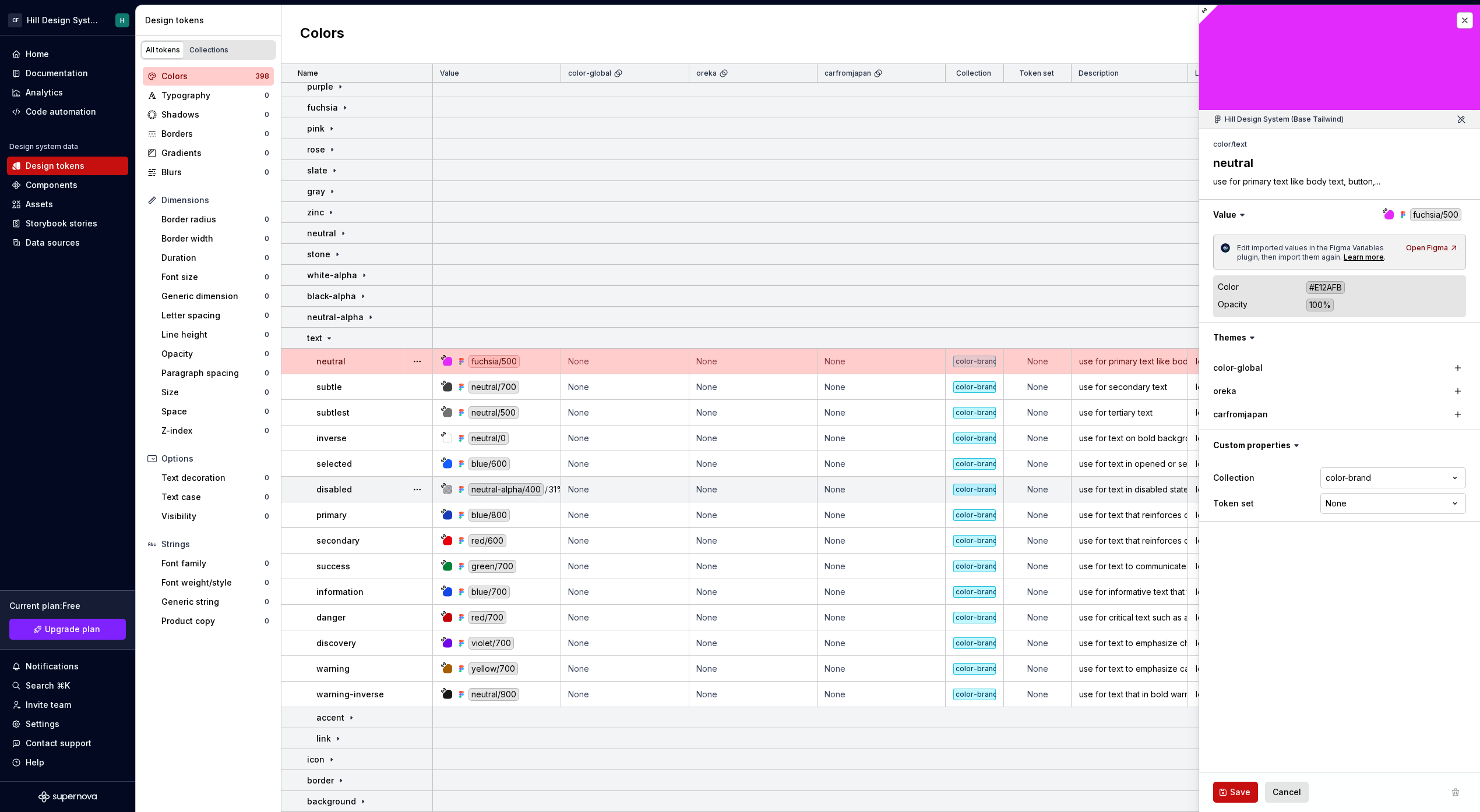
click at [266, 22] on div "Design tokens" at bounding box center [210, 20] width 131 height 12
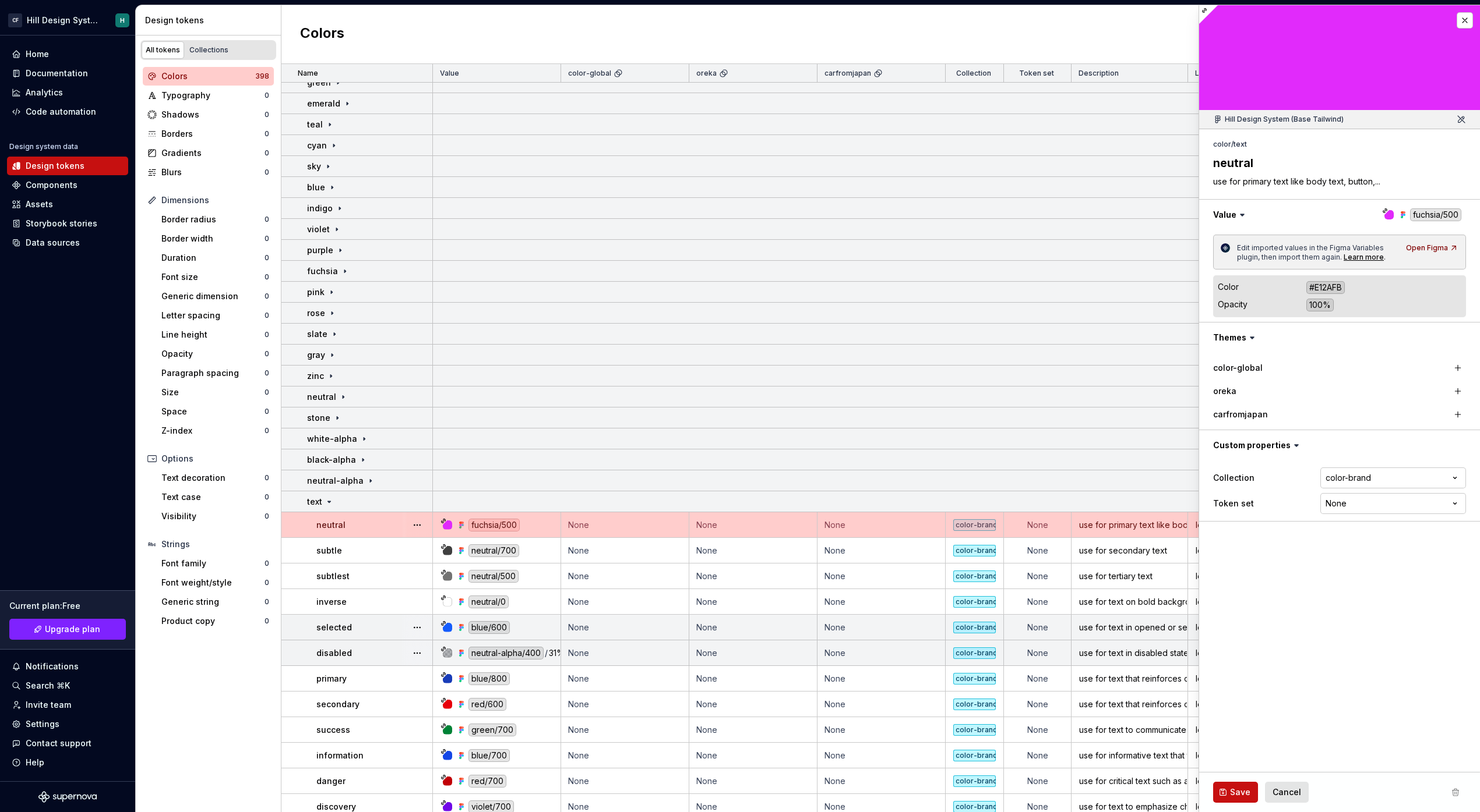
scroll to position [137, 0]
click at [265, 24] on div "Design tokens" at bounding box center [210, 20] width 131 height 12
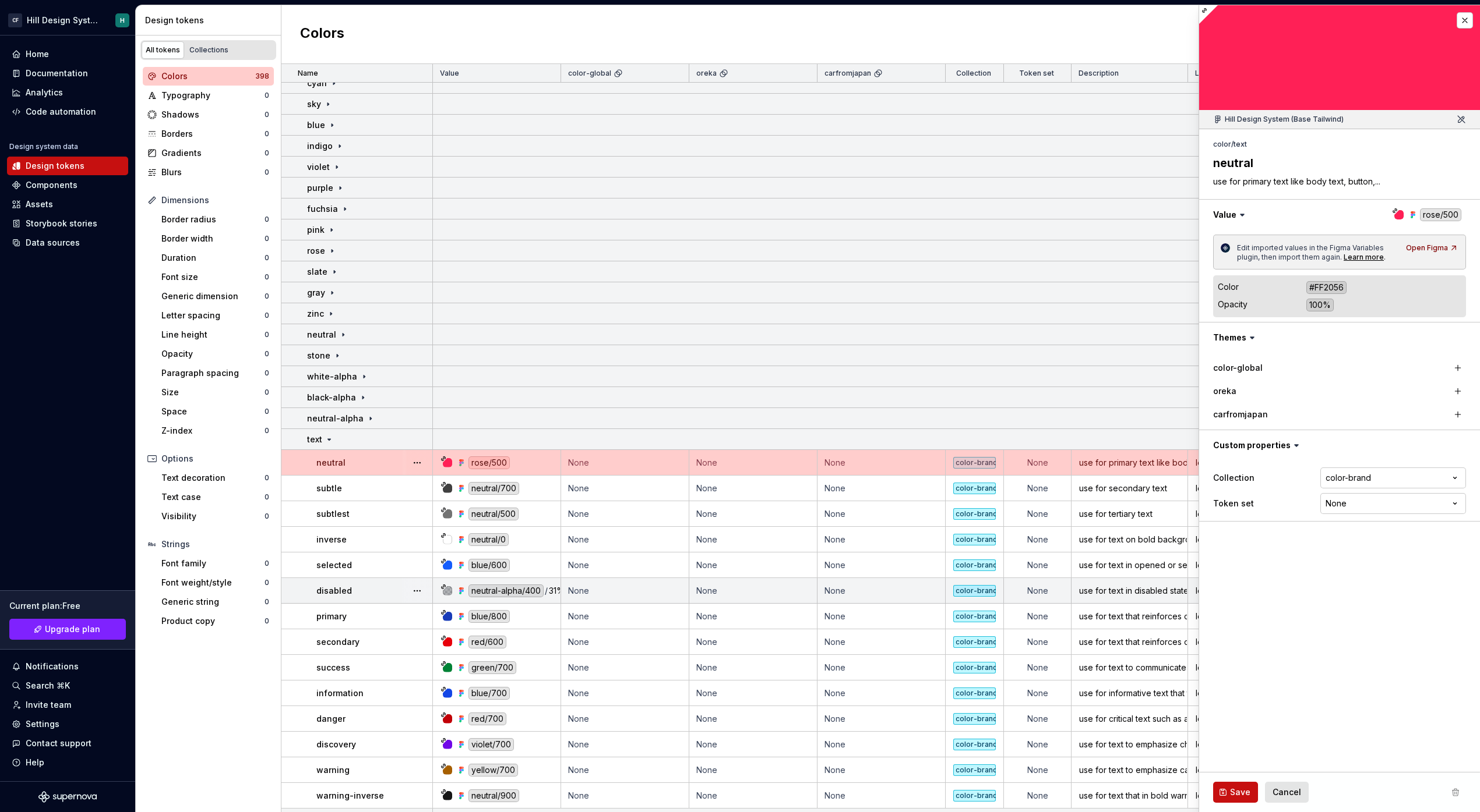
scroll to position [201, 0]
click at [238, 18] on div "Design tokens" at bounding box center [210, 20] width 131 height 12
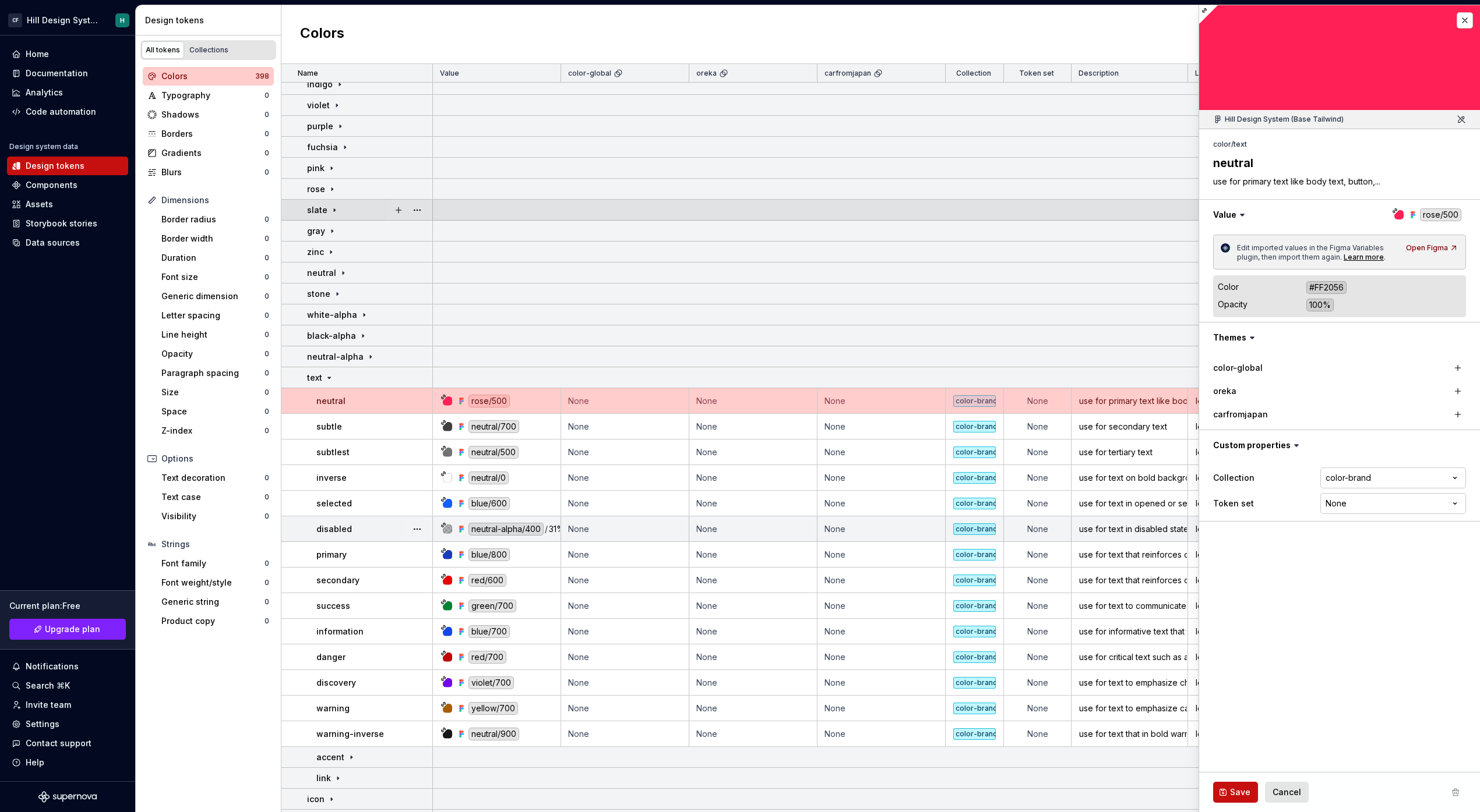
scroll to position [224, 0]
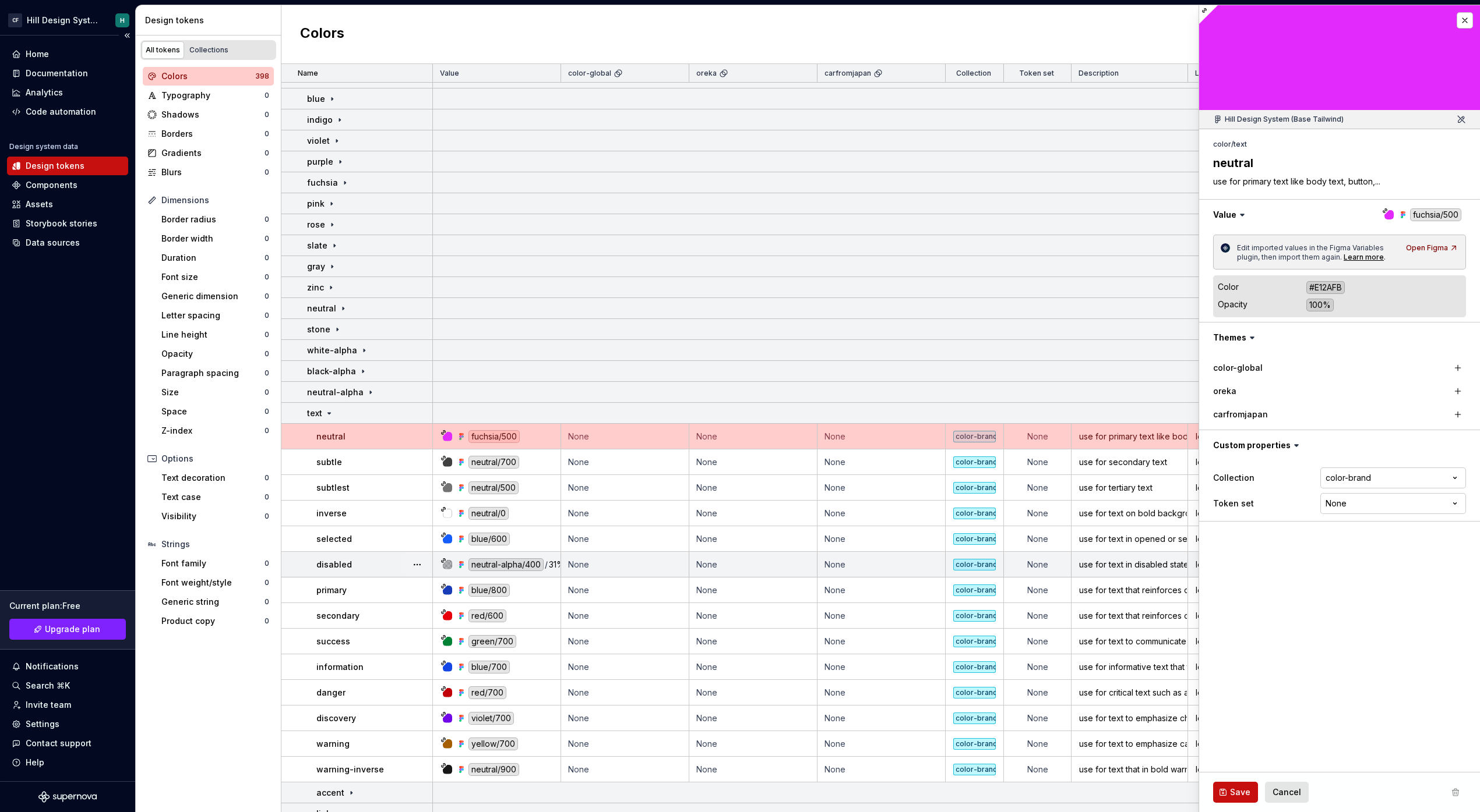
click at [70, 344] on div "Home Documentation Analytics Code automation Design system data Design tokens C…" at bounding box center [67, 409] width 136 height 746
click at [1462, 20] on button "button" at bounding box center [1465, 20] width 16 height 16
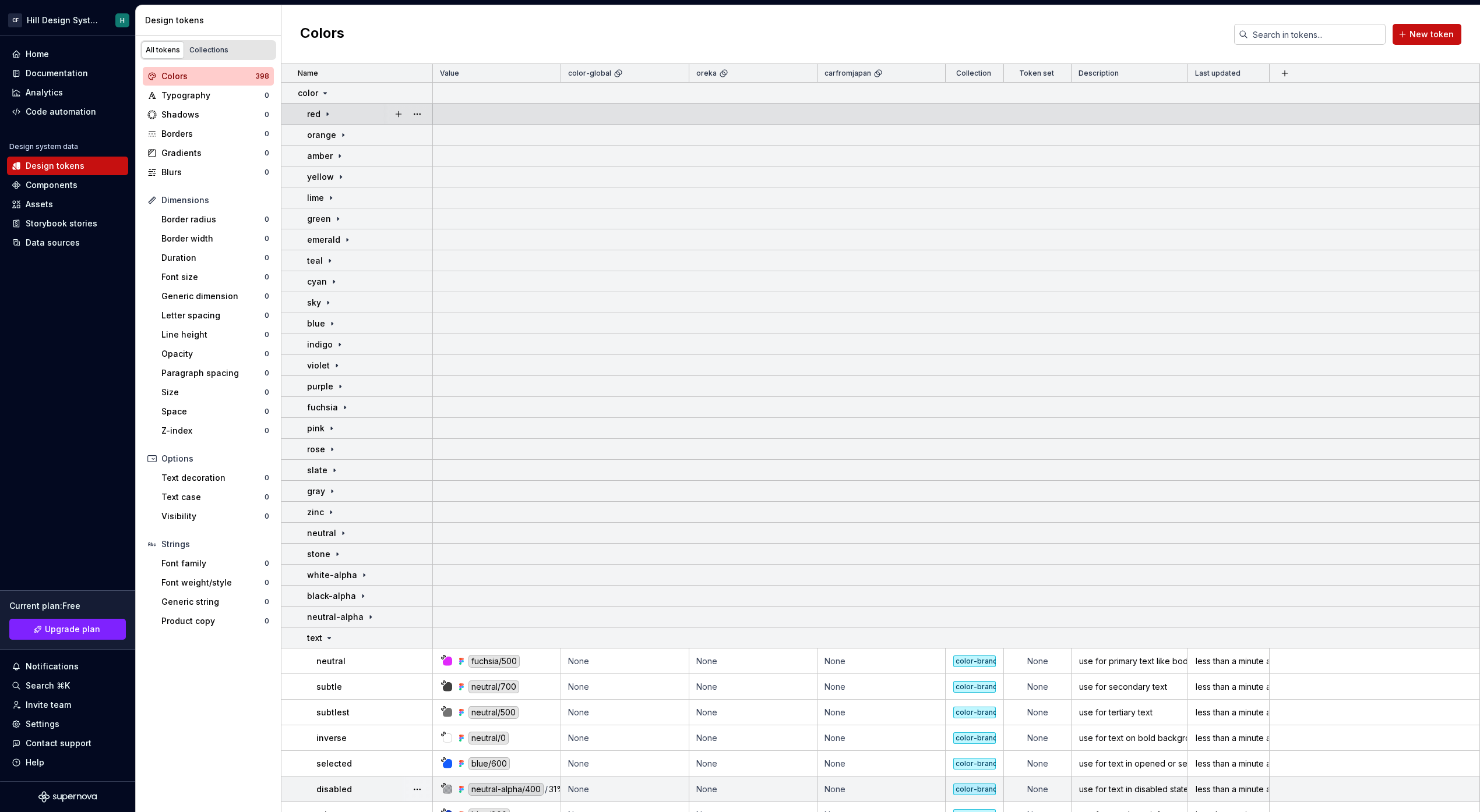
click at [332, 115] on div "red" at bounding box center [369, 114] width 125 height 12
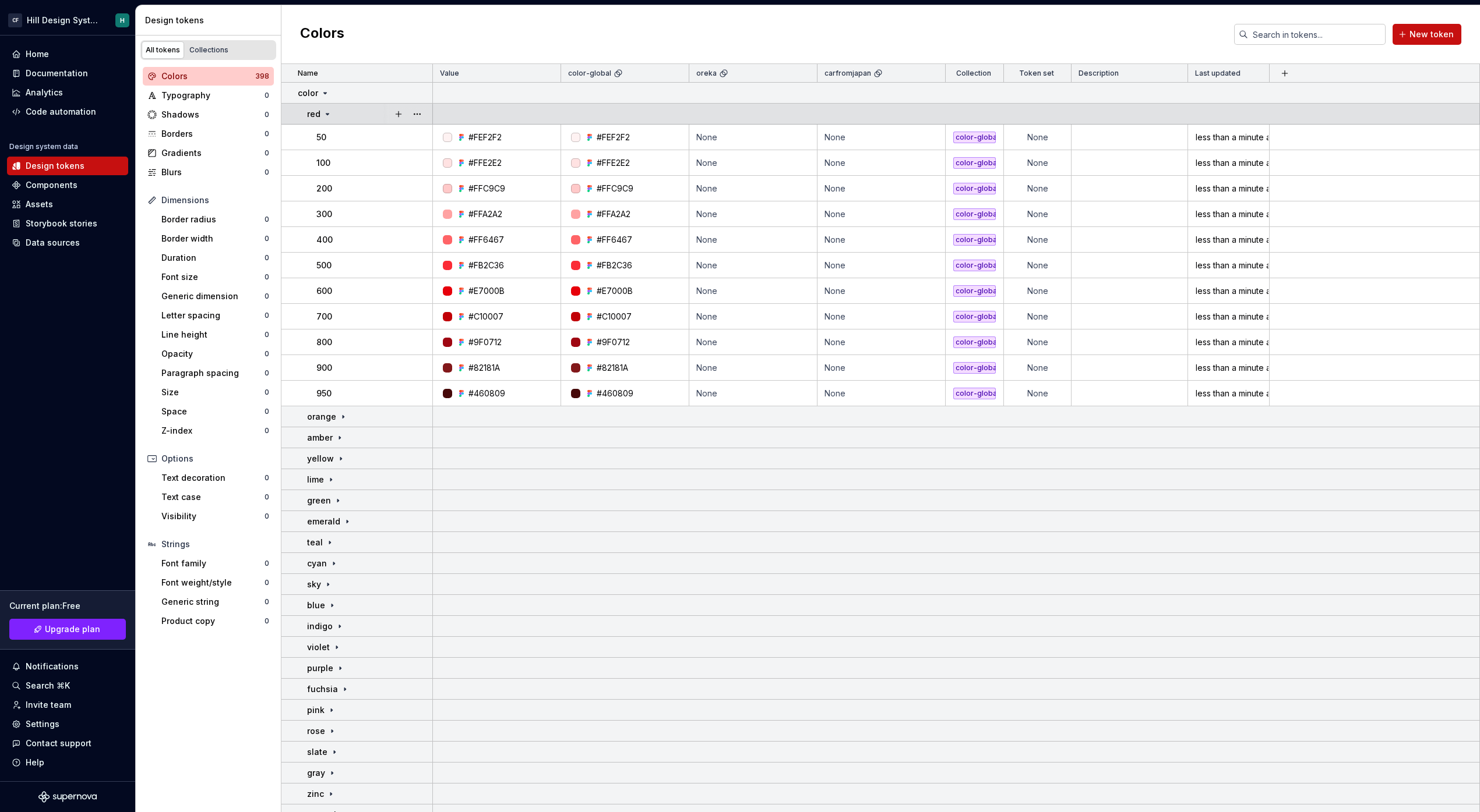
click at [329, 115] on icon at bounding box center [328, 114] width 9 height 9
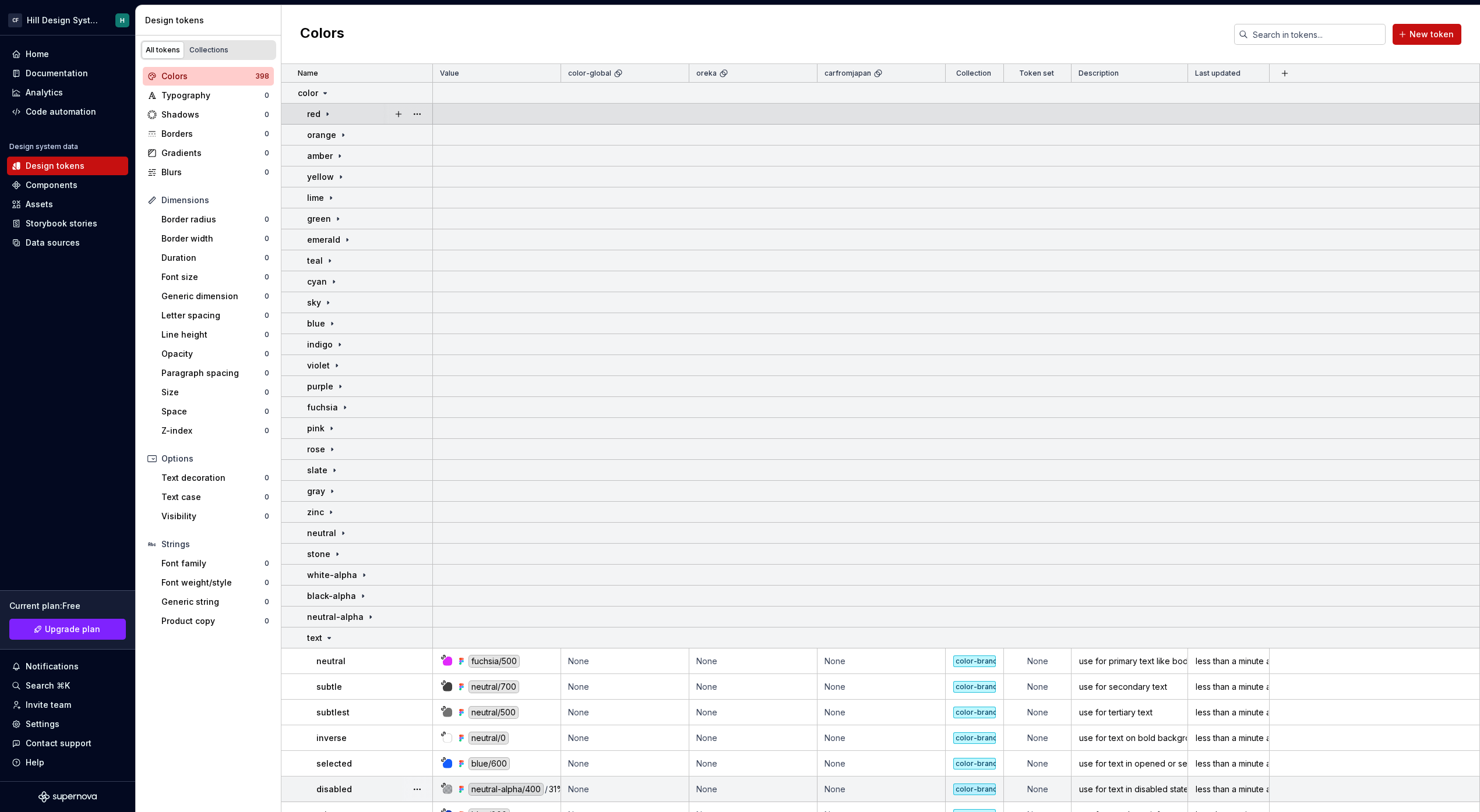
click at [329, 115] on icon at bounding box center [328, 114] width 9 height 9
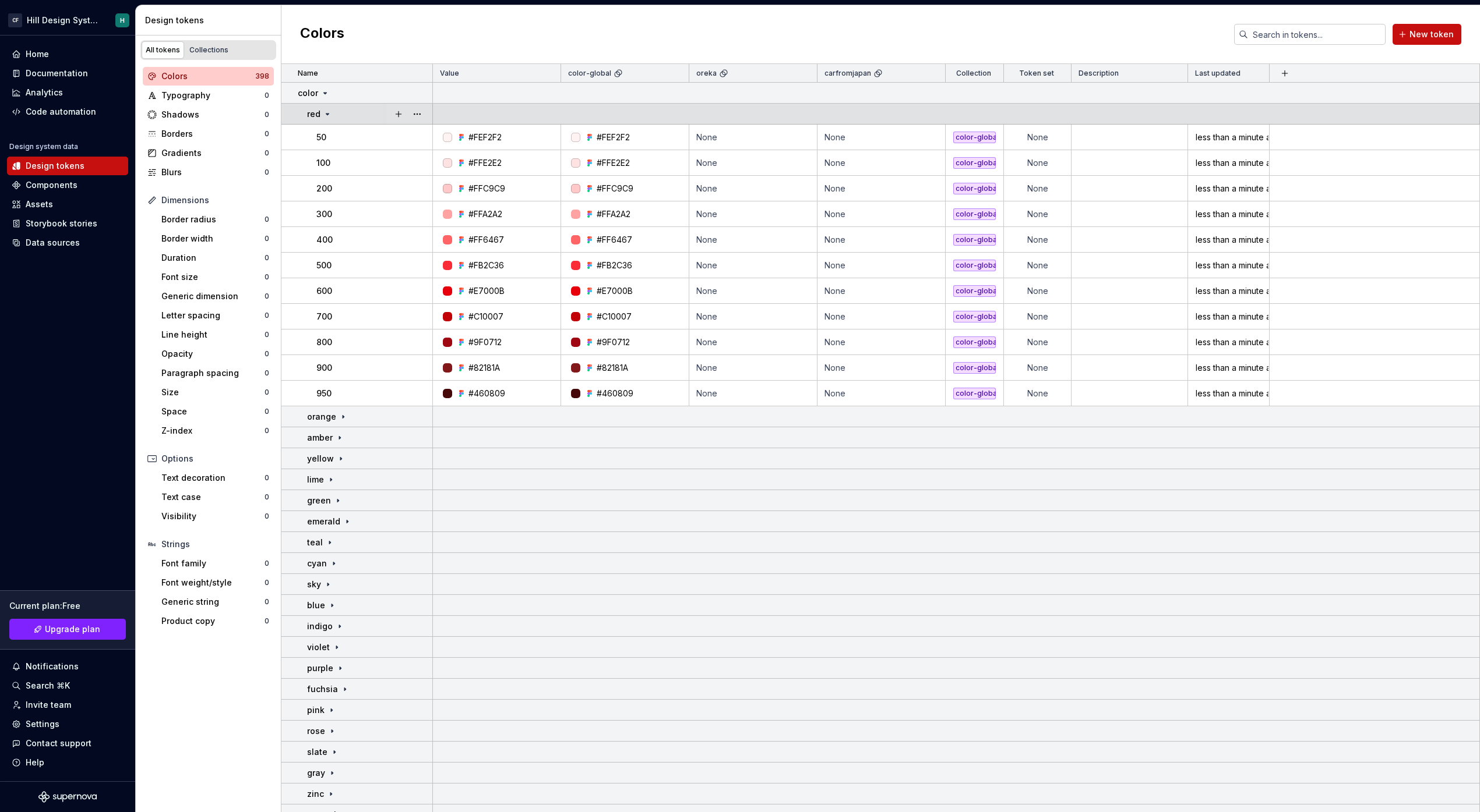
click at [329, 115] on icon at bounding box center [328, 114] width 9 height 9
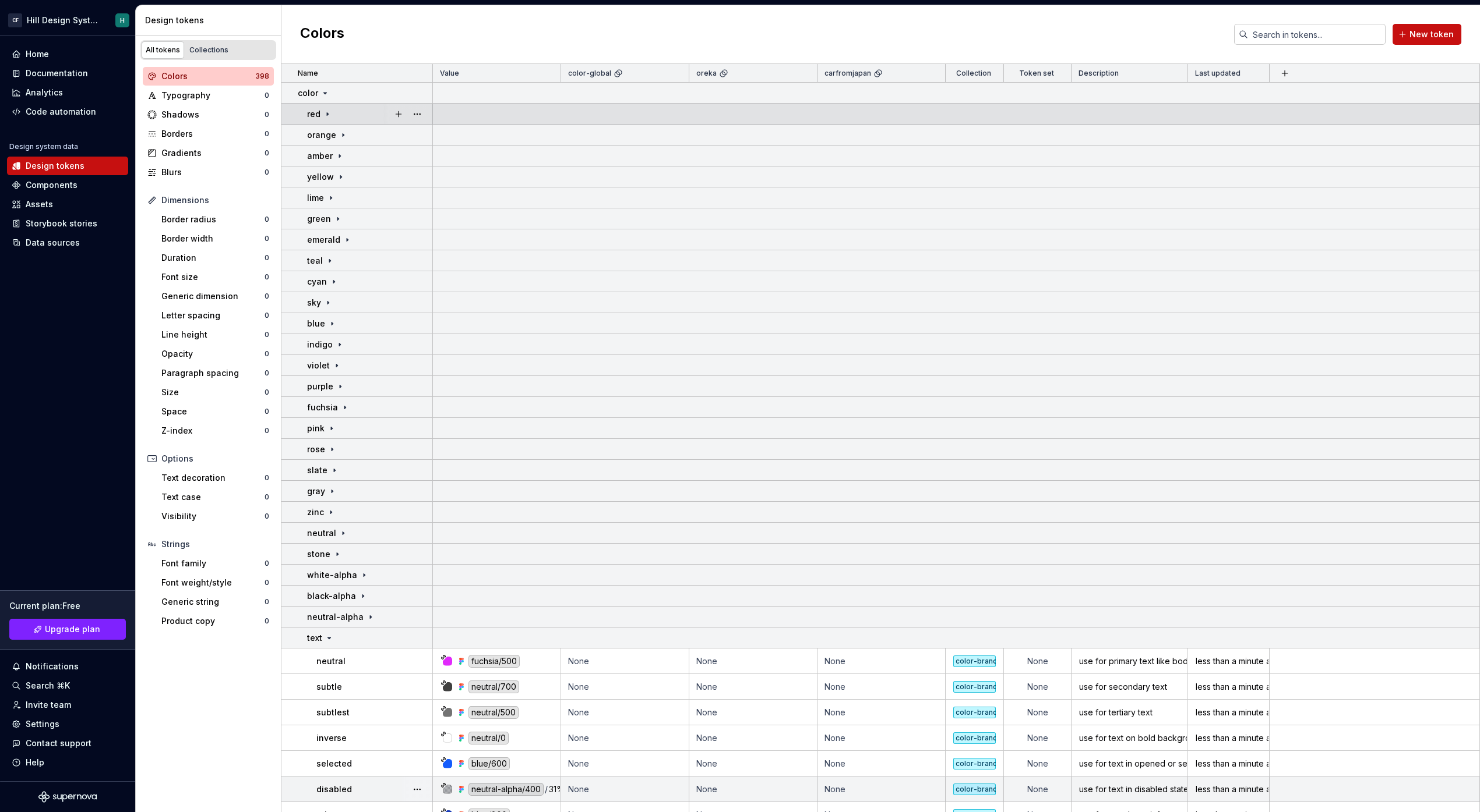
click at [329, 115] on icon at bounding box center [328, 114] width 9 height 9
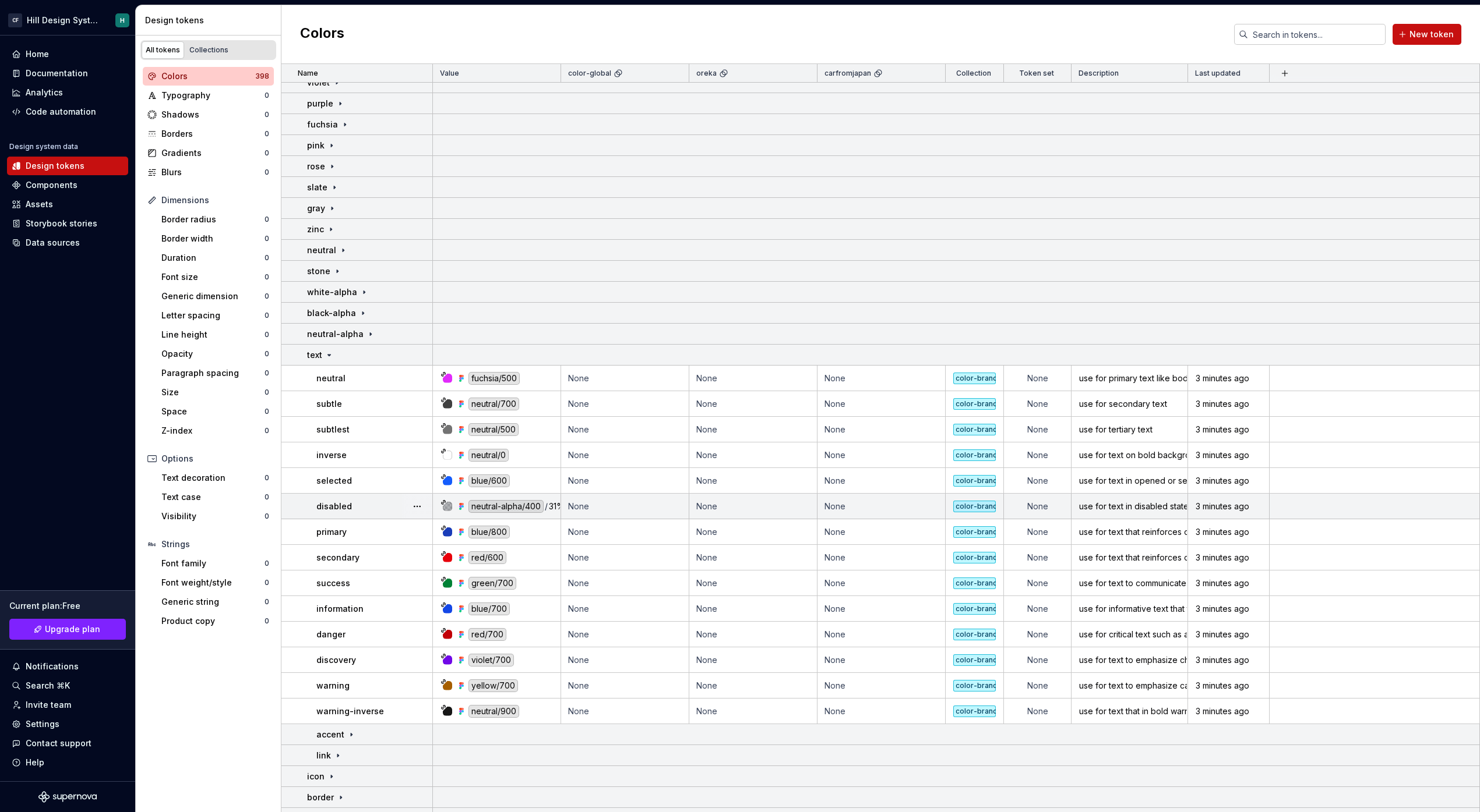
scroll to position [582, 0]
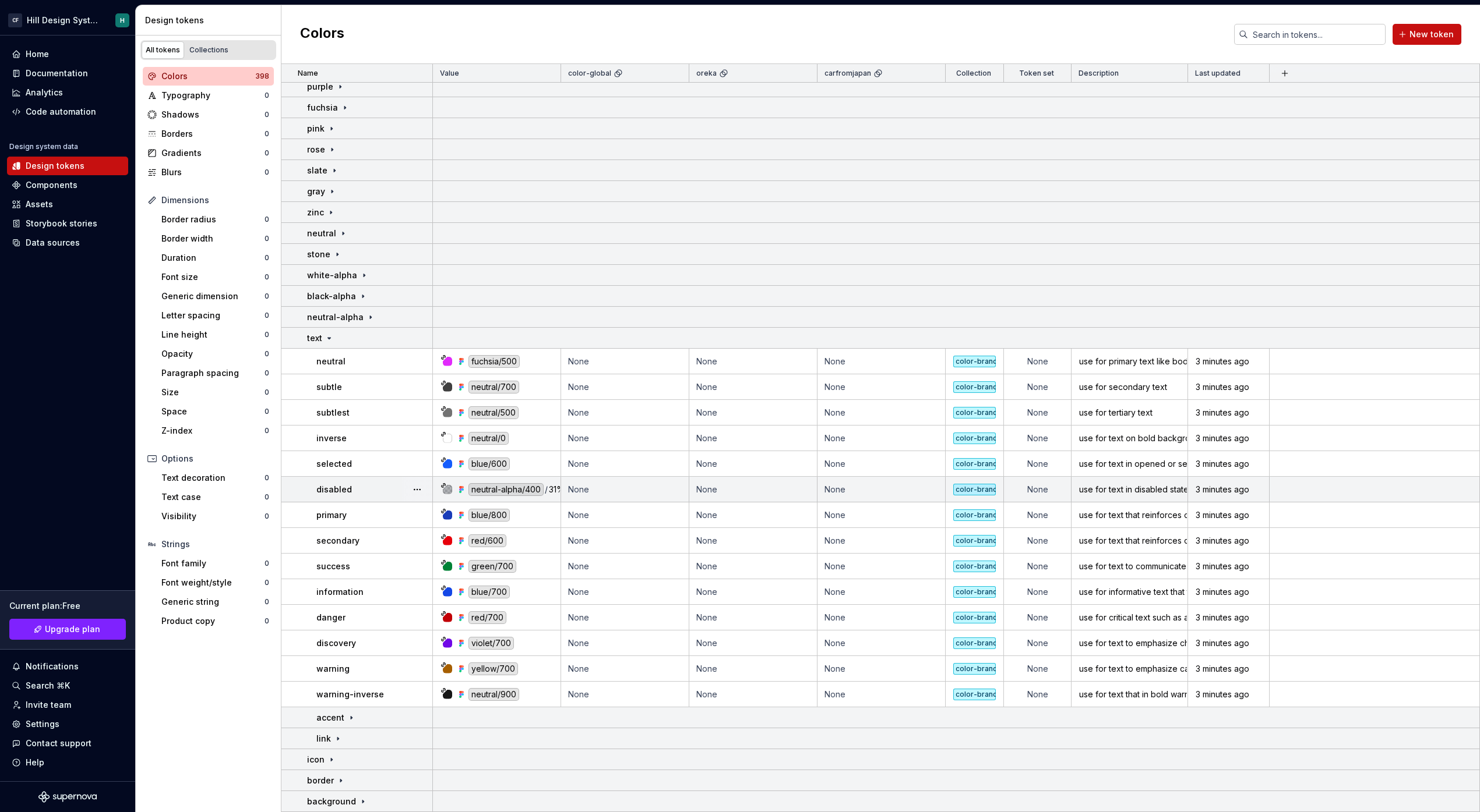
click at [213, 27] on div "Design tokens" at bounding box center [208, 20] width 146 height 30
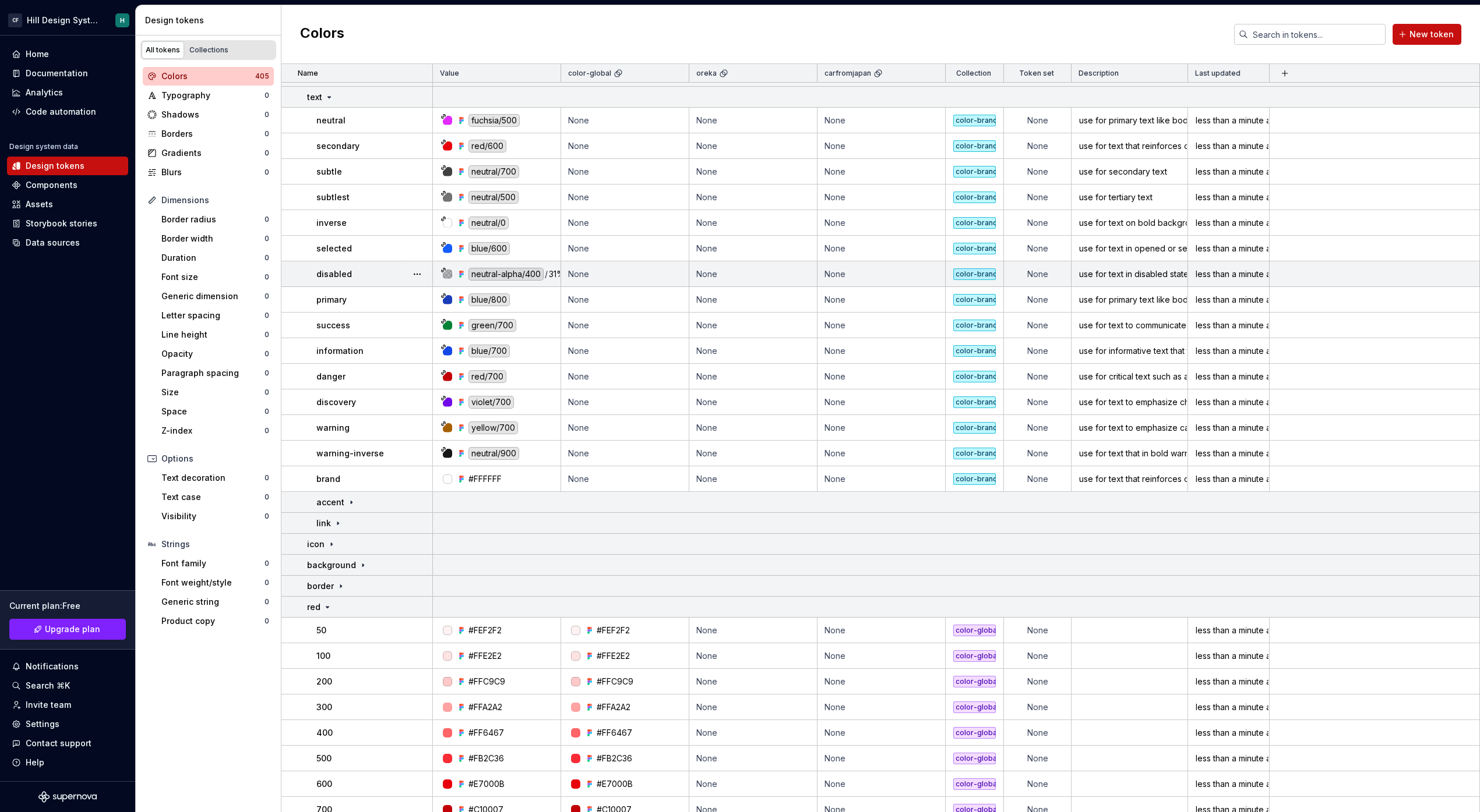
scroll to position [0, 0]
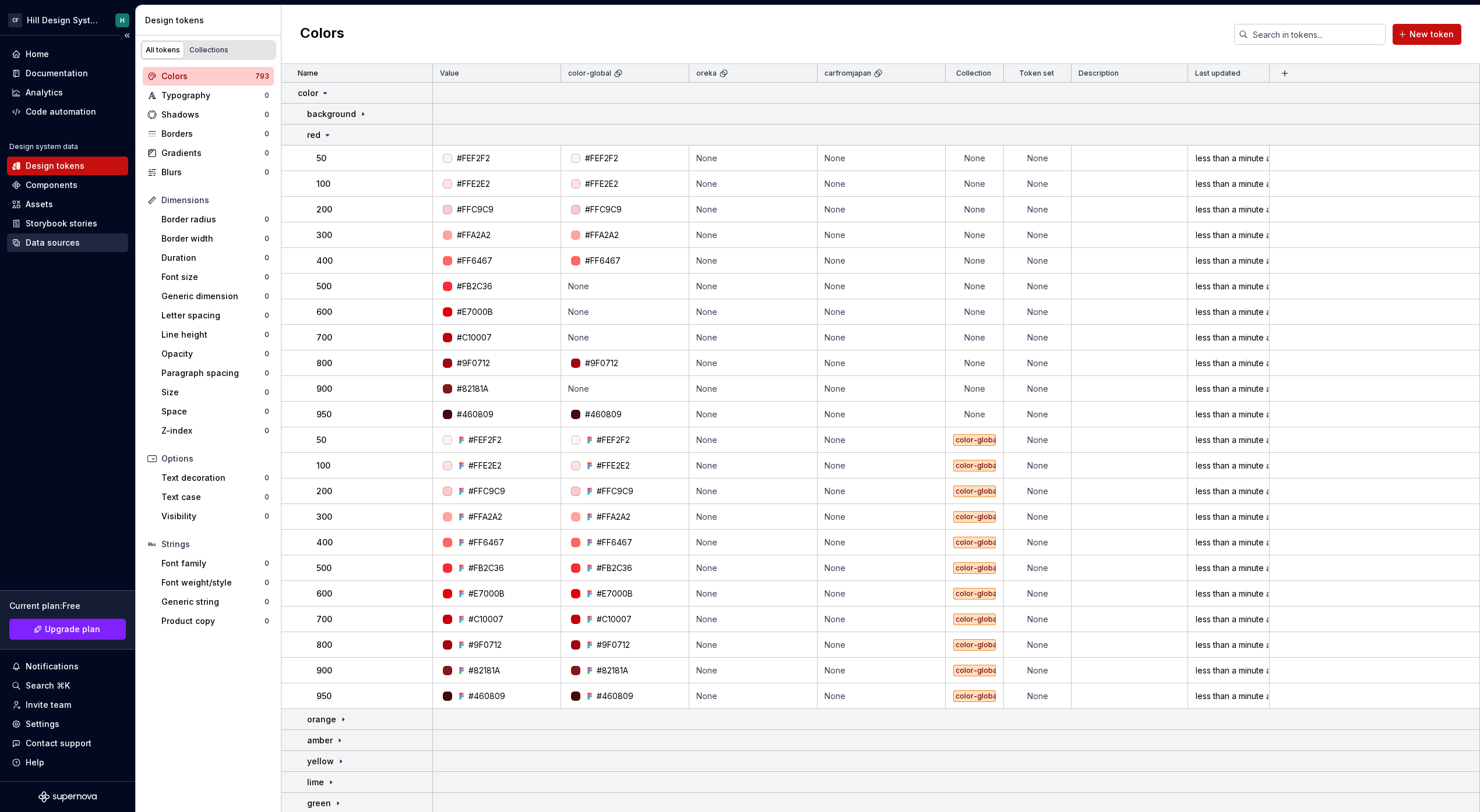
click at [64, 237] on div "Data sources" at bounding box center [53, 242] width 54 height 12
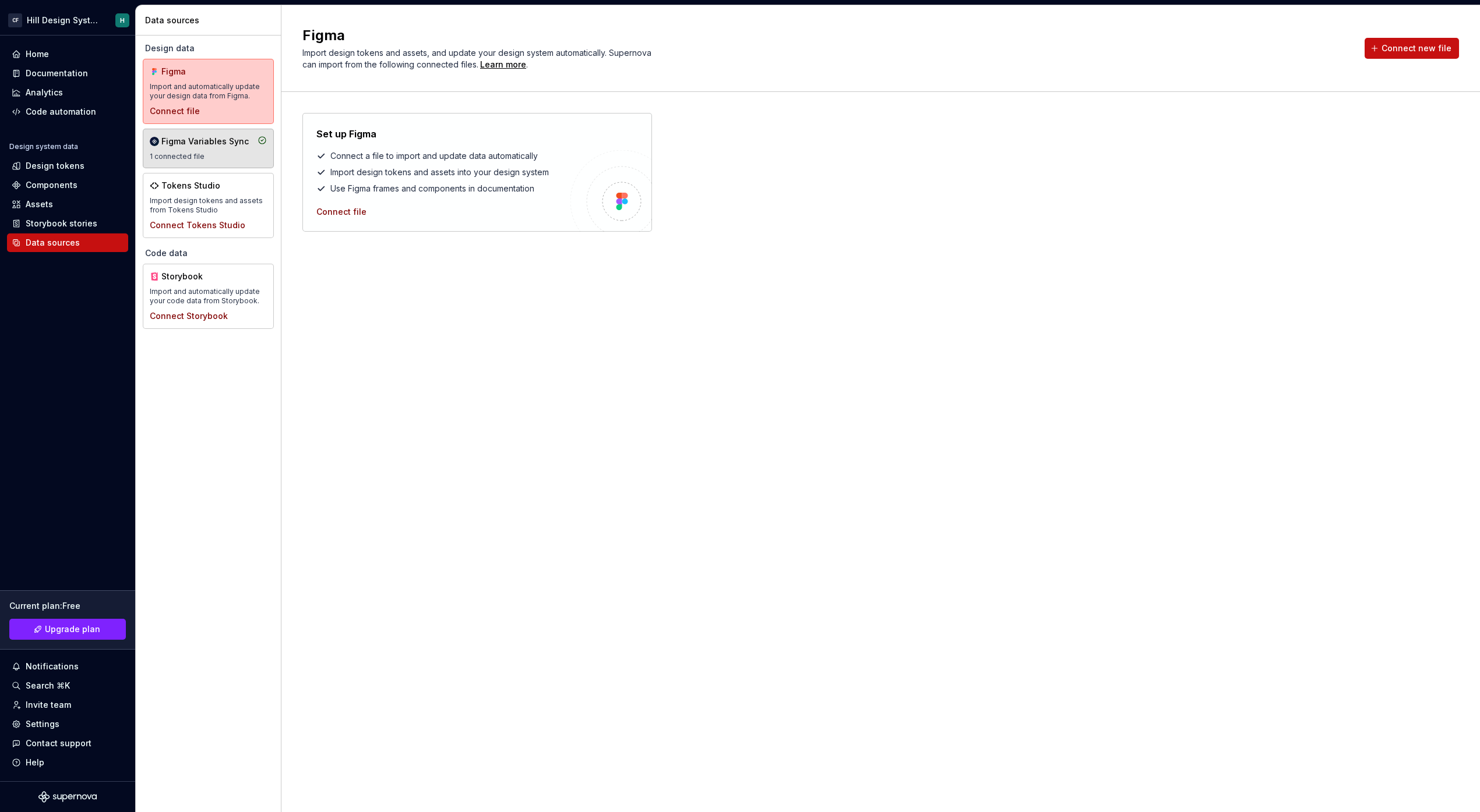
click at [203, 145] on div "Figma Variables Sync" at bounding box center [204, 141] width 88 height 12
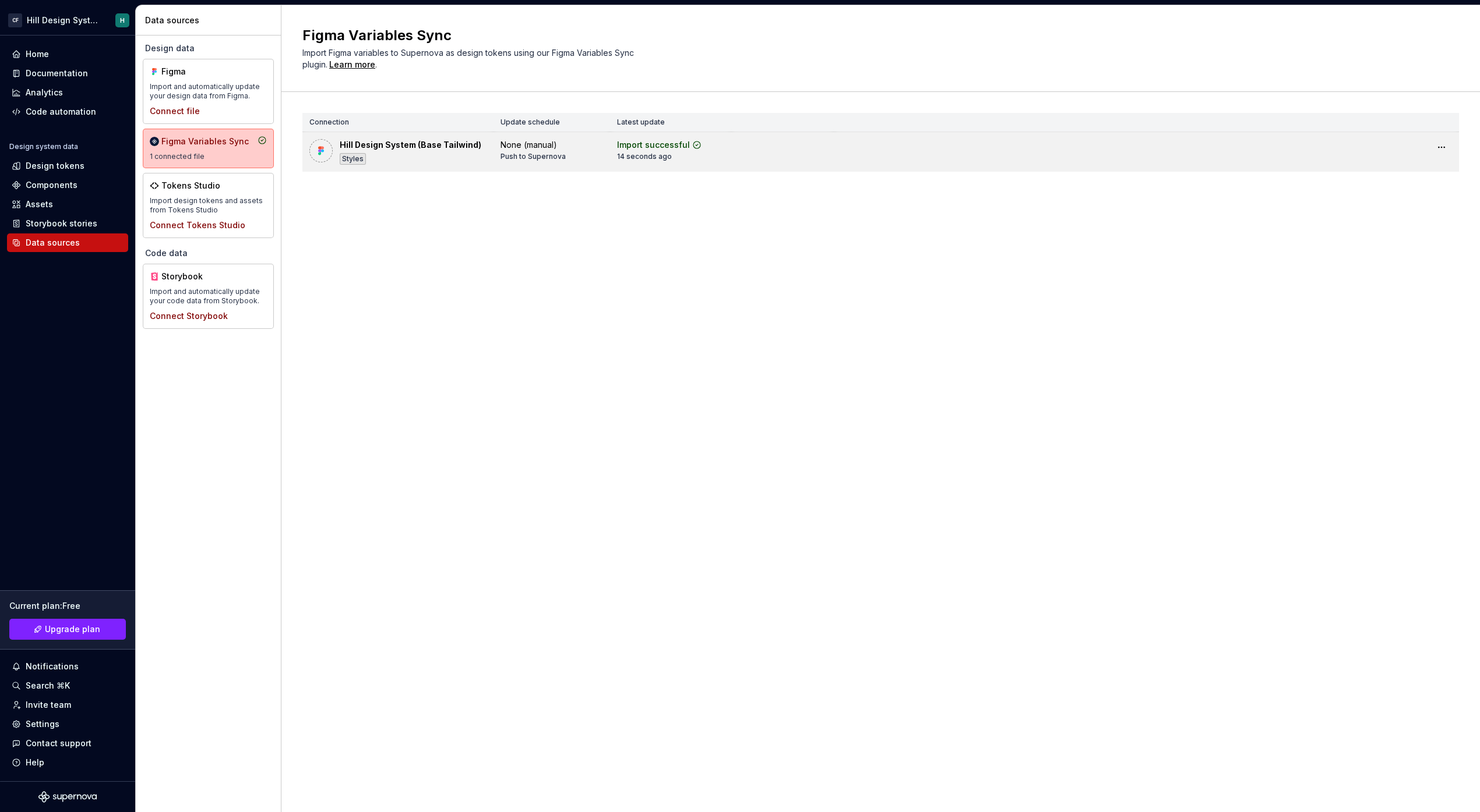
click at [433, 157] on div "Hill Design System (Base Tailwind) Styles" at bounding box center [410, 152] width 142 height 26
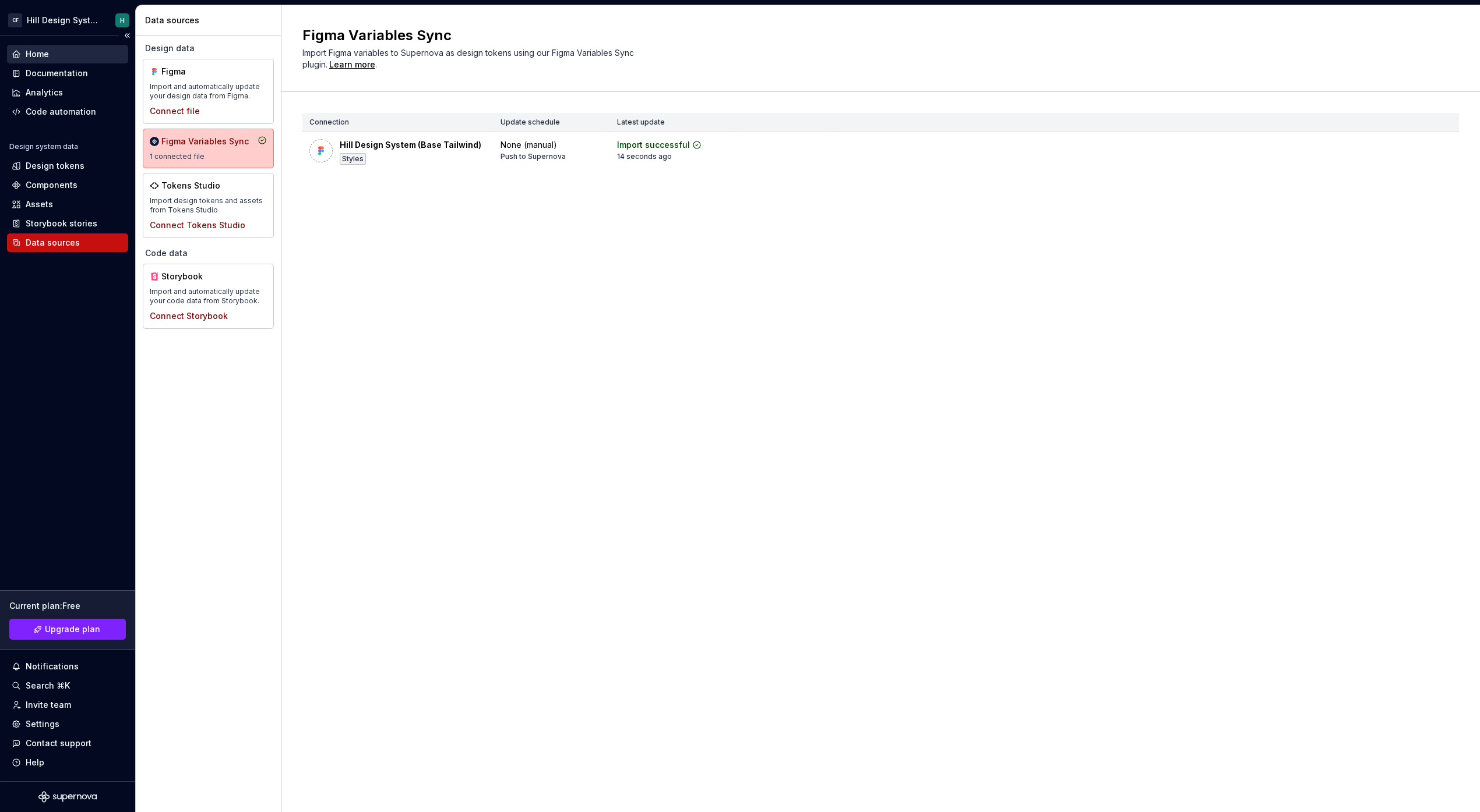
click at [56, 56] on div "Home" at bounding box center [67, 53] width 112 height 12
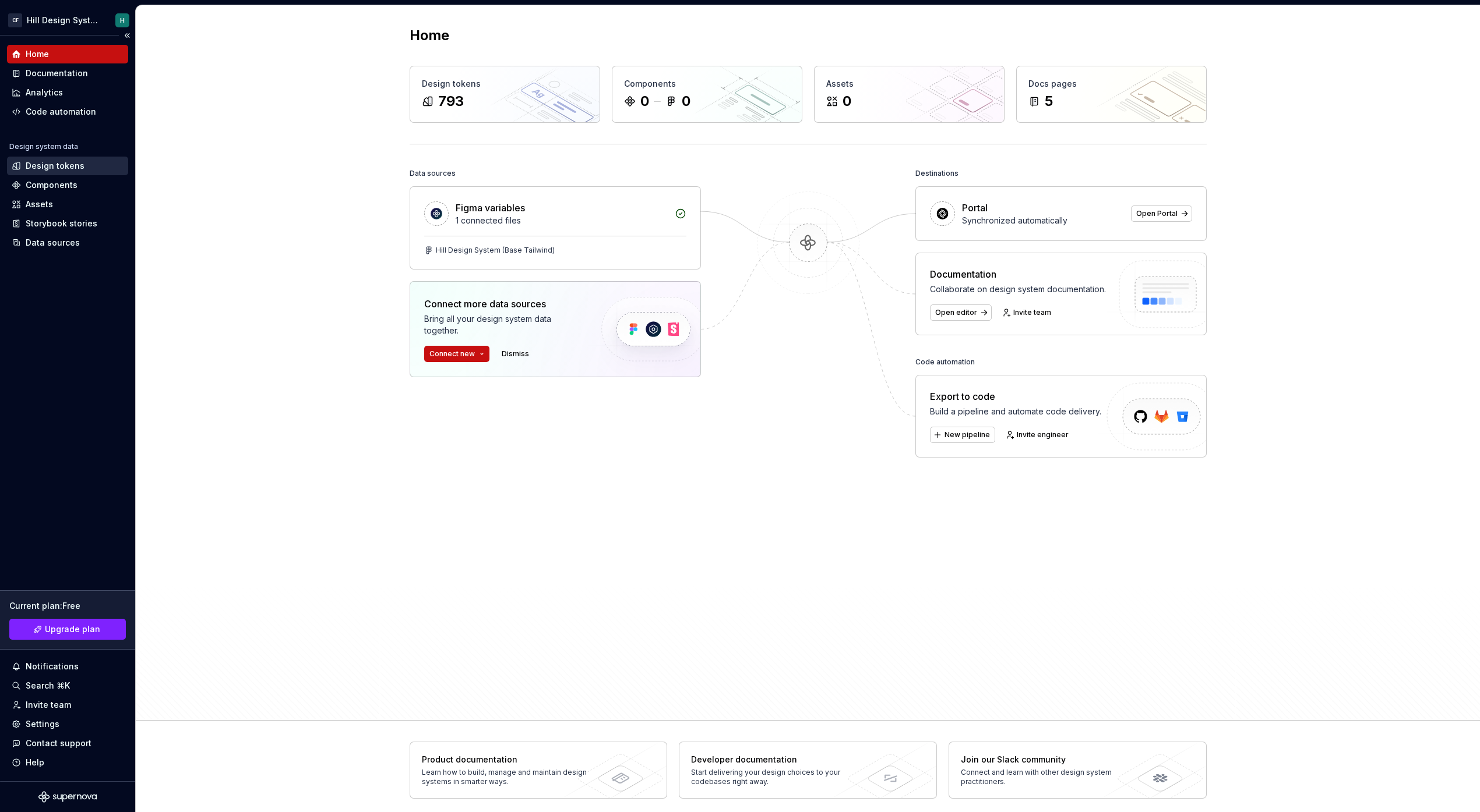
click at [67, 173] on div "Design tokens" at bounding box center [67, 166] width 121 height 19
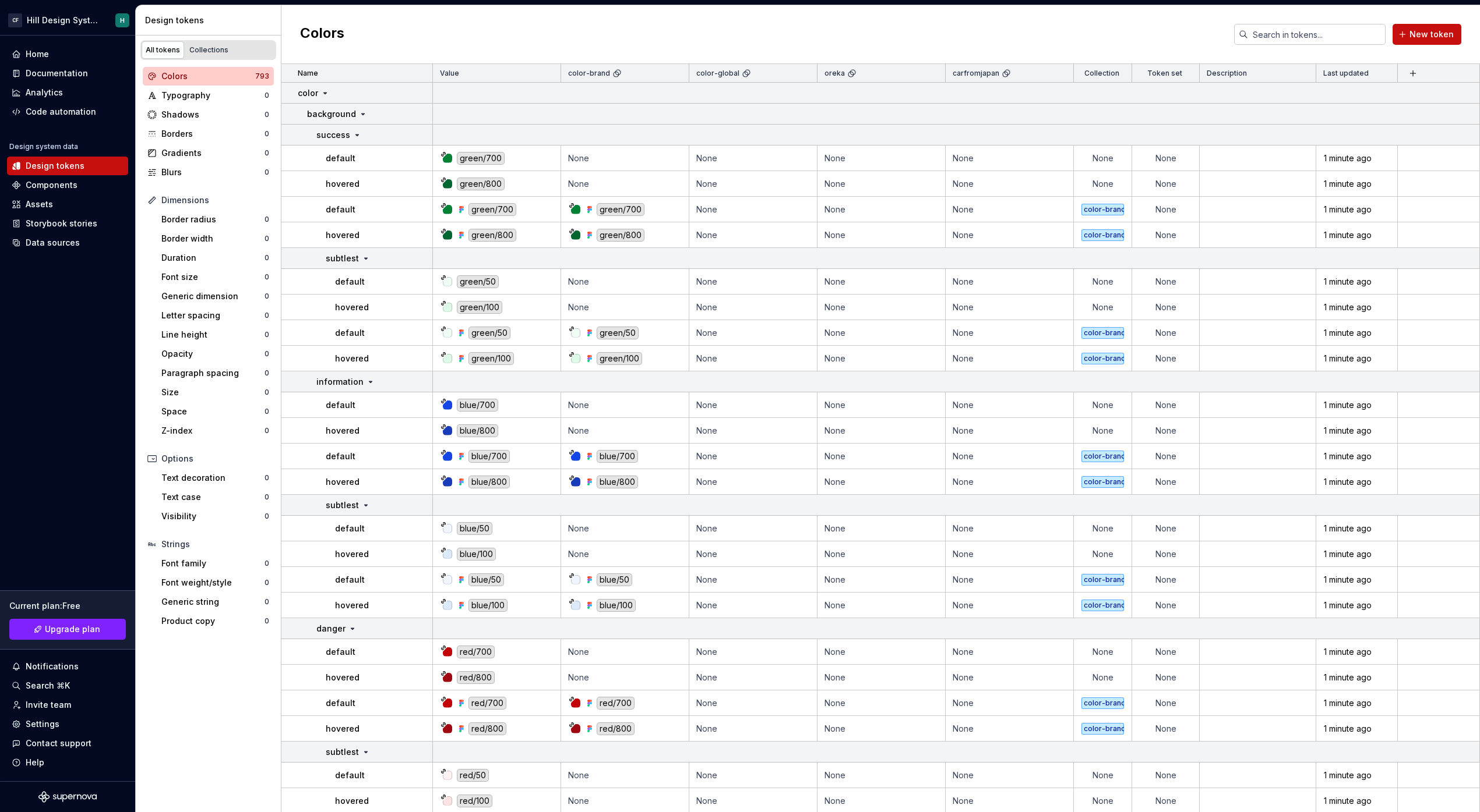
click at [249, 70] on div "Colors" at bounding box center [208, 76] width 94 height 12
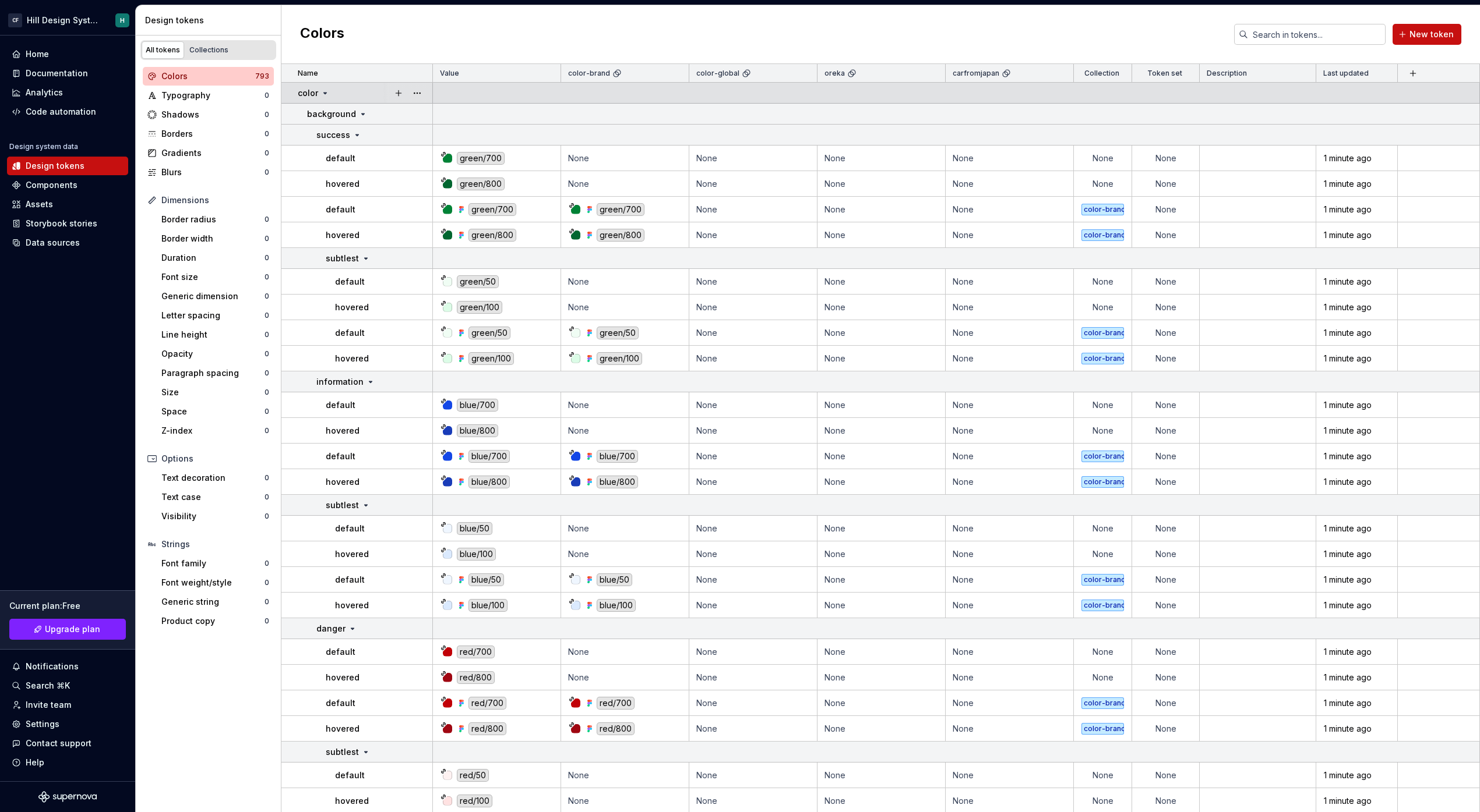
click at [290, 93] on td "color" at bounding box center [357, 93] width 152 height 21
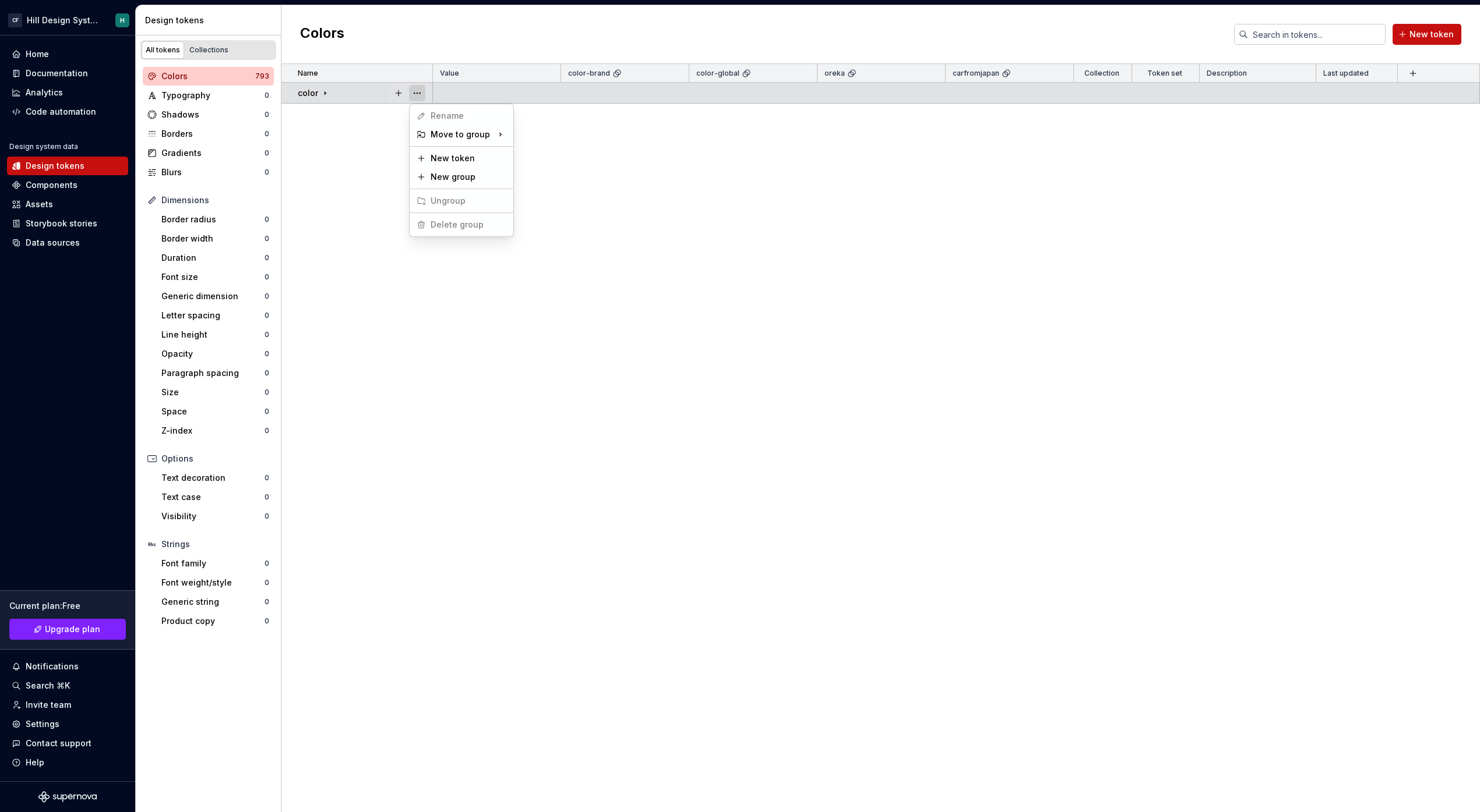
click at [421, 100] on button "button" at bounding box center [417, 93] width 16 height 16
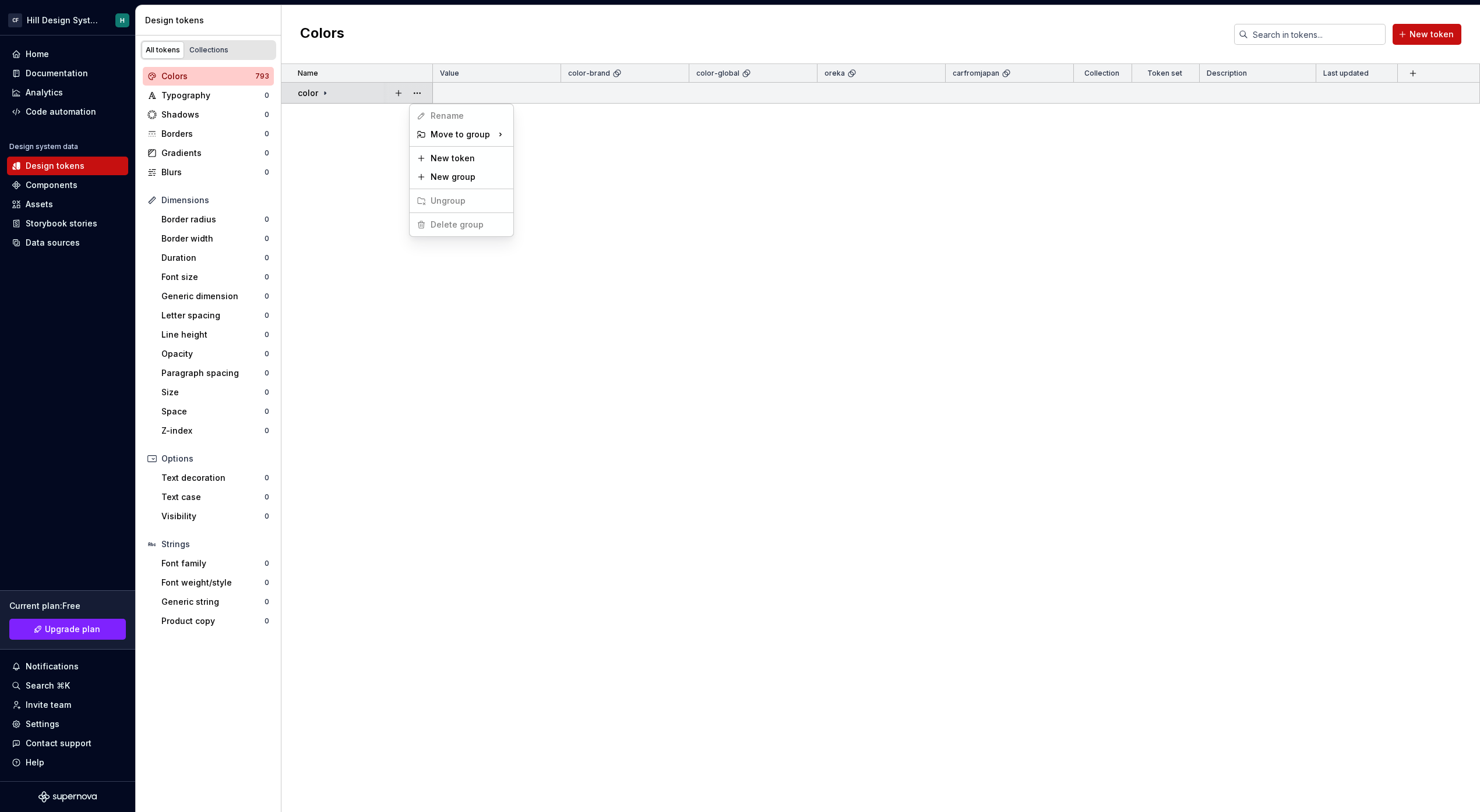
click at [382, 90] on html "CF Hill Design System H Home Documentation Analytics Code automation Design sys…" at bounding box center [740, 406] width 1480 height 812
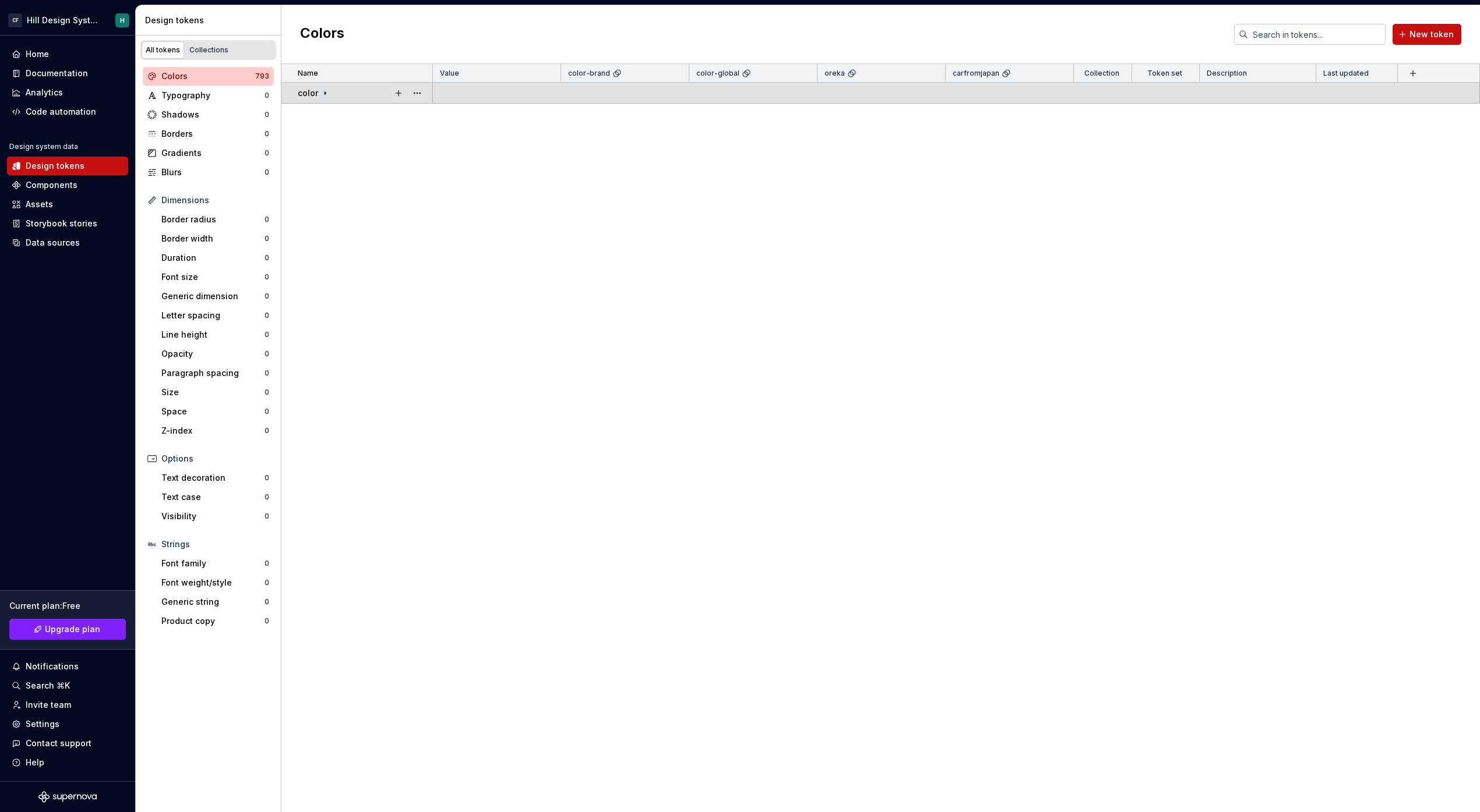
click at [365, 89] on div "color" at bounding box center [364, 93] width 134 height 12
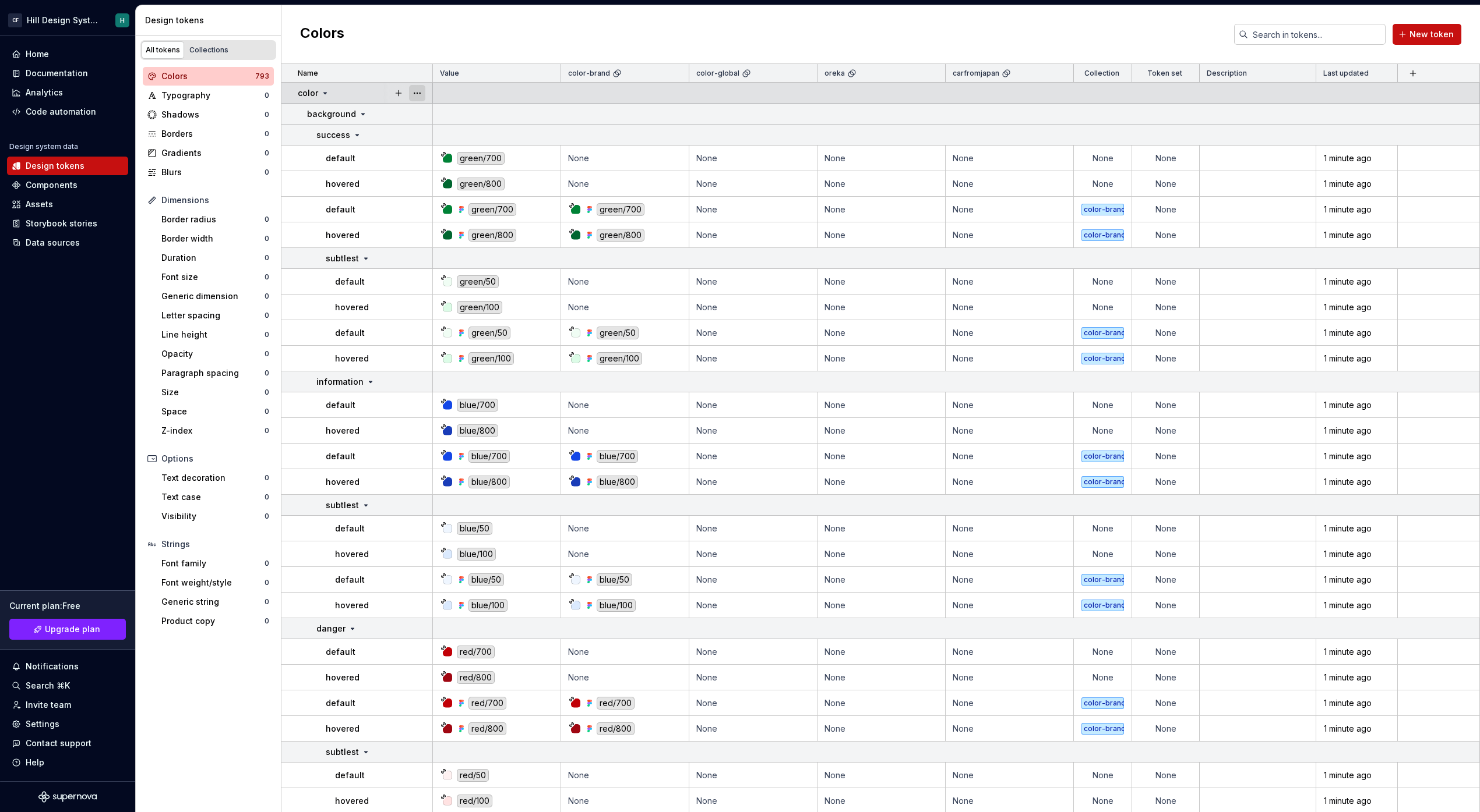
click at [419, 95] on button "button" at bounding box center [417, 93] width 16 height 16
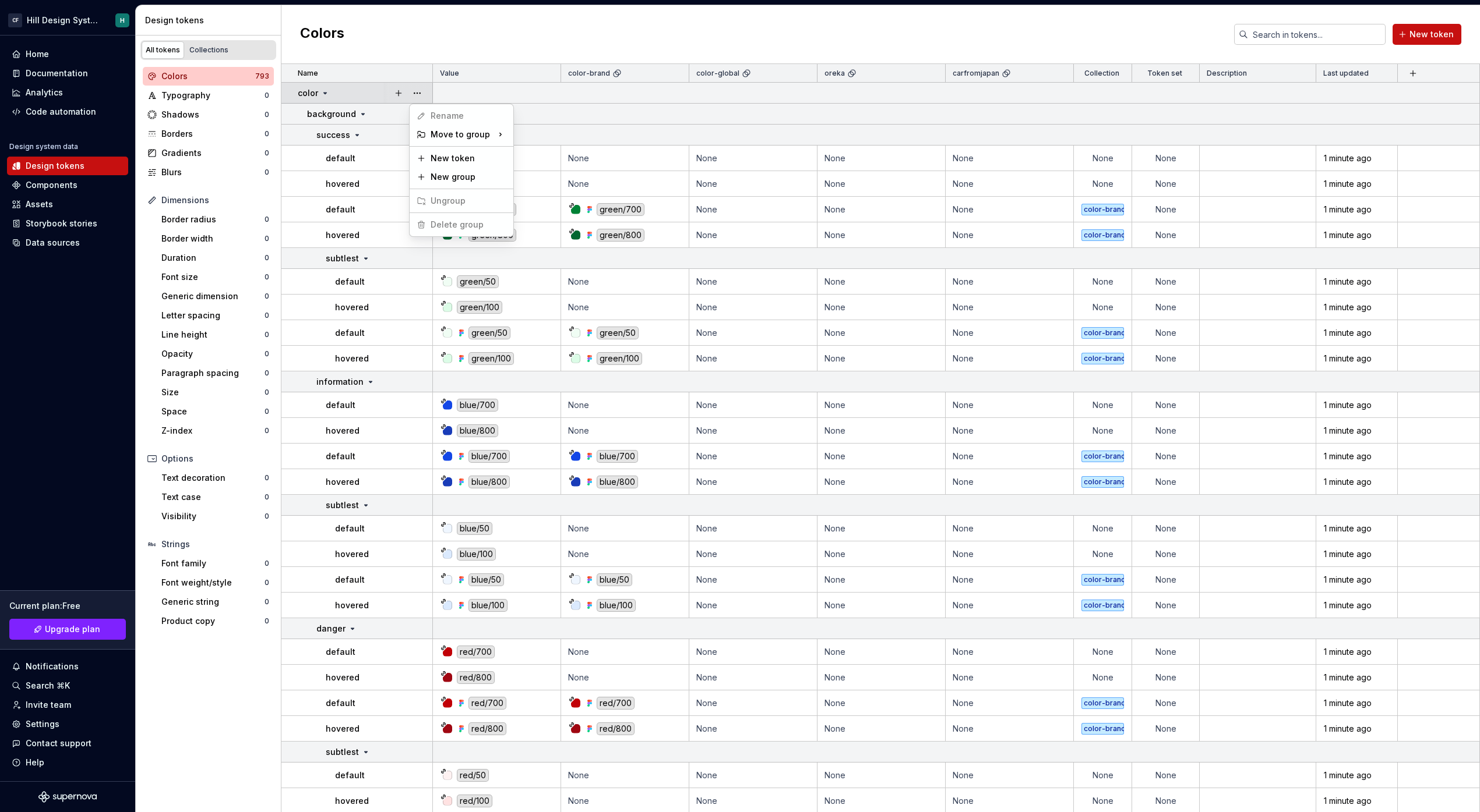
click at [427, 221] on span "Delete group" at bounding box center [450, 224] width 77 height 19
click at [342, 153] on html "CF Hill Design System H Home Documentation Analytics Code automation Design sys…" at bounding box center [740, 406] width 1480 height 812
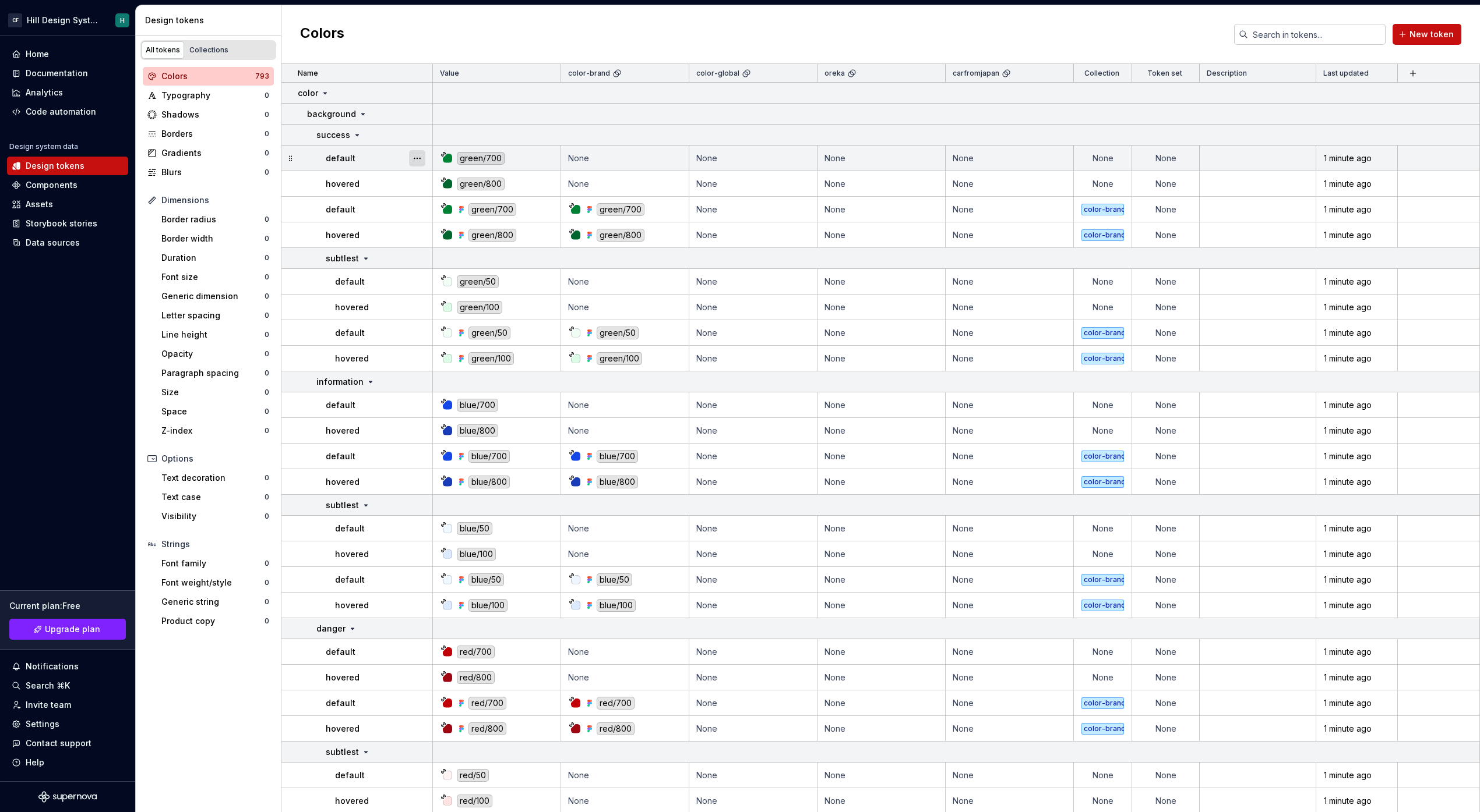
click at [414, 159] on button "button" at bounding box center [417, 158] width 16 height 16
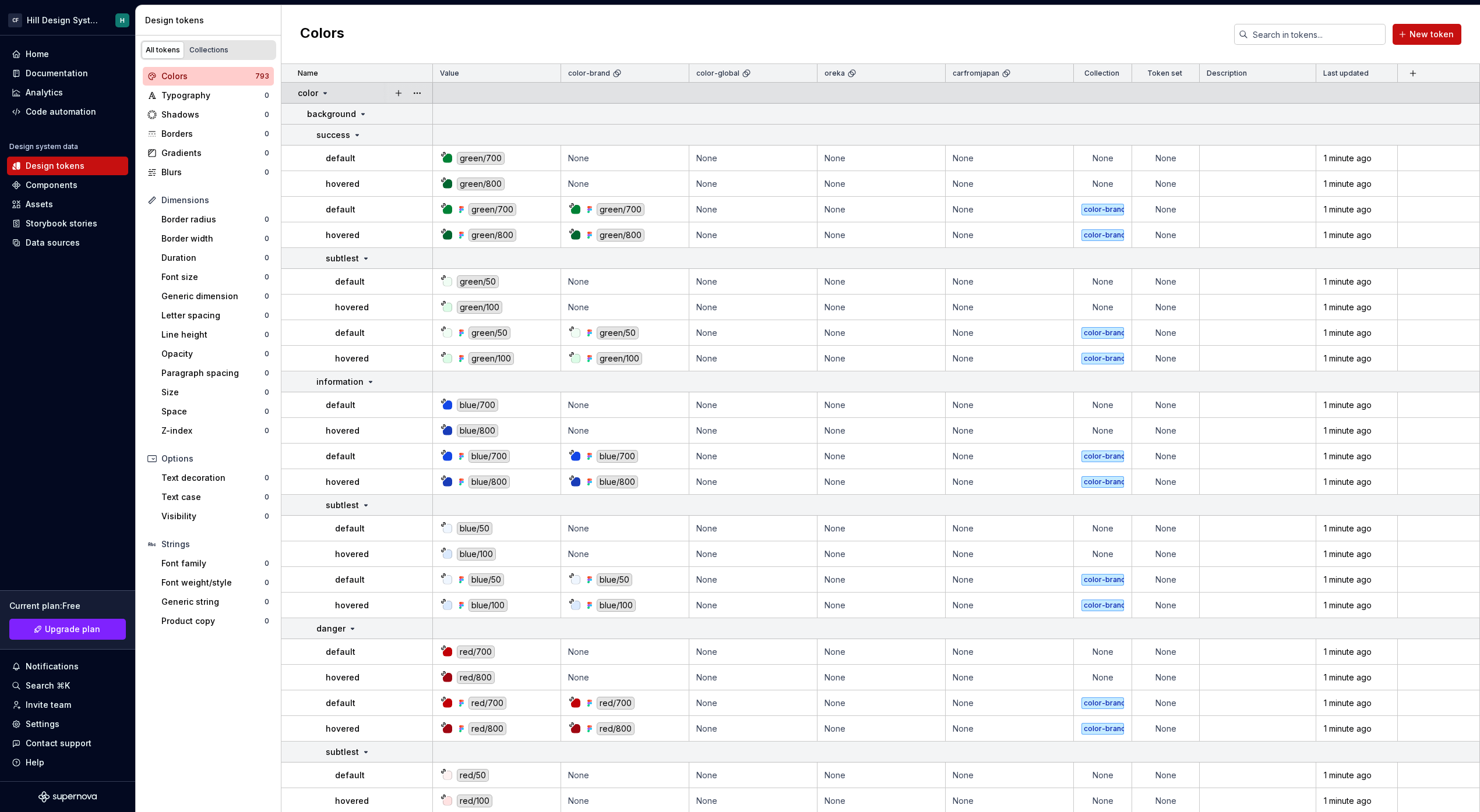
click at [325, 91] on icon at bounding box center [325, 93] width 9 height 9
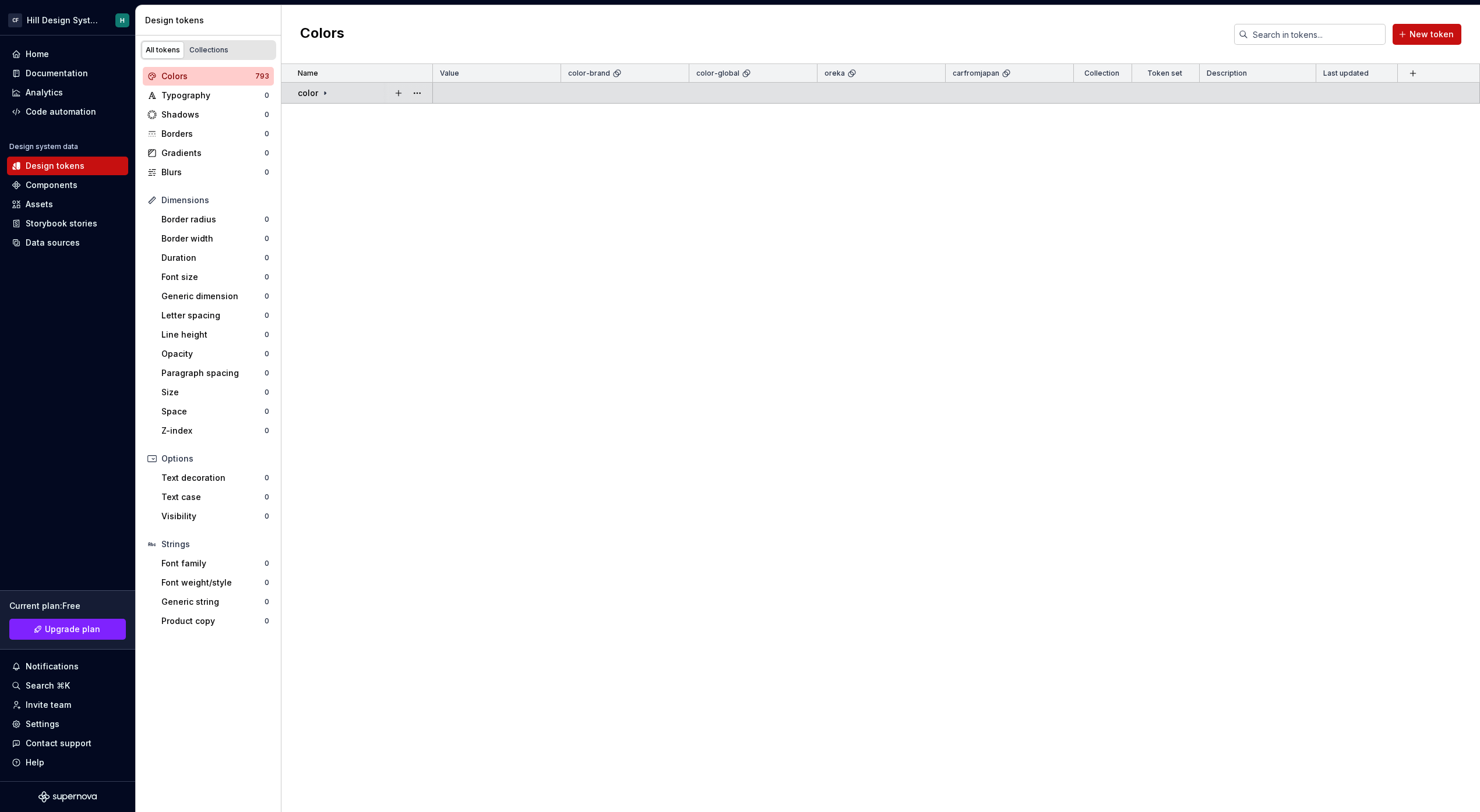
click at [325, 91] on icon at bounding box center [325, 93] width 9 height 9
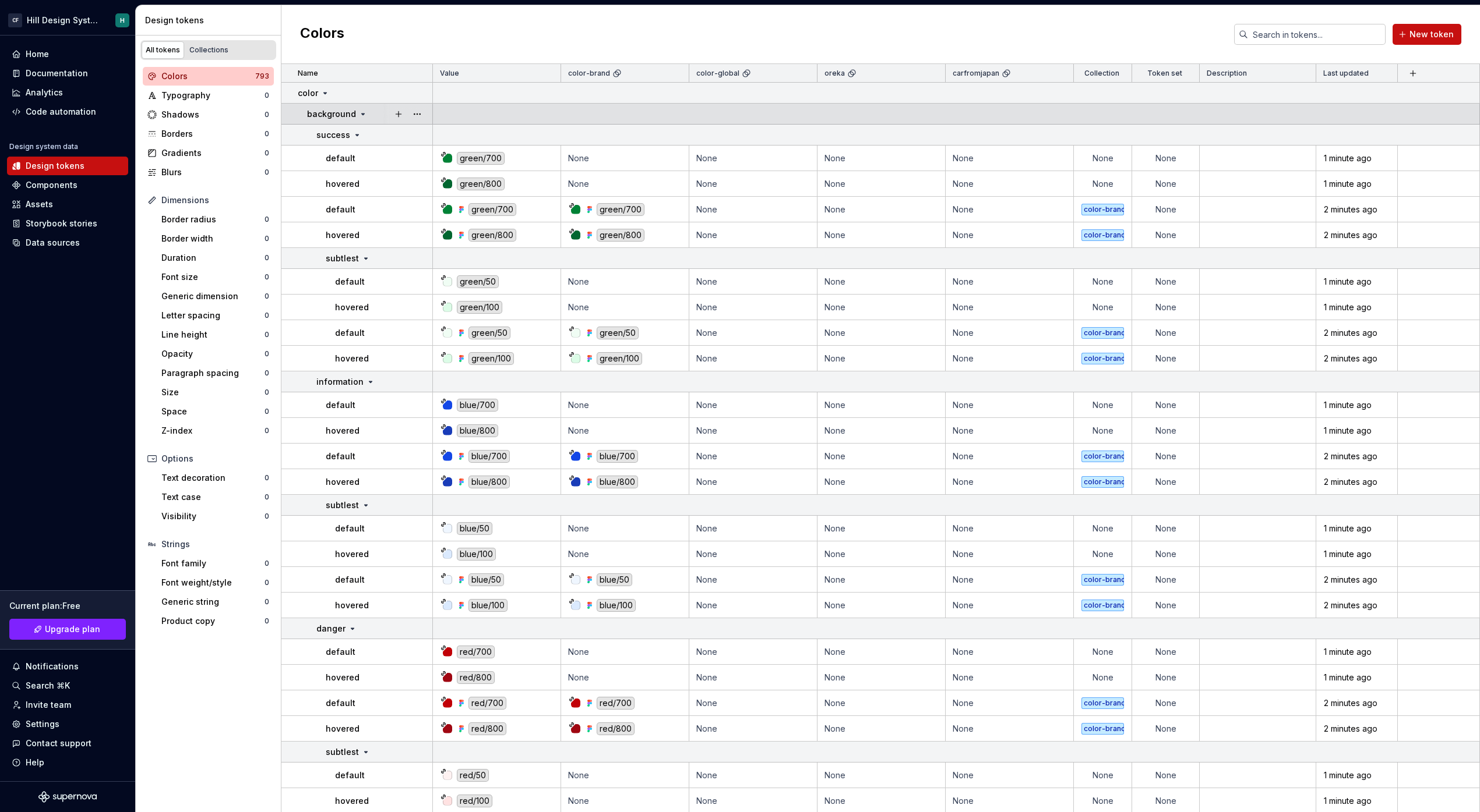
click at [361, 116] on icon at bounding box center [363, 114] width 9 height 9
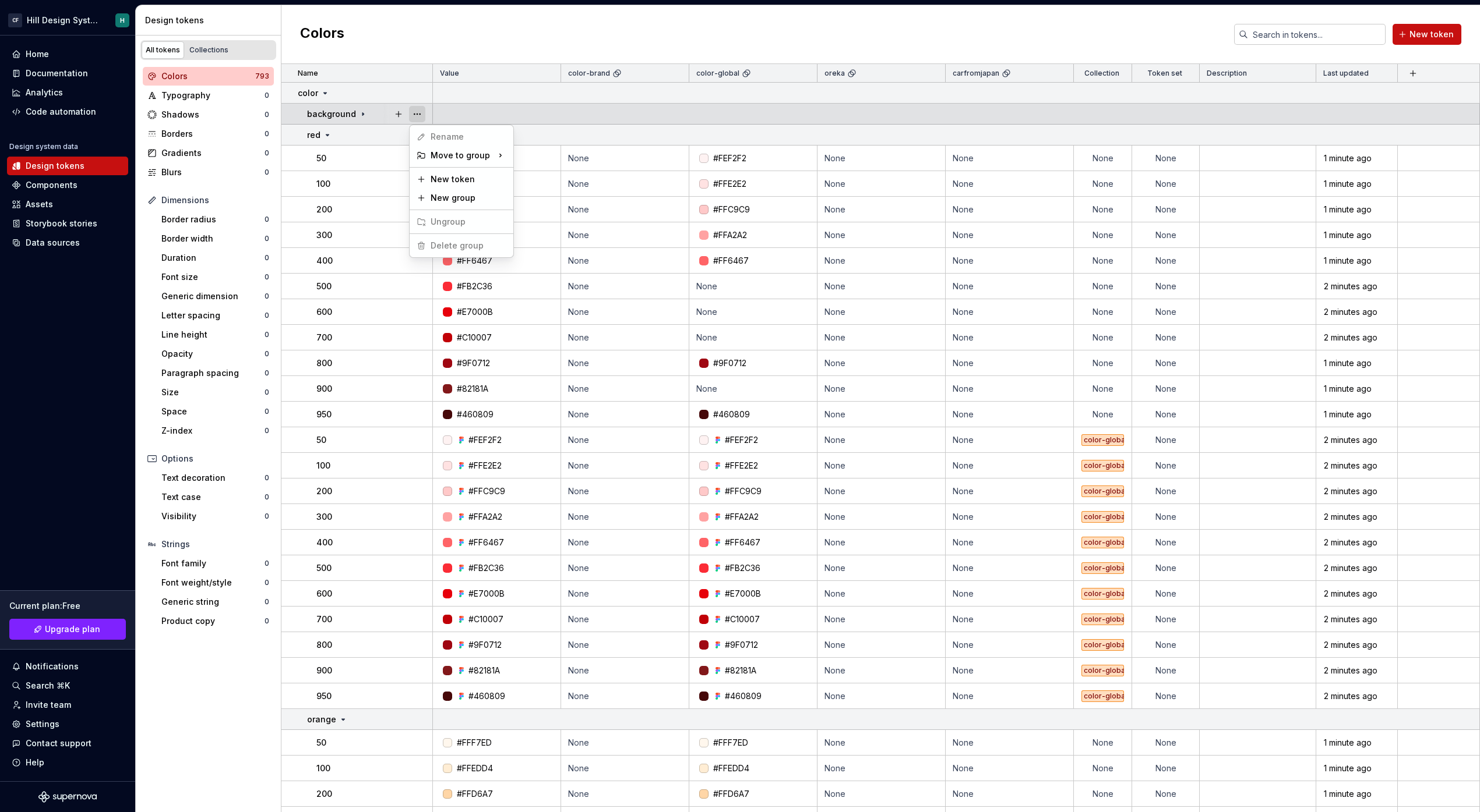
click at [417, 115] on button "button" at bounding box center [417, 114] width 16 height 16
click at [369, 109] on html "CF Hill Design System H Home Documentation Analytics Code automation Design sys…" at bounding box center [740, 406] width 1480 height 812
click at [364, 109] on icon at bounding box center [363, 114] width 9 height 9
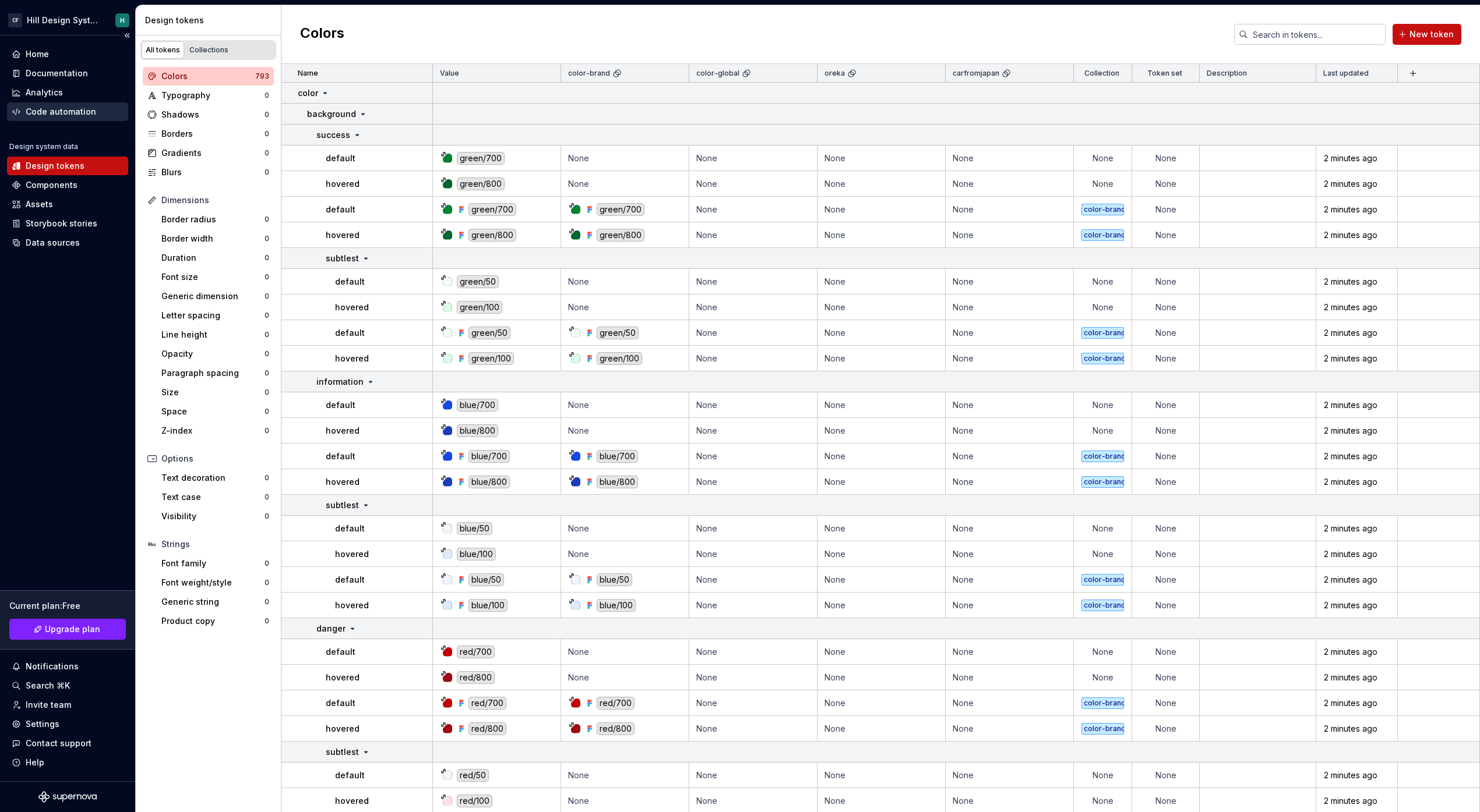
click at [74, 116] on div "Code automation" at bounding box center [60, 111] width 70 height 12
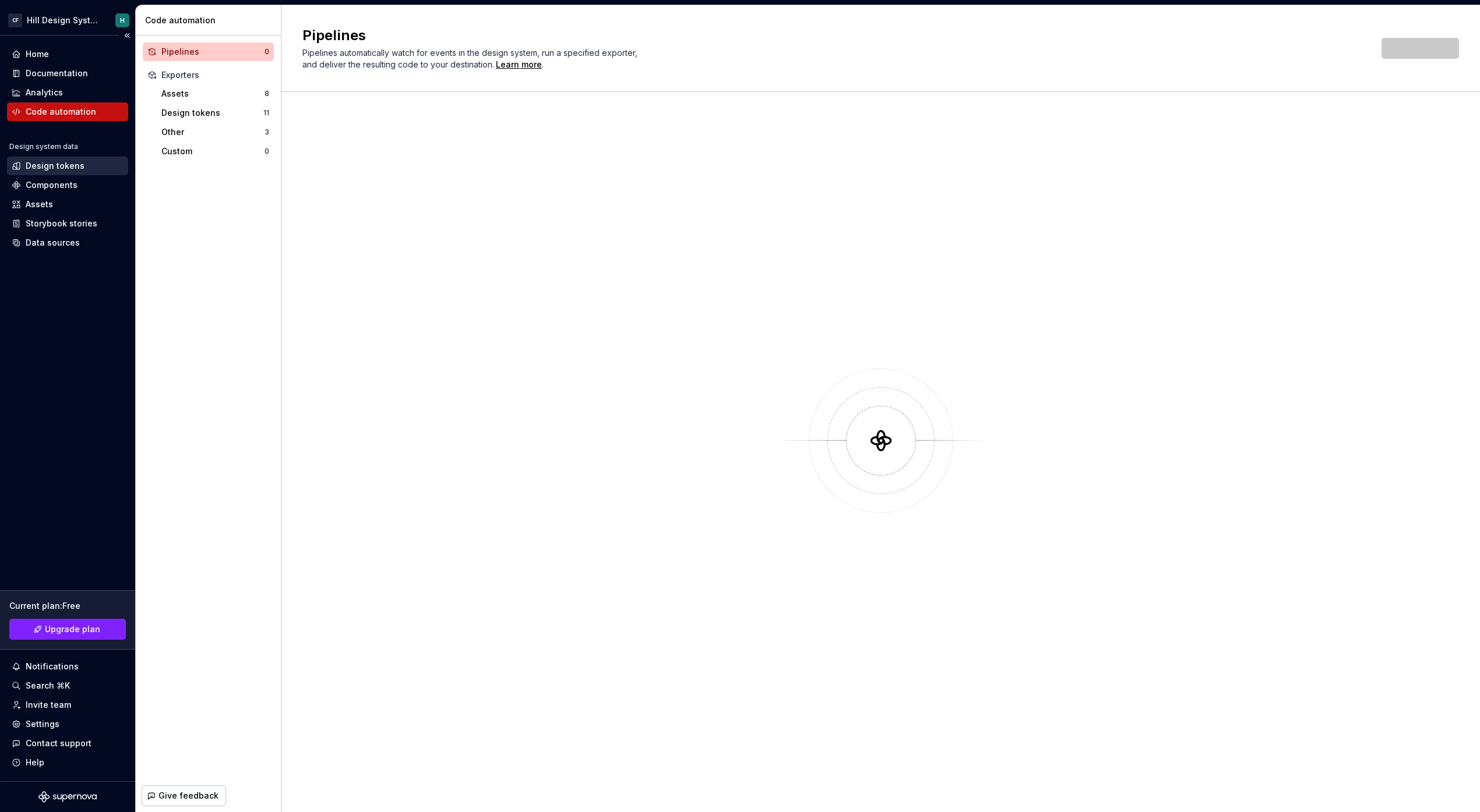
click at [64, 166] on div "Design tokens" at bounding box center [55, 166] width 59 height 12
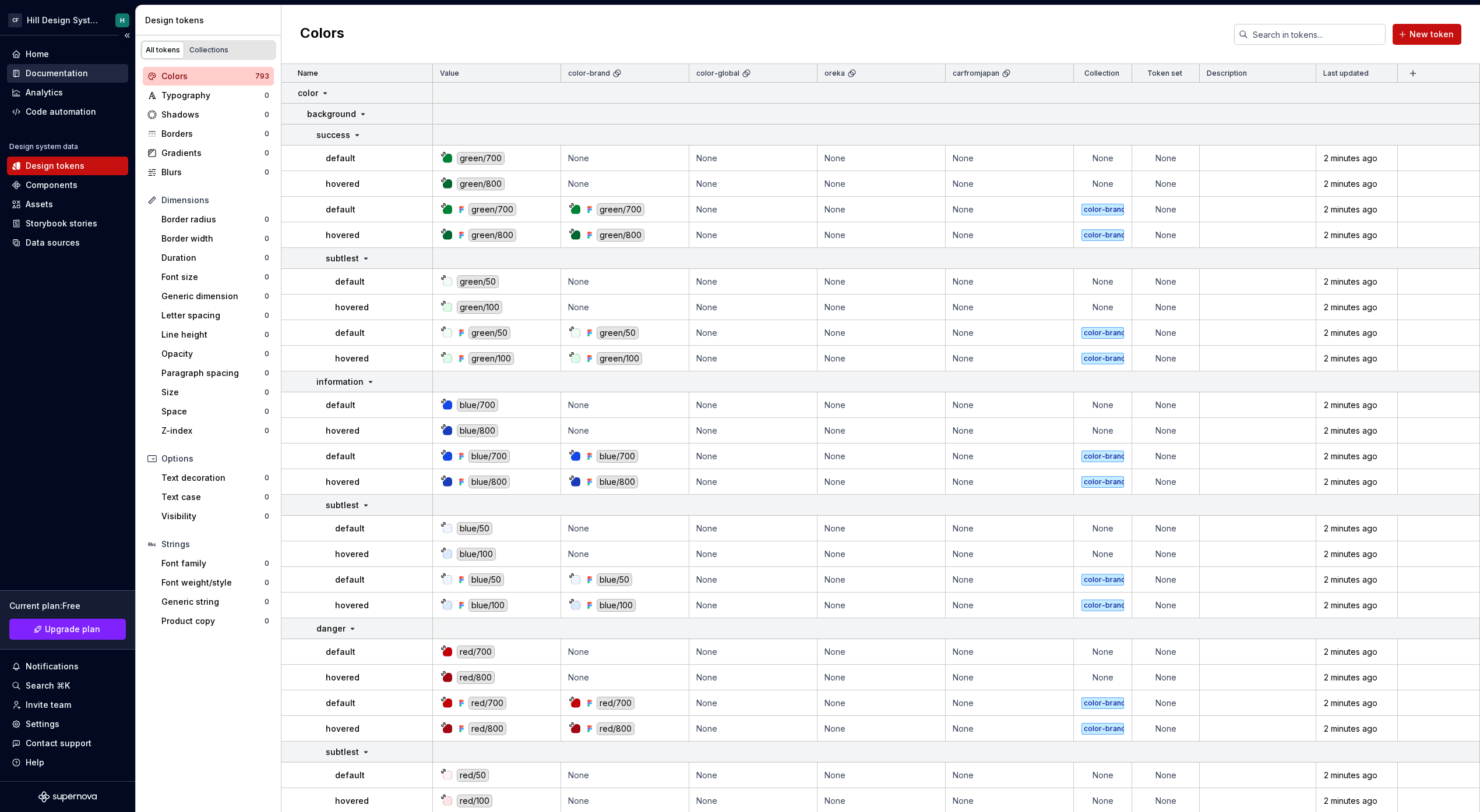
click at [62, 77] on div "Documentation" at bounding box center [57, 73] width 62 height 12
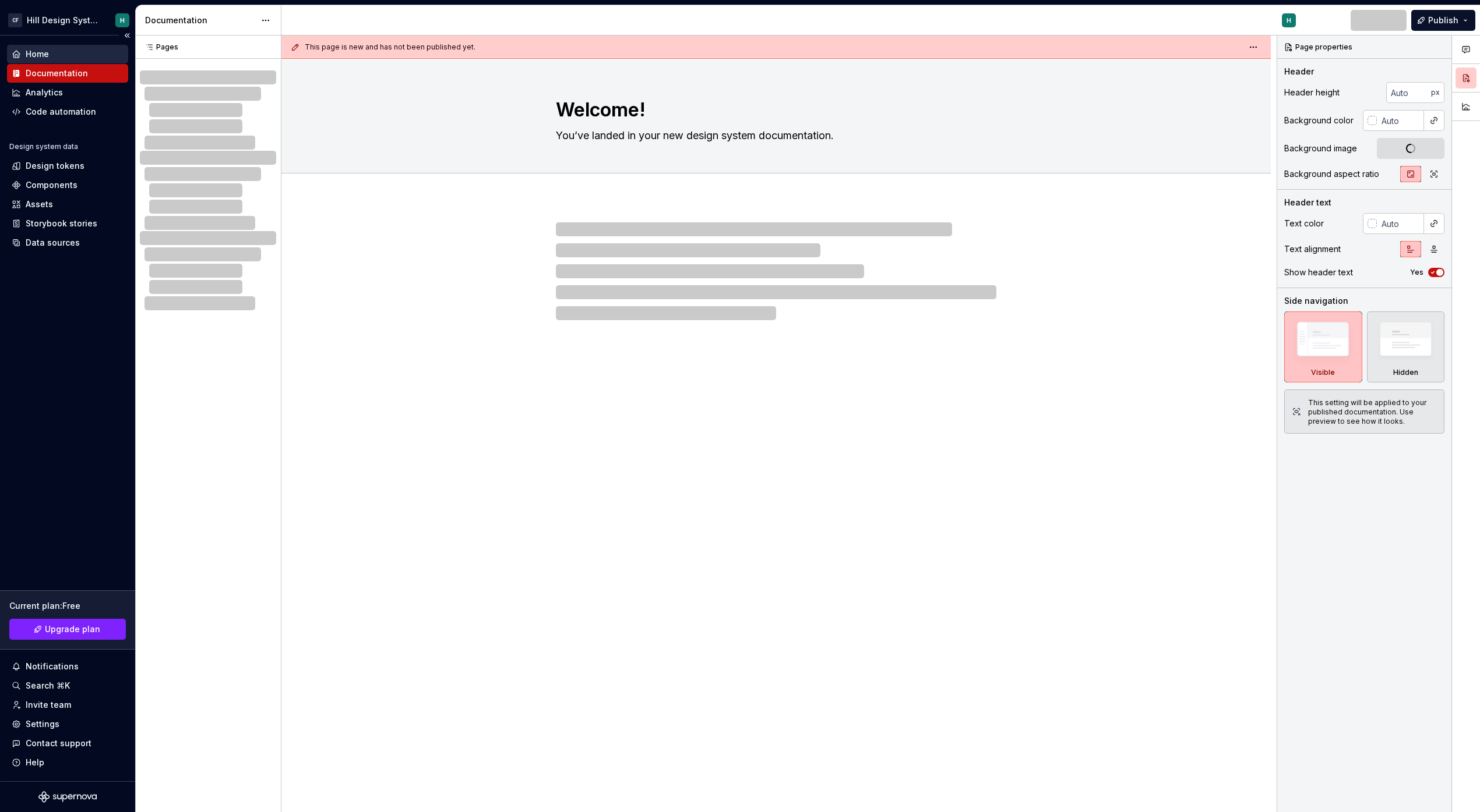
click at [57, 48] on div "Home" at bounding box center [67, 53] width 112 height 12
type textarea "*"
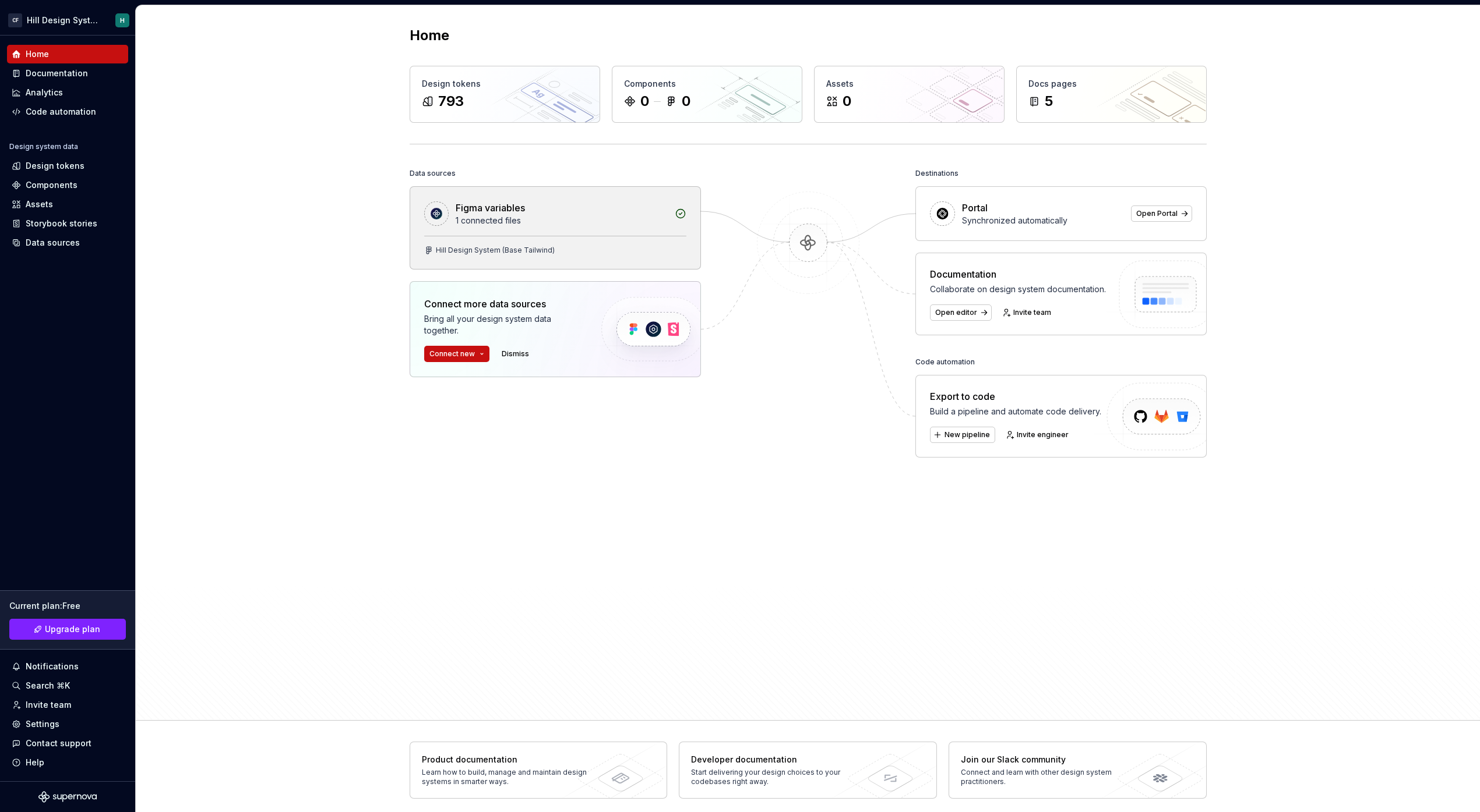
click at [591, 219] on div "1 connected files" at bounding box center [561, 221] width 212 height 12
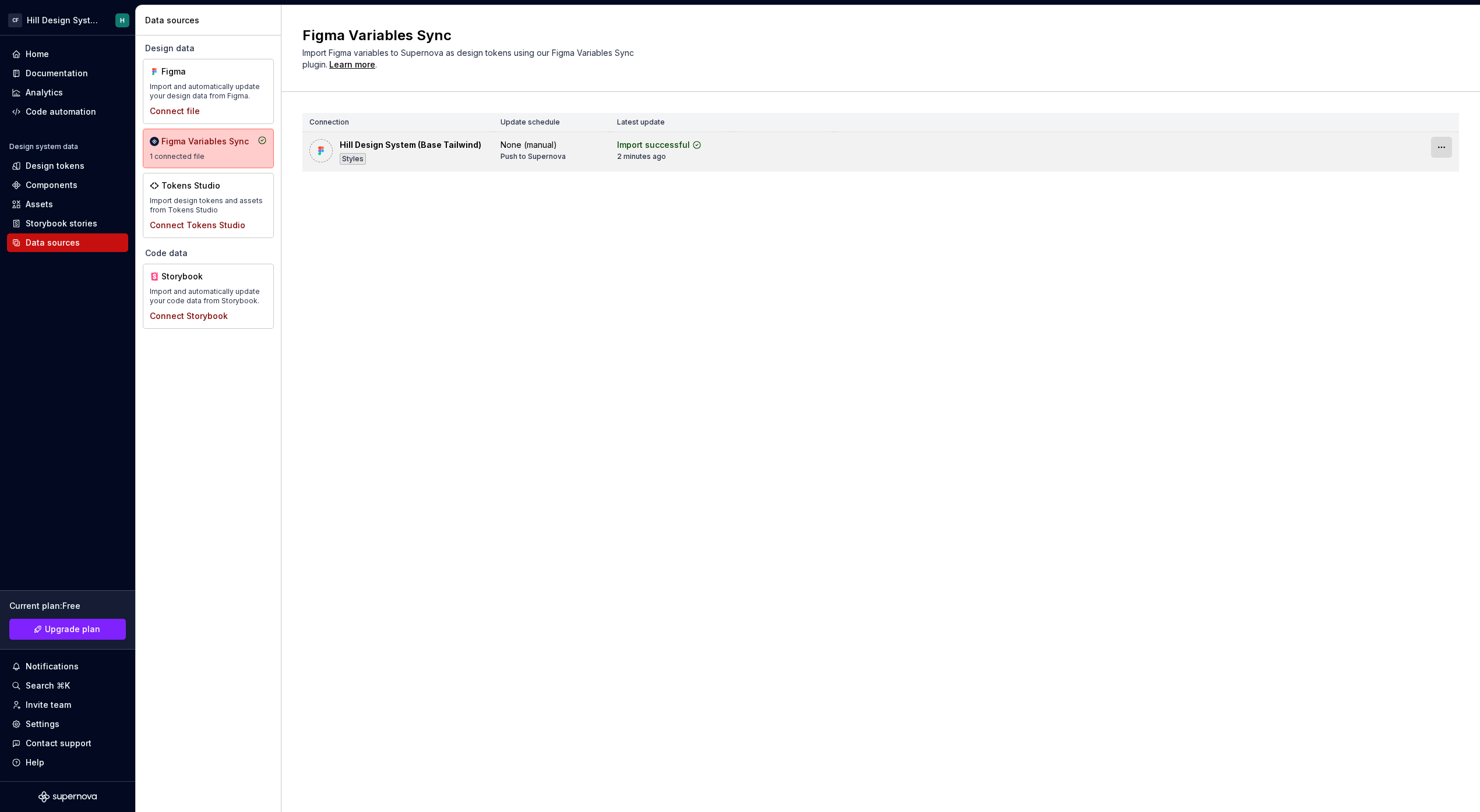
click at [1439, 145] on html "CF Hill Design System H Home Documentation Analytics Code automation Design sys…" at bounding box center [740, 406] width 1480 height 812
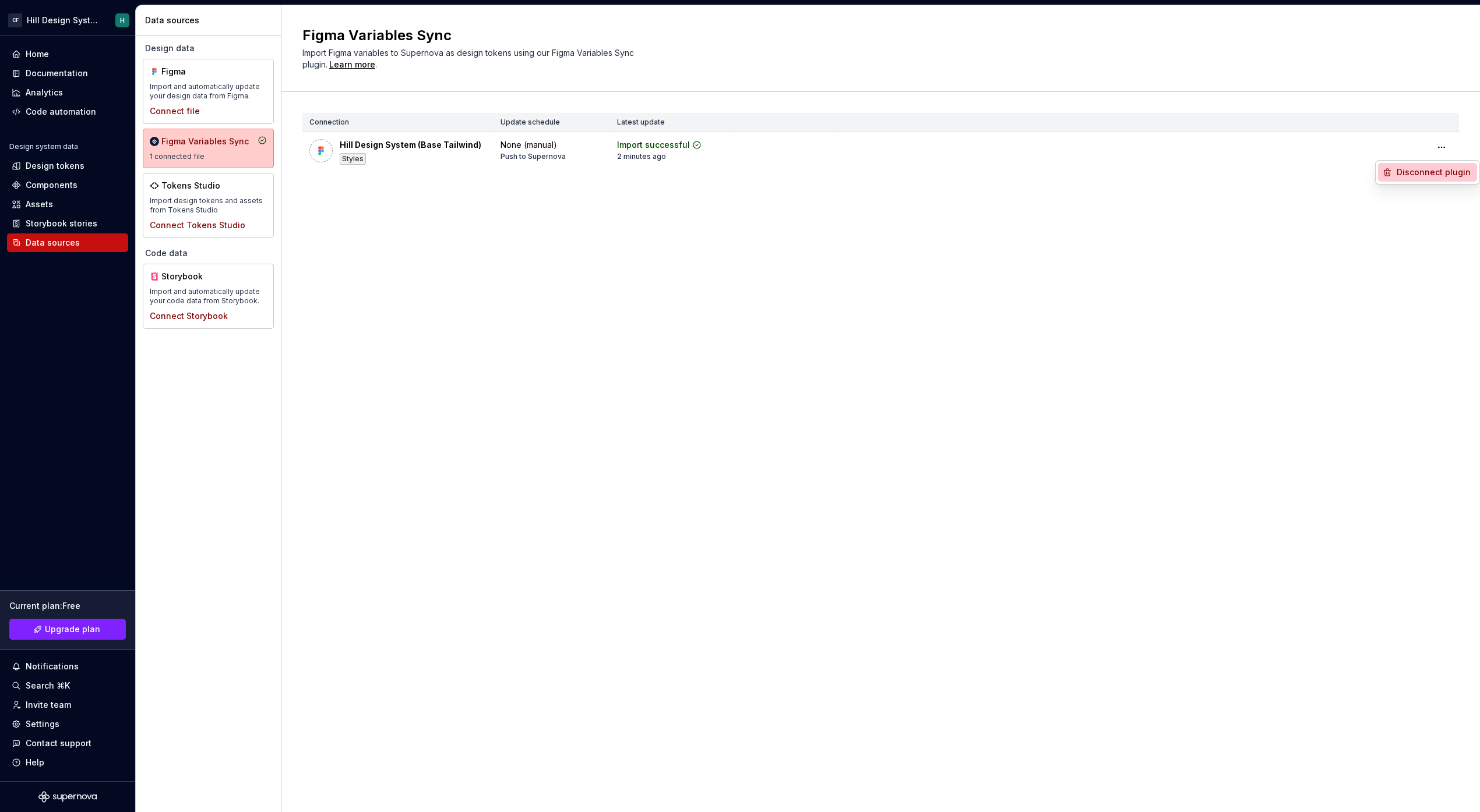
click at [1412, 166] on div "Disconnect plugin" at bounding box center [1427, 173] width 99 height 19
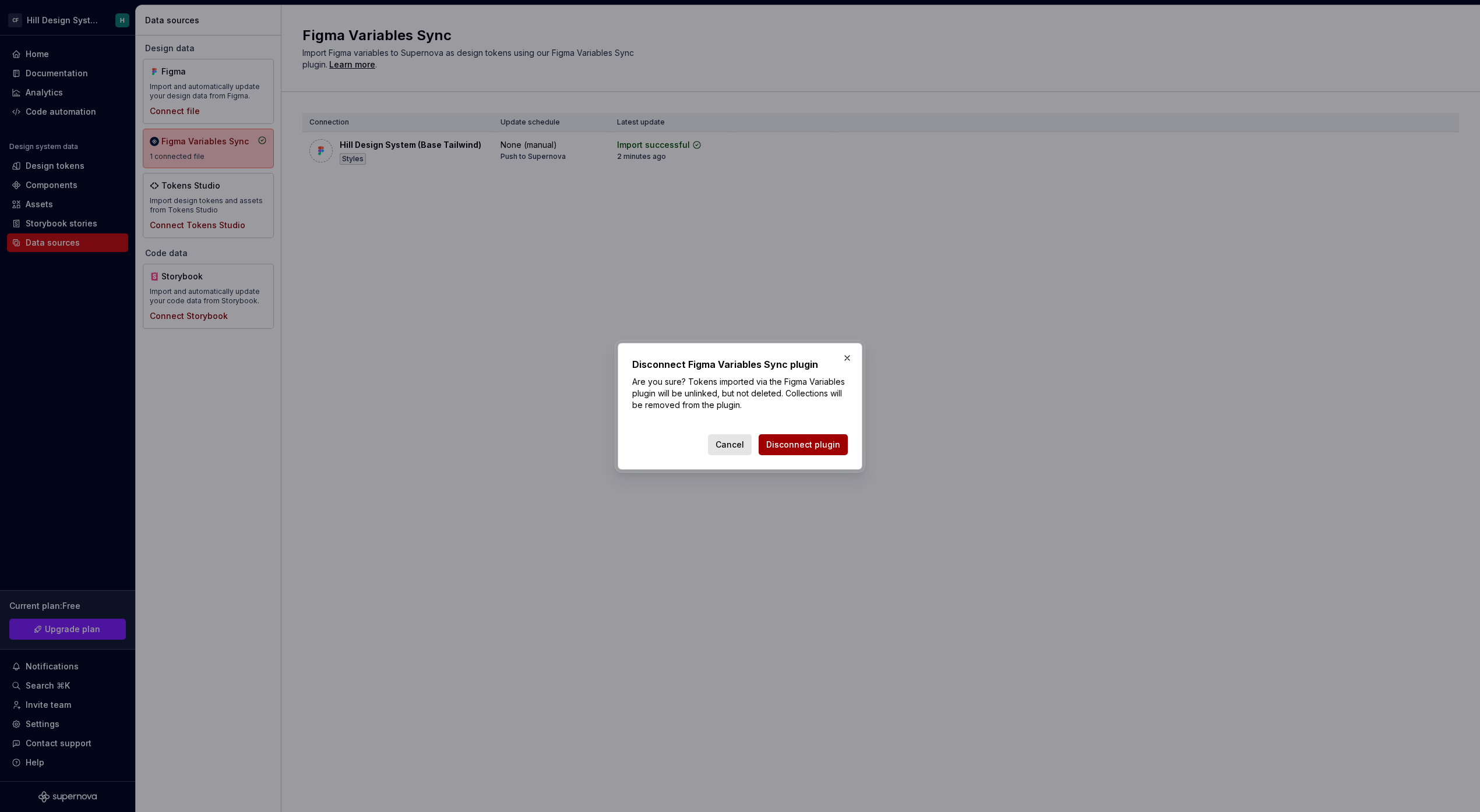
click at [800, 445] on span "Disconnect plugin" at bounding box center [803, 444] width 74 height 12
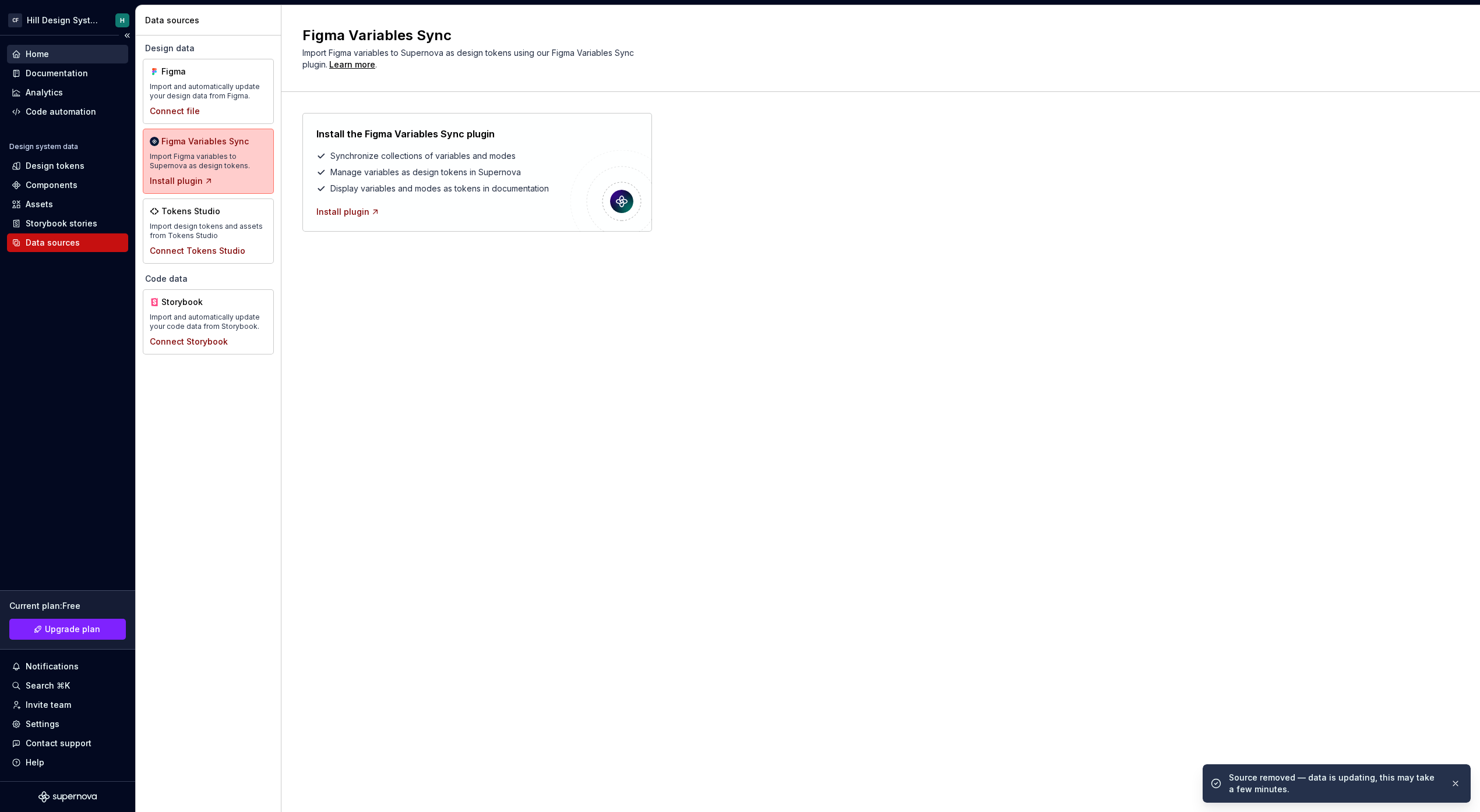
click at [55, 53] on div "Home" at bounding box center [67, 53] width 112 height 12
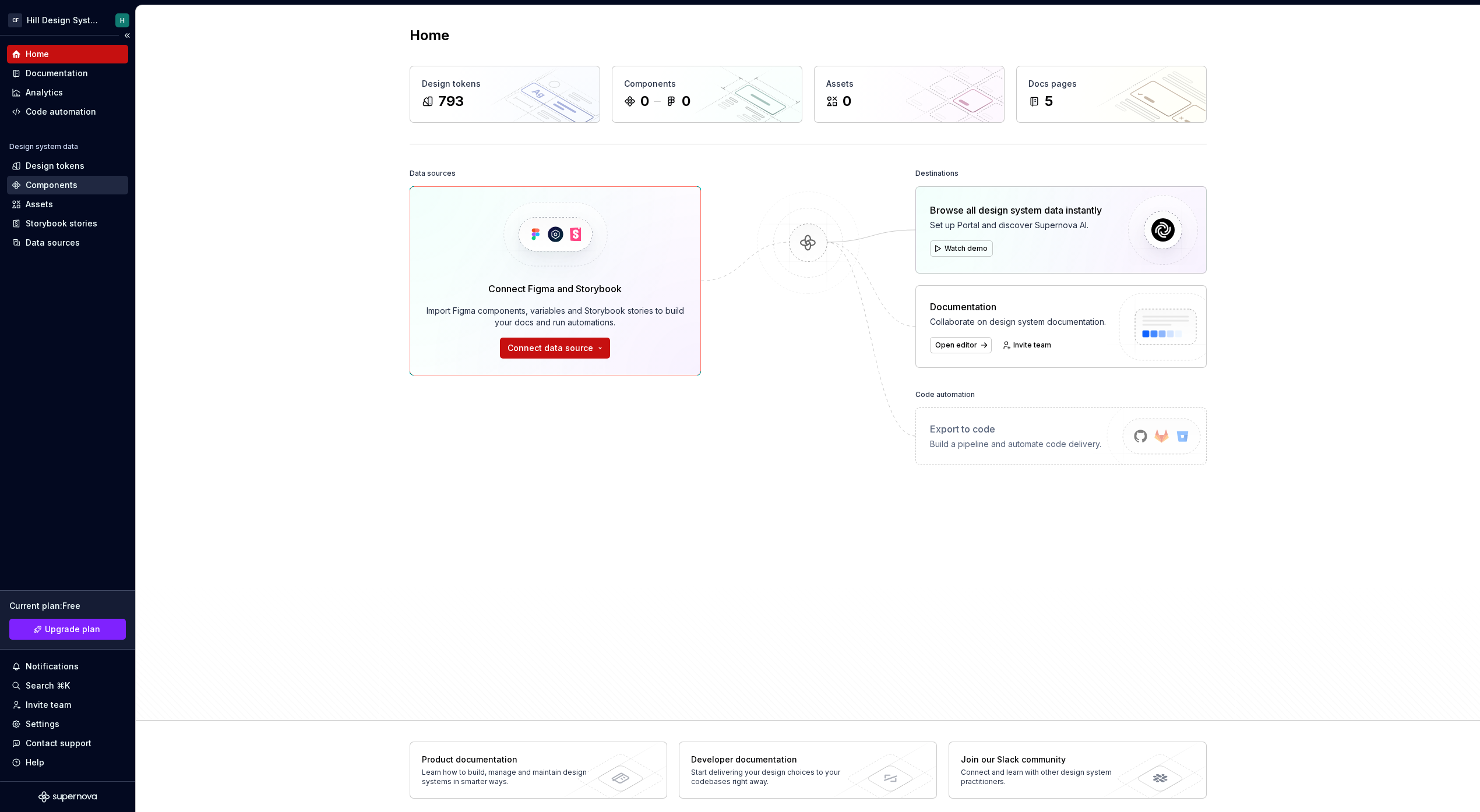
click at [57, 176] on div "Components" at bounding box center [67, 185] width 121 height 19
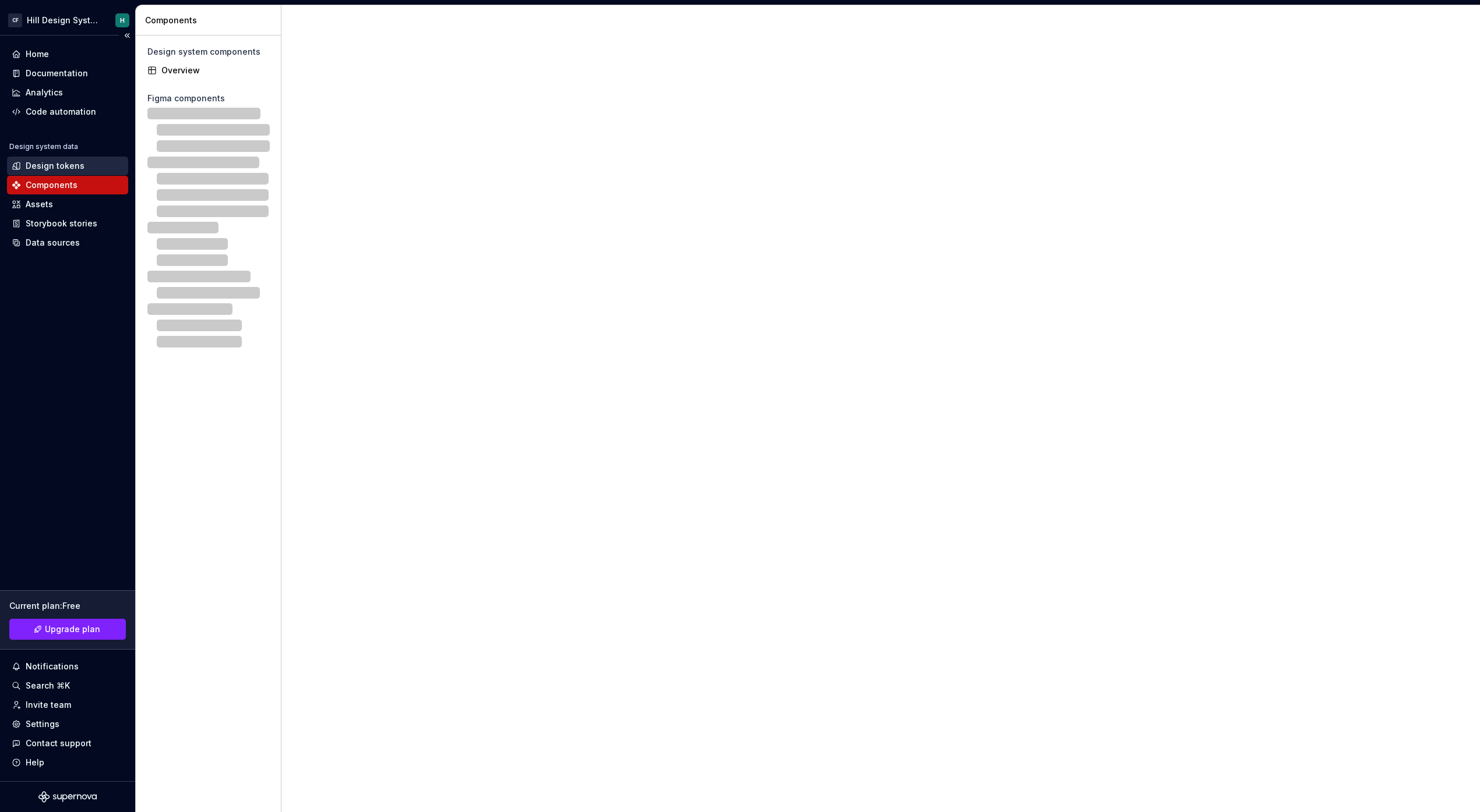
click at [68, 168] on div "Design tokens" at bounding box center [55, 166] width 59 height 12
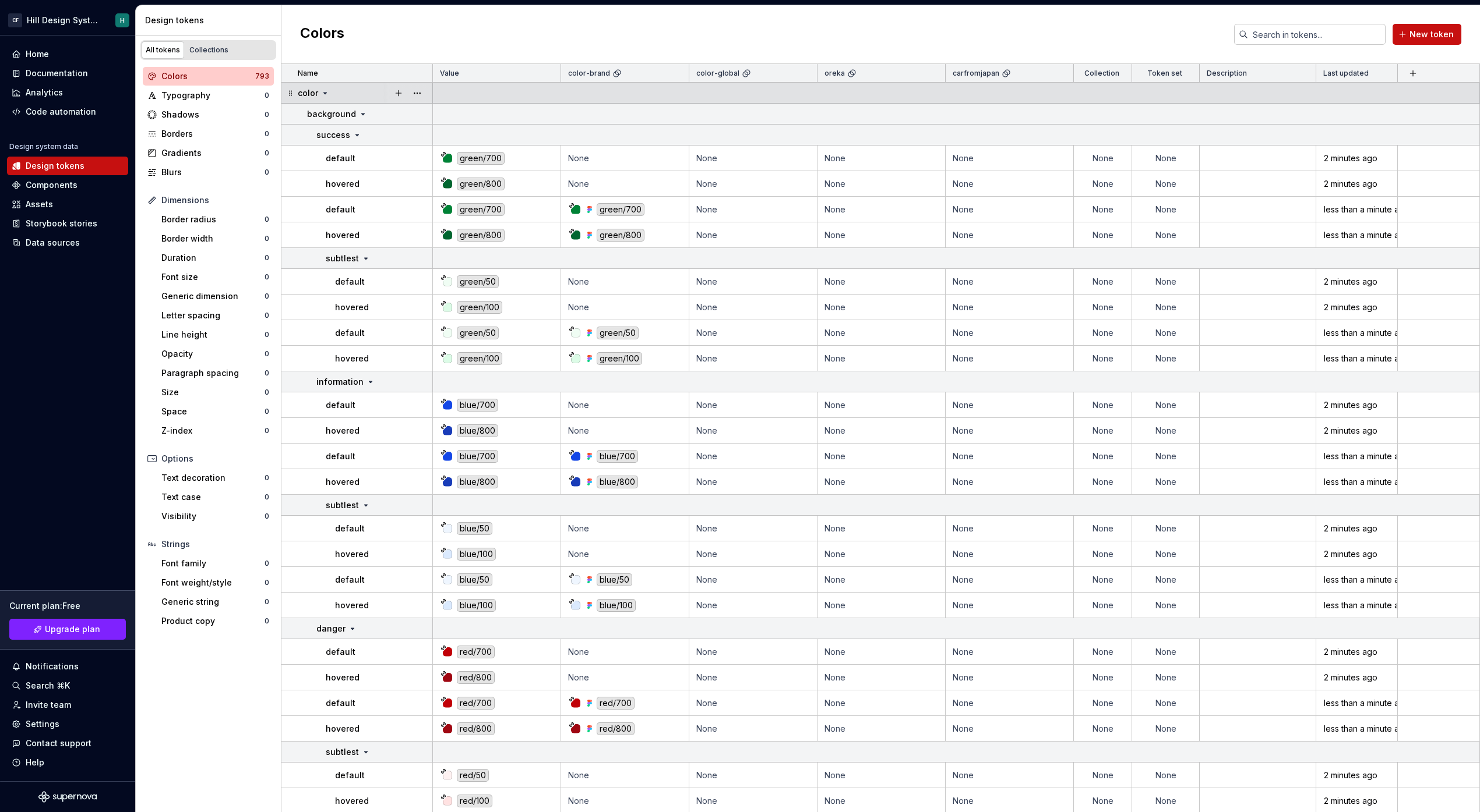
click at [316, 92] on p "color" at bounding box center [307, 93] width 20 height 12
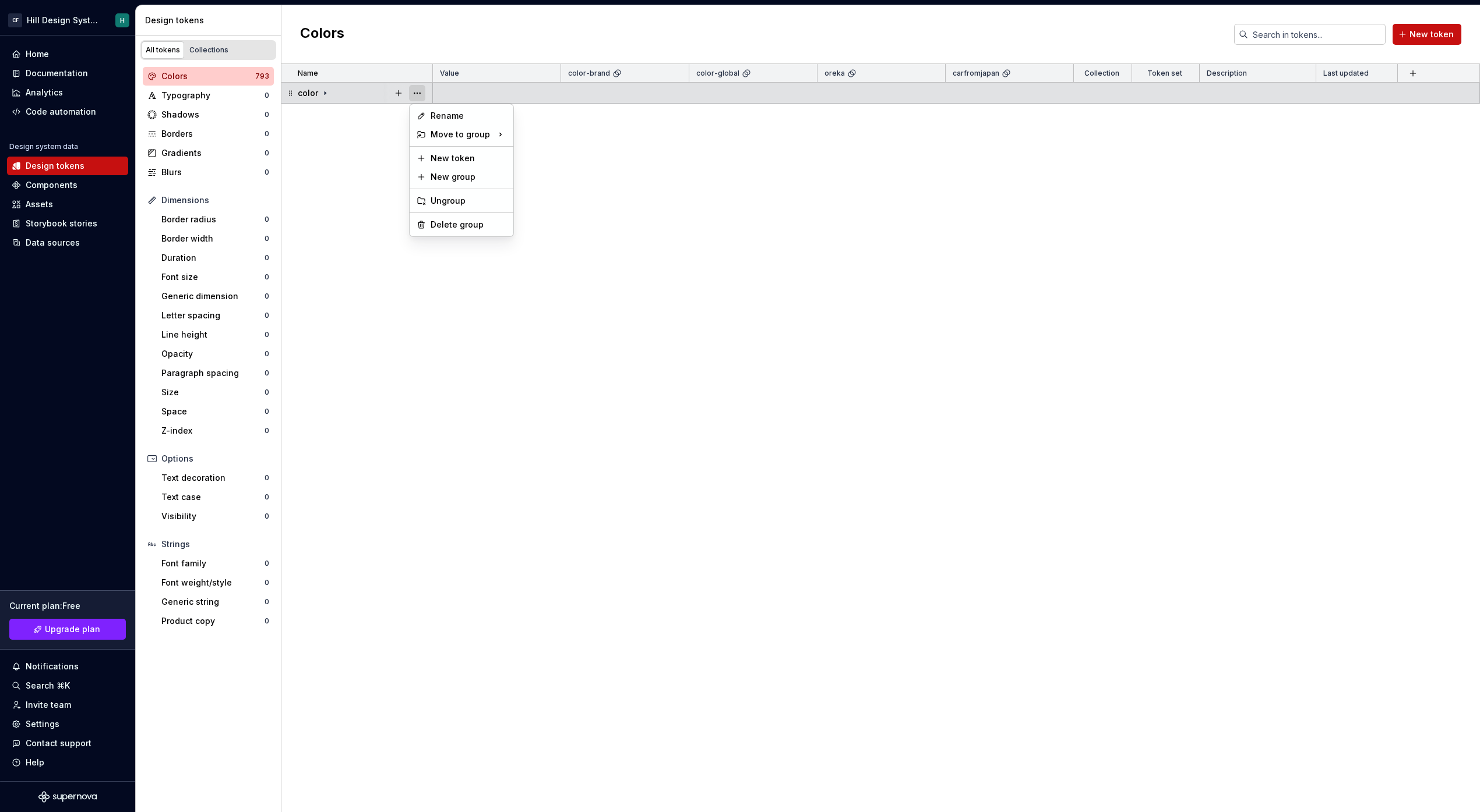
click at [424, 95] on button "button" at bounding box center [417, 93] width 16 height 16
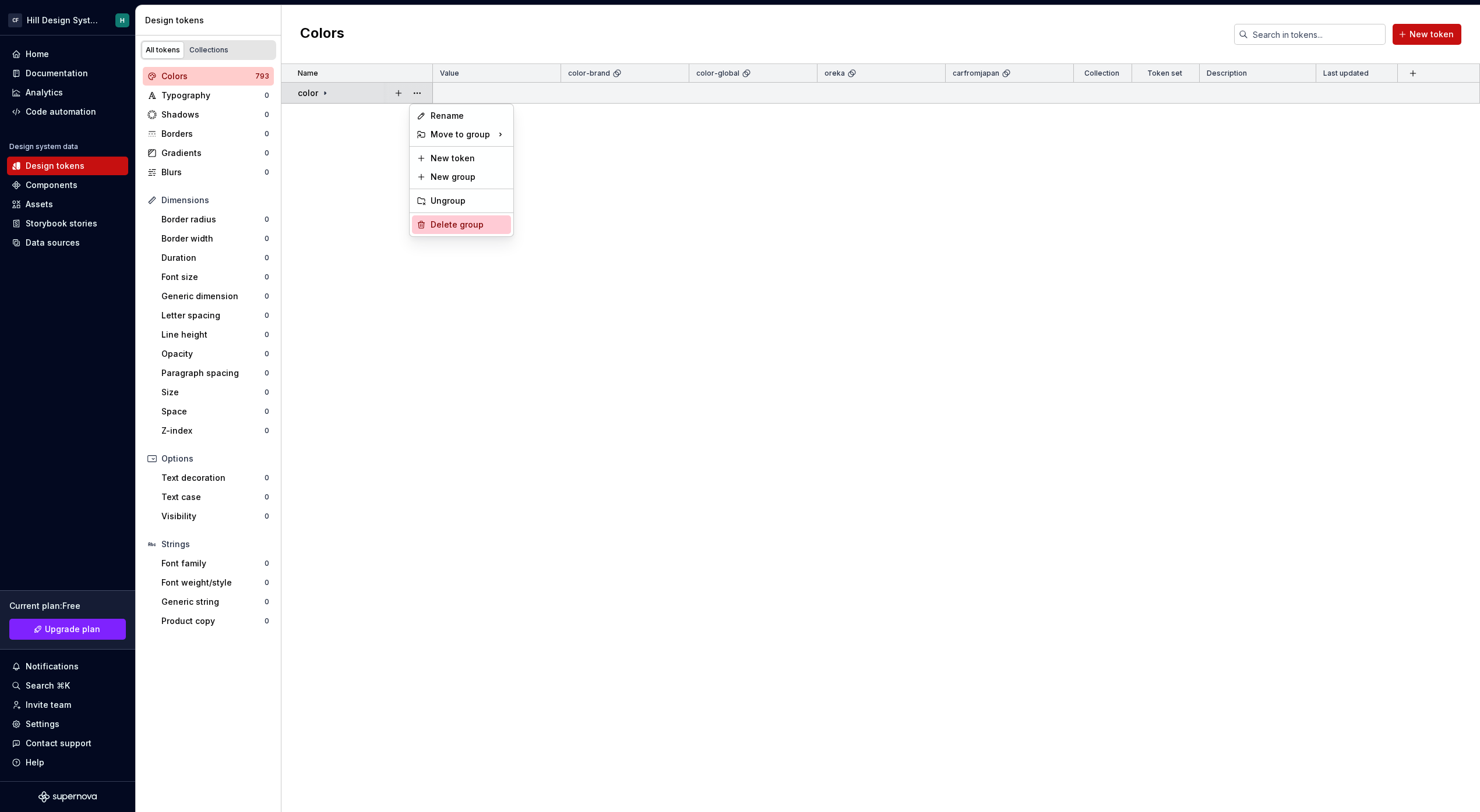
click at [431, 222] on div "Delete group" at bounding box center [469, 224] width 76 height 12
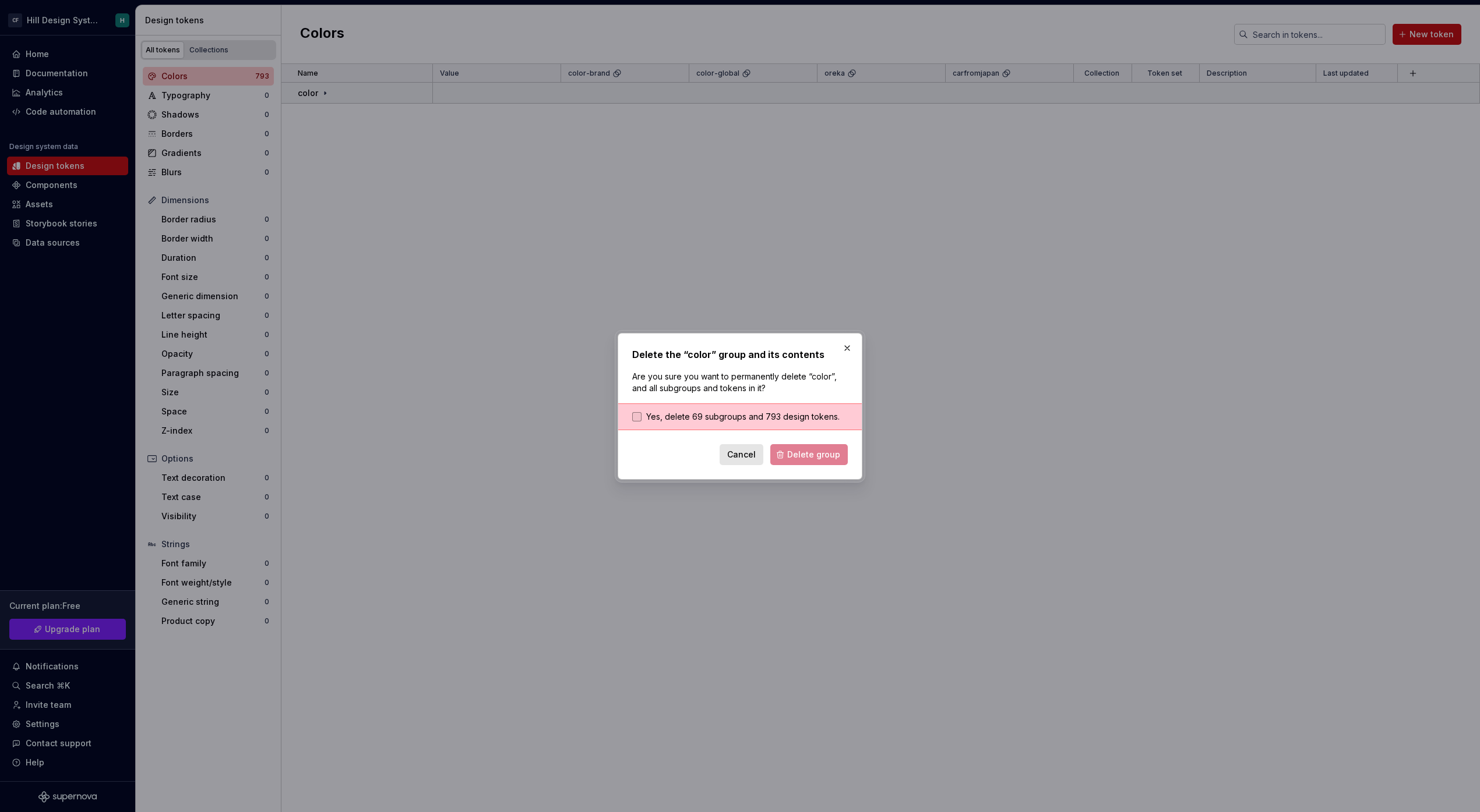
click at [637, 416] on div at bounding box center [637, 417] width 9 height 9
click at [812, 458] on span "Delete group" at bounding box center [813, 454] width 53 height 12
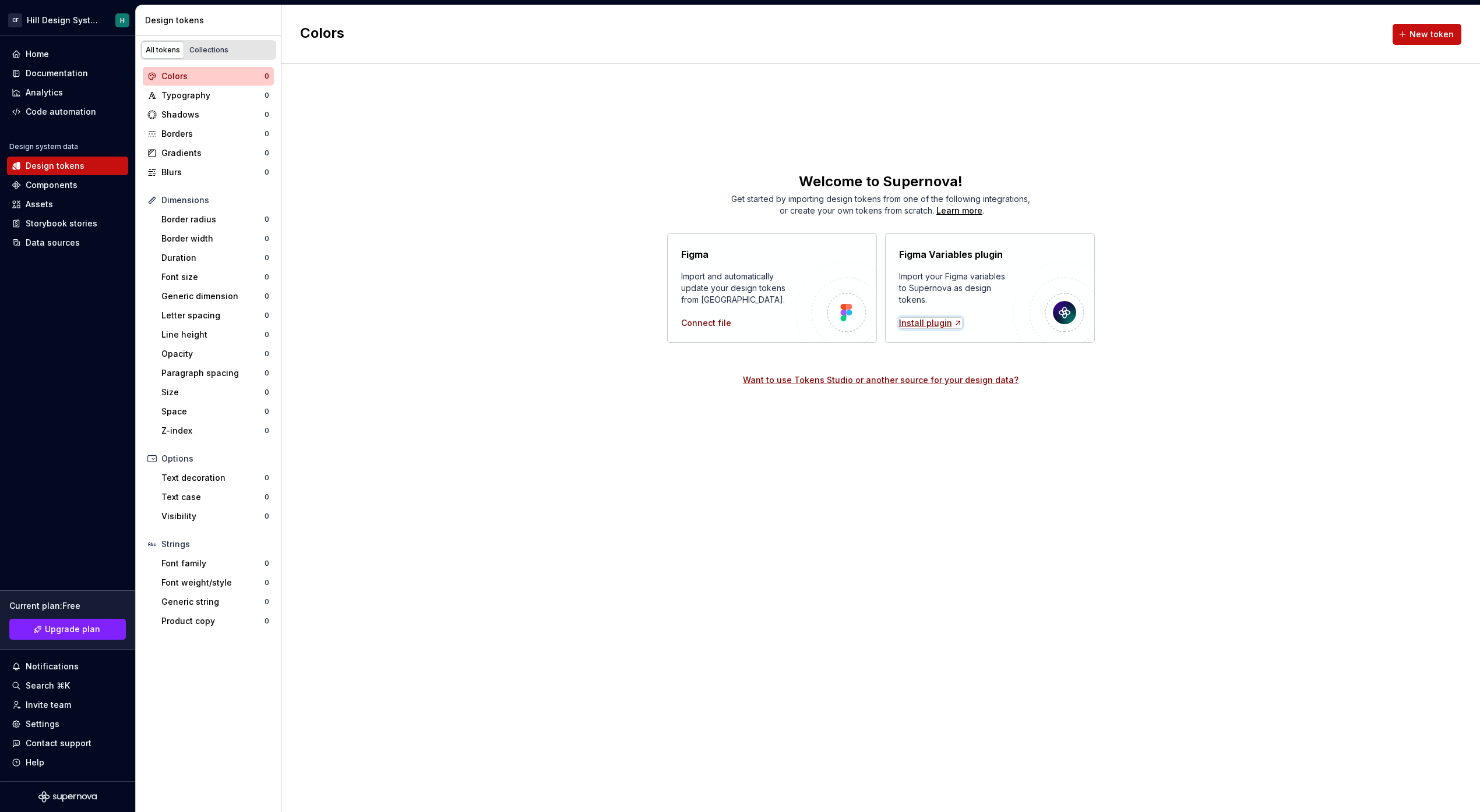
click at [938, 327] on div "Install plugin" at bounding box center [931, 323] width 64 height 12
click at [918, 313] on div "Figma Variables plugin Import your Figma variables to Supernova as design token…" at bounding box center [956, 288] width 114 height 81
click at [51, 56] on div "Home" at bounding box center [67, 53] width 112 height 12
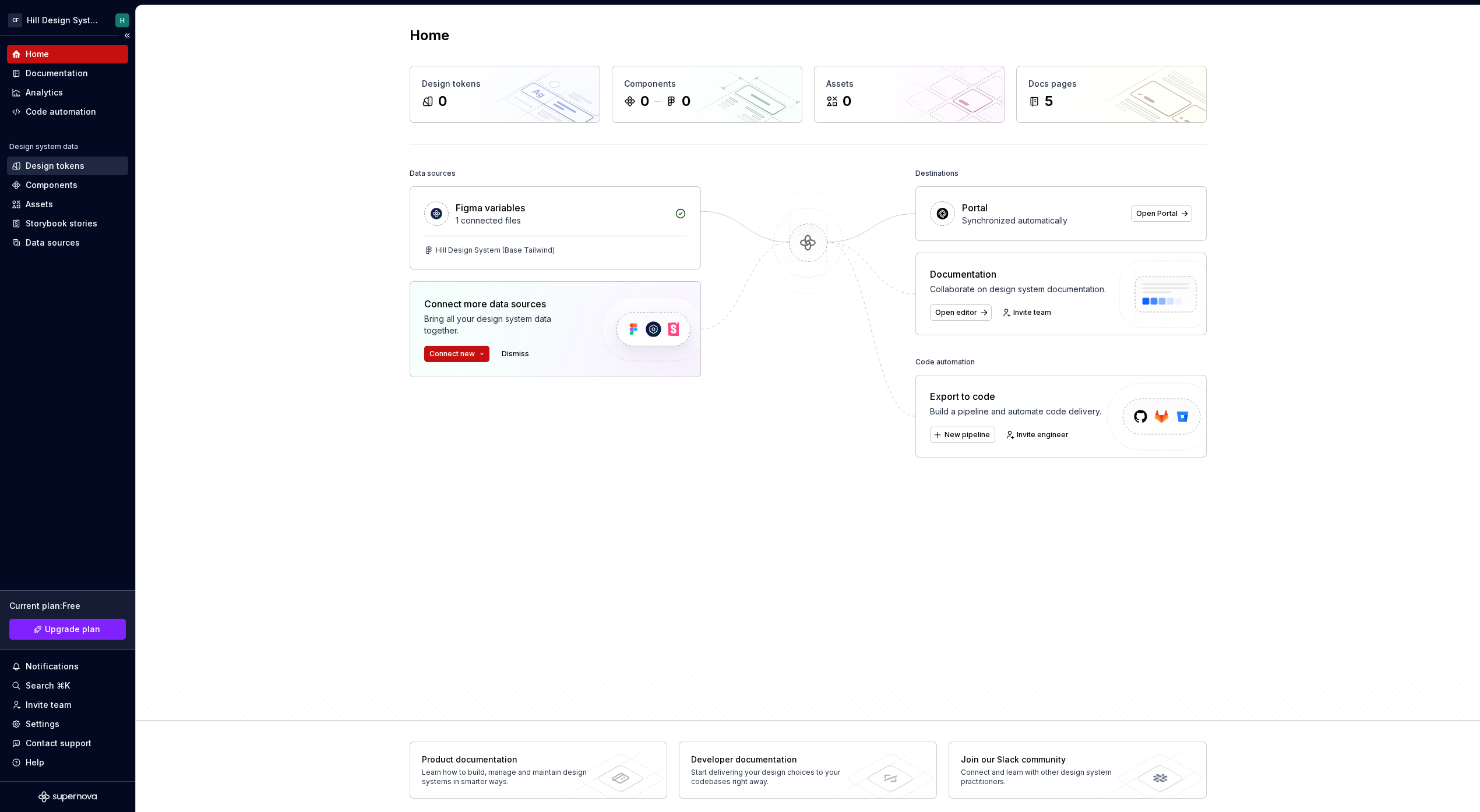
click at [55, 166] on div "Design tokens" at bounding box center [55, 166] width 59 height 12
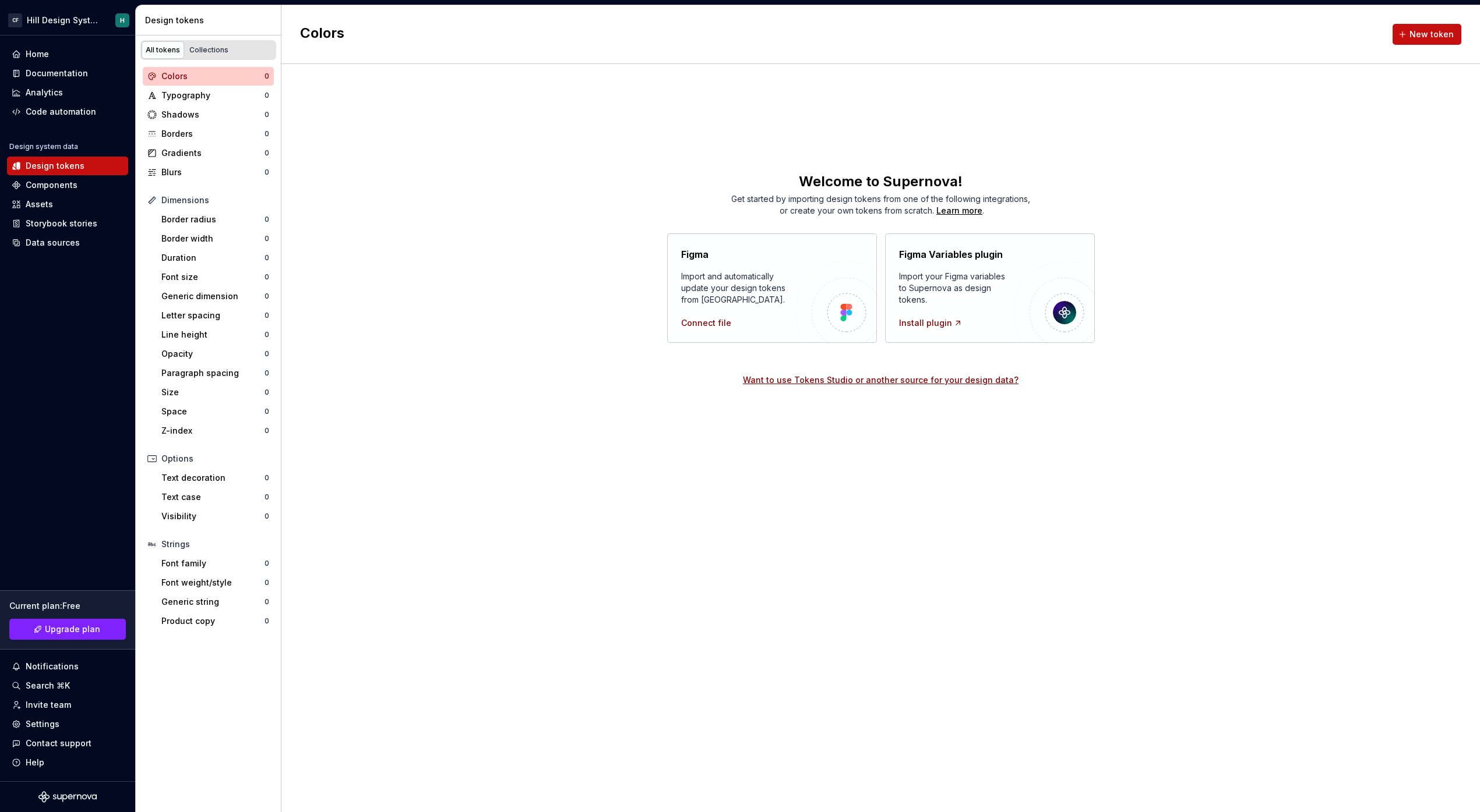
click at [697, 393] on div "Colors New token Welcome to Supernova! Get started by importing design tokens f…" at bounding box center [880, 409] width 1198 height 807
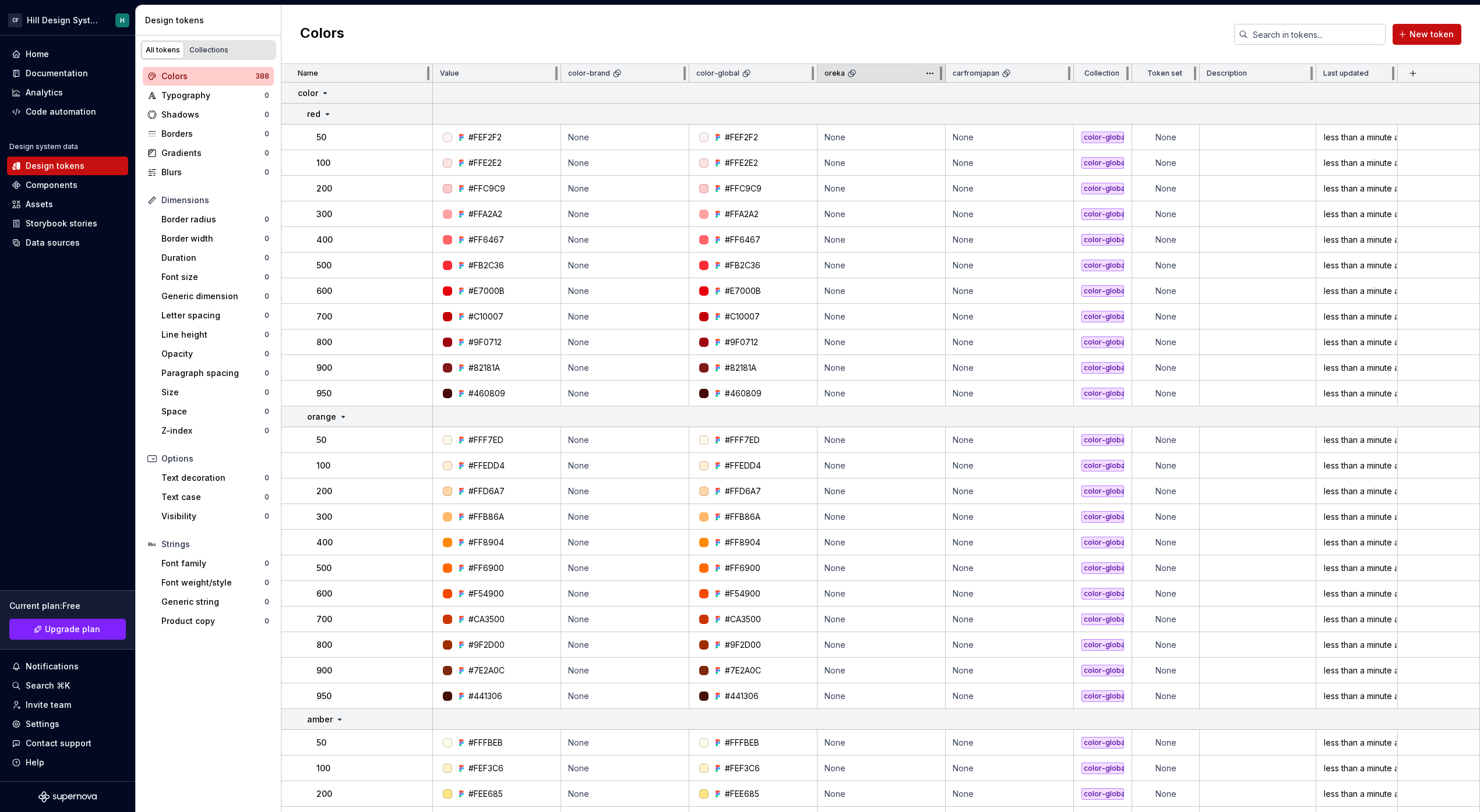
click at [889, 78] on div "oreka" at bounding box center [881, 74] width 128 height 19
click at [935, 77] on html "CF Hill Design System H Home Documentation Analytics Code automation Design sys…" at bounding box center [740, 406] width 1480 height 812
click at [1089, 102] on html "CF Hill Design System H Home Documentation Analytics Code automation Design sys…" at bounding box center [740, 406] width 1480 height 812
click at [85, 248] on div "Data sources" at bounding box center [67, 242] width 112 height 12
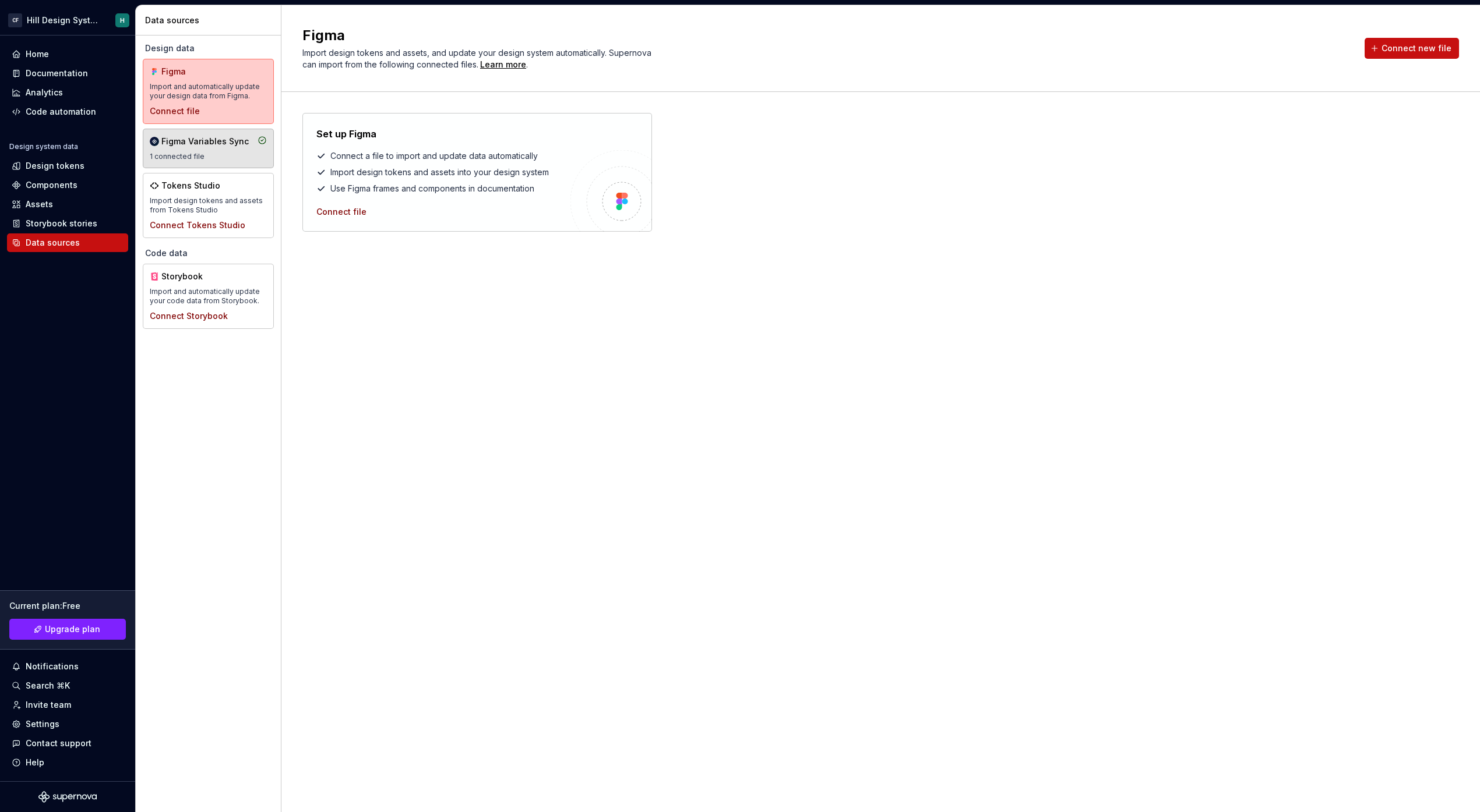
click at [204, 145] on div "Figma Variables Sync" at bounding box center [204, 141] width 88 height 12
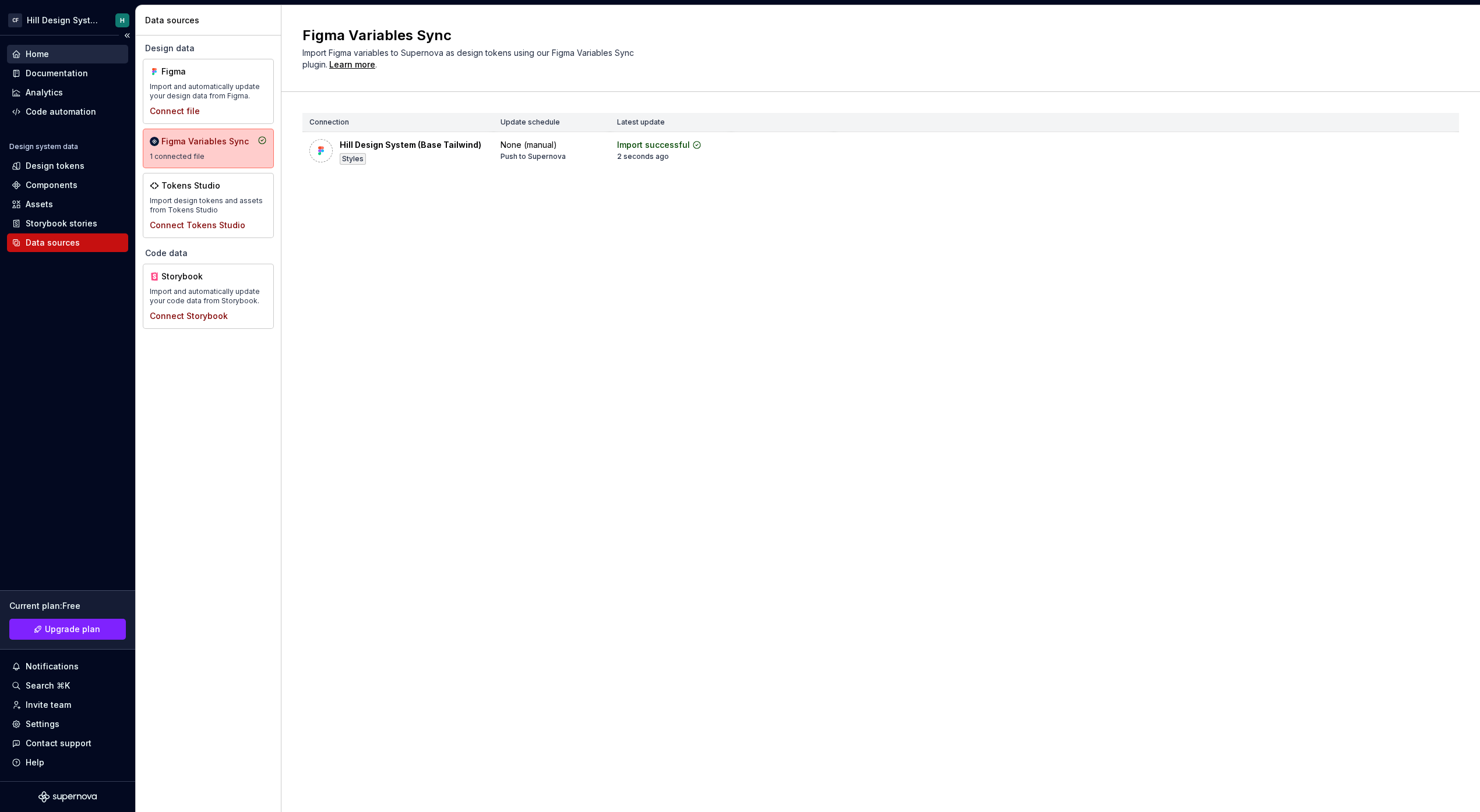
click at [53, 53] on div "Home" at bounding box center [67, 53] width 112 height 12
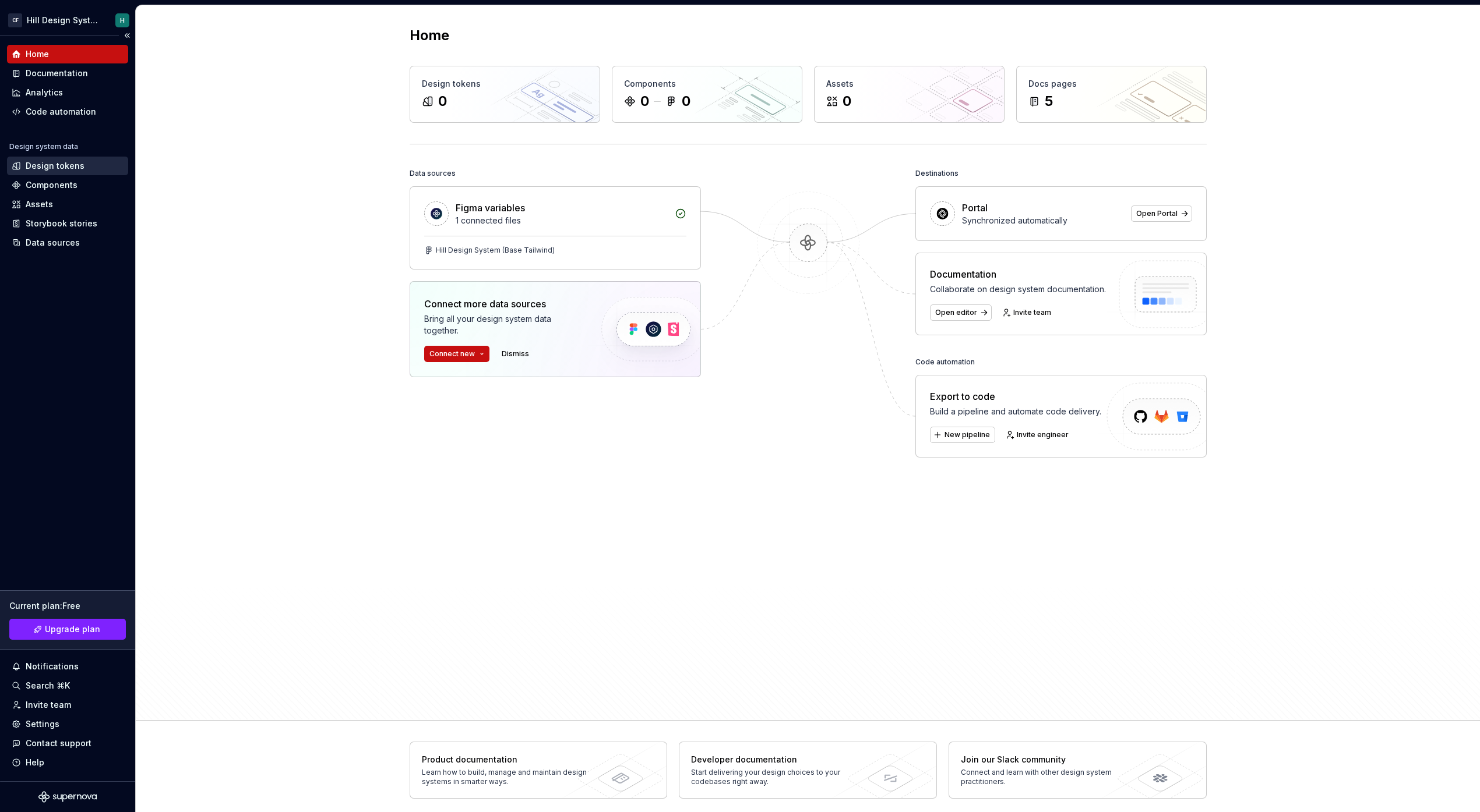
click at [50, 170] on div "Design tokens" at bounding box center [55, 166] width 59 height 12
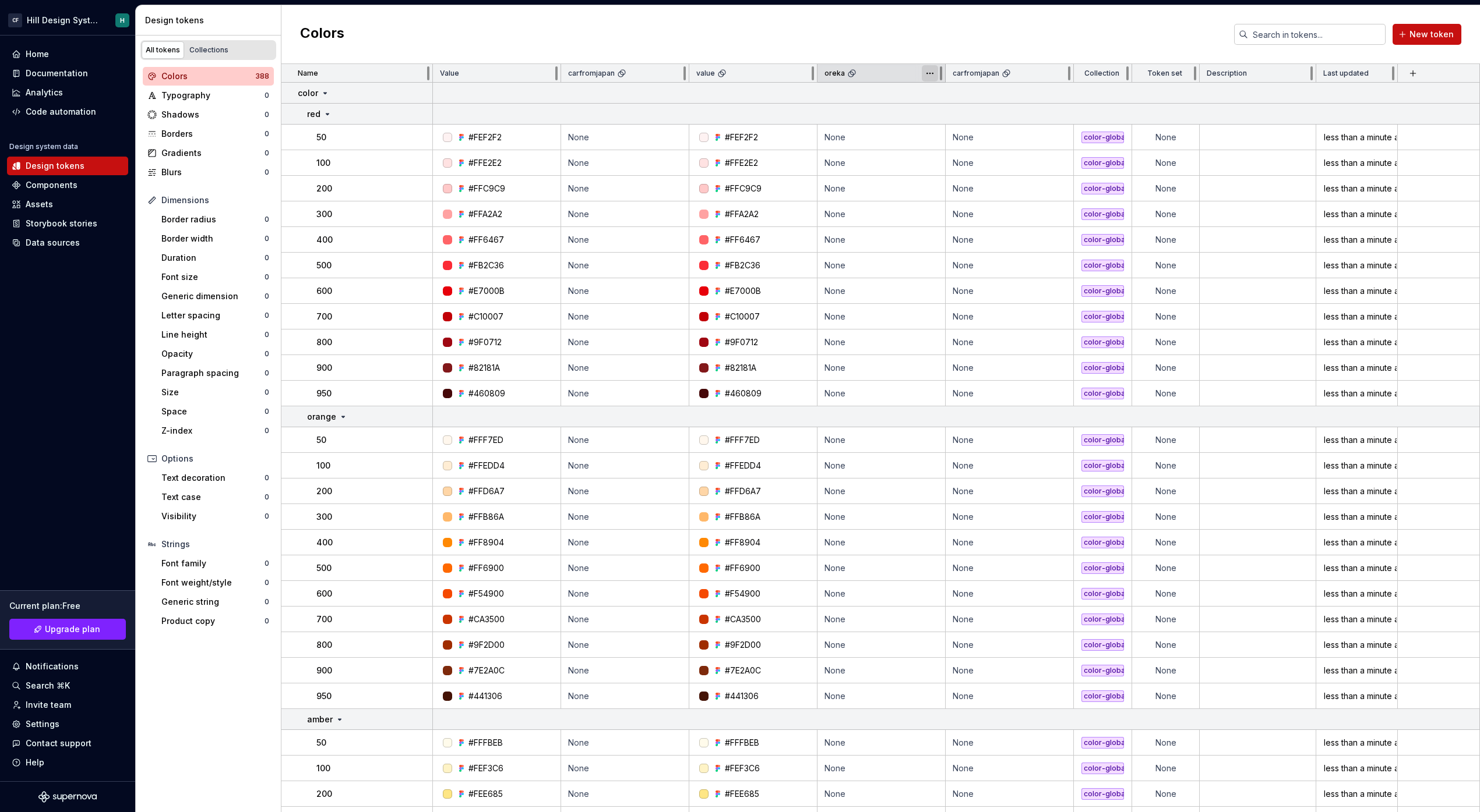
click at [929, 77] on html "CF Hill Design System H Home Documentation Analytics Code automation Design sys…" at bounding box center [740, 406] width 1480 height 812
click at [949, 157] on span "Delete theme" at bounding box center [981, 162] width 76 height 12
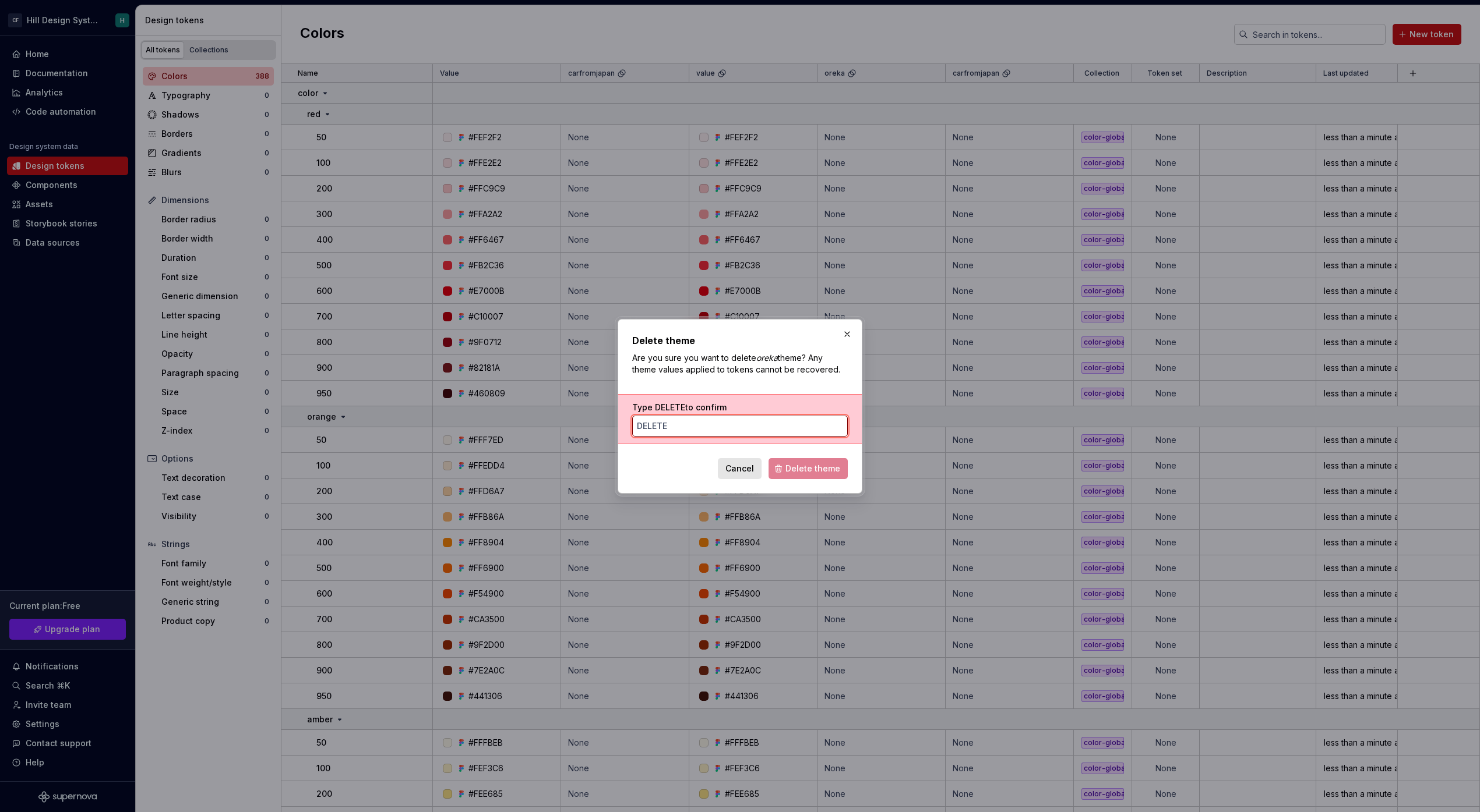
click at [718, 417] on input "Type DELETE to confirm" at bounding box center [740, 426] width 215 height 21
type input "DELETE"
click at [819, 476] on button "Delete theme" at bounding box center [808, 468] width 79 height 21
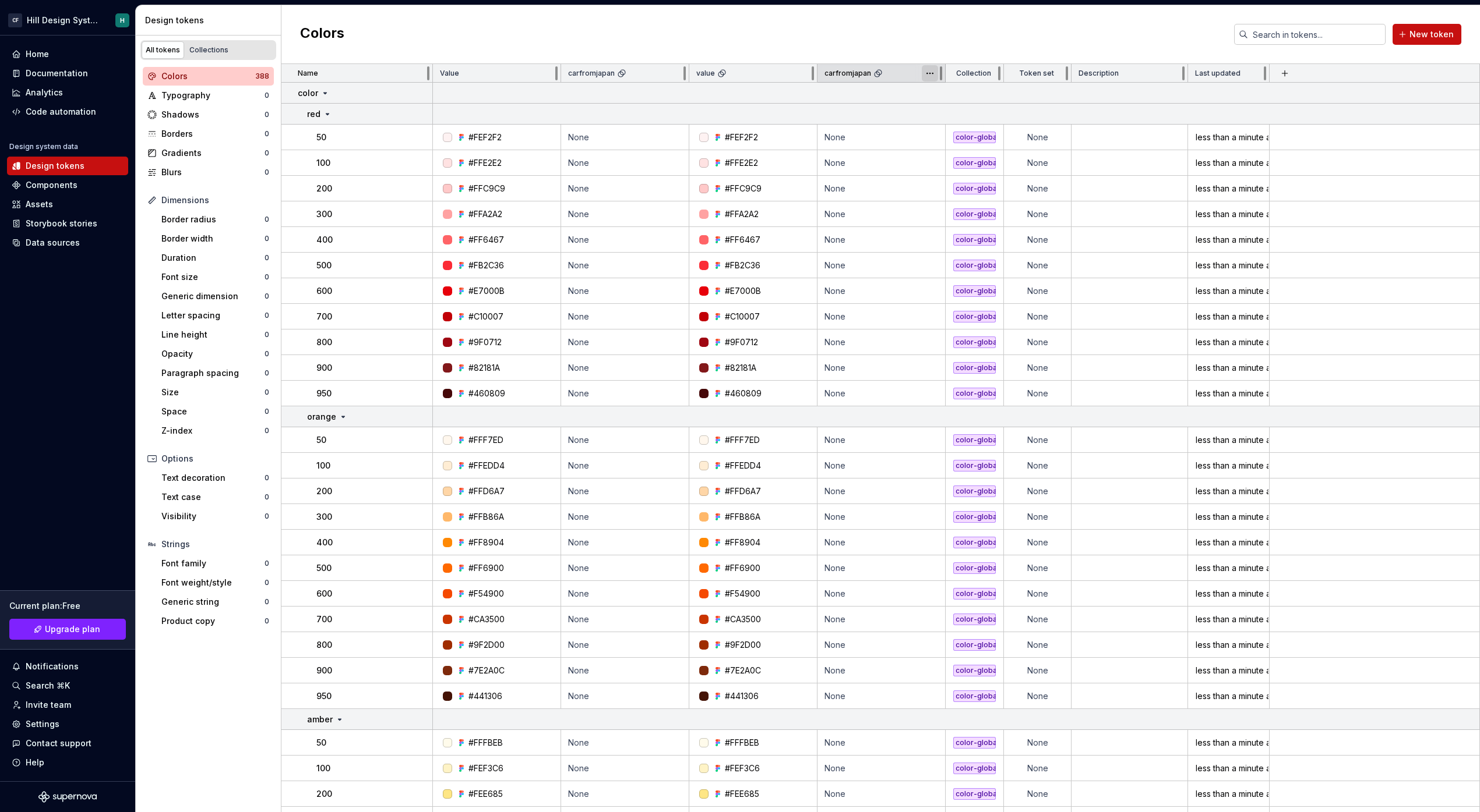
click at [923, 73] on html "CF Hill Design System H Home Documentation Analytics Code automation Design sys…" at bounding box center [740, 406] width 1480 height 812
click at [942, 157] on div "Delete theme" at bounding box center [974, 163] width 99 height 19
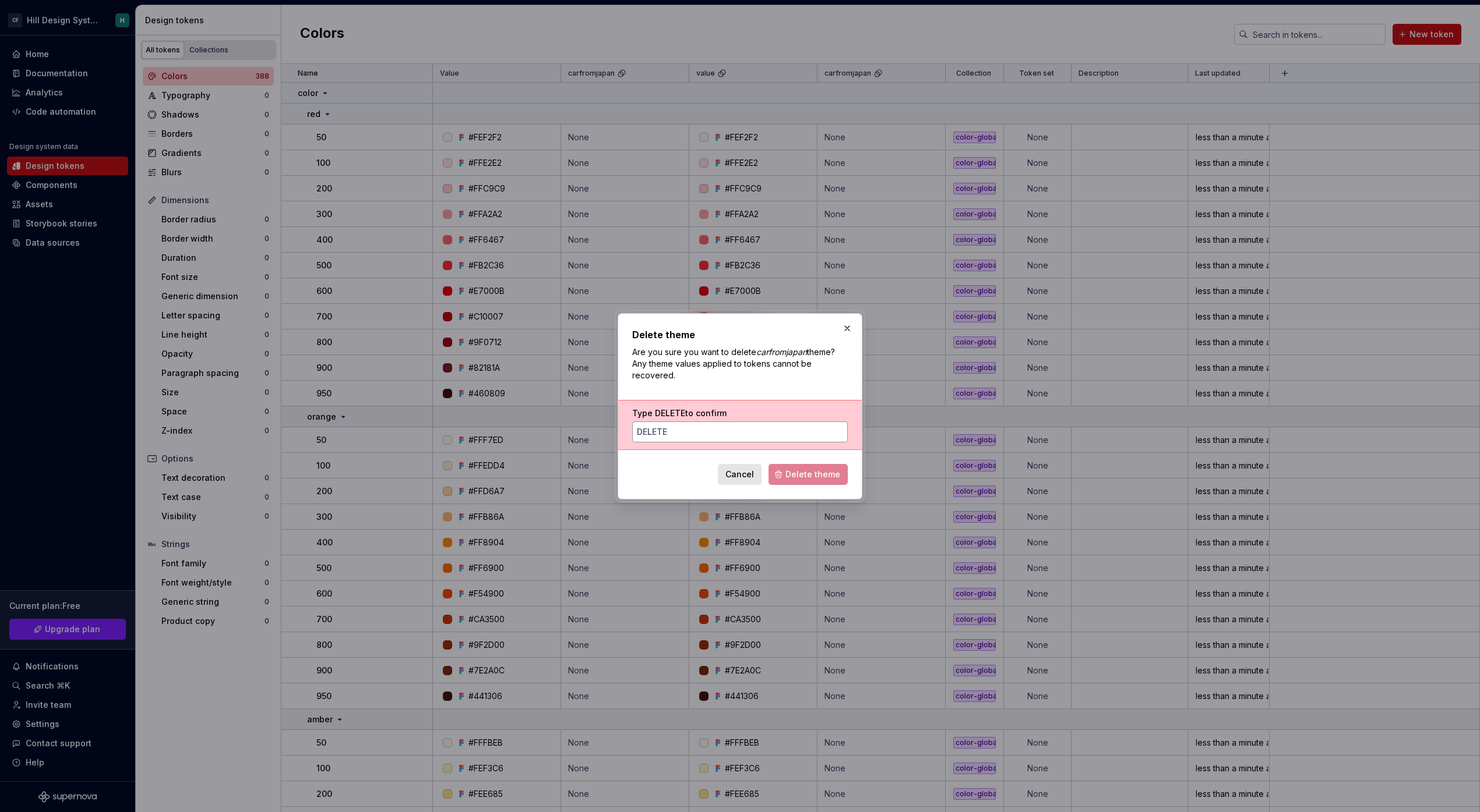
click at [732, 429] on input "Type DELETE to confirm" at bounding box center [740, 432] width 215 height 21
type input "DELETE"
click at [795, 474] on span "Delete theme" at bounding box center [812, 475] width 55 height 12
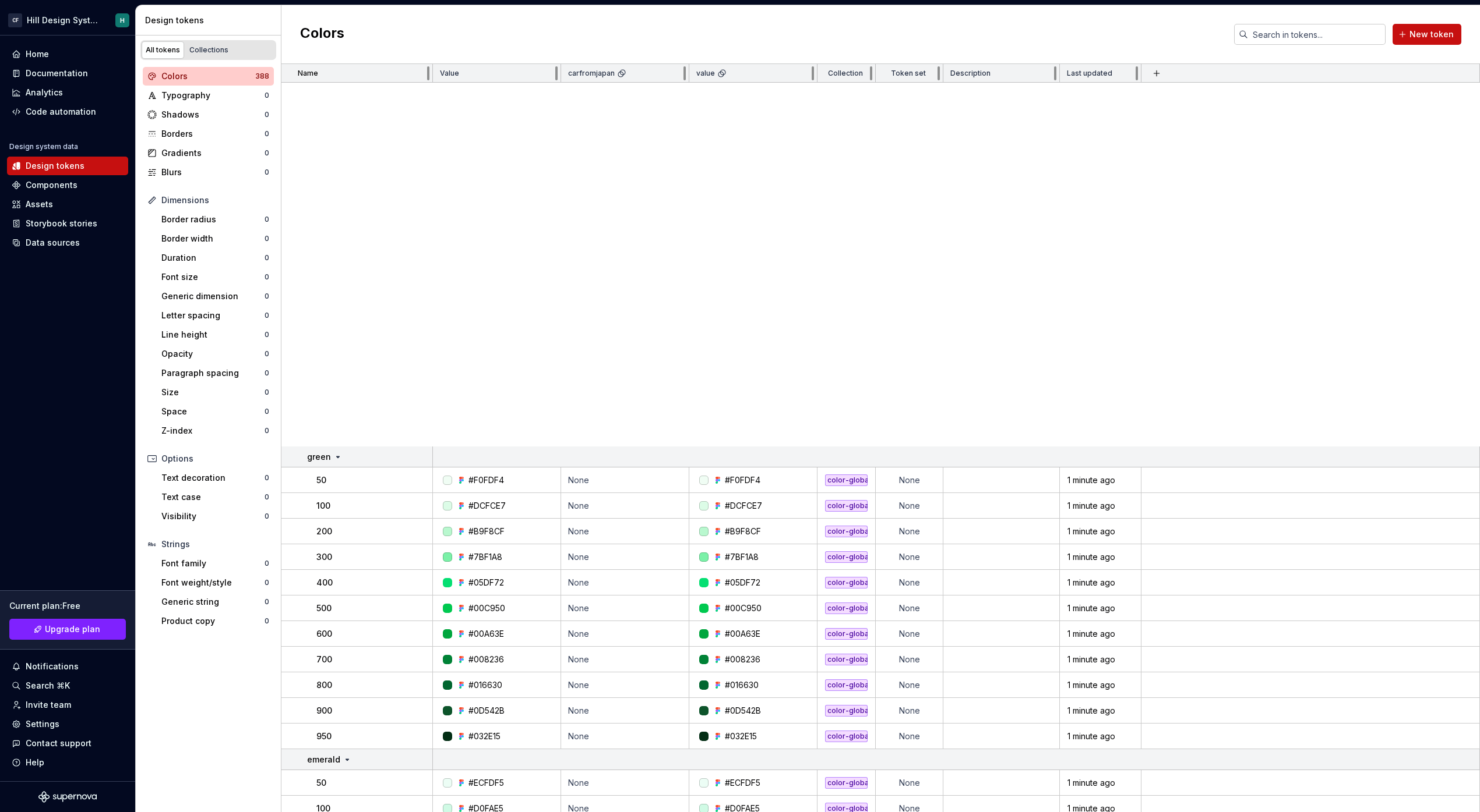
scroll to position [2138, 0]
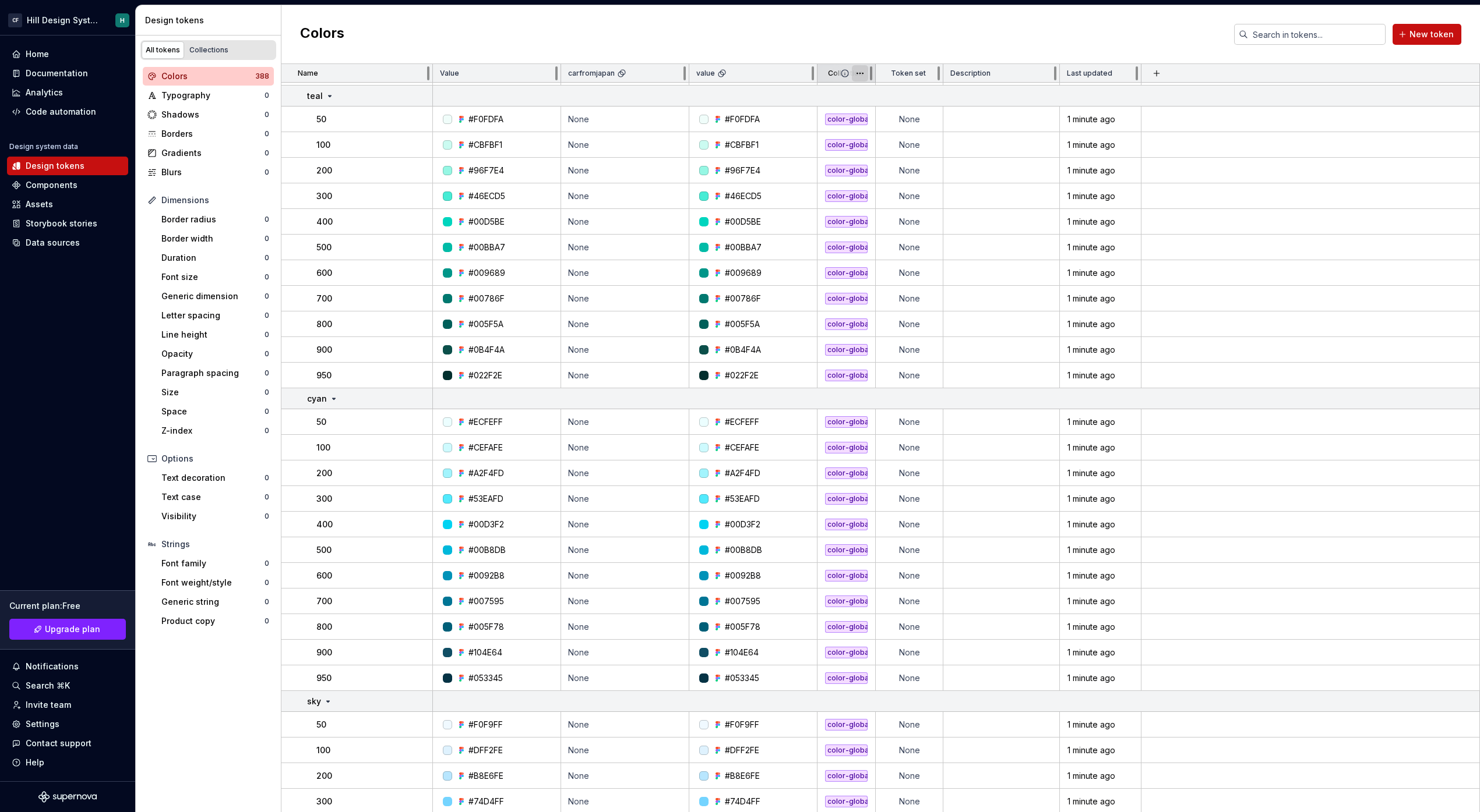
click at [860, 74] on html "CF Hill Design System H Home Documentation Analytics Code automation Design sys…" at bounding box center [740, 406] width 1480 height 812
click at [839, 74] on span at bounding box center [854, 73] width 42 height 18
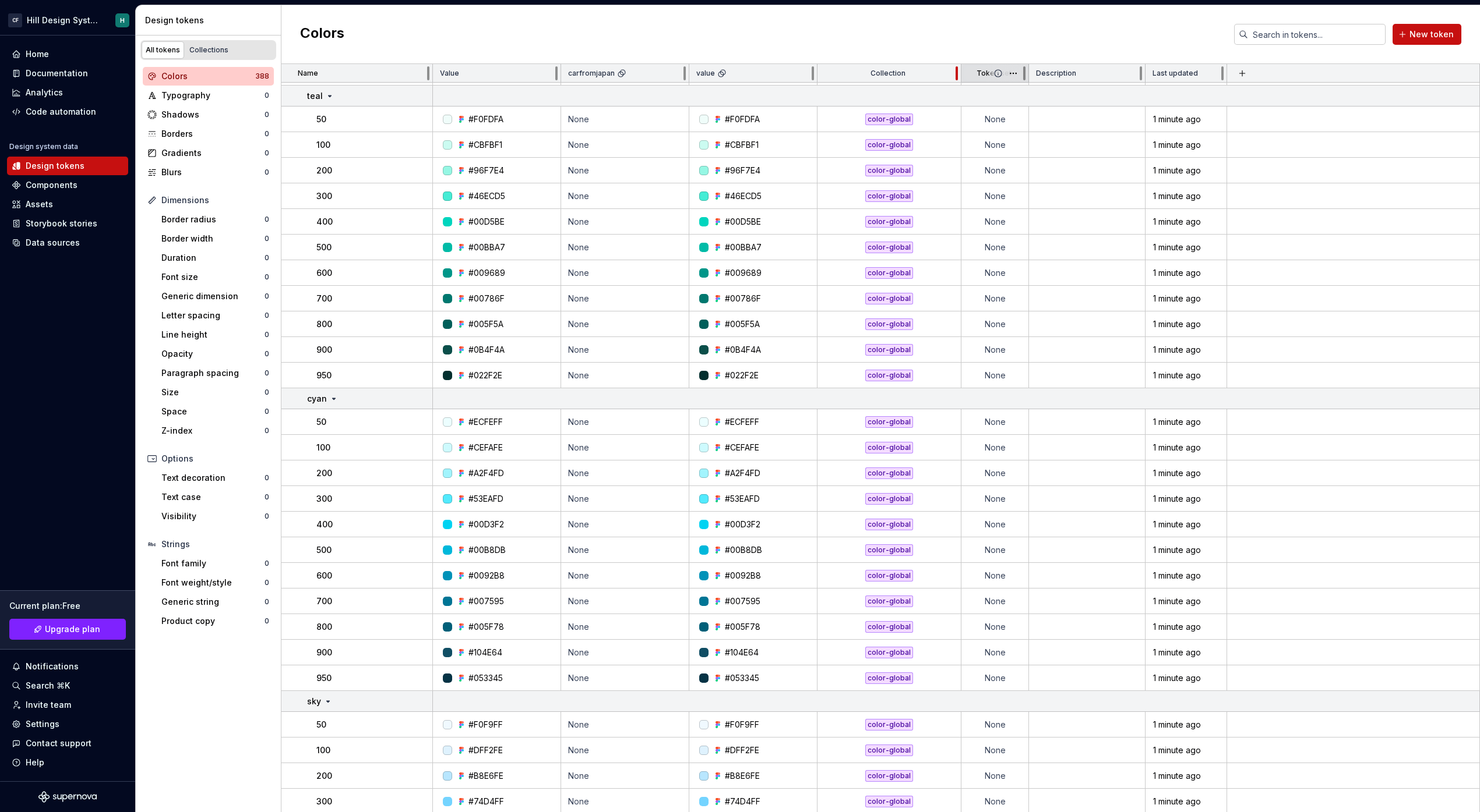
scroll to position [2137, 0]
drag, startPoint x: 874, startPoint y: 74, endPoint x: 963, endPoint y: 82, distance: 89.4
click at [963, 82] on tr "Name Value carfromjapan value Collection Token set Description Last updated" at bounding box center [880, 74] width 1198 height 19
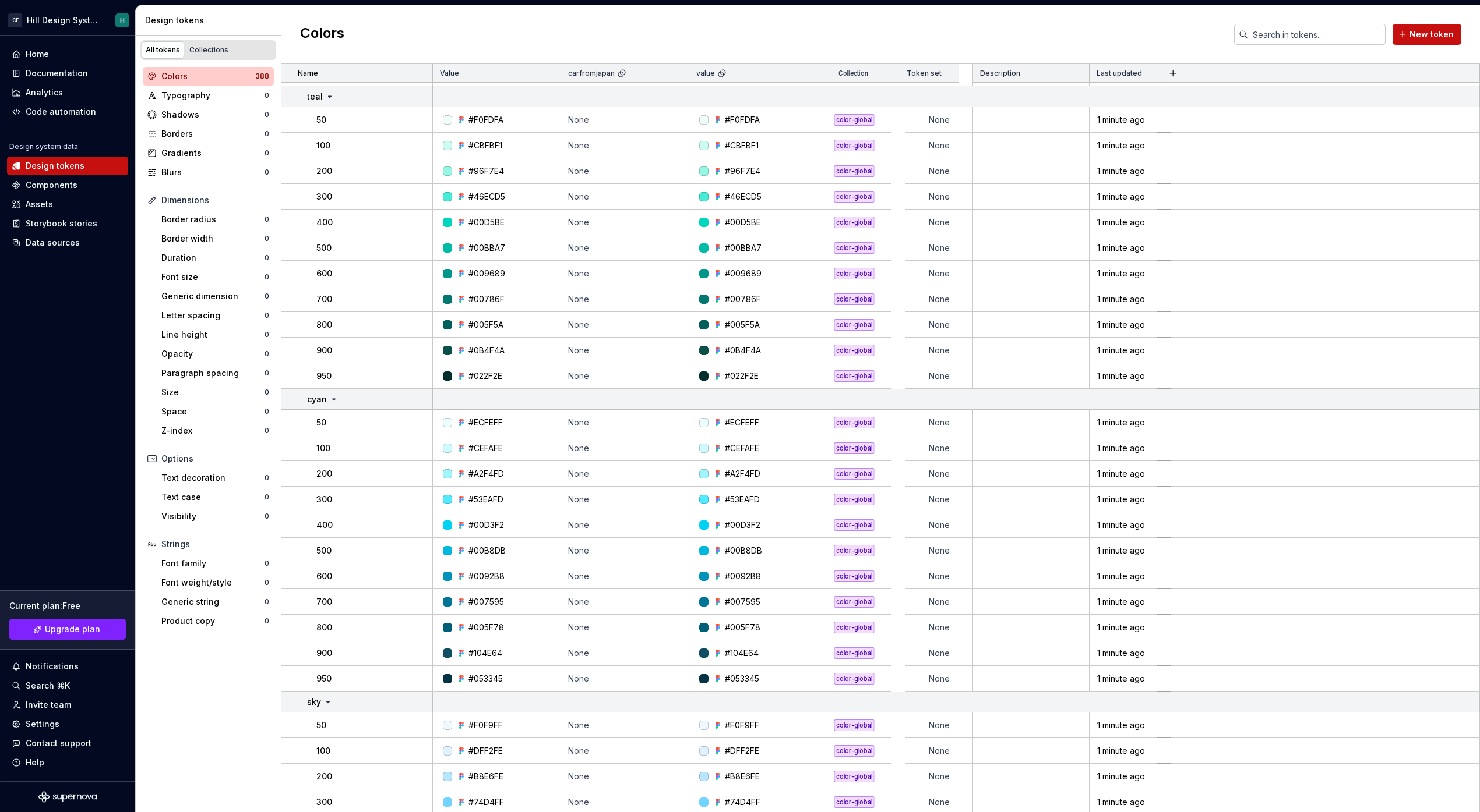
click at [911, 37] on div "Colors New token" at bounding box center [880, 35] width 1198 height 59
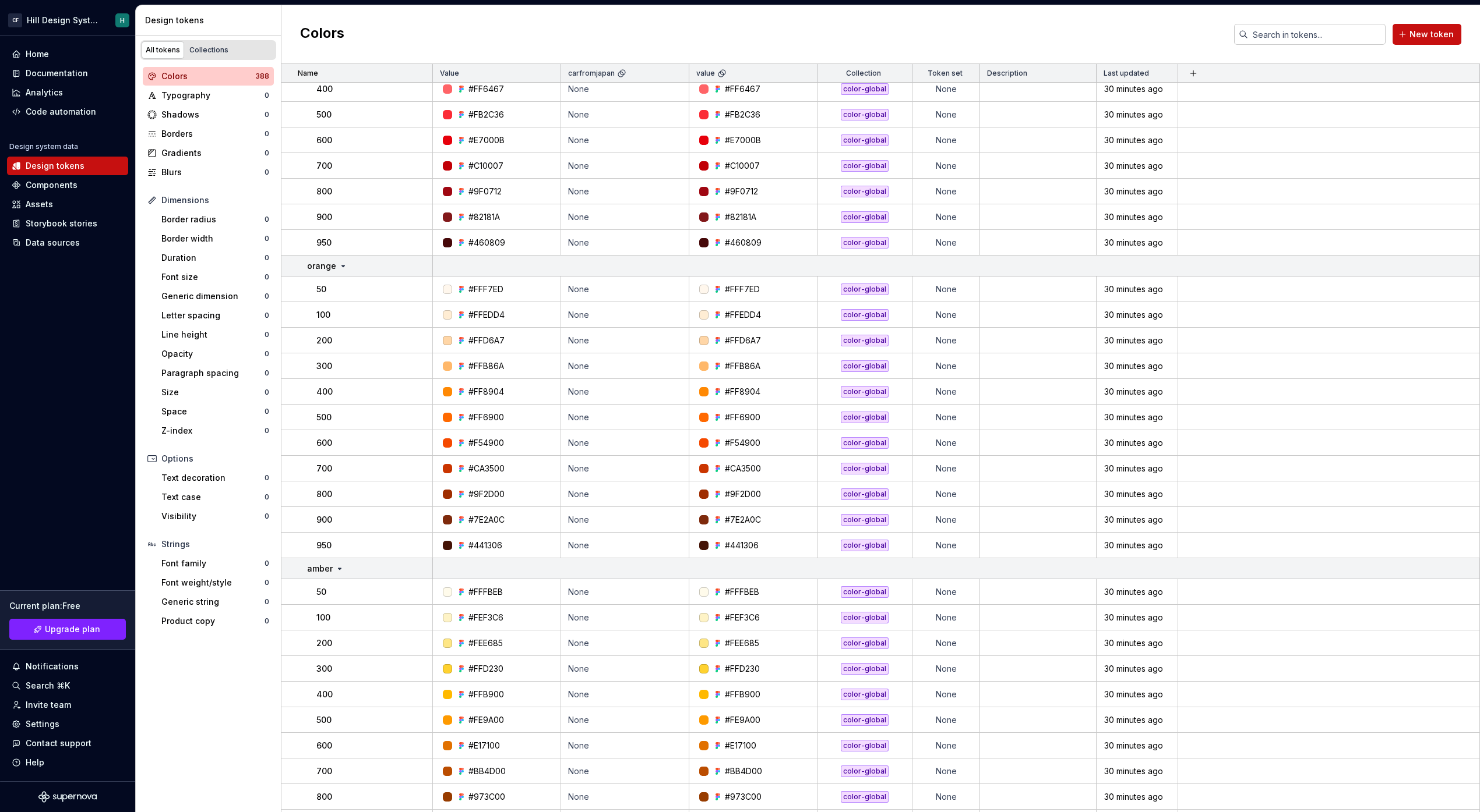
scroll to position [0, 0]
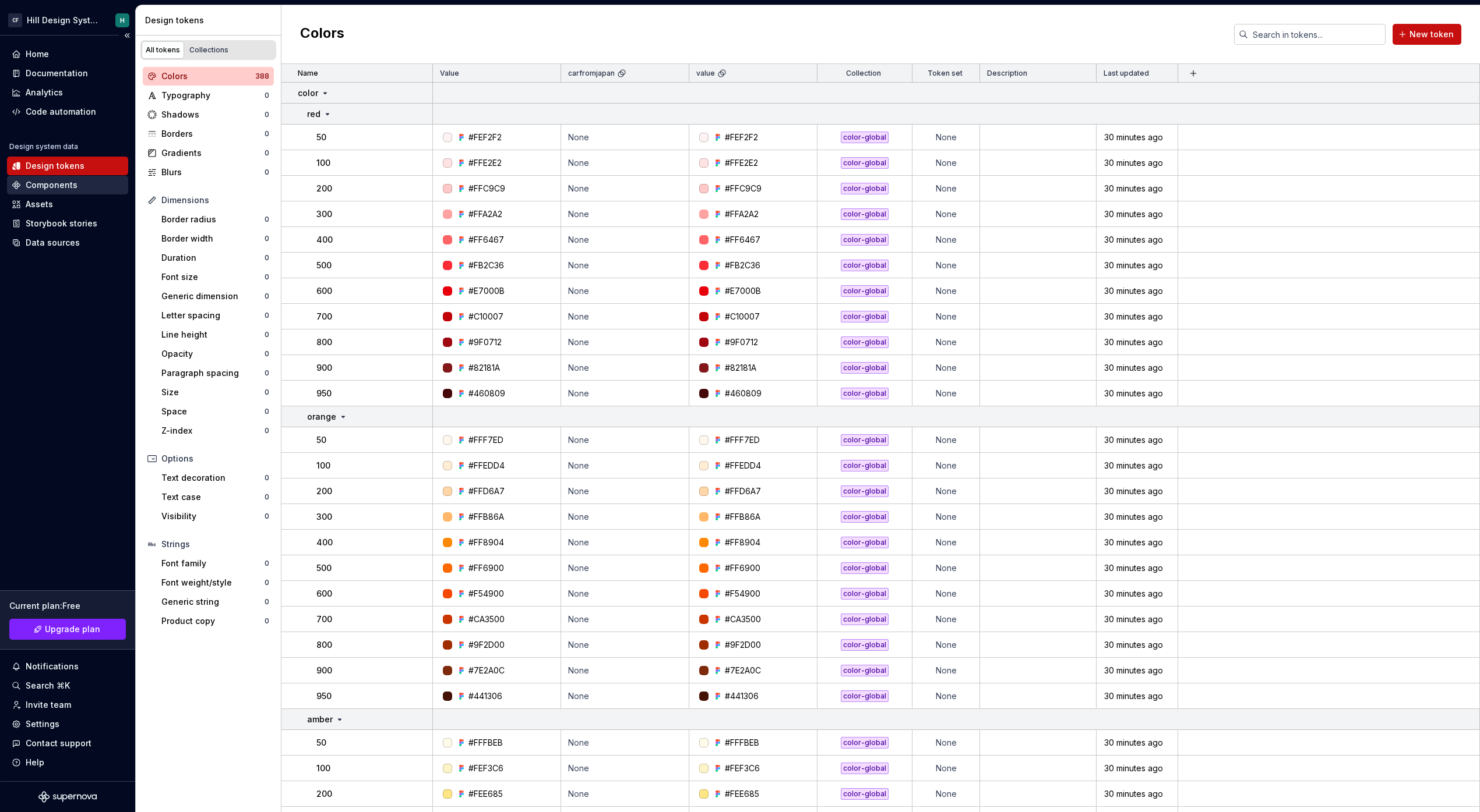
click at [74, 184] on div "Components" at bounding box center [51, 185] width 52 height 12
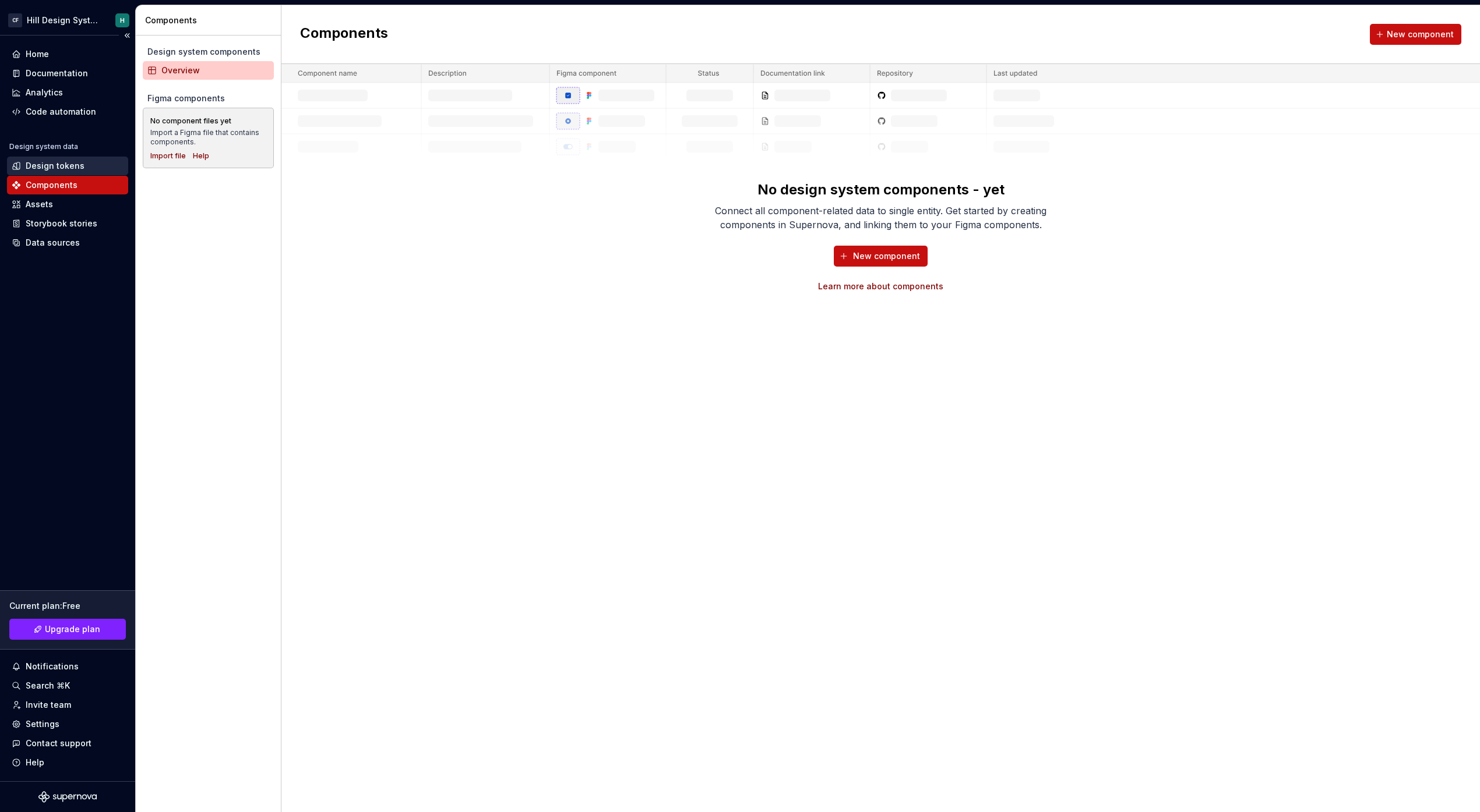
click at [74, 163] on div "Design tokens" at bounding box center [55, 166] width 59 height 12
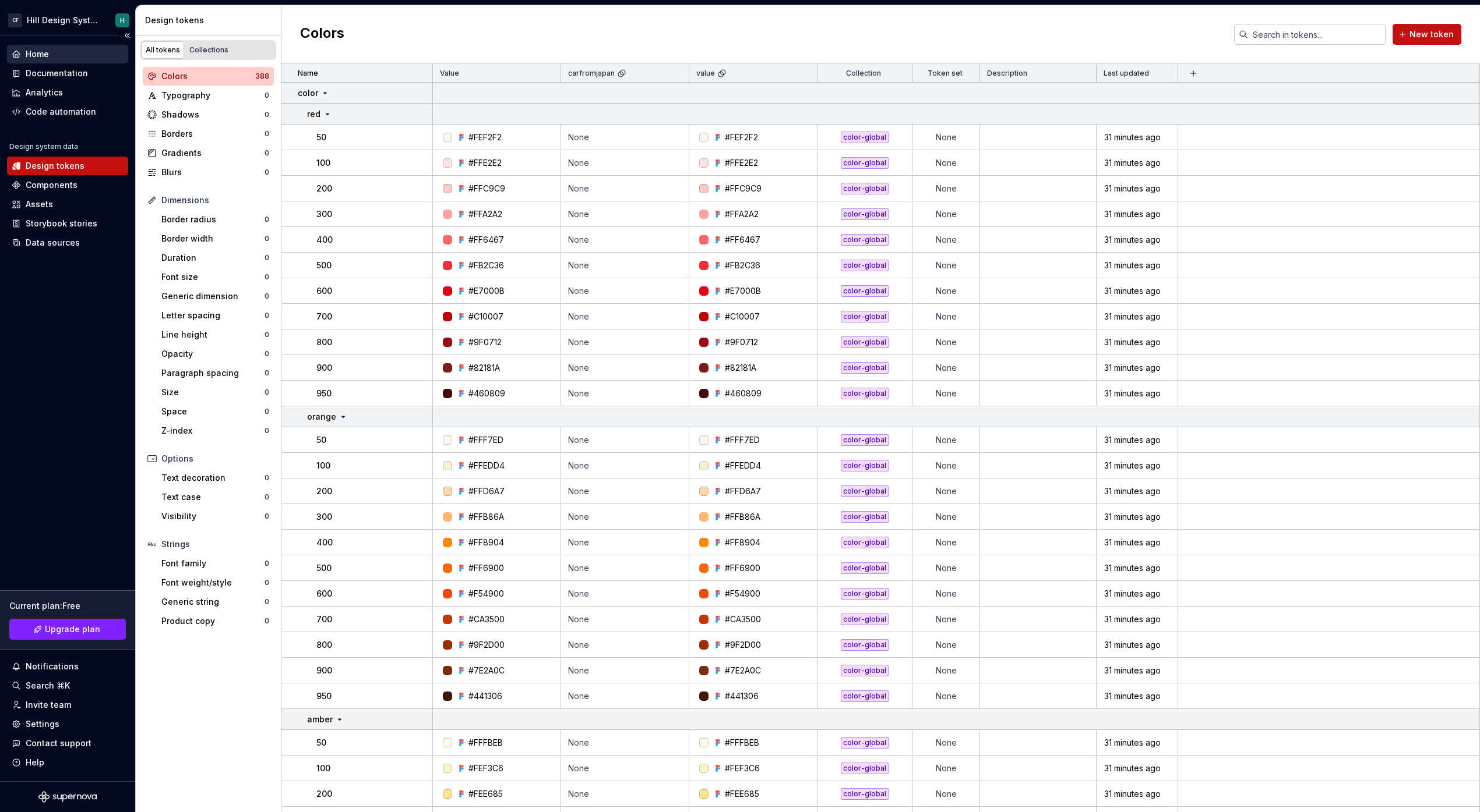
click at [62, 54] on div "Home" at bounding box center [67, 53] width 112 height 12
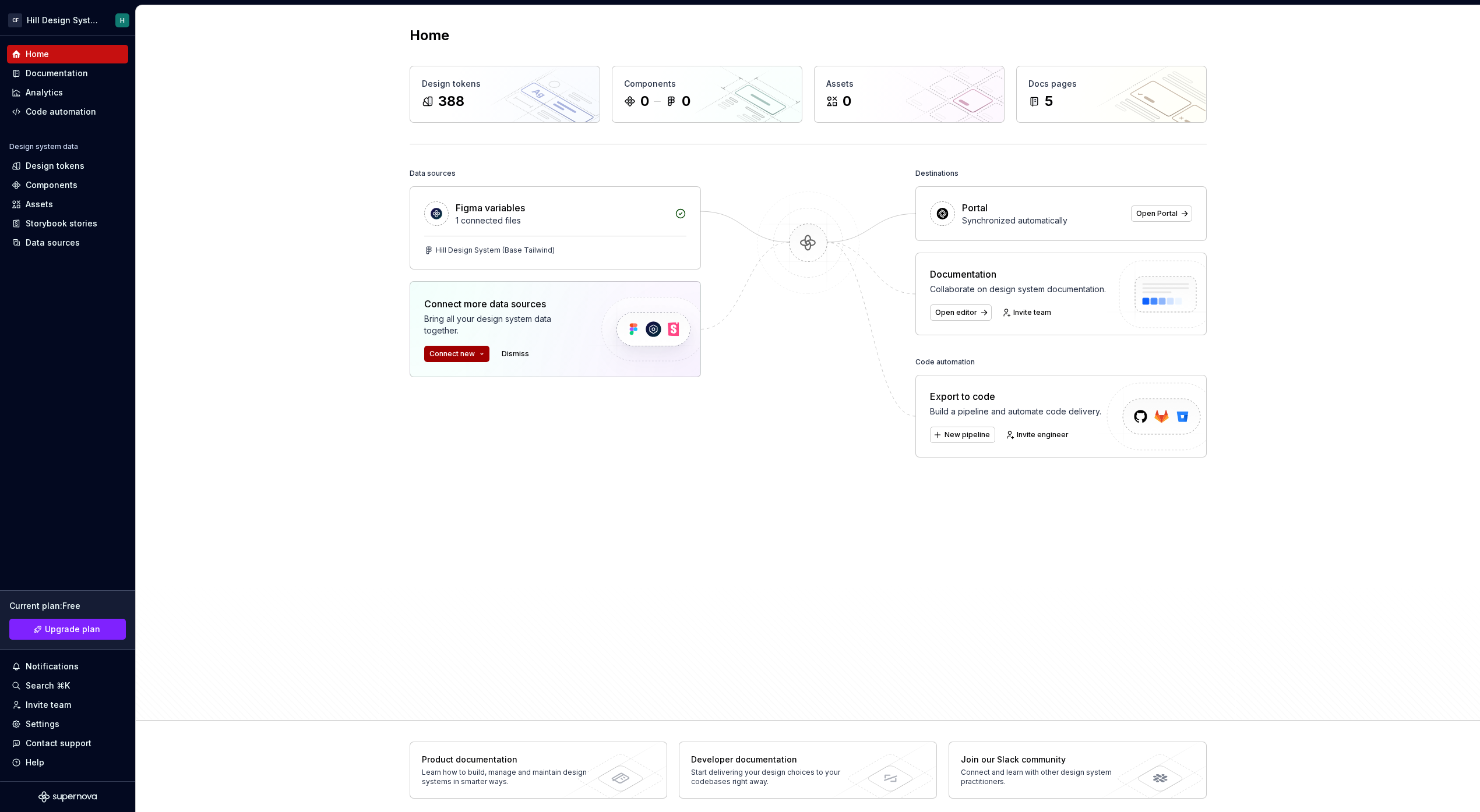
click at [472, 349] on span "Connect new" at bounding box center [452, 354] width 46 height 9
click at [479, 377] on div "Figma library" at bounding box center [472, 378] width 53 height 12
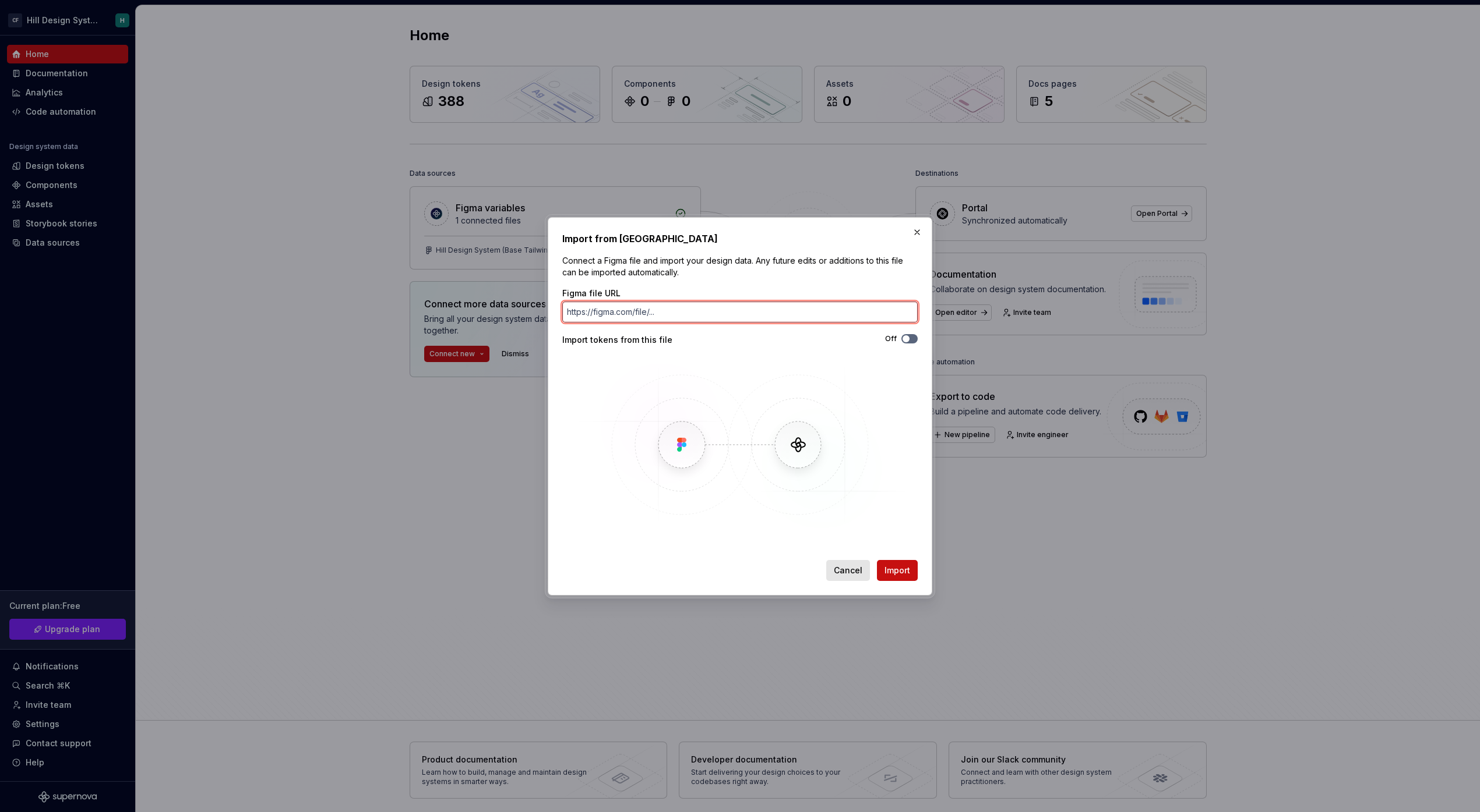
paste input "[URL][DOMAIN_NAME]"
type input "[URL][DOMAIN_NAME]"
click at [907, 342] on button "Off" at bounding box center [909, 339] width 16 height 9
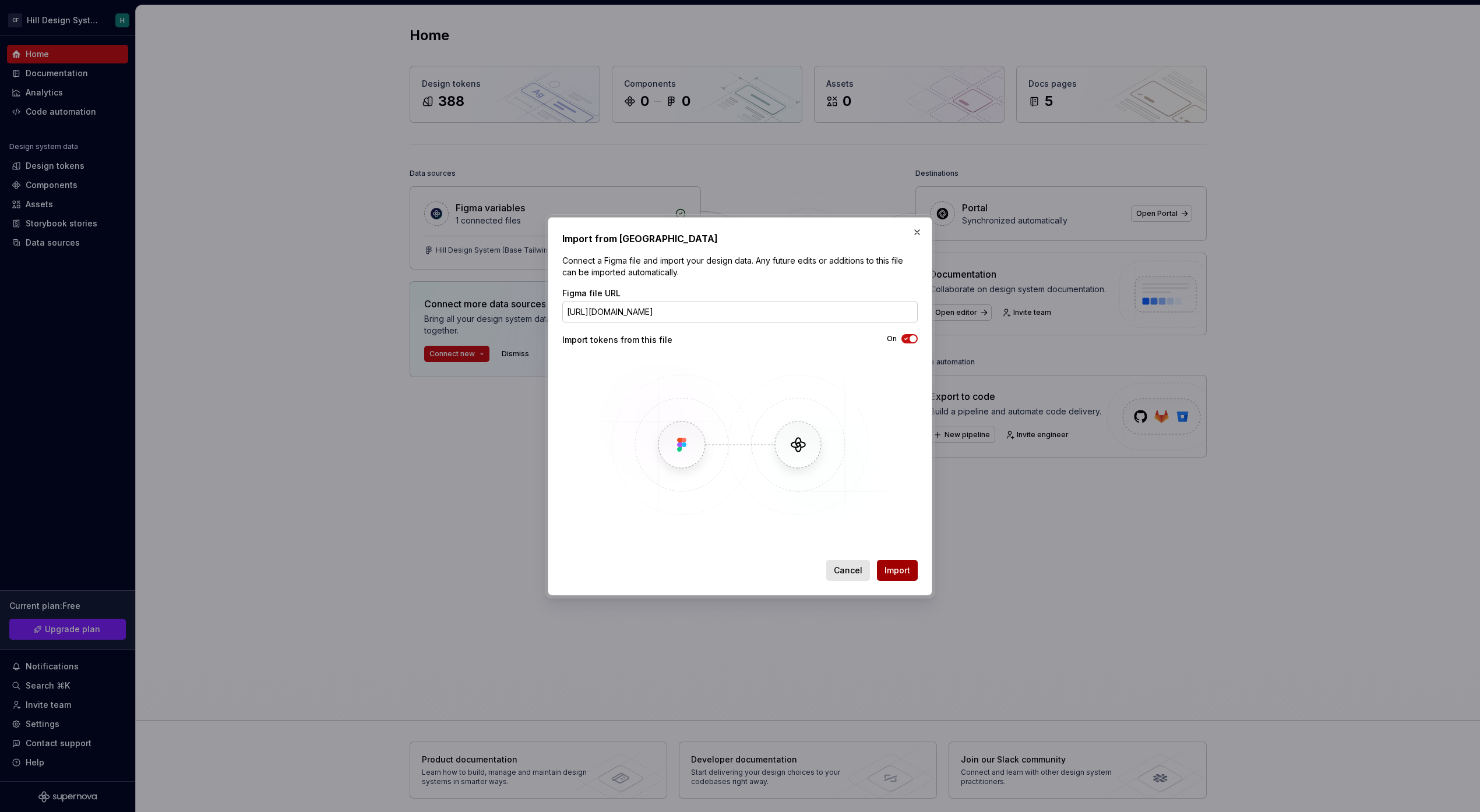
click at [898, 576] on button "Import" at bounding box center [897, 570] width 41 height 21
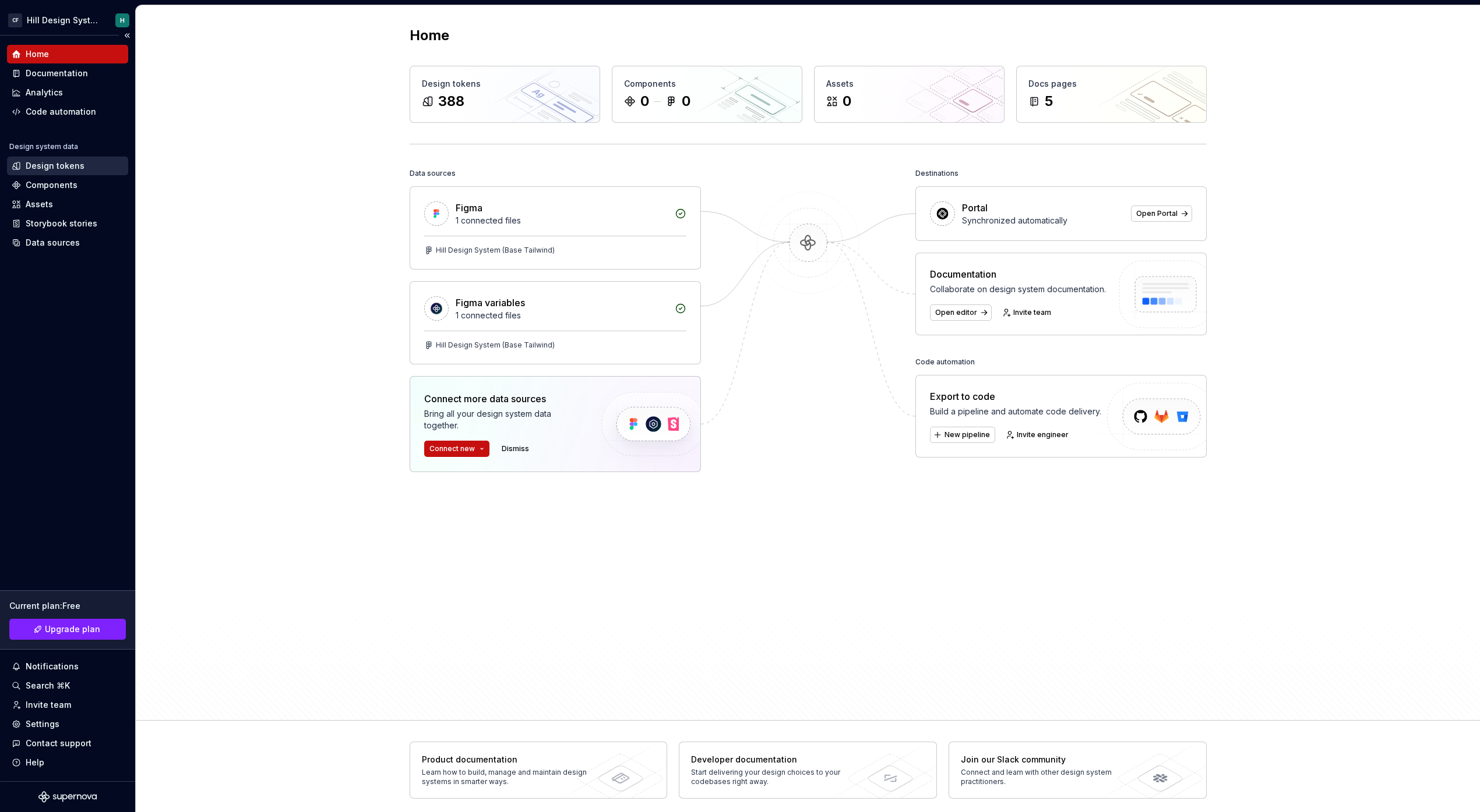
click at [67, 173] on div "Design tokens" at bounding box center [67, 166] width 121 height 19
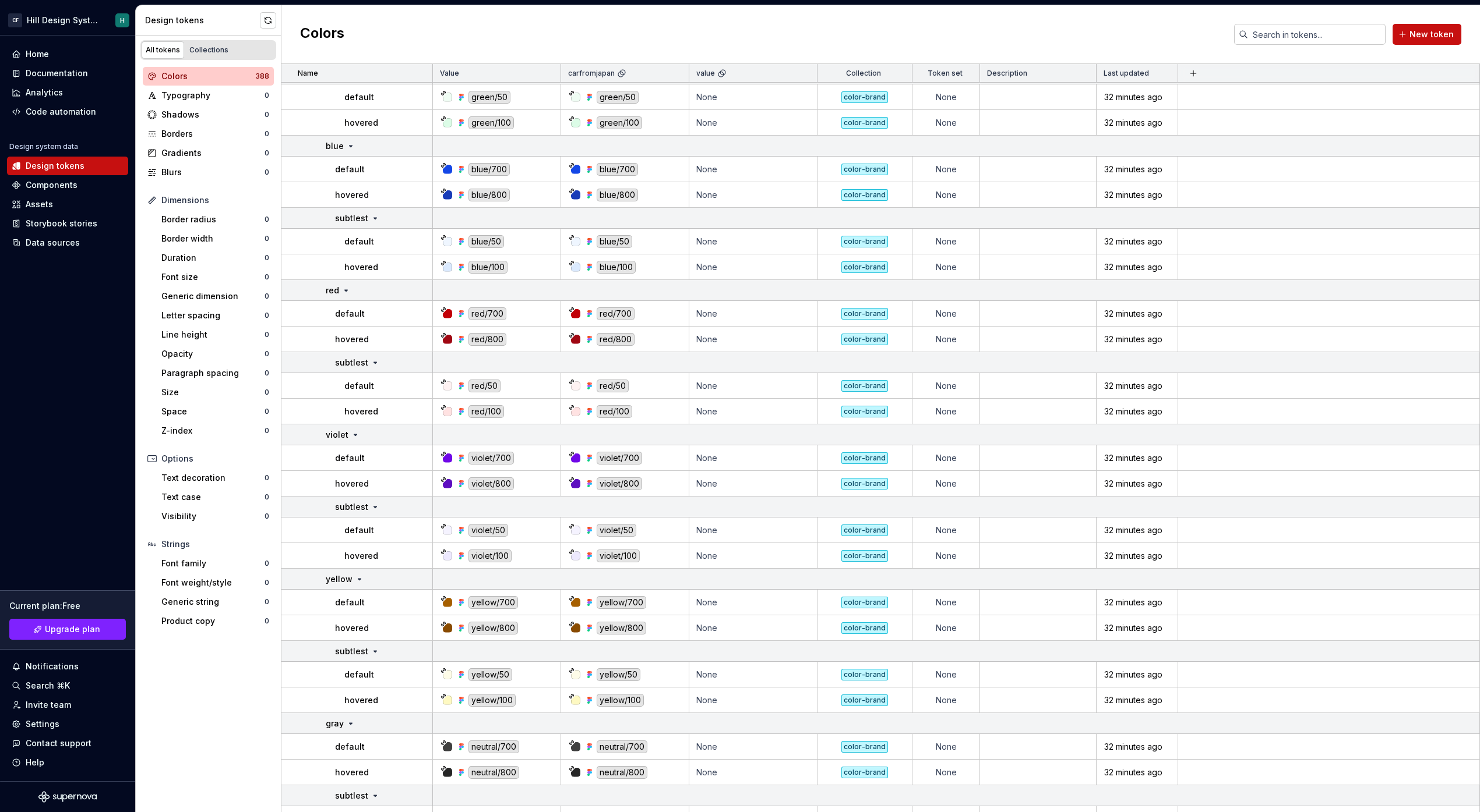
scroll to position [10574, 0]
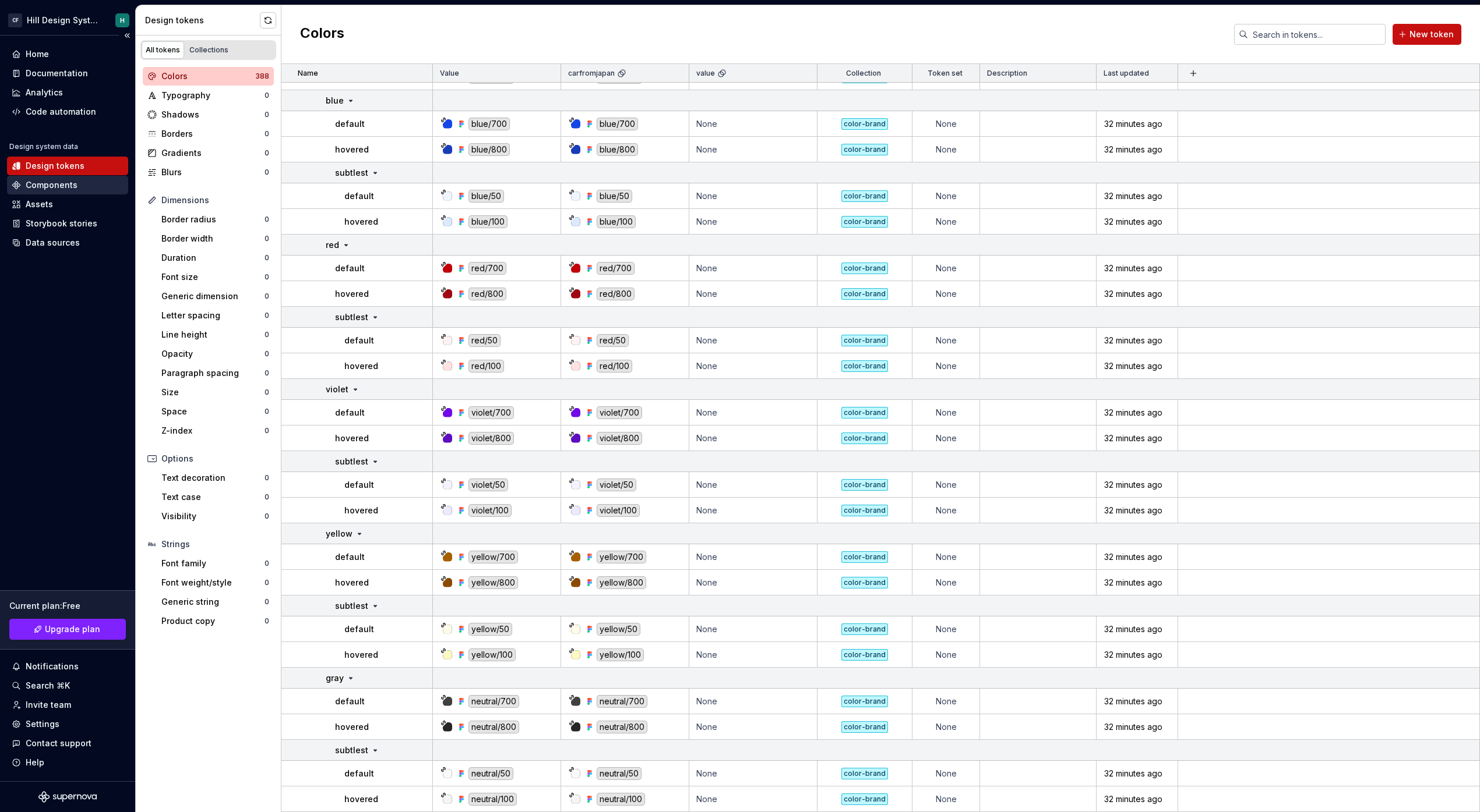
click at [103, 188] on div "Components" at bounding box center [67, 185] width 112 height 12
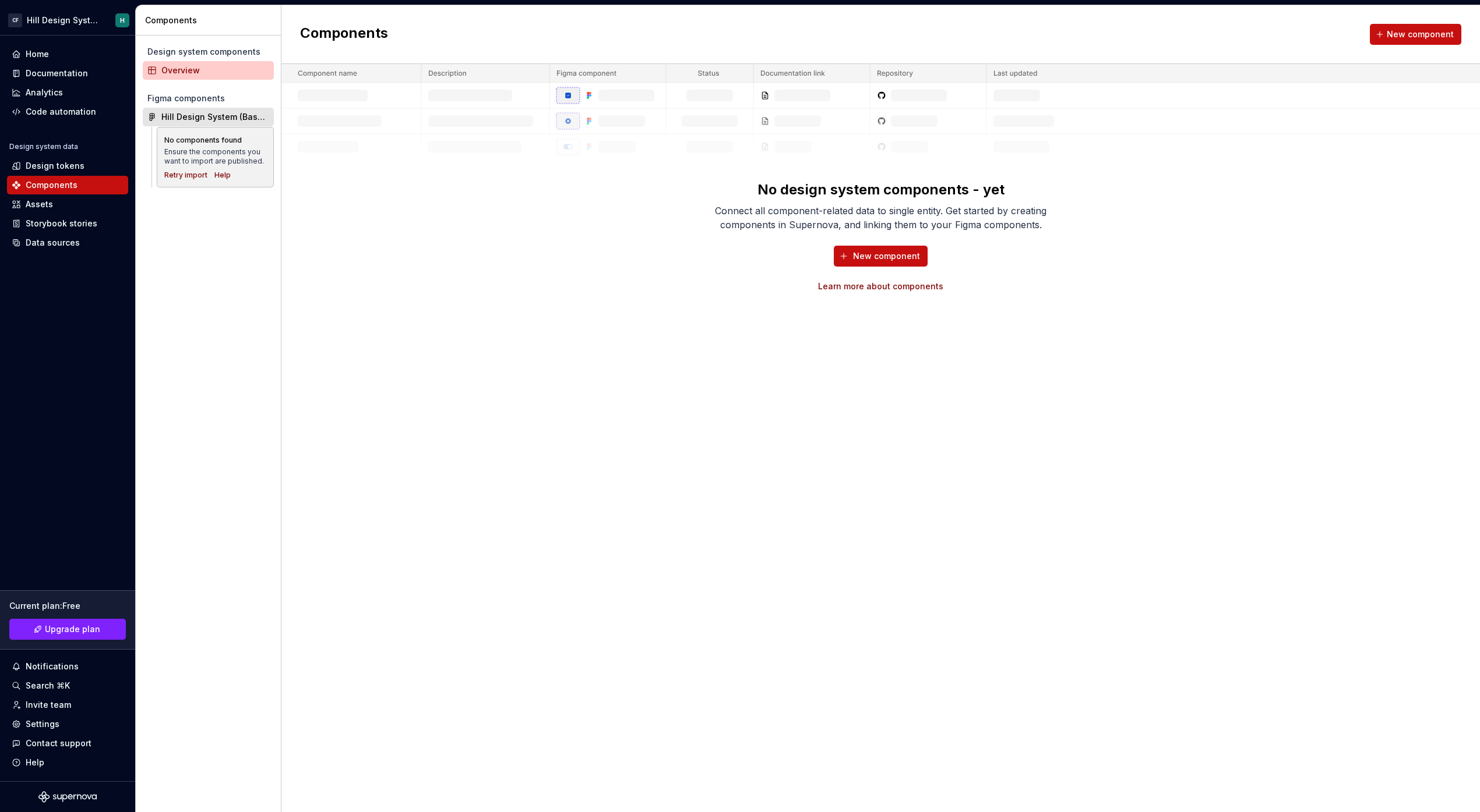
click at [228, 118] on div "Hill Design System (Base Tailwind)" at bounding box center [215, 117] width 108 height 12
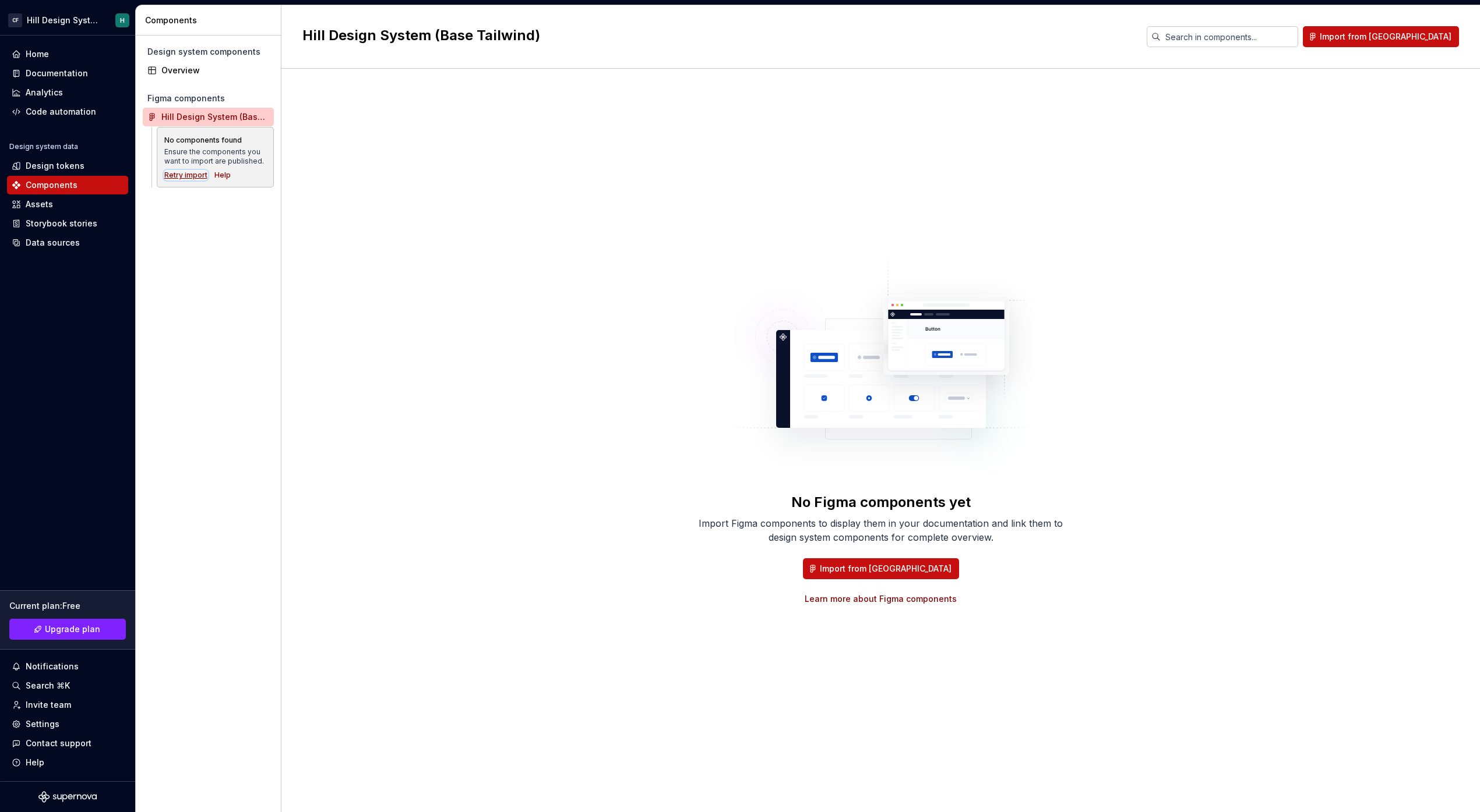
click at [180, 171] on div "Retry import" at bounding box center [186, 175] width 43 height 9
click at [867, 575] on button "Import from [GEOGRAPHIC_DATA]" at bounding box center [881, 568] width 156 height 21
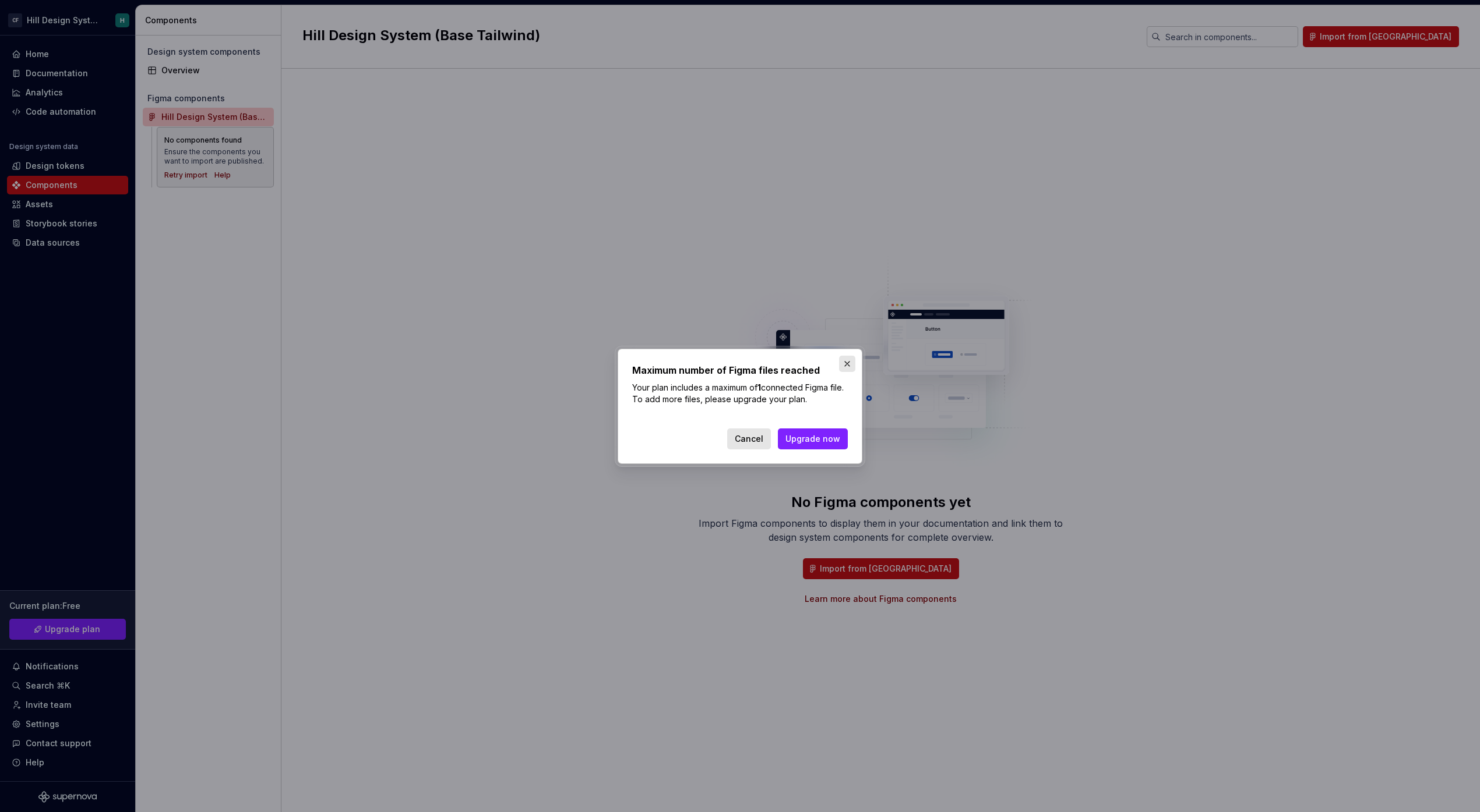
click at [846, 366] on button "button" at bounding box center [846, 364] width 16 height 16
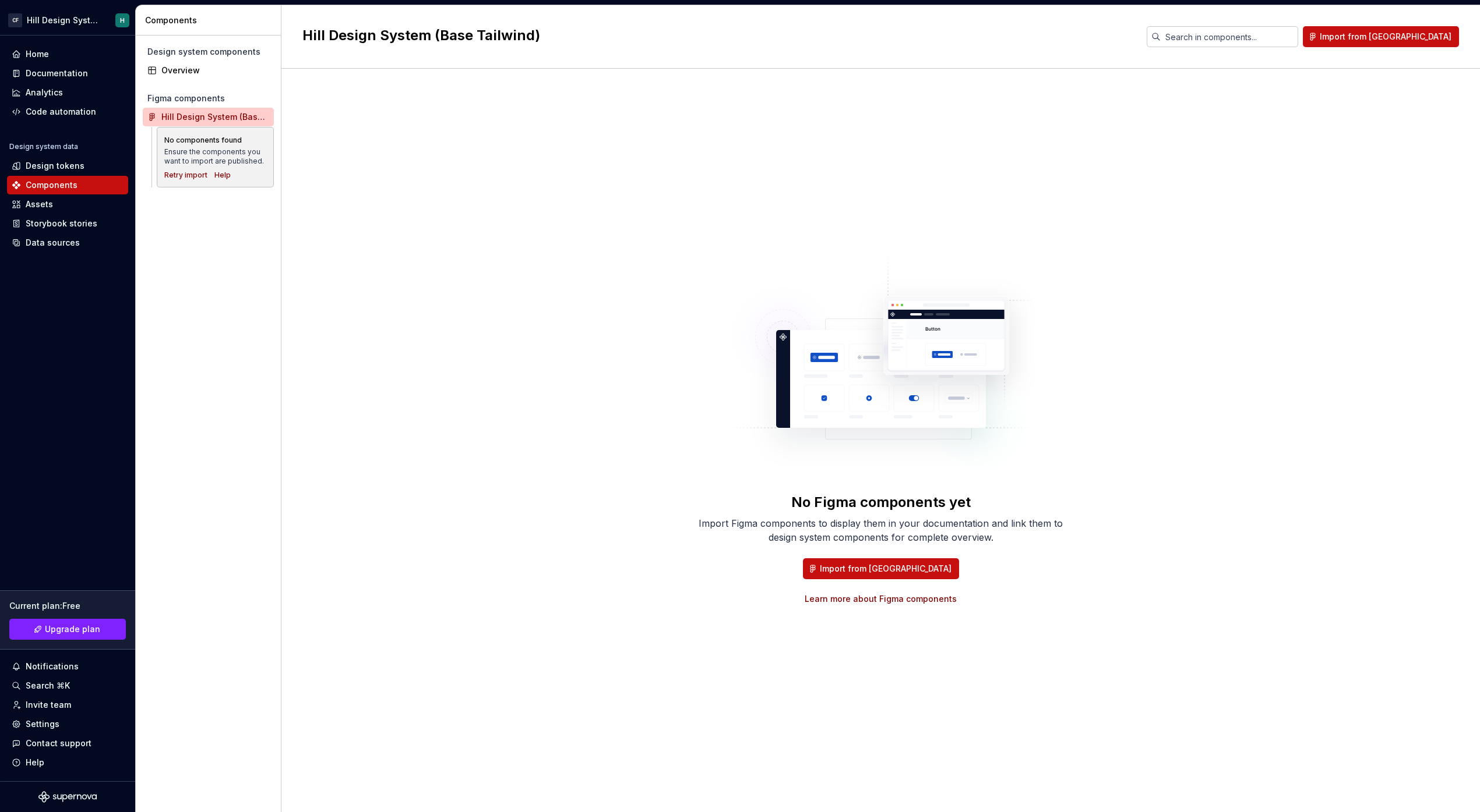
click at [189, 107] on div "Figma components" at bounding box center [208, 98] width 131 height 19
click at [187, 63] on div "Overview" at bounding box center [208, 70] width 131 height 19
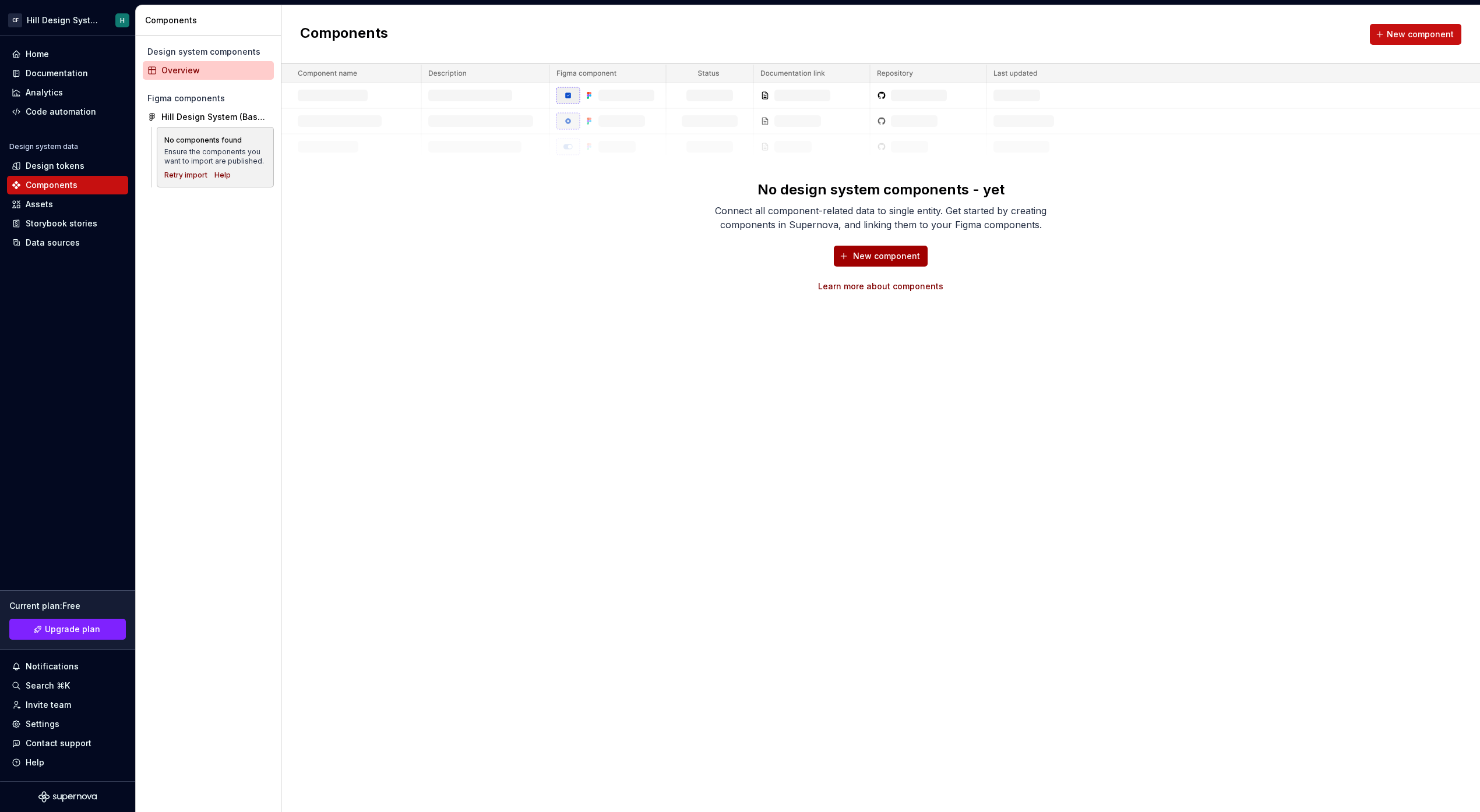
click at [868, 260] on span "New component" at bounding box center [886, 255] width 67 height 12
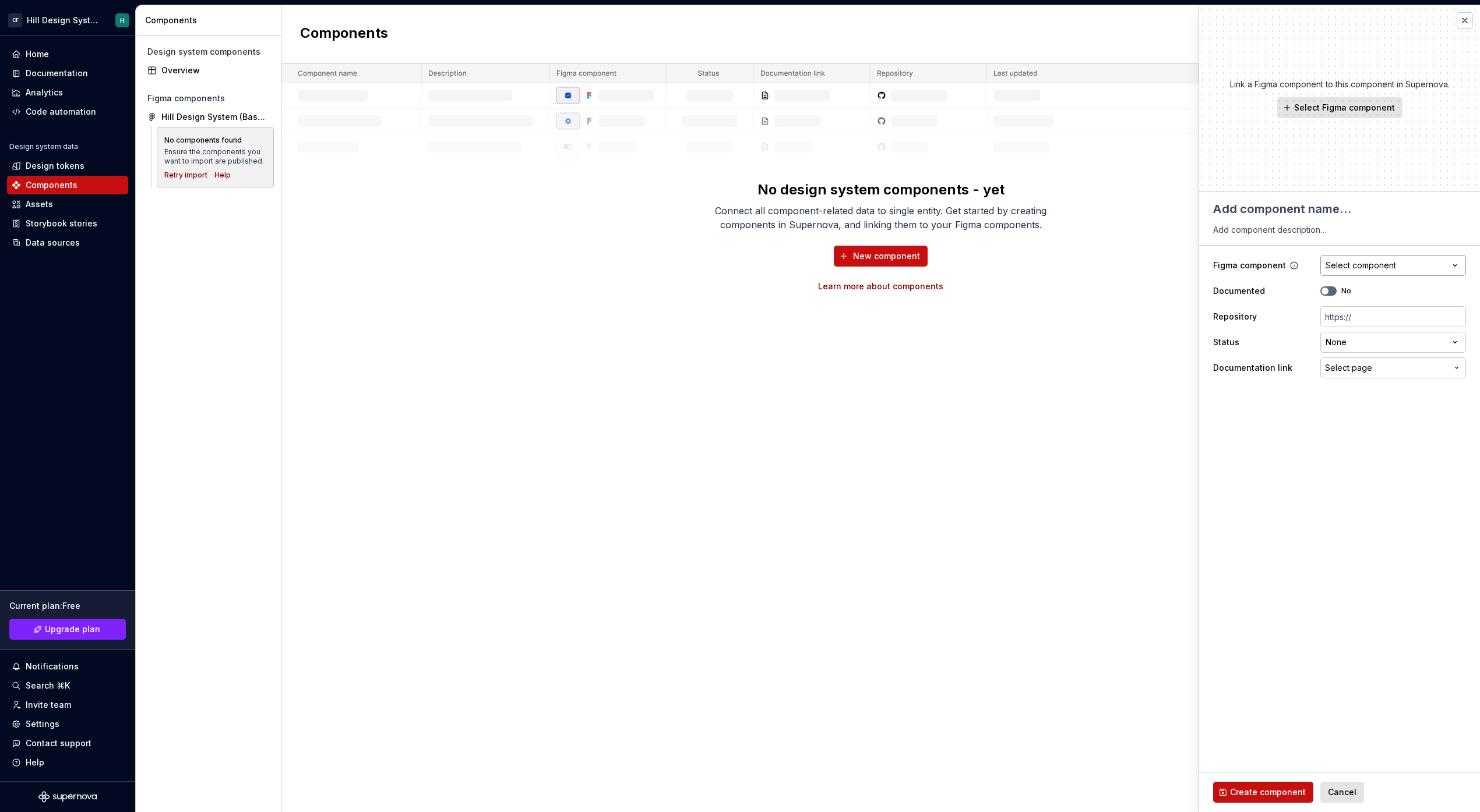
click at [1342, 268] on div "Select component" at bounding box center [1360, 266] width 70 height 12
click at [1279, 521] on html "**********" at bounding box center [740, 406] width 1480 height 812
click at [1255, 212] on textarea at bounding box center [1337, 209] width 252 height 21
click at [1313, 106] on span "Select Figma component" at bounding box center [1344, 108] width 101 height 12
click at [1283, 264] on p "We couldn't find any components in your connected Figma files. Import data from…" at bounding box center [1279, 273] width 208 height 28
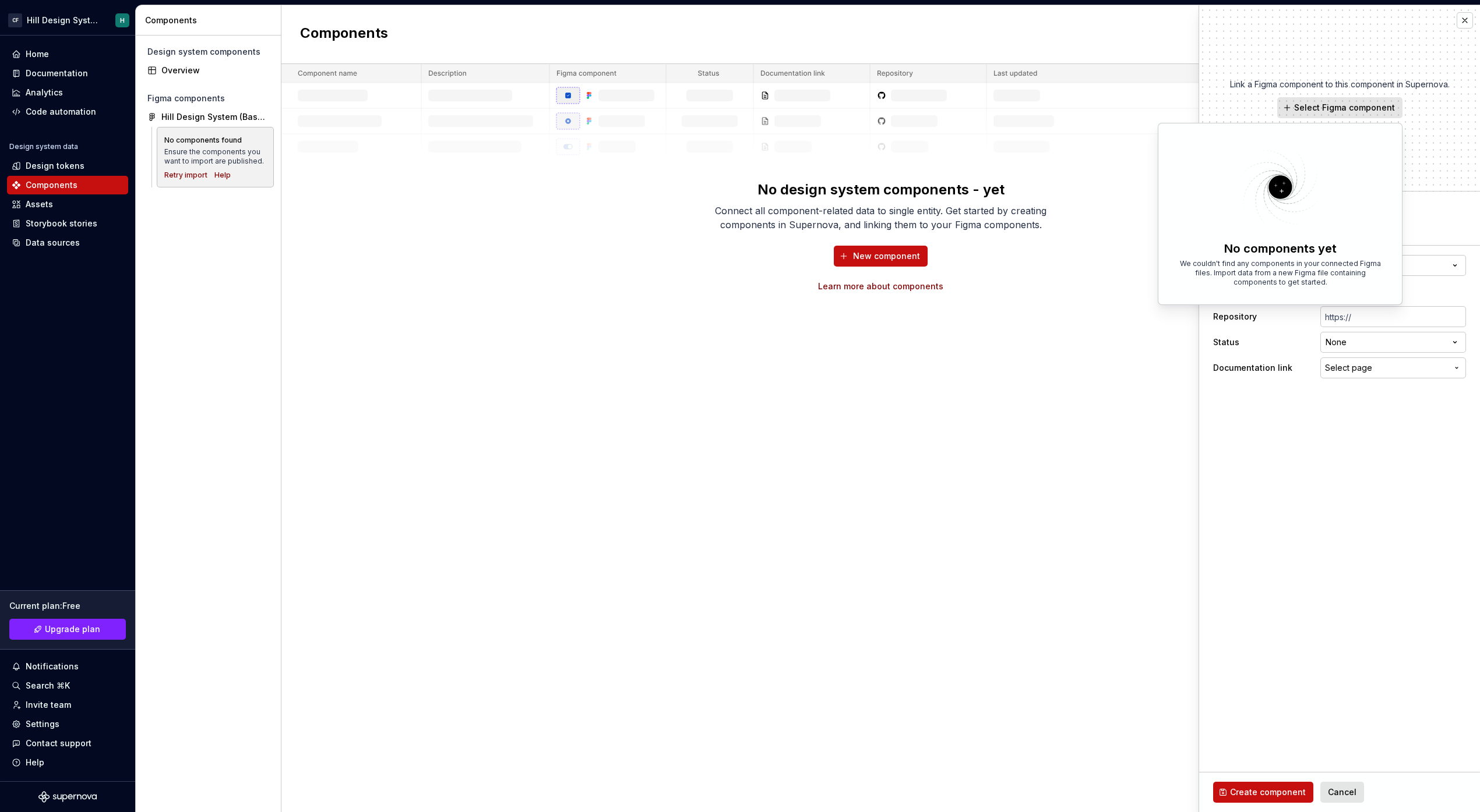
click at [915, 446] on div "Components New component No design system components - yet Connect all componen…" at bounding box center [880, 409] width 1198 height 807
click at [1354, 257] on button "Select component" at bounding box center [1393, 265] width 146 height 21
click at [1349, 272] on html "**********" at bounding box center [740, 406] width 1480 height 812
click at [1327, 296] on div "Documented No" at bounding box center [1339, 291] width 252 height 21
click at [1327, 293] on span "button" at bounding box center [1324, 291] width 7 height 7
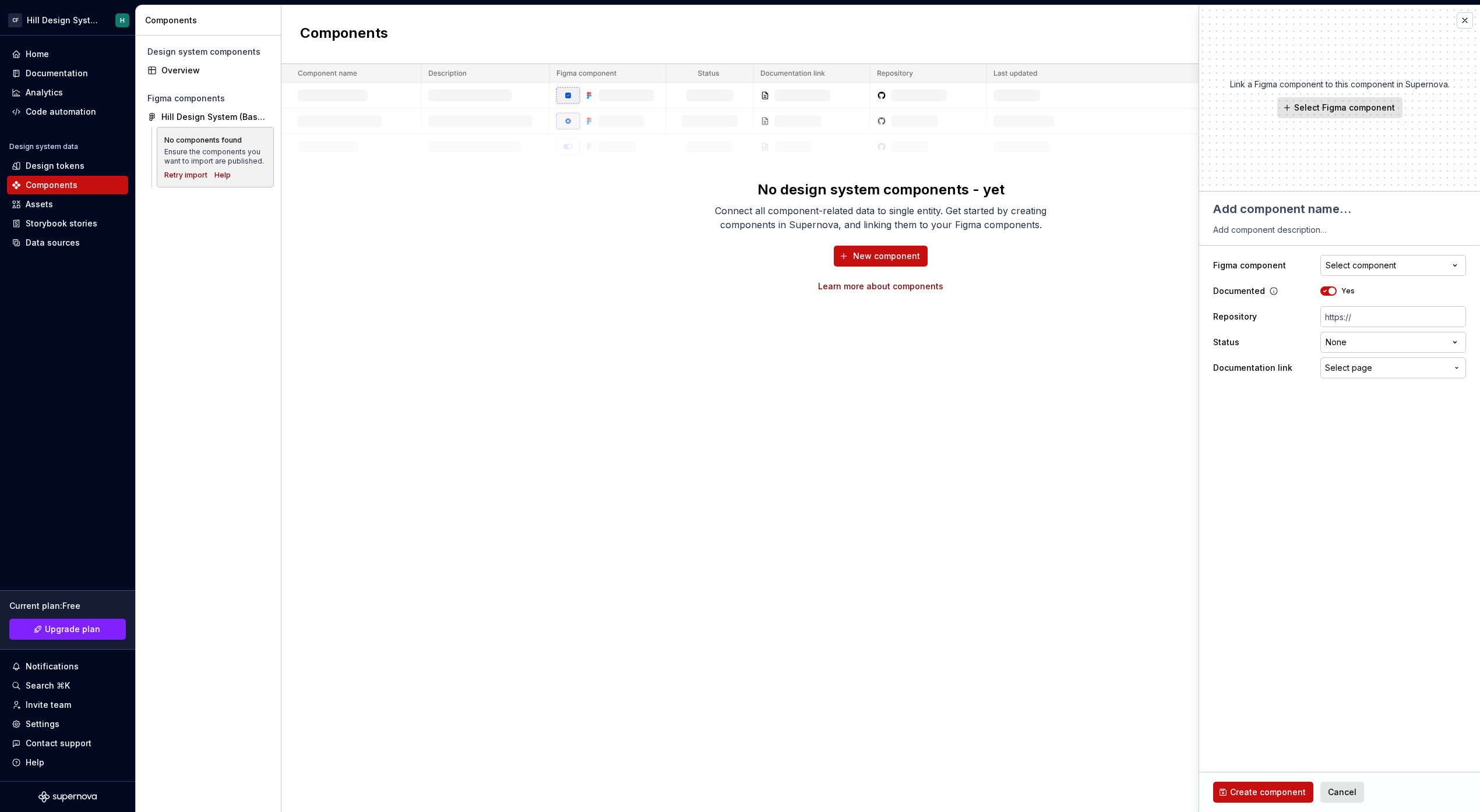
click at [1324, 292] on icon "button" at bounding box center [1325, 291] width 3 height 2
click at [582, 300] on div "Components New component No design system components - yet Connect all componen…" at bounding box center [880, 409] width 1198 height 807
click at [170, 106] on div "Figma components" at bounding box center [208, 98] width 131 height 19
click at [183, 118] on div "Hill Design System (Base Tailwind)" at bounding box center [215, 117] width 108 height 12
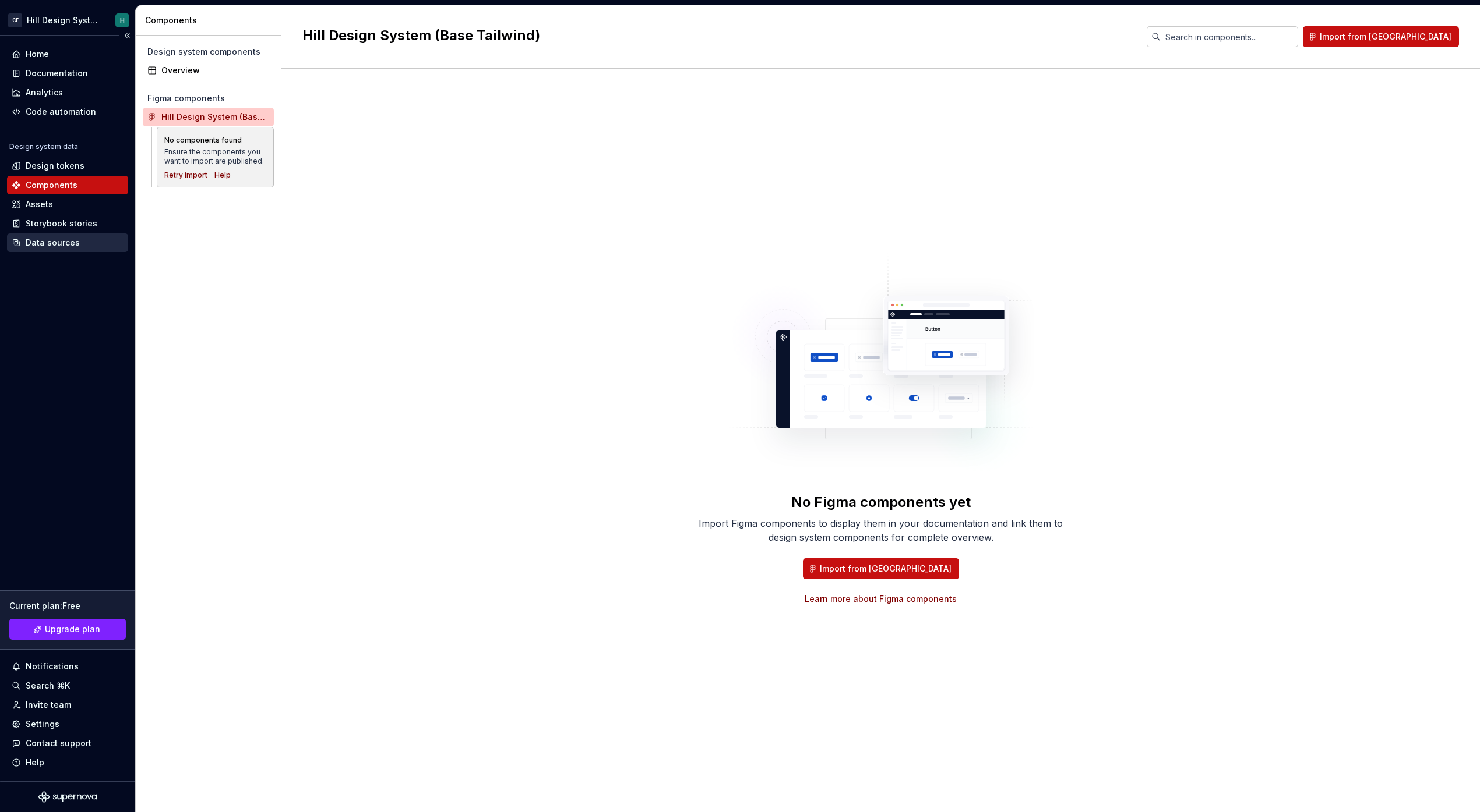
click at [70, 242] on div "Data sources" at bounding box center [53, 242] width 54 height 12
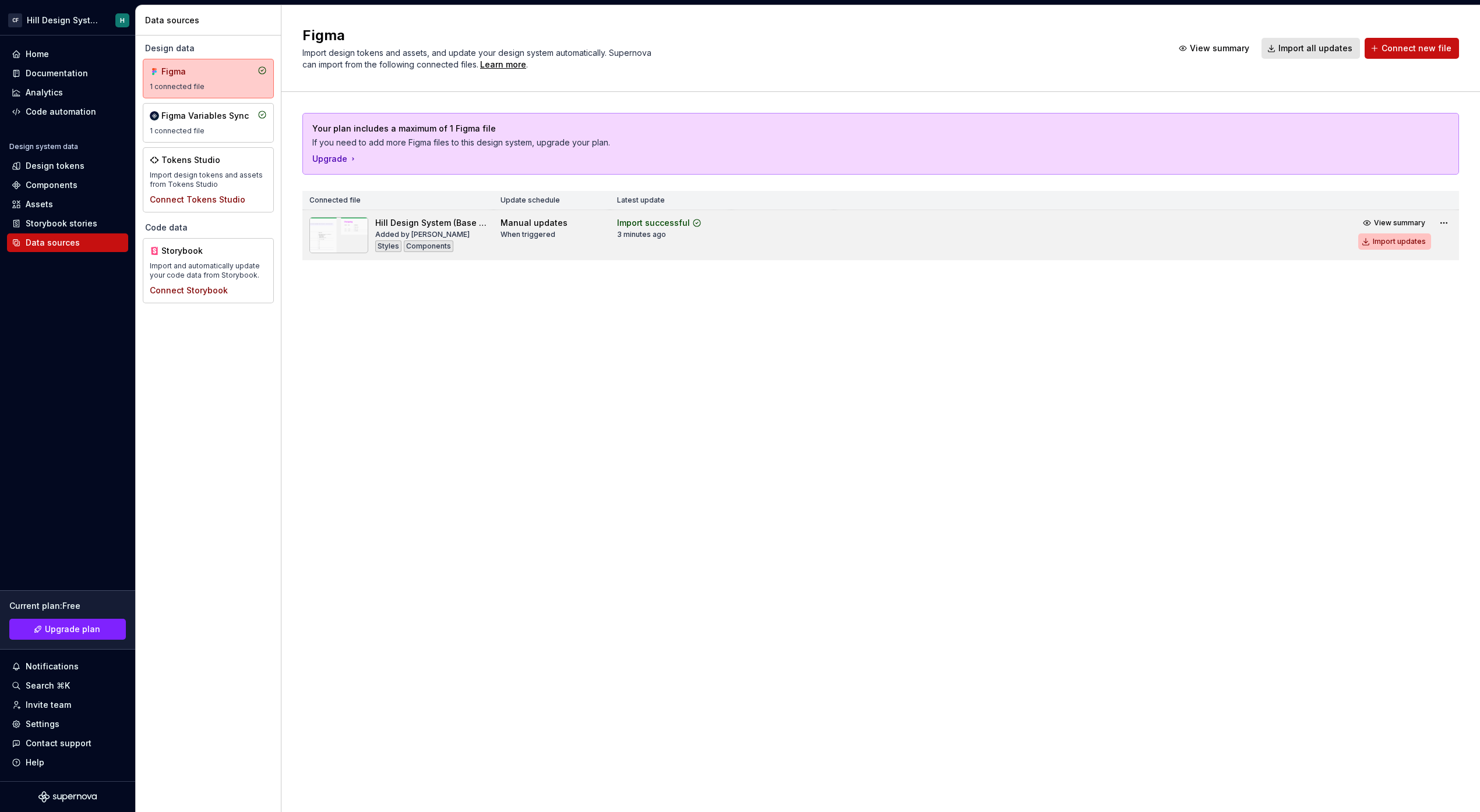
click at [1417, 237] on div "Import updates" at bounding box center [1399, 242] width 53 height 9
click at [1445, 221] on html "[PERSON_NAME] Design System H Home Documentation Analytics Code automation Desi…" at bounding box center [740, 406] width 1480 height 812
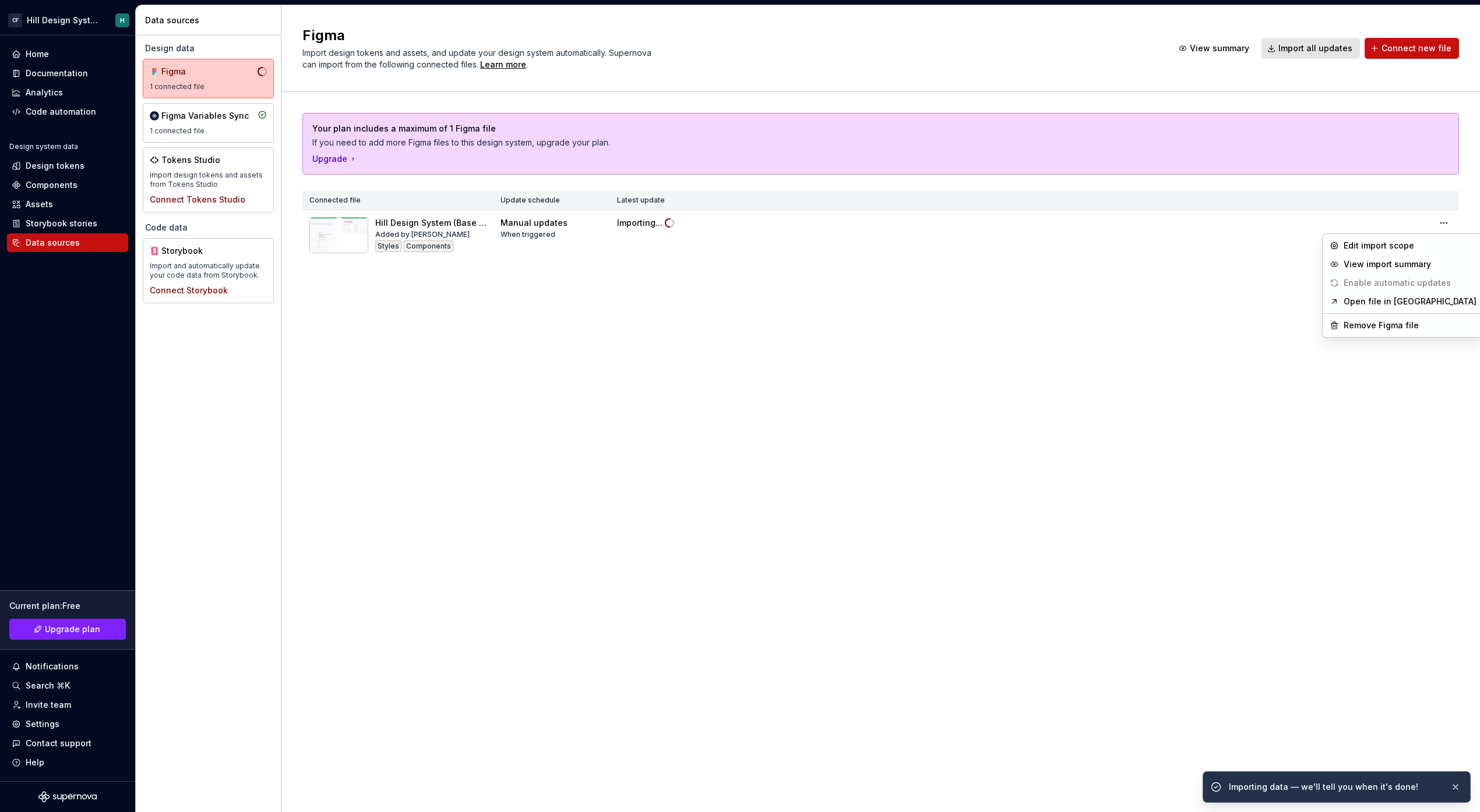
click at [985, 471] on html "[PERSON_NAME] Design System H Home Documentation Analytics Code automation Desi…" at bounding box center [740, 406] width 1480 height 812
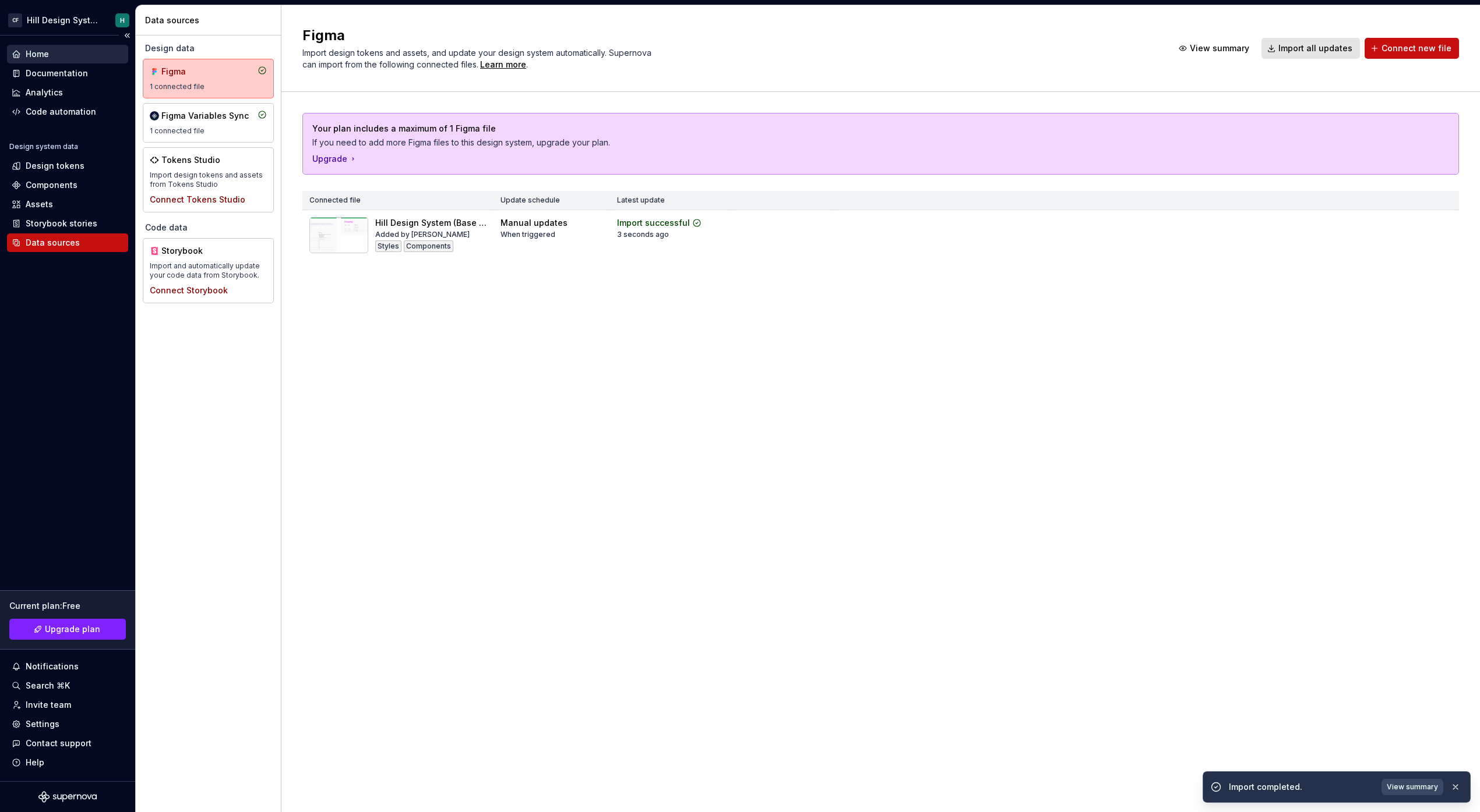
click at [52, 55] on div "Home" at bounding box center [67, 53] width 112 height 12
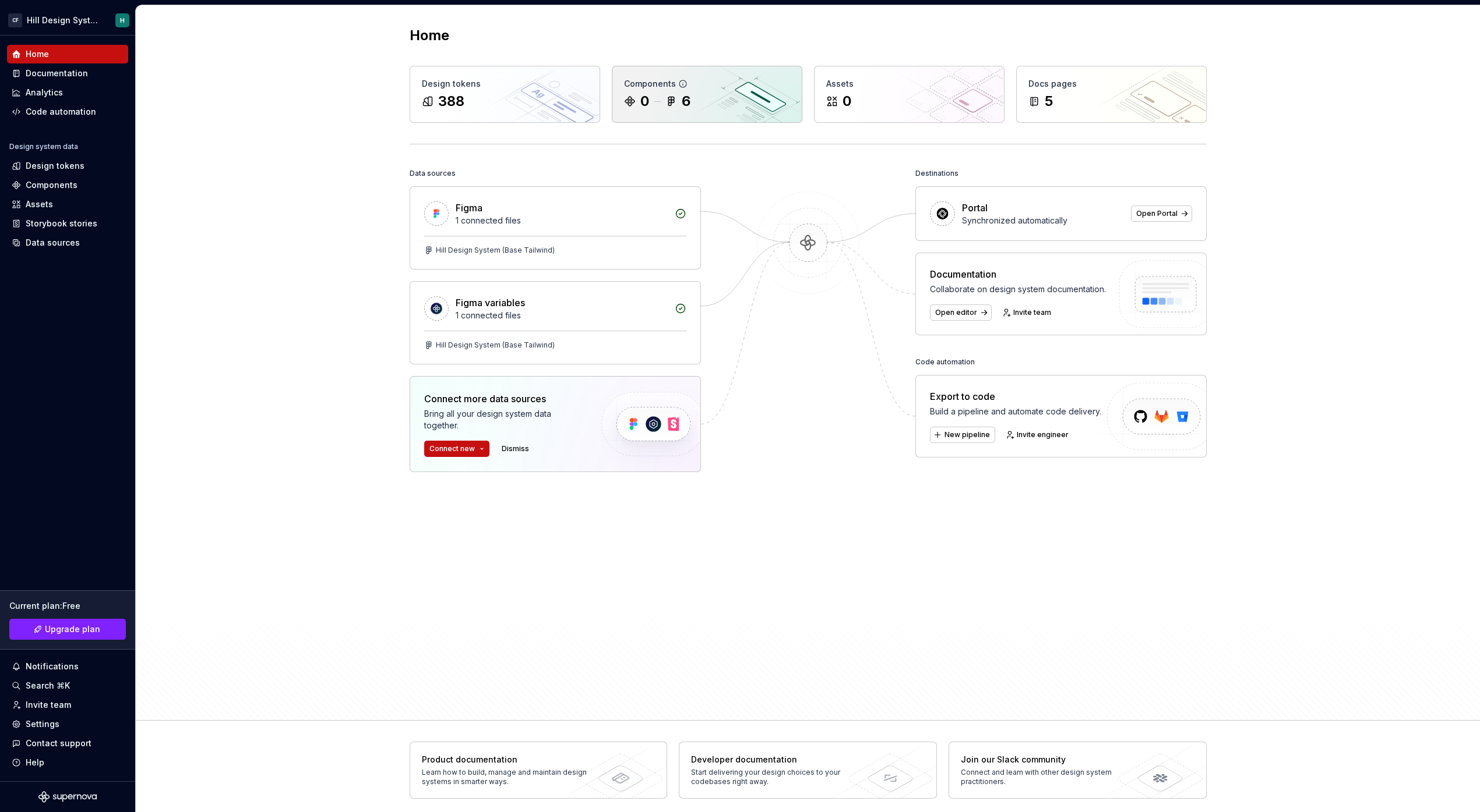
click at [704, 99] on div "0 6" at bounding box center [707, 101] width 166 height 19
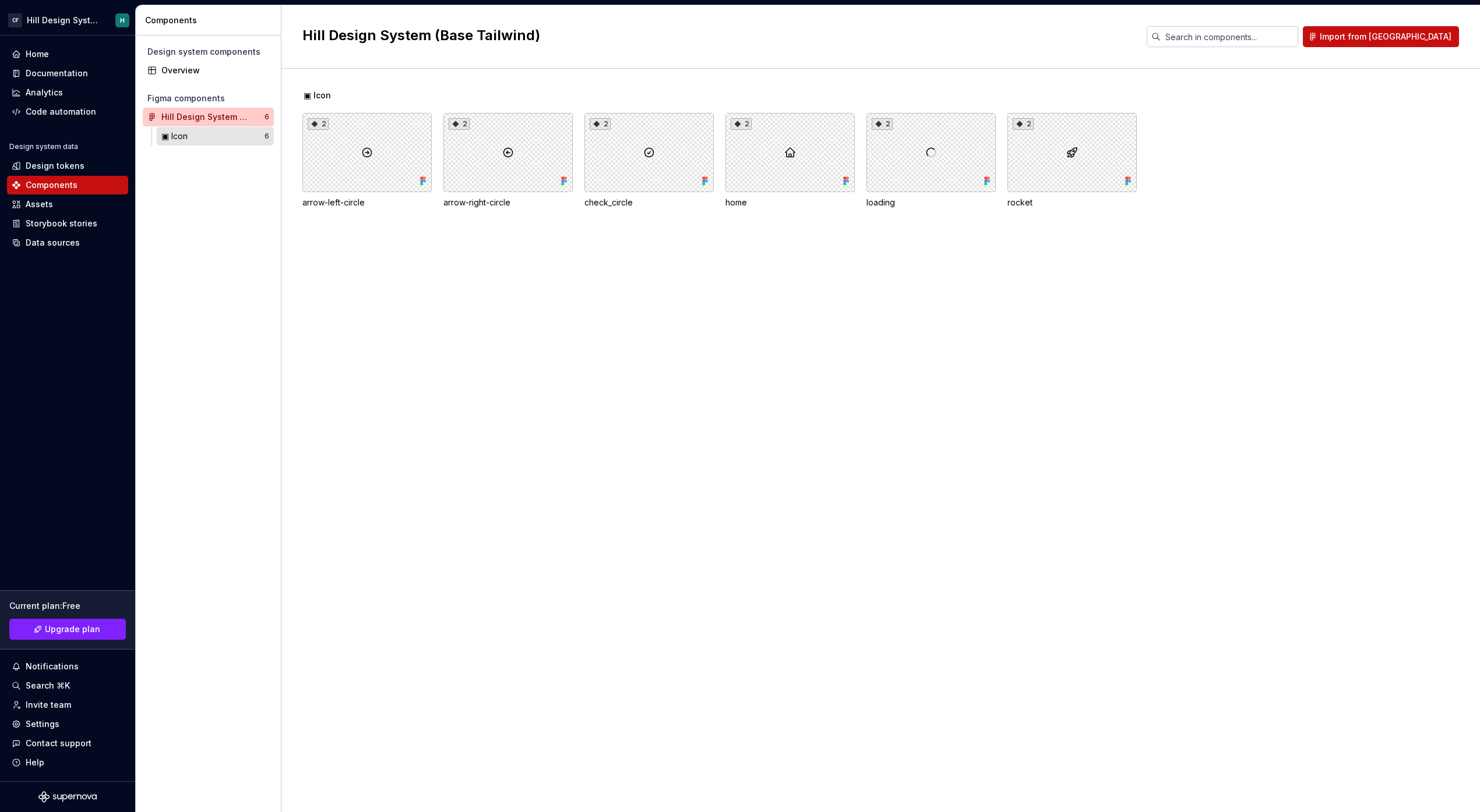
click at [208, 138] on div "▣ Icon" at bounding box center [212, 136] width 103 height 12
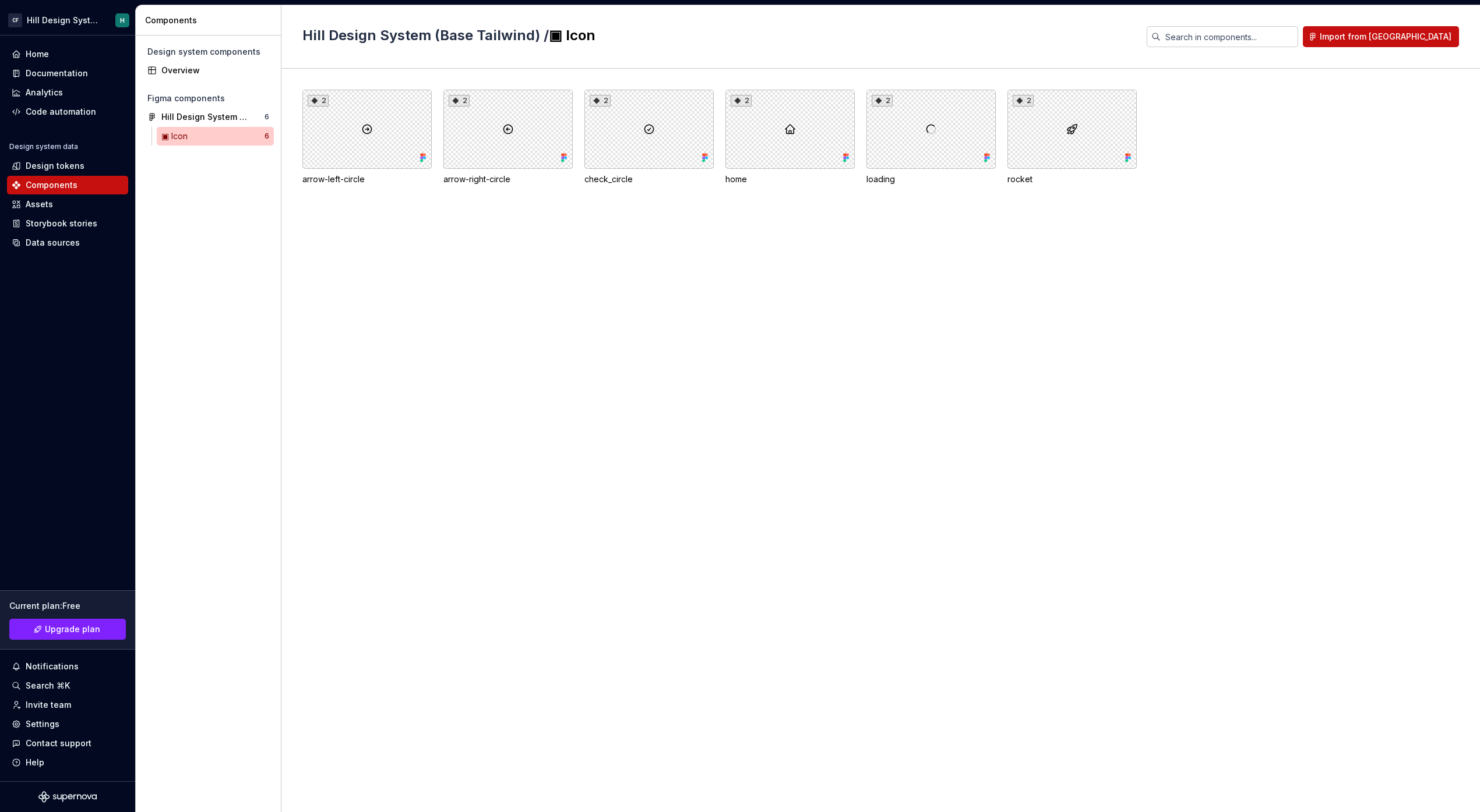
click at [429, 288] on div "2 arrow-left-circle 2 arrow-right-circle 2 check_circle 2 home 2 loading 2 rock…" at bounding box center [891, 440] width 1177 height 744
click at [924, 147] on div "2" at bounding box center [931, 129] width 129 height 79
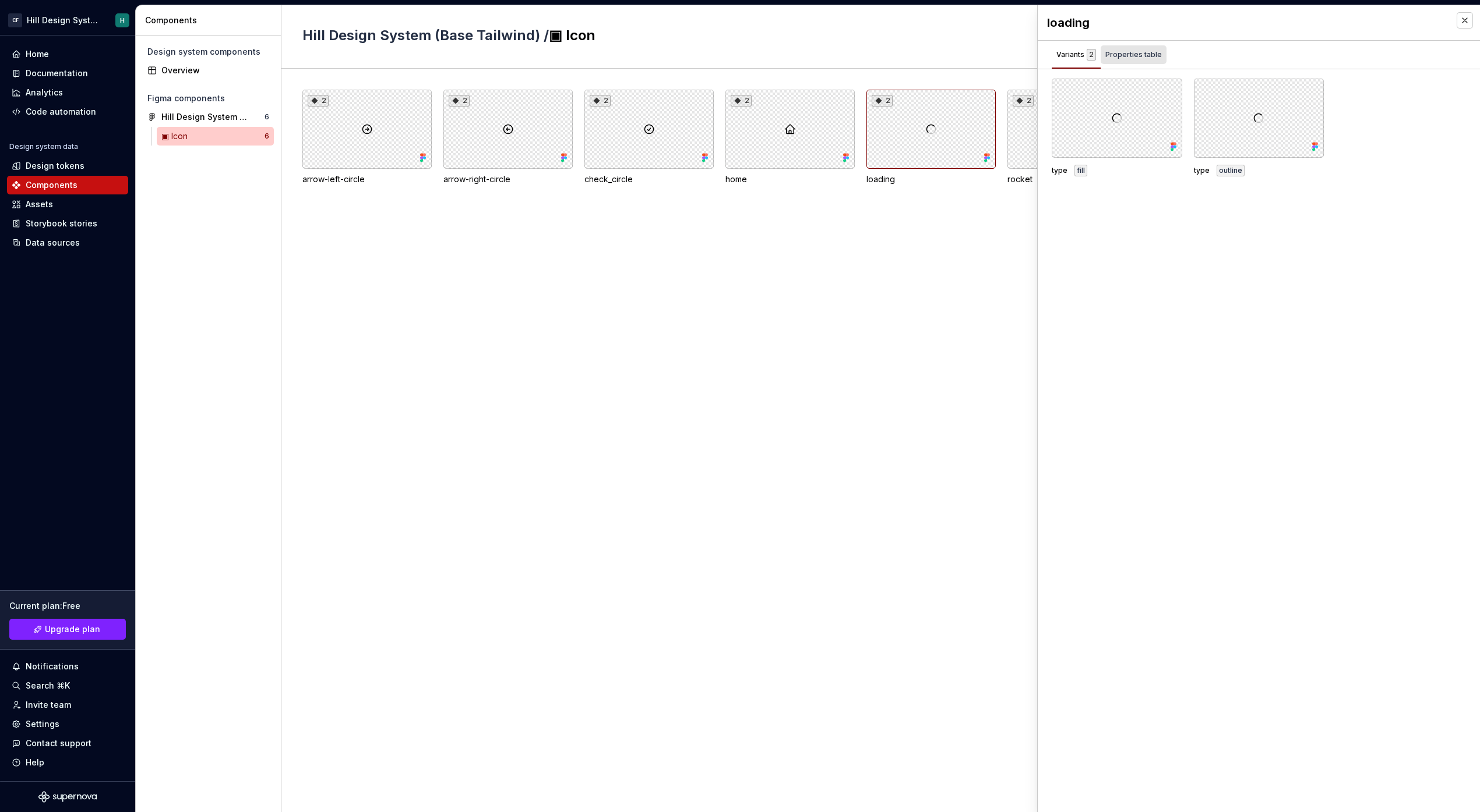
click at [1121, 53] on div "Properties table" at bounding box center [1133, 54] width 57 height 12
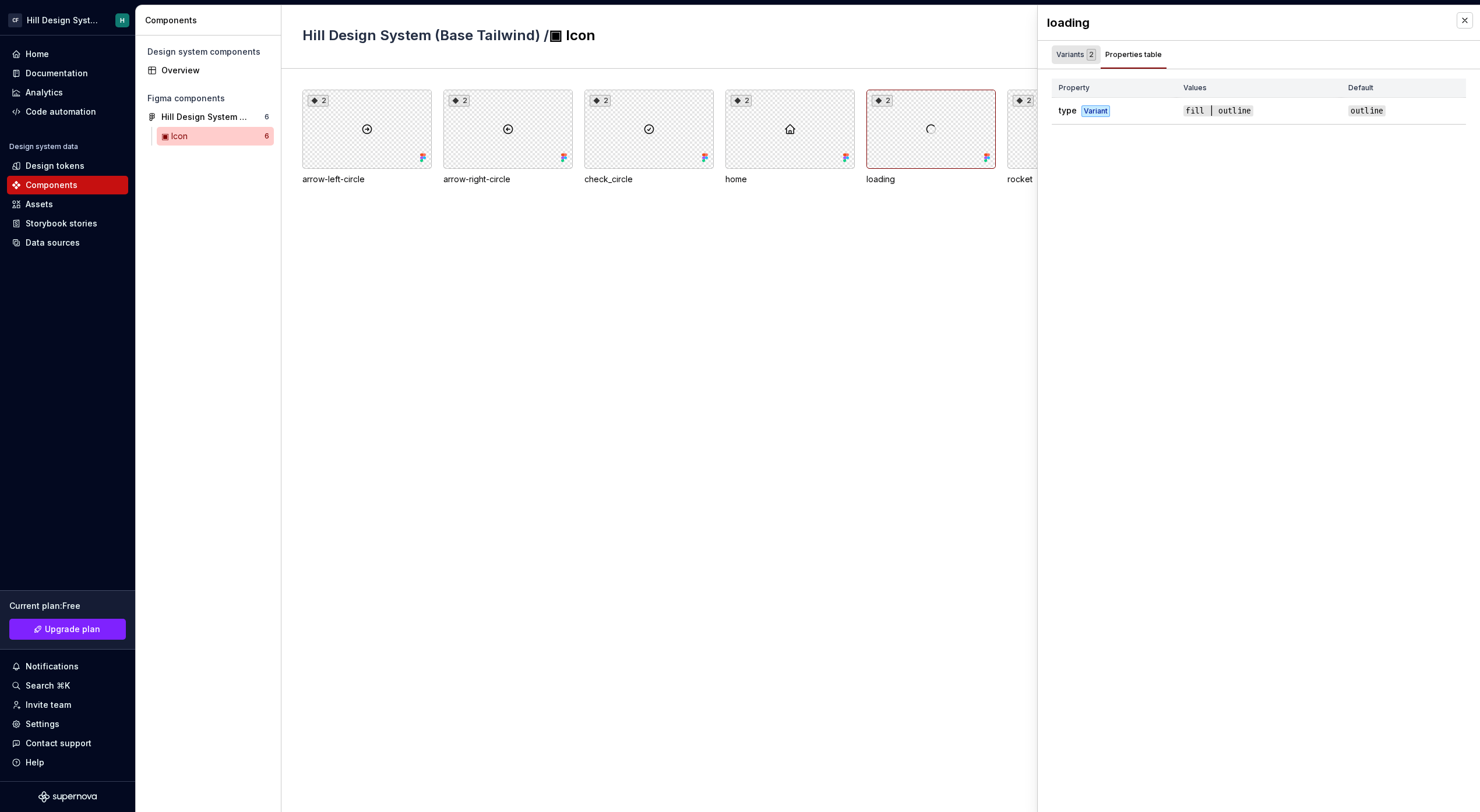
click at [1075, 53] on div "Variants 2" at bounding box center [1076, 54] width 39 height 12
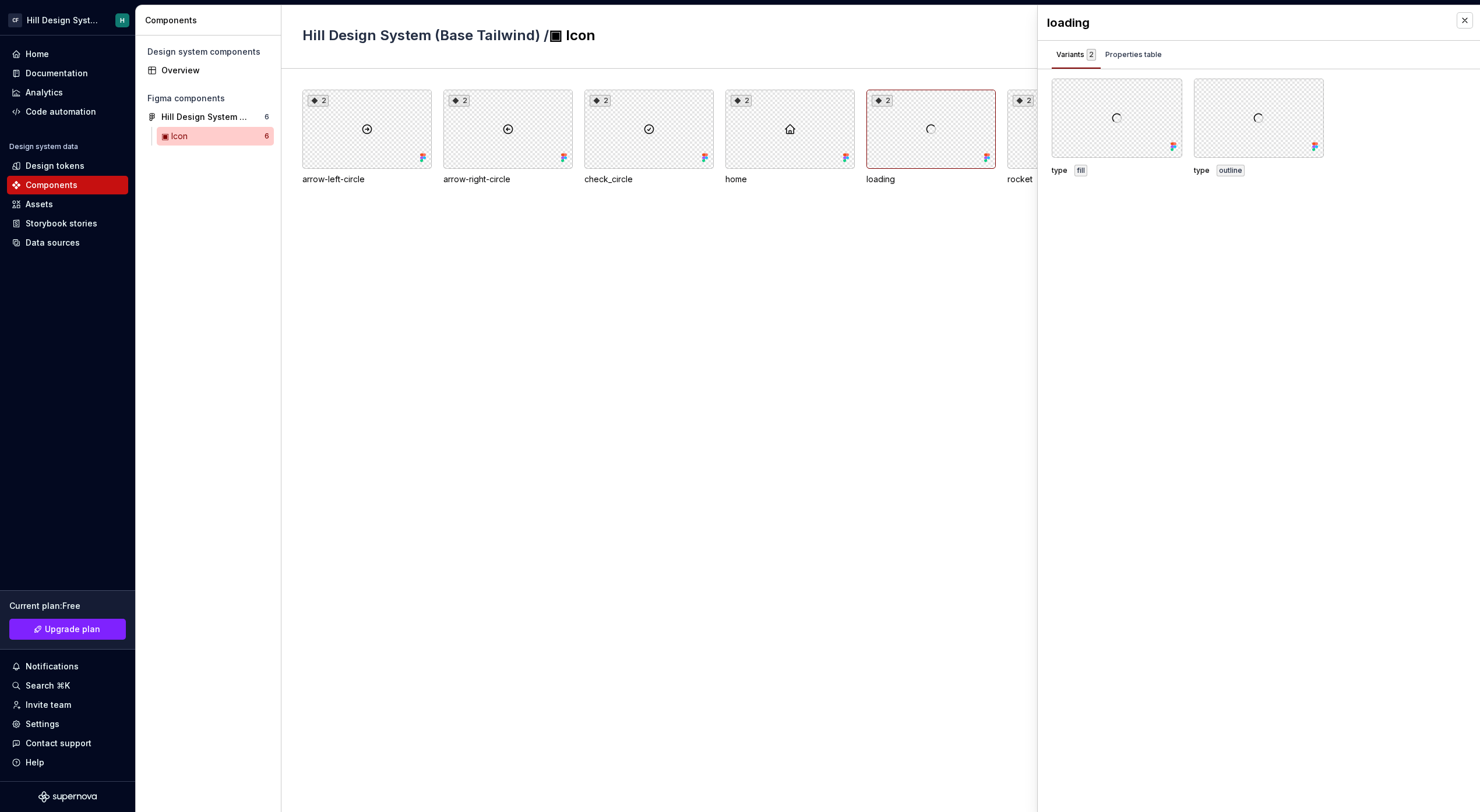
click at [905, 324] on div "2 arrow-left-circle 2 arrow-right-circle 2 check_circle 2 home 2 loading 2 rock…" at bounding box center [891, 440] width 1177 height 744
click at [207, 108] on div "Hill Design System (Base Tailwind) 6" at bounding box center [208, 117] width 131 height 19
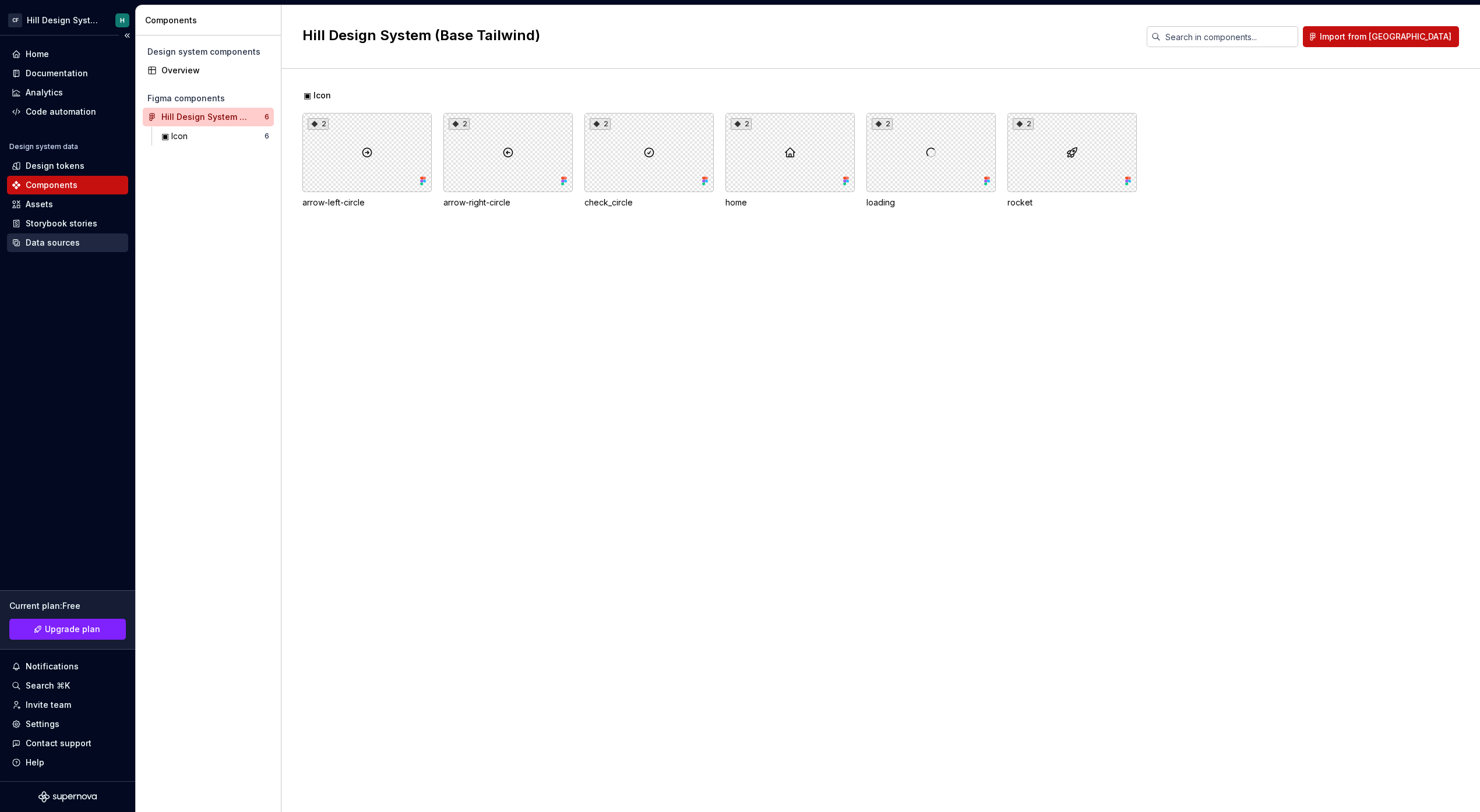
click at [64, 248] on div "Data sources" at bounding box center [53, 242] width 54 height 12
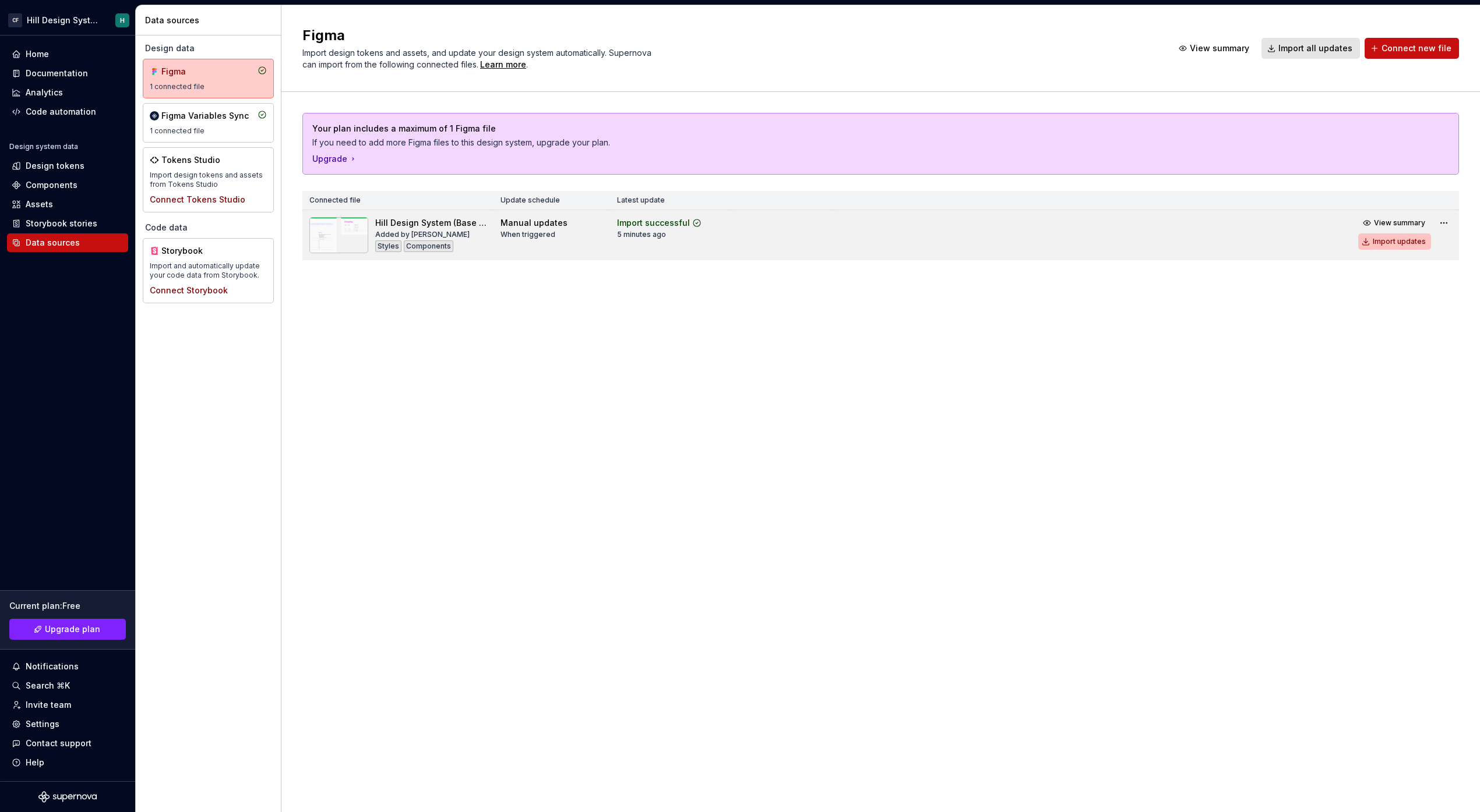
click at [1380, 242] on div "Import updates" at bounding box center [1399, 242] width 53 height 9
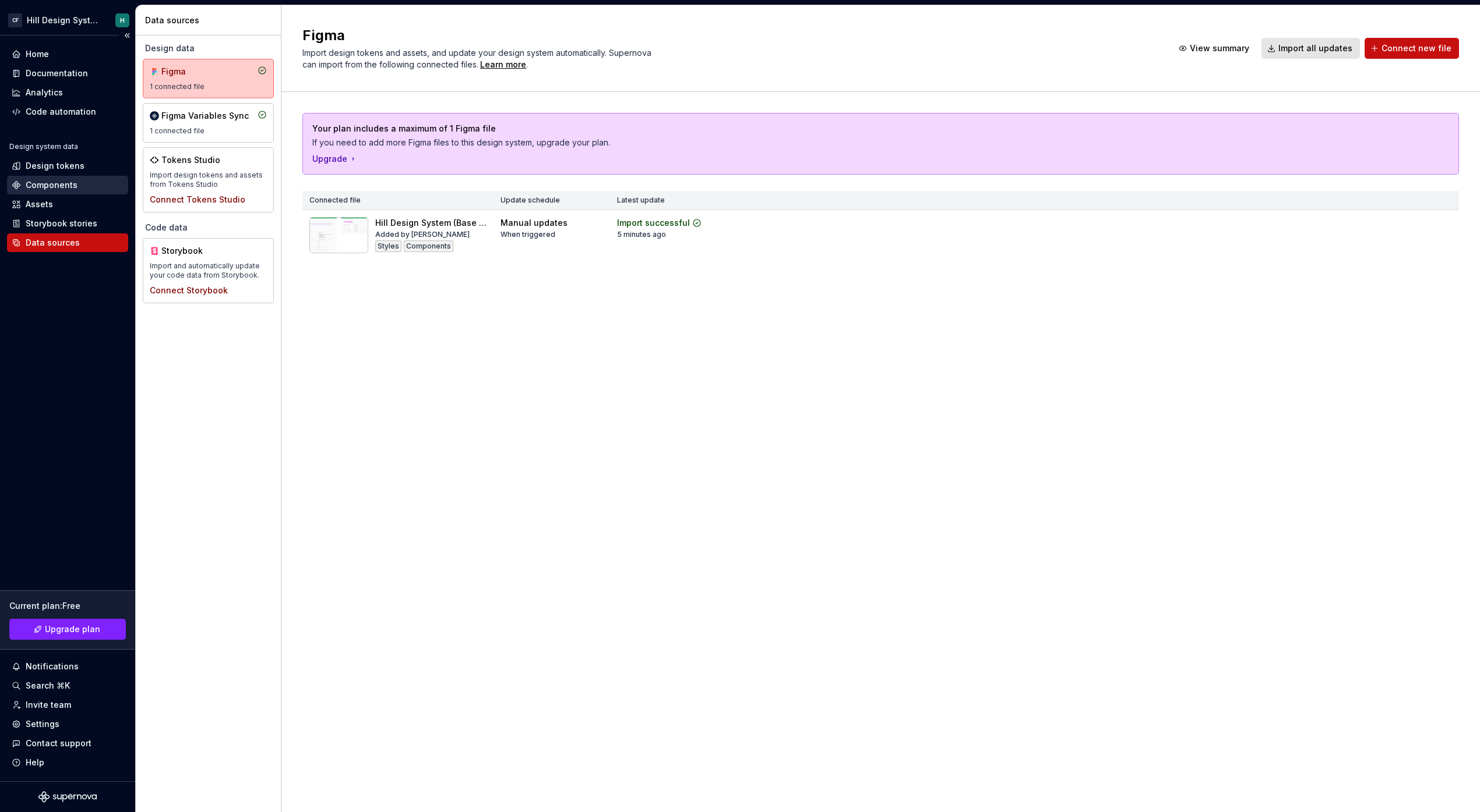
click at [64, 181] on div "Components" at bounding box center [51, 185] width 52 height 12
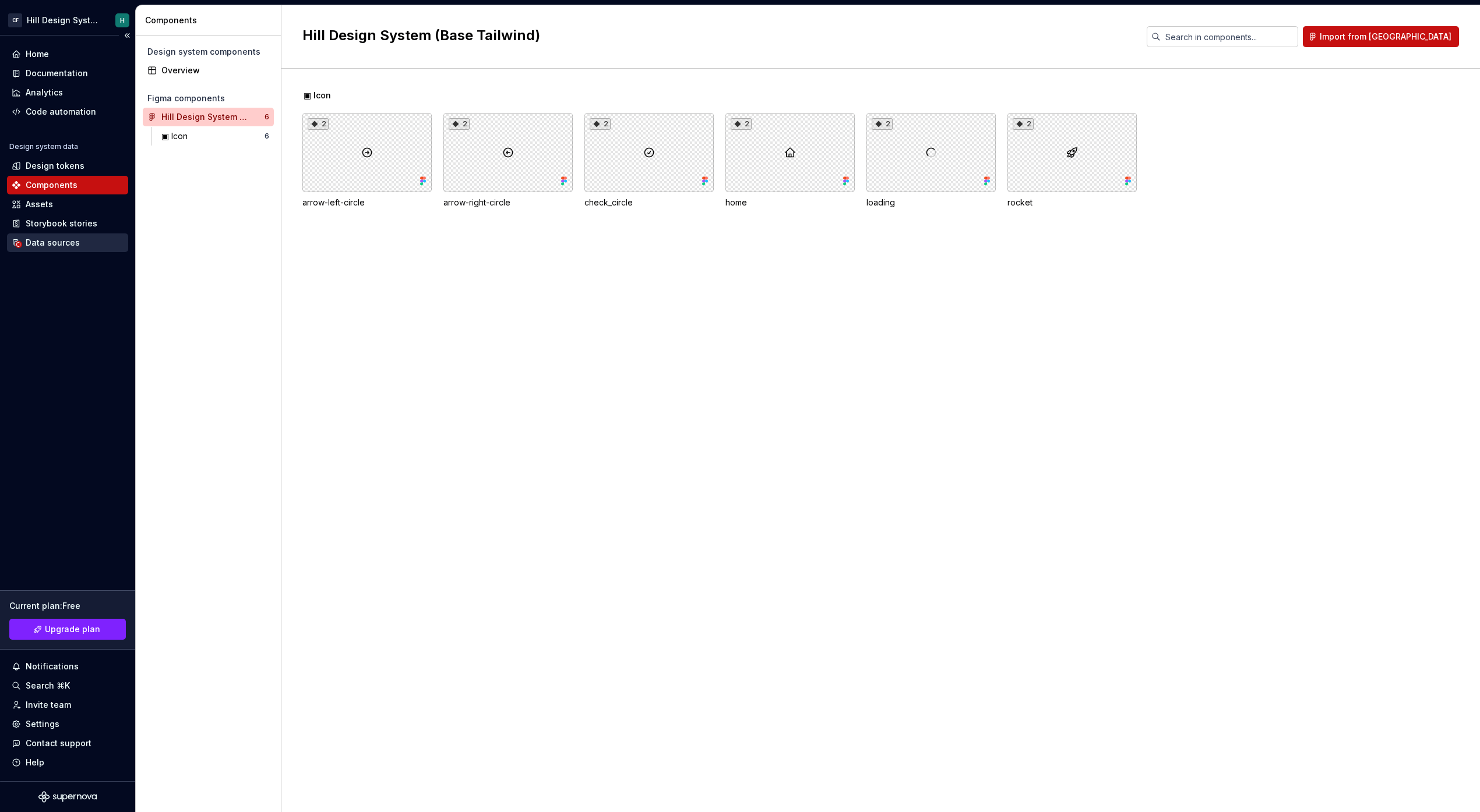
click at [68, 238] on div "Data sources" at bounding box center [53, 242] width 54 height 12
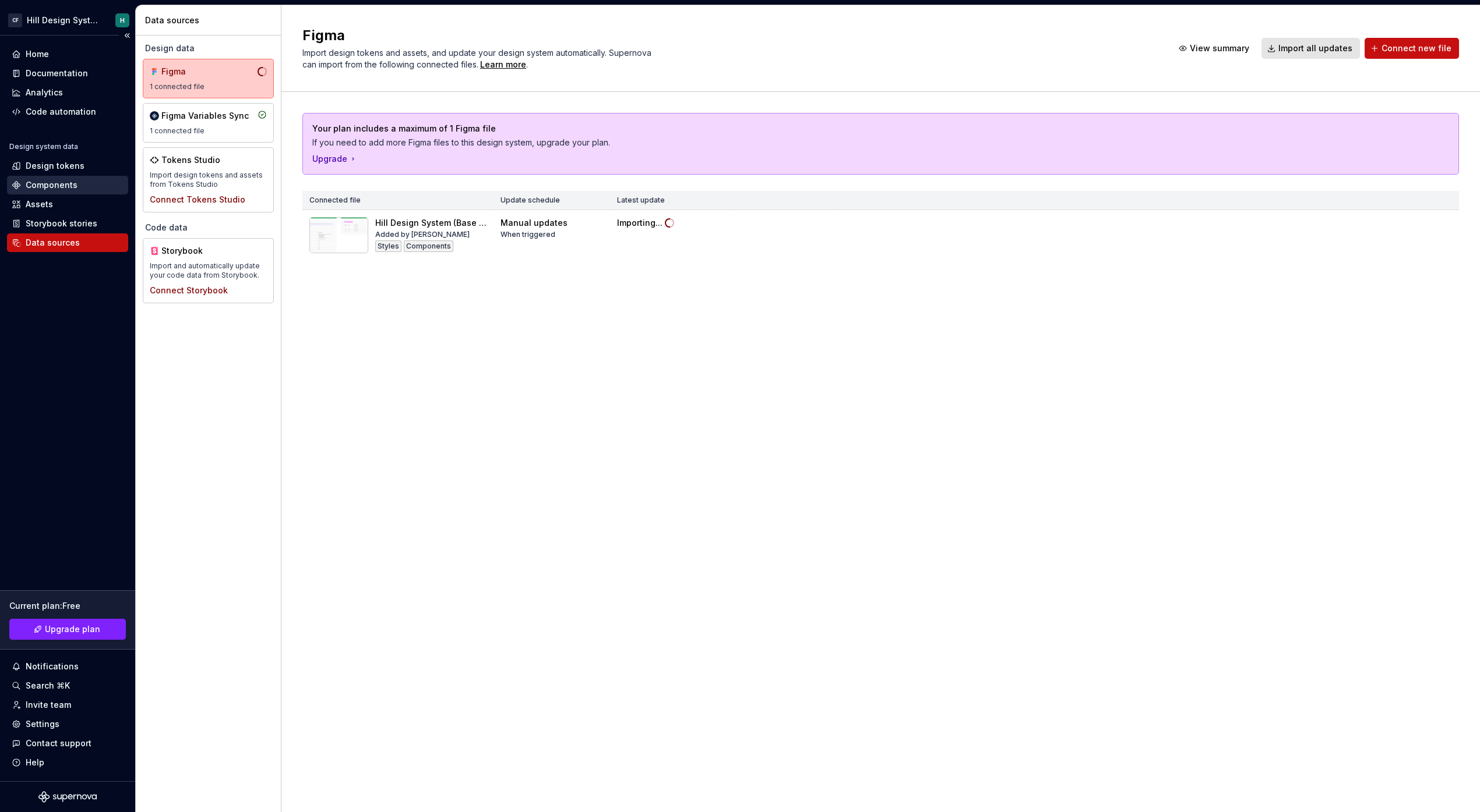
click at [55, 184] on div "Components" at bounding box center [51, 185] width 52 height 12
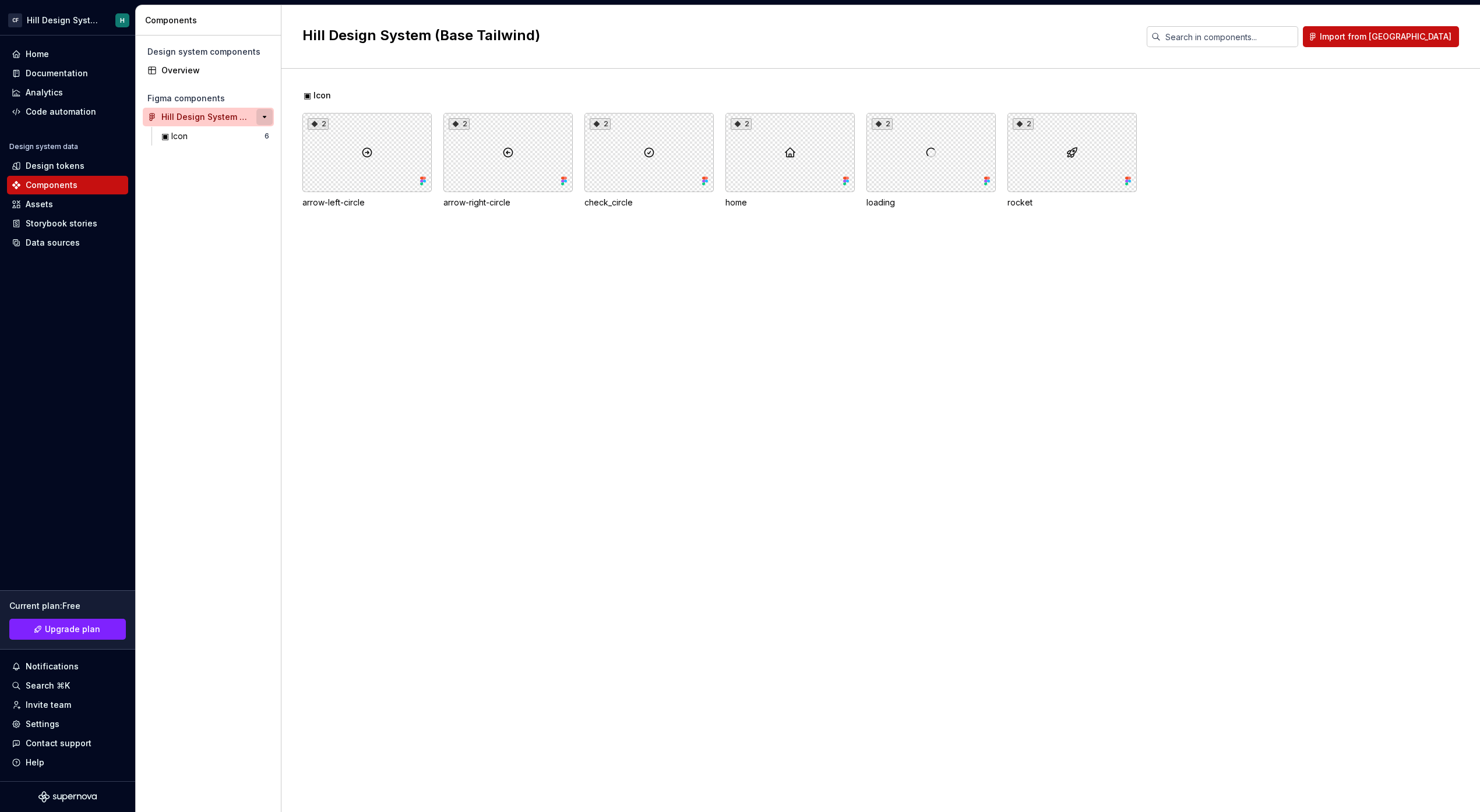
click at [262, 114] on button "button" at bounding box center [264, 117] width 16 height 16
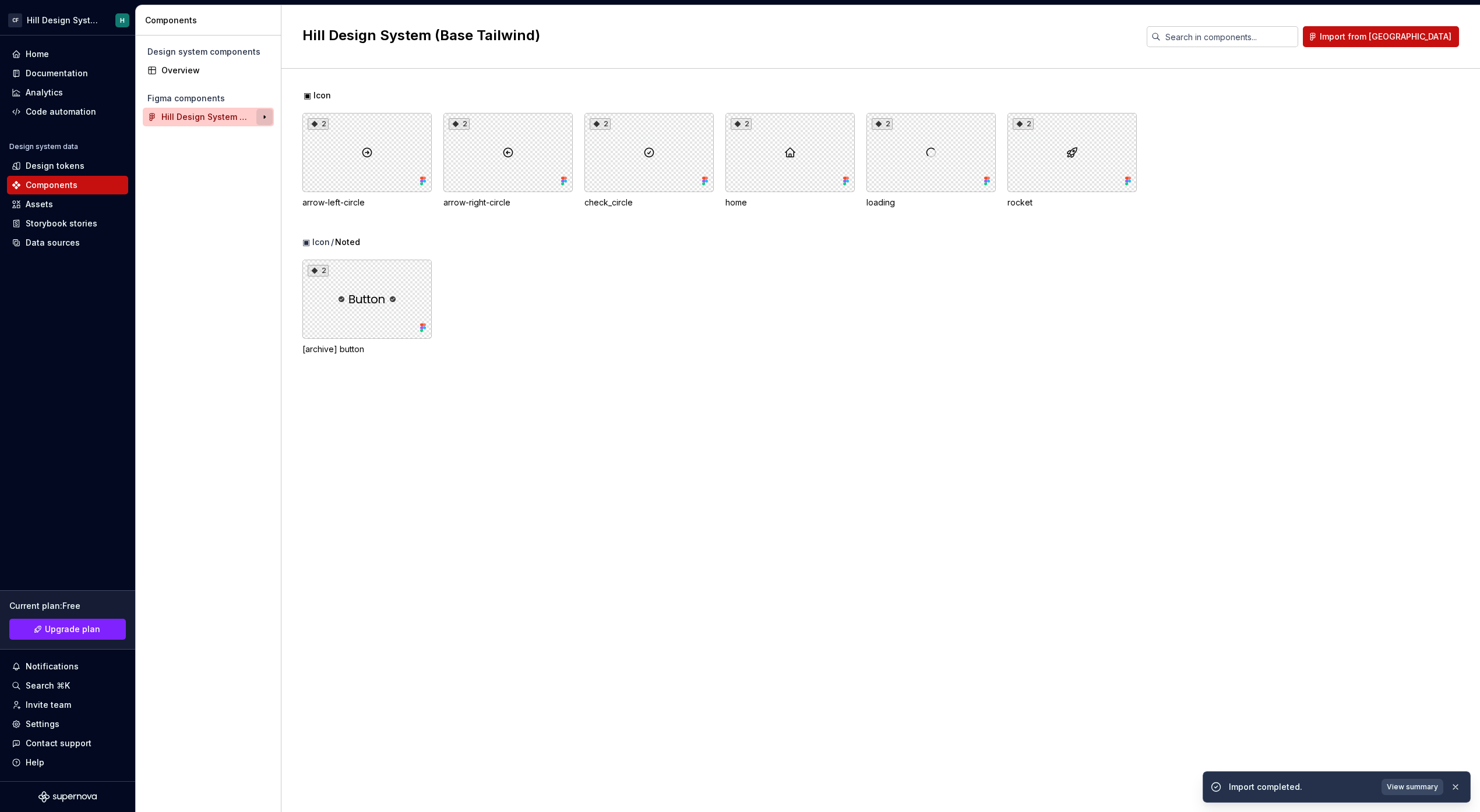
click at [262, 114] on button "button" at bounding box center [264, 117] width 16 height 16
click at [359, 312] on div "2" at bounding box center [366, 300] width 129 height 79
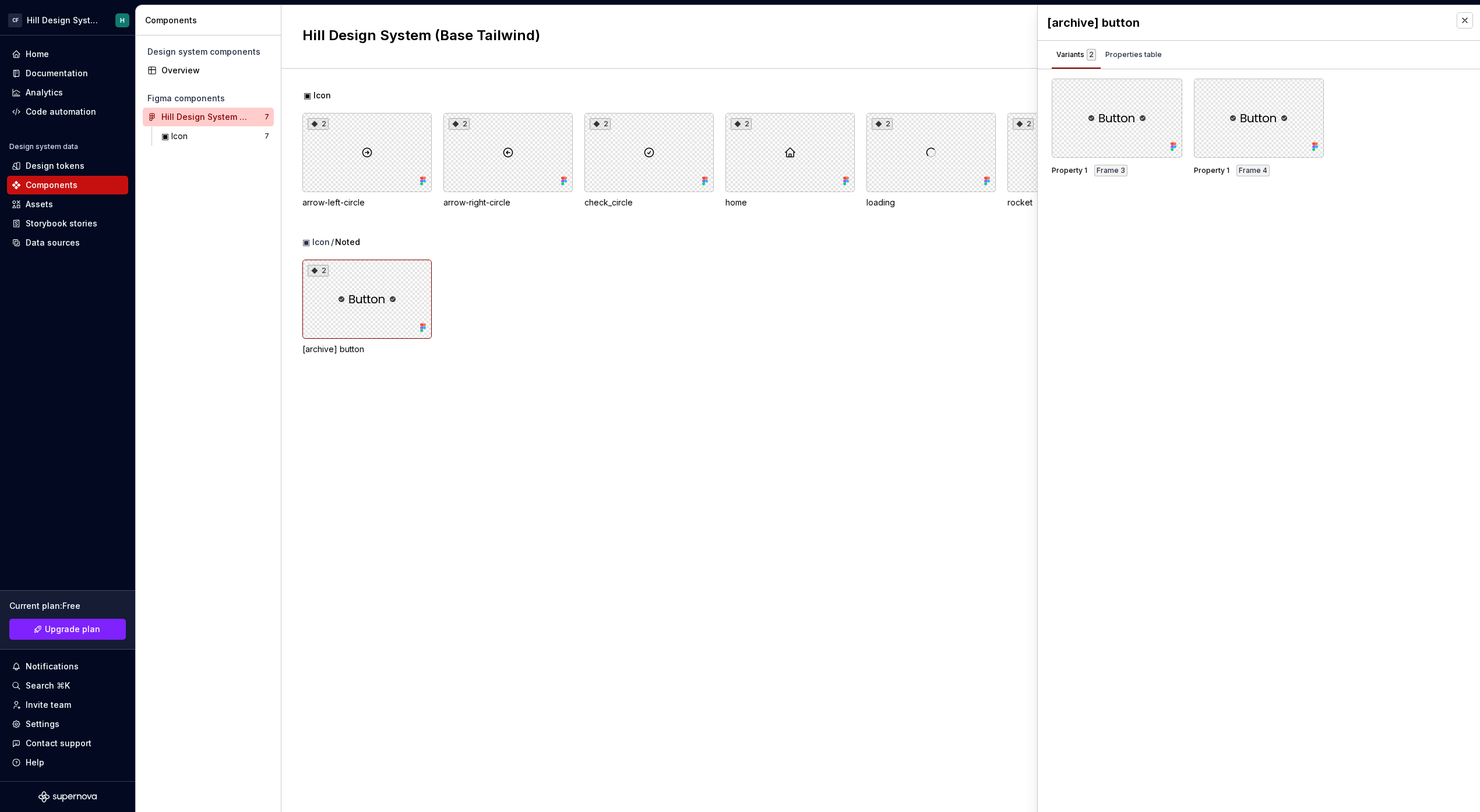
click at [544, 413] on div "▣ Icon 2 arrow-left-circle 2 arrow-right-circle 2 check_circle 2 home 2 loading…" at bounding box center [891, 440] width 1177 height 744
click at [95, 158] on div "Design tokens" at bounding box center [67, 166] width 121 height 19
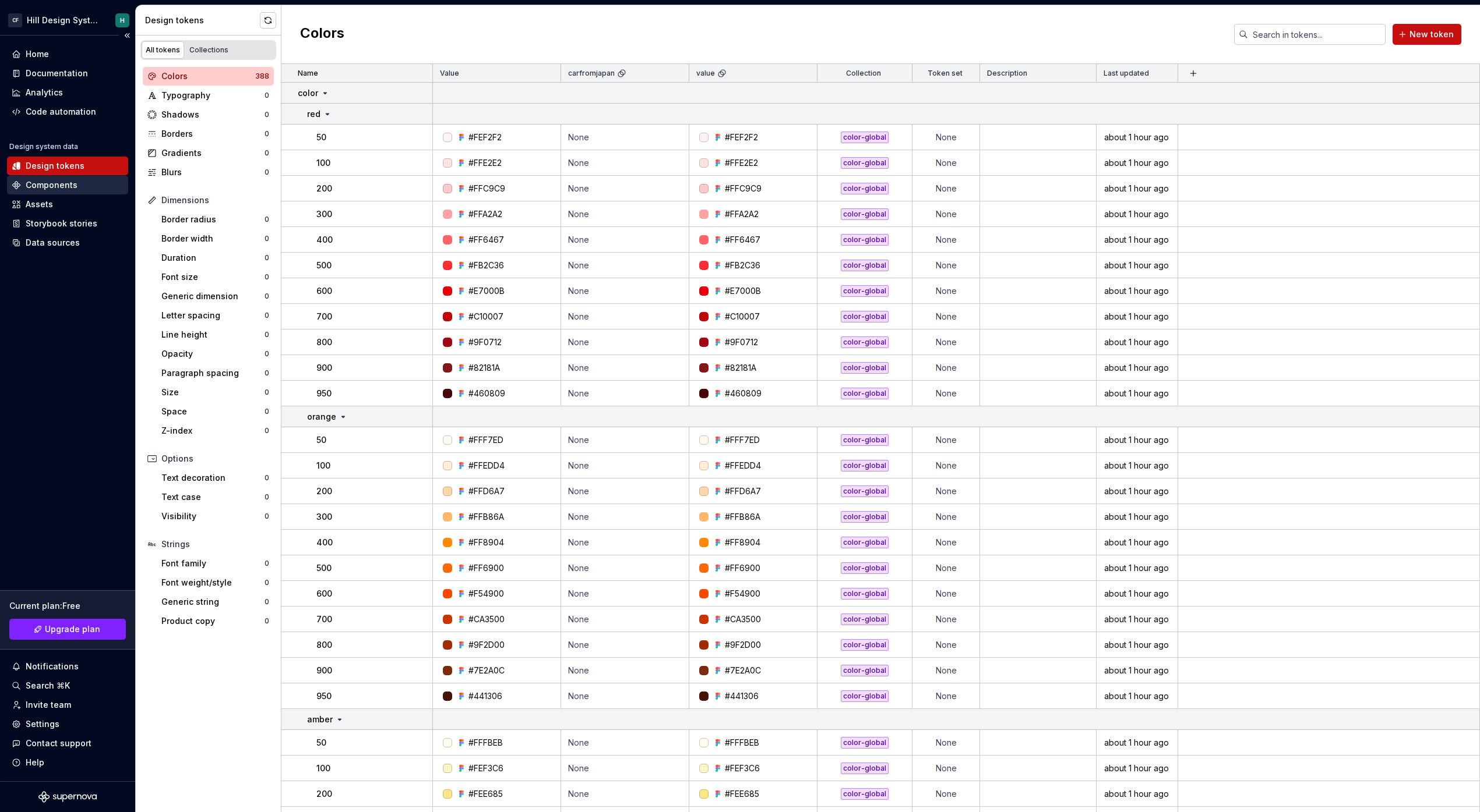
click at [65, 186] on div "Components" at bounding box center [51, 185] width 52 height 12
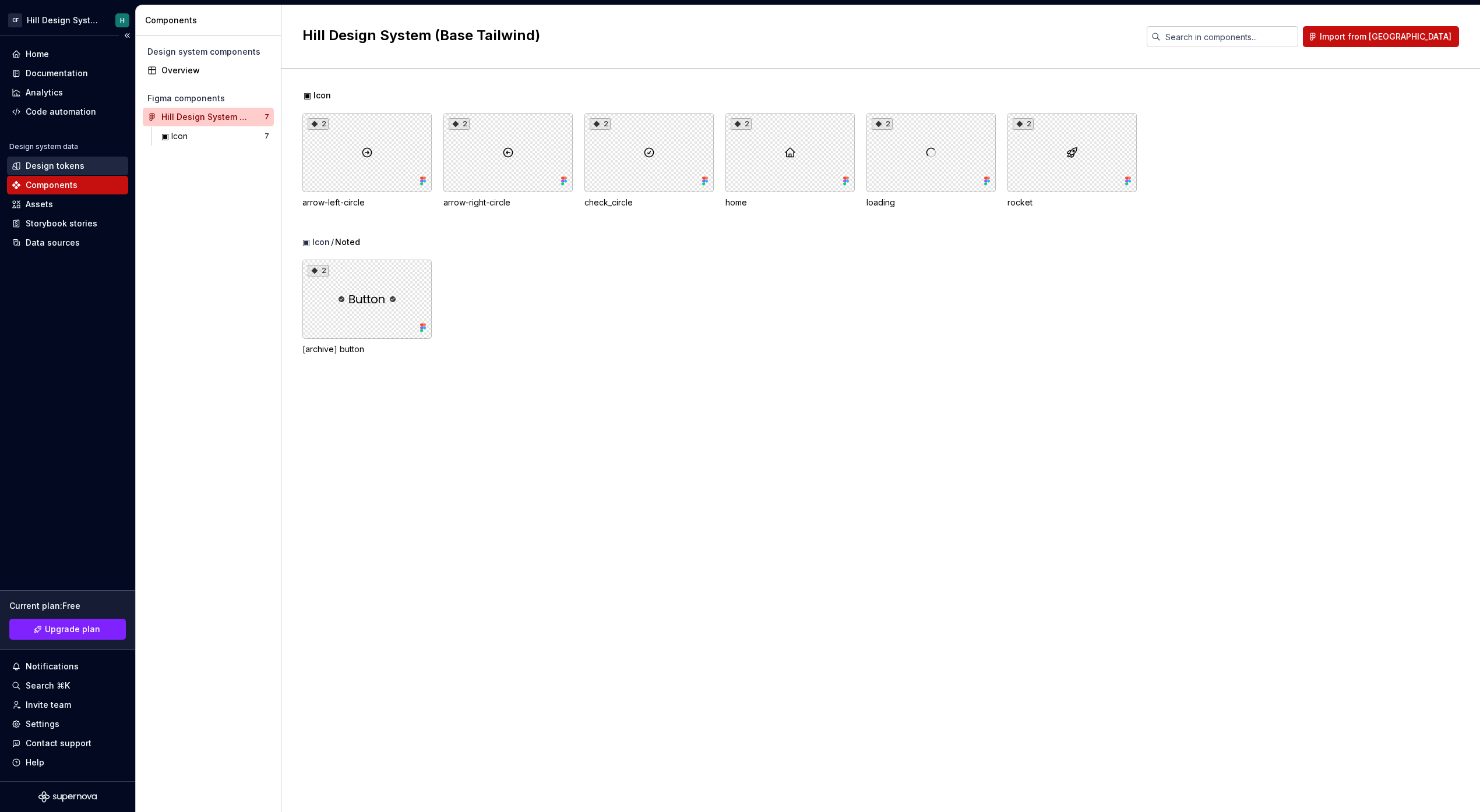
click at [82, 166] on div "Design tokens" at bounding box center [67, 166] width 112 height 12
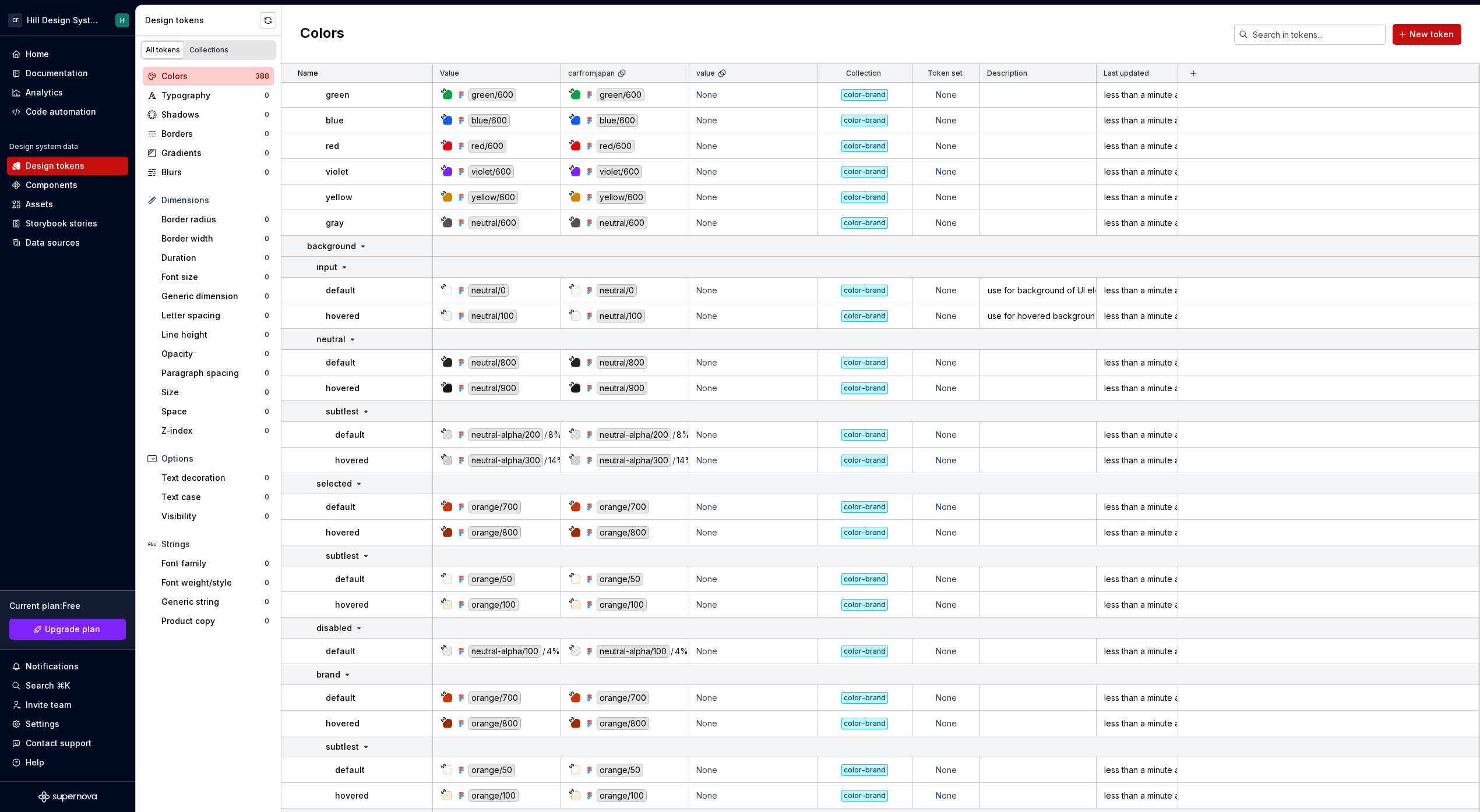
scroll to position [8857, 0]
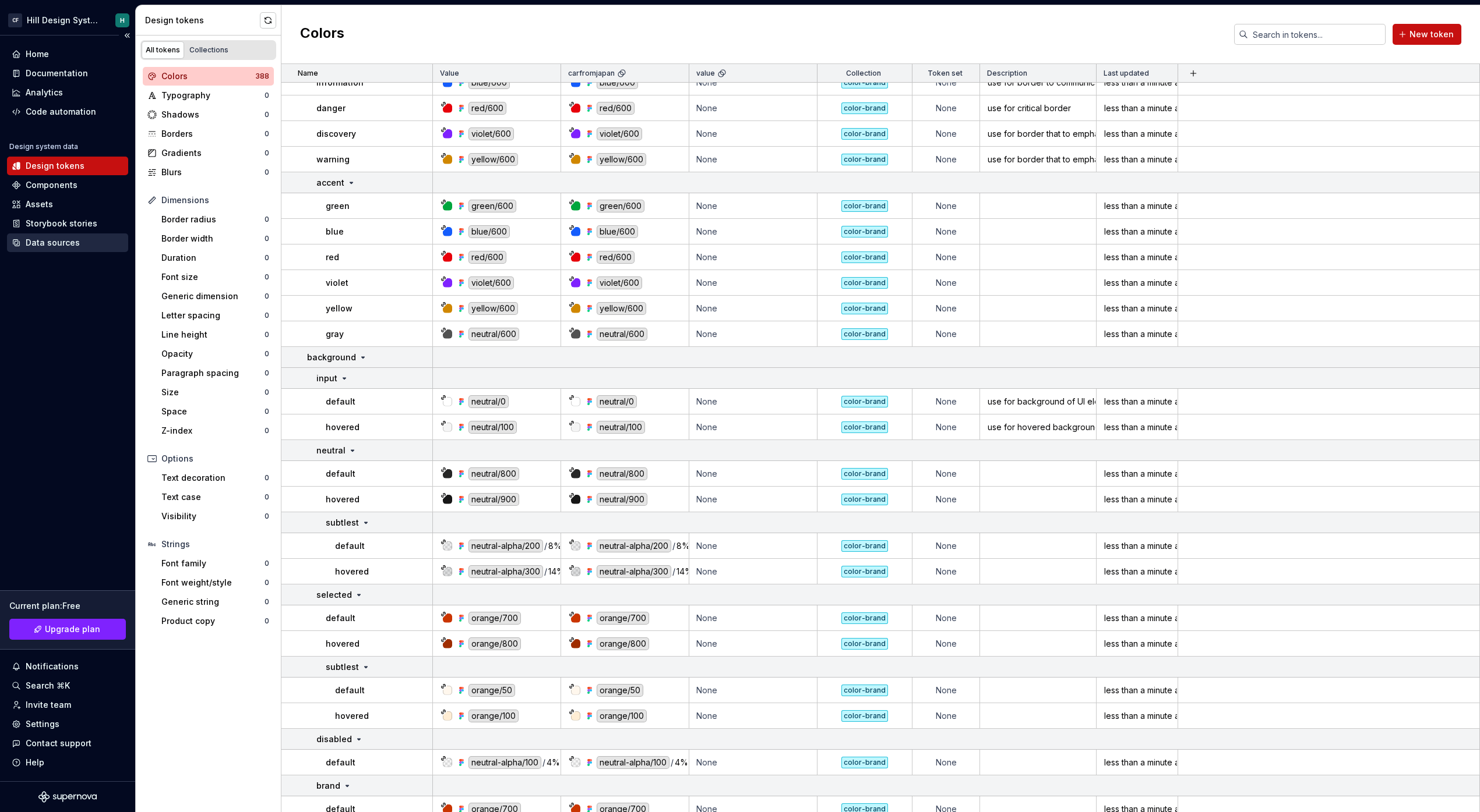
click at [74, 241] on div "Data sources" at bounding box center [53, 242] width 54 height 12
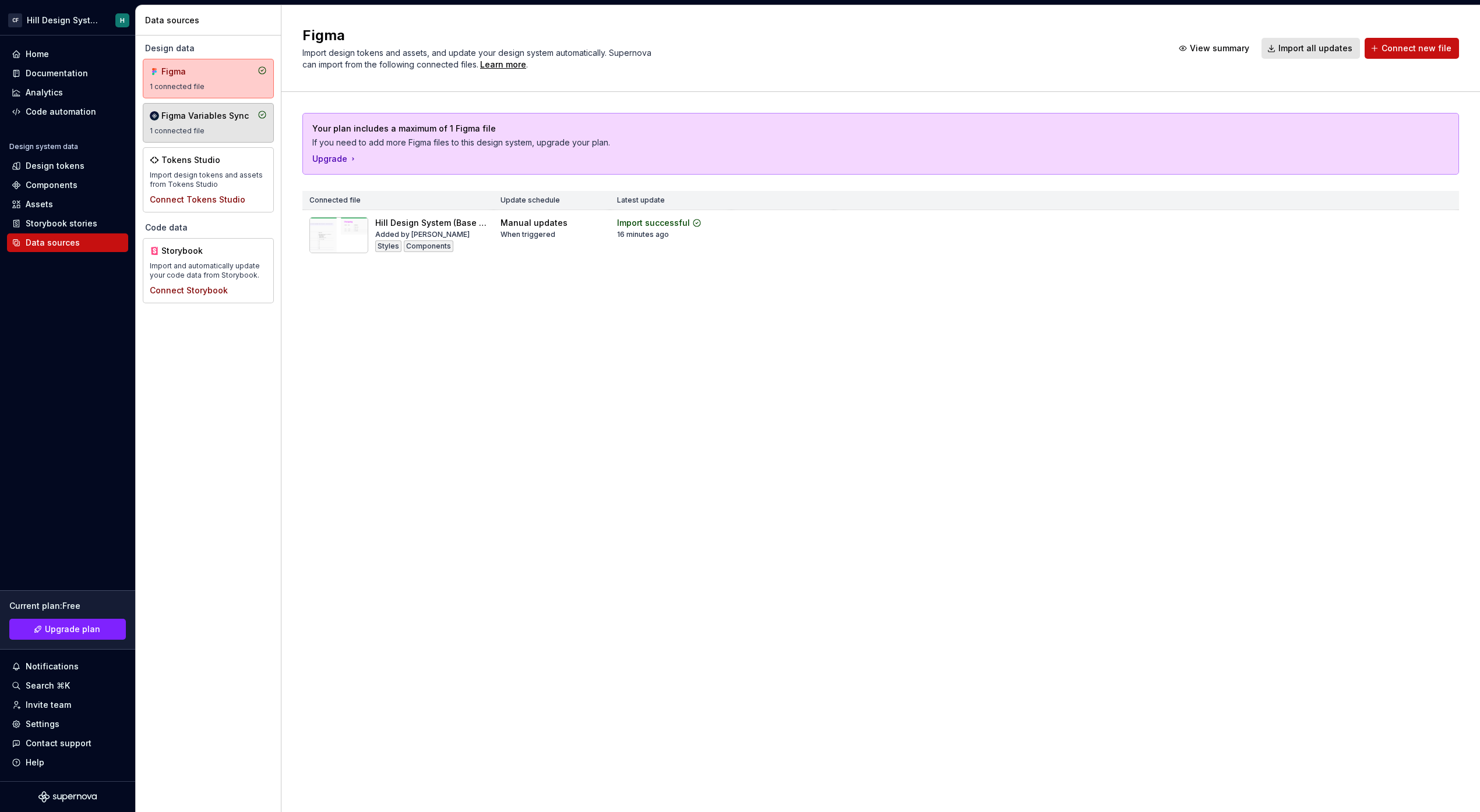
click at [213, 128] on div "1 connected file" at bounding box center [208, 131] width 117 height 9
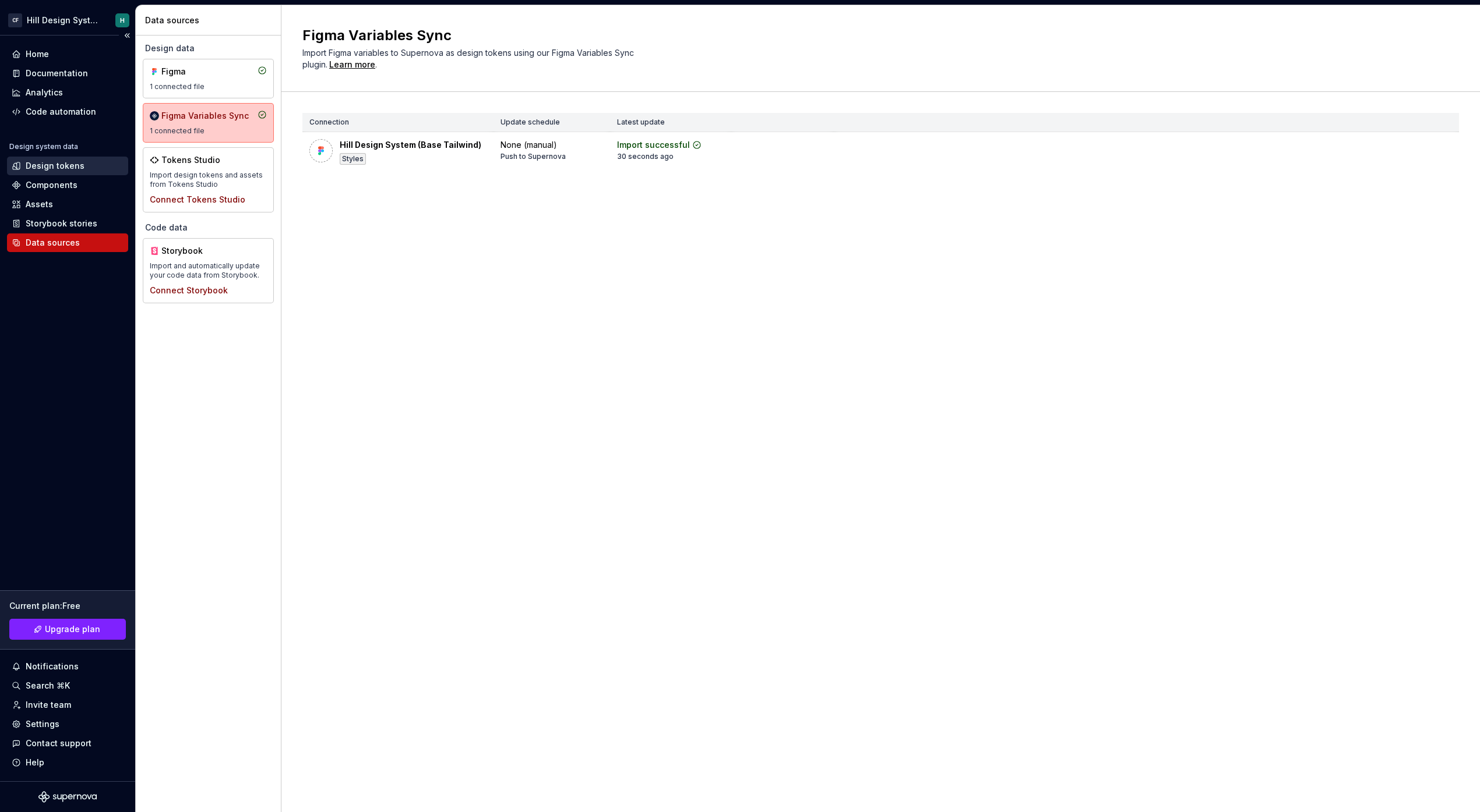
click at [70, 166] on div "Design tokens" at bounding box center [55, 166] width 59 height 12
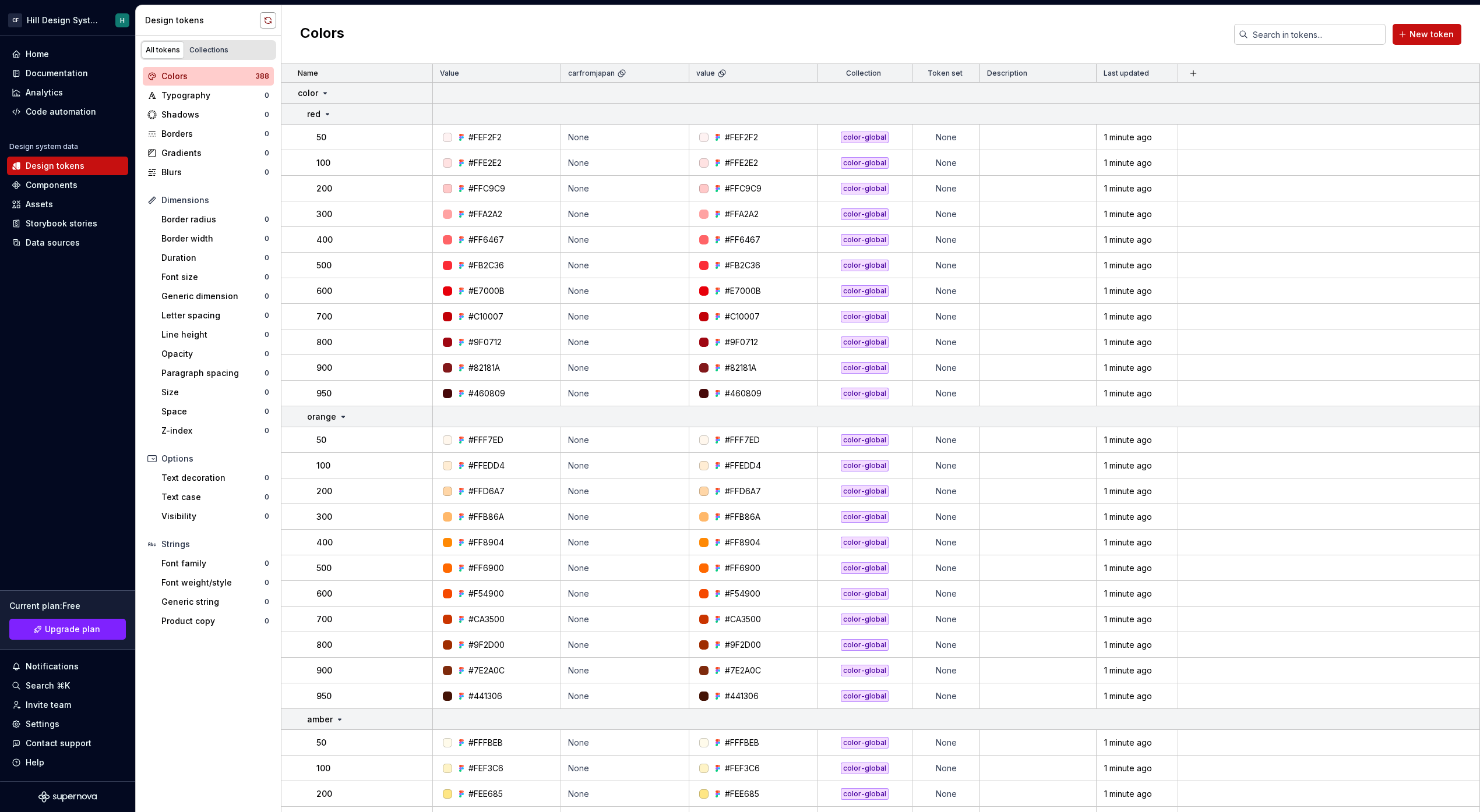
click at [272, 17] on button "button" at bounding box center [268, 20] width 16 height 16
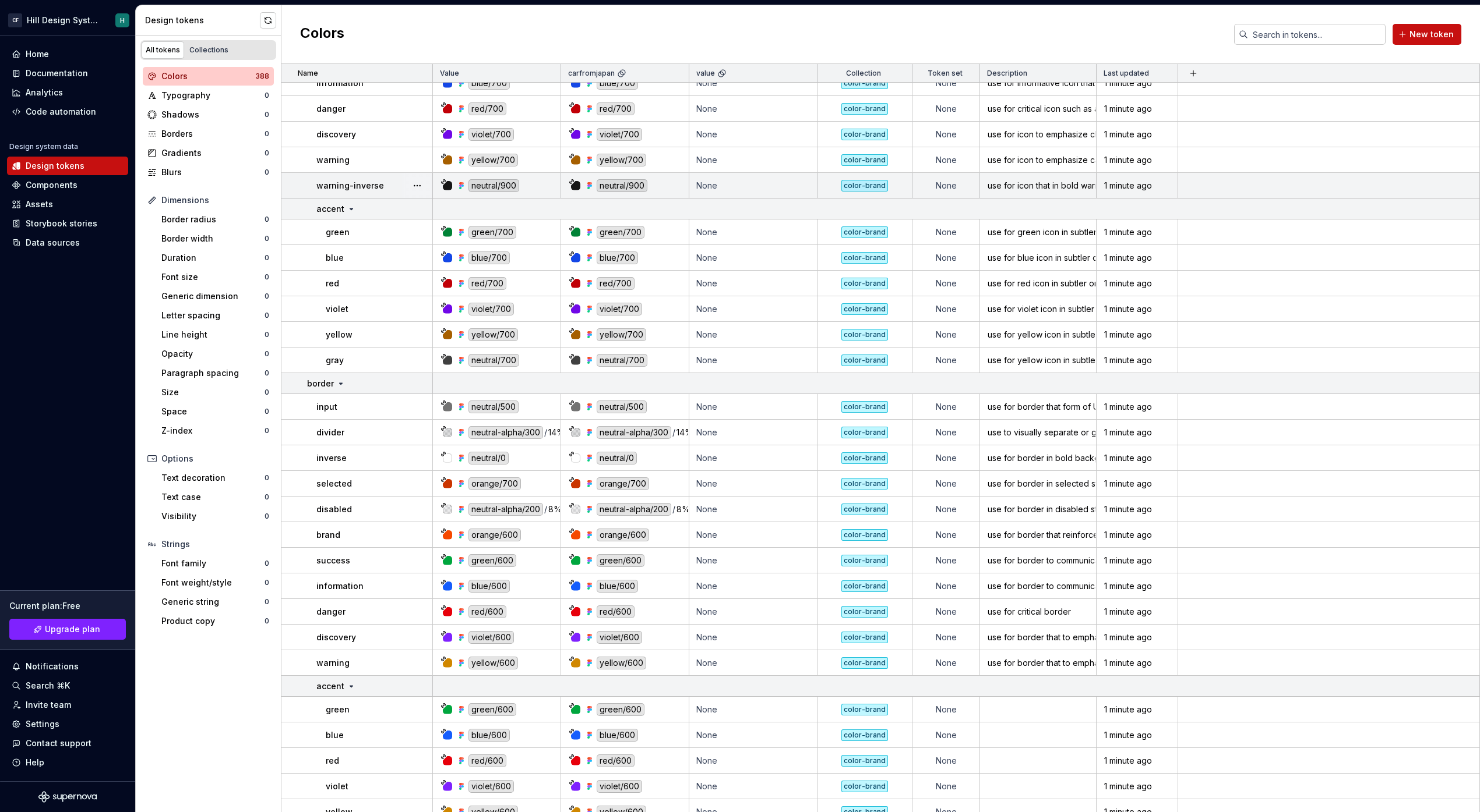
scroll to position [7567, 0]
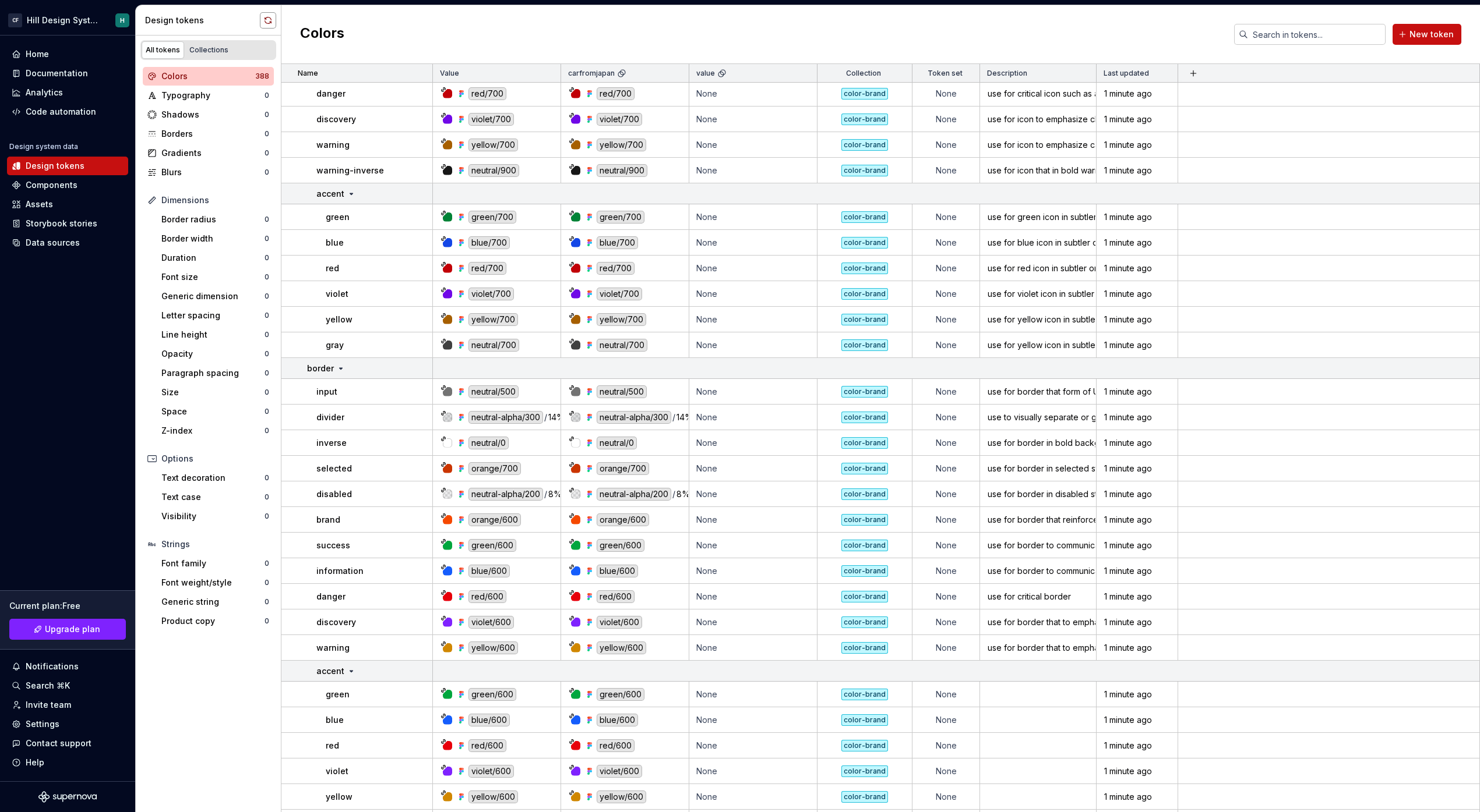
click at [265, 22] on button "button" at bounding box center [268, 20] width 16 height 16
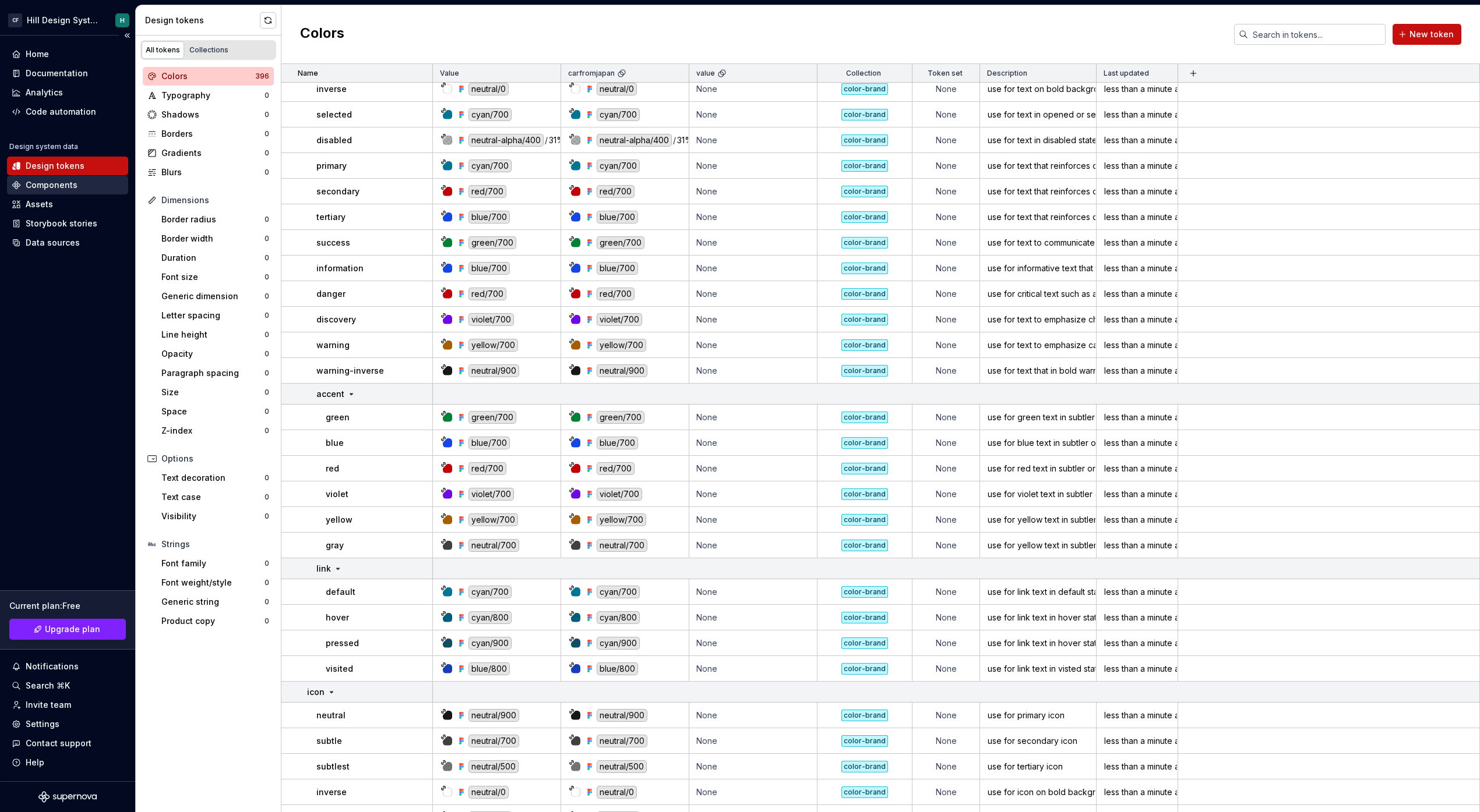
click at [83, 186] on div "Components" at bounding box center [67, 185] width 112 height 12
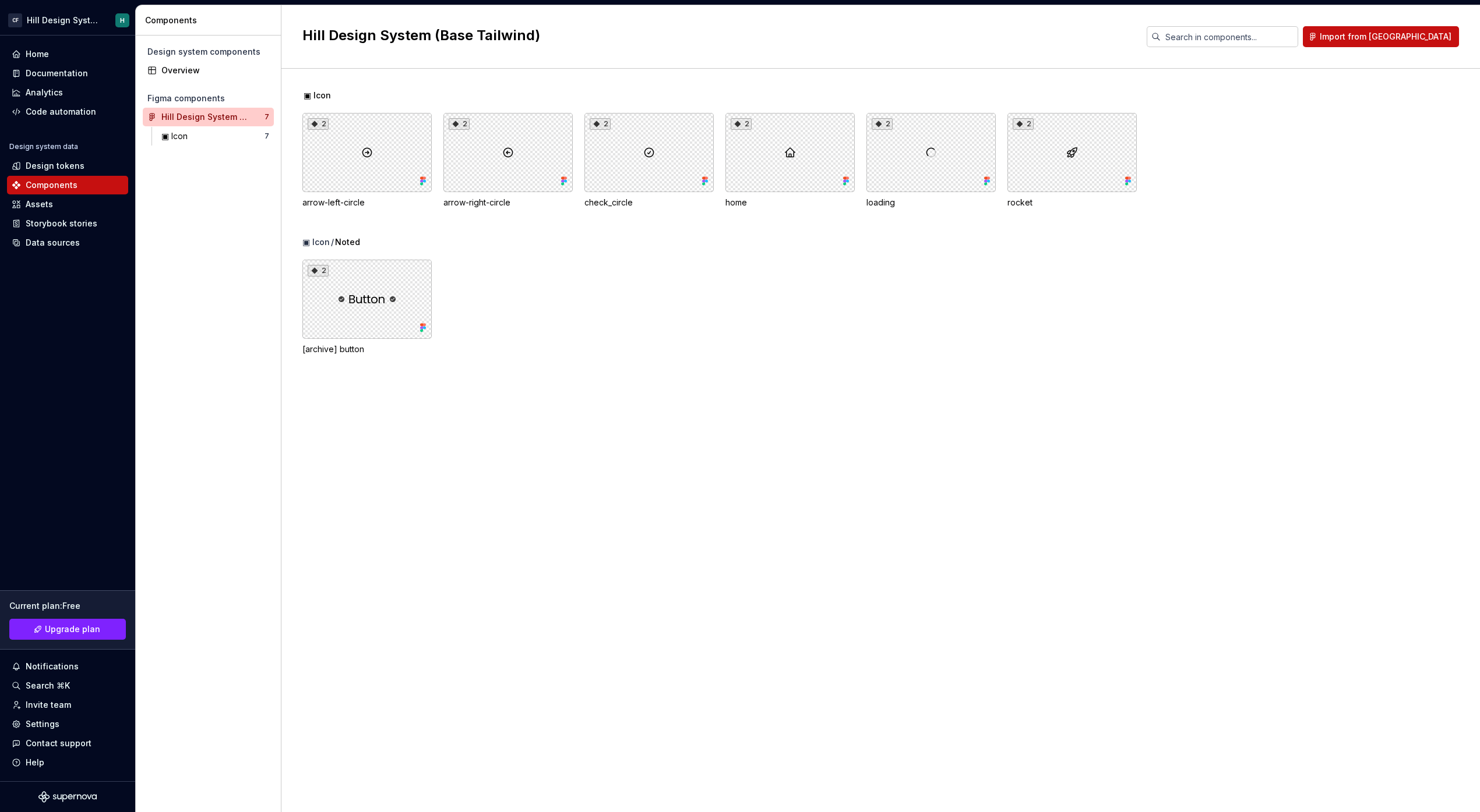
click at [516, 375] on div "▣ Icon / Noted 2 [archive] button" at bounding box center [891, 310] width 1177 height 147
click at [259, 22] on div "Components" at bounding box center [210, 20] width 131 height 12
click at [79, 242] on div "Data sources" at bounding box center [67, 242] width 112 height 12
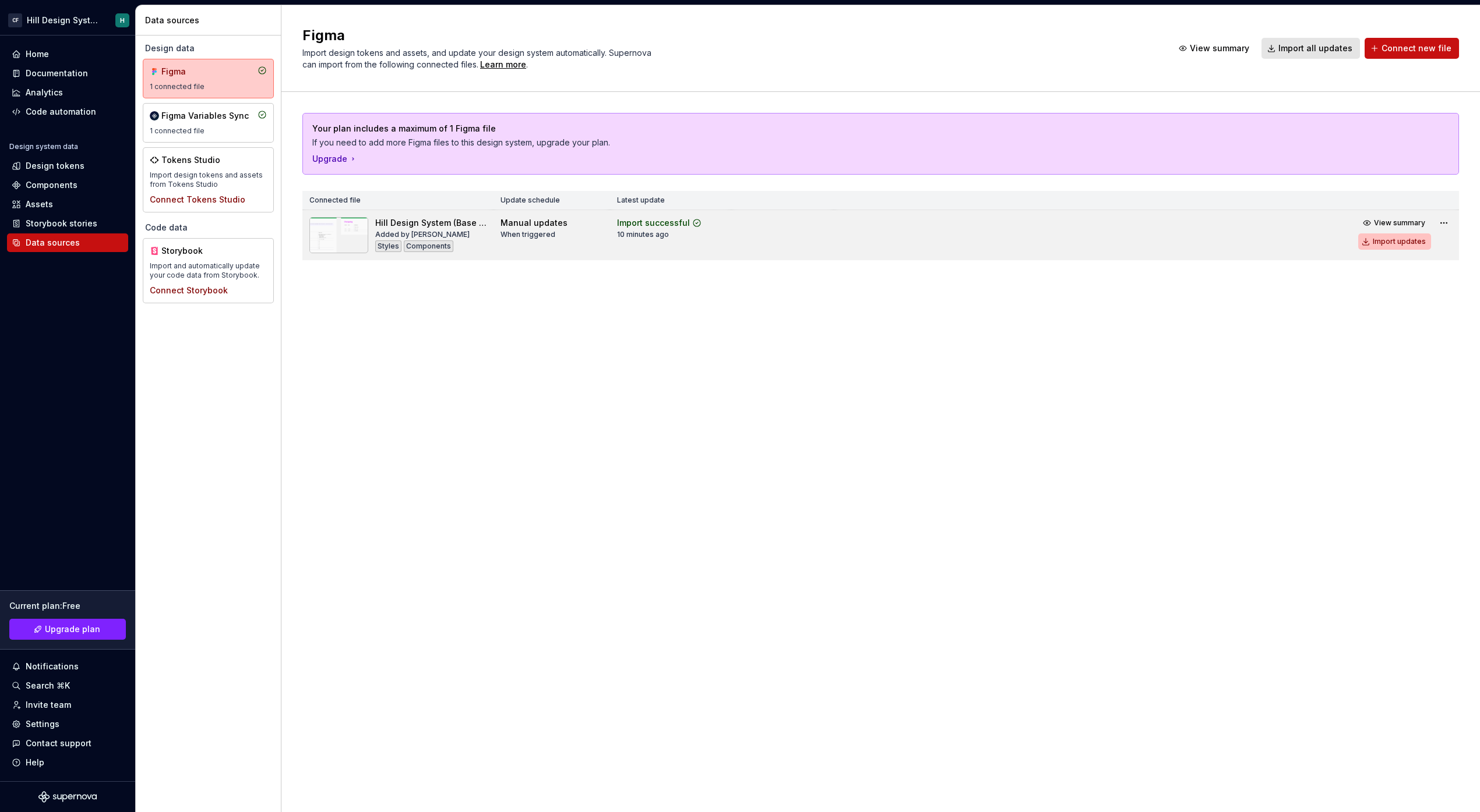
click at [1384, 245] on div "Import updates" at bounding box center [1399, 242] width 53 height 9
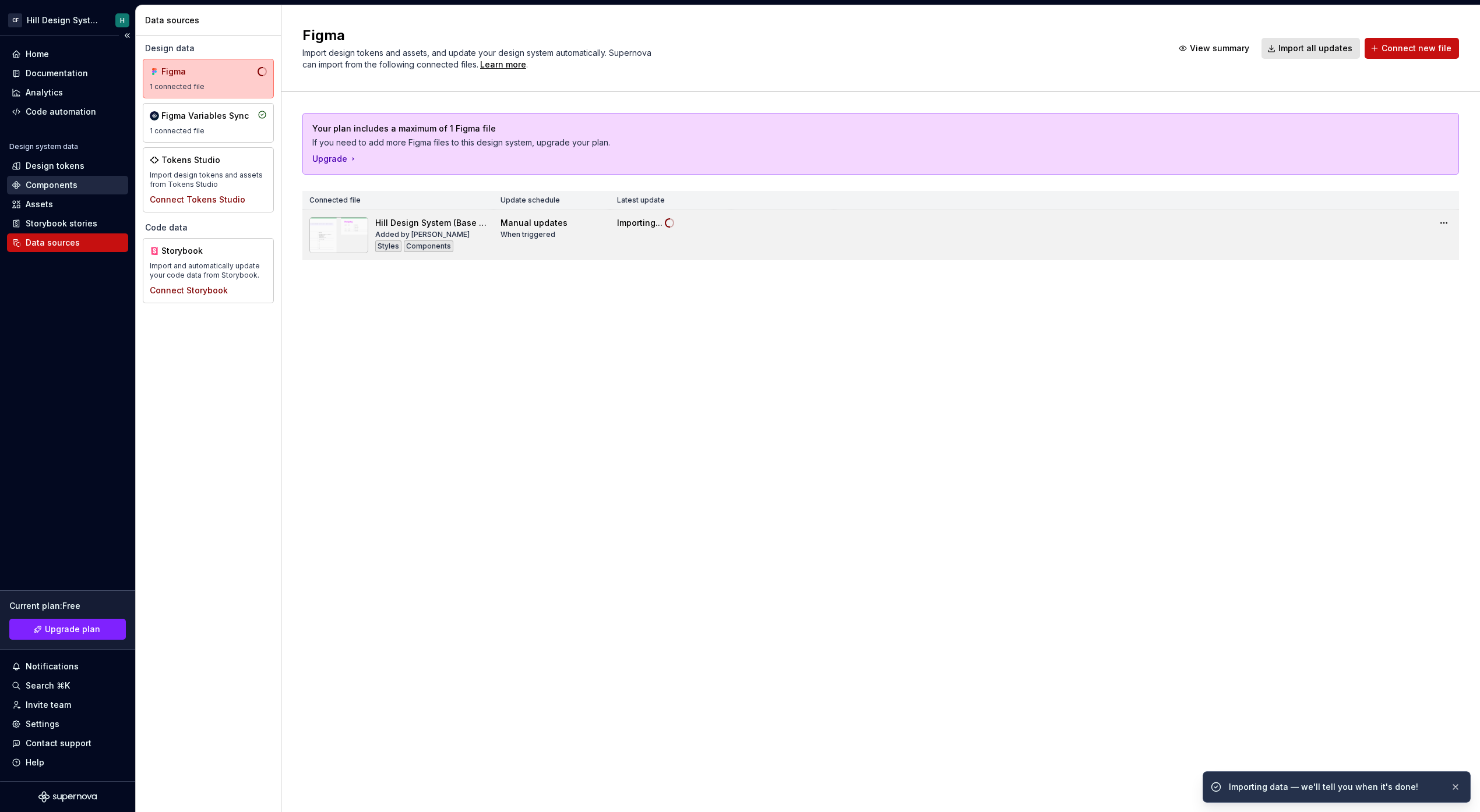
click at [60, 187] on div "Components" at bounding box center [51, 185] width 52 height 12
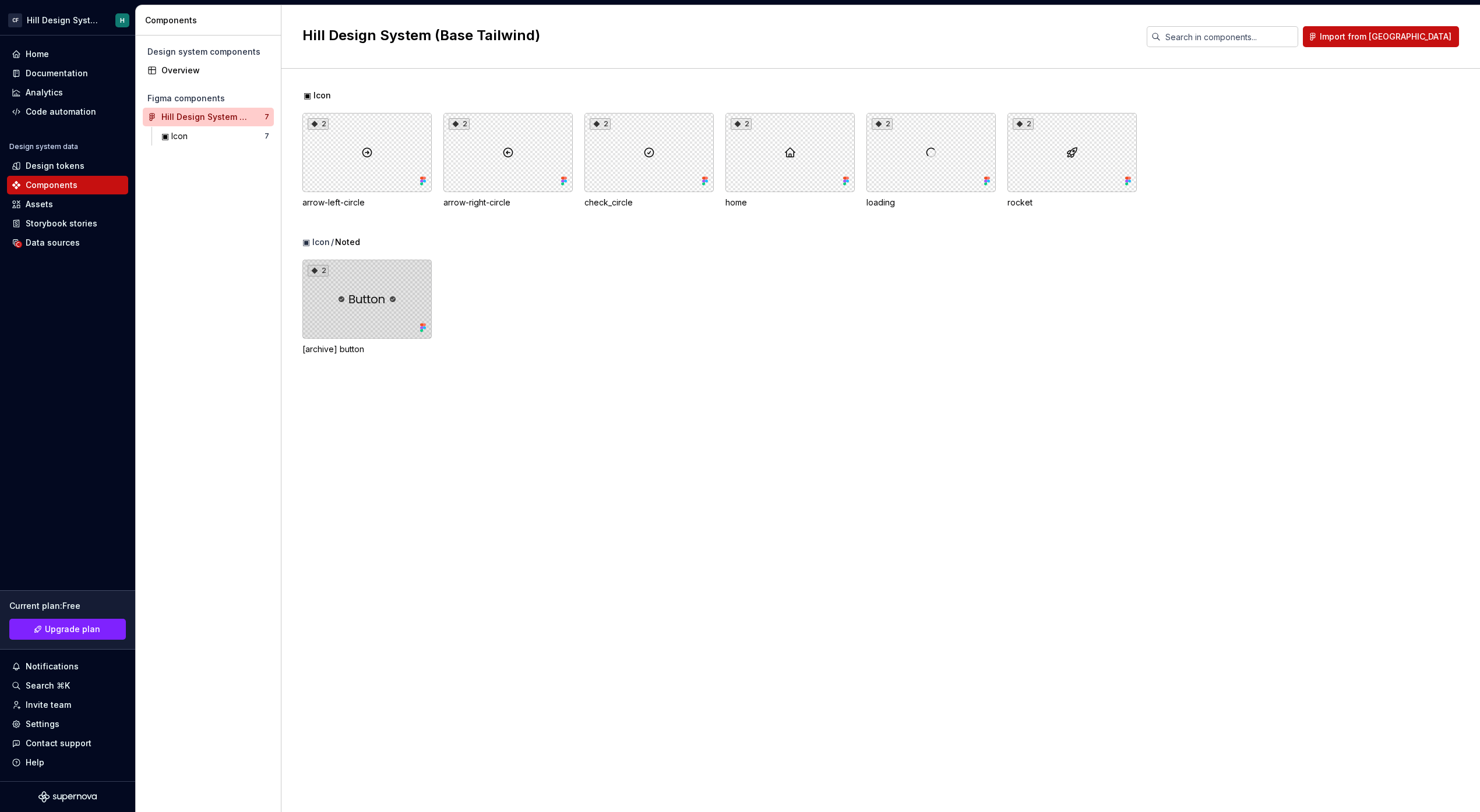
click at [363, 286] on div "2" at bounding box center [366, 300] width 129 height 79
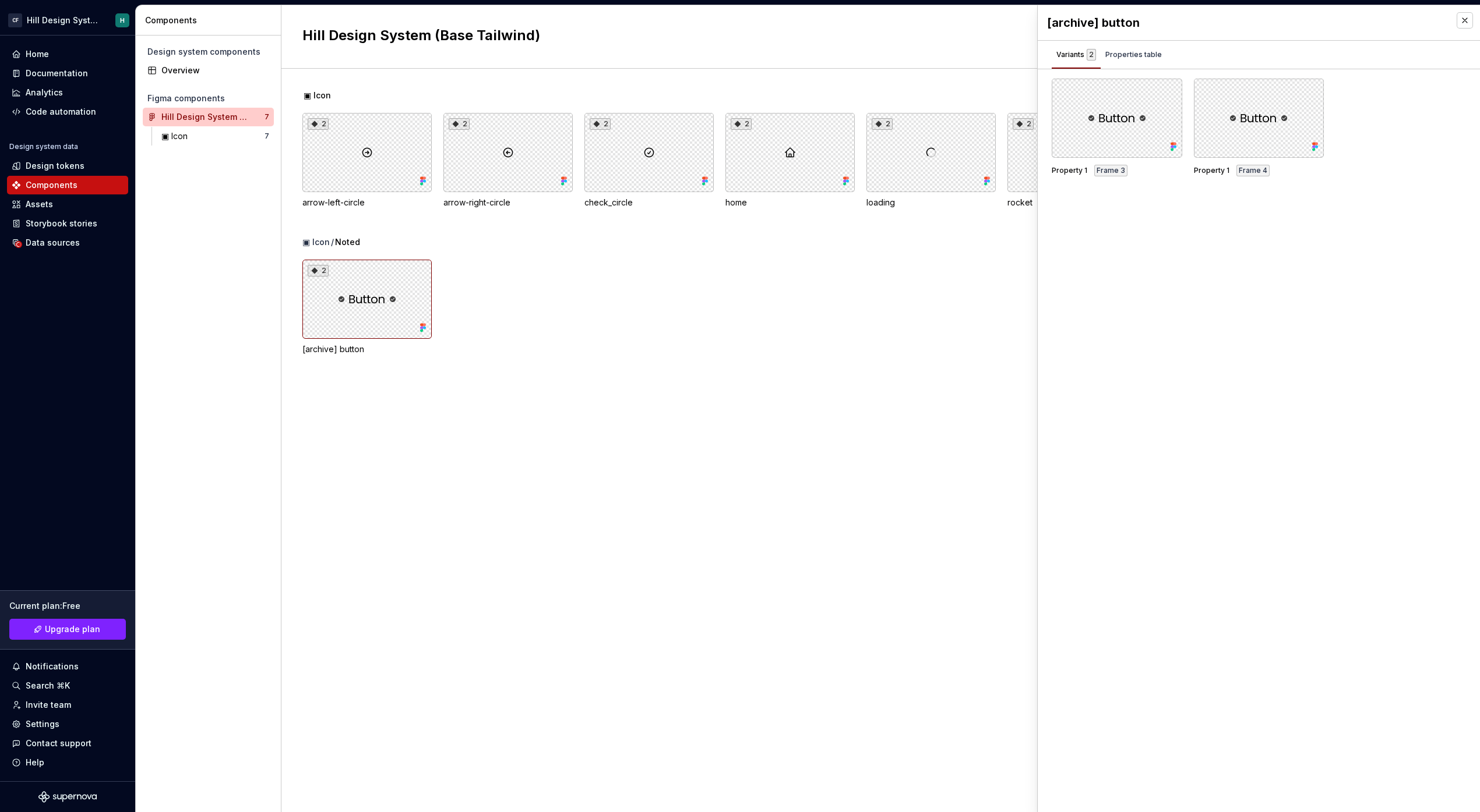
click at [783, 290] on div "2 [archive] button" at bounding box center [891, 307] width 1177 height 95
click at [1463, 22] on button "button" at bounding box center [1465, 20] width 16 height 16
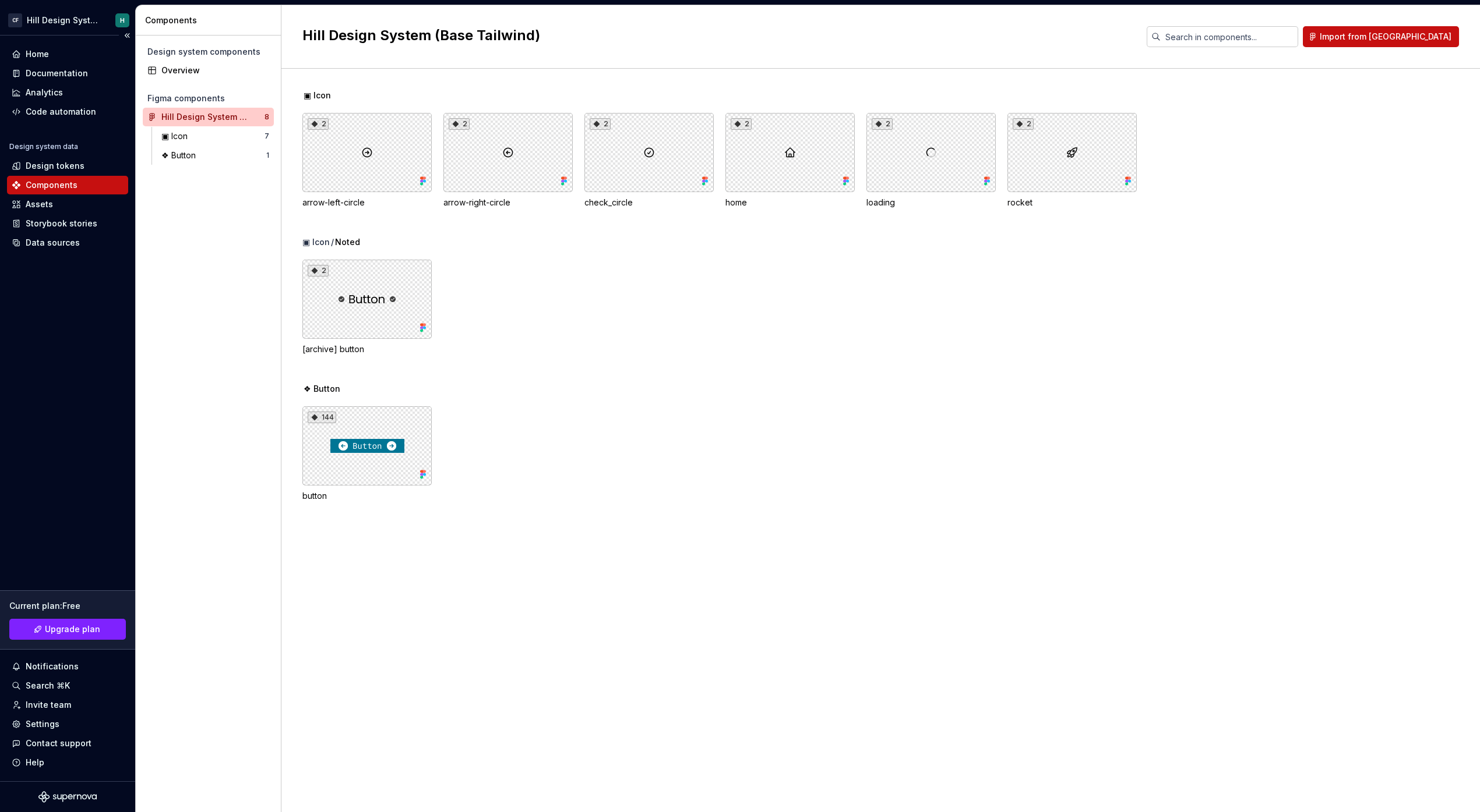
click at [62, 253] on div "Home Documentation Analytics Code automation Design system data Design tokens C…" at bounding box center [67, 409] width 136 height 746
click at [67, 245] on div "Data sources" at bounding box center [53, 242] width 54 height 12
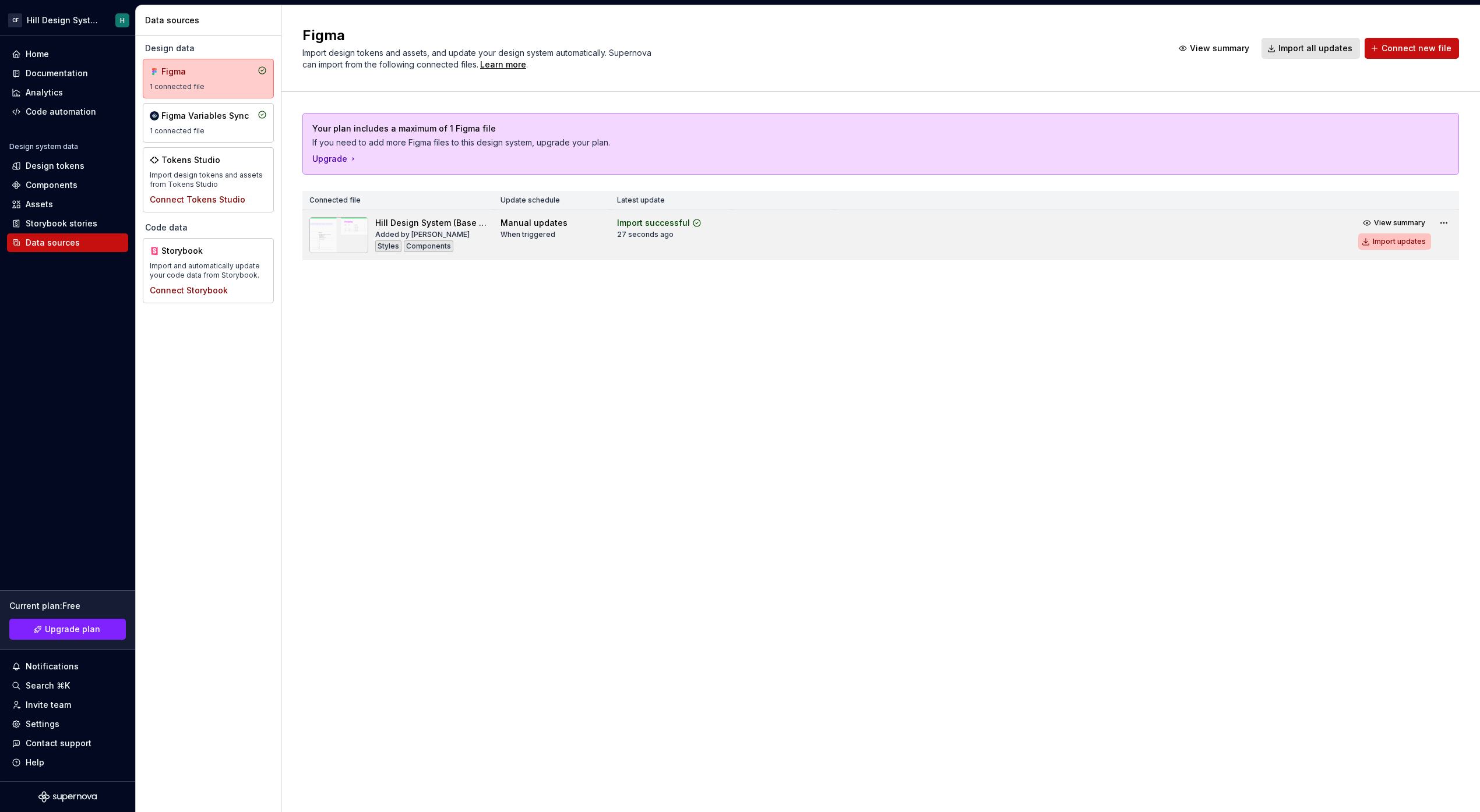
click at [1380, 244] on div "Import updates" at bounding box center [1399, 242] width 53 height 9
click at [1395, 240] on div "Import updates" at bounding box center [1399, 242] width 53 height 9
click at [1393, 245] on div "Import updates" at bounding box center [1399, 242] width 53 height 9
click at [61, 191] on div "Components" at bounding box center [67, 185] width 121 height 19
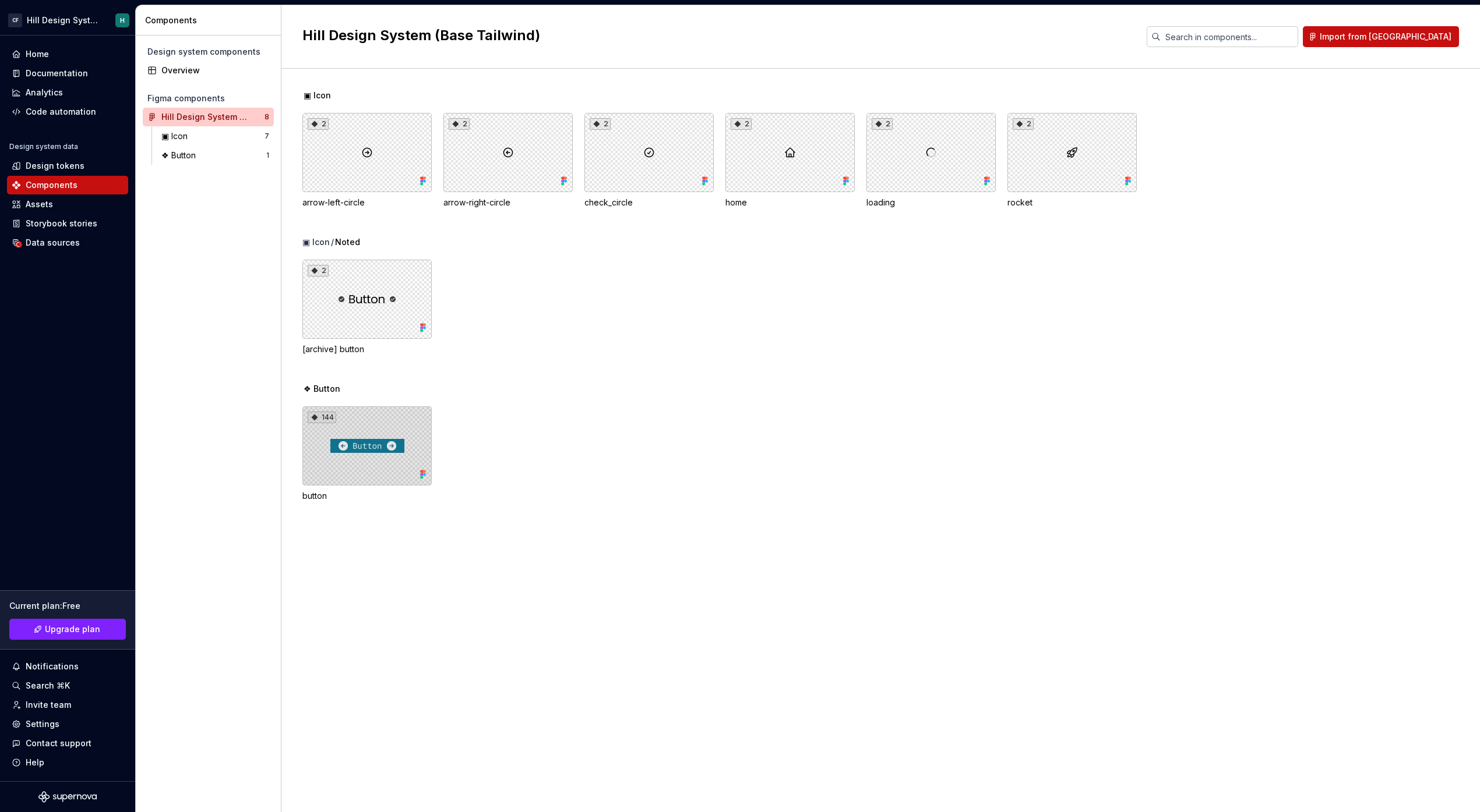
click at [410, 436] on div "144" at bounding box center [366, 446] width 129 height 79
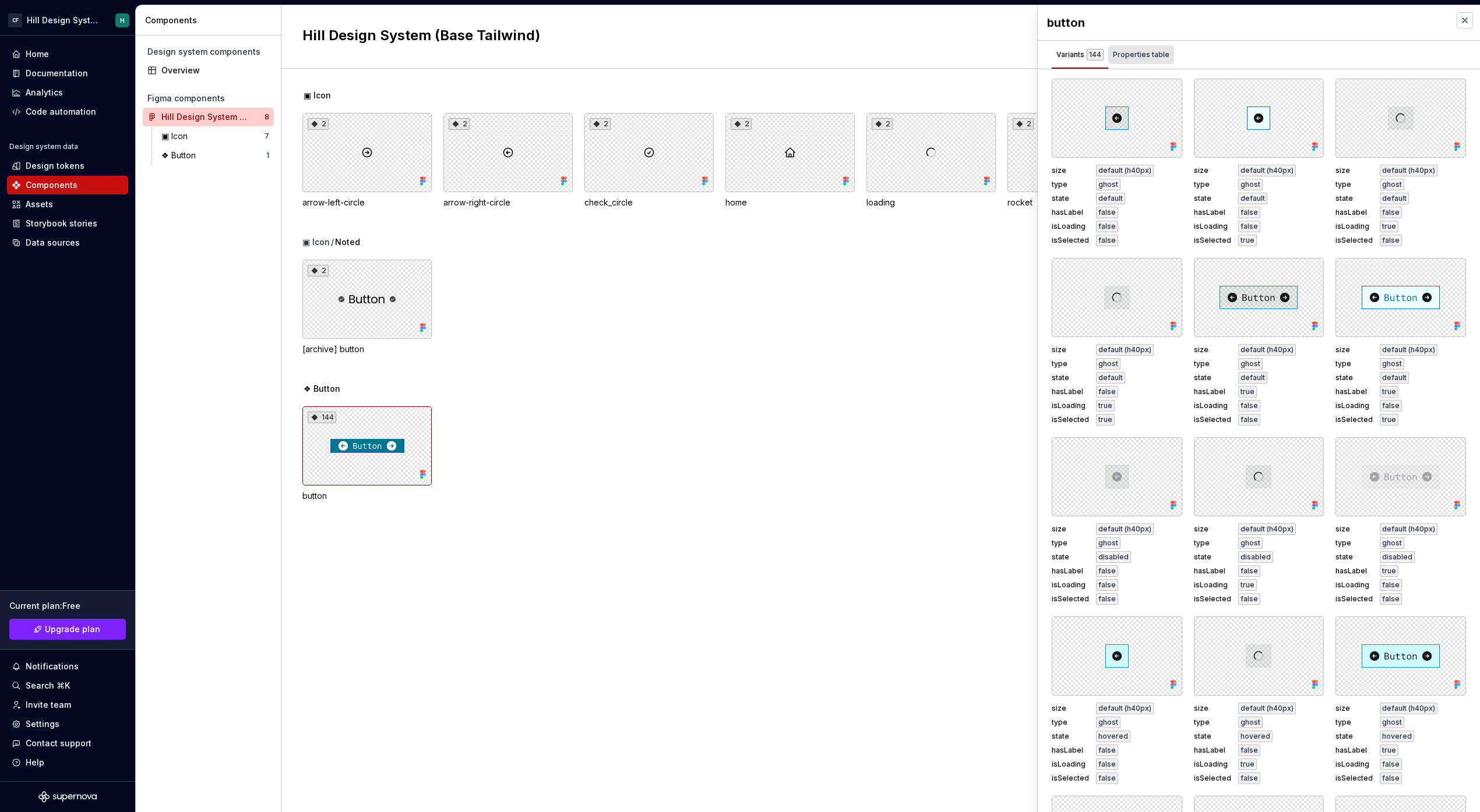
click at [1149, 60] on div "Properties table" at bounding box center [1141, 54] width 57 height 12
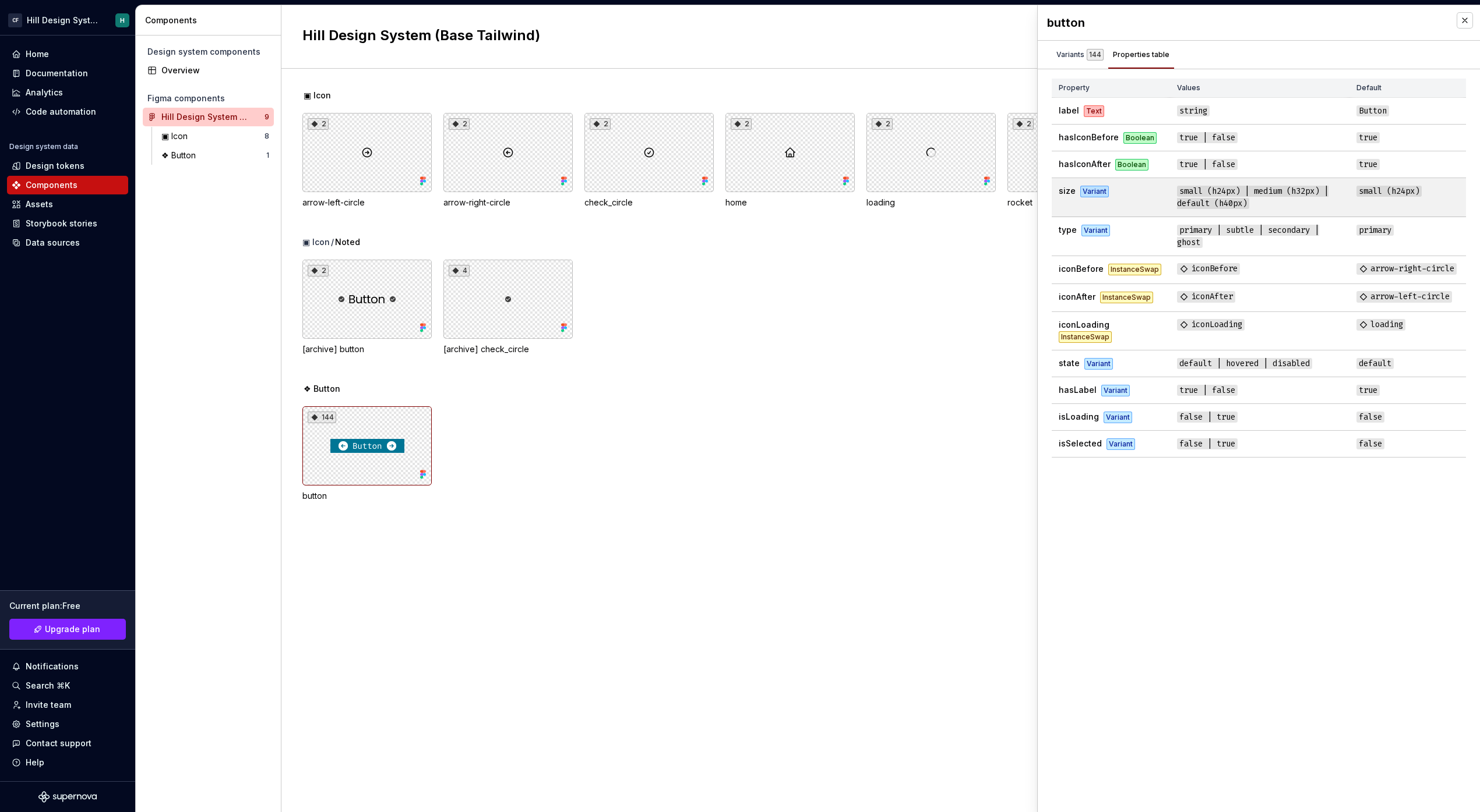
click at [1323, 207] on td "small (h24px) | medium (h32px) | default (h40px)" at bounding box center [1260, 197] width 180 height 39
click at [1372, 204] on td "small (h24px)" at bounding box center [1407, 197] width 116 height 39
click at [1377, 191] on span "small (h24px)" at bounding box center [1389, 191] width 65 height 11
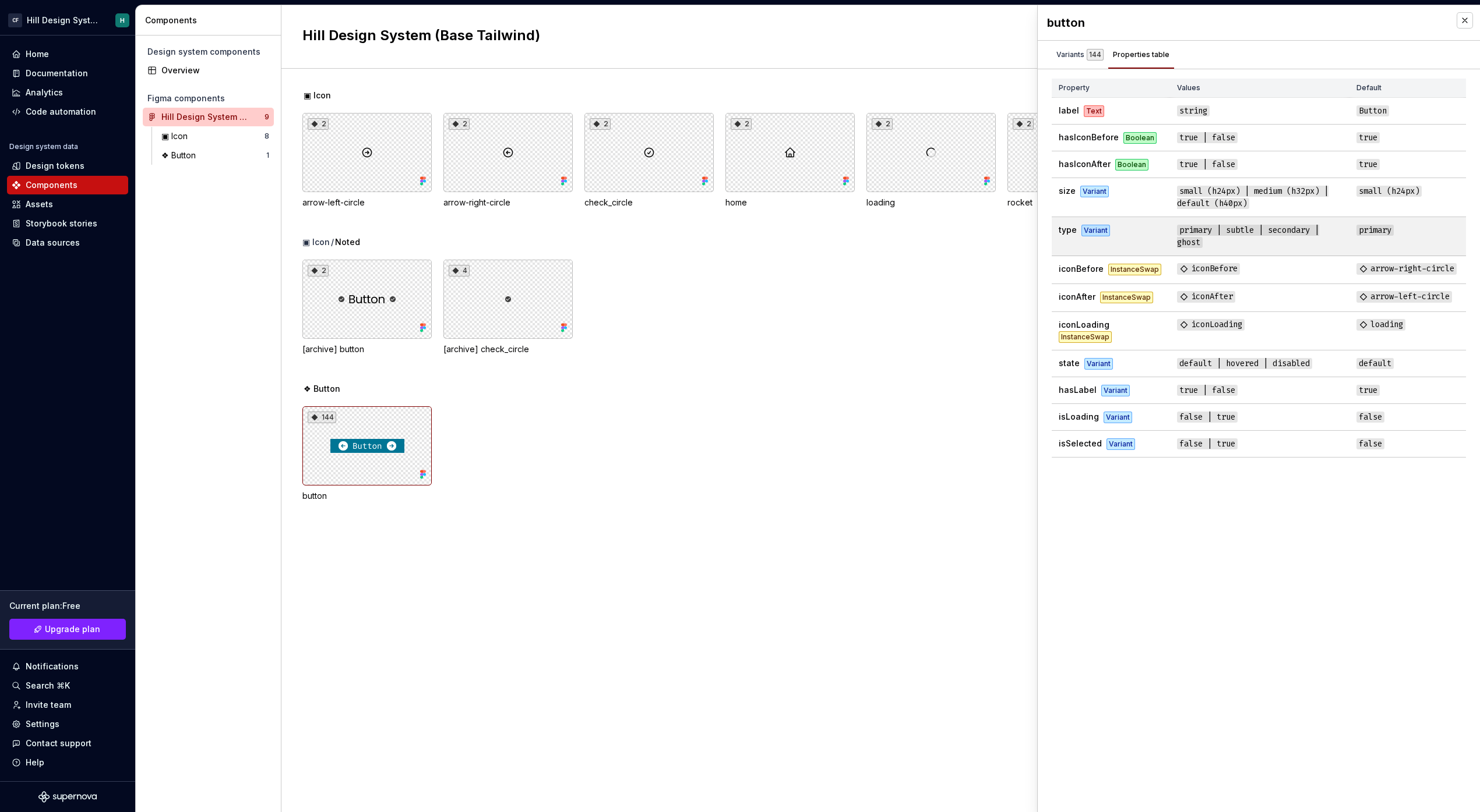
click at [1383, 238] on td "primary" at bounding box center [1407, 237] width 116 height 39
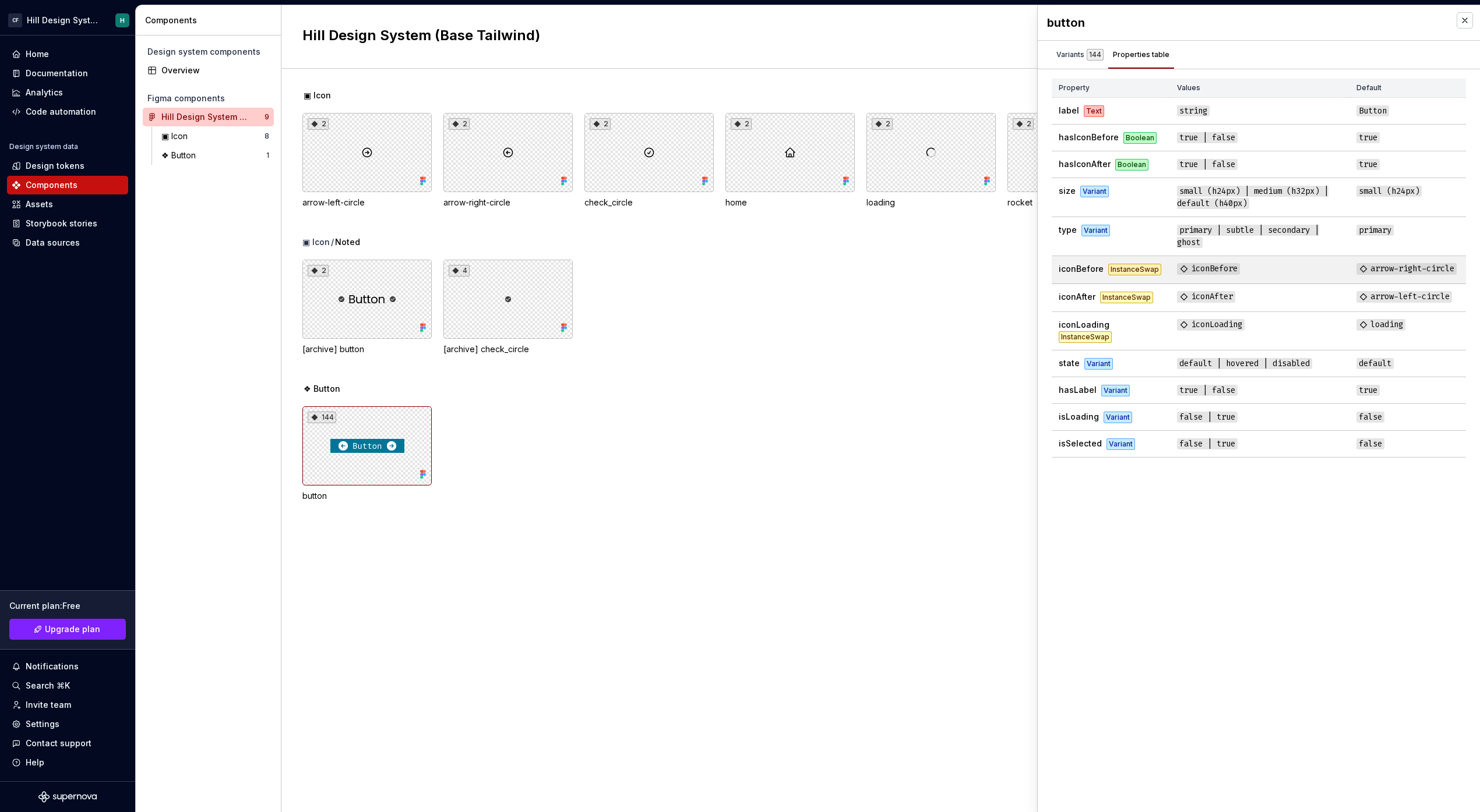
click at [1207, 269] on span "iconBefore" at bounding box center [1208, 269] width 63 height 12
click at [1397, 266] on span "arrow-right-circle" at bounding box center [1406, 269] width 100 height 12
click at [1384, 296] on td "arrow-left-circle" at bounding box center [1407, 298] width 116 height 28
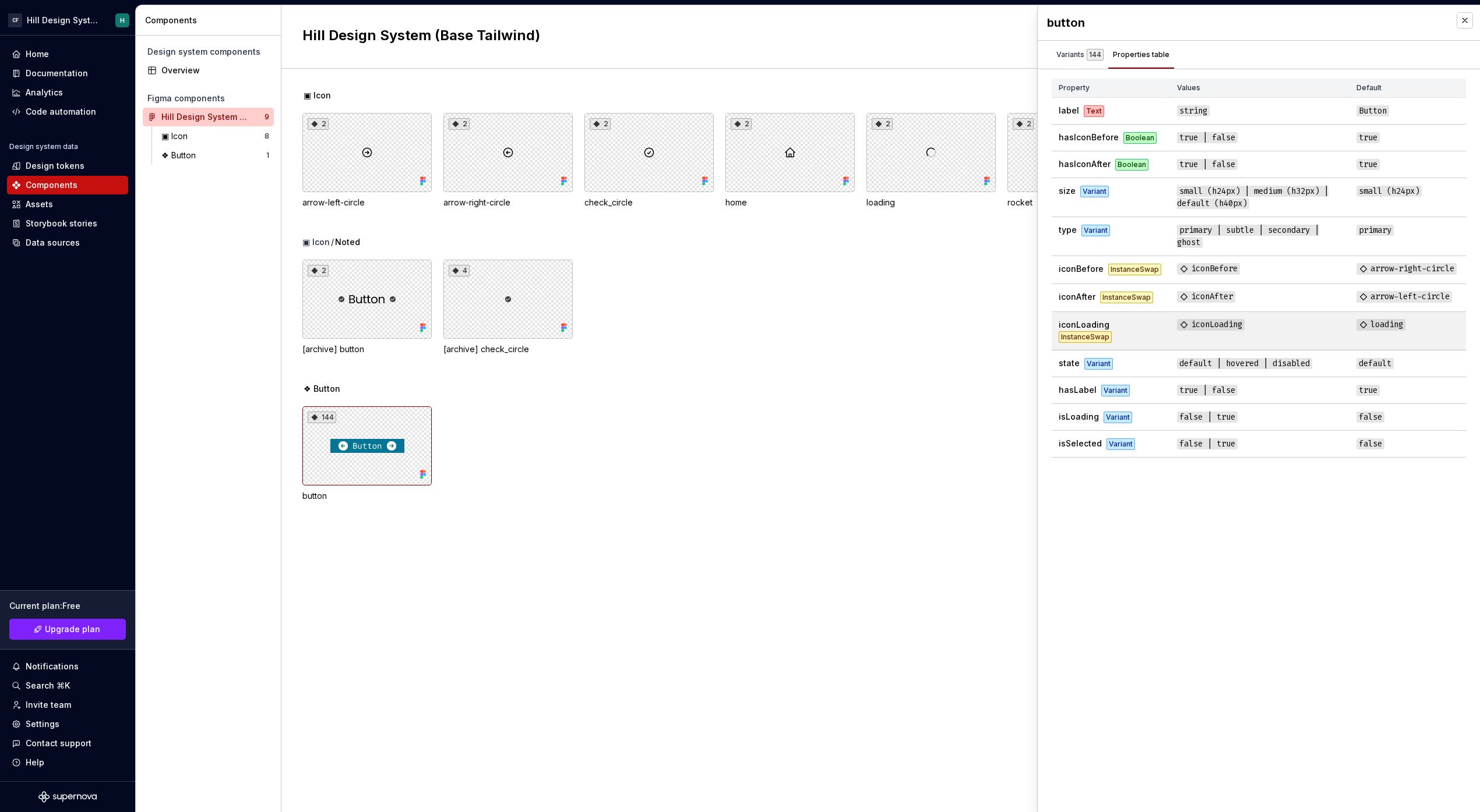
click at [1382, 323] on td "loading" at bounding box center [1407, 331] width 116 height 39
click at [1382, 368] on span "default" at bounding box center [1375, 364] width 37 height 11
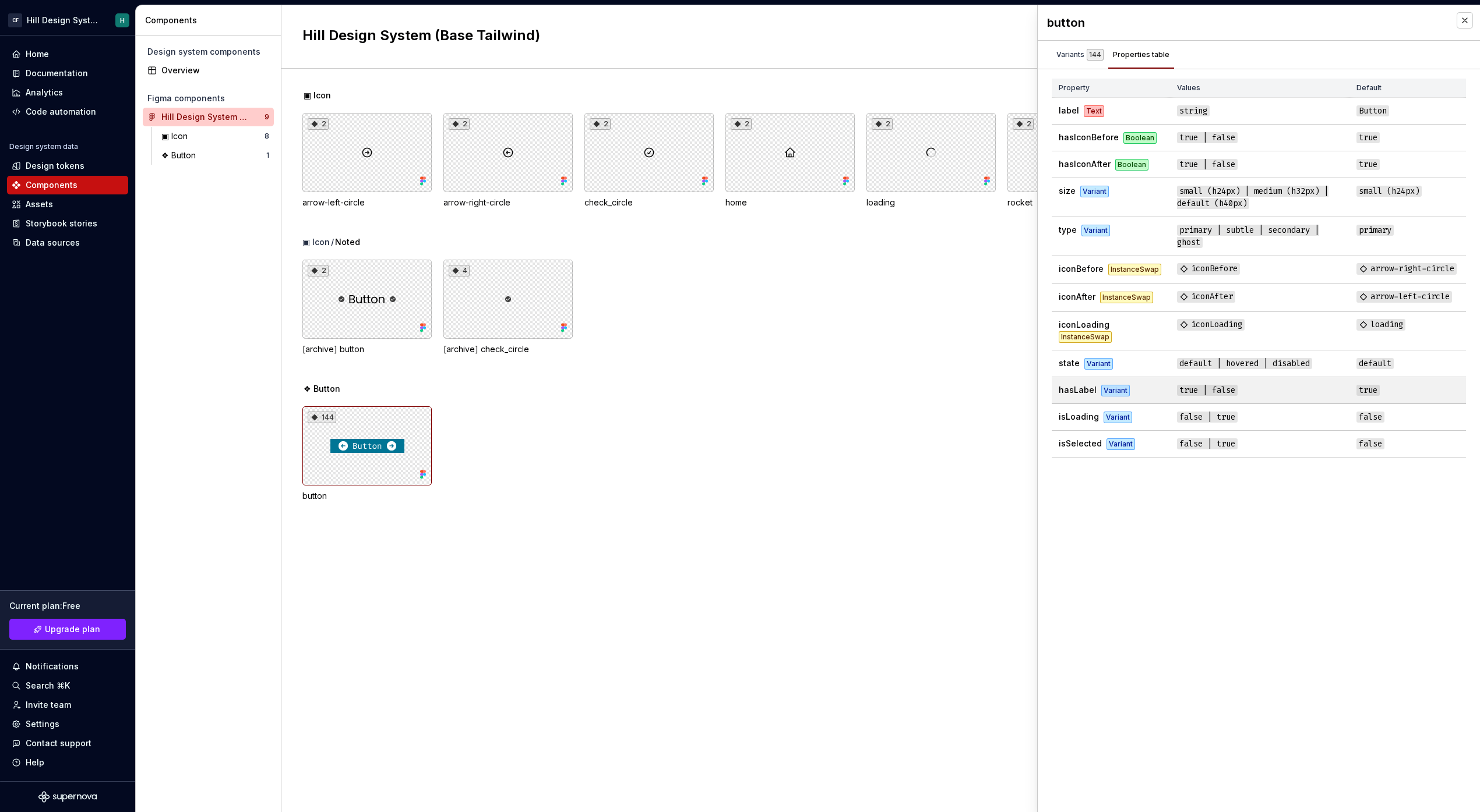
click at [1382, 400] on td "true" at bounding box center [1407, 390] width 116 height 27
click at [1382, 431] on td "false" at bounding box center [1407, 417] width 116 height 27
click at [1380, 457] on td "false" at bounding box center [1407, 444] width 116 height 27
click at [1379, 491] on div "button Variants 144 Properties table size default (h40px) type ghost state defa…" at bounding box center [1259, 409] width 442 height 807
click at [1070, 62] on div "Variants 144" at bounding box center [1080, 55] width 57 height 19
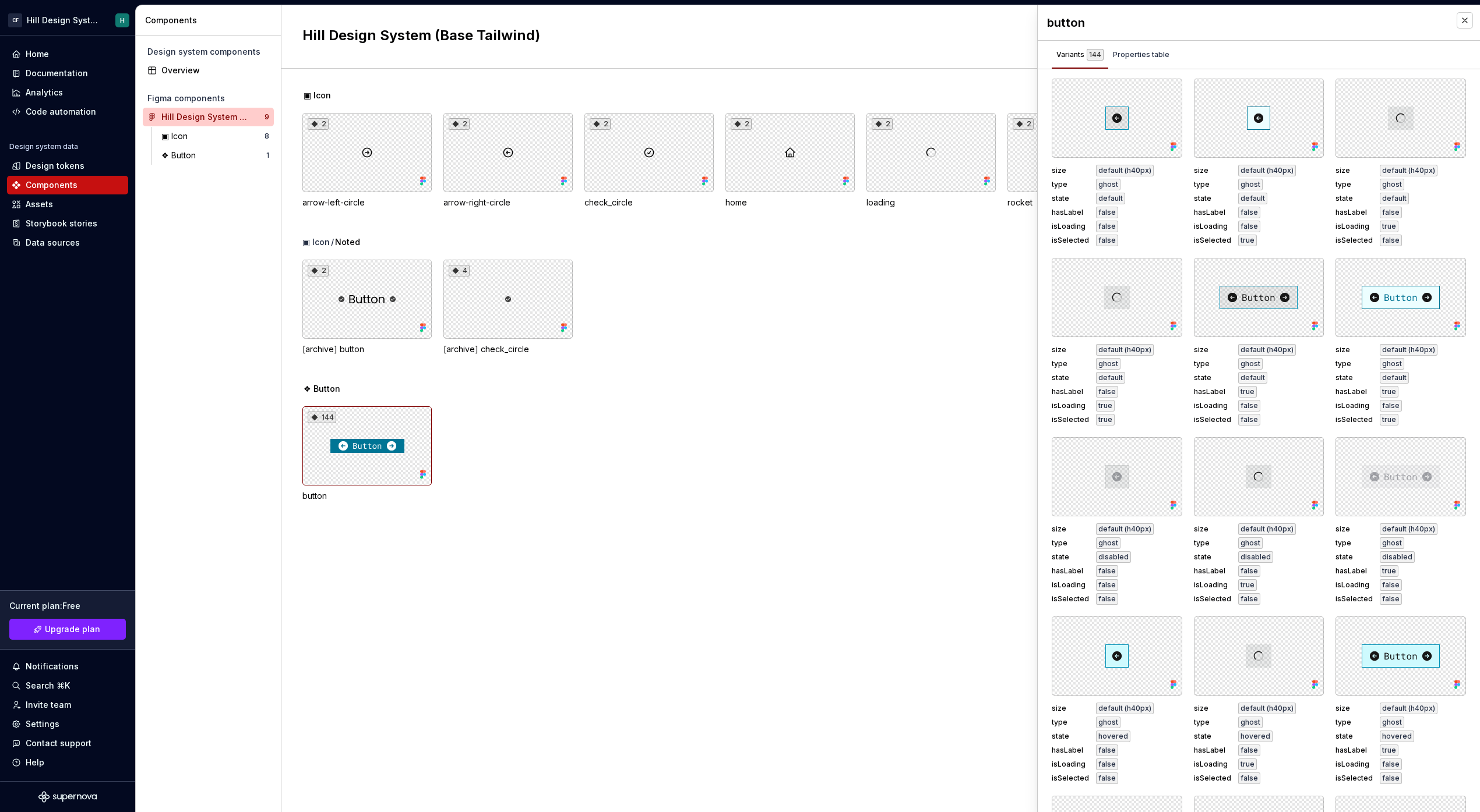
click at [819, 378] on div "▣ Icon / Noted 2 [archive] button 4 [archive] check_circle" at bounding box center [891, 310] width 1177 height 147
click at [1083, 135] on div at bounding box center [1117, 118] width 131 height 79
click at [782, 449] on div "144 button" at bounding box center [891, 454] width 1177 height 95
click at [1166, 94] on button "button" at bounding box center [1169, 91] width 16 height 16
click at [1166, 95] on button "button" at bounding box center [1169, 91] width 16 height 16
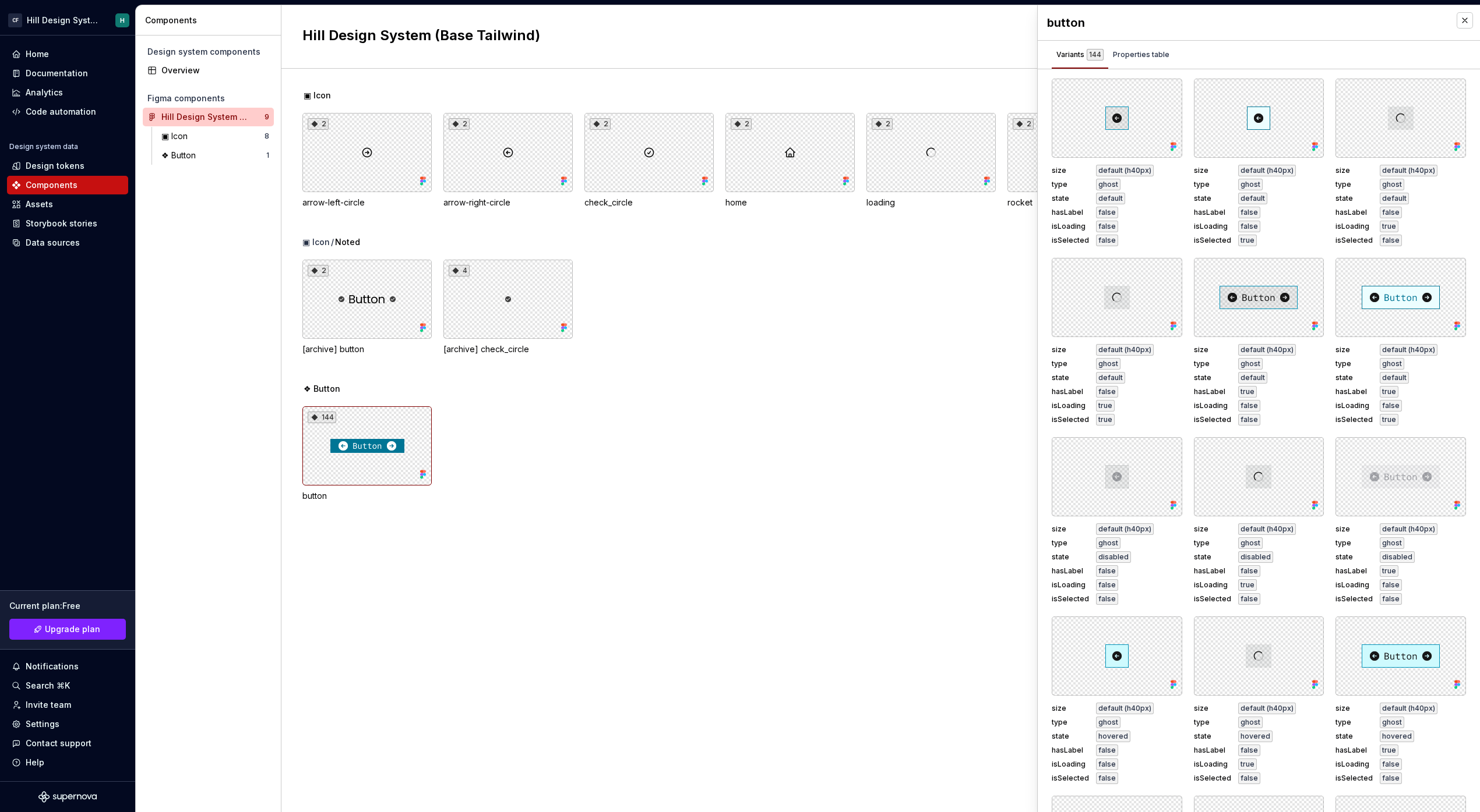
click at [695, 344] on div "2 [archive] button 4 [archive] check_circle" at bounding box center [891, 307] width 1177 height 95
click at [74, 248] on div "Data sources" at bounding box center [53, 242] width 54 height 12
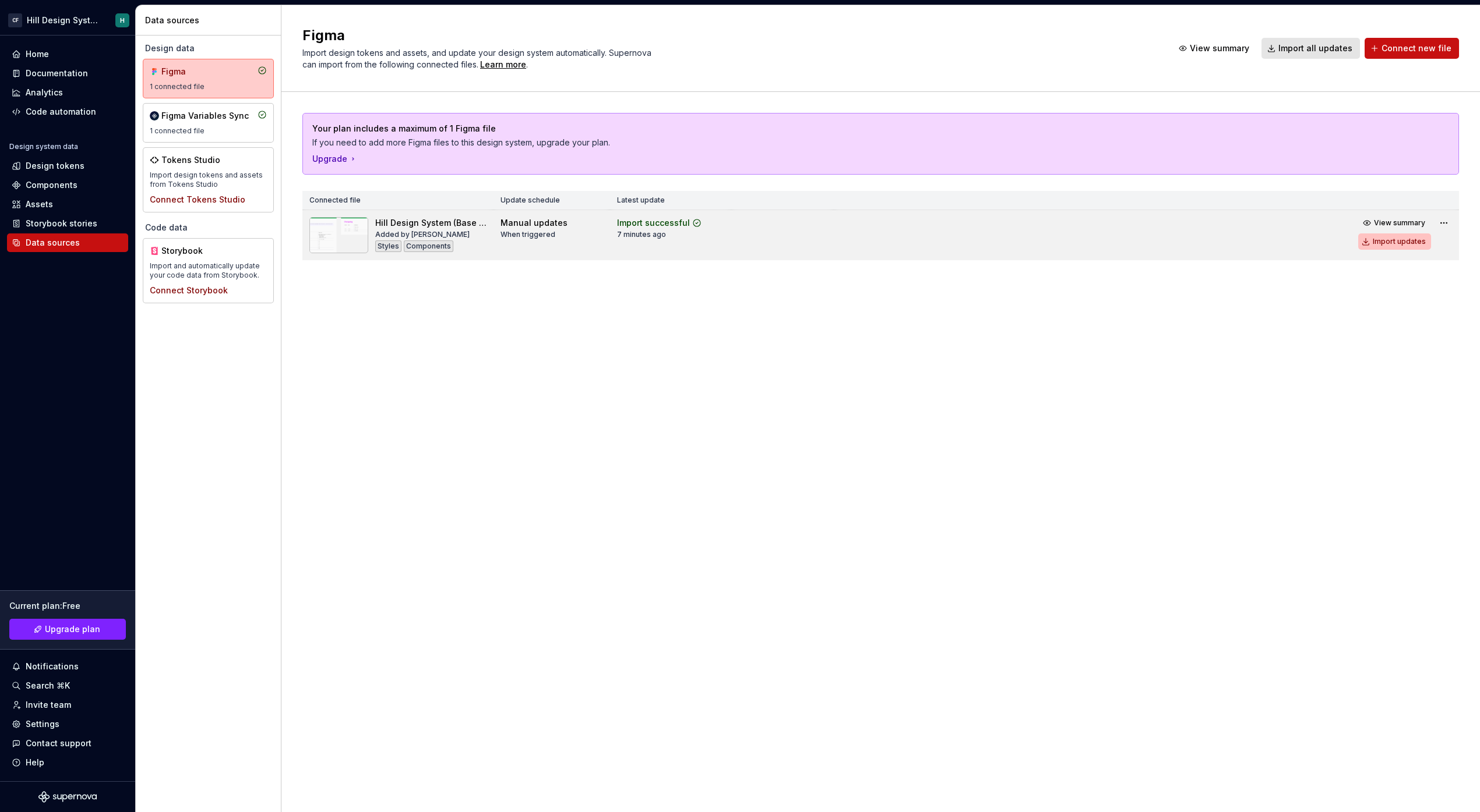
click at [1399, 240] on div "Import updates" at bounding box center [1399, 242] width 53 height 9
click at [1375, 234] on button "Import updates" at bounding box center [1395, 242] width 73 height 16
click at [67, 184] on div "Components" at bounding box center [51, 185] width 52 height 12
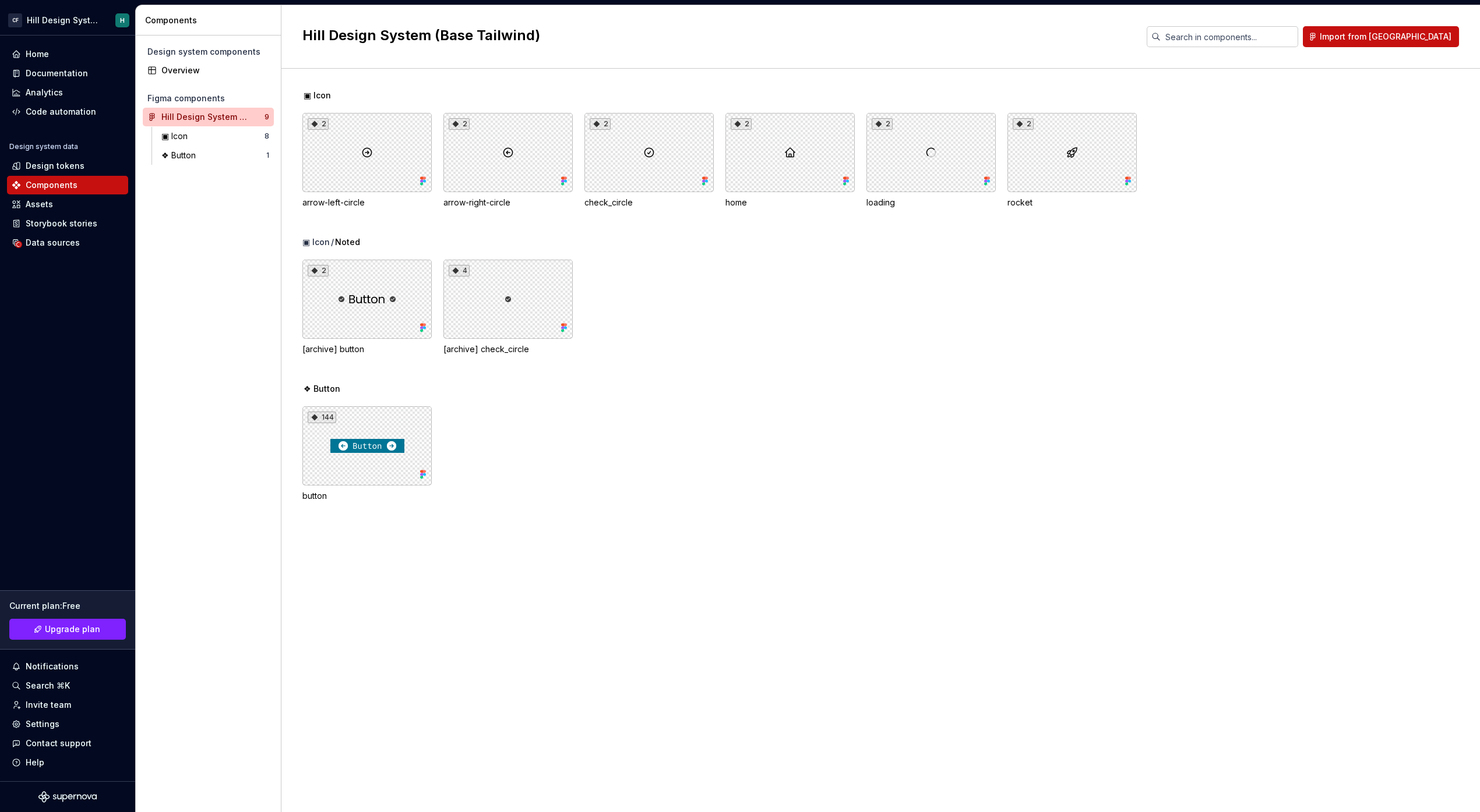
click at [253, 24] on div "Components" at bounding box center [210, 20] width 131 height 12
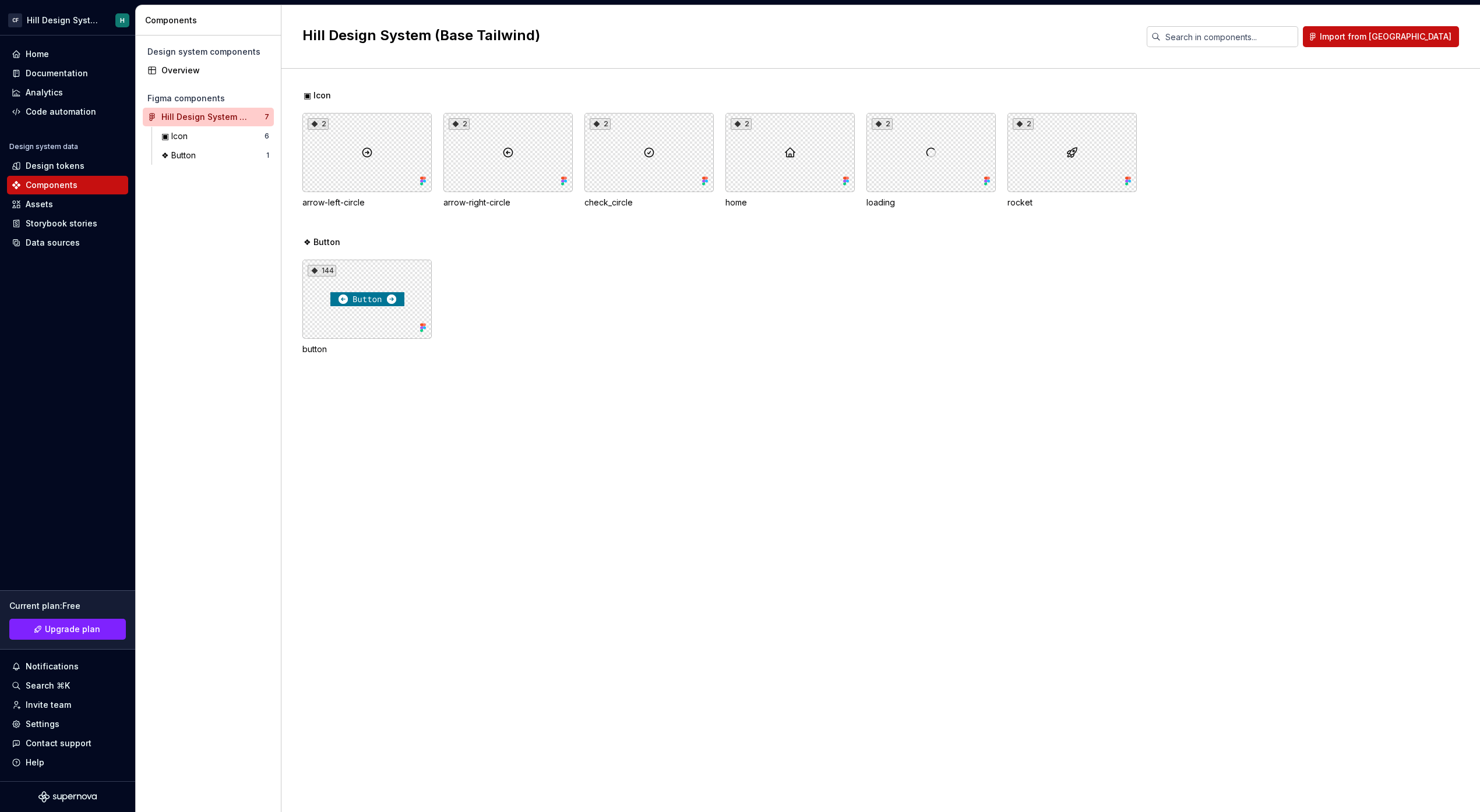
click at [314, 241] on span "❖ Button" at bounding box center [321, 242] width 36 height 12
drag, startPoint x: 311, startPoint y: 240, endPoint x: 347, endPoint y: 239, distance: 36.0
click at [347, 240] on div "❖ Button" at bounding box center [891, 242] width 1177 height 12
click at [374, 243] on div "❖ Button" at bounding box center [891, 242] width 1177 height 12
click at [313, 95] on span "▣ Icon" at bounding box center [317, 95] width 27 height 12
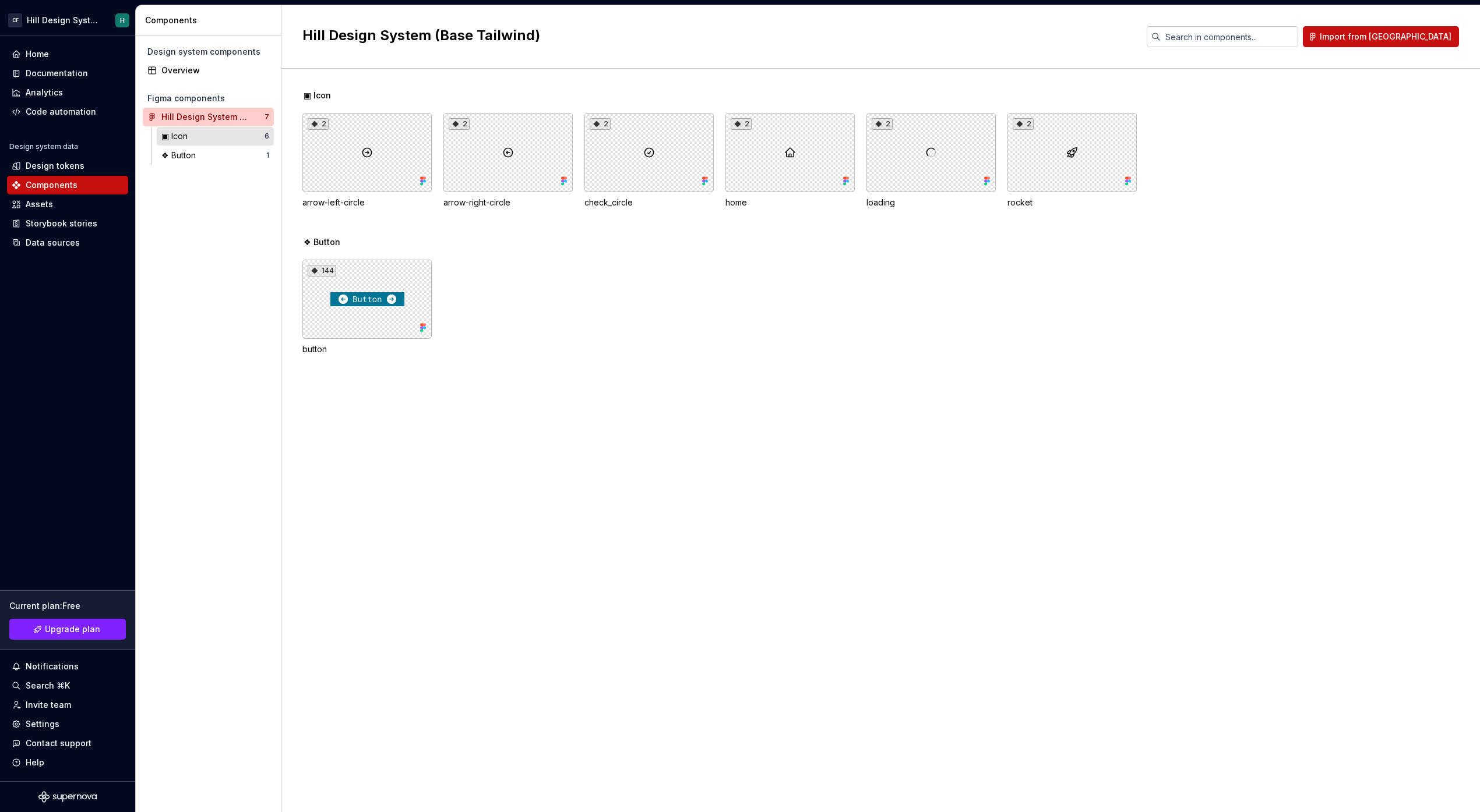
click at [184, 132] on div "▣ Icon" at bounding box center [177, 136] width 31 height 12
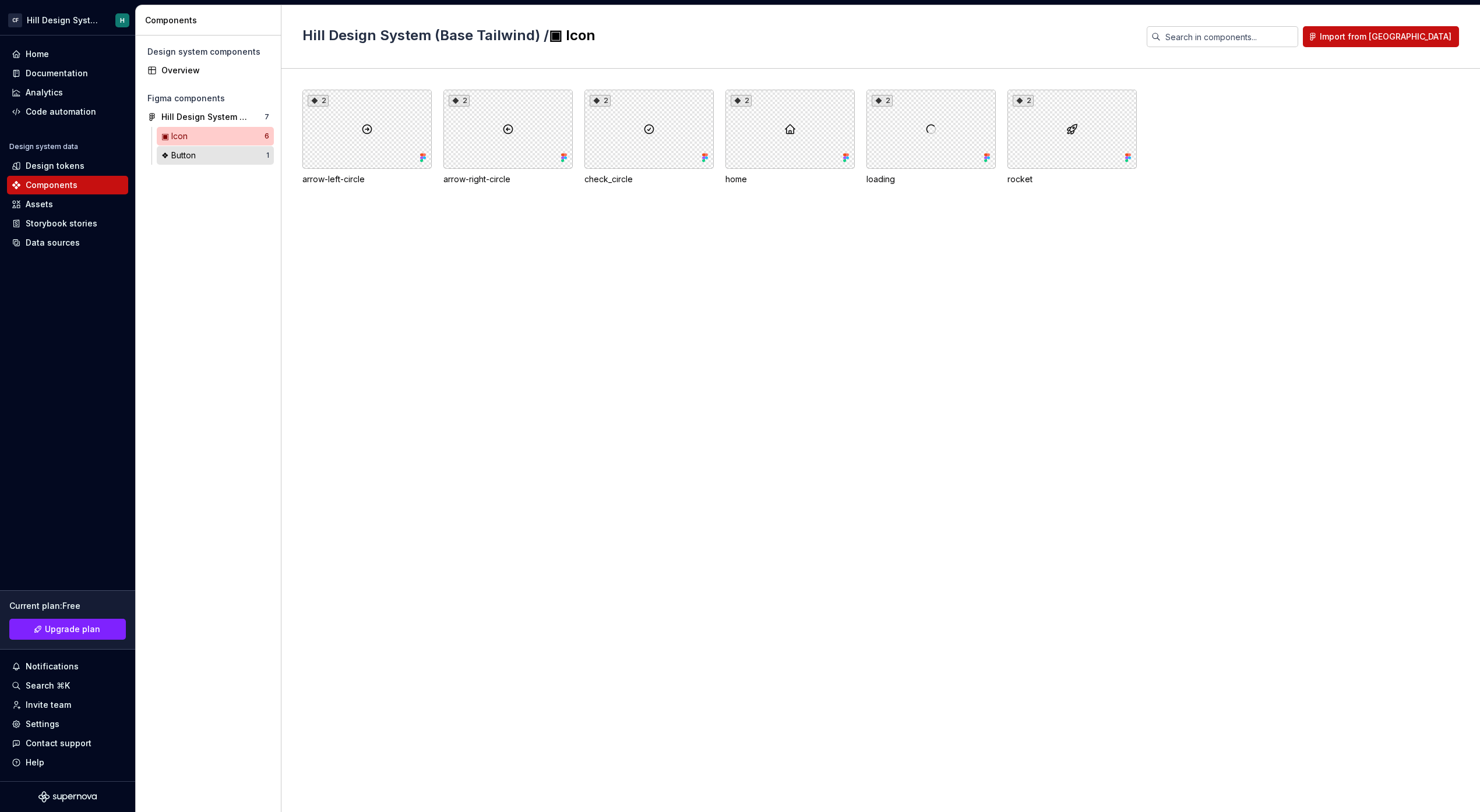
click at [187, 156] on div "❖ Button" at bounding box center [180, 155] width 39 height 12
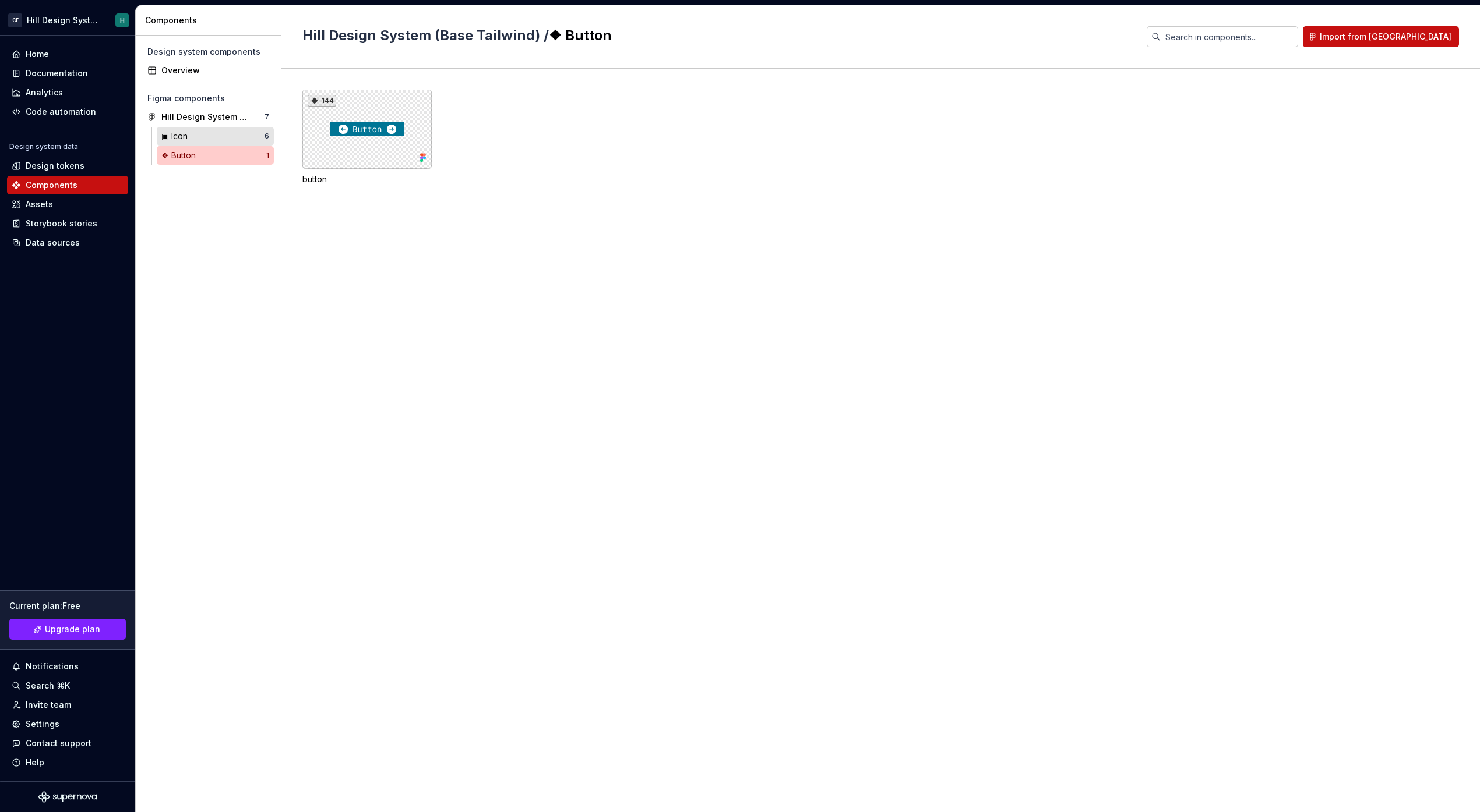
click at [235, 135] on div "▣ Icon" at bounding box center [212, 136] width 103 height 12
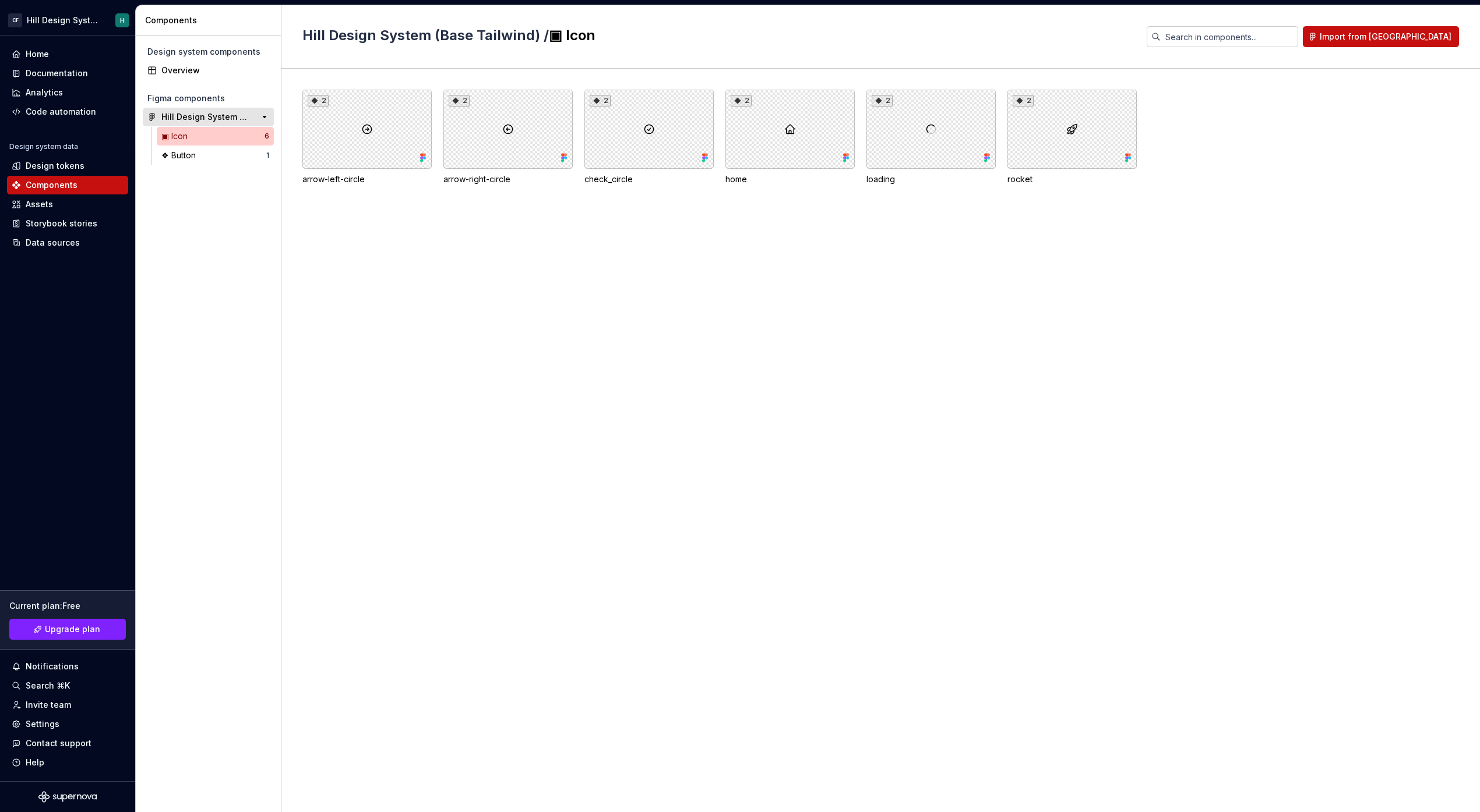
click at [228, 116] on div "Hill Design System (Base Tailwind)" at bounding box center [204, 117] width 87 height 12
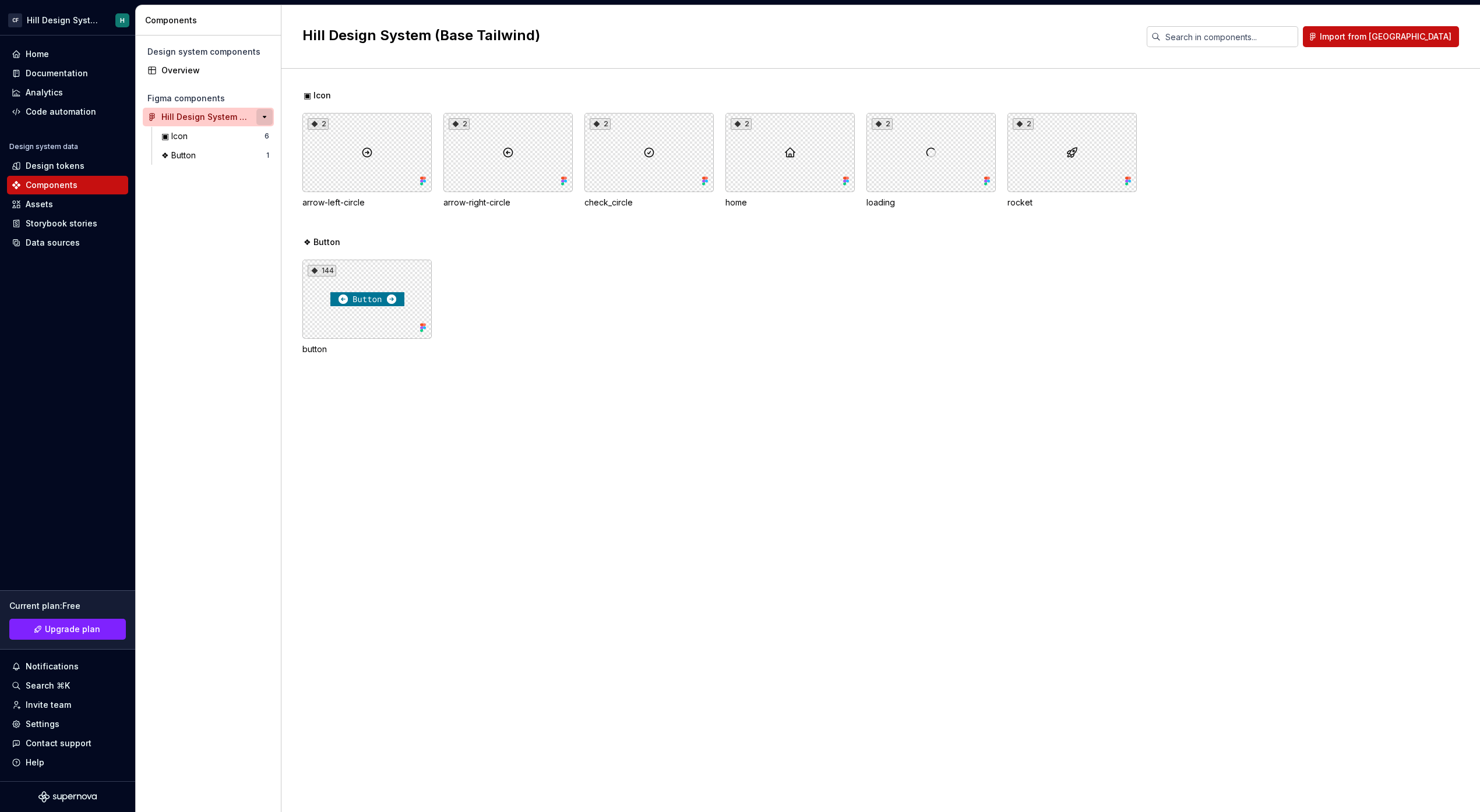
click at [271, 118] on button "button" at bounding box center [264, 117] width 16 height 16
click at [205, 101] on div "Figma components" at bounding box center [208, 98] width 122 height 12
click at [200, 66] on div "Overview" at bounding box center [215, 70] width 108 height 12
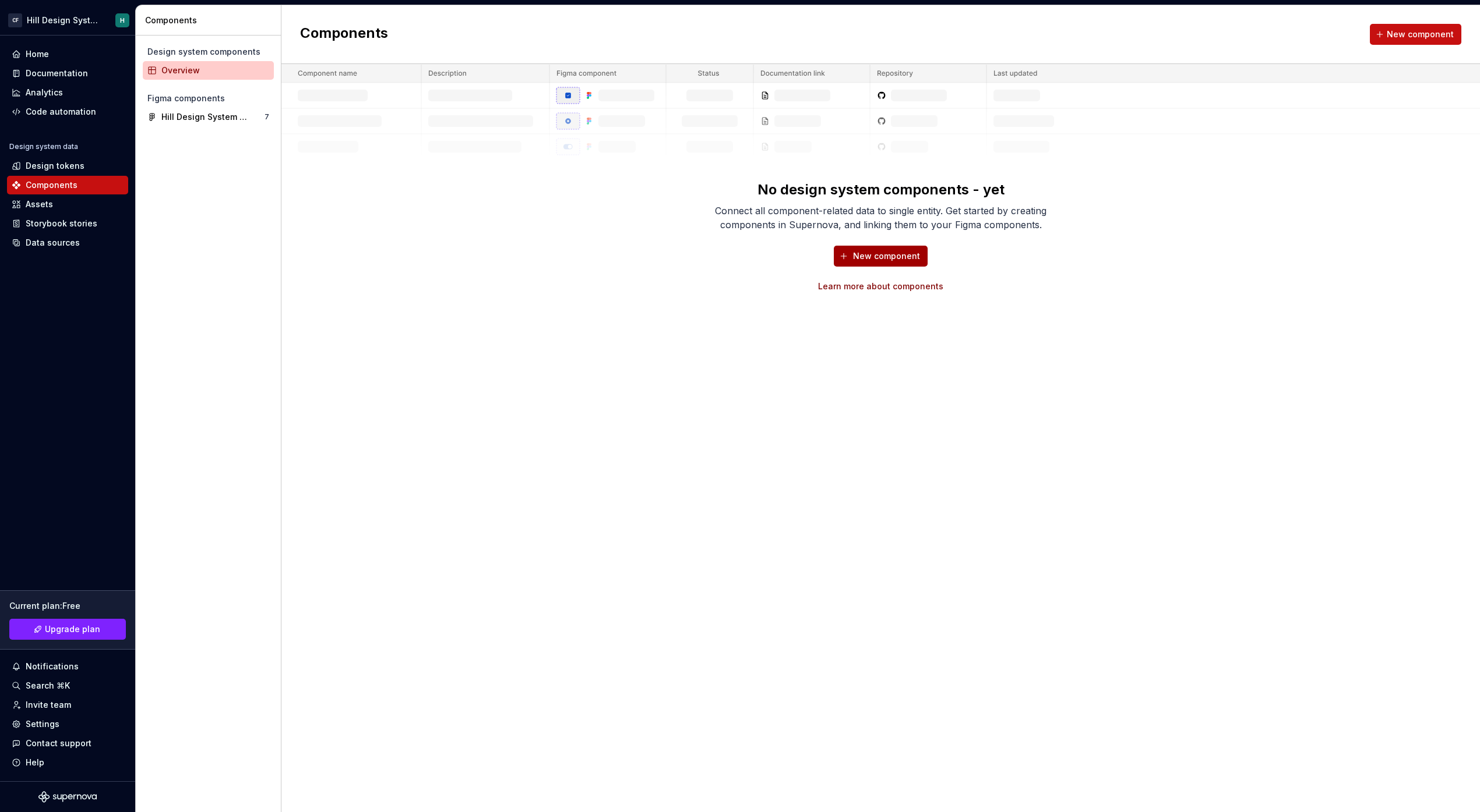
click at [906, 258] on span "New component" at bounding box center [886, 255] width 67 height 12
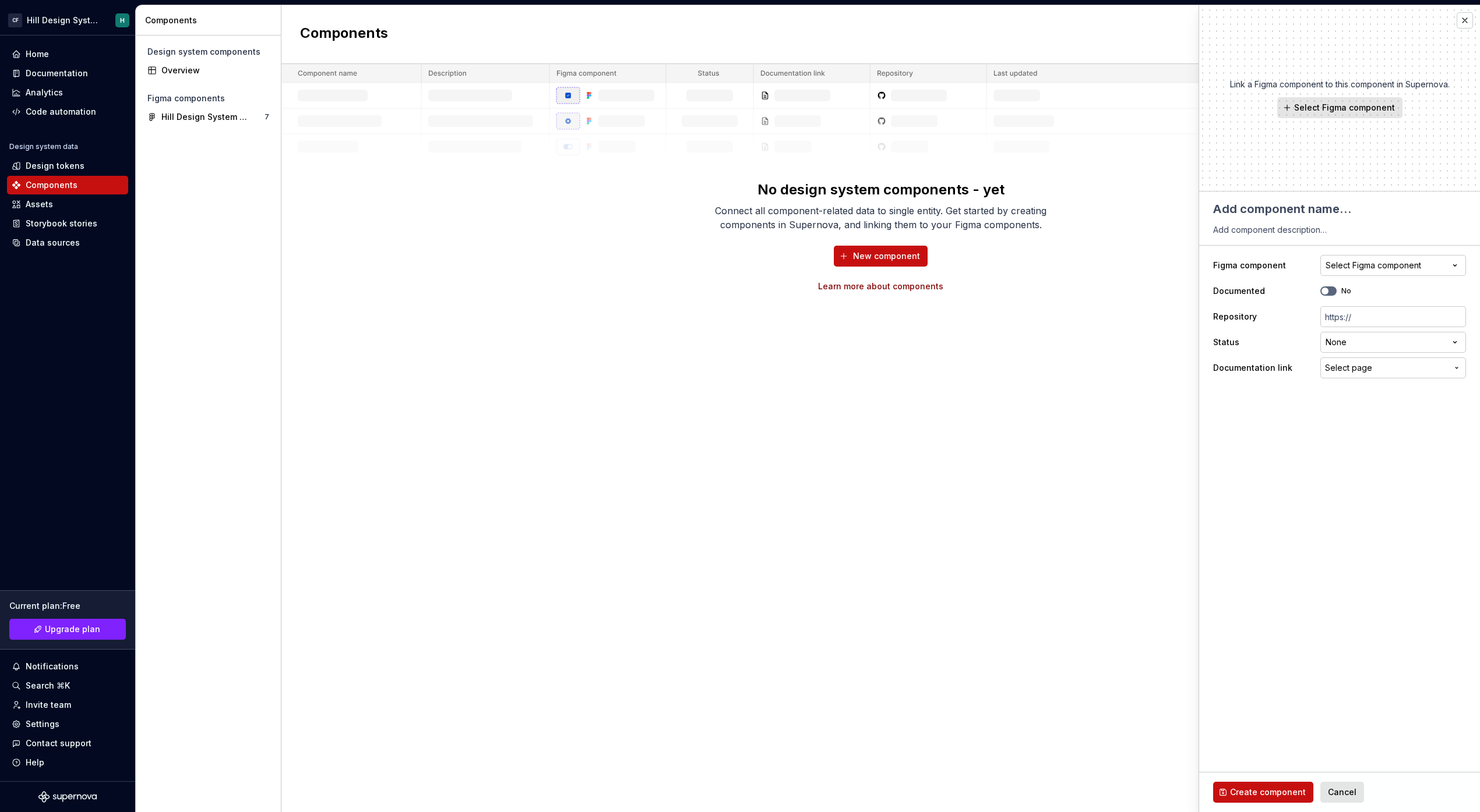
click at [857, 363] on div "Components New component No design system components - yet Connect all componen…" at bounding box center [880, 409] width 1198 height 807
click at [1334, 788] on span "Cancel" at bounding box center [1341, 792] width 29 height 12
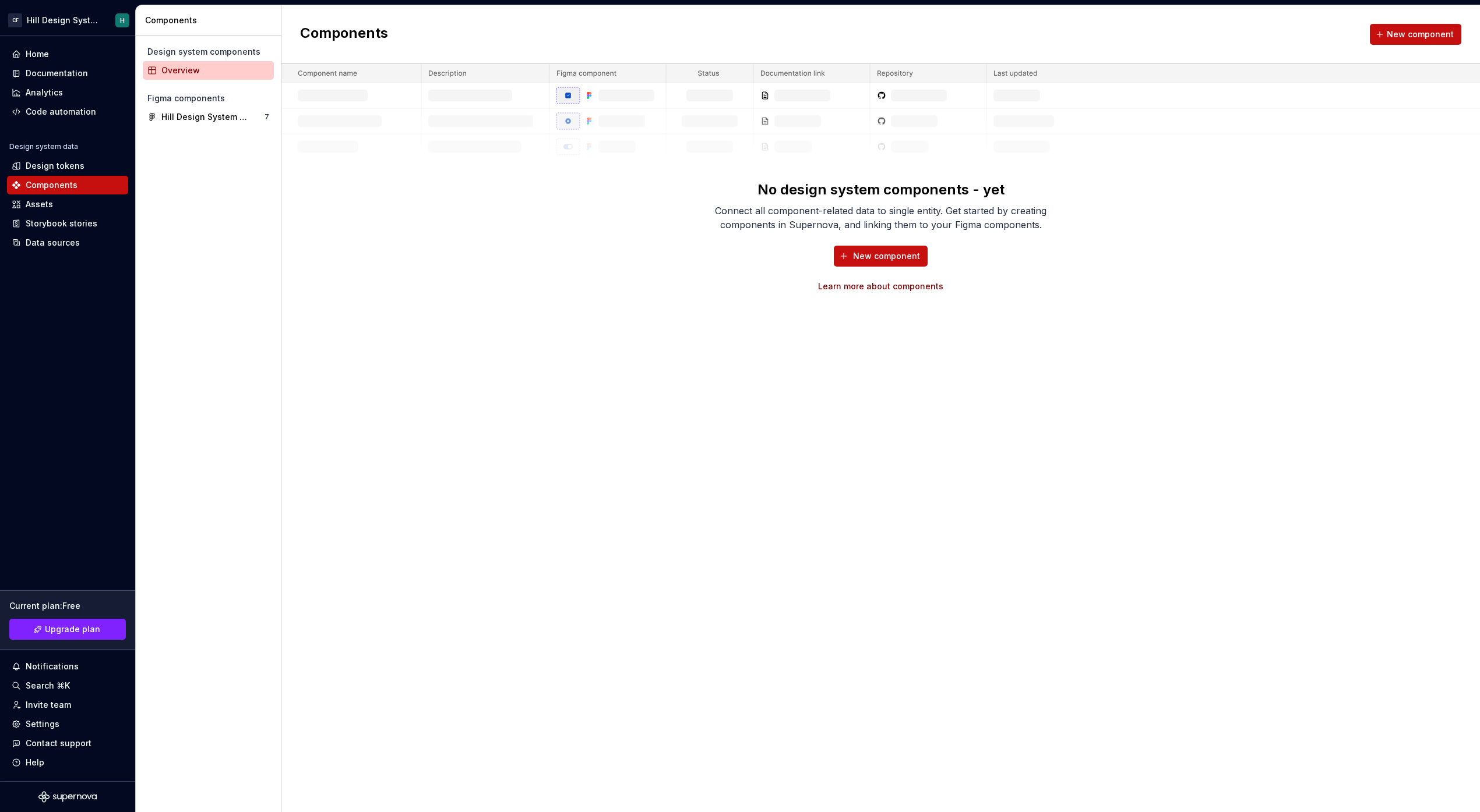
click at [1336, 790] on div "Components New component No design system components - yet Connect all componen…" at bounding box center [880, 409] width 1198 height 807
click at [833, 258] on div "New component Learn more about components" at bounding box center [881, 269] width 373 height 46
click at [852, 262] on button "New component" at bounding box center [880, 255] width 94 height 21
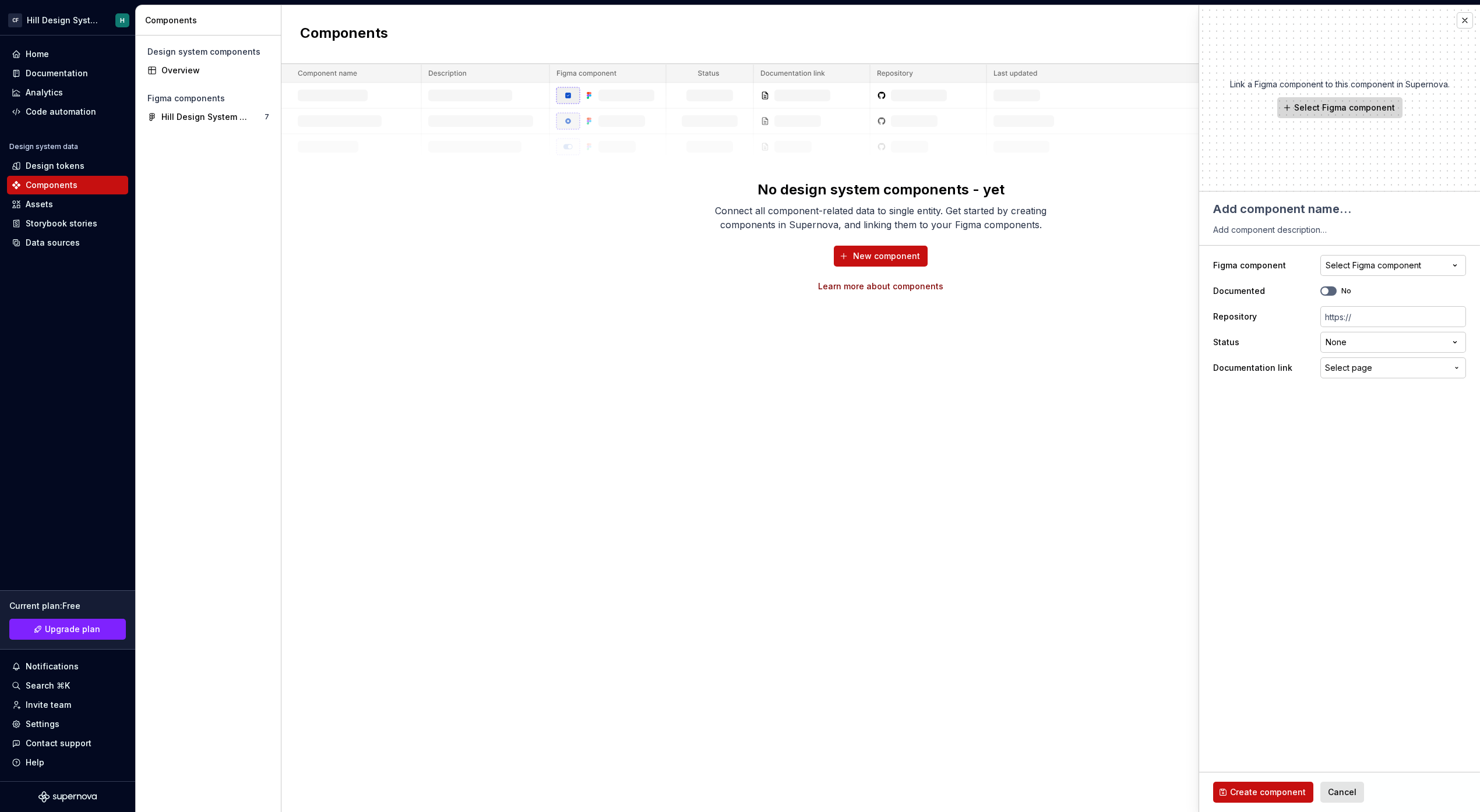
click at [1320, 110] on span "Select Figma component" at bounding box center [1344, 108] width 101 height 12
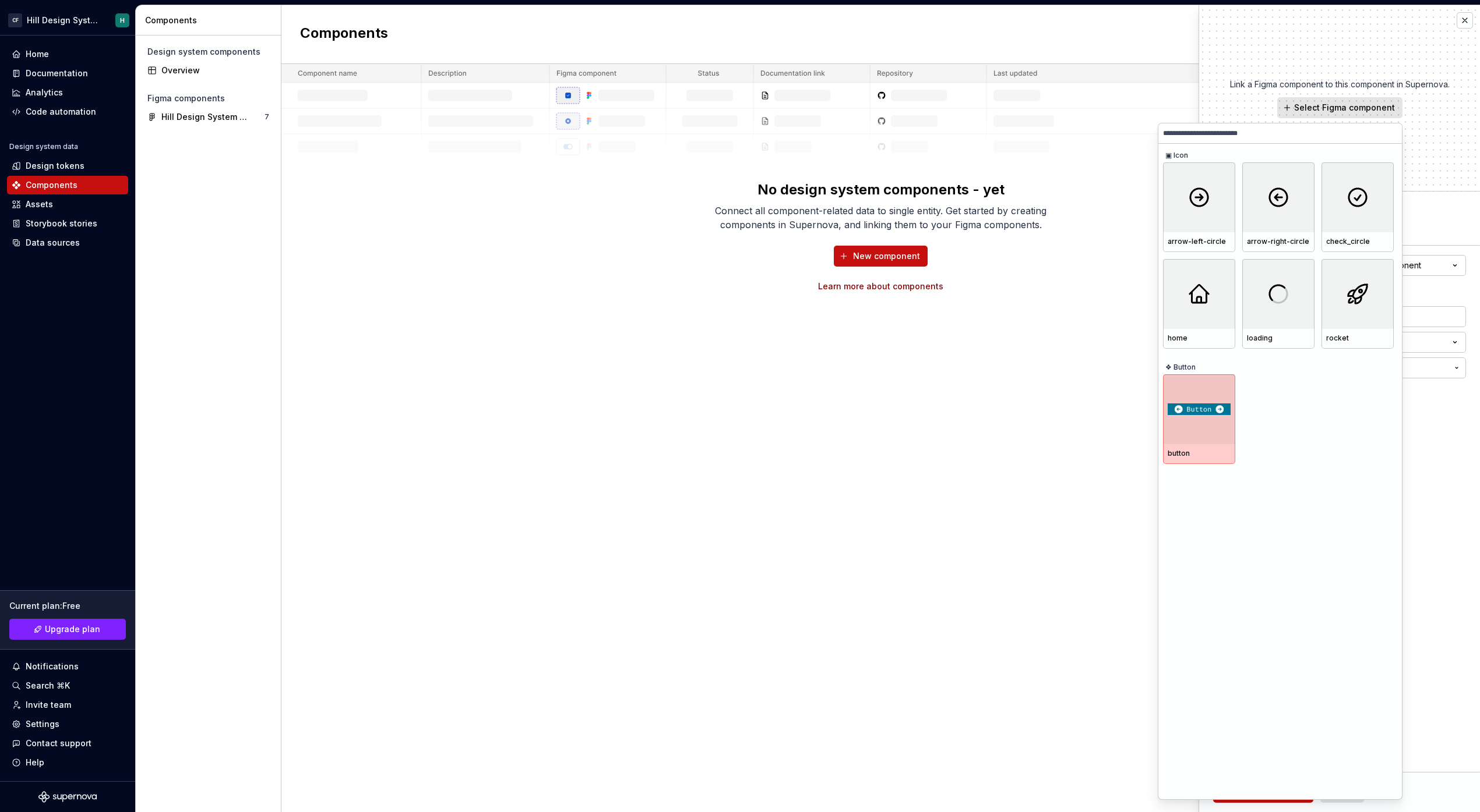
type textarea "*"
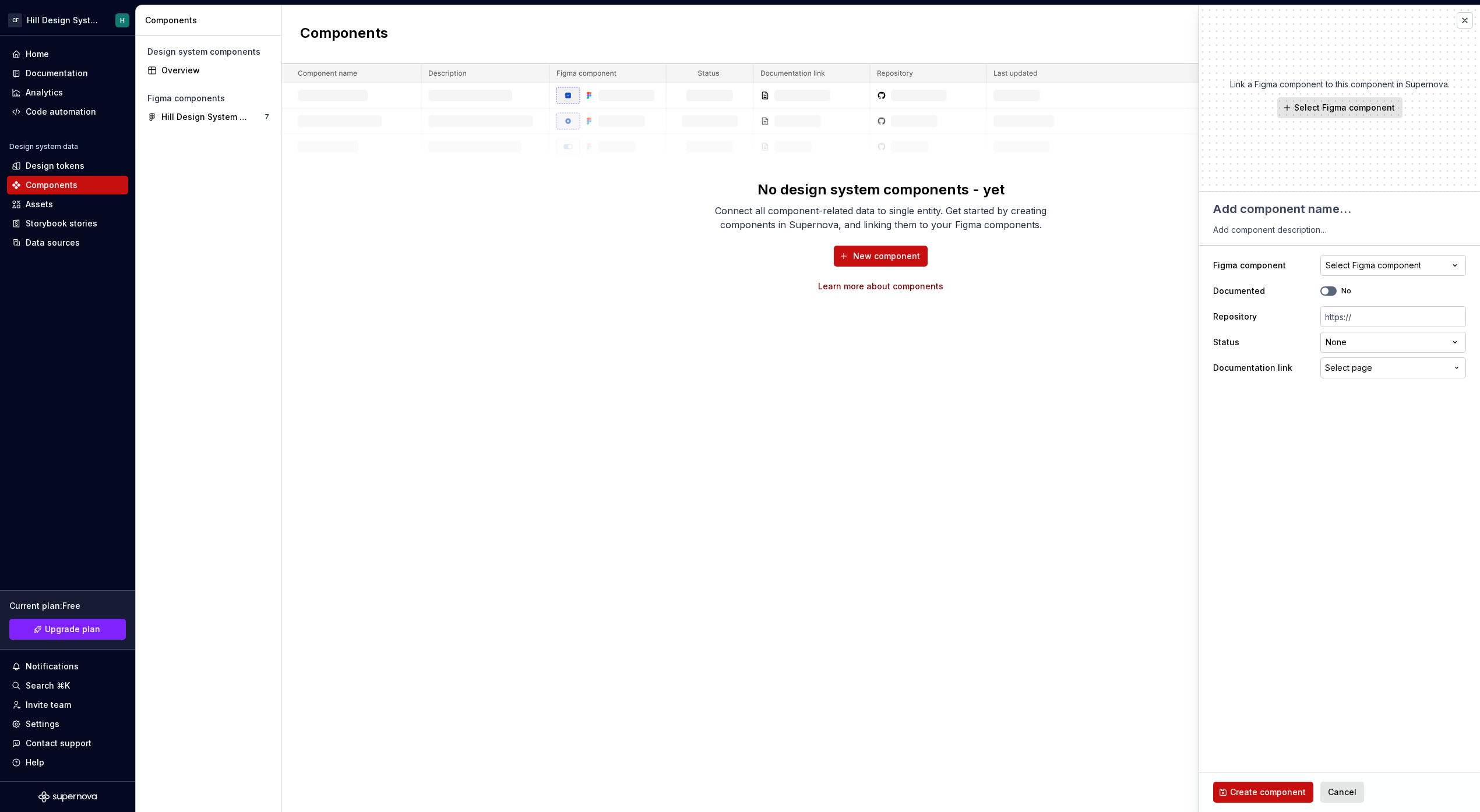
click at [1050, 427] on div "Components New component No design system components - yet Connect all componen…" at bounding box center [880, 409] width 1198 height 807
click at [1337, 790] on span "Cancel" at bounding box center [1341, 792] width 29 height 12
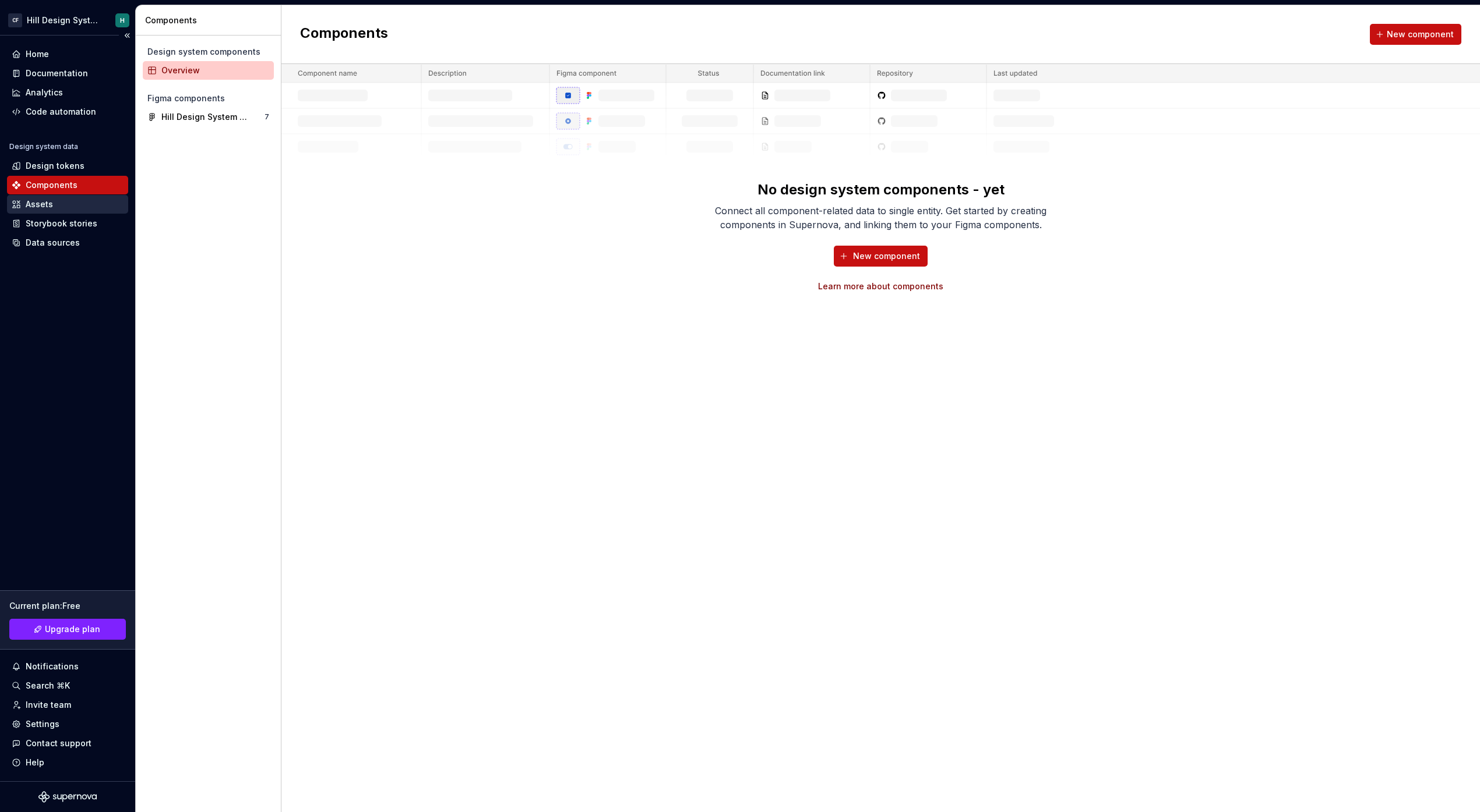
click at [45, 203] on div "Assets" at bounding box center [39, 204] width 27 height 12
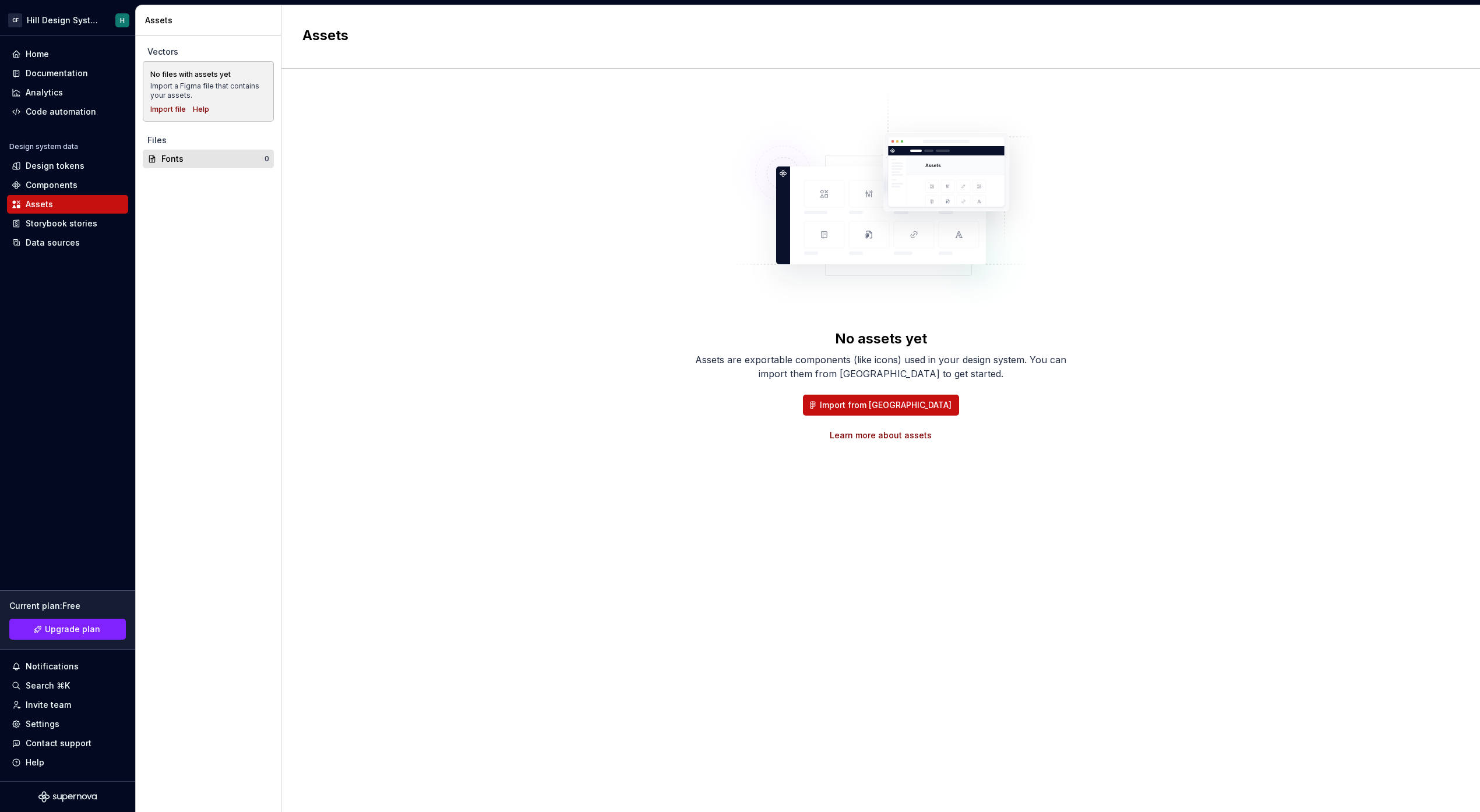
click at [182, 162] on div "Fonts" at bounding box center [212, 159] width 103 height 12
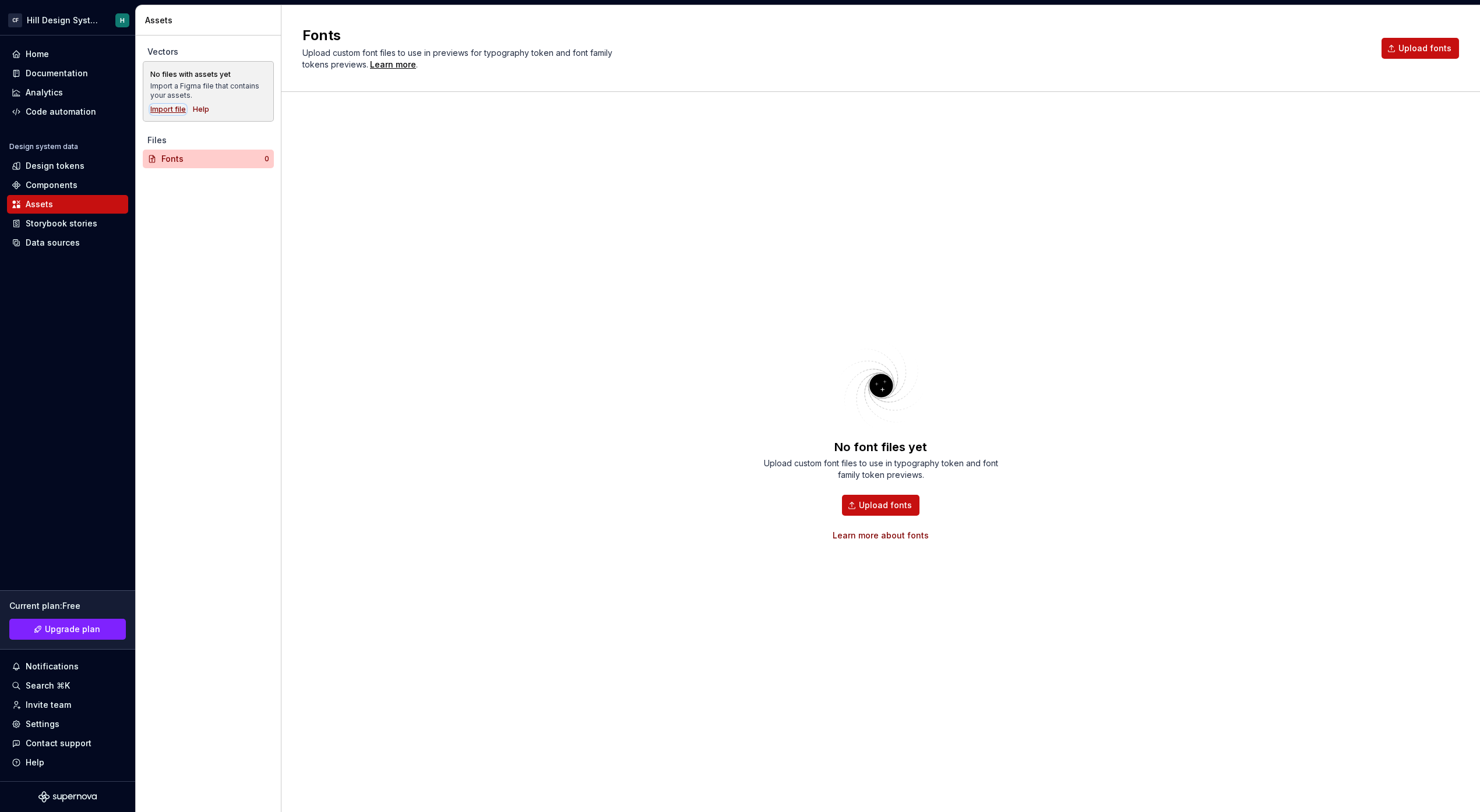
click at [177, 110] on div "Import file" at bounding box center [168, 109] width 36 height 9
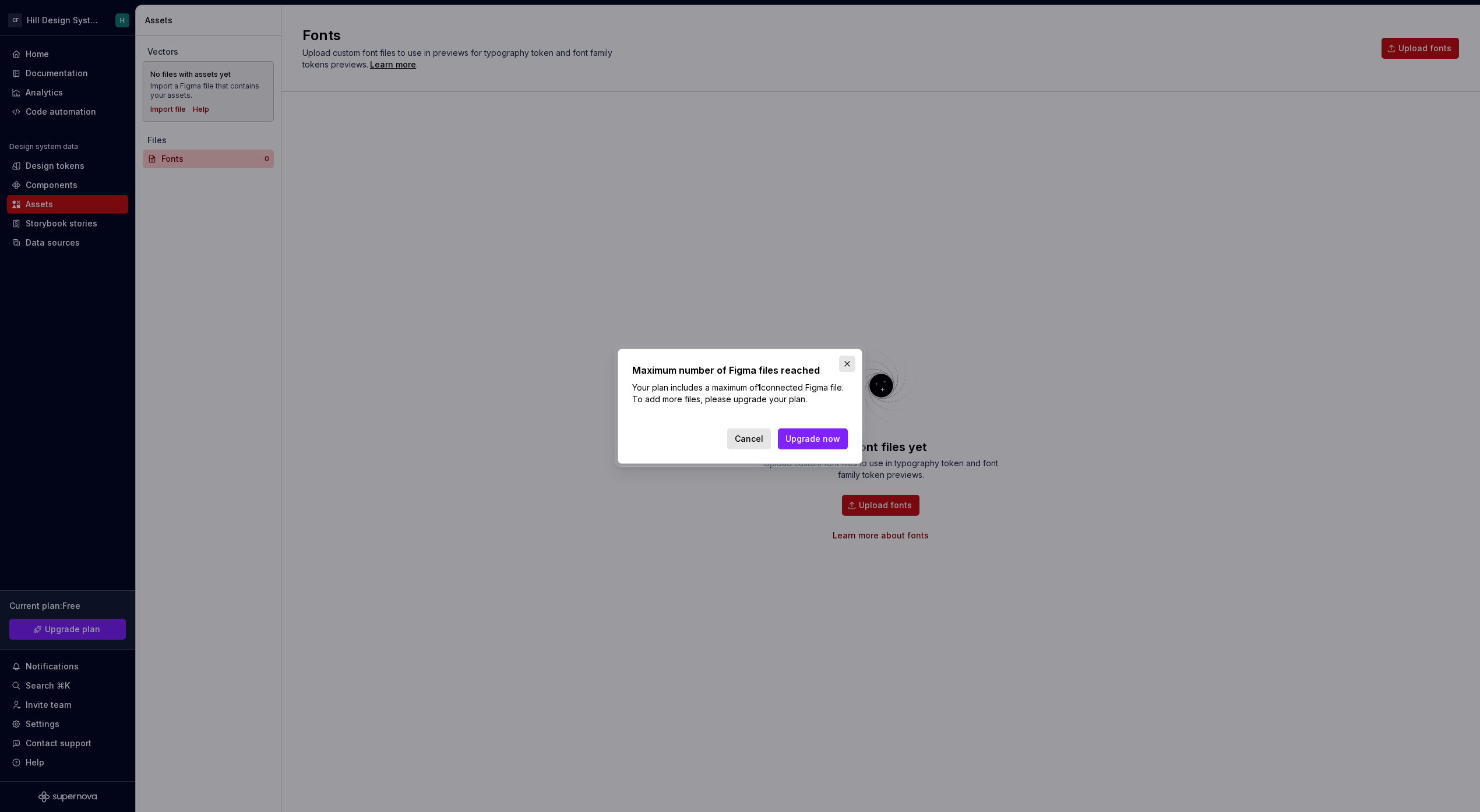
click at [854, 363] on button "button" at bounding box center [846, 364] width 16 height 16
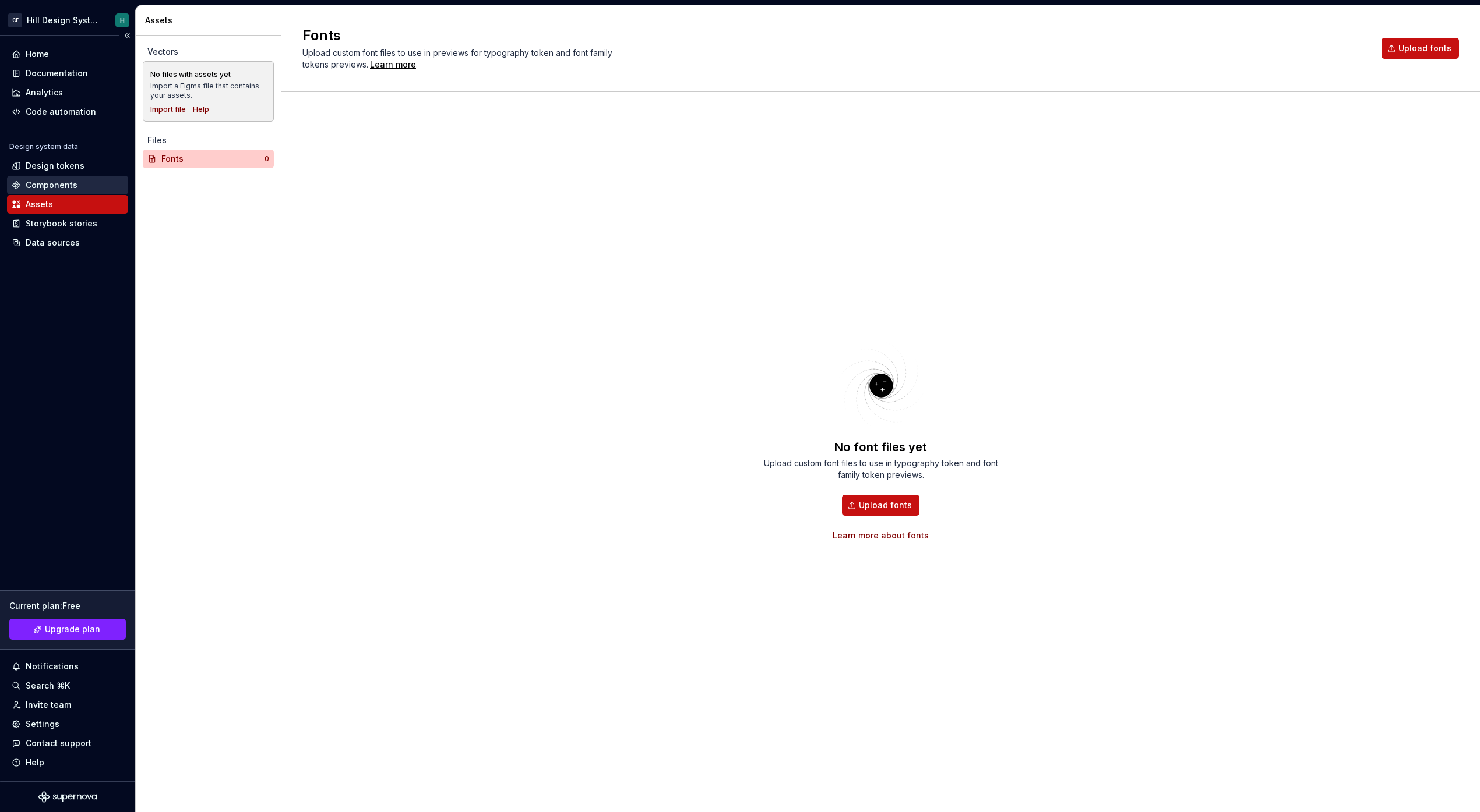
click at [60, 182] on div "Components" at bounding box center [51, 185] width 52 height 12
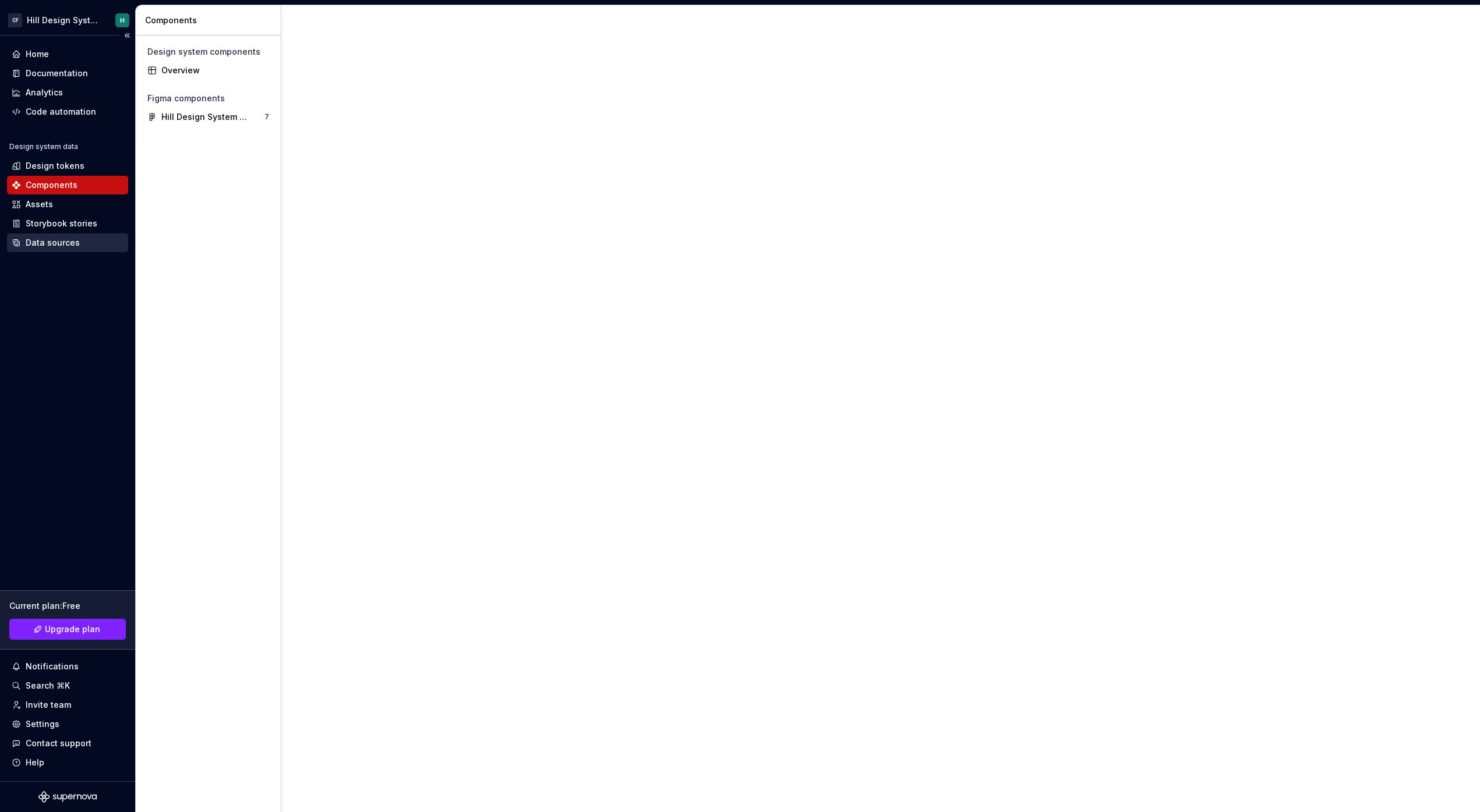
click at [68, 234] on div "Data sources" at bounding box center [67, 243] width 121 height 19
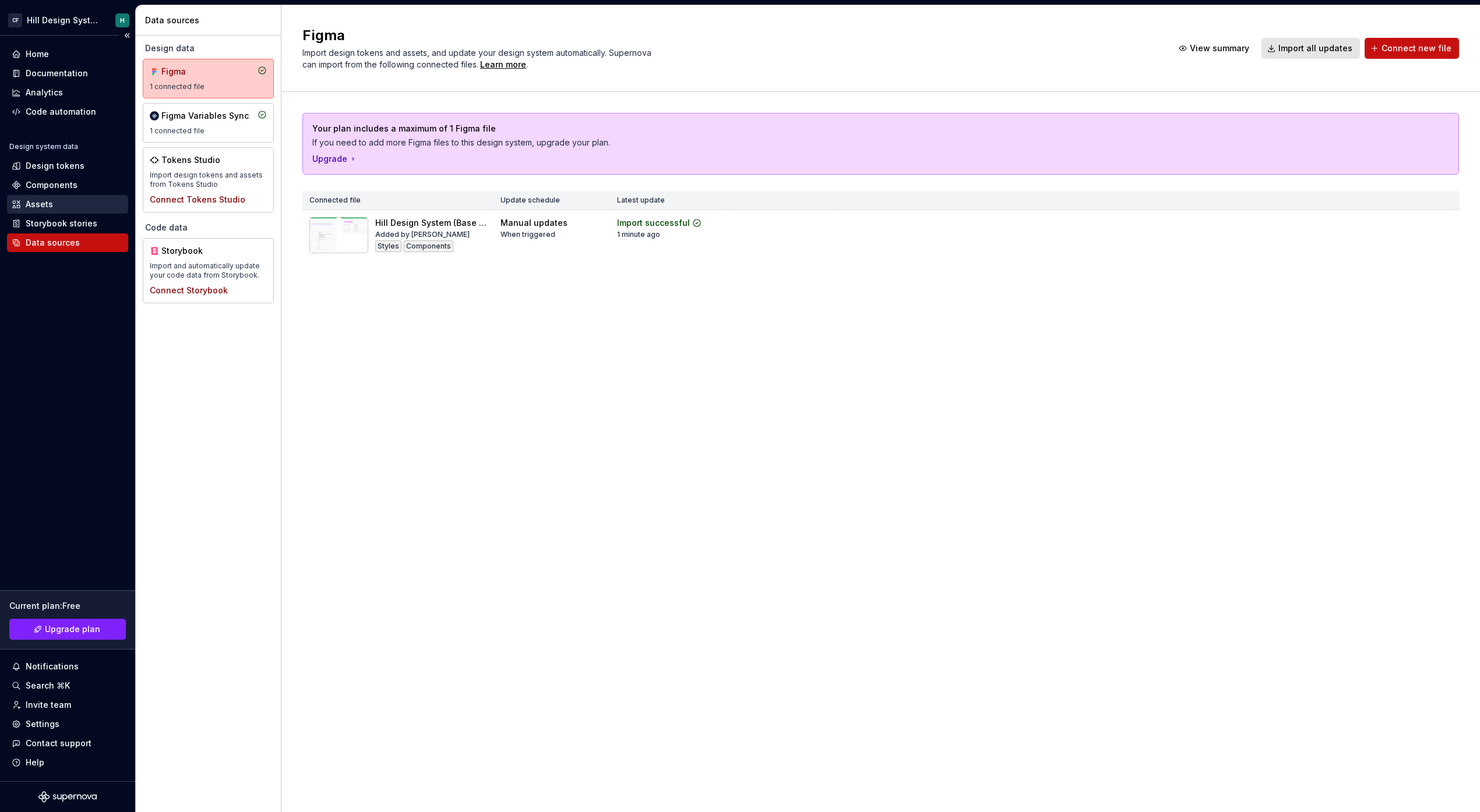
click at [70, 212] on div "Assets" at bounding box center [67, 204] width 121 height 19
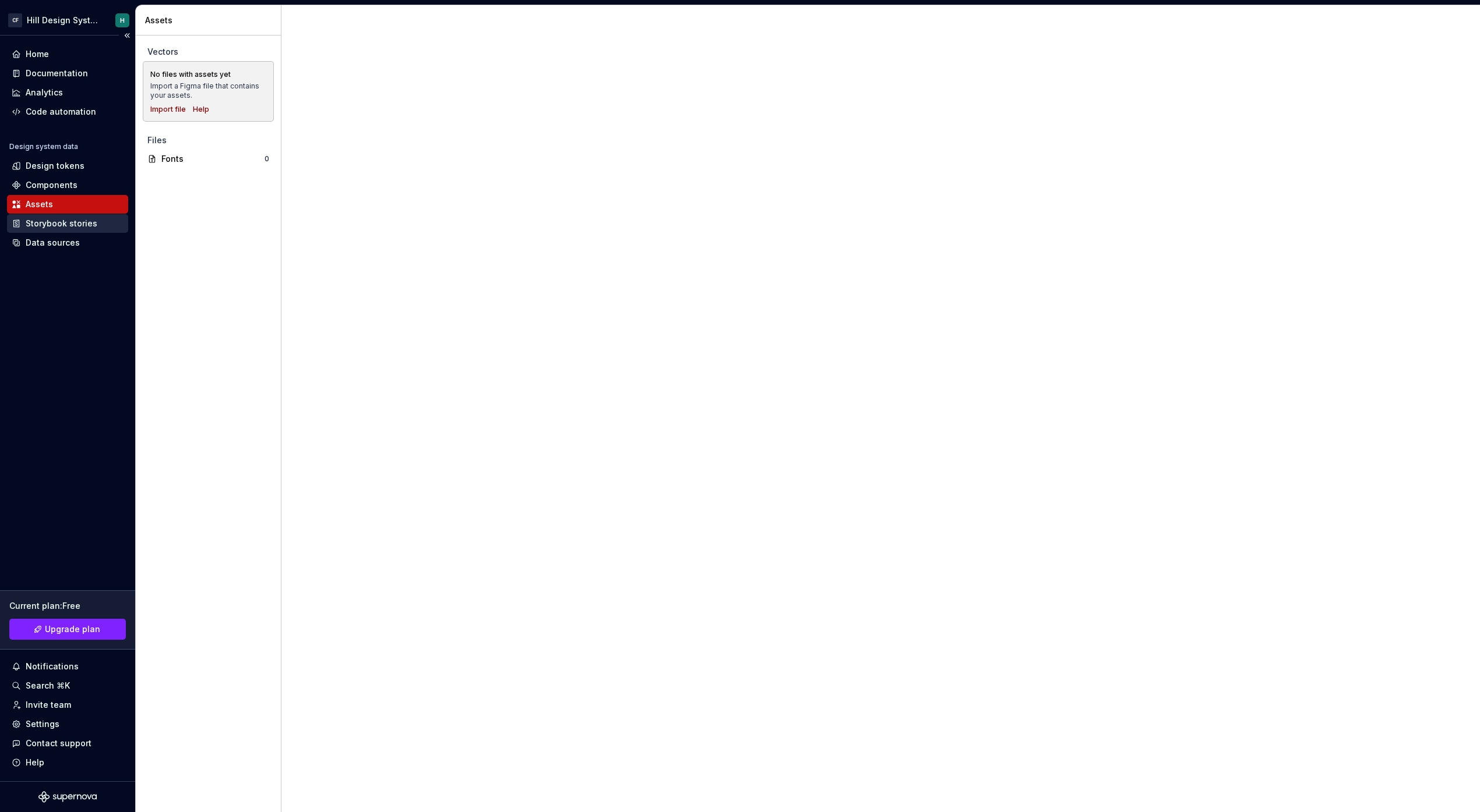
click at [72, 224] on div "Storybook stories" at bounding box center [61, 223] width 72 height 12
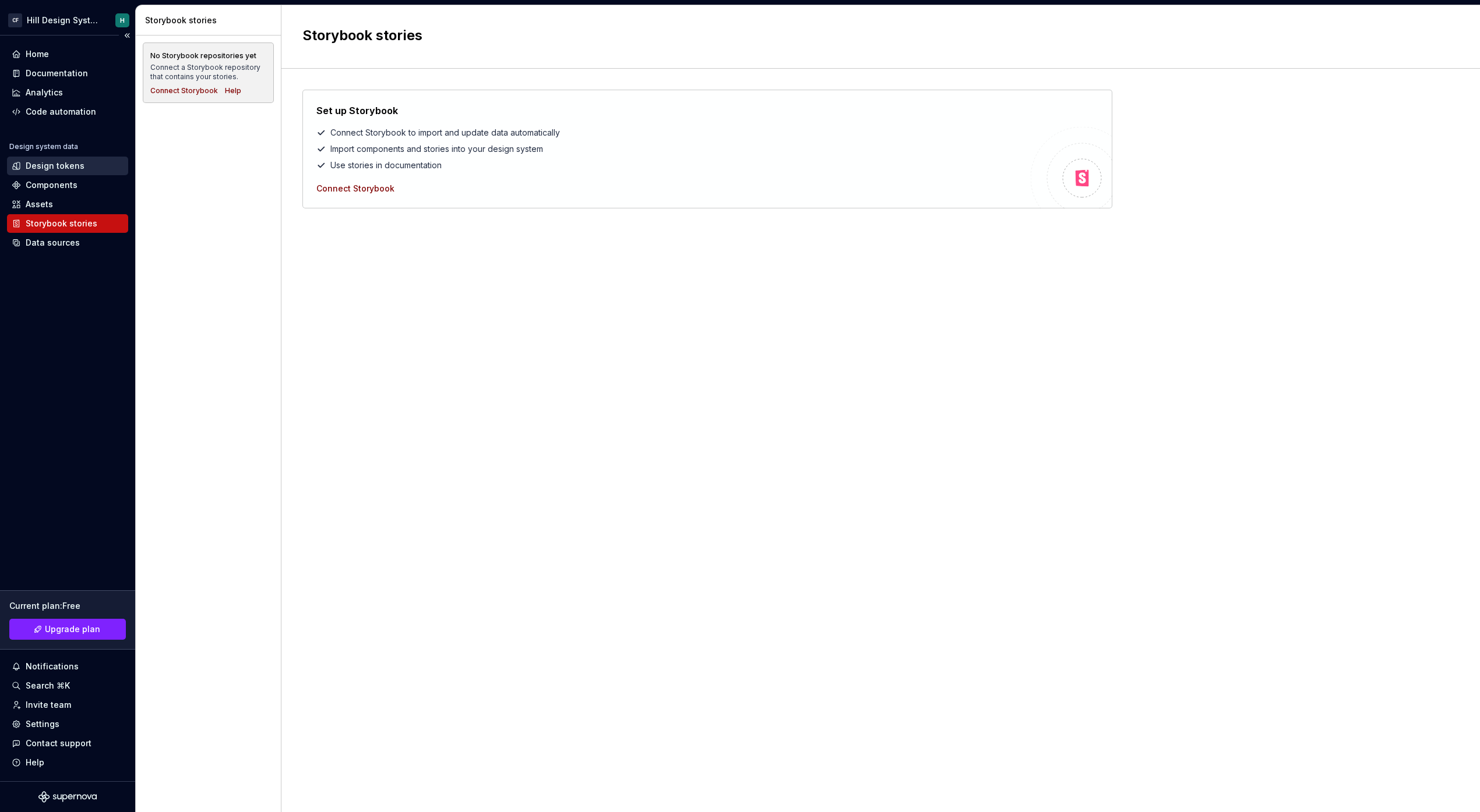
click at [65, 167] on div "Design tokens" at bounding box center [55, 166] width 59 height 12
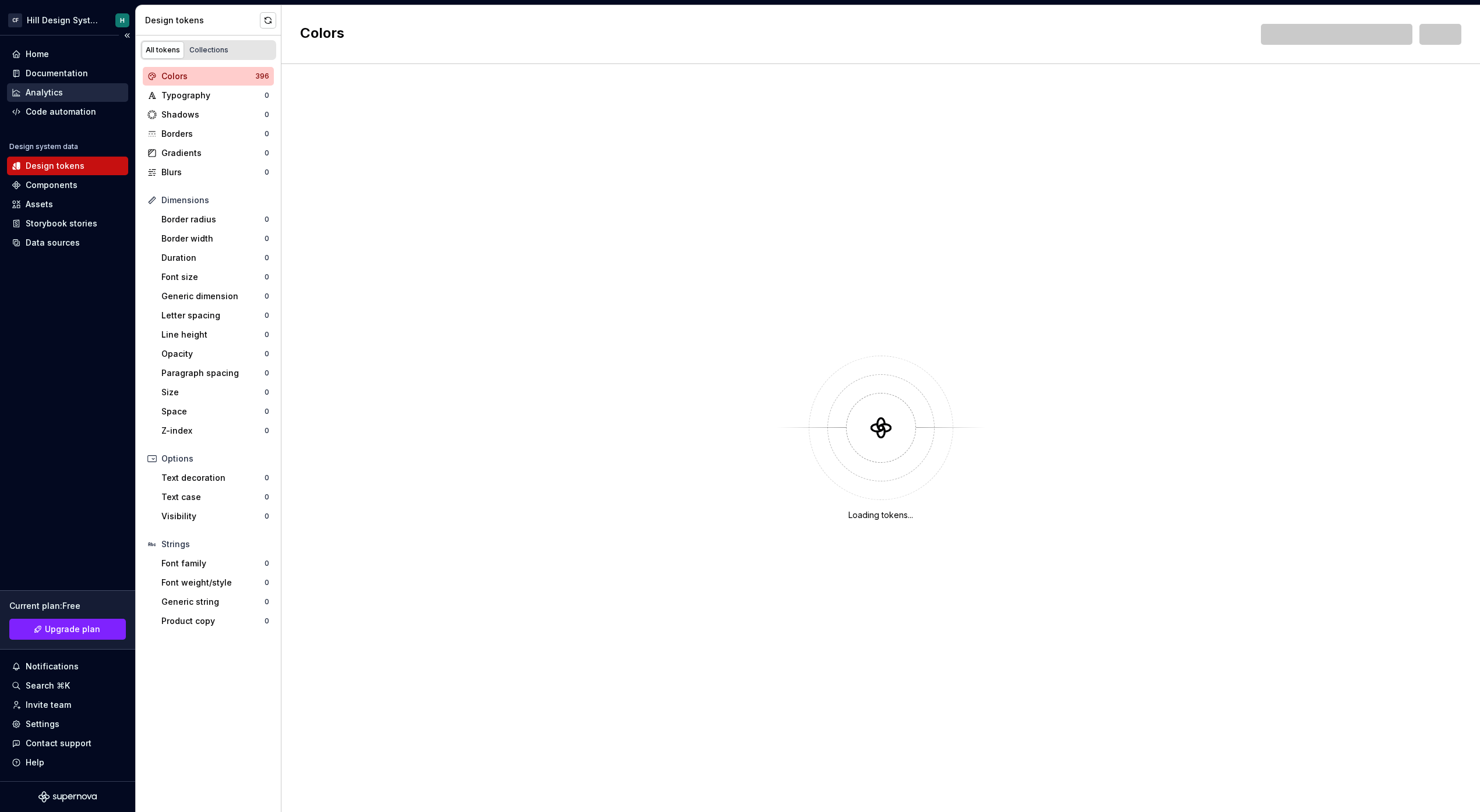
click at [68, 99] on div "Analytics" at bounding box center [67, 93] width 121 height 19
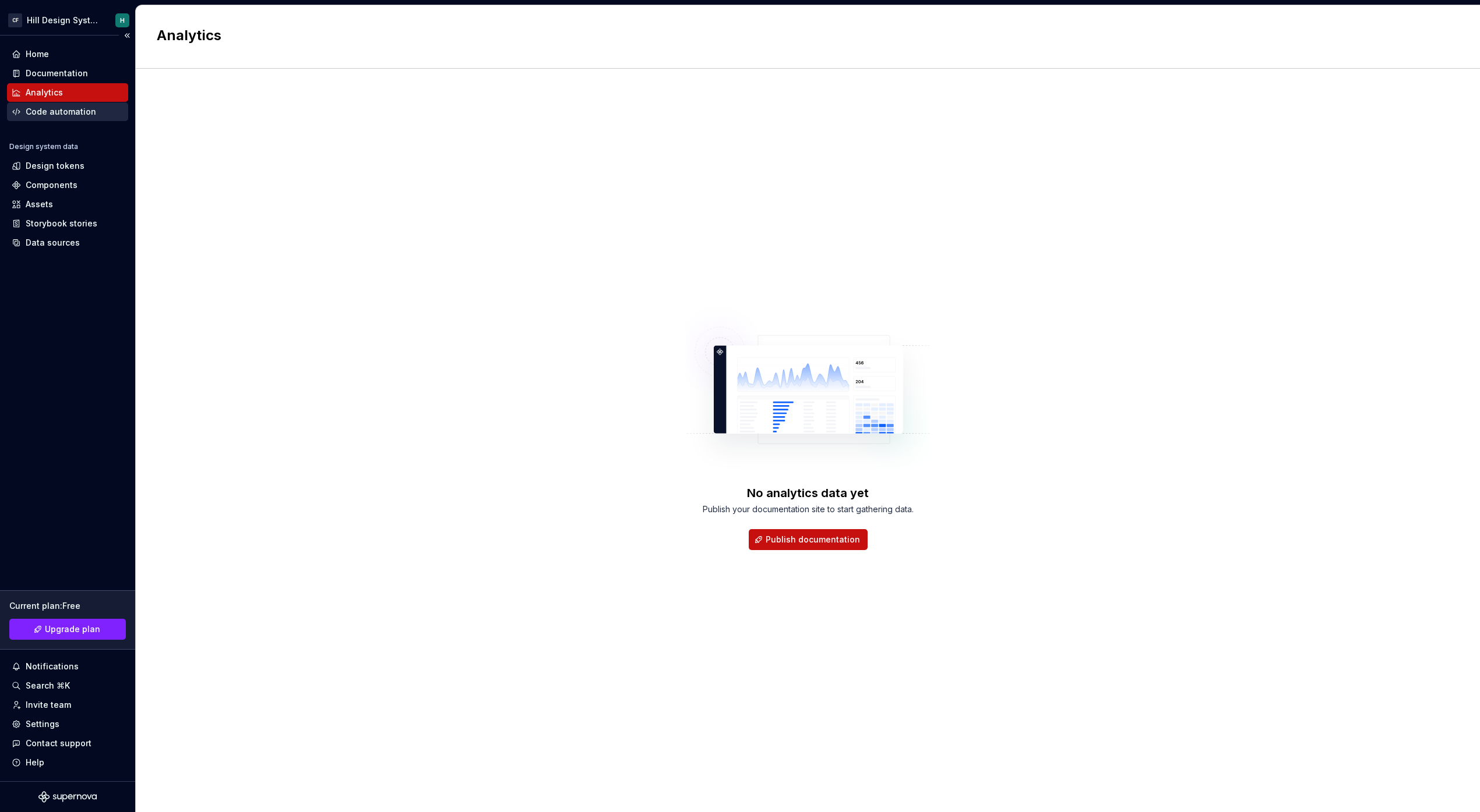
click at [72, 121] on div "Code automation" at bounding box center [67, 111] width 121 height 19
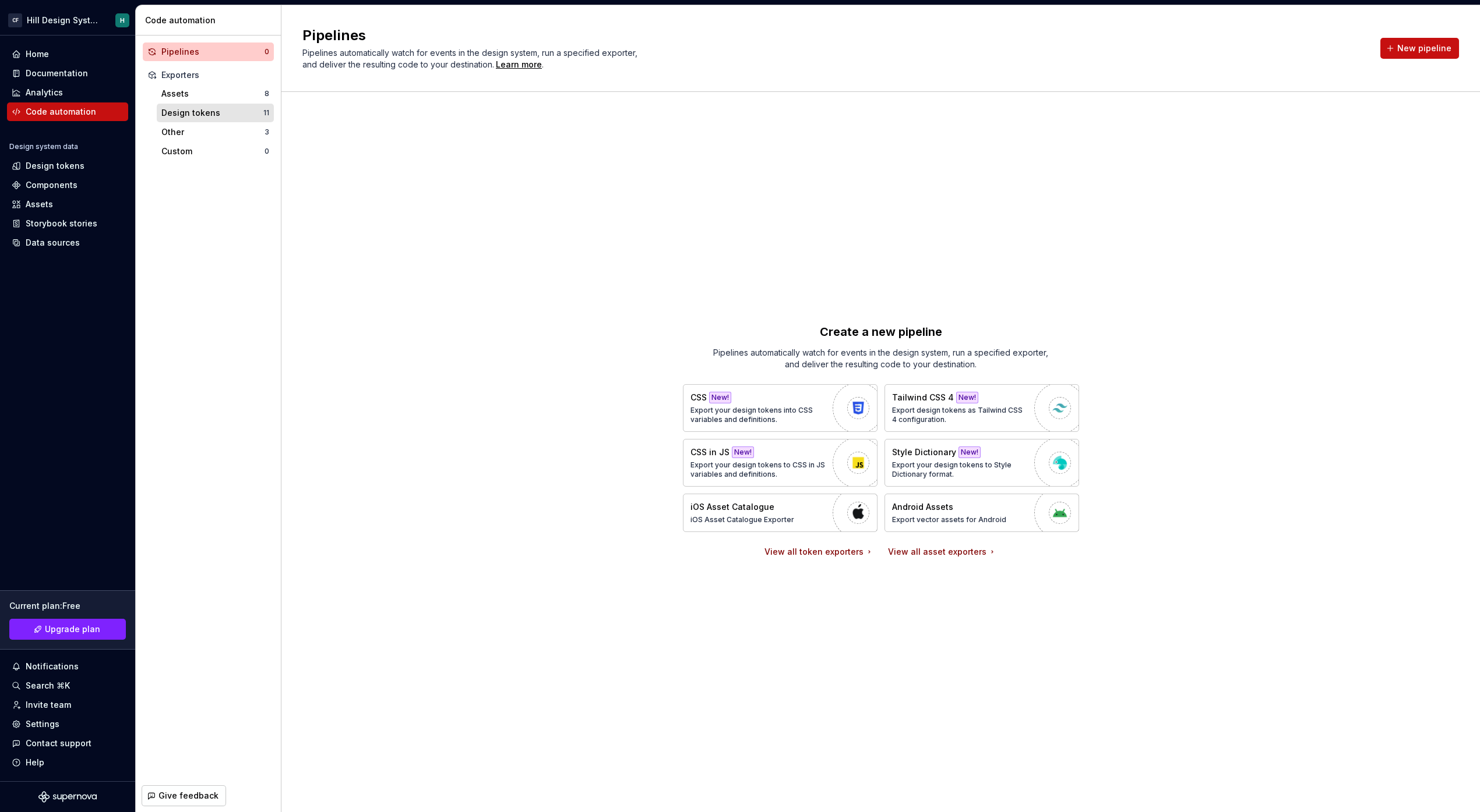
click at [227, 118] on div "Design tokens 11" at bounding box center [215, 113] width 117 height 19
click at [740, 364] on p "Pipelines automatically watch for events in the design system, run a specified …" at bounding box center [881, 358] width 349 height 23
